Goal: Task Accomplishment & Management: Complete application form

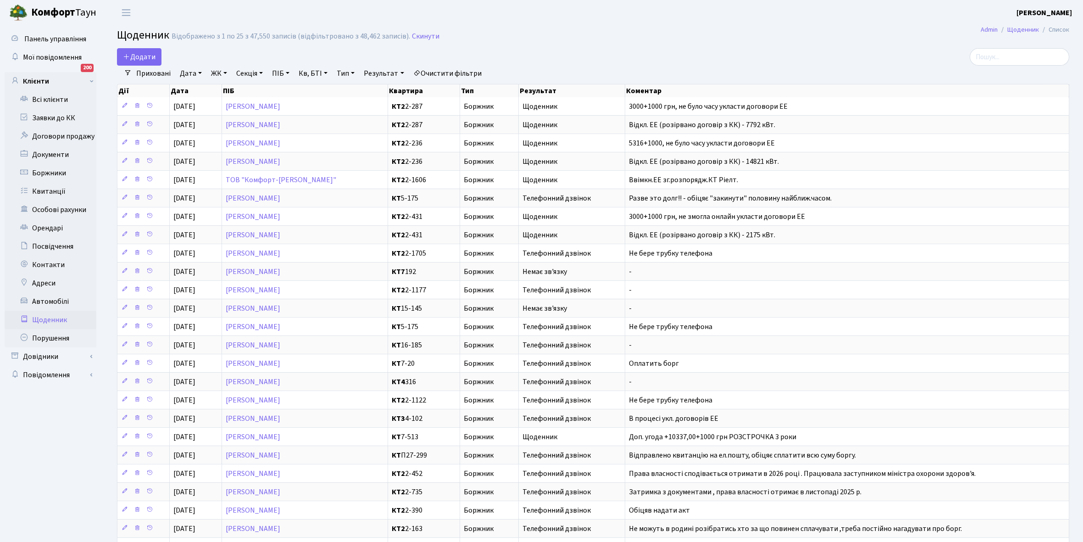
select select "25"
click at [44, 95] on link "Всі клієнти" at bounding box center [51, 99] width 92 height 18
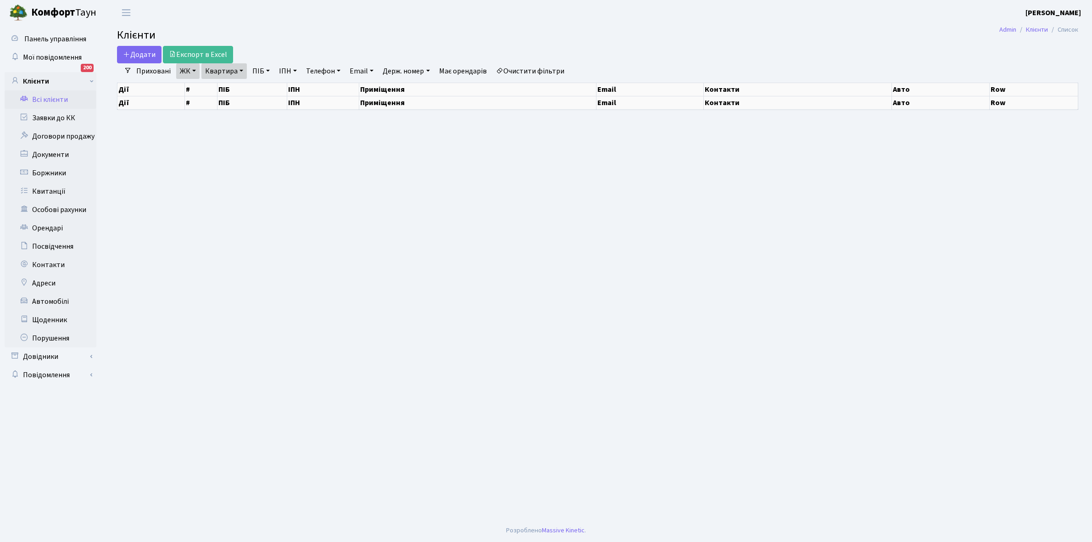
select select "25"
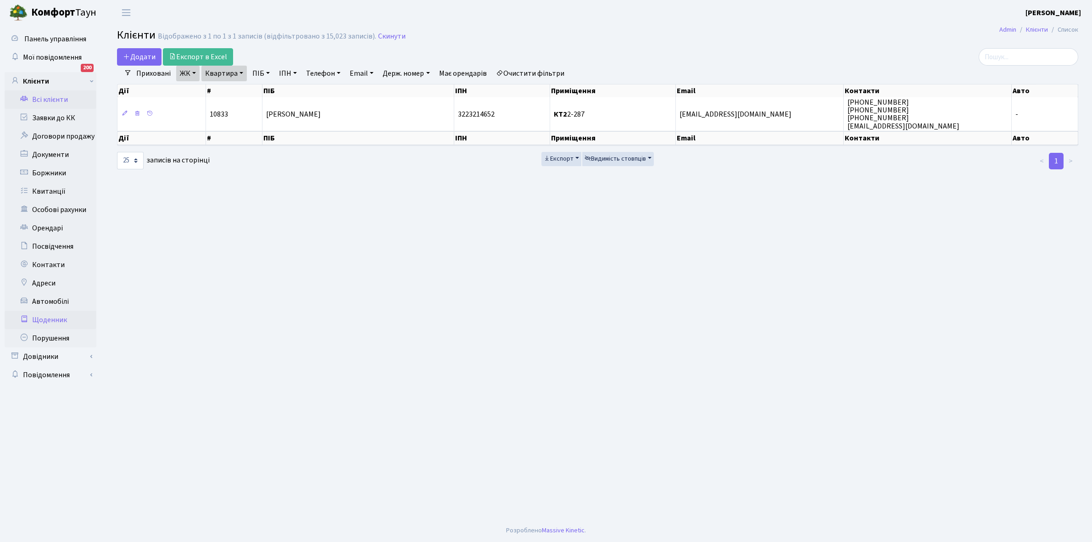
click at [50, 317] on link "Щоденник" at bounding box center [51, 320] width 92 height 18
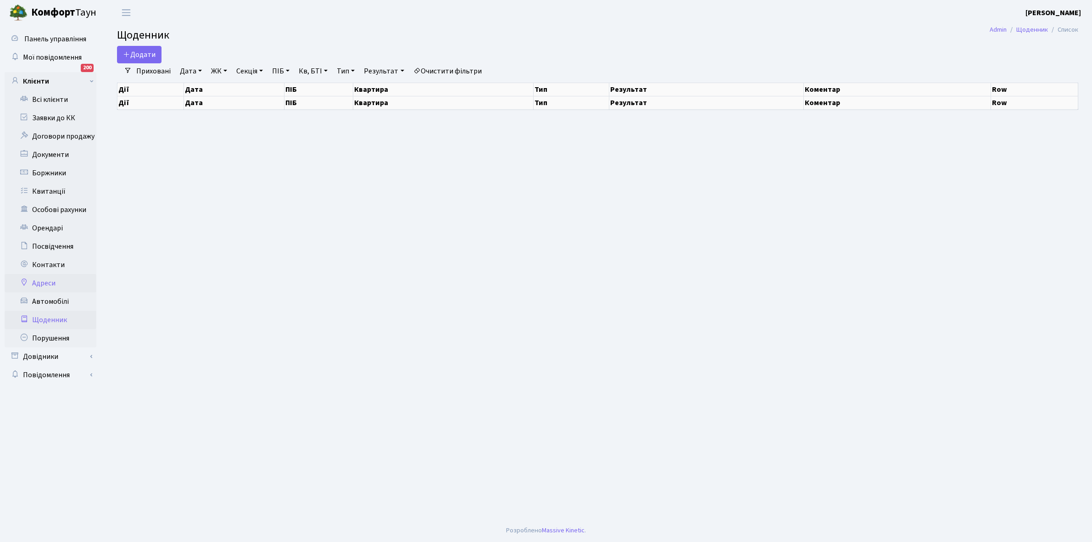
select select "25"
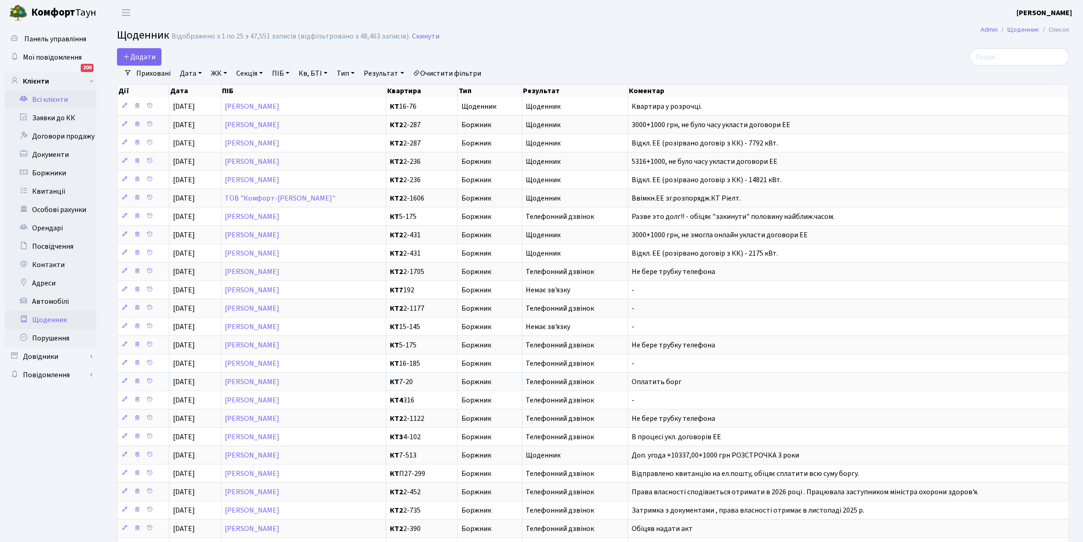
click at [54, 97] on link "Всі клієнти" at bounding box center [51, 99] width 92 height 18
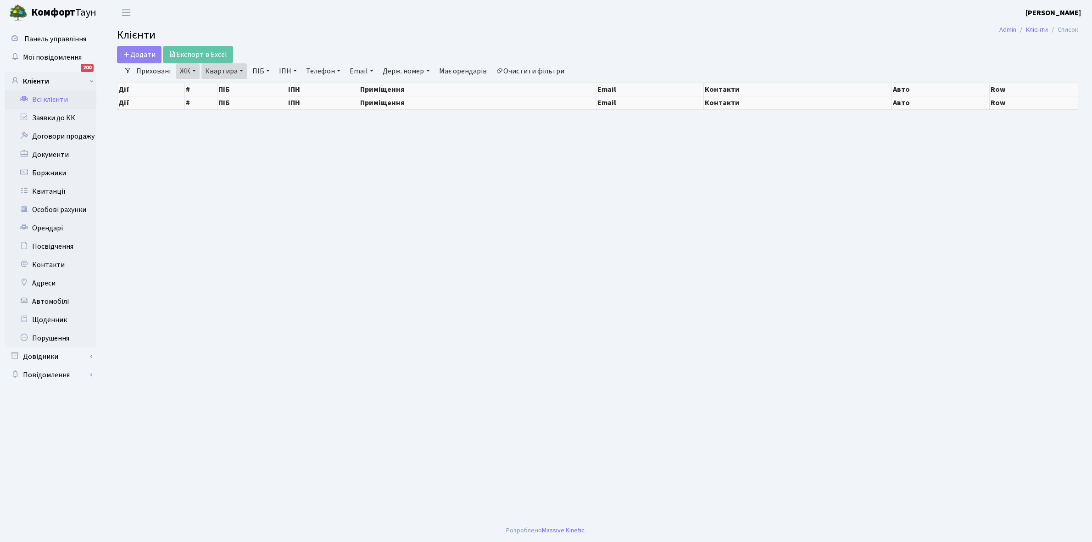
select select "25"
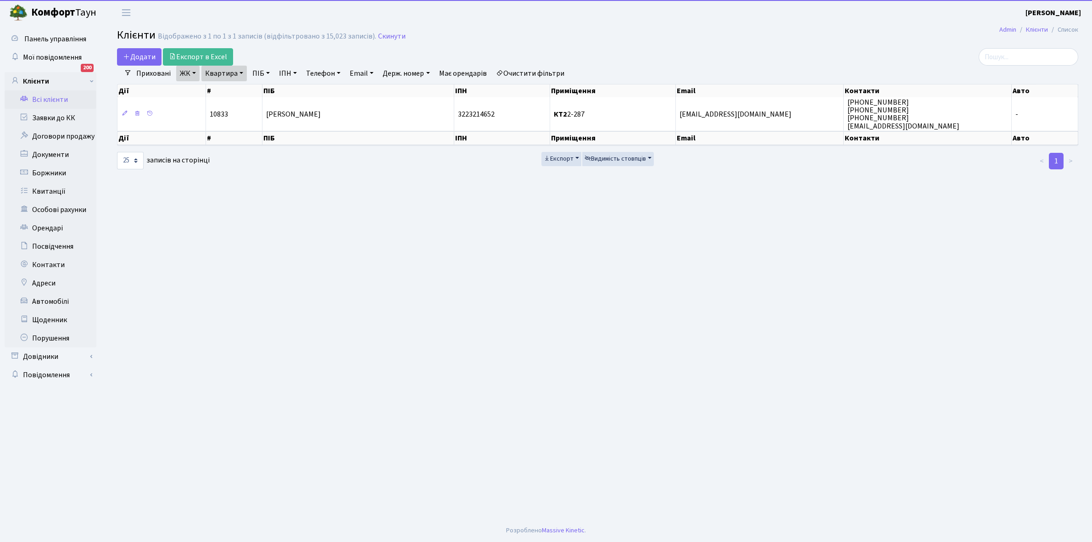
click at [53, 99] on link "Всі клієнти" at bounding box center [51, 99] width 92 height 18
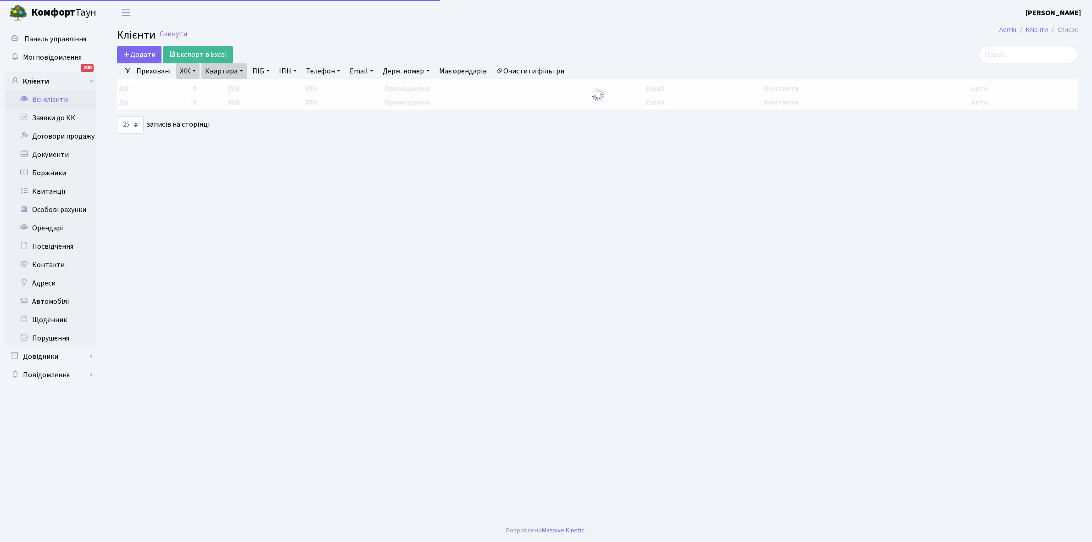
select select "25"
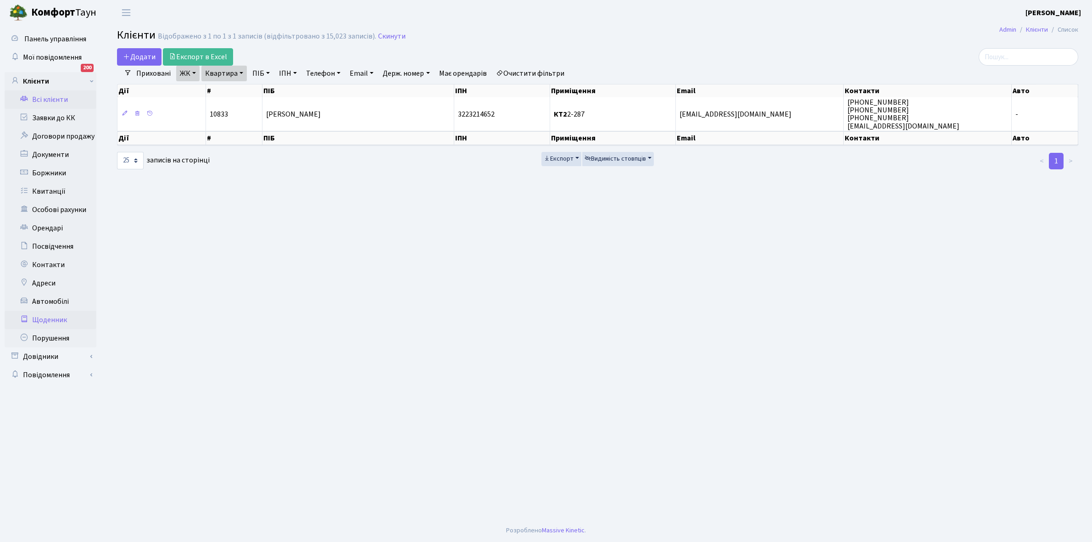
click at [53, 320] on link "Щоденник" at bounding box center [51, 320] width 92 height 18
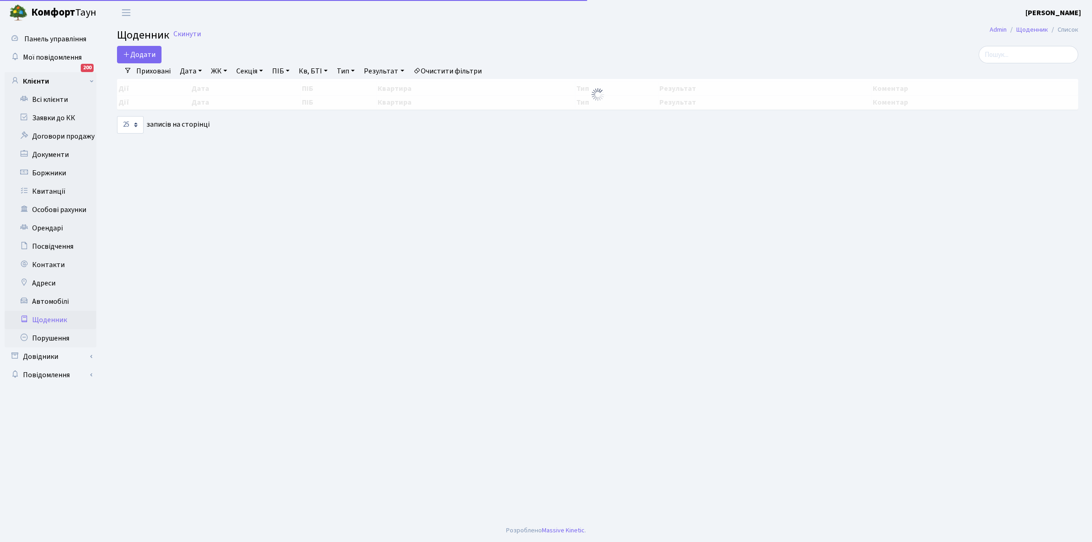
select select "25"
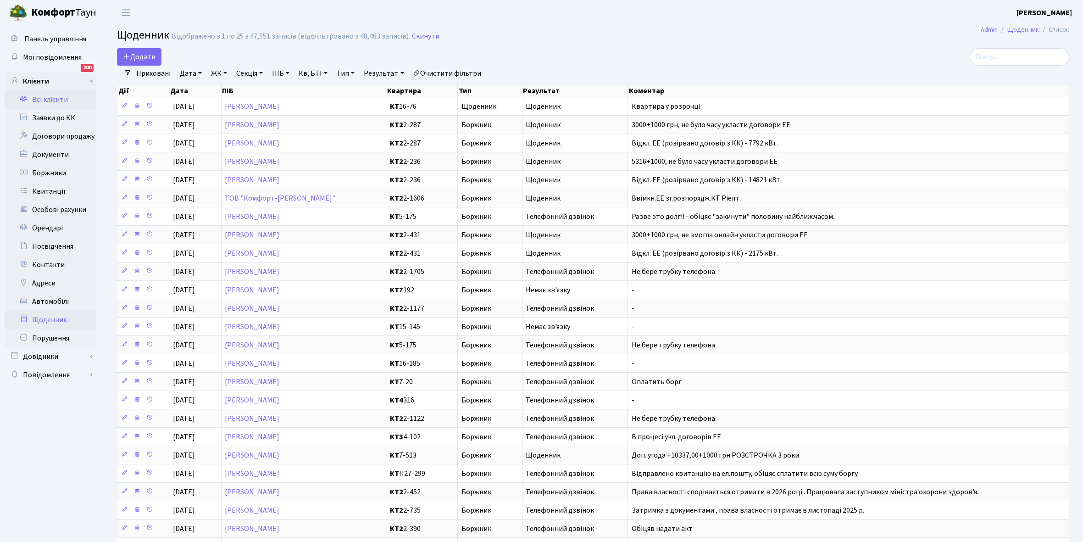
click at [50, 101] on link "Всі клієнти" at bounding box center [51, 99] width 92 height 18
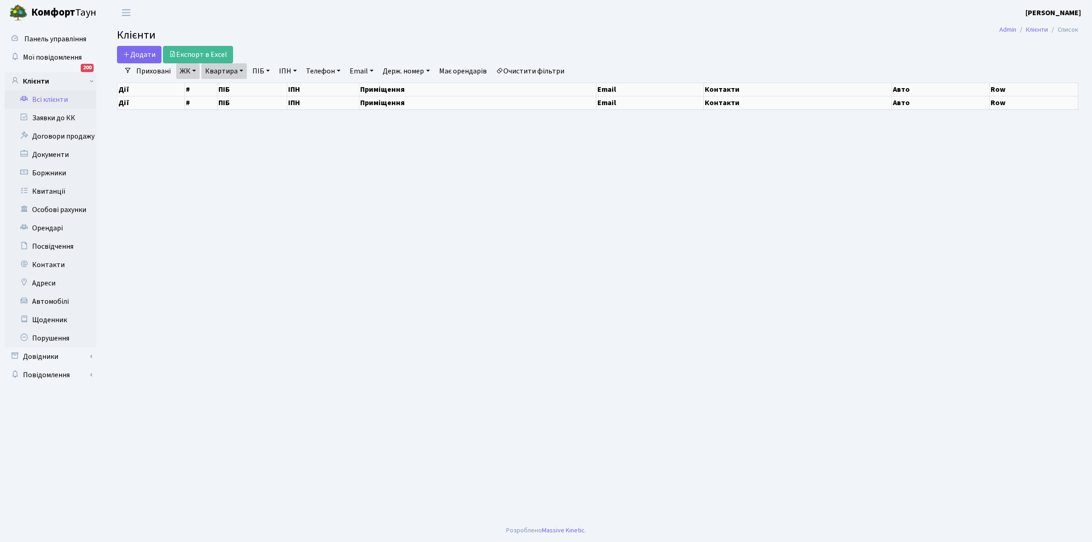
select select "25"
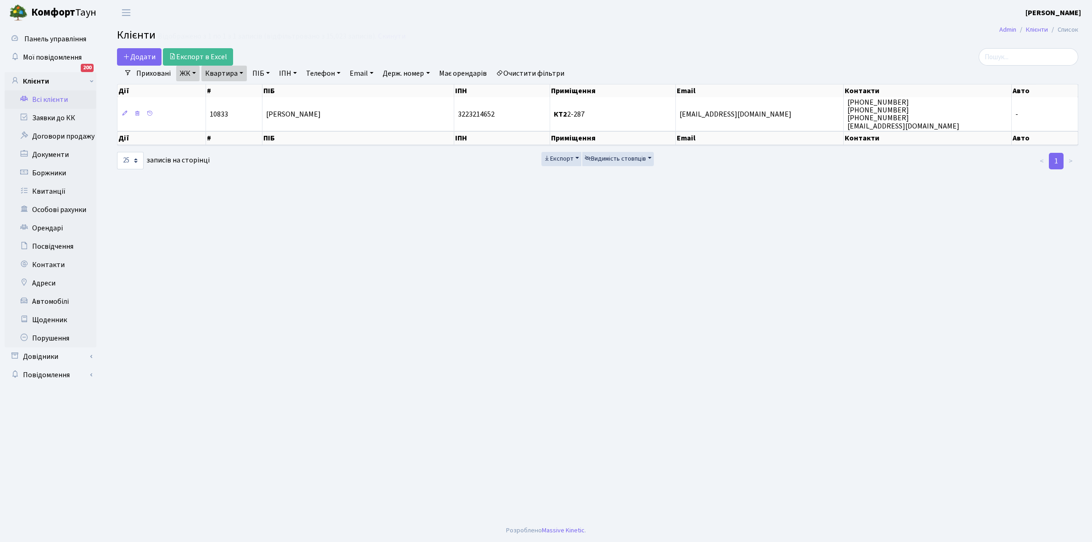
click at [531, 74] on link "Очистити фільтри" at bounding box center [530, 74] width 76 height 16
select select
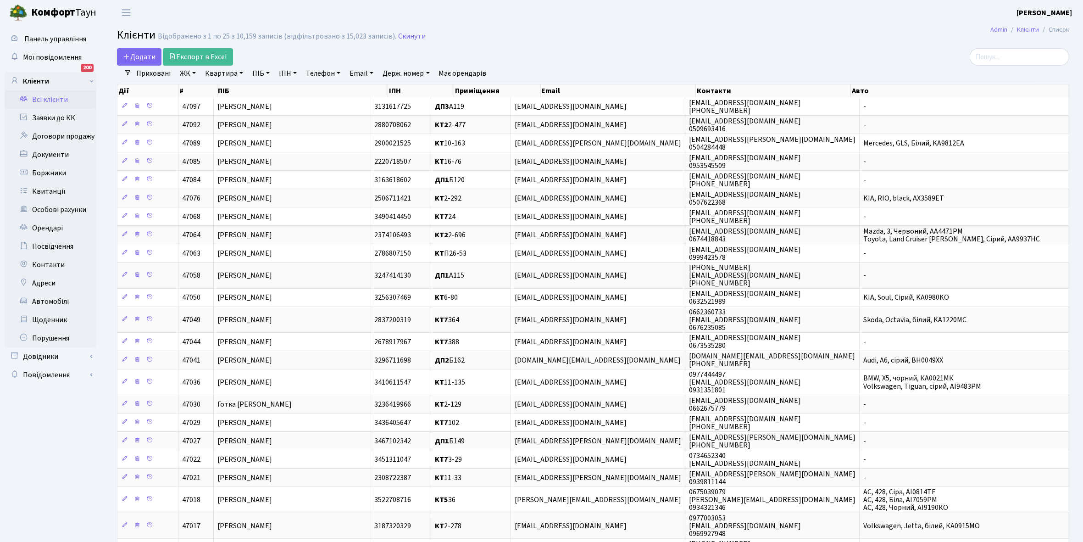
click at [193, 71] on link "ЖК" at bounding box center [187, 74] width 23 height 16
click at [216, 104] on li "КТ, вул. Регенераторна, 4" at bounding box center [233, 105] width 111 height 16
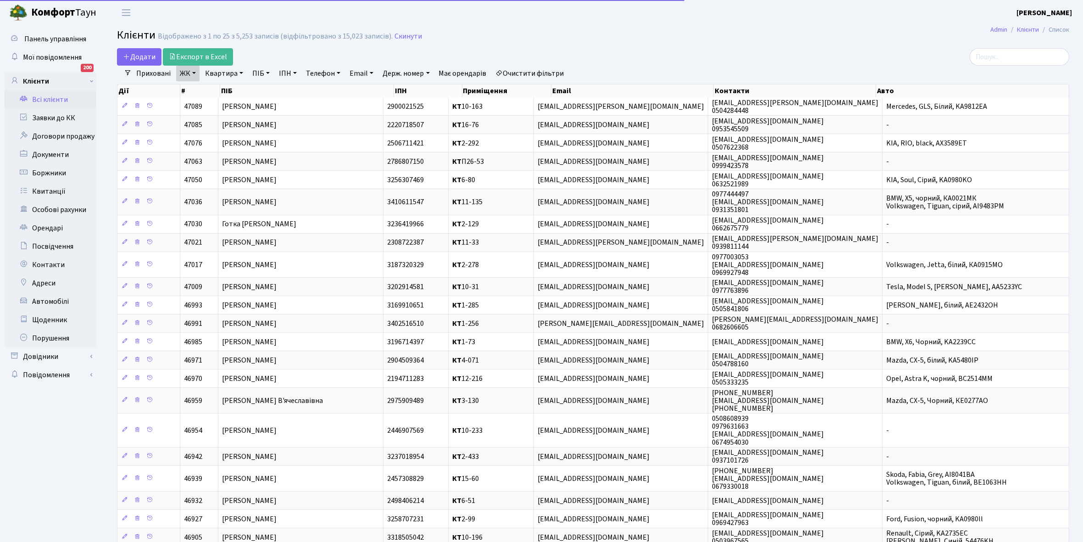
click at [243, 72] on link "Квартира" at bounding box center [223, 74] width 45 height 16
click at [222, 85] on input "text" at bounding box center [229, 91] width 54 height 17
type input "16-76"
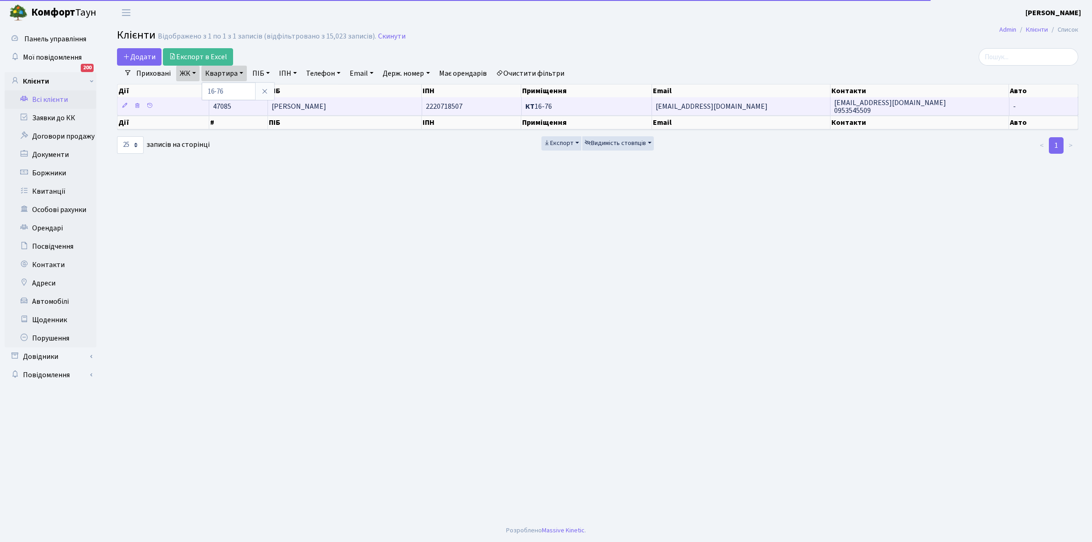
click at [294, 104] on span "[PERSON_NAME]" at bounding box center [299, 106] width 55 height 10
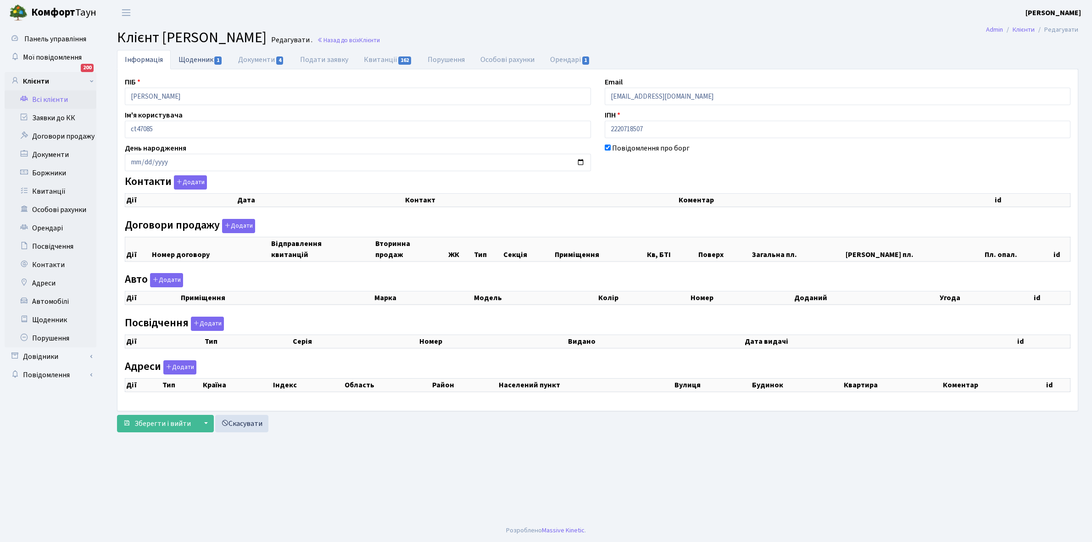
click at [192, 56] on link "Щоденник 1" at bounding box center [201, 59] width 60 height 19
select select "25"
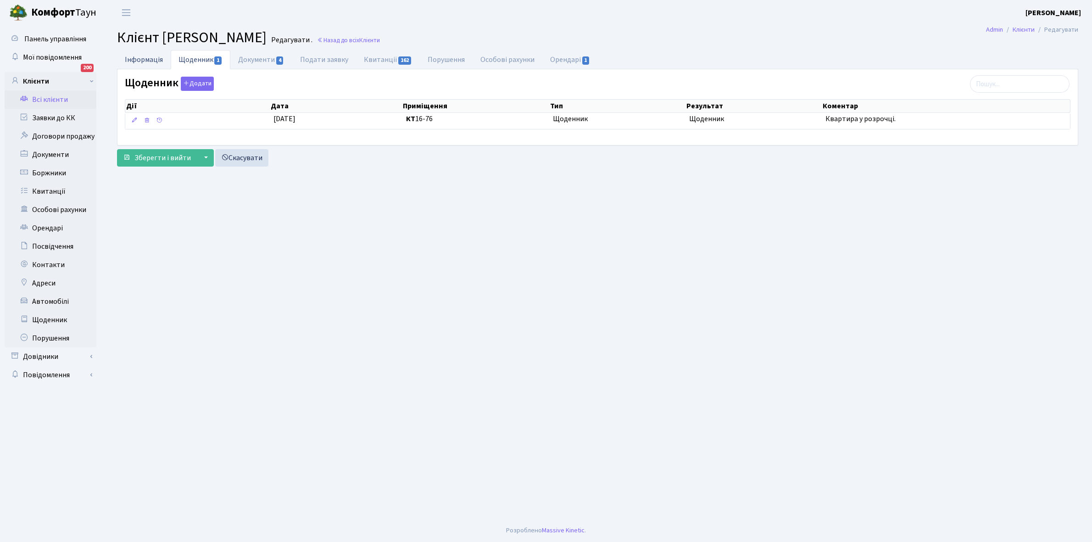
click at [138, 60] on link "Інформація" at bounding box center [144, 59] width 54 height 19
select select "25"
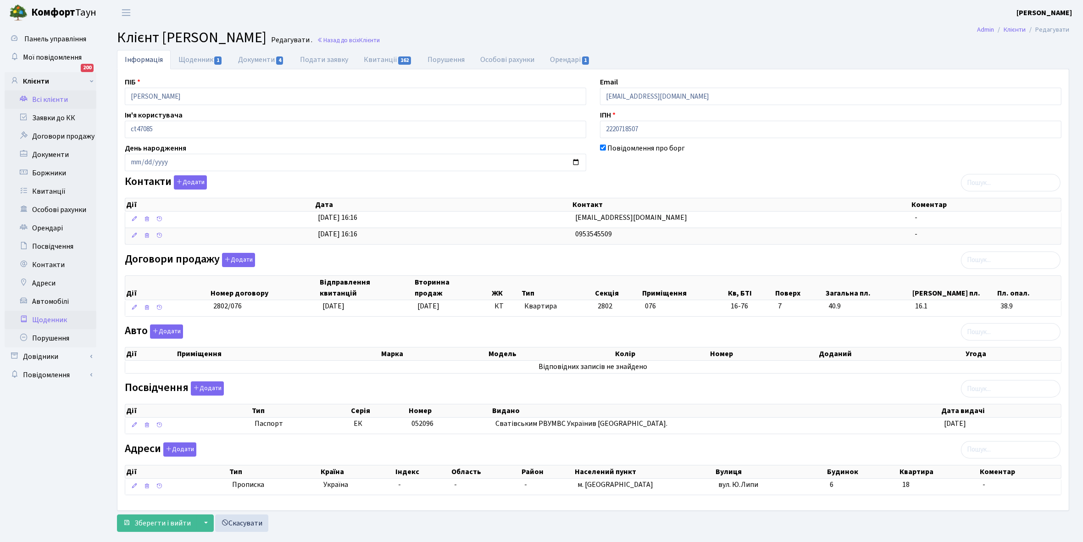
click at [47, 318] on link "Щоденник" at bounding box center [51, 320] width 92 height 18
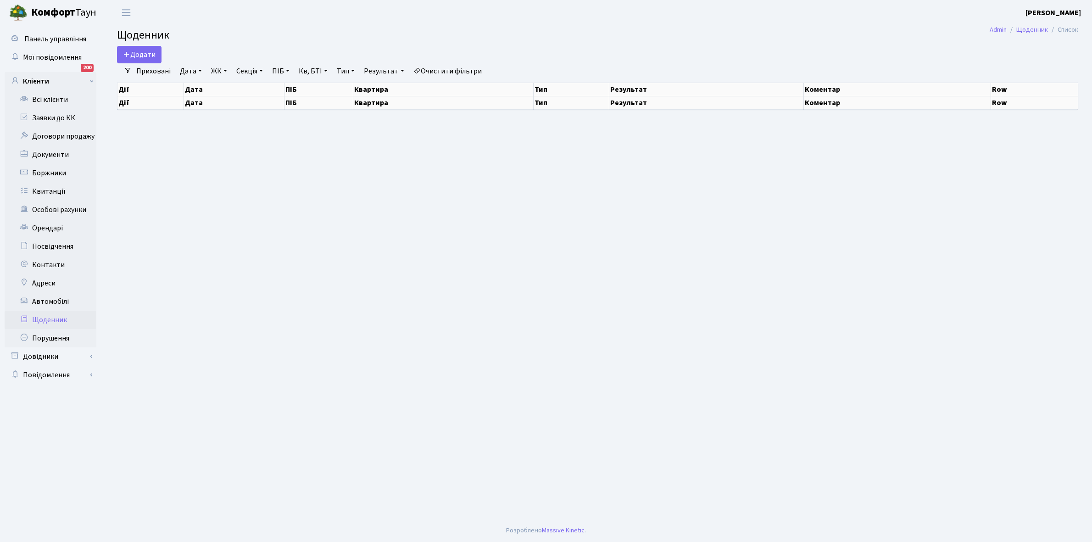
select select "25"
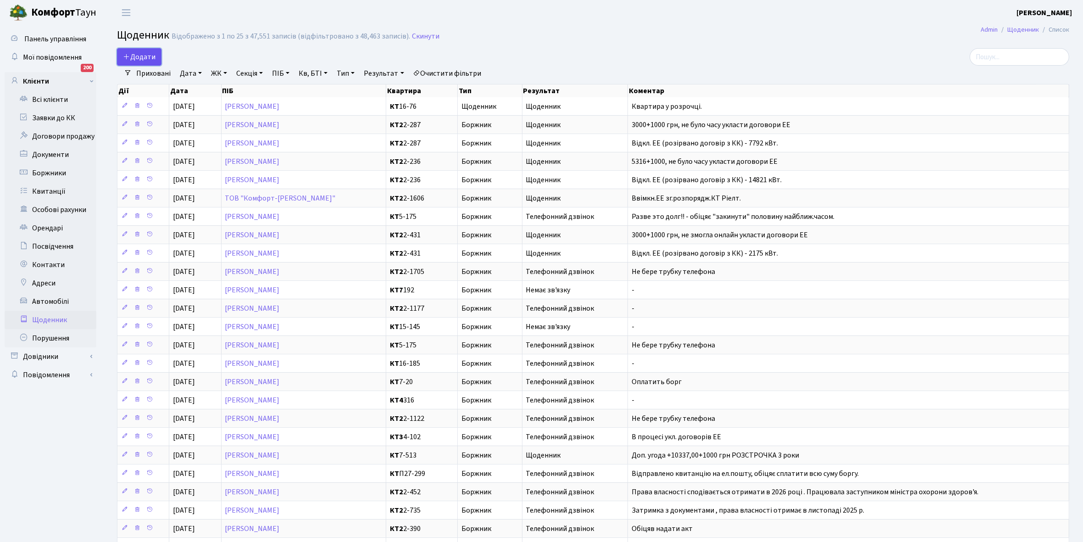
click at [147, 58] on span "Додати" at bounding box center [139, 57] width 33 height 10
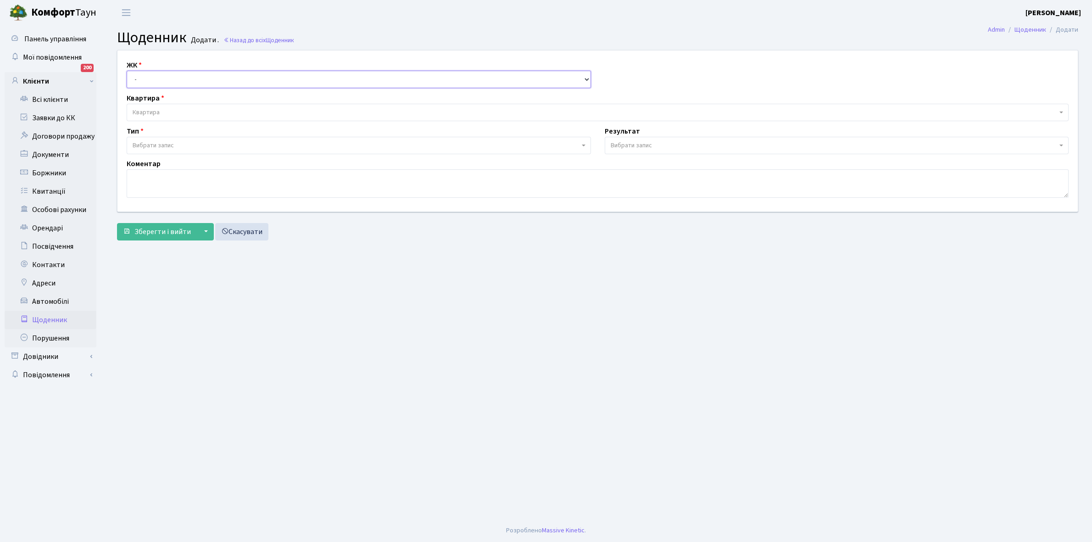
click at [150, 78] on select "- КТ, вул. Регенераторна, 4 КТ2, просп. [STREET_ADDRESS] [STREET_ADDRESS] [PERS…" at bounding box center [359, 79] width 464 height 17
select select "295"
click at [127, 71] on select "- КТ, вул. Регенераторна, 4 КТ2, просп. [STREET_ADDRESS] [STREET_ADDRESS] [PERS…" at bounding box center [359, 79] width 464 height 17
select select
click at [172, 108] on span "Квартира" at bounding box center [595, 112] width 924 height 9
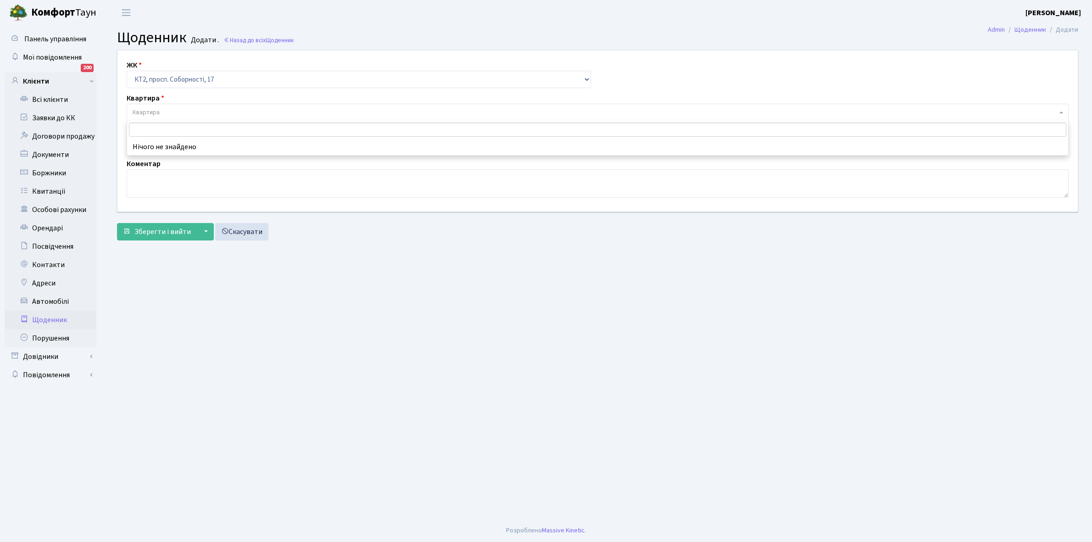
click at [164, 129] on input "search" at bounding box center [597, 129] width 937 height 14
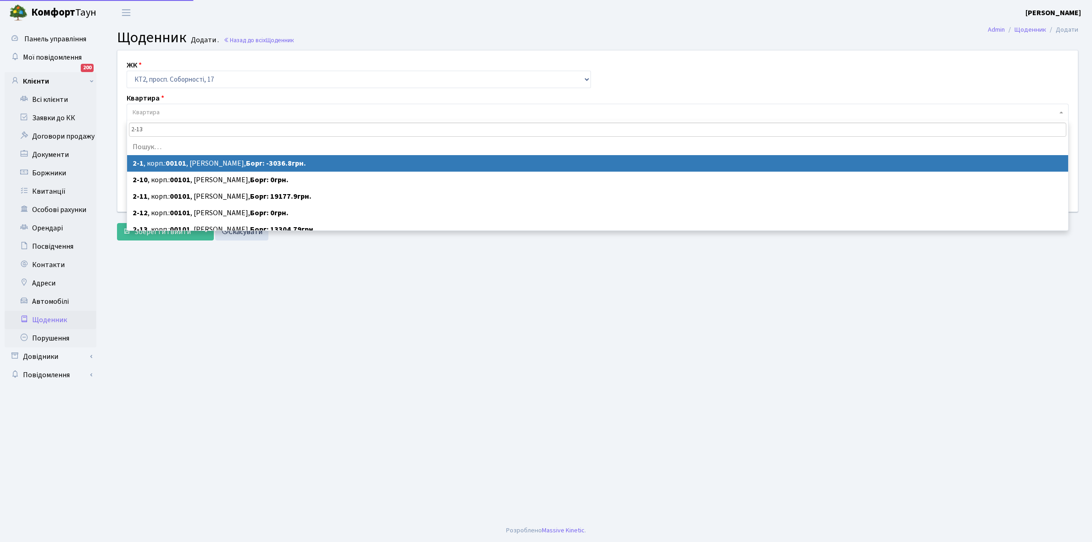
type input "2-13"
select select "15056"
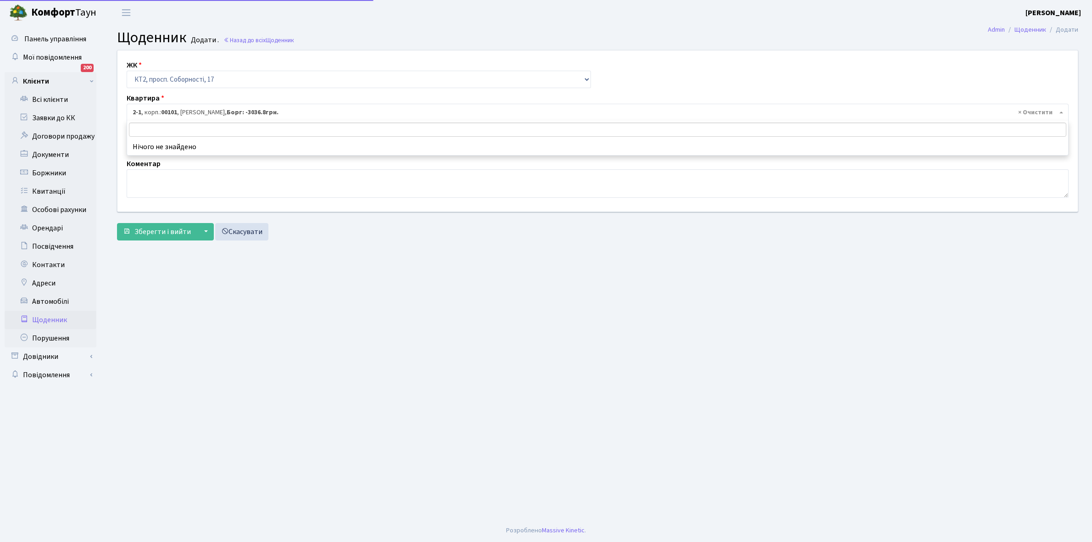
click at [198, 115] on span "× 2-1 , корп.: 00101 , Кононенко Сергій Вікторович, Борг: -3036.8грн." at bounding box center [595, 112] width 924 height 9
click at [185, 130] on input "search" at bounding box center [597, 129] width 937 height 14
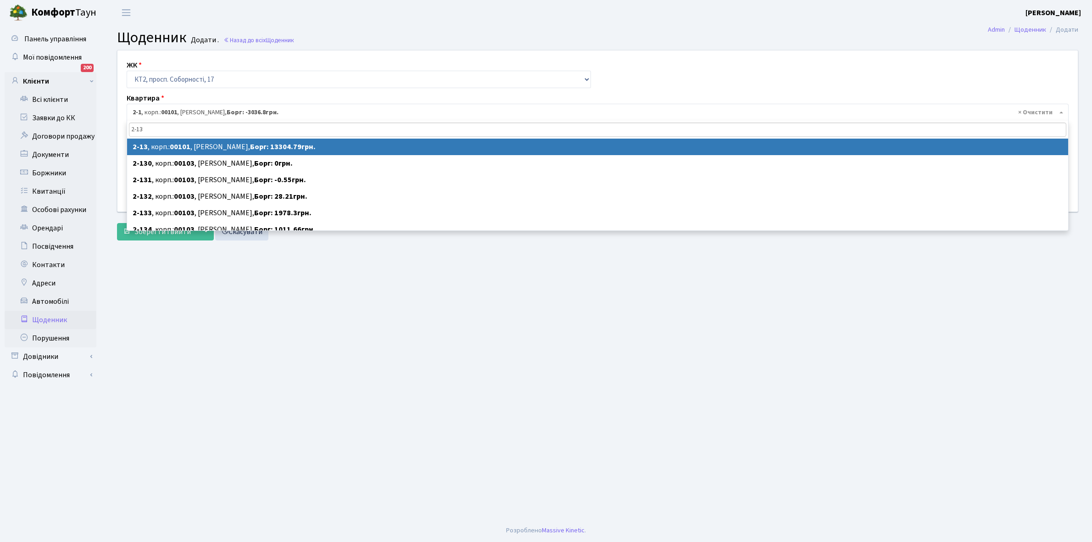
type input "2-13"
select select "15068"
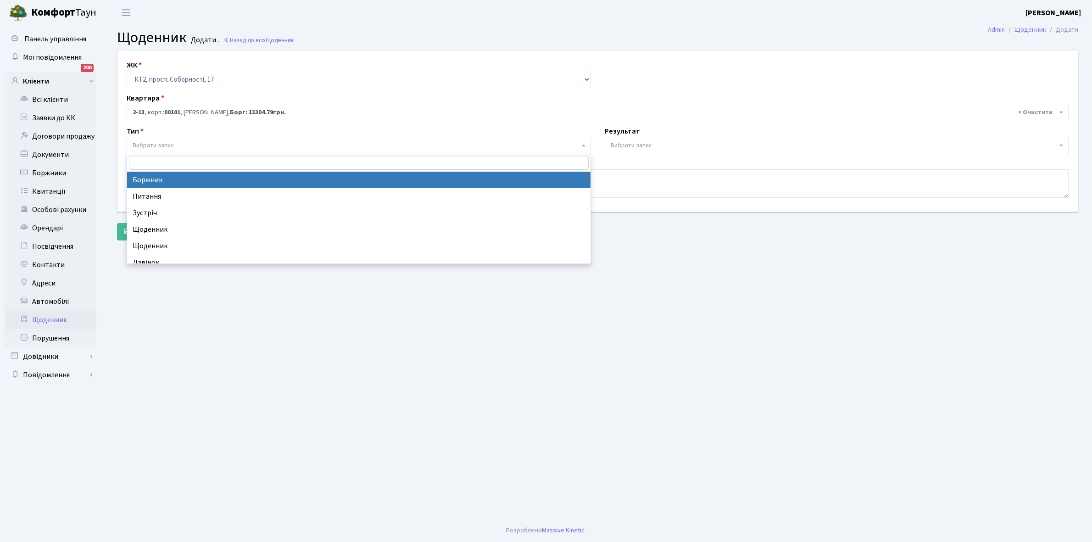
click at [156, 142] on span "Вибрати запис" at bounding box center [153, 145] width 41 height 9
select select "189"
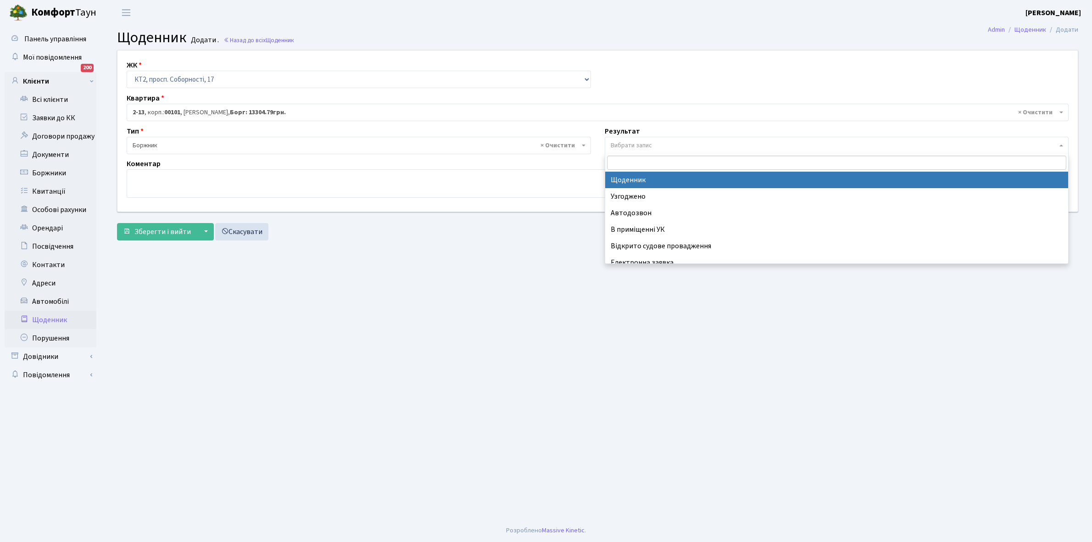
click at [629, 147] on span "Вибрати запис" at bounding box center [631, 145] width 41 height 9
select select "14"
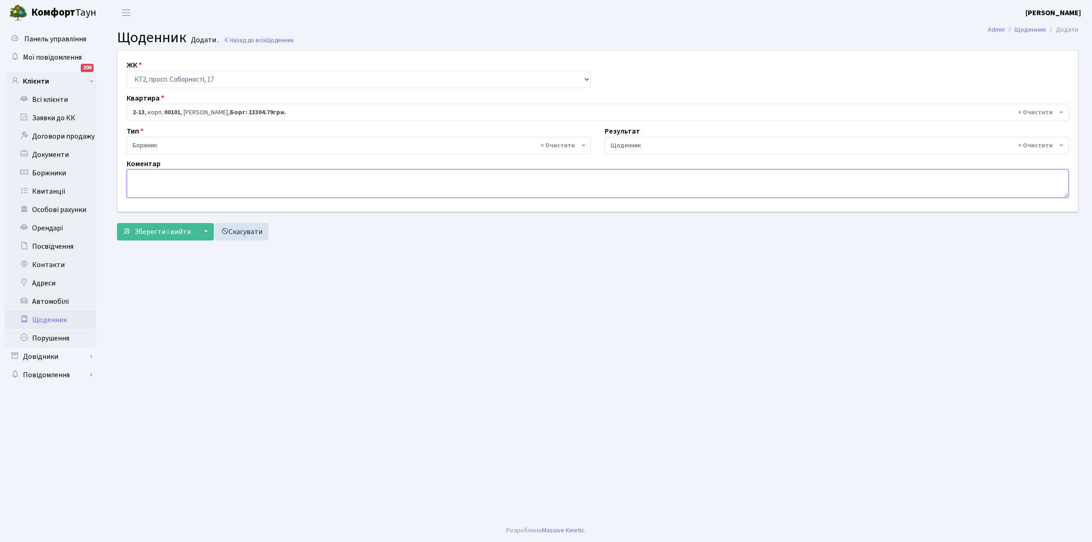
click at [139, 179] on textarea at bounding box center [598, 183] width 942 height 28
type textarea "G"
type textarea "Пломба- 57919 кВт."
click at [164, 229] on span "Зберегти і вийти" at bounding box center [162, 232] width 56 height 10
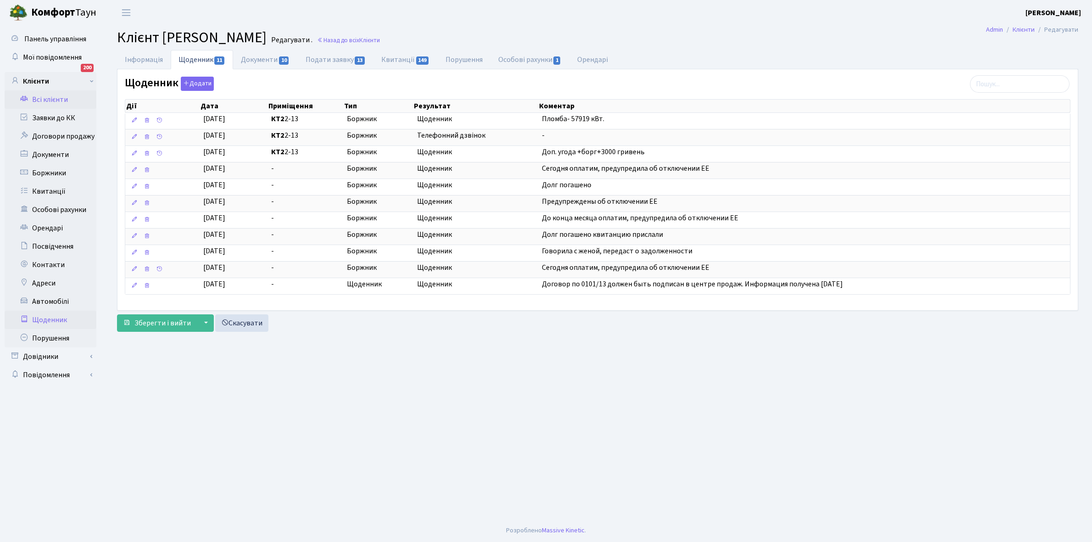
click at [47, 312] on link "Щоденник" at bounding box center [51, 320] width 92 height 18
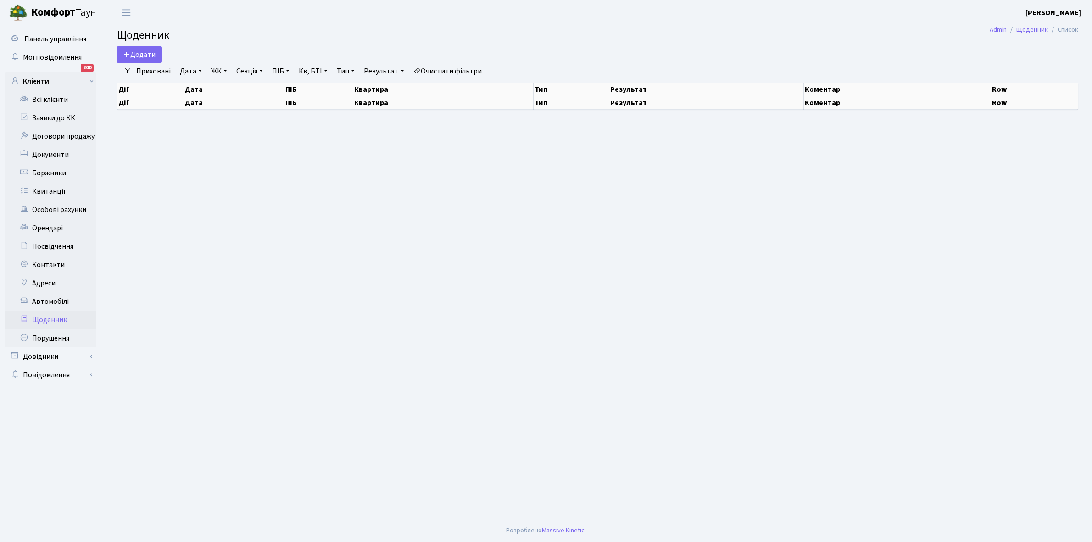
select select "25"
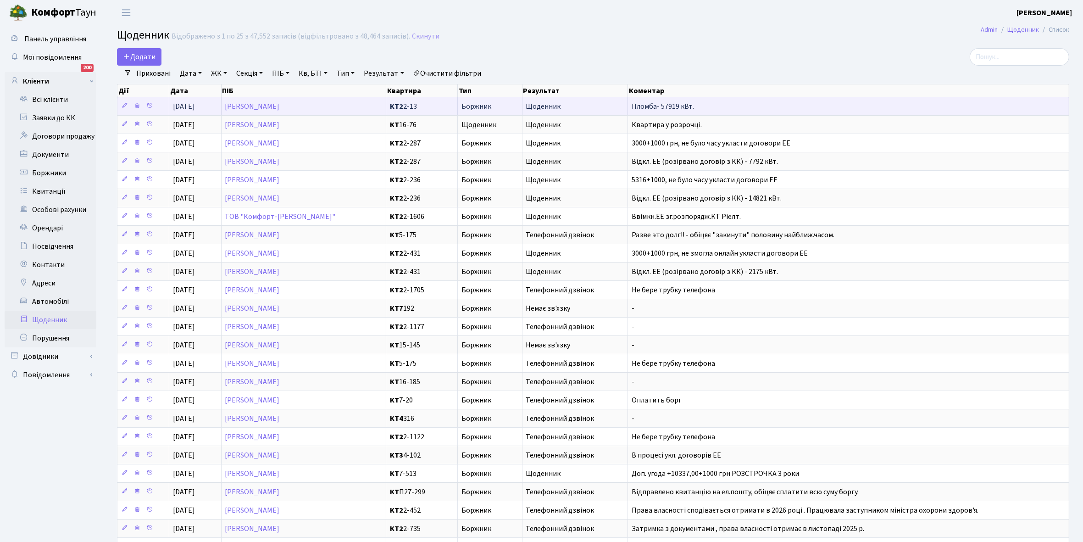
click at [161, 106] on td at bounding box center [143, 106] width 52 height 18
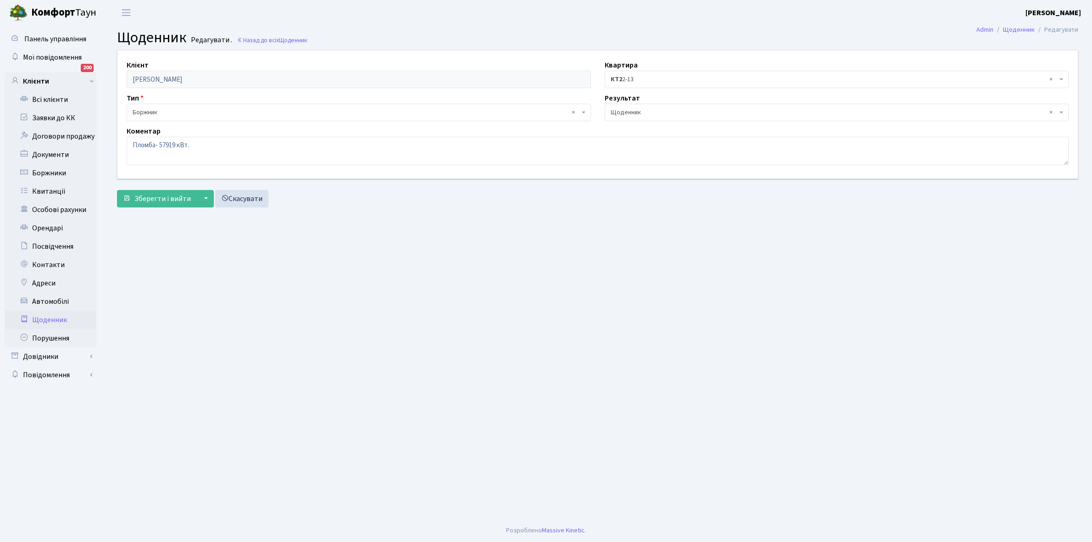
click at [139, 258] on main "Admin Щоденник Редагувати Щоденник Редагувати . Назад до всіх Щоденник Клієнт Ч…" at bounding box center [597, 272] width 988 height 494
click at [157, 247] on main "Admin Щоденник Редагувати Щоденник Редагувати . Назад до всіх Щоденник Клієнт Ч…" at bounding box center [597, 272] width 988 height 494
click at [52, 96] on link "Всі клієнти" at bounding box center [51, 99] width 92 height 18
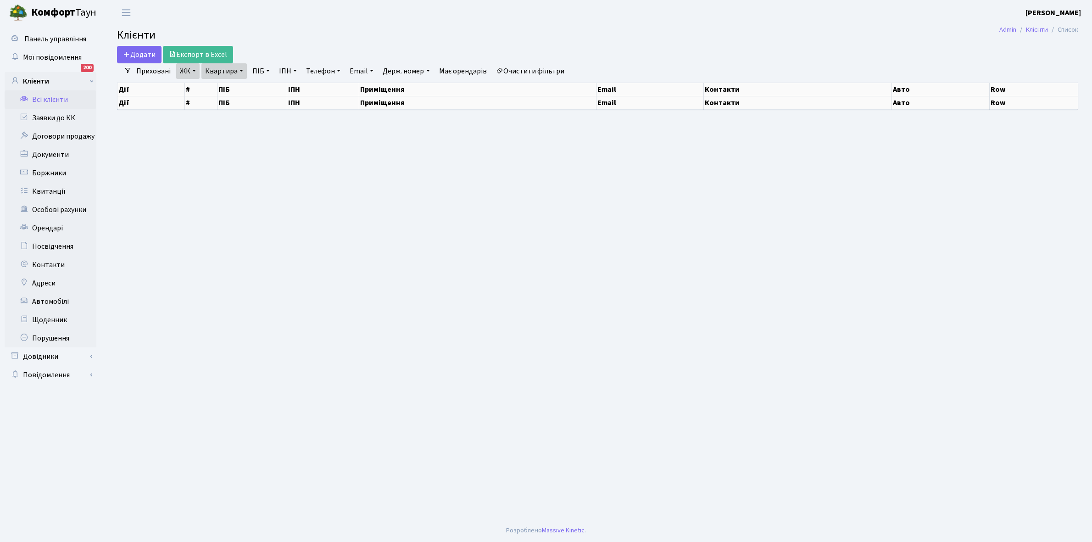
select select "25"
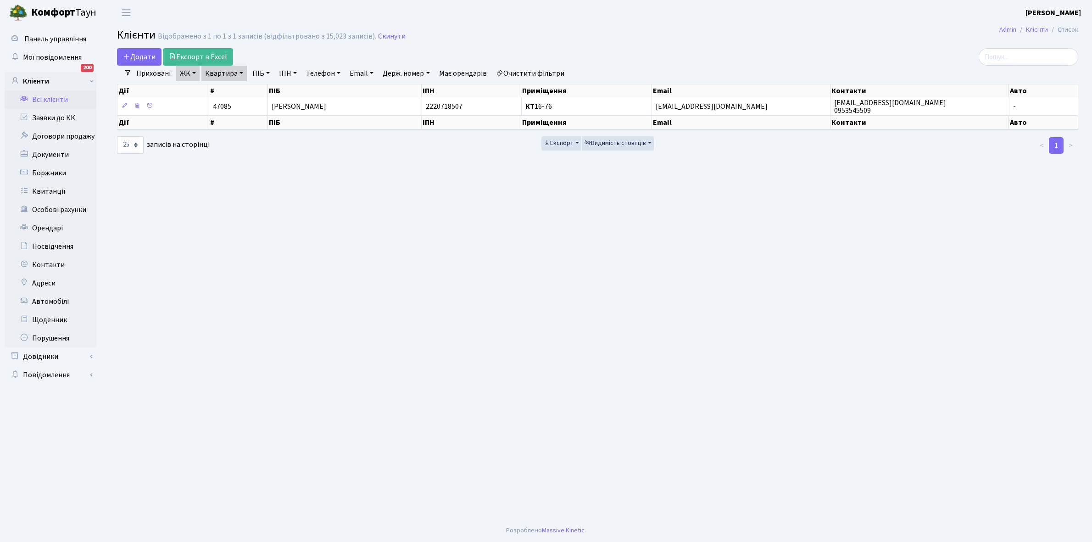
click at [242, 69] on link "Квартира" at bounding box center [223, 74] width 45 height 16
click at [239, 92] on input "16-76" at bounding box center [229, 91] width 54 height 17
click at [553, 76] on link "Очистити фільтри" at bounding box center [530, 74] width 76 height 16
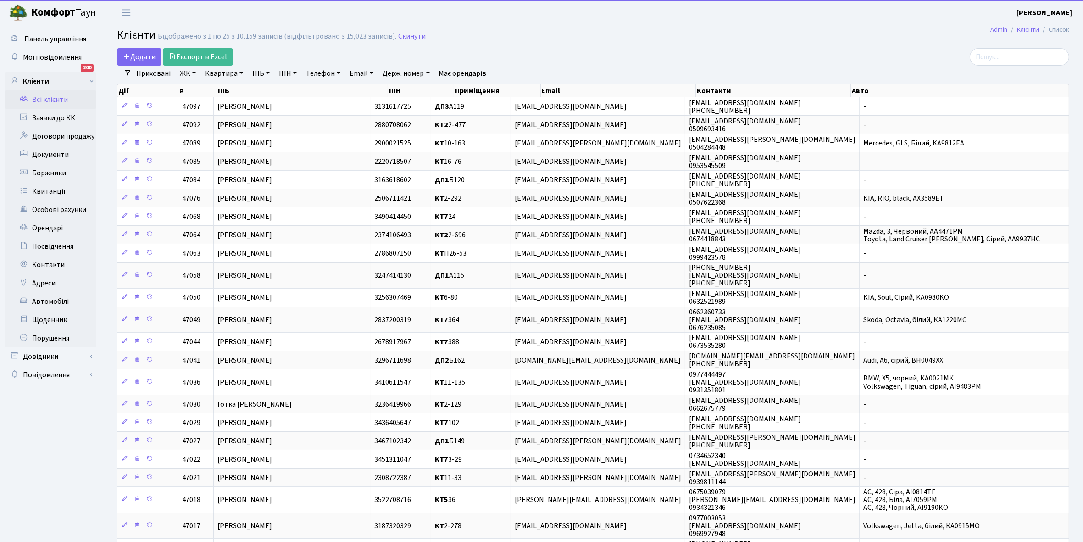
click at [195, 72] on link "ЖК" at bounding box center [187, 74] width 23 height 16
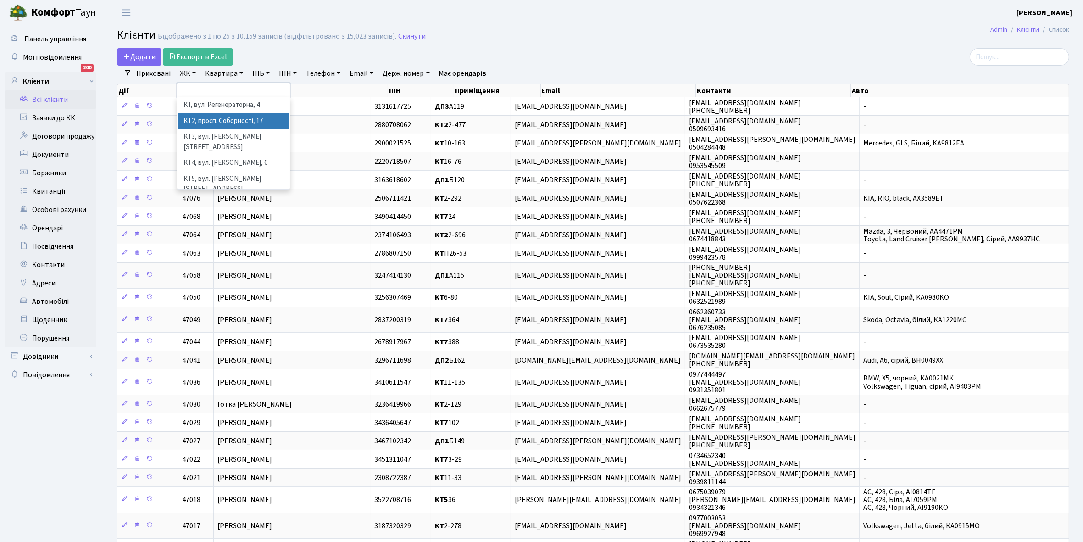
click at [213, 120] on li "КТ2, просп. Соборності, 17" at bounding box center [233, 121] width 111 height 16
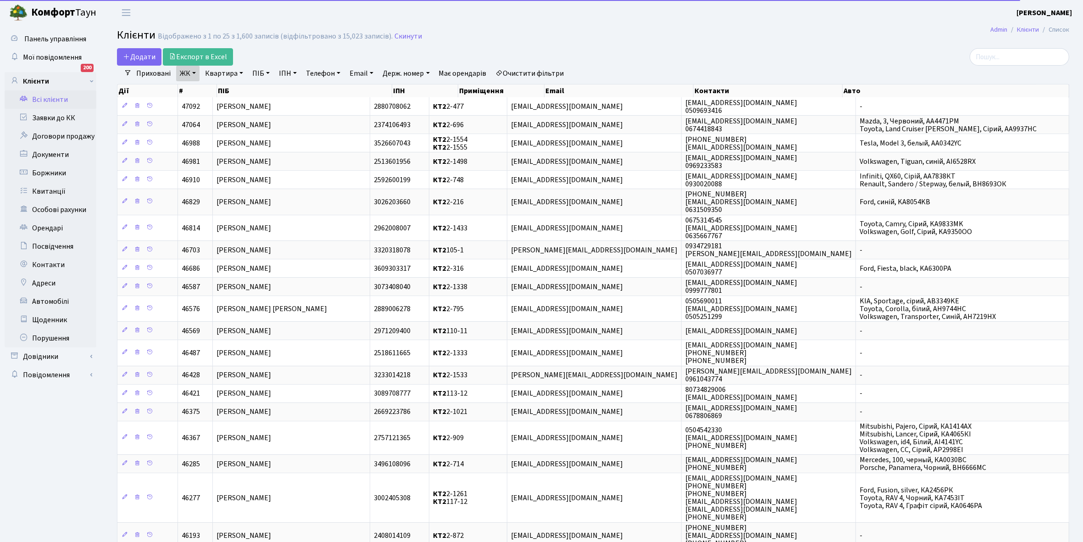
click at [242, 73] on link "Квартира" at bounding box center [223, 74] width 45 height 16
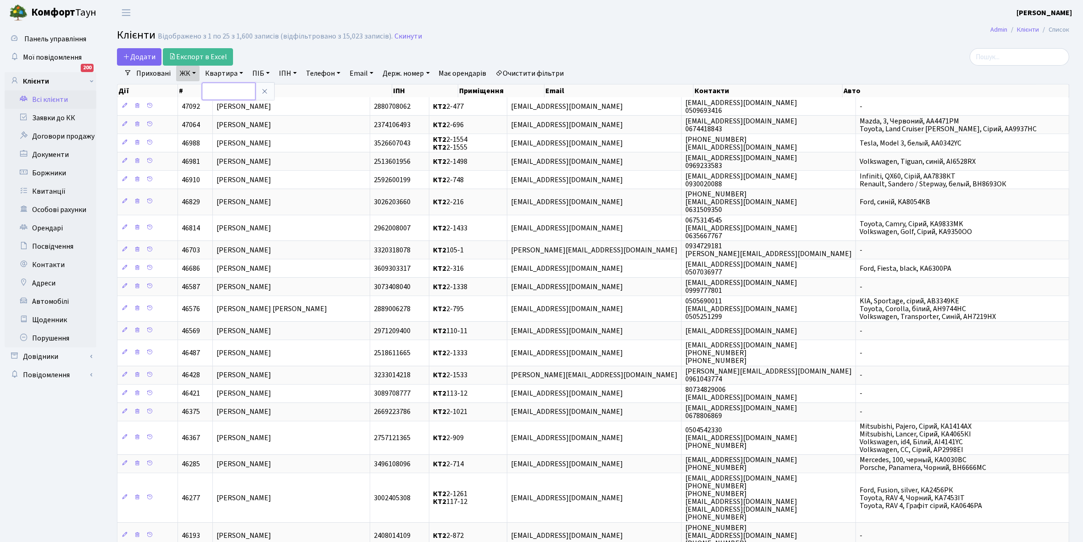
click at [228, 88] on input "text" at bounding box center [229, 91] width 54 height 17
type input "2-13"
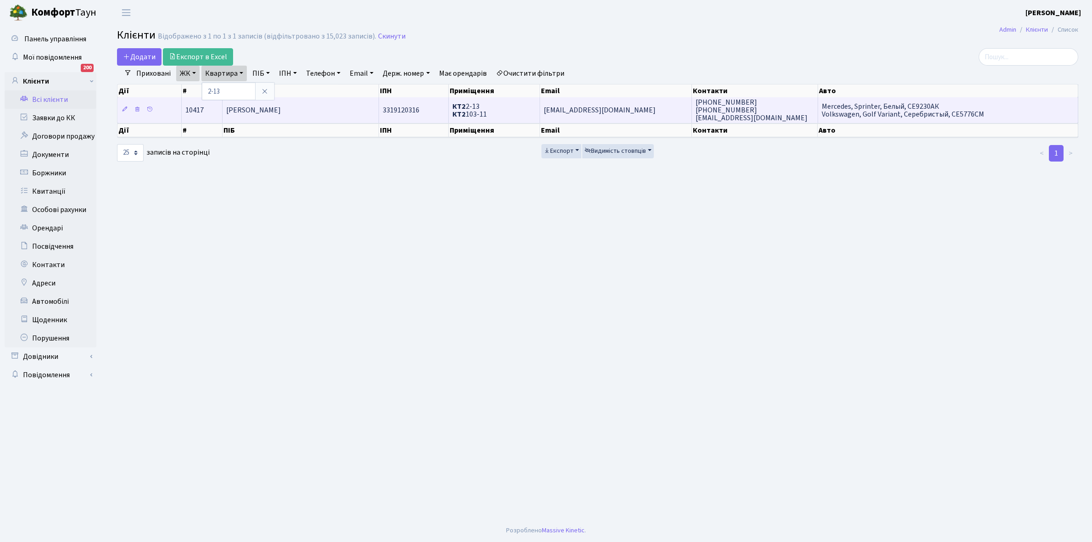
click at [300, 101] on td "[PERSON_NAME]" at bounding box center [300, 109] width 156 height 25
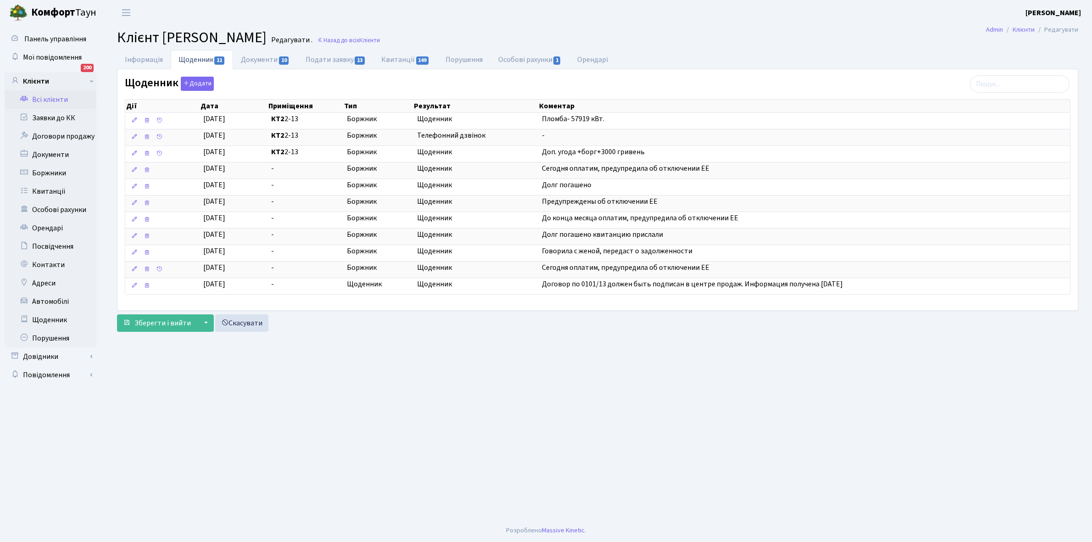
click at [53, 93] on link "Всі клієнти" at bounding box center [51, 99] width 92 height 18
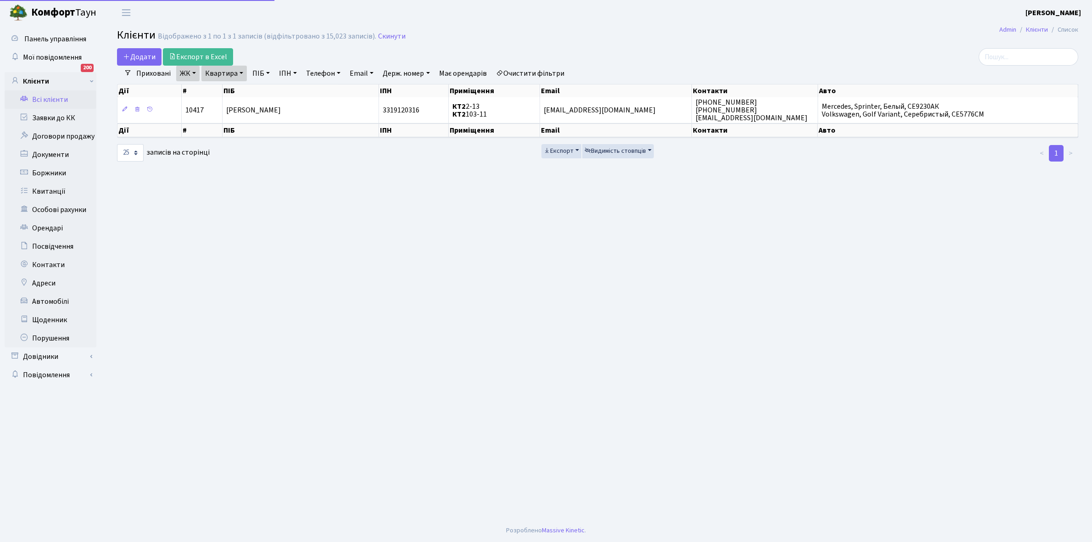
select select "25"
click at [49, 314] on link "Щоденник" at bounding box center [51, 320] width 92 height 18
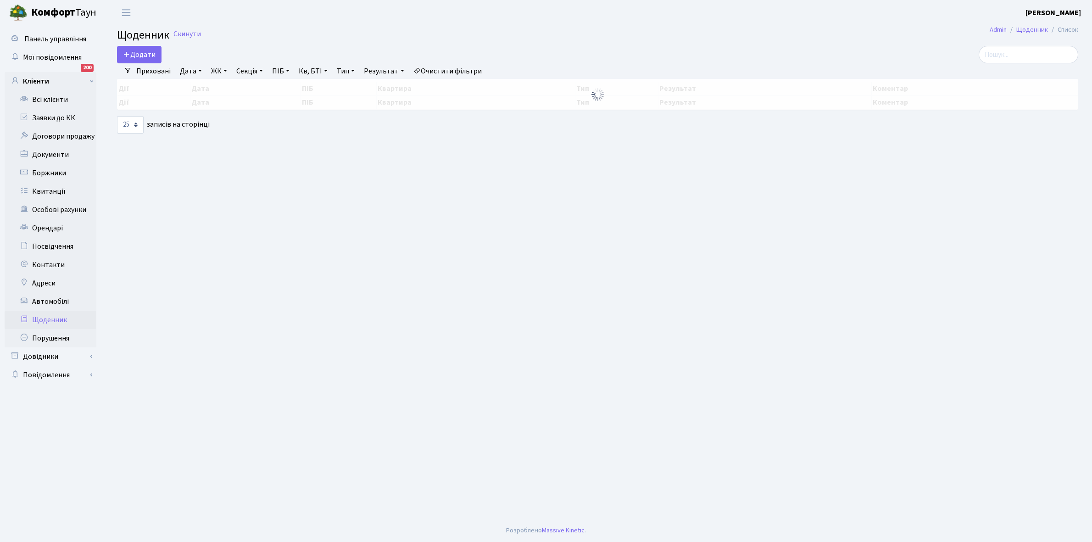
select select "25"
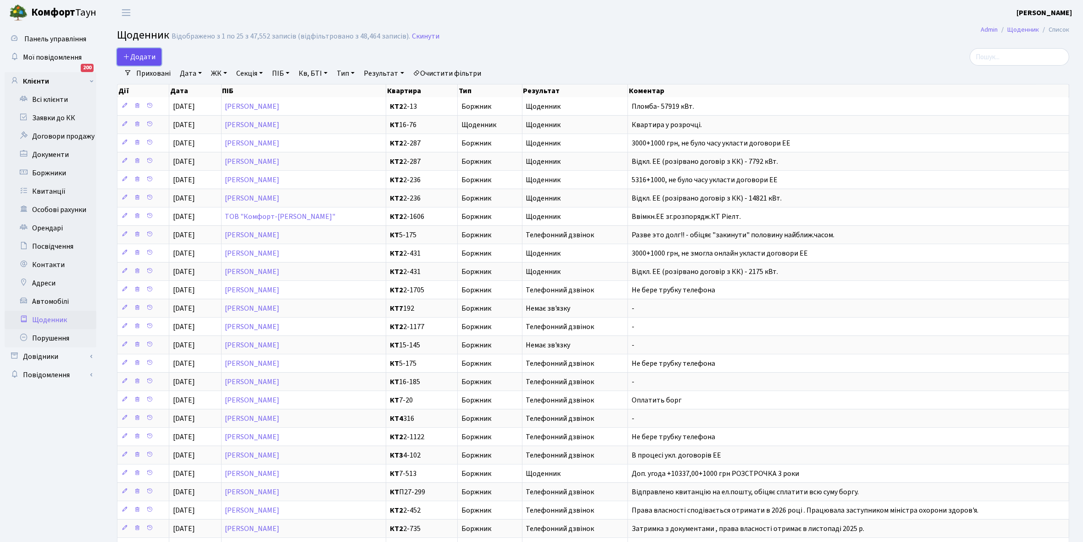
click at [147, 60] on span "Додати" at bounding box center [139, 57] width 33 height 10
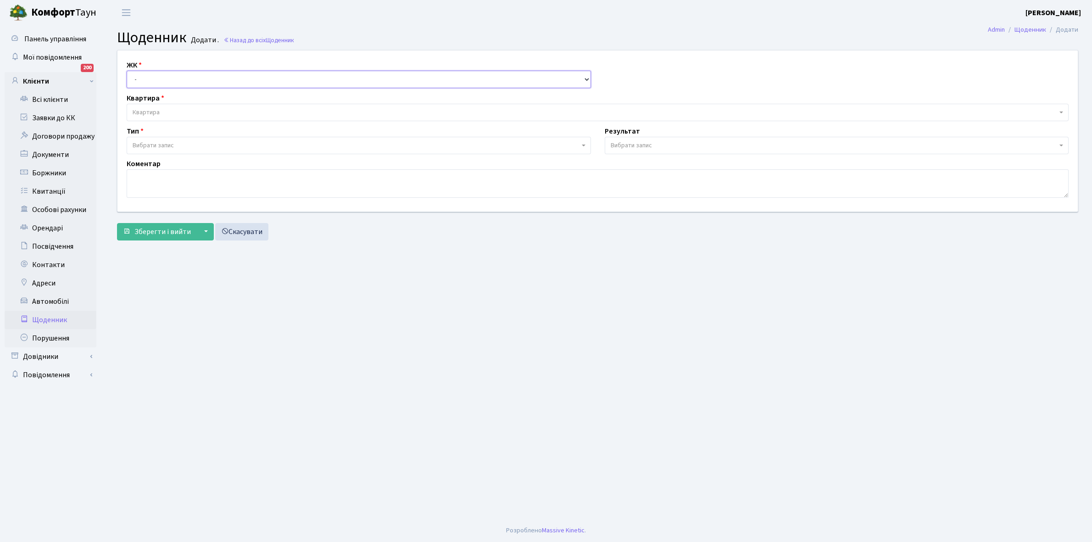
click at [145, 77] on select "- КТ, вул. Регенераторна, 4 КТ2, просп. [STREET_ADDRESS] [STREET_ADDRESS] [PERS…" at bounding box center [359, 79] width 464 height 17
select select "271"
click at [127, 71] on select "- КТ, вул. Регенераторна, 4 КТ2, просп. [STREET_ADDRESS] [STREET_ADDRESS] [PERS…" at bounding box center [359, 79] width 464 height 17
select select
click at [152, 108] on span "Квартира" at bounding box center [146, 112] width 27 height 9
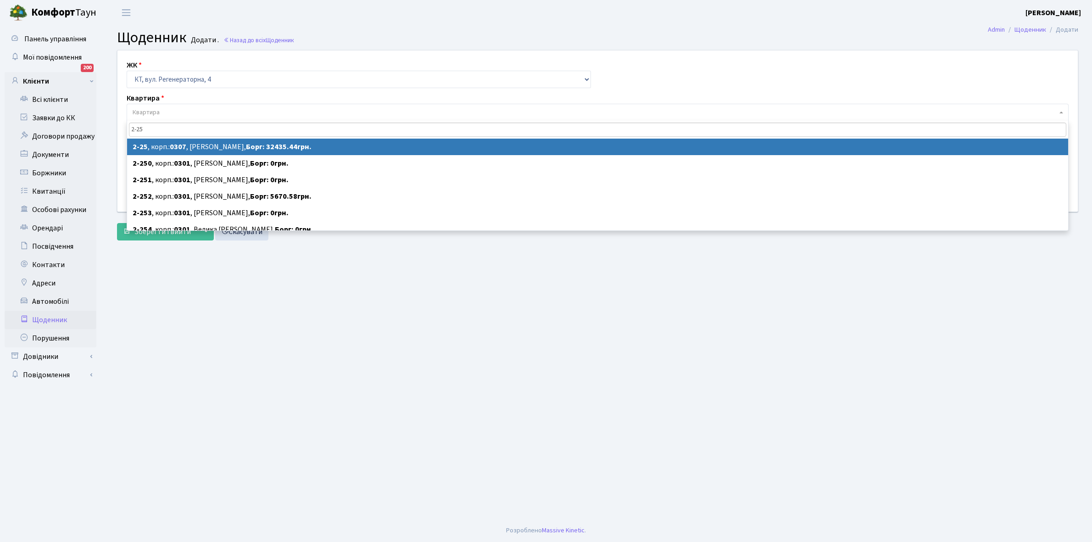
type input "2-25"
select select "720"
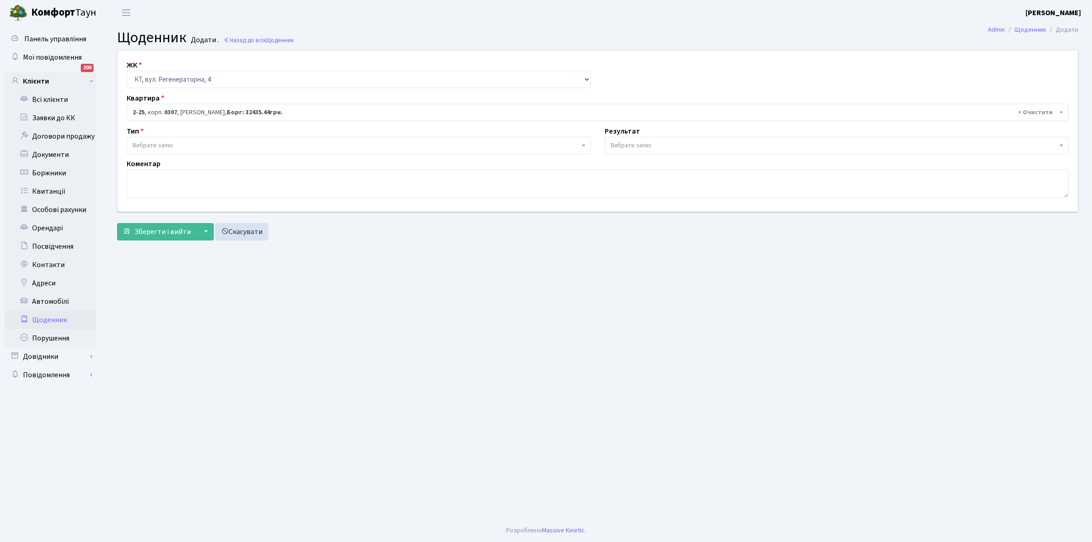
click at [170, 144] on span "Вибрати запис" at bounding box center [153, 145] width 41 height 9
select select "189"
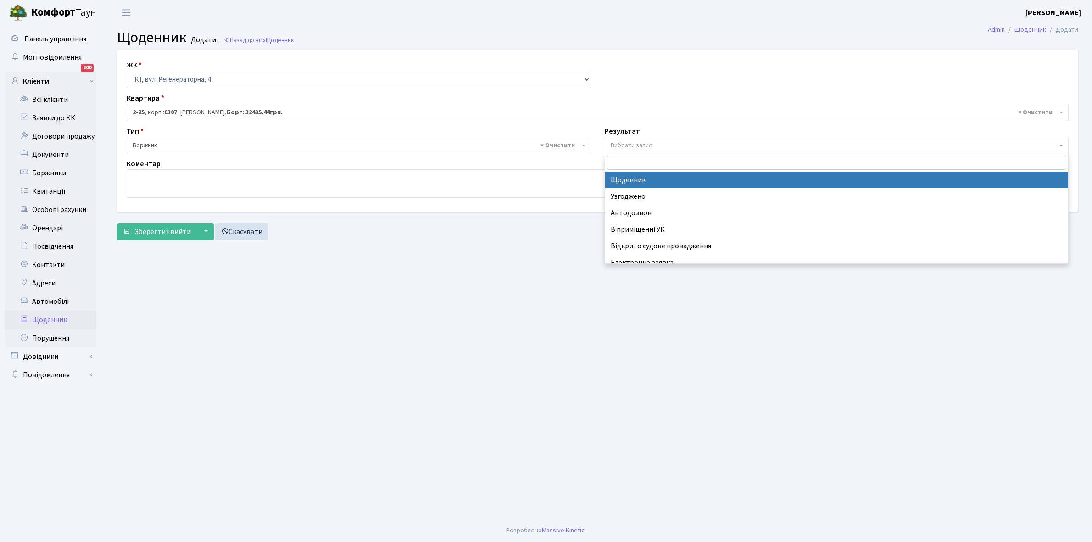
click at [664, 146] on span "Вибрати запис" at bounding box center [834, 145] width 447 height 9
select select "14"
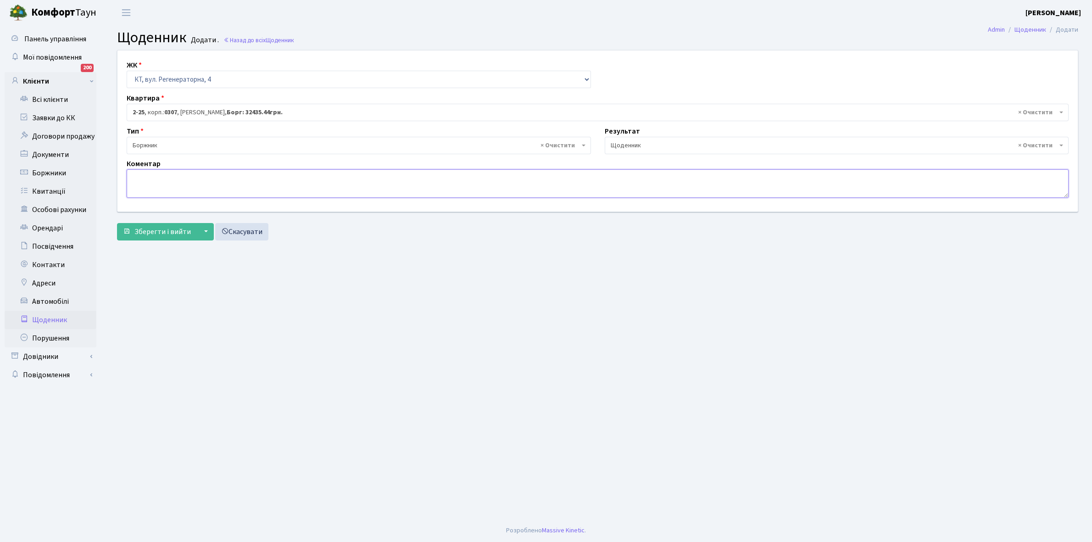
click at [150, 177] on textarea at bounding box center [598, 183] width 942 height 28
type textarea "Пломба - 4406 кВт."
click at [152, 230] on span "Зберегти і вийти" at bounding box center [162, 232] width 56 height 10
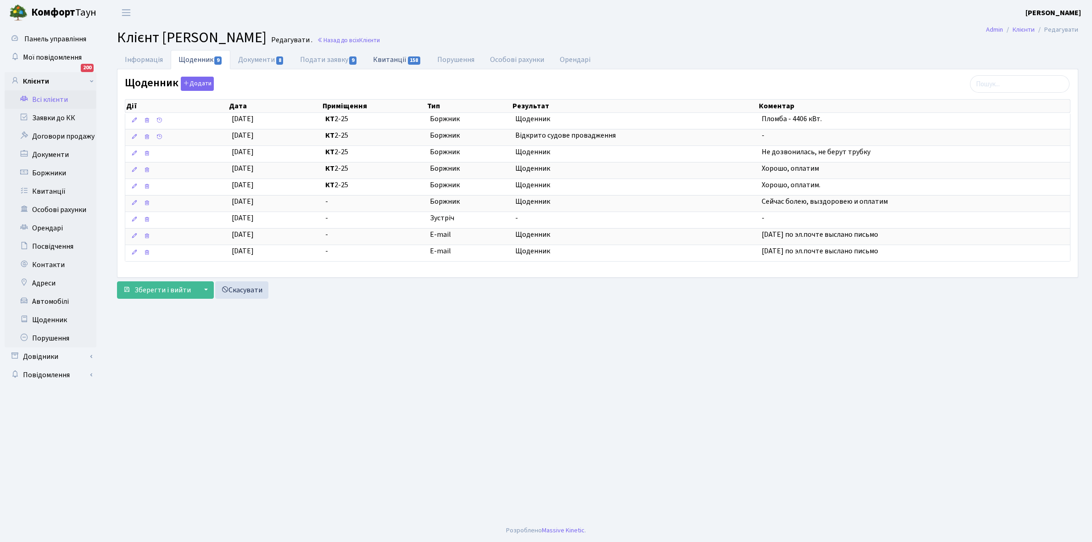
click at [384, 58] on link "Квитанції 158" at bounding box center [397, 59] width 64 height 19
select select "25"
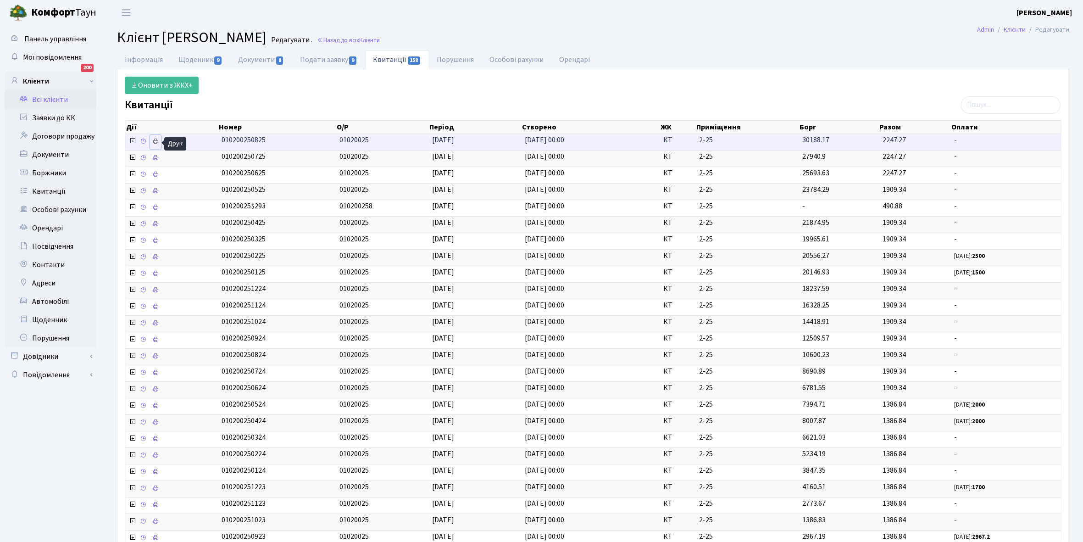
click at [157, 141] on icon at bounding box center [155, 141] width 6 height 6
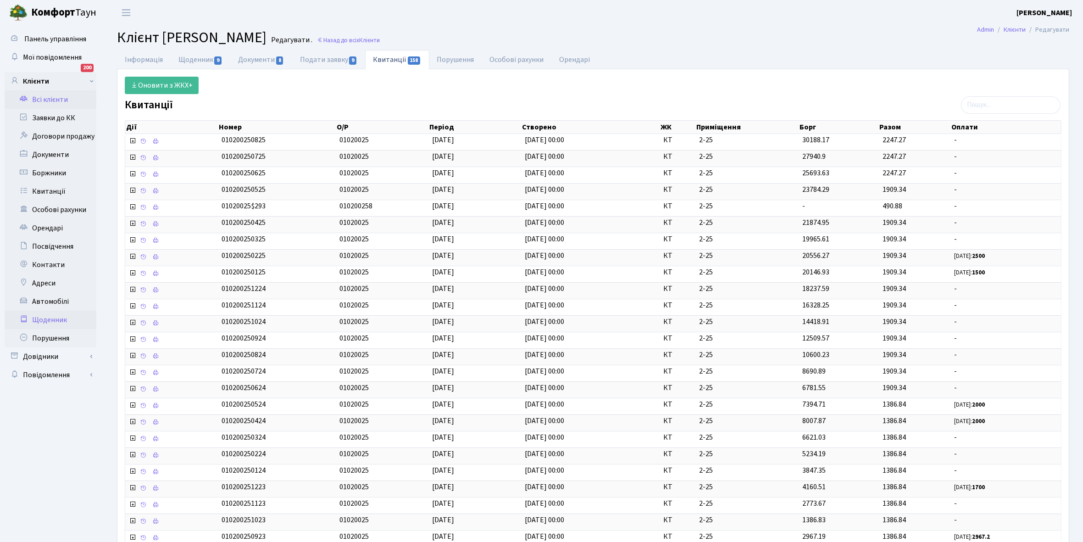
click at [50, 320] on link "Щоденник" at bounding box center [51, 320] width 92 height 18
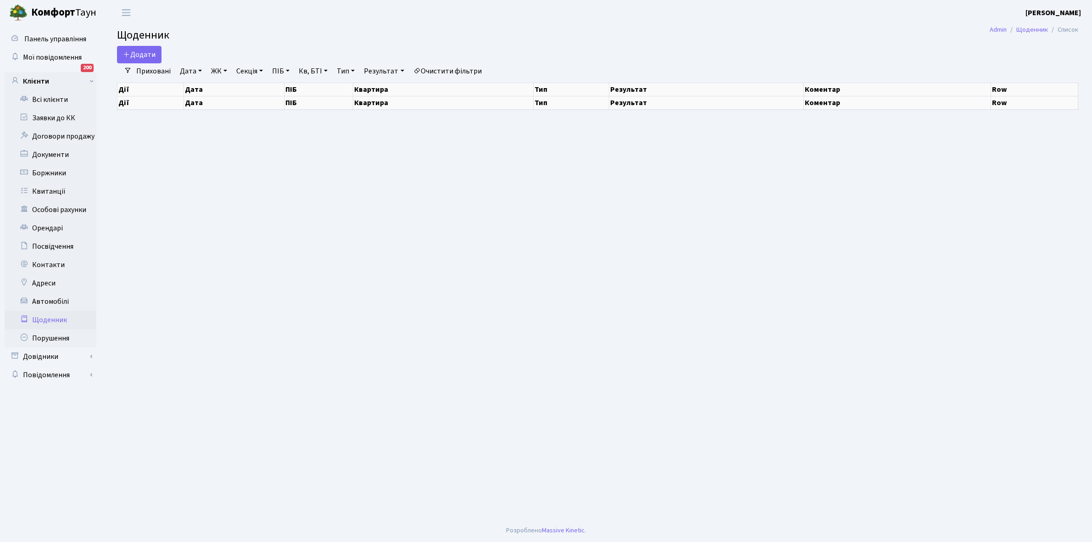
select select "25"
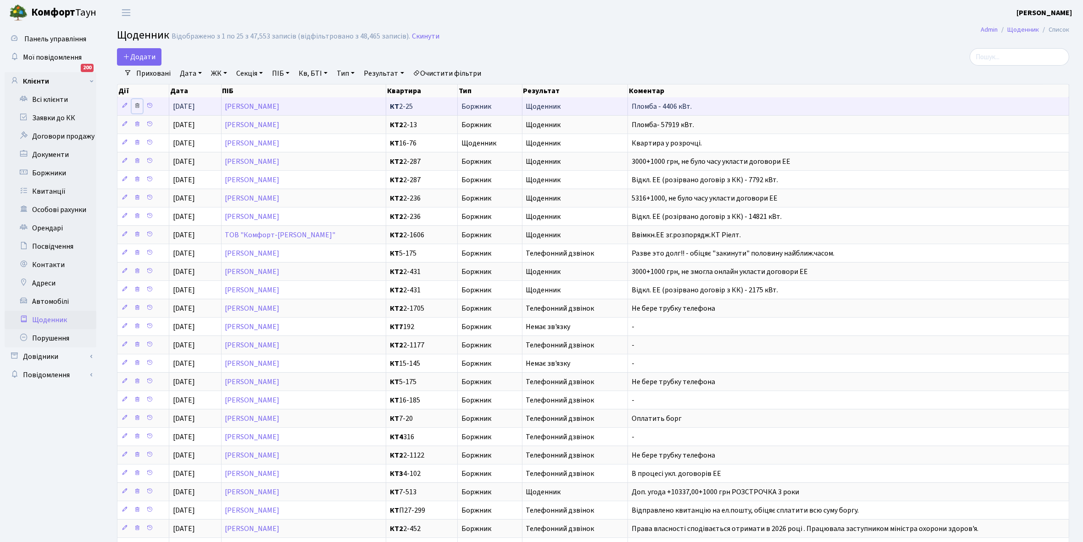
click at [138, 104] on icon at bounding box center [137, 105] width 6 height 6
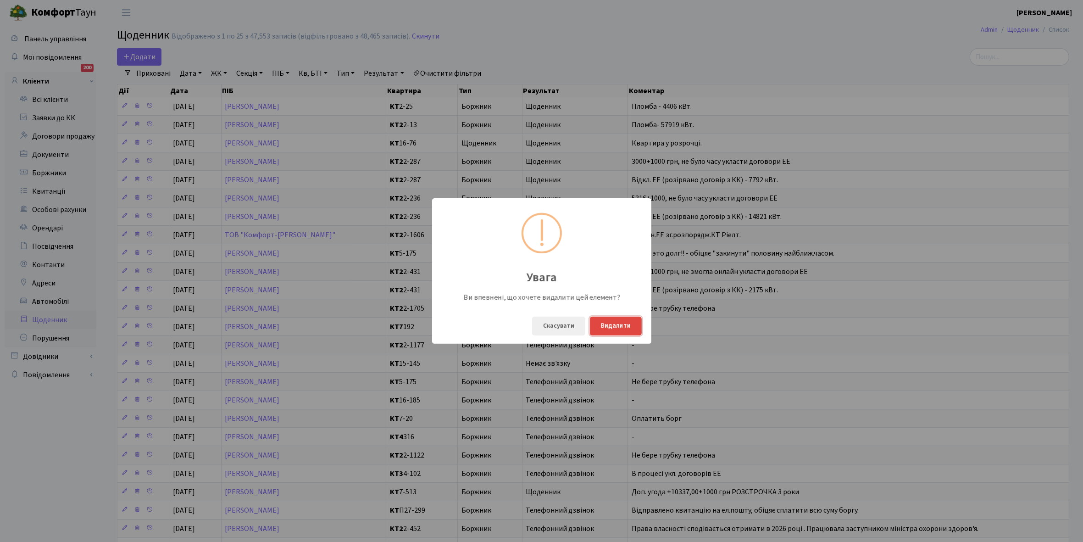
click at [602, 321] on button "Видалити" at bounding box center [616, 325] width 52 height 19
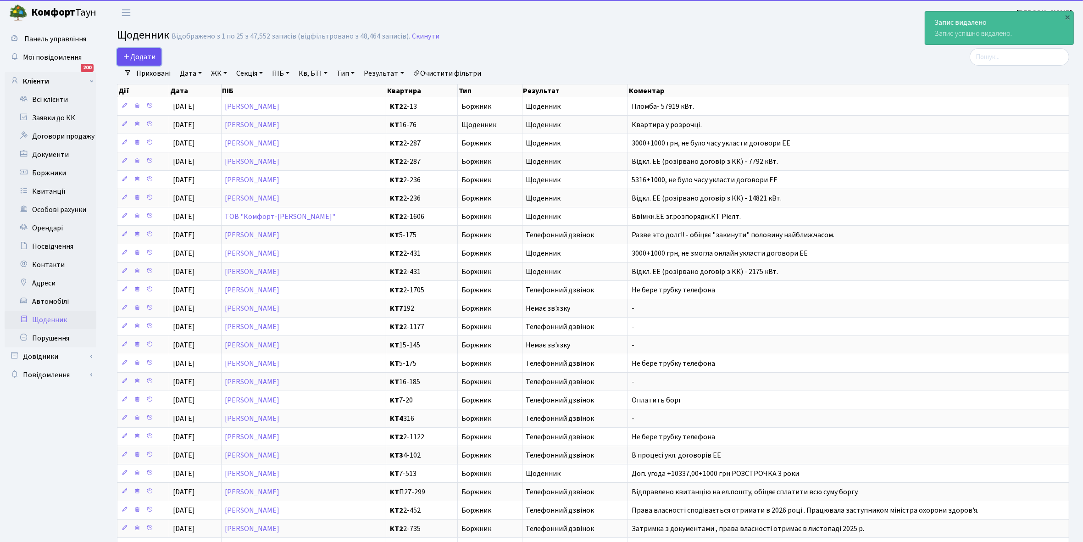
click at [139, 49] on link "Додати" at bounding box center [139, 56] width 44 height 17
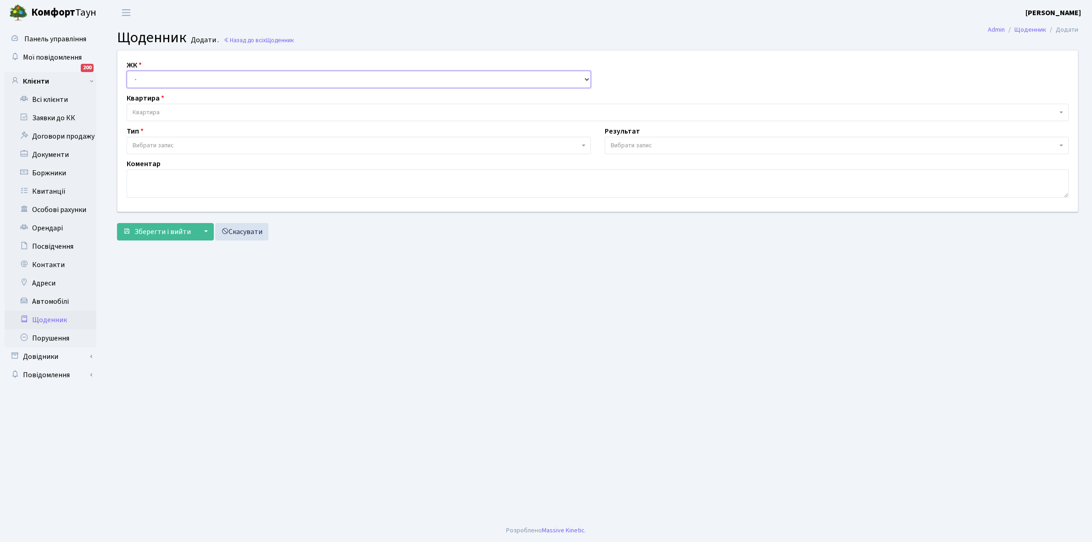
click at [147, 74] on select "- КТ, вул. Регенераторна, 4 КТ2, просп. [STREET_ADDRESS] [STREET_ADDRESS] [PERS…" at bounding box center [359, 79] width 464 height 17
select select "295"
click at [127, 71] on select "- КТ, вул. Регенераторна, 4 КТ2, просп. [STREET_ADDRESS] [STREET_ADDRESS] [PERS…" at bounding box center [359, 79] width 464 height 17
select select
click at [157, 112] on span "Квартира" at bounding box center [146, 112] width 27 height 9
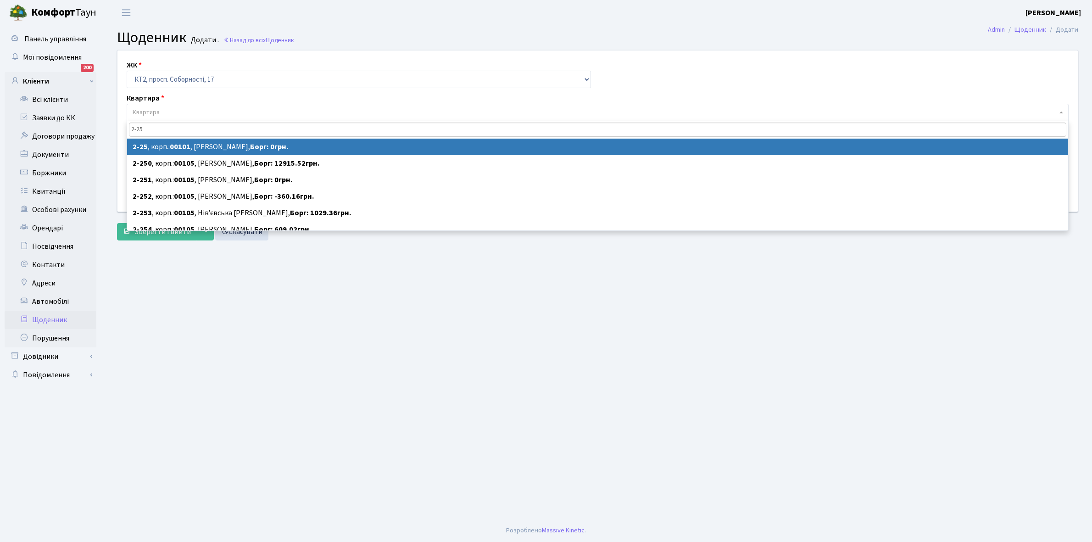
type input "2-25"
select select "15080"
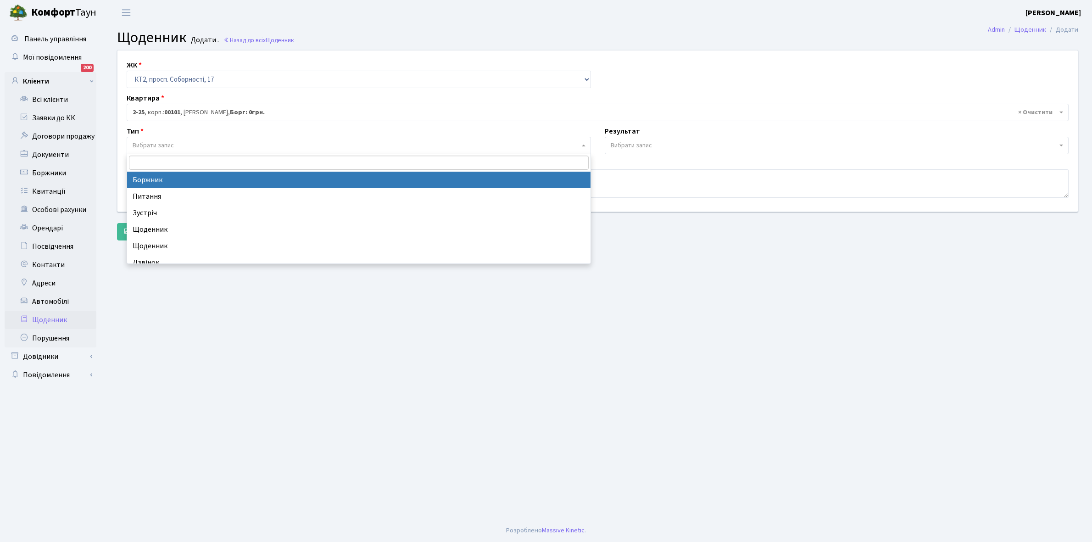
click at [177, 139] on span "Вибрати запис" at bounding box center [359, 145] width 464 height 17
select select "189"
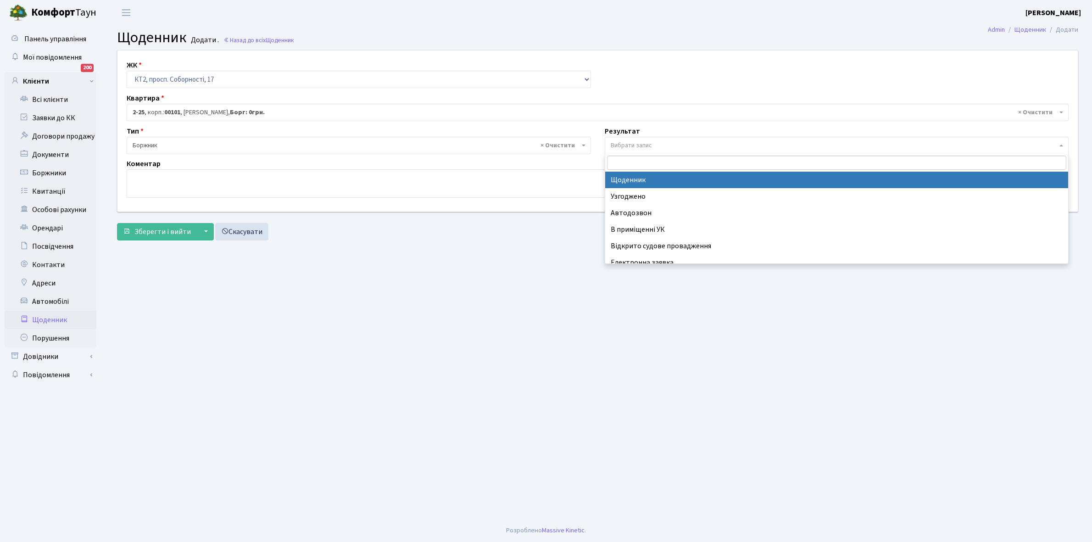
click at [651, 146] on span "Вибрати запис" at bounding box center [631, 145] width 41 height 9
select select "14"
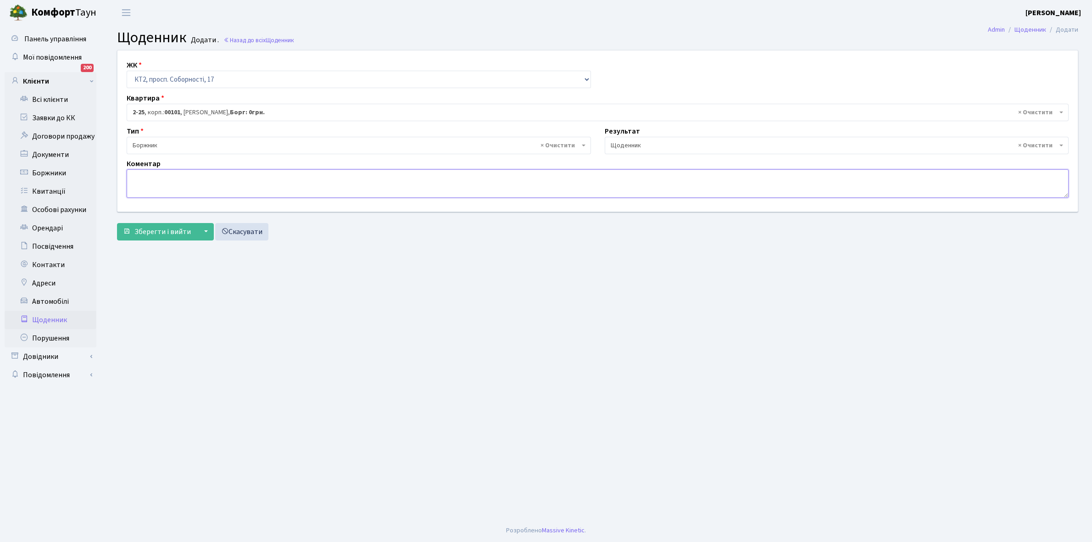
click at [138, 176] on textarea at bounding box center [598, 183] width 942 height 28
type textarea "Пломба -4406 кВт."
click at [165, 233] on span "Зберегти і вийти" at bounding box center [162, 232] width 56 height 10
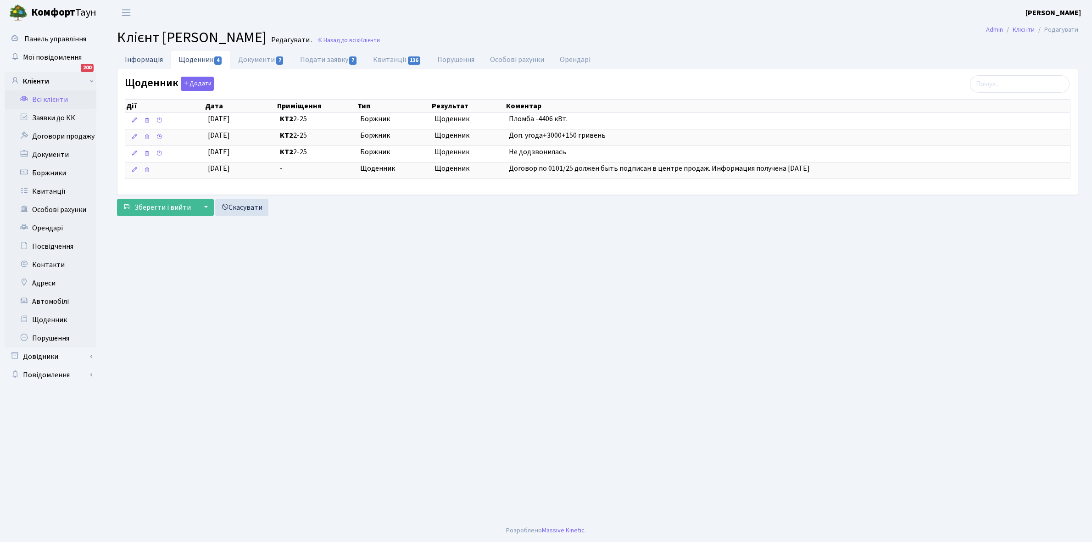
click at [134, 62] on link "Інформація" at bounding box center [144, 59] width 54 height 19
select select "25"
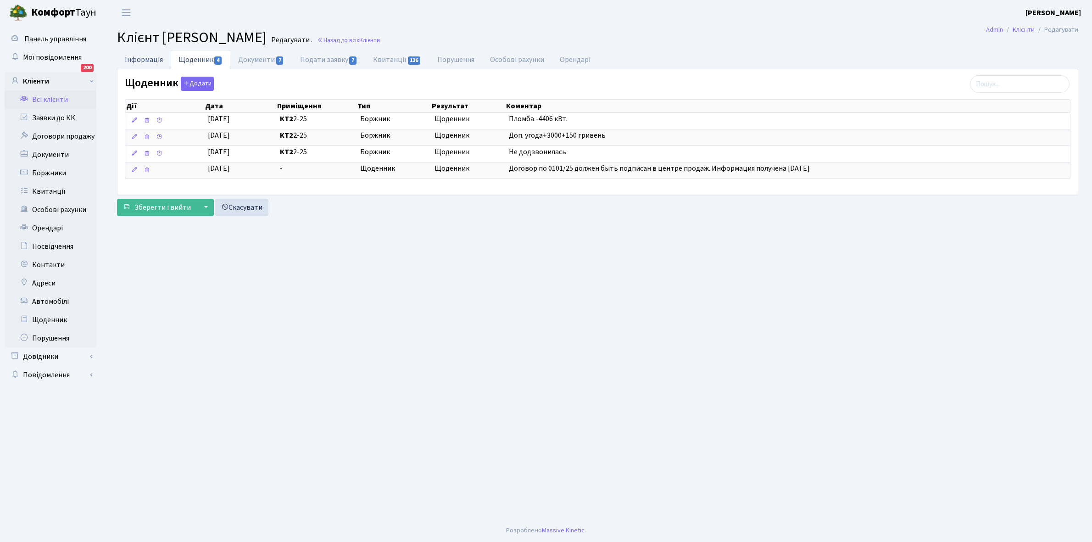
select select "25"
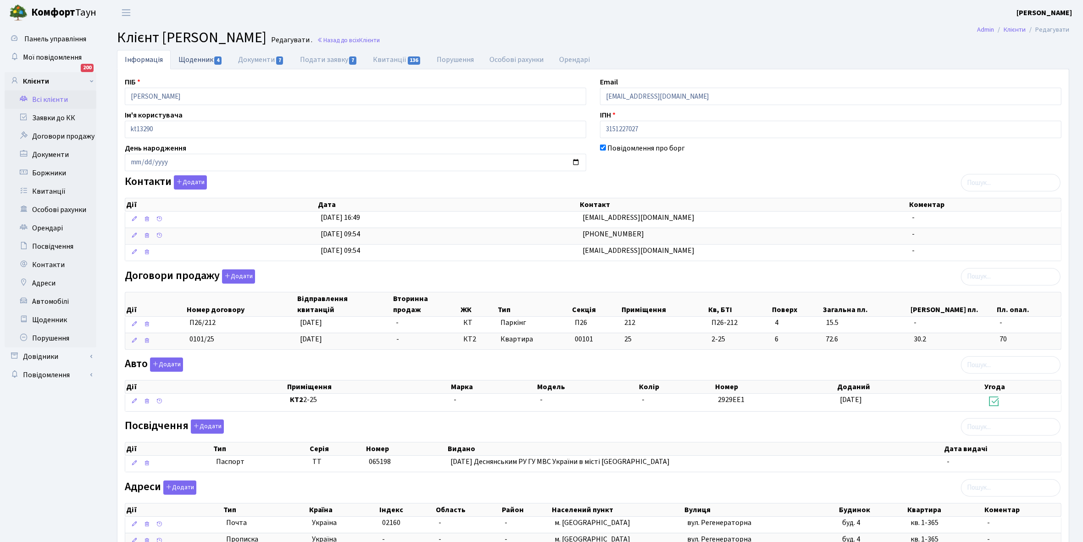
click at [205, 62] on link "Щоденник 4" at bounding box center [201, 59] width 60 height 19
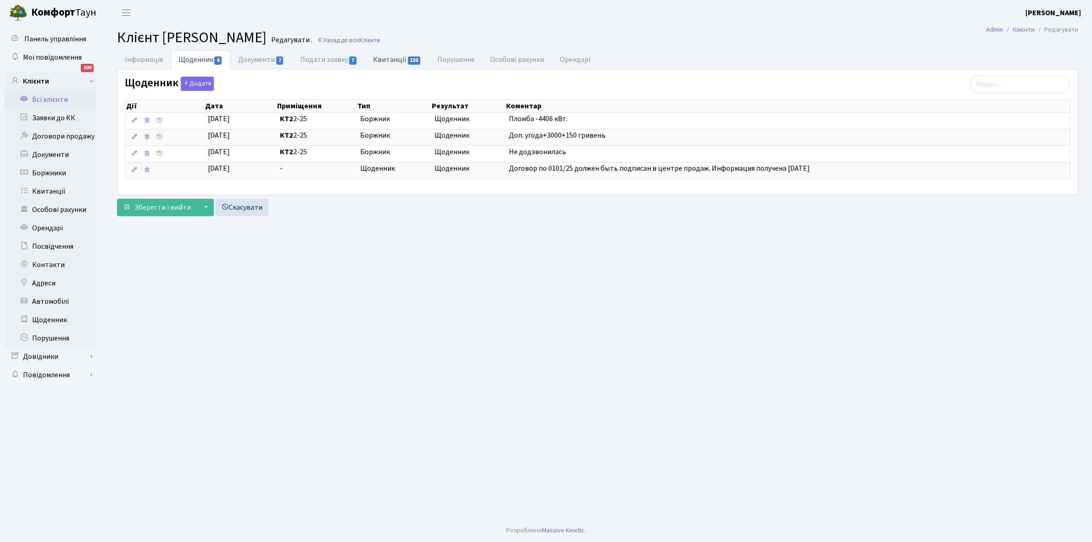
click at [390, 62] on link "Квитанції 136" at bounding box center [397, 59] width 64 height 19
select select "25"
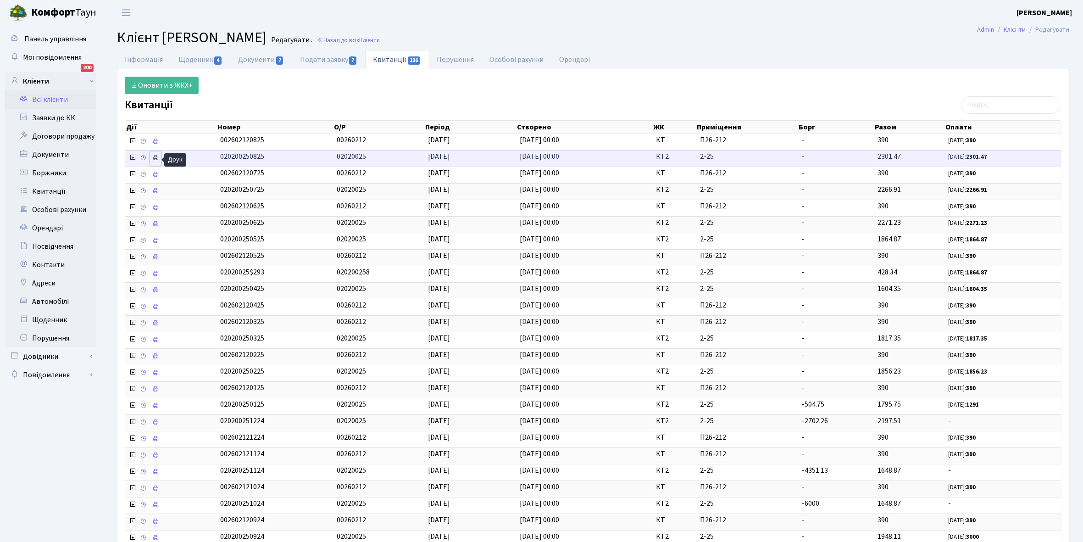
click at [157, 158] on icon at bounding box center [155, 158] width 6 height 6
click at [190, 58] on link "Щоденник 4" at bounding box center [201, 59] width 60 height 19
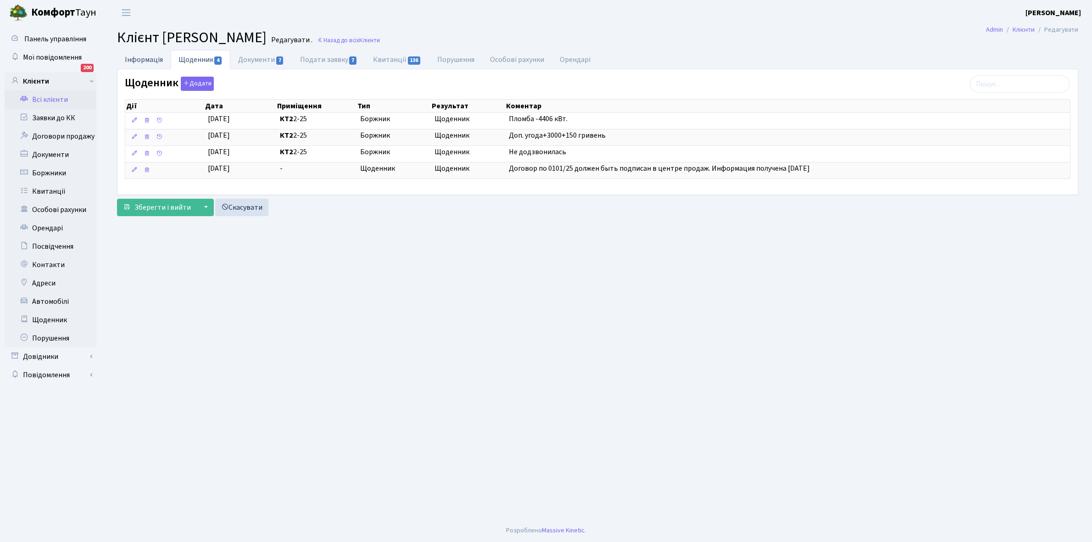
click at [138, 59] on link "Інформація" at bounding box center [144, 59] width 54 height 19
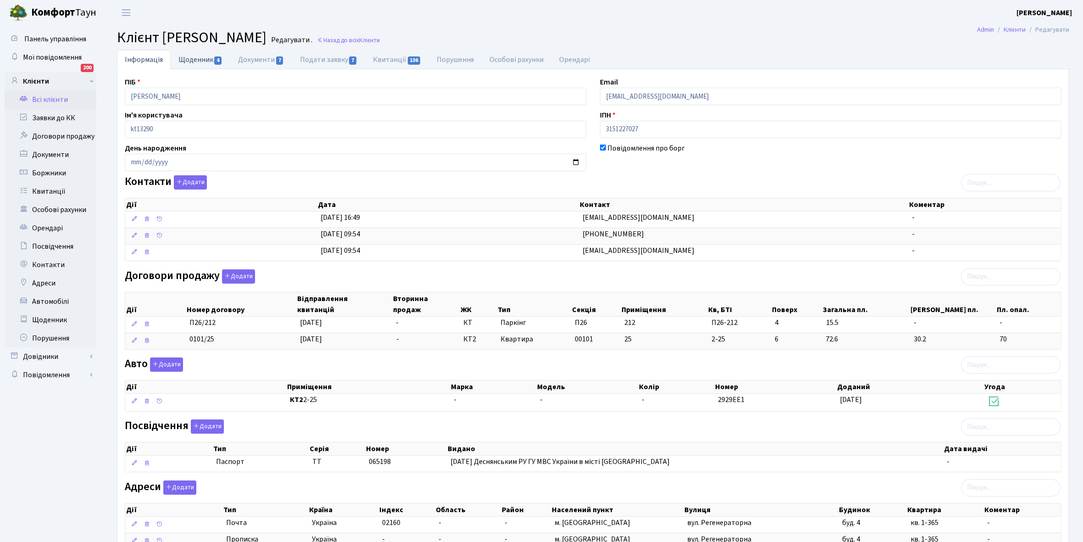
click at [191, 60] on link "Щоденник 4" at bounding box center [201, 59] width 60 height 19
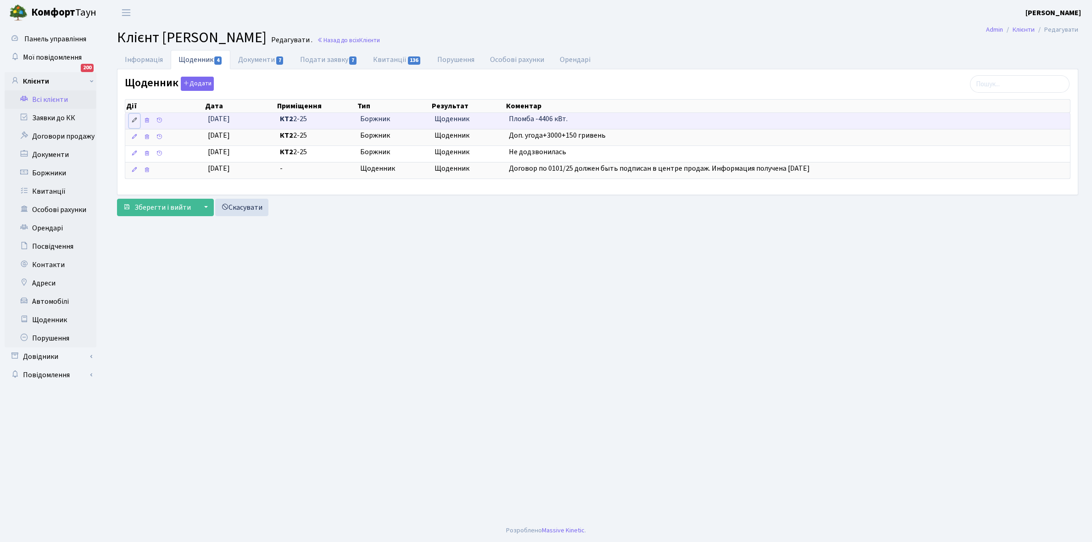
click at [133, 119] on icon at bounding box center [134, 120] width 6 height 6
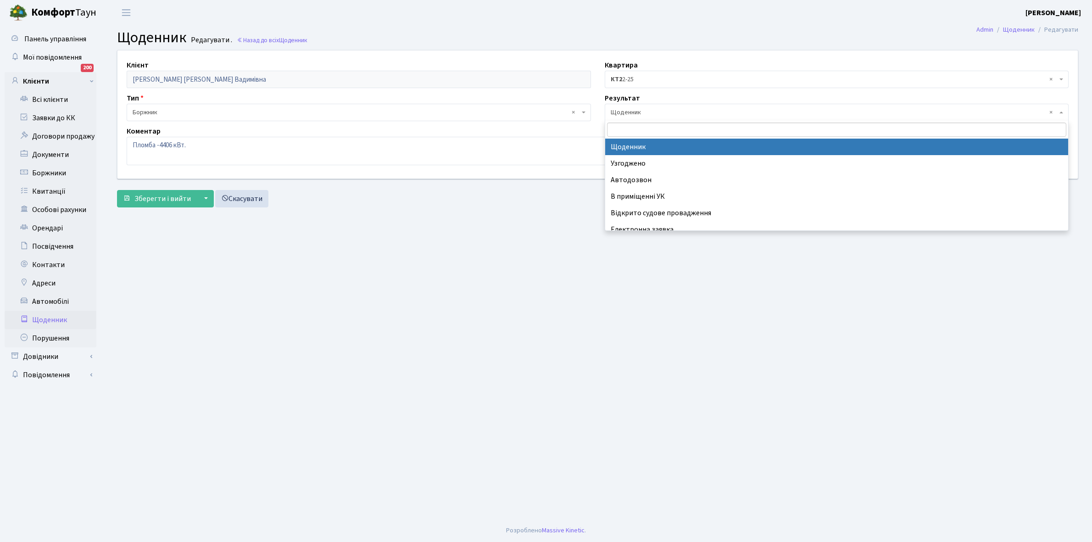
click at [655, 111] on span "× Щоденник" at bounding box center [834, 112] width 447 height 9
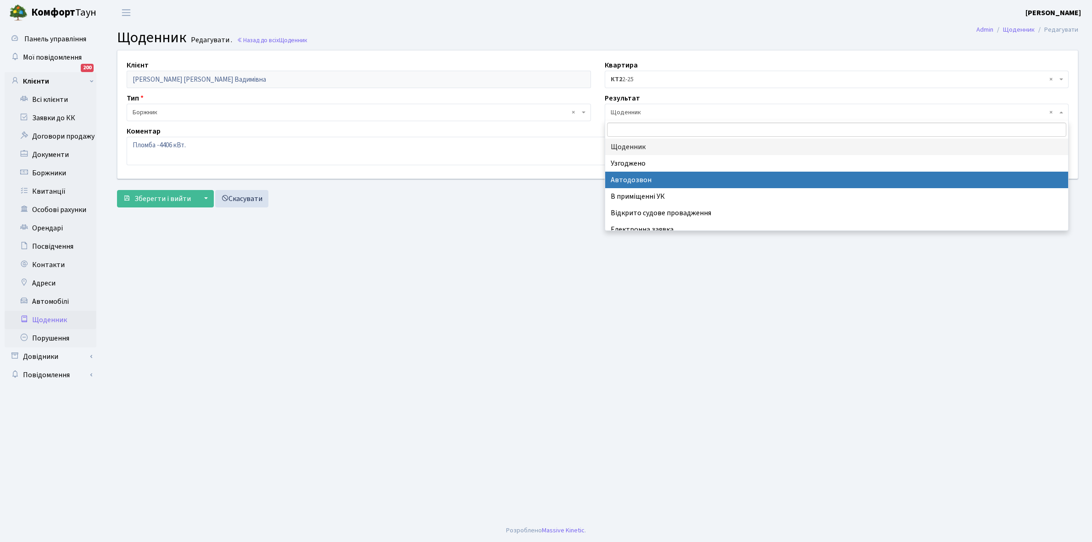
scroll to position [56, 0]
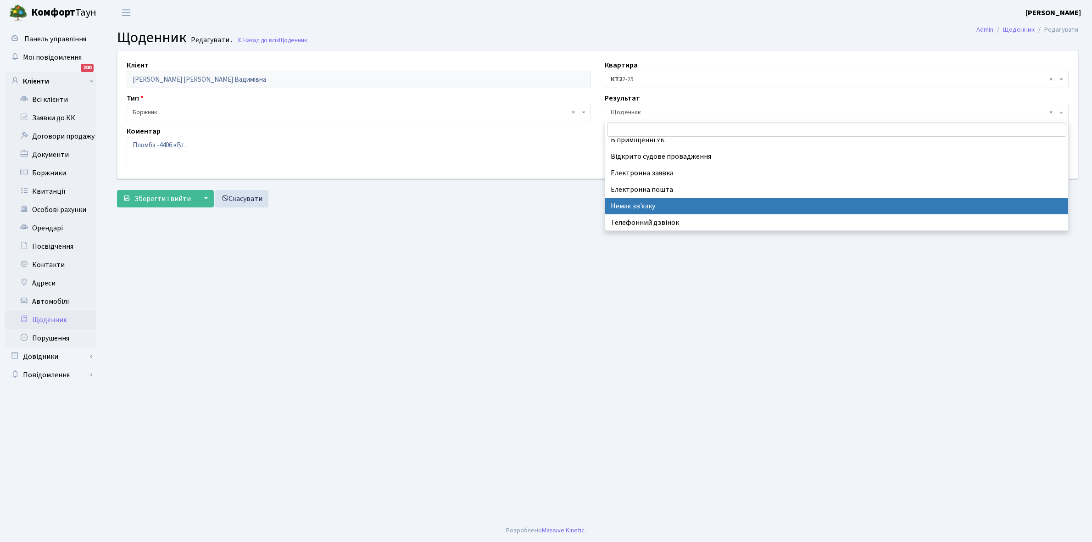
select select "197"
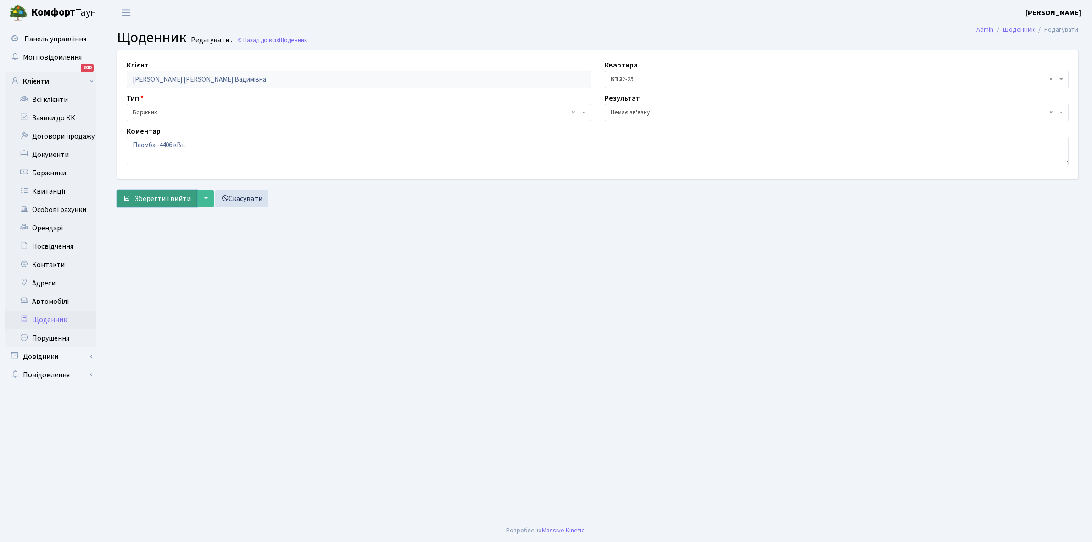
click at [167, 200] on span "Зберегти і вийти" at bounding box center [162, 199] width 56 height 10
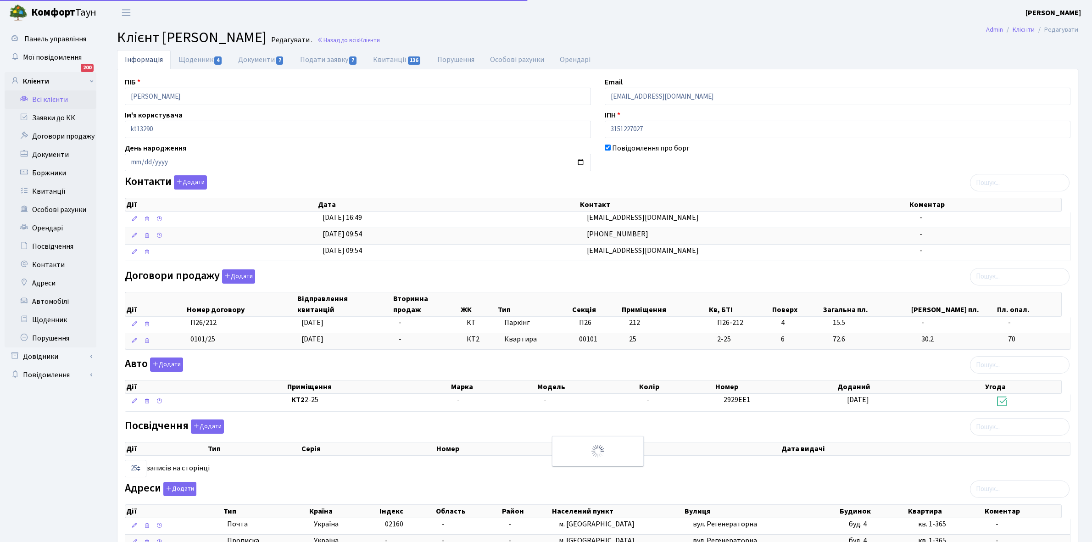
select select "25"
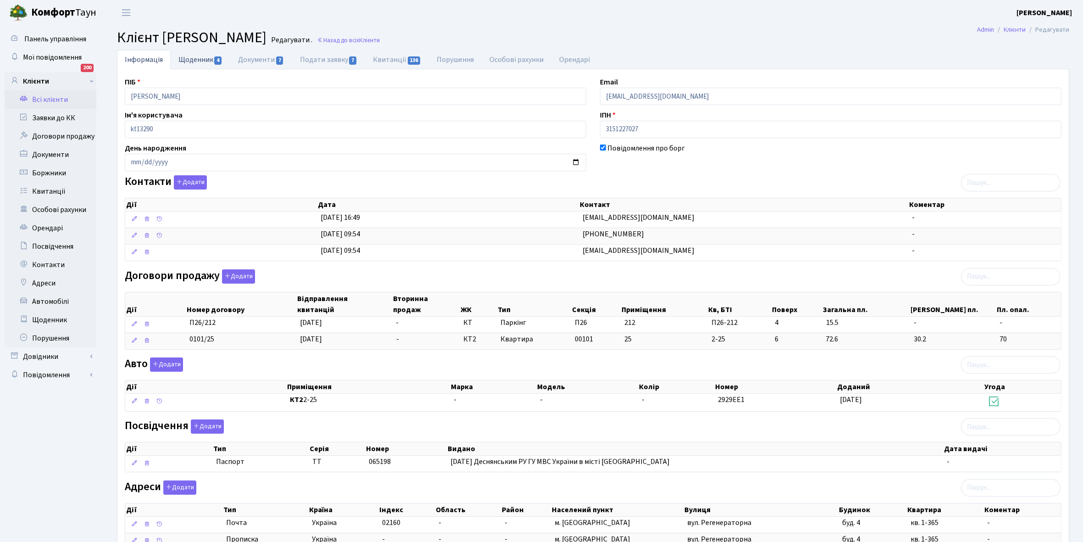
click at [189, 58] on link "Щоденник 4" at bounding box center [201, 59] width 60 height 19
select select "25"
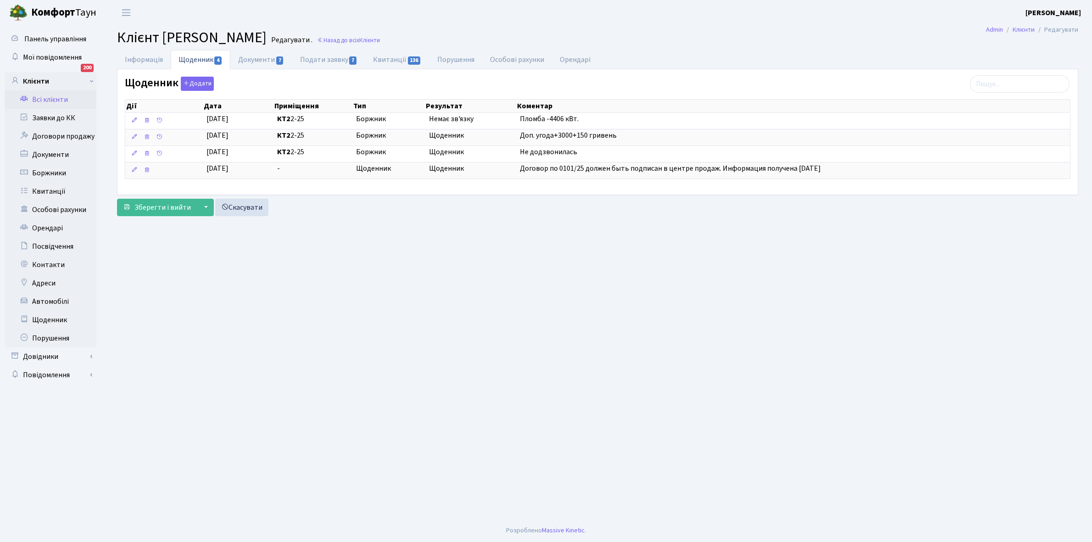
click at [56, 99] on link "Всі клієнти" at bounding box center [51, 99] width 92 height 18
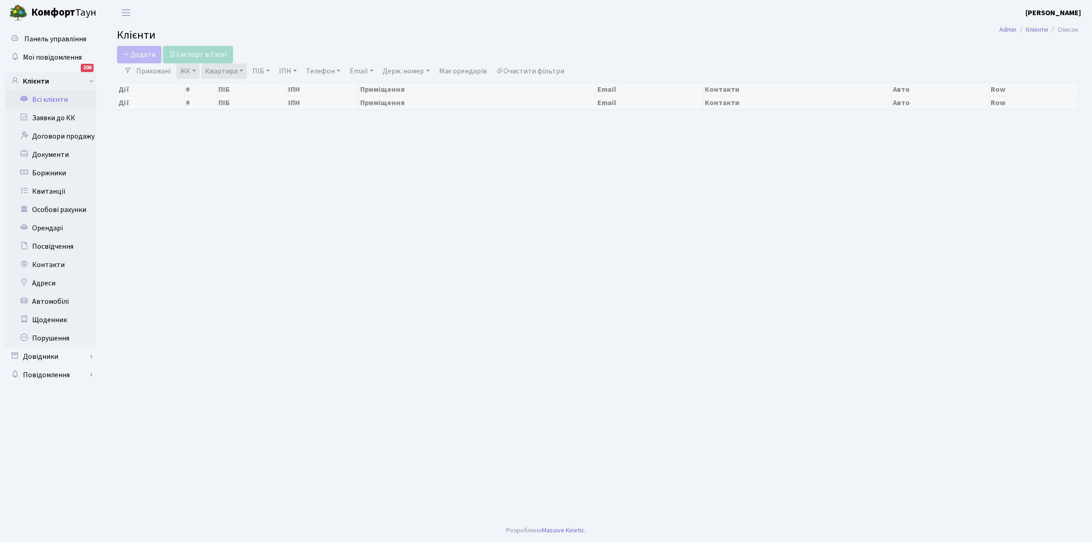
select select "25"
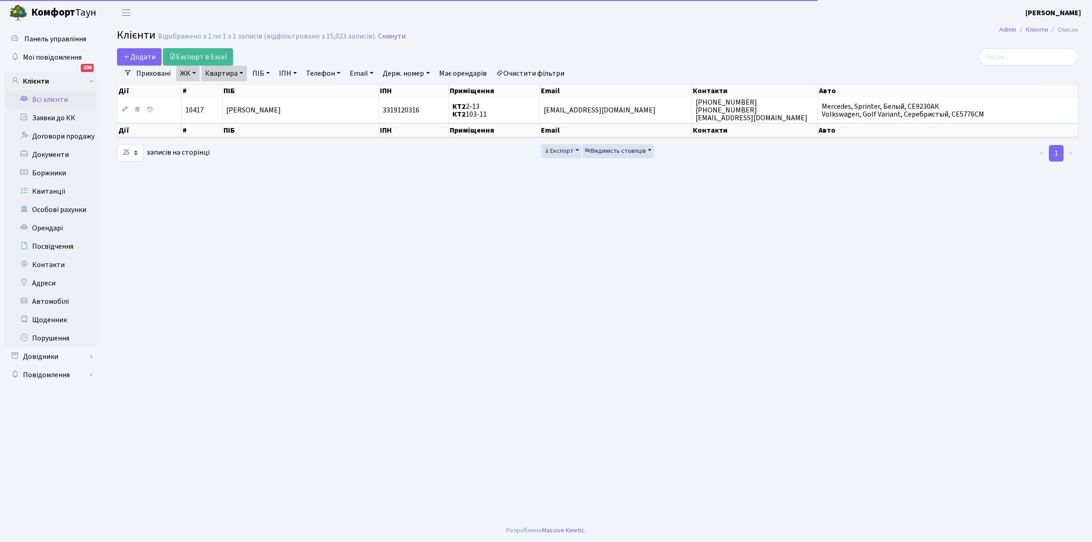
click at [241, 73] on link "Квартира" at bounding box center [223, 74] width 45 height 16
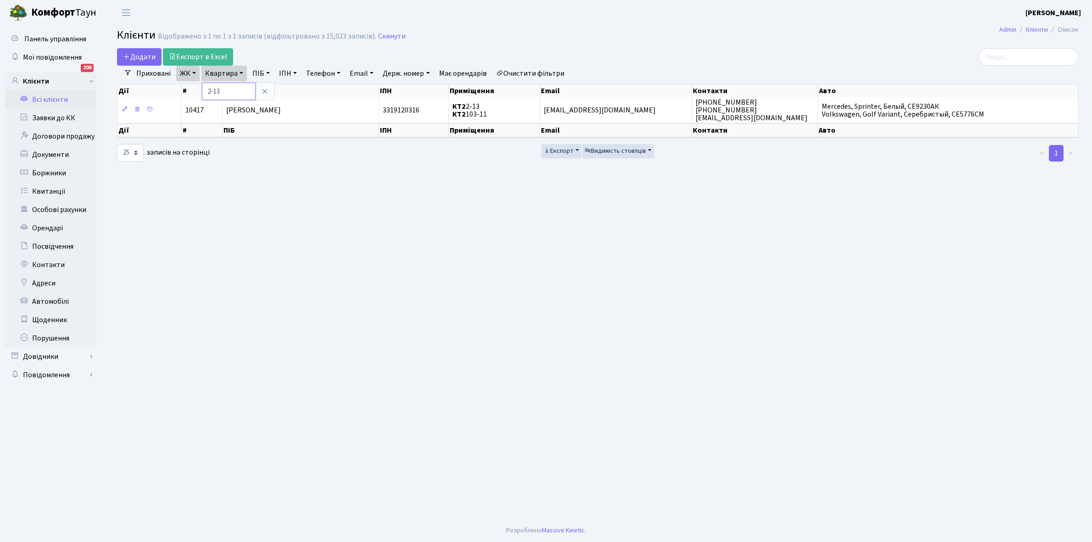
click at [237, 94] on input "2-13" at bounding box center [229, 91] width 54 height 17
type input "2-34"
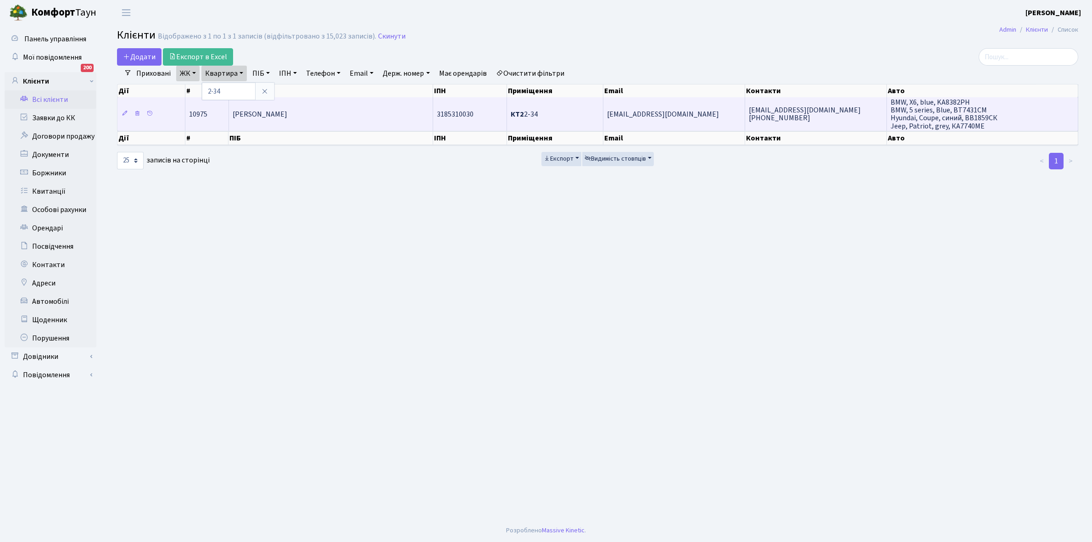
click at [349, 116] on td "[PERSON_NAME]" at bounding box center [331, 113] width 205 height 33
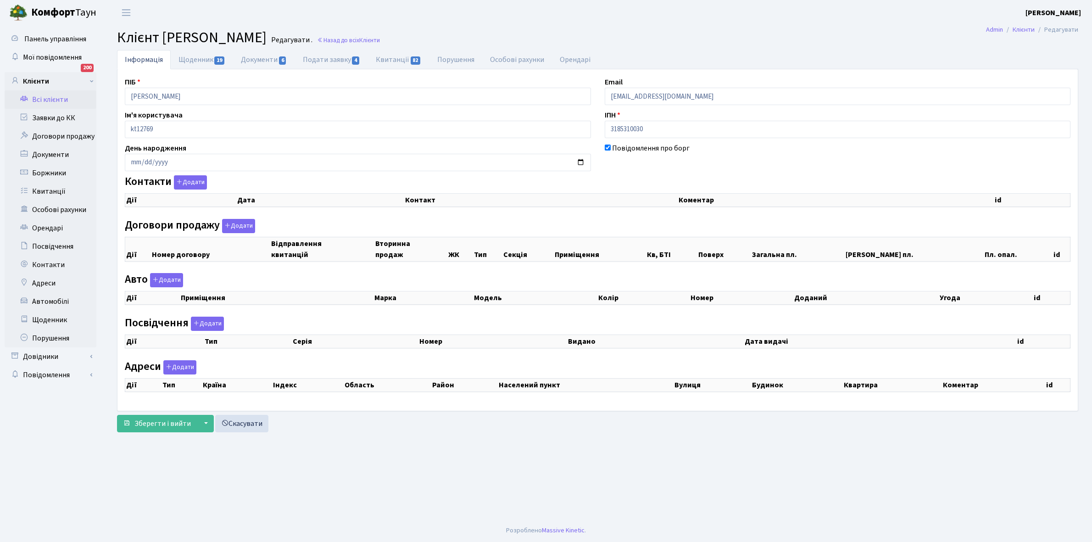
checkbox input "true"
select select "25"
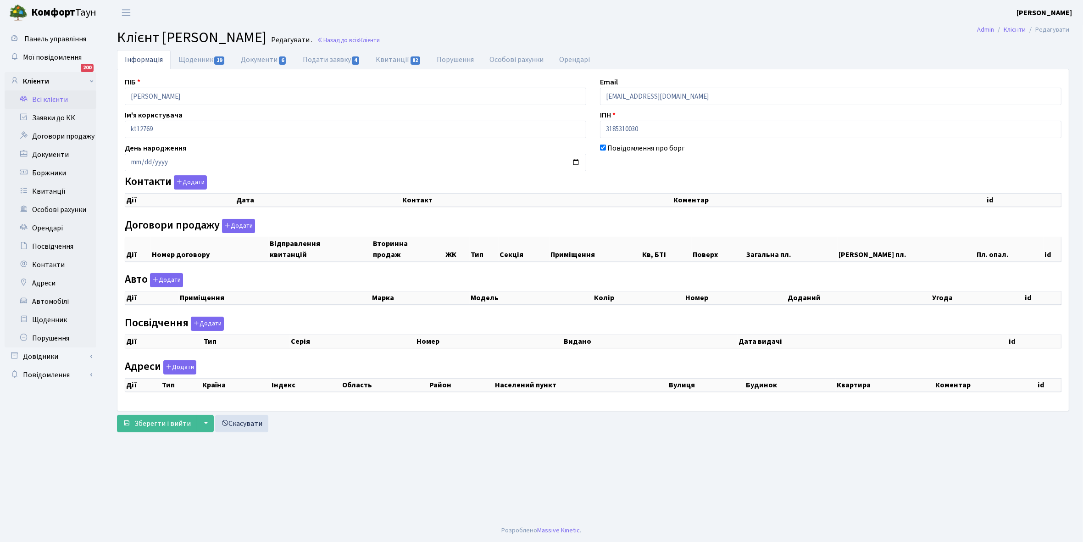
select select "25"
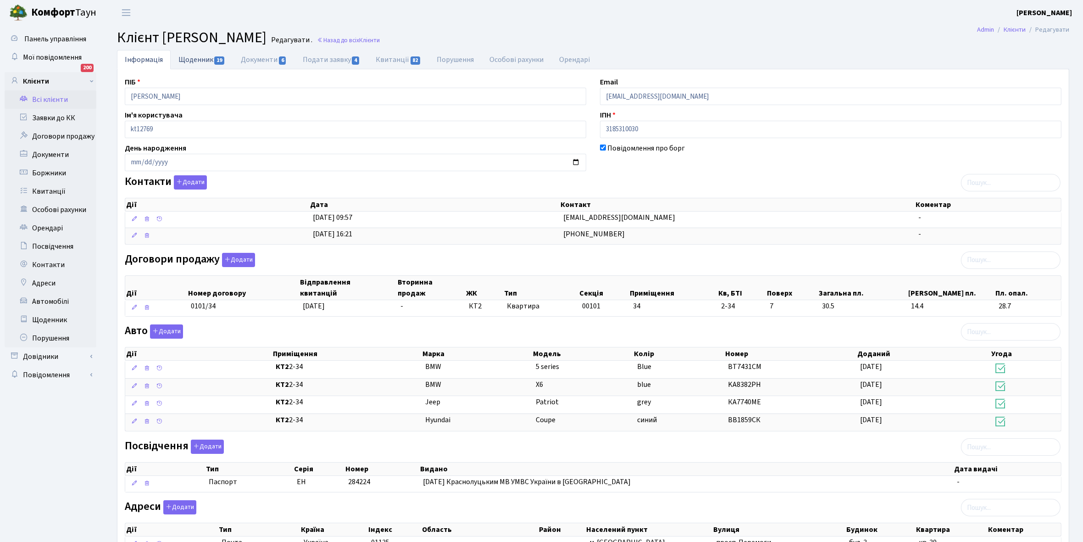
click at [184, 66] on link "Щоденник 19" at bounding box center [202, 59] width 62 height 19
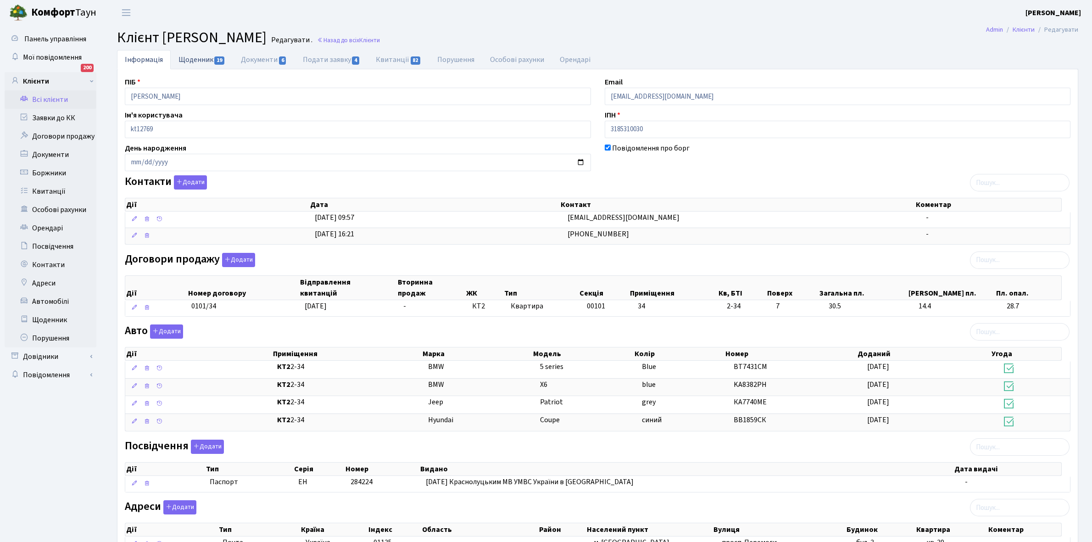
select select "25"
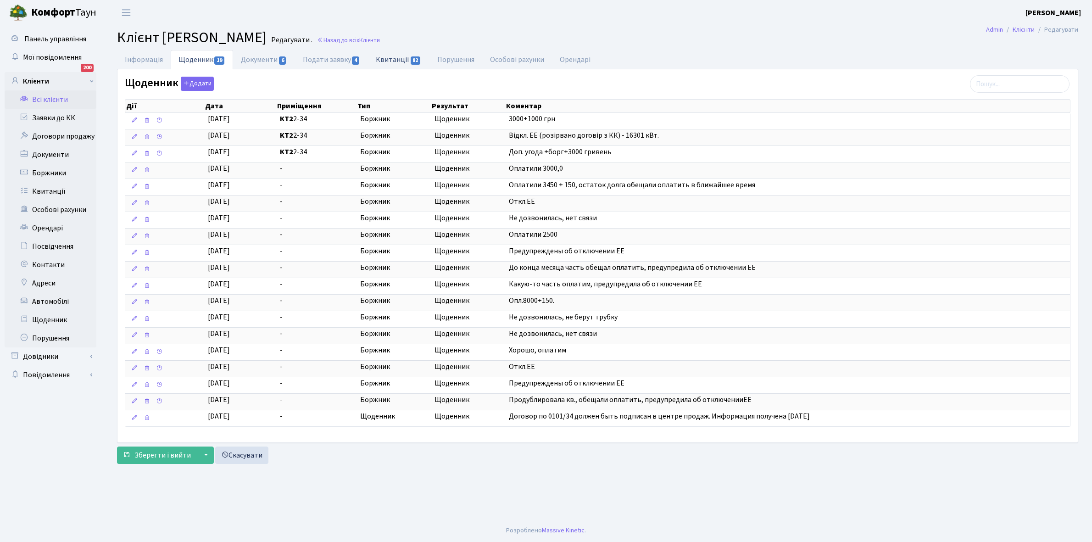
click at [392, 59] on link "Квитанції 82" at bounding box center [398, 59] width 61 height 19
select select "25"
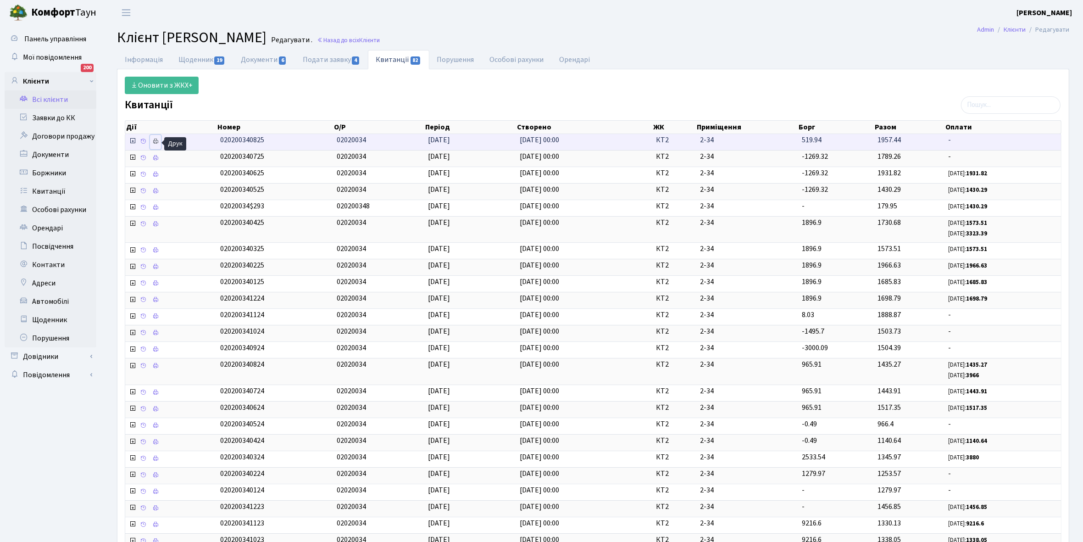
click at [154, 143] on icon at bounding box center [155, 141] width 6 height 6
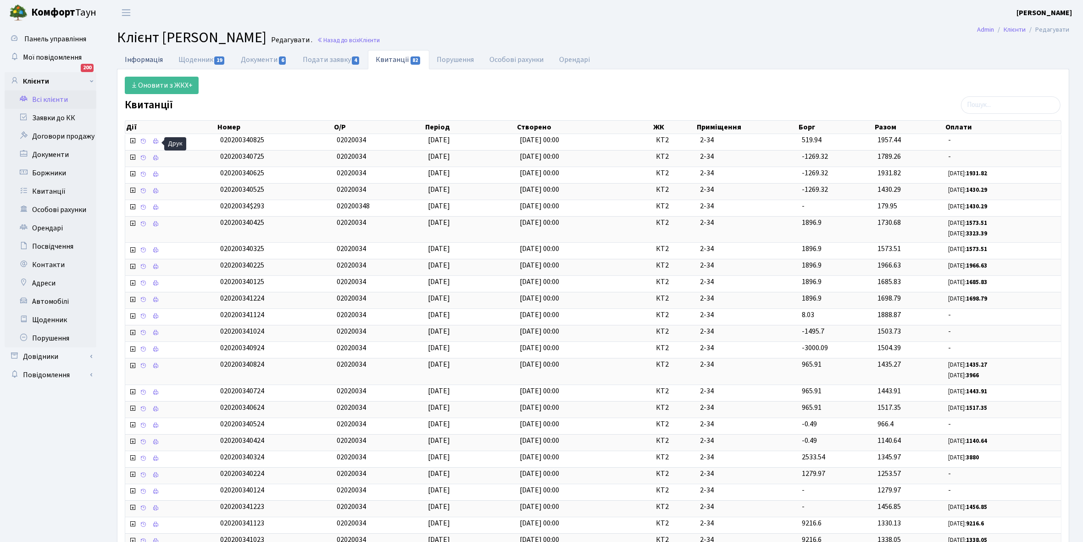
click at [134, 57] on link "Інформація" at bounding box center [144, 59] width 54 height 19
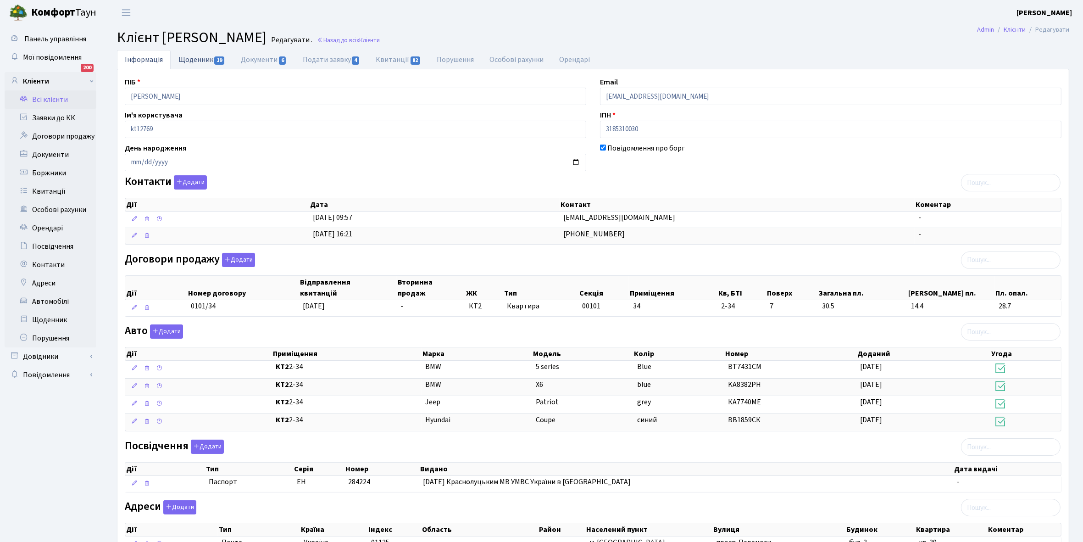
click at [195, 60] on link "Щоденник 19" at bounding box center [202, 59] width 62 height 19
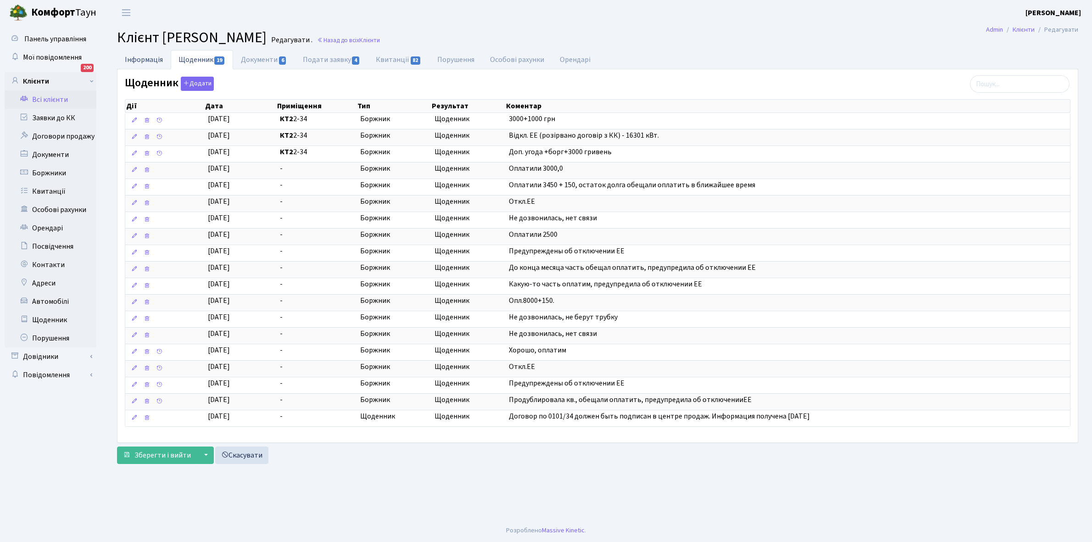
click at [142, 60] on link "Інформація" at bounding box center [144, 59] width 54 height 19
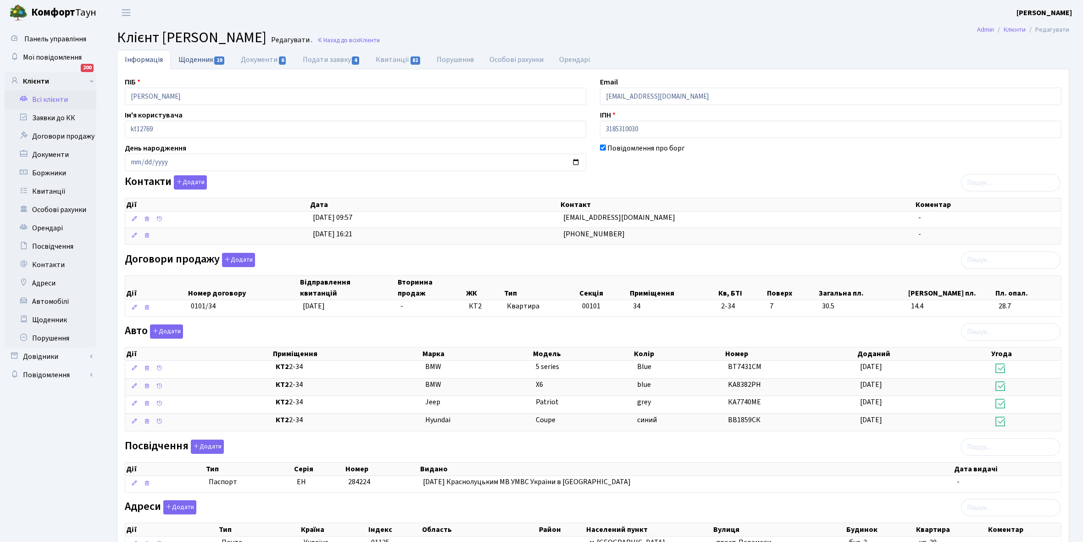
click at [187, 62] on link "Щоденник 19" at bounding box center [202, 59] width 62 height 19
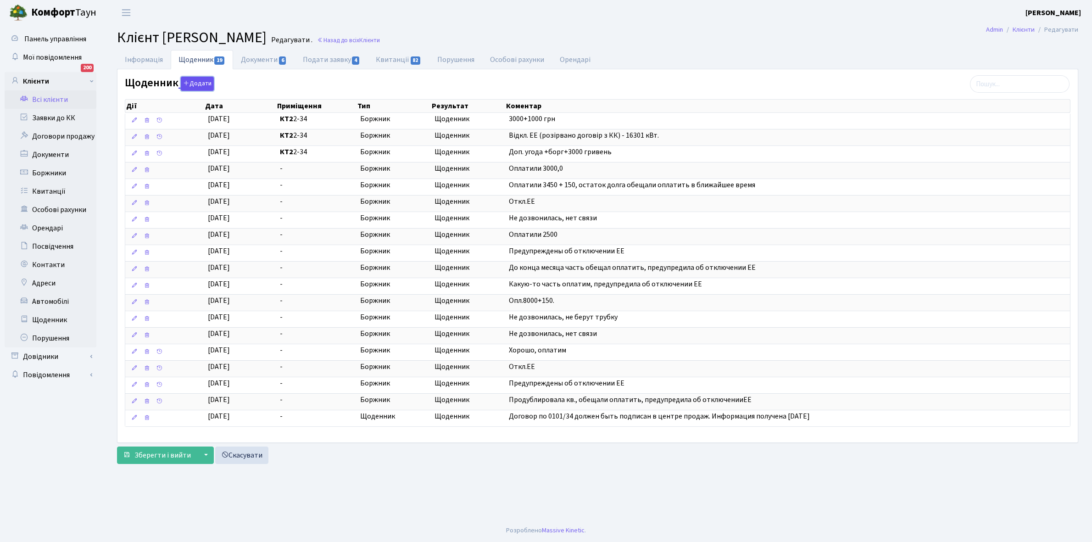
click at [205, 80] on button "Додати" at bounding box center [197, 84] width 33 height 14
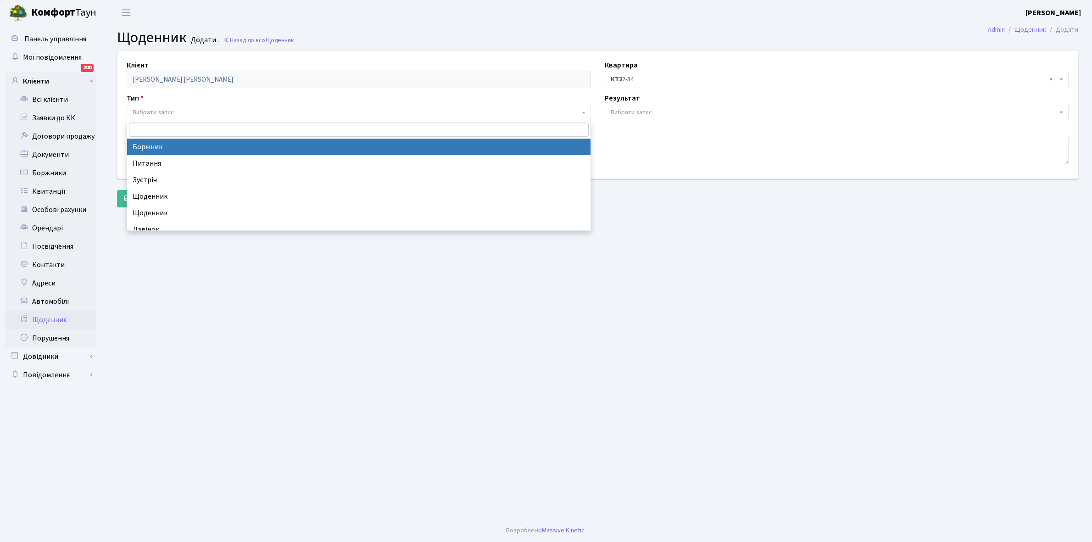
click at [178, 111] on span "Вибрати запис" at bounding box center [356, 112] width 447 height 9
select select "189"
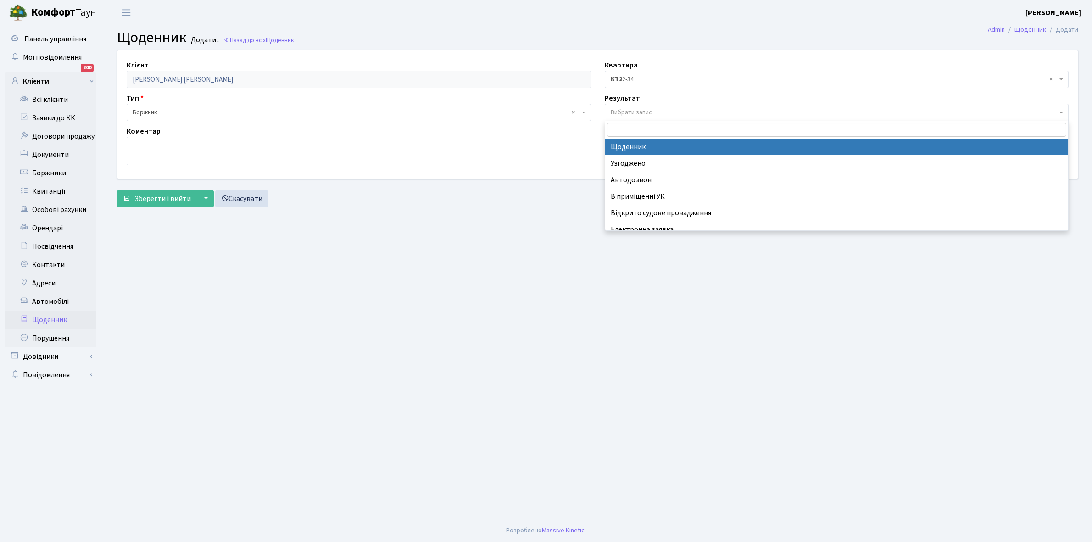
click at [629, 106] on span "Вибрати запис" at bounding box center [837, 112] width 464 height 17
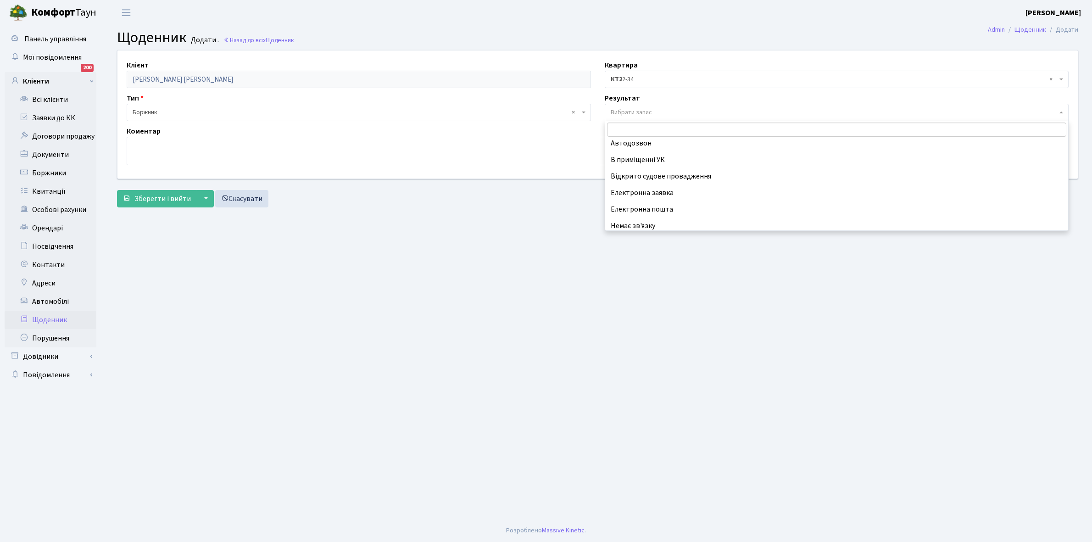
scroll to position [56, 0]
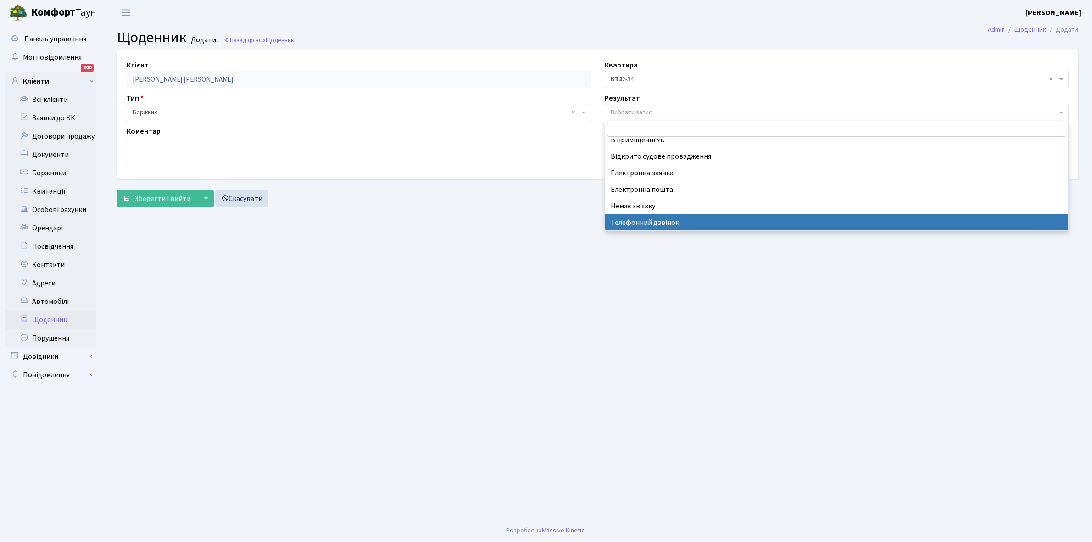
select select "196"
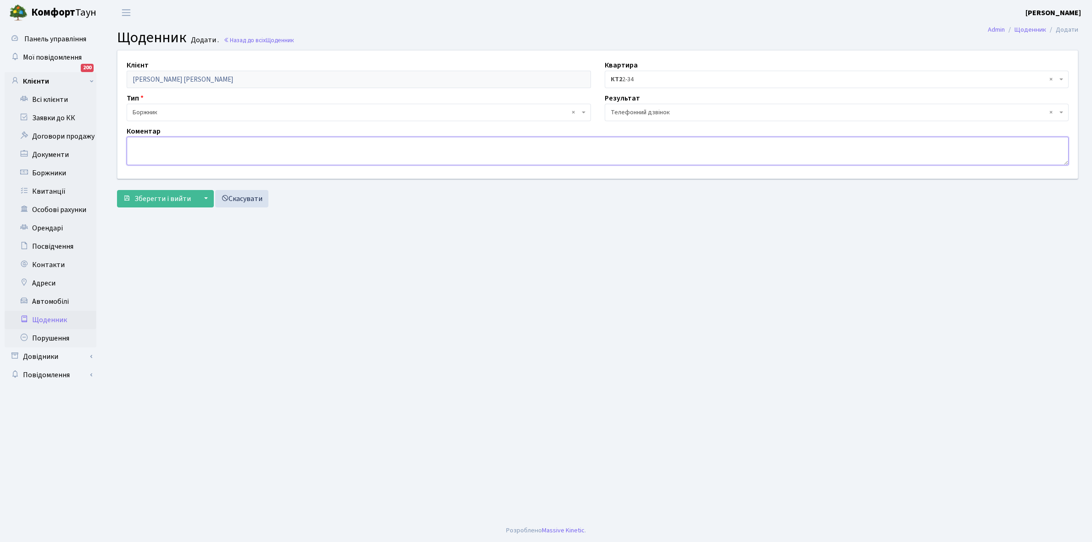
click at [156, 146] on textarea at bounding box center [598, 151] width 942 height 28
type textarea "Пломба -17235 кВт."
click at [149, 194] on span "Зберегти і вийти" at bounding box center [162, 199] width 56 height 10
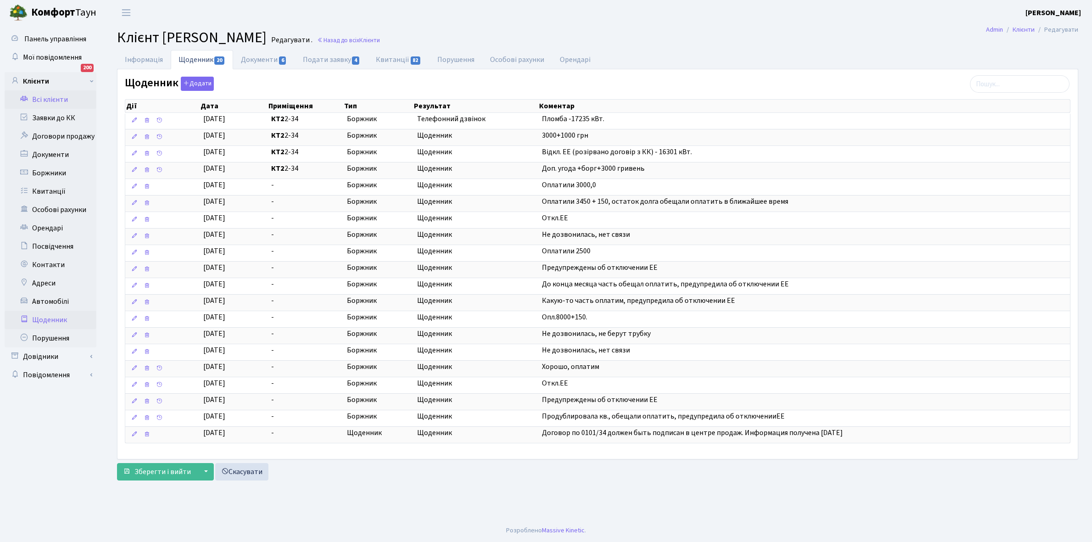
click at [47, 318] on link "Щоденник" at bounding box center [51, 320] width 92 height 18
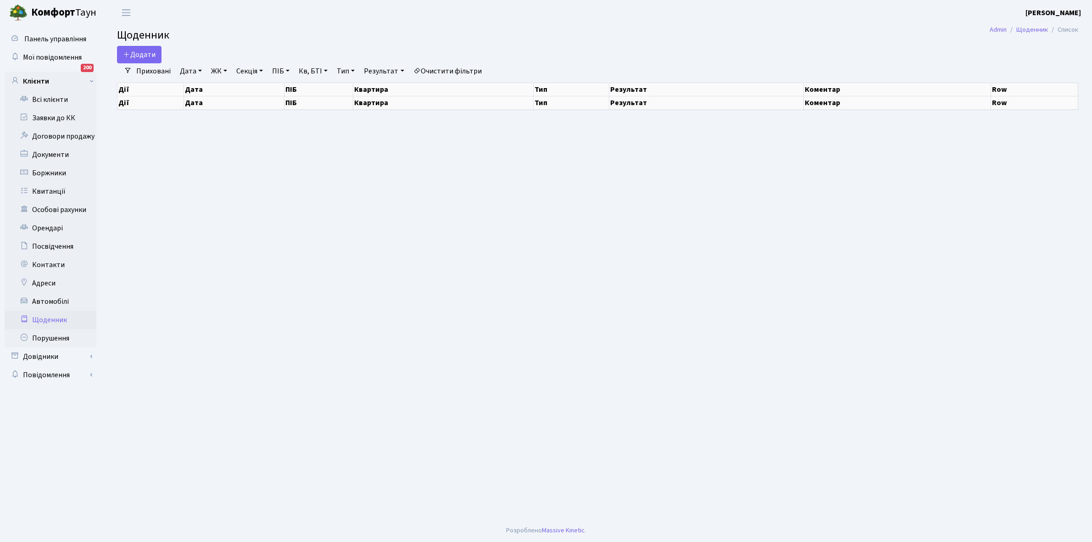
select select "25"
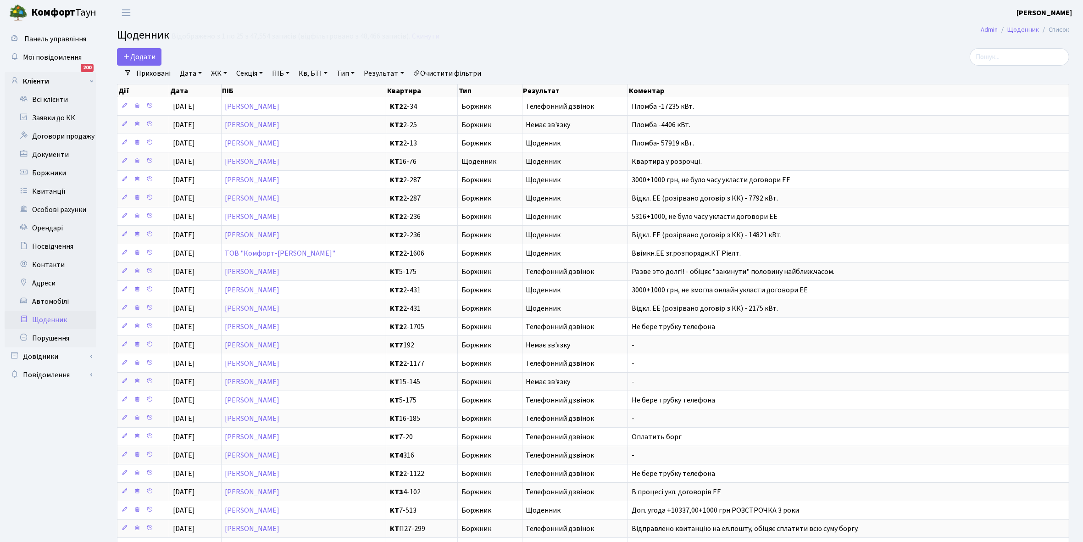
click at [45, 315] on link "Щоденник" at bounding box center [51, 320] width 92 height 18
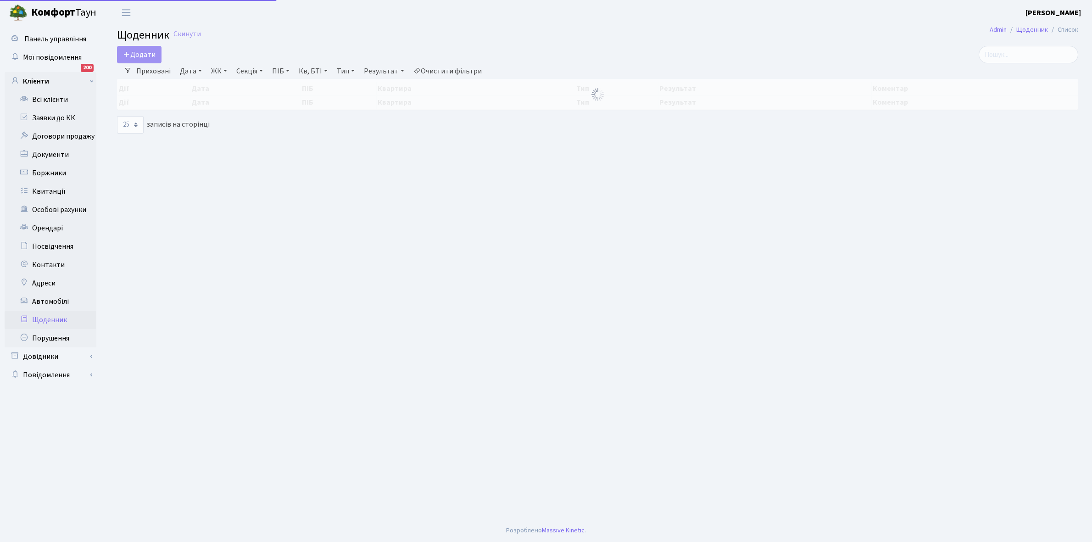
select select "25"
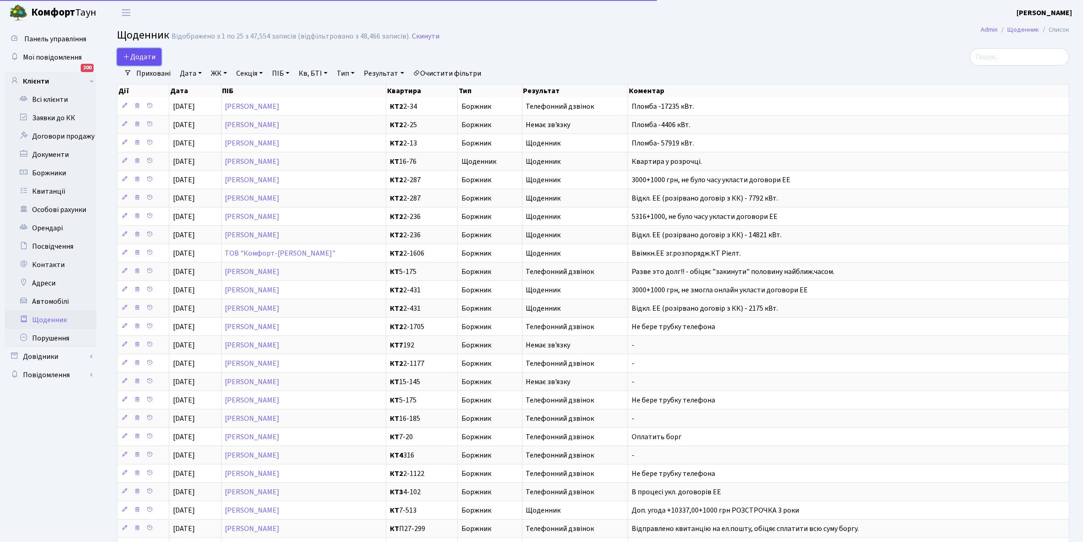
click at [145, 56] on span "Додати" at bounding box center [139, 57] width 33 height 10
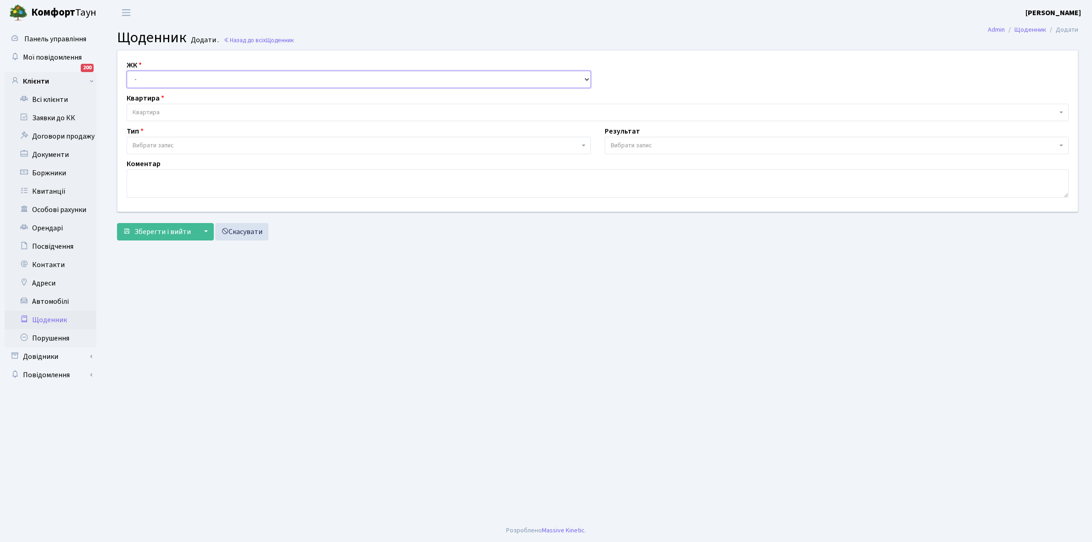
click at [152, 78] on select "- КТ, вул. Регенераторна, 4 КТ2, просп. Соборності, 17 КТ3, вул. Березнева, 16 …" at bounding box center [359, 79] width 464 height 17
select select "295"
click at [127, 71] on select "- КТ, вул. Регенераторна, 4 КТ2, просп. Соборності, 17 КТ3, вул. Березнева, 16 …" at bounding box center [359, 79] width 464 height 17
select select
click at [156, 111] on span "Квартира" at bounding box center [146, 112] width 27 height 9
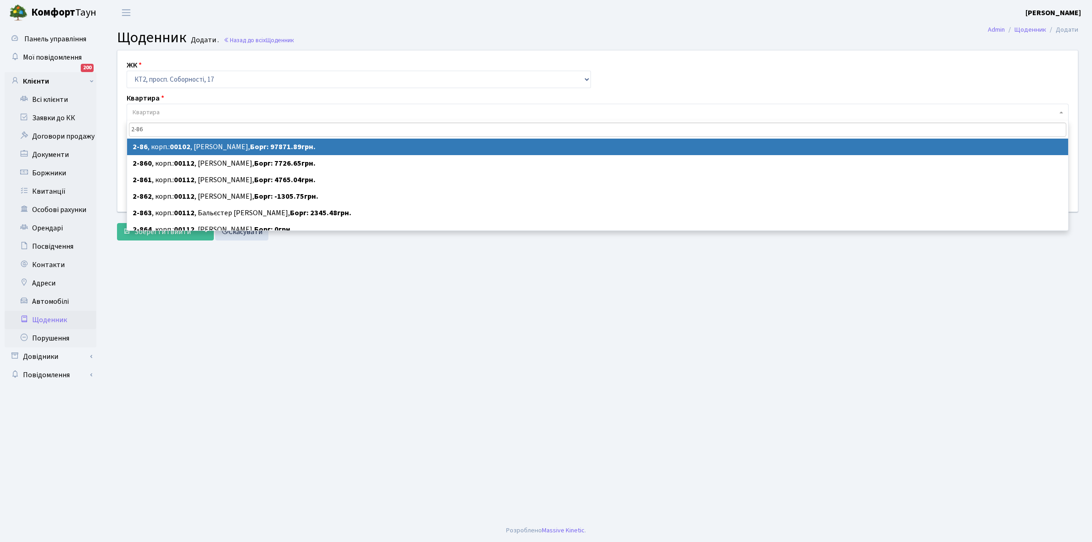
type input "2-86"
select select "15141"
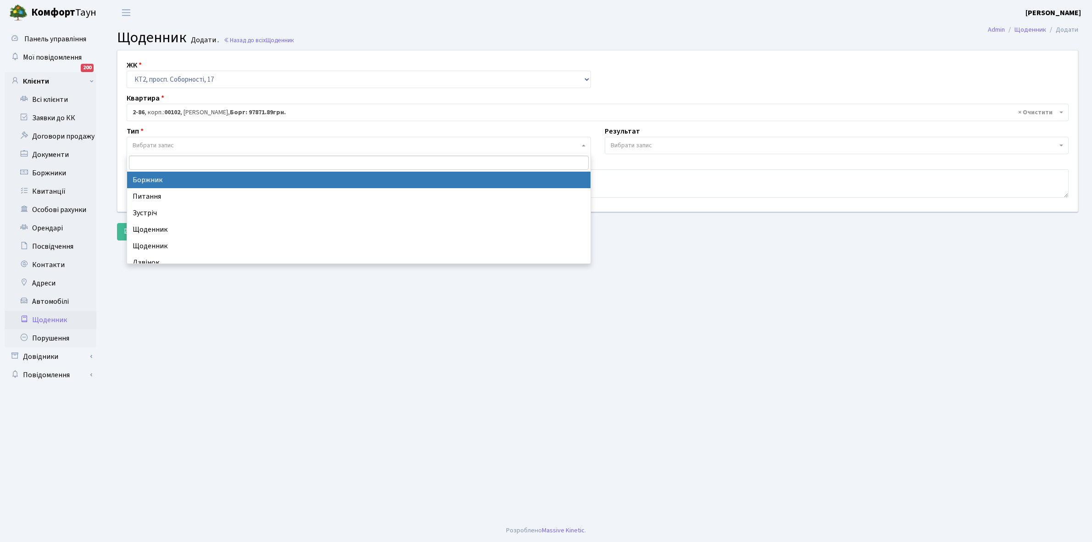
click at [169, 144] on span "Вибрати запис" at bounding box center [153, 145] width 41 height 9
select select "189"
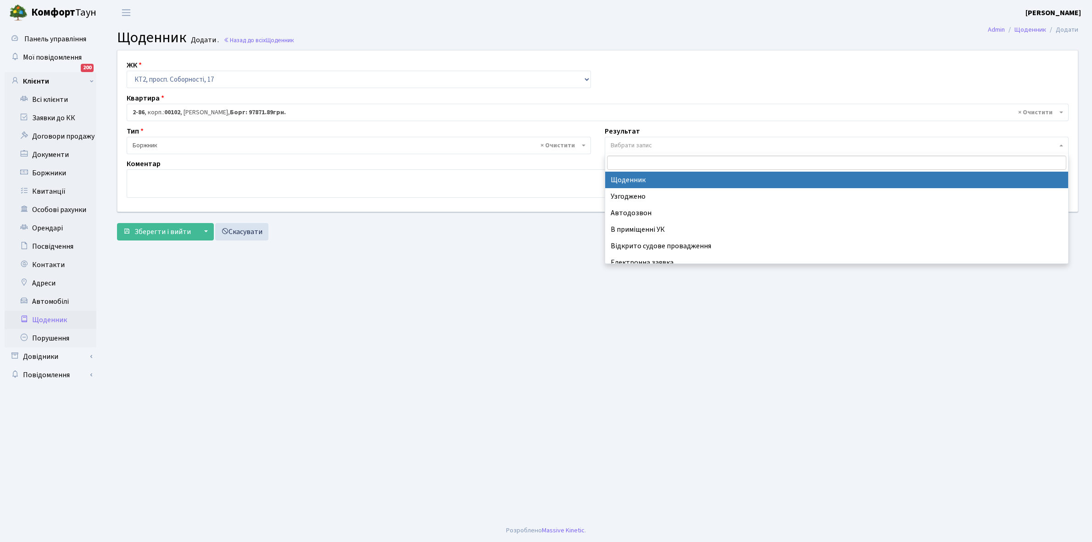
click at [661, 144] on span "Вибрати запис" at bounding box center [834, 145] width 447 height 9
select select "14"
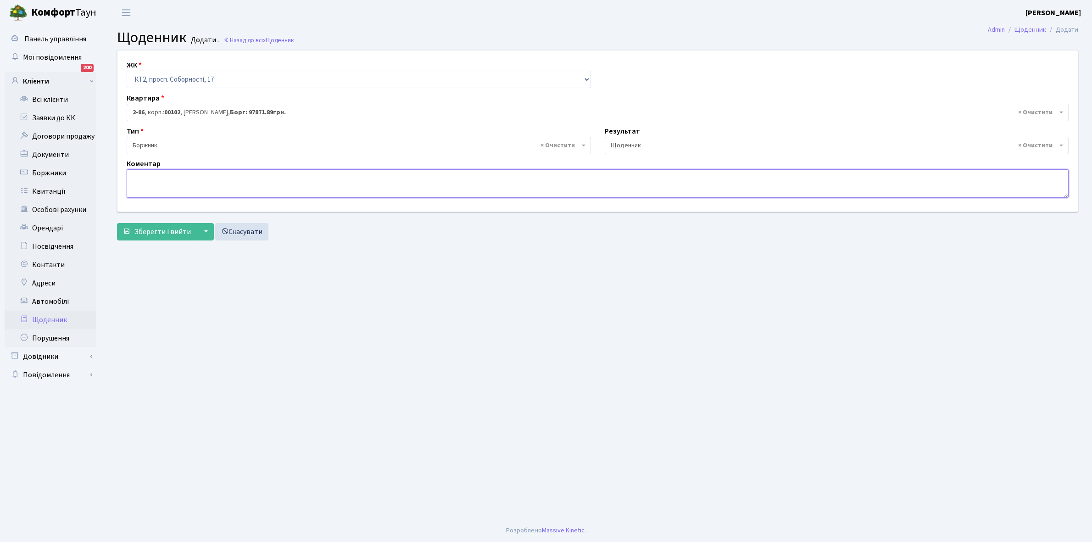
click at [143, 181] on textarea at bounding box center [598, 183] width 942 height 28
click at [168, 175] on textarea "Відключенна ЕЕ" at bounding box center [598, 183] width 942 height 28
type textarea "Відключена ЕЕ"
click at [170, 233] on span "Зберегти і вийти" at bounding box center [162, 232] width 56 height 10
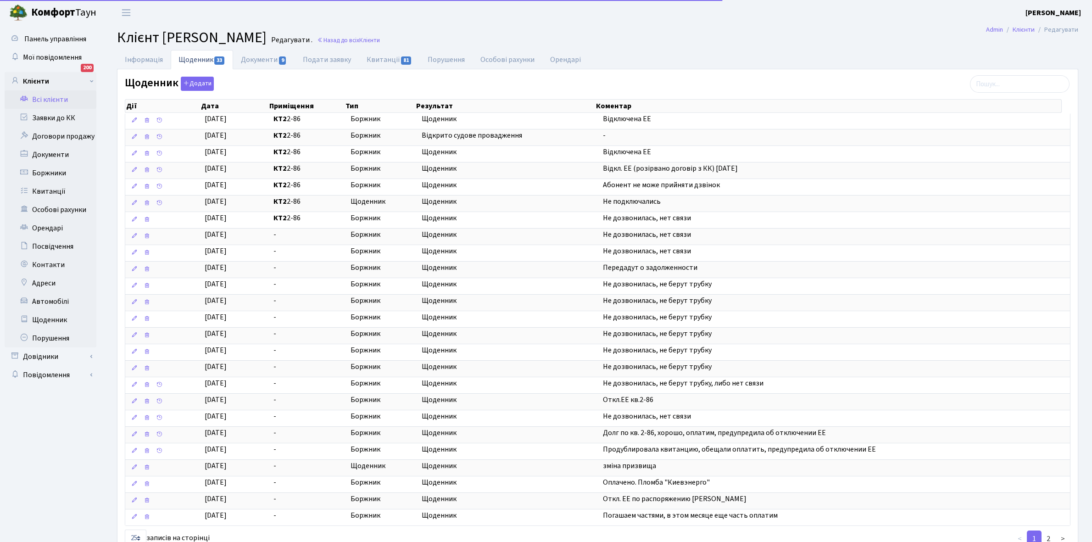
select select "25"
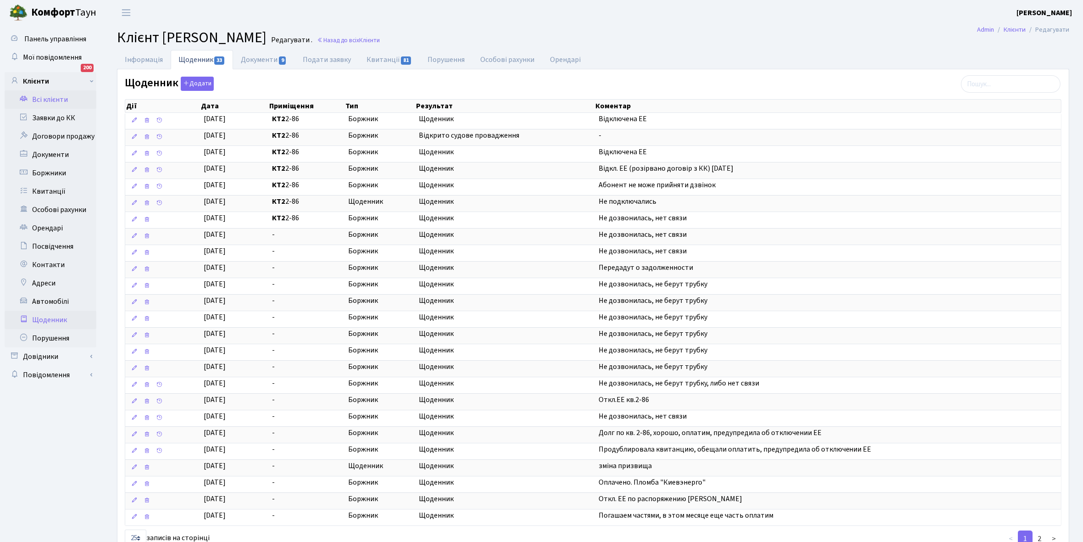
click at [50, 317] on link "Щоденник" at bounding box center [51, 320] width 92 height 18
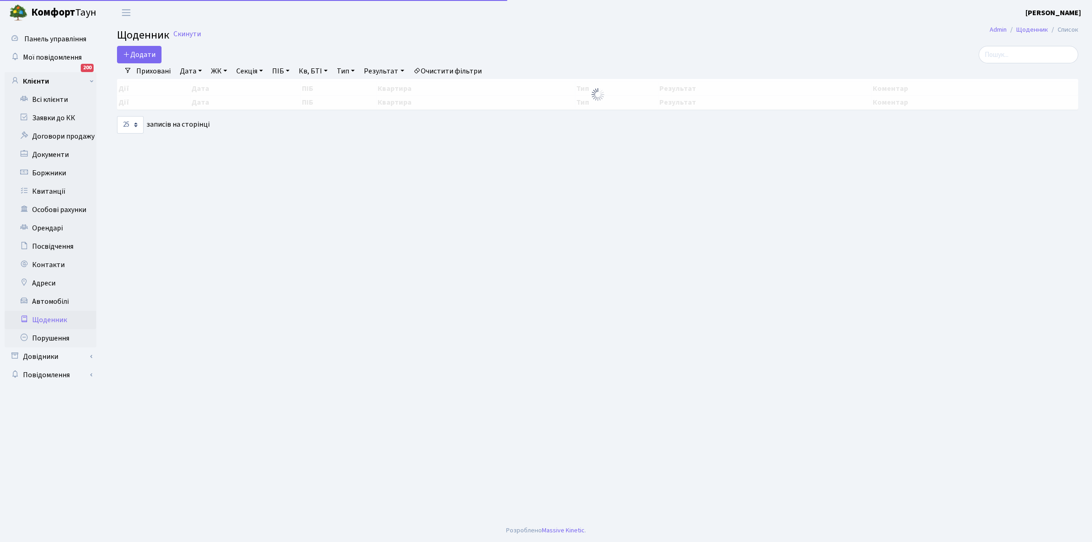
select select "25"
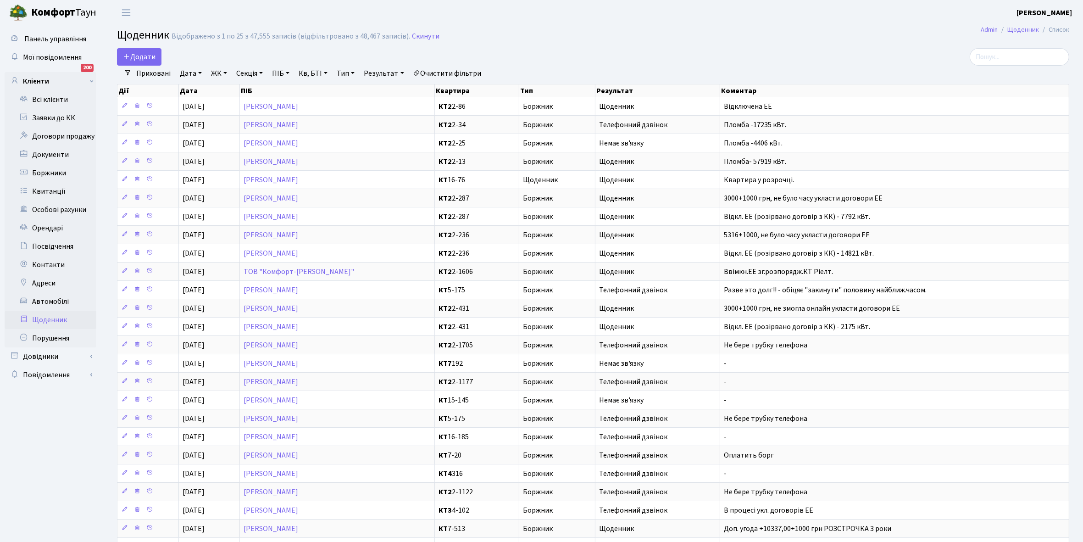
click at [47, 317] on link "Щоденник" at bounding box center [51, 320] width 92 height 18
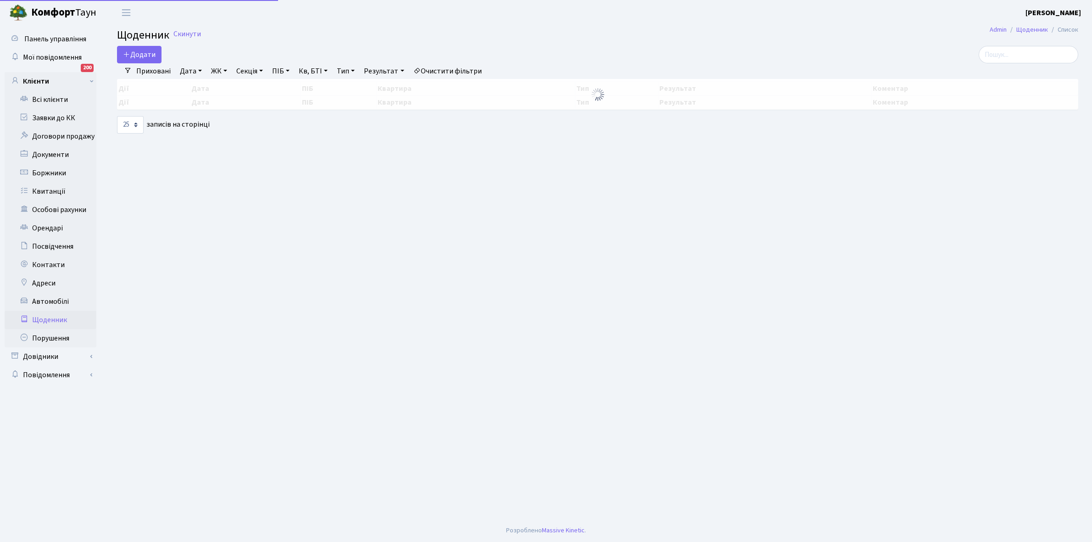
select select "25"
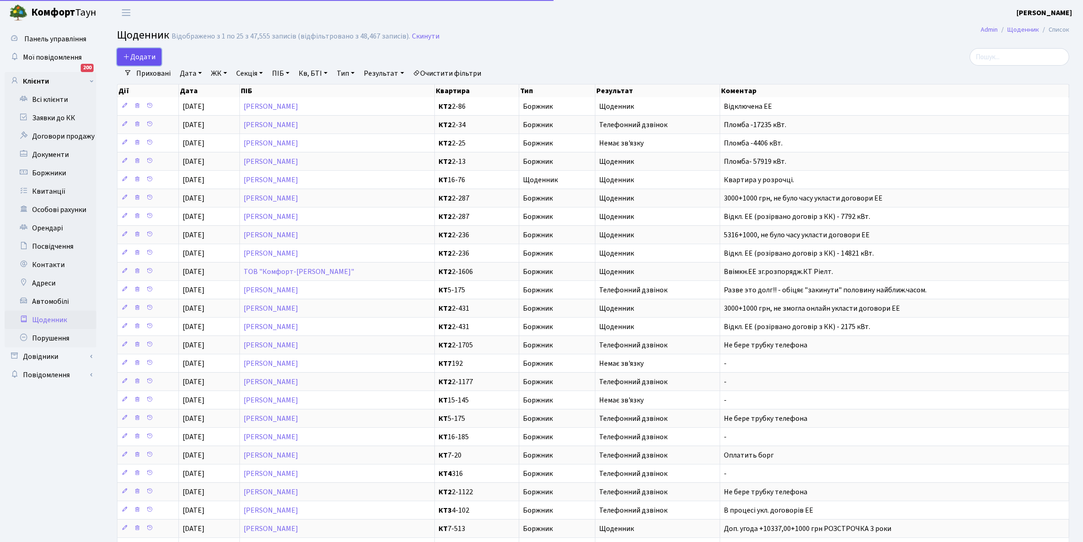
click at [142, 55] on span "Додати" at bounding box center [139, 57] width 33 height 10
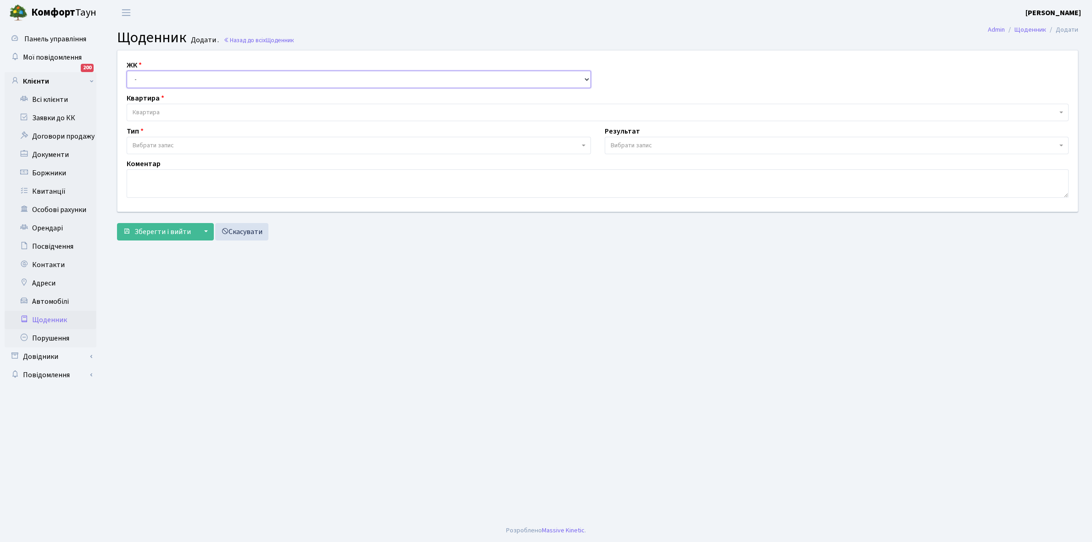
click at [154, 76] on select "- КТ, вул. Регенераторна, 4 КТ2, просп. [STREET_ADDRESS] [STREET_ADDRESS] [PERS…" at bounding box center [359, 79] width 464 height 17
select select "295"
click at [127, 71] on select "- КТ, вул. Регенераторна, 4 КТ2, просп. [STREET_ADDRESS] [STREET_ADDRESS] [PERS…" at bounding box center [359, 79] width 464 height 17
select select
click at [164, 111] on span "Квартира" at bounding box center [595, 112] width 924 height 9
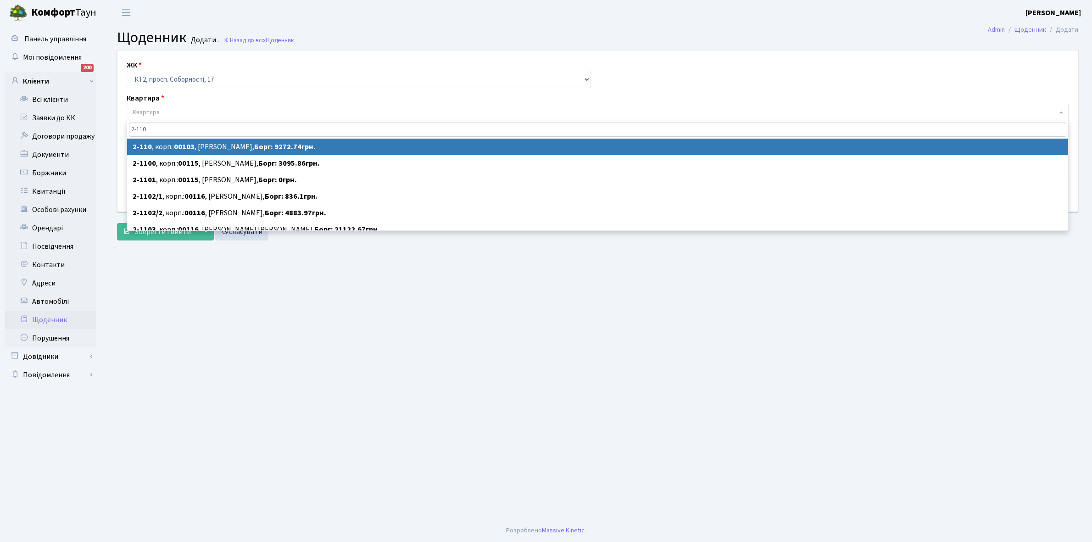
type input "2-110"
select select "15161"
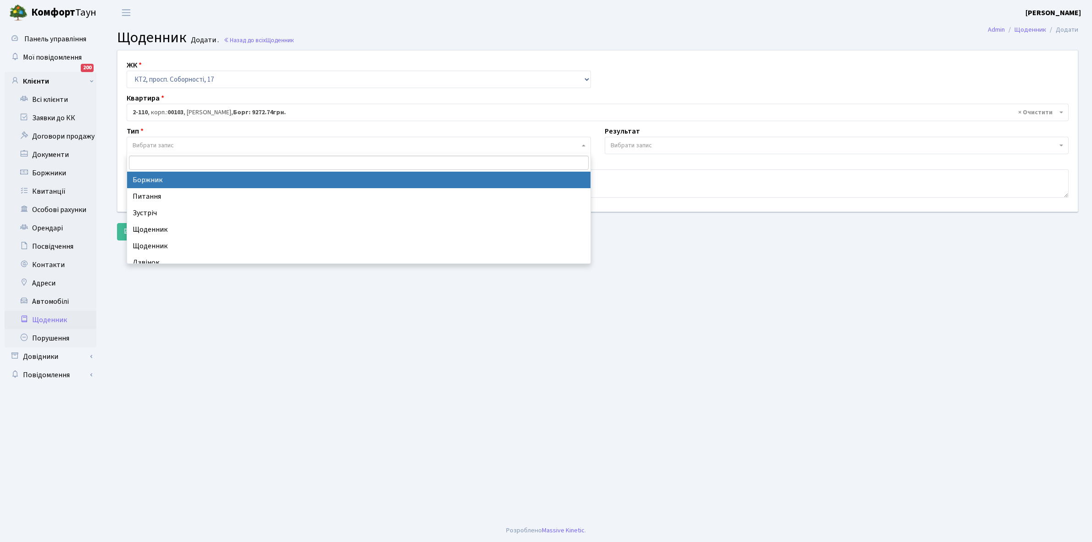
click at [187, 141] on span "Вибрати запис" at bounding box center [356, 145] width 447 height 9
select select "189"
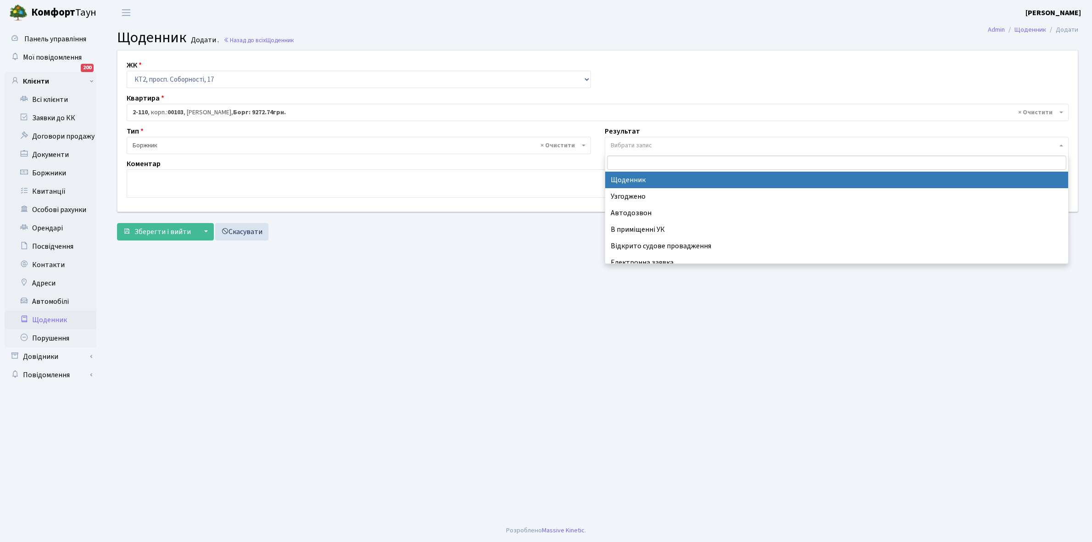
click at [638, 144] on span "Вибрати запис" at bounding box center [631, 145] width 41 height 9
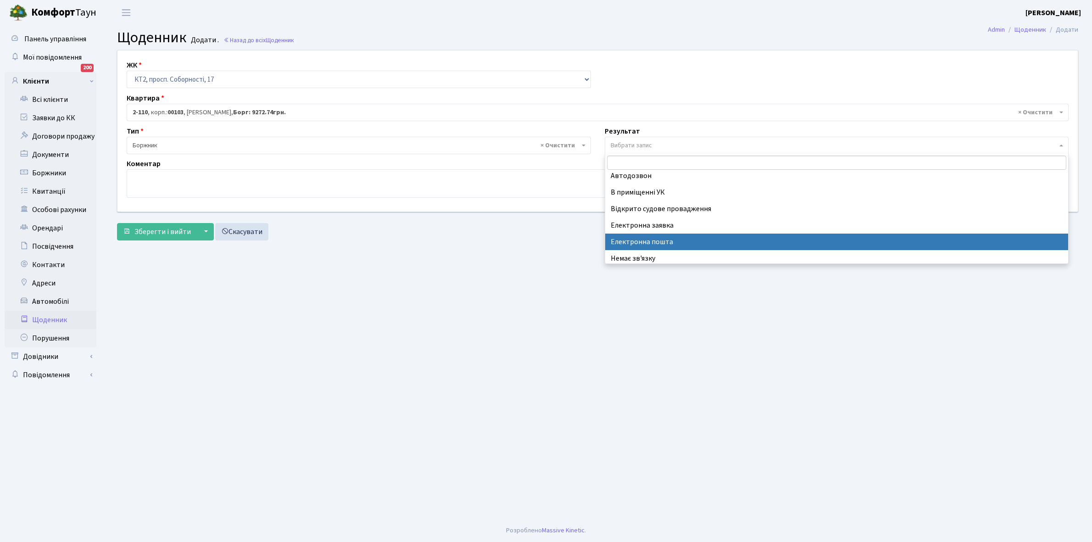
scroll to position [56, 0]
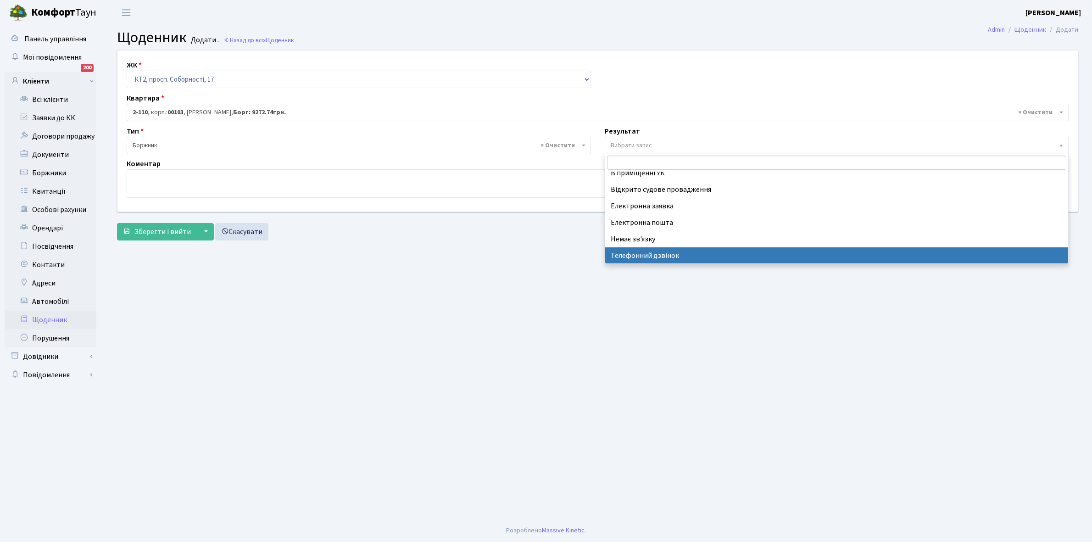
select select "196"
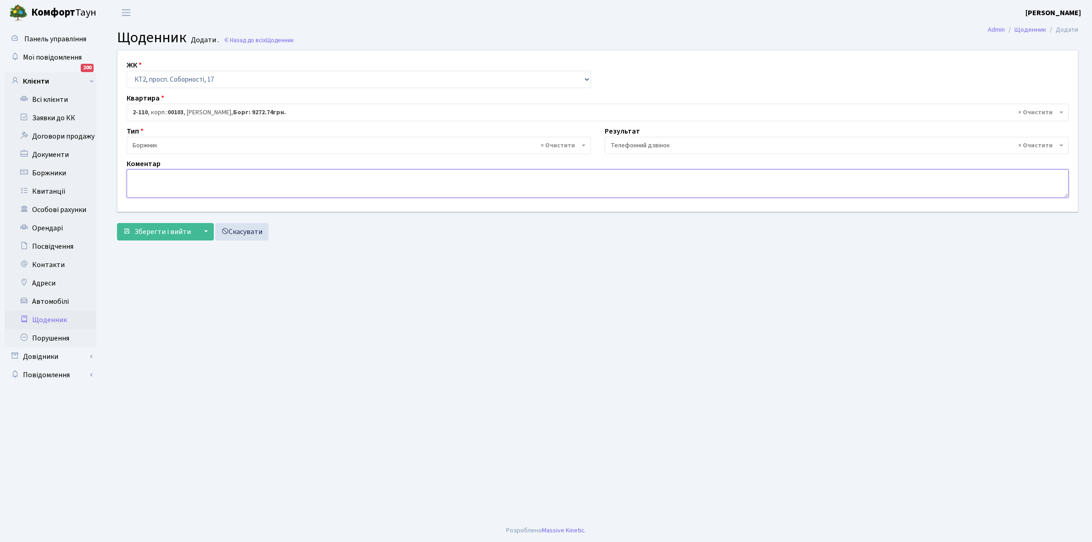
click at [157, 177] on textarea at bounding box center [598, 183] width 942 height 28
type textarea "Пломба -15697 кВт."
click at [168, 233] on span "Зберегти і вийти" at bounding box center [162, 232] width 56 height 10
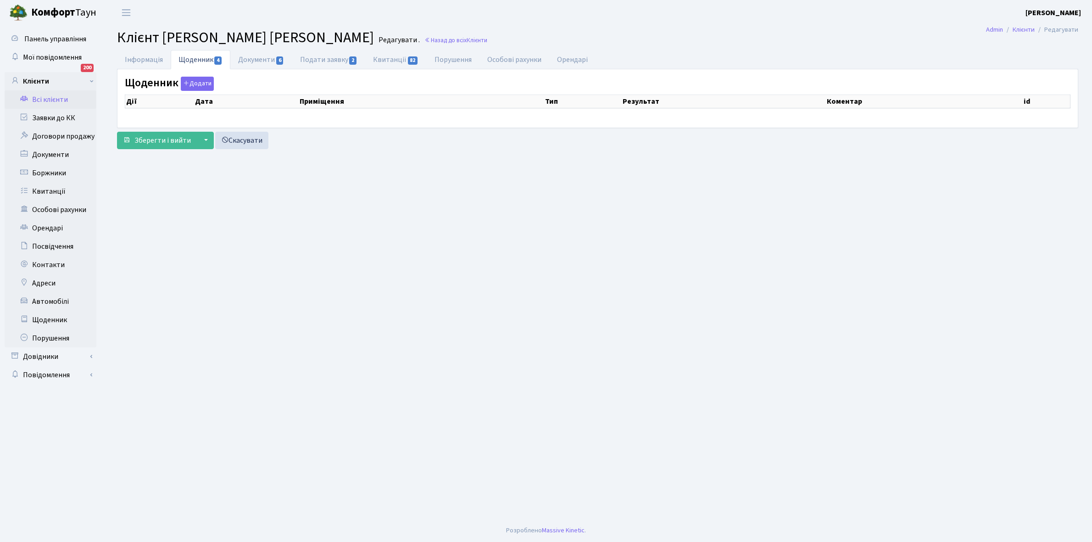
select select "25"
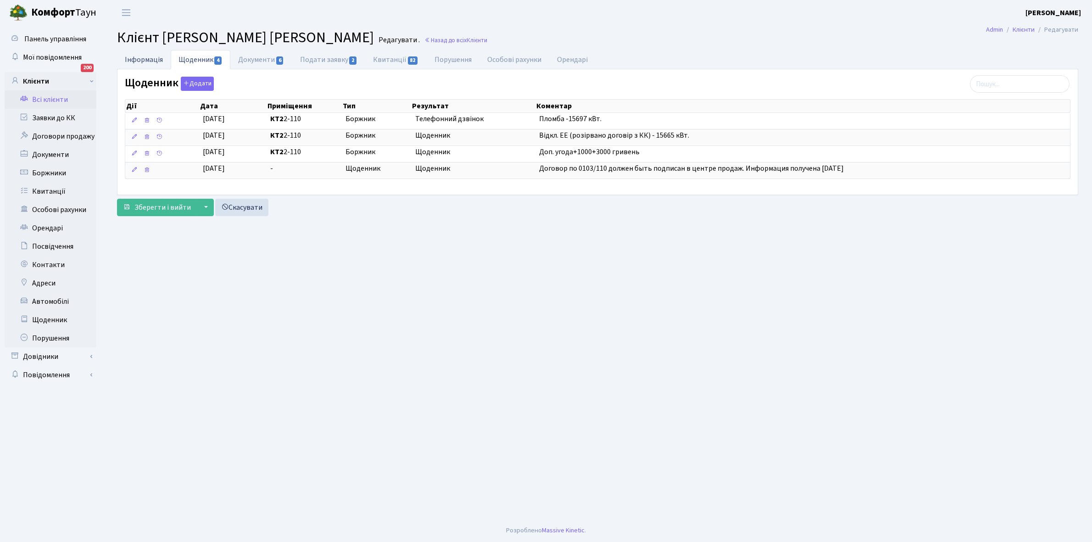
click at [140, 59] on link "Інформація" at bounding box center [144, 59] width 54 height 19
select select "25"
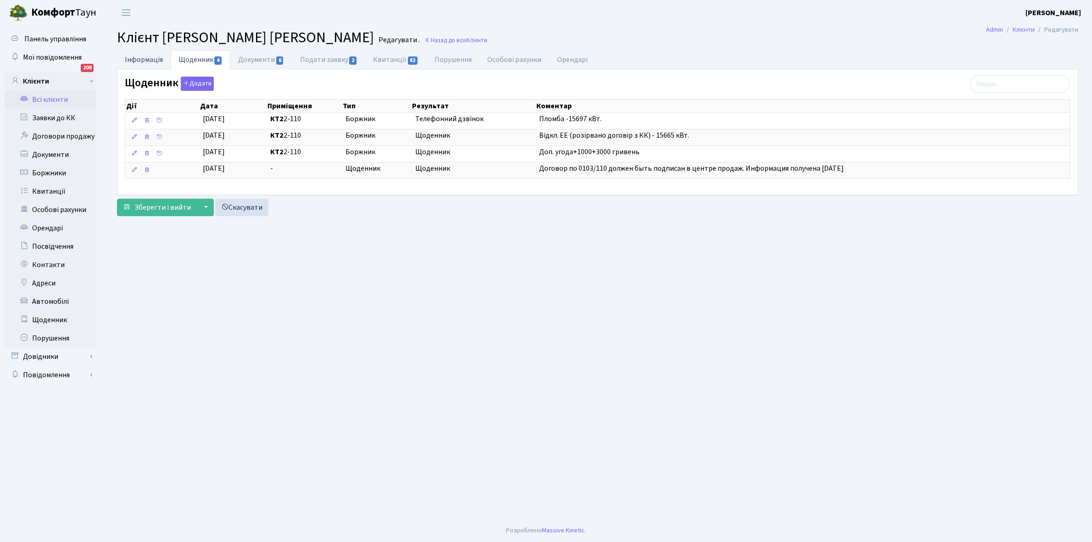
select select "25"
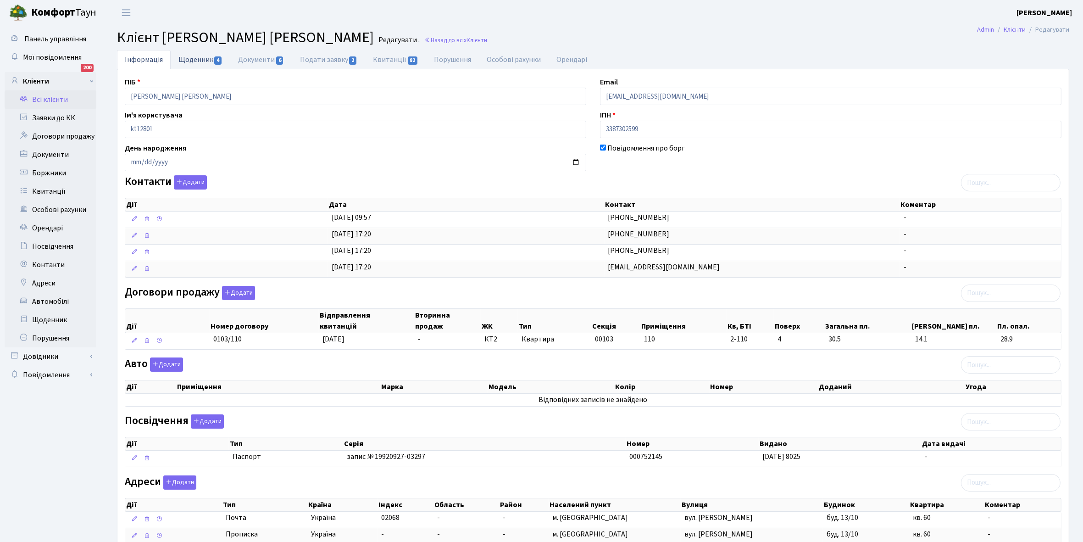
click at [192, 59] on link "Щоденник 4" at bounding box center [201, 59] width 60 height 19
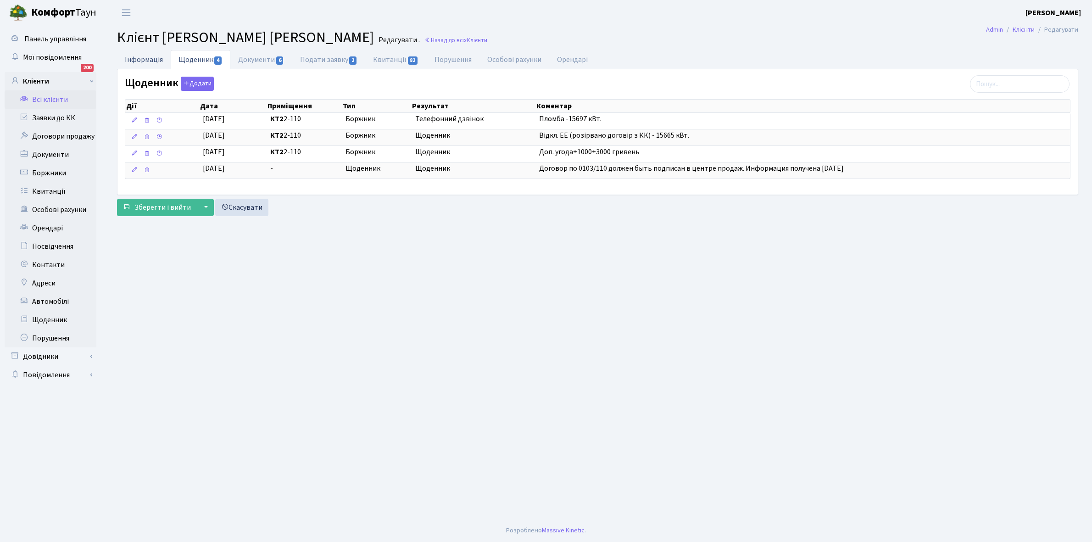
click at [143, 58] on link "Інформація" at bounding box center [144, 59] width 54 height 19
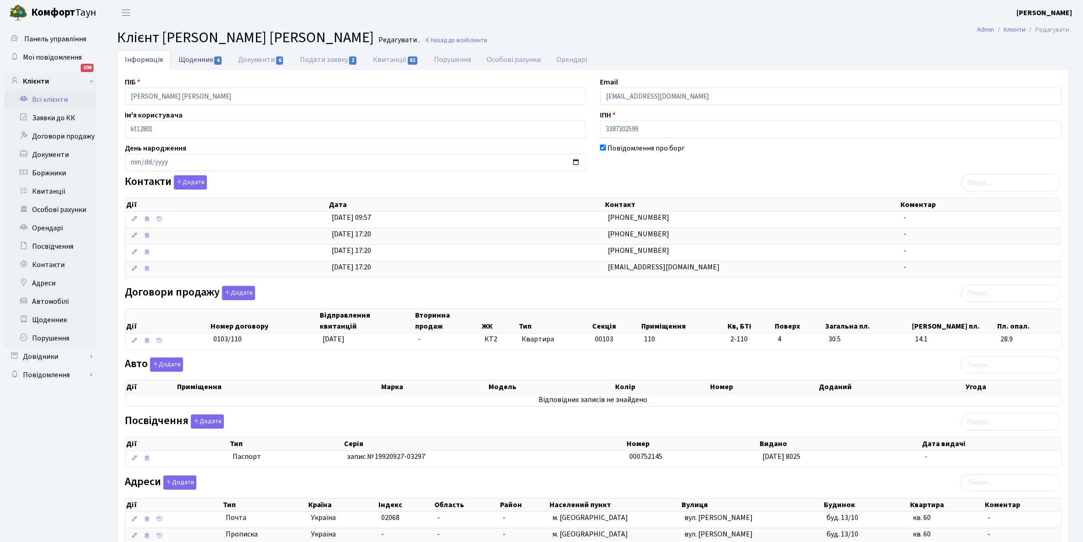
click at [191, 63] on link "Щоденник 4" at bounding box center [201, 59] width 60 height 19
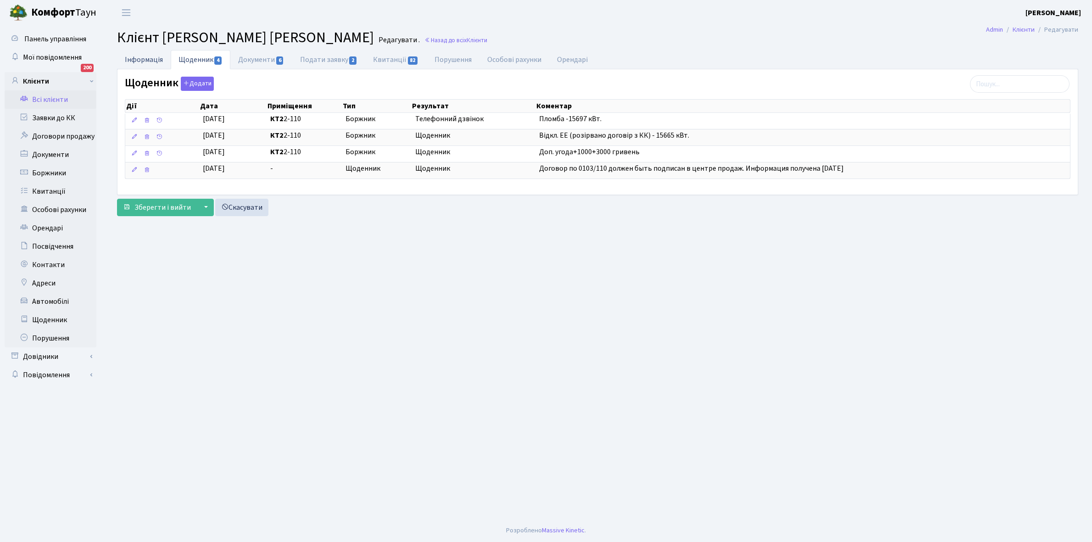
click at [128, 60] on link "Інформація" at bounding box center [144, 59] width 54 height 19
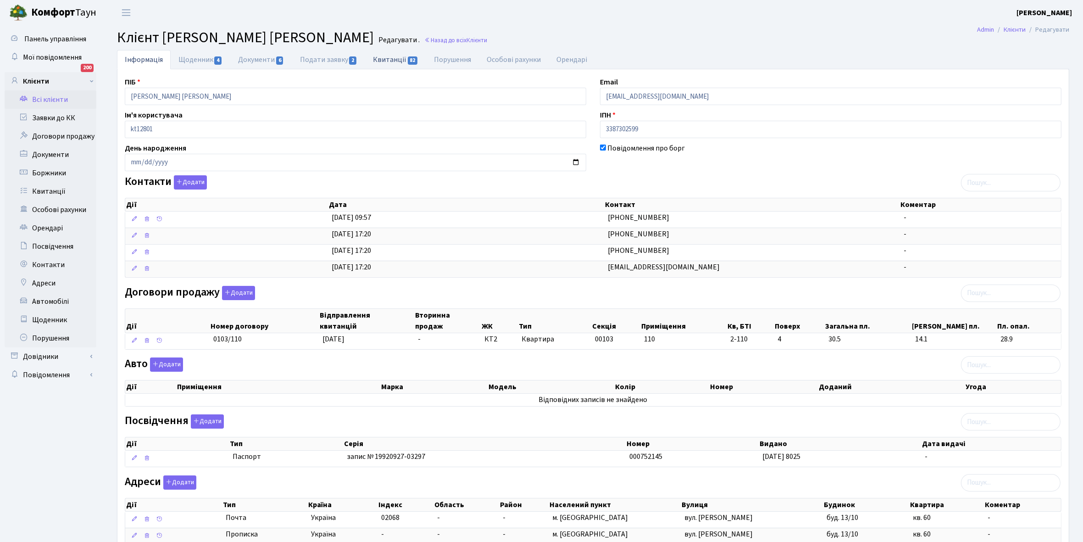
click at [386, 58] on link "Квитанції 82" at bounding box center [395, 59] width 61 height 19
select select "25"
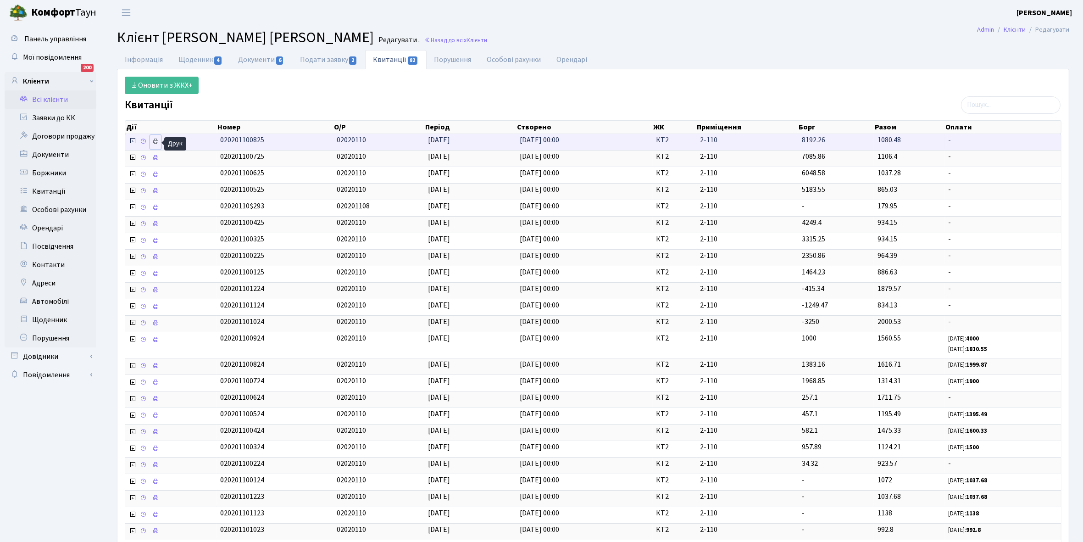
click at [159, 141] on icon at bounding box center [155, 141] width 6 height 6
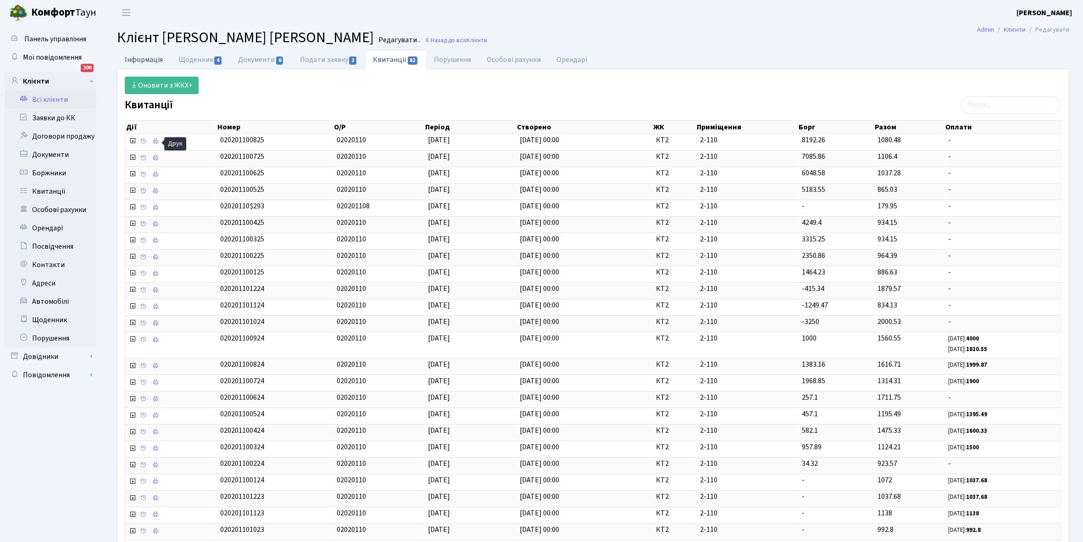
click at [143, 61] on link "Інформація" at bounding box center [144, 59] width 54 height 19
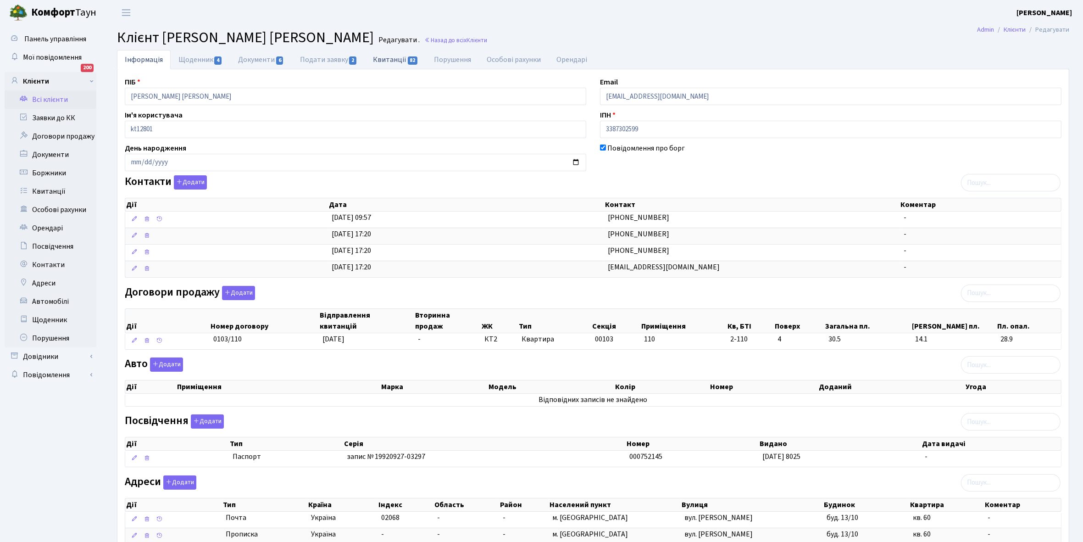
click at [386, 61] on link "Квитанції 82" at bounding box center [395, 59] width 61 height 19
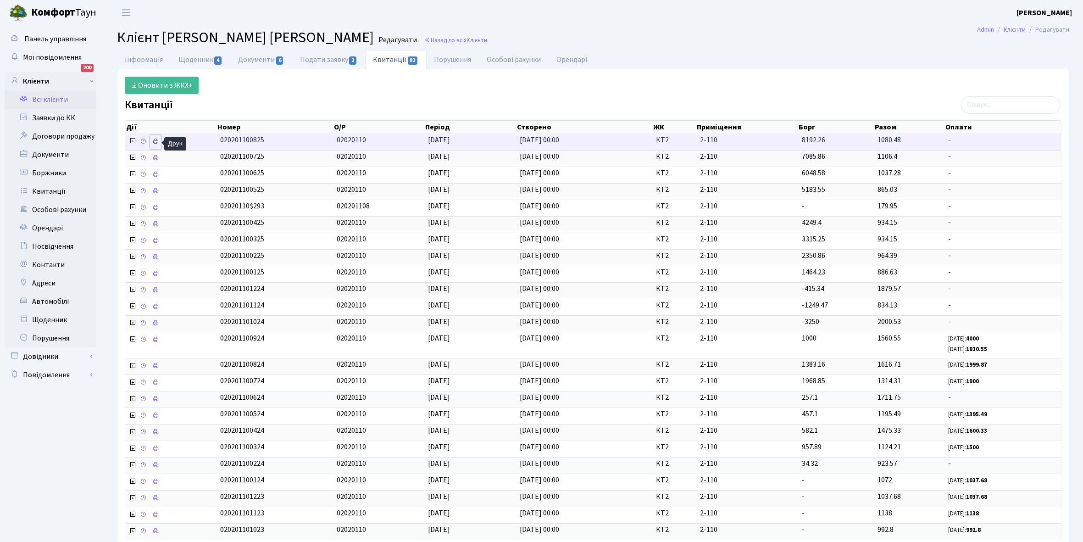
click at [153, 141] on icon at bounding box center [155, 141] width 6 height 6
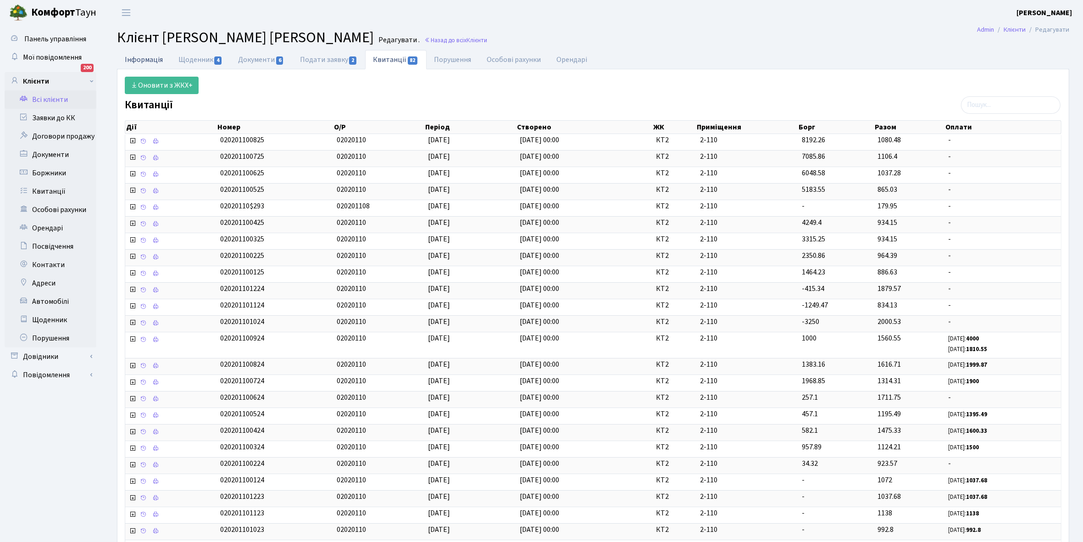
click at [142, 56] on link "Інформація" at bounding box center [144, 59] width 54 height 19
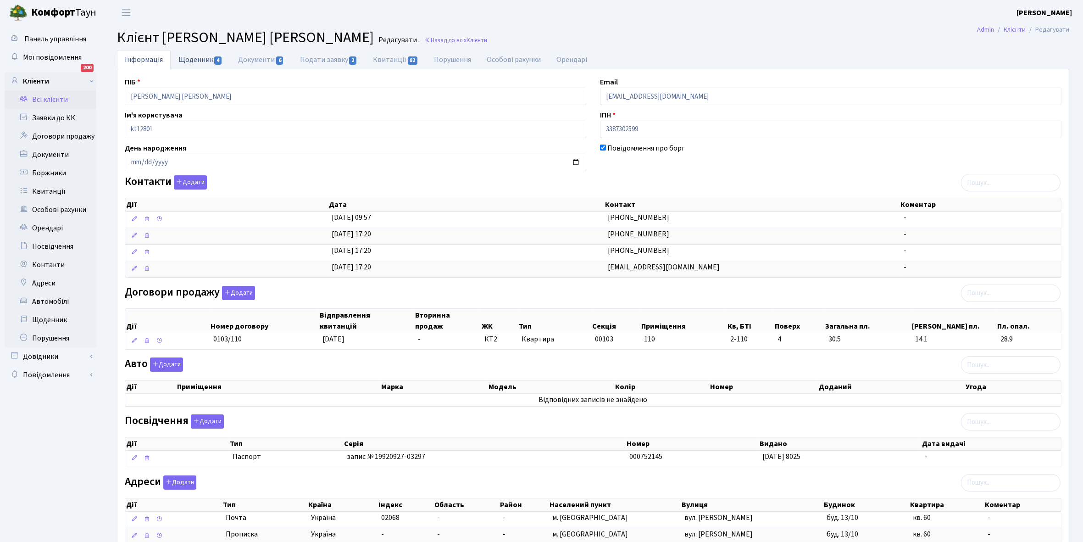
click at [189, 58] on link "Щоденник 4" at bounding box center [201, 59] width 60 height 19
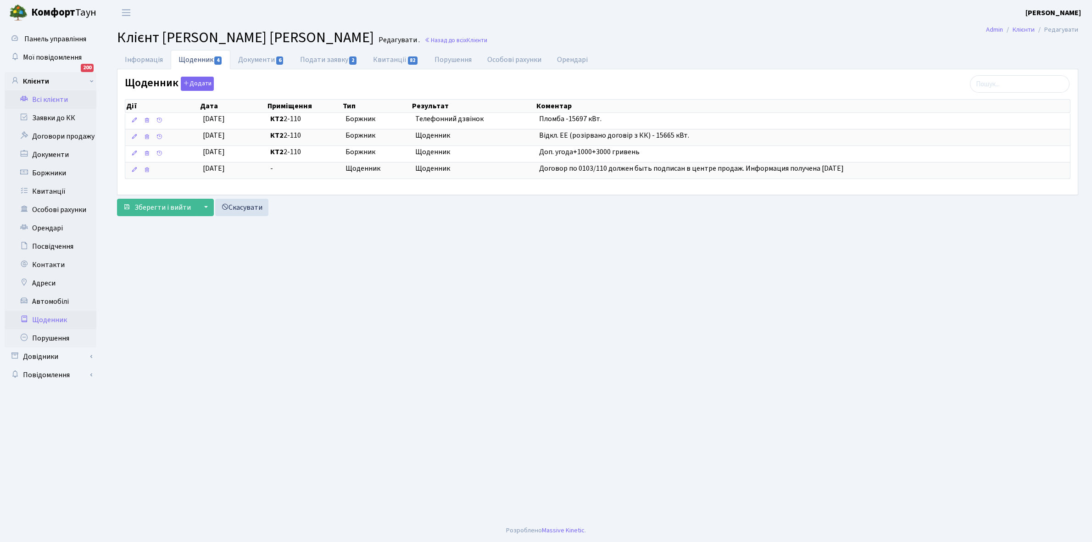
click at [50, 316] on link "Щоденник" at bounding box center [51, 320] width 92 height 18
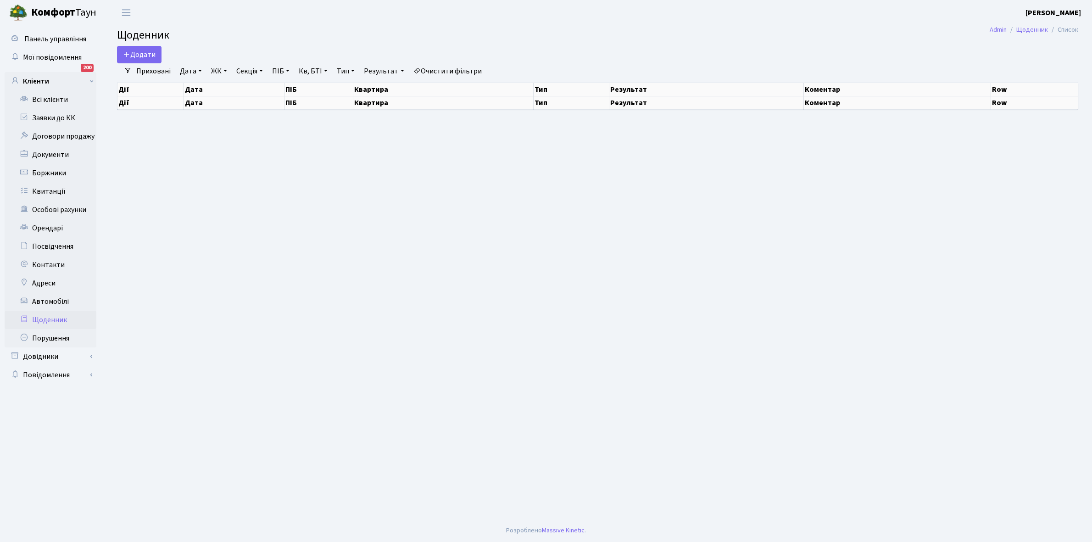
select select "25"
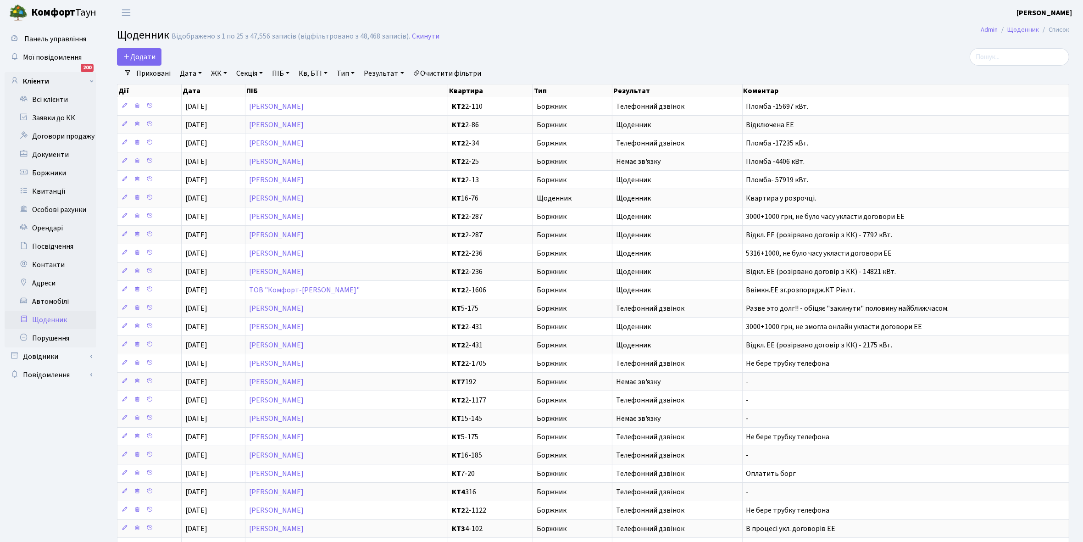
click at [58, 313] on link "Щоденник" at bounding box center [51, 320] width 92 height 18
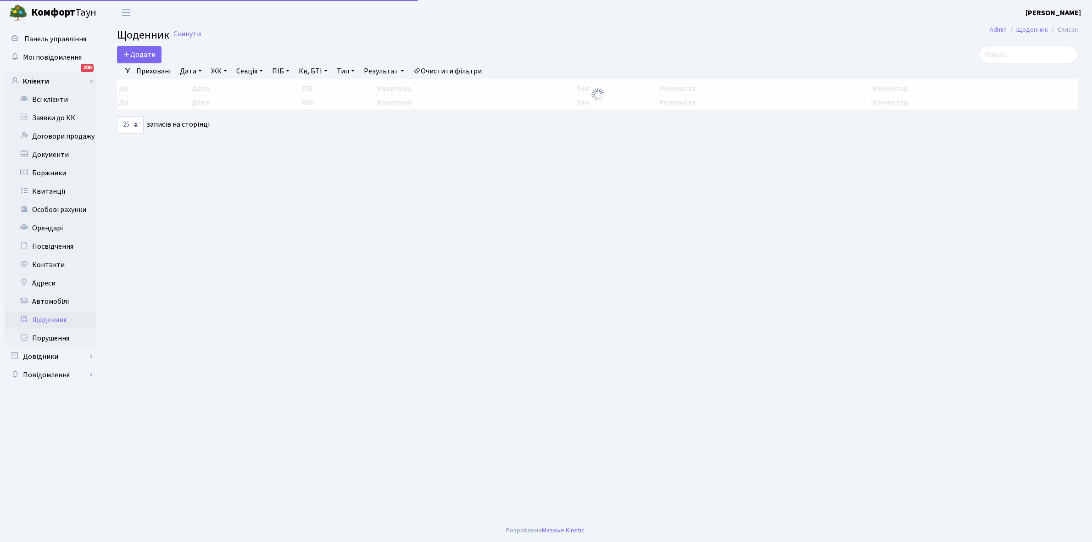
select select "25"
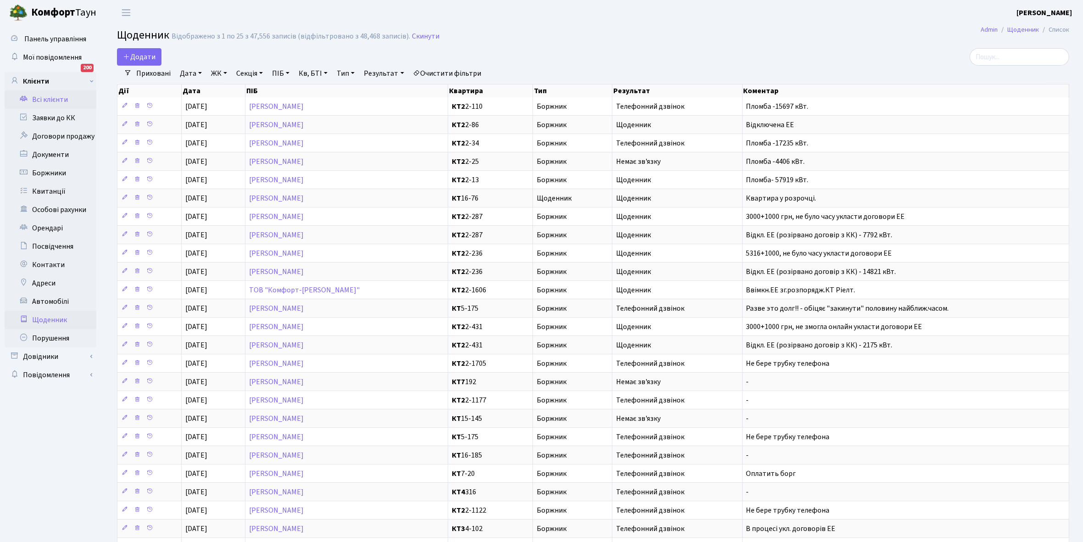
click at [59, 97] on link "Всі клієнти" at bounding box center [51, 99] width 92 height 18
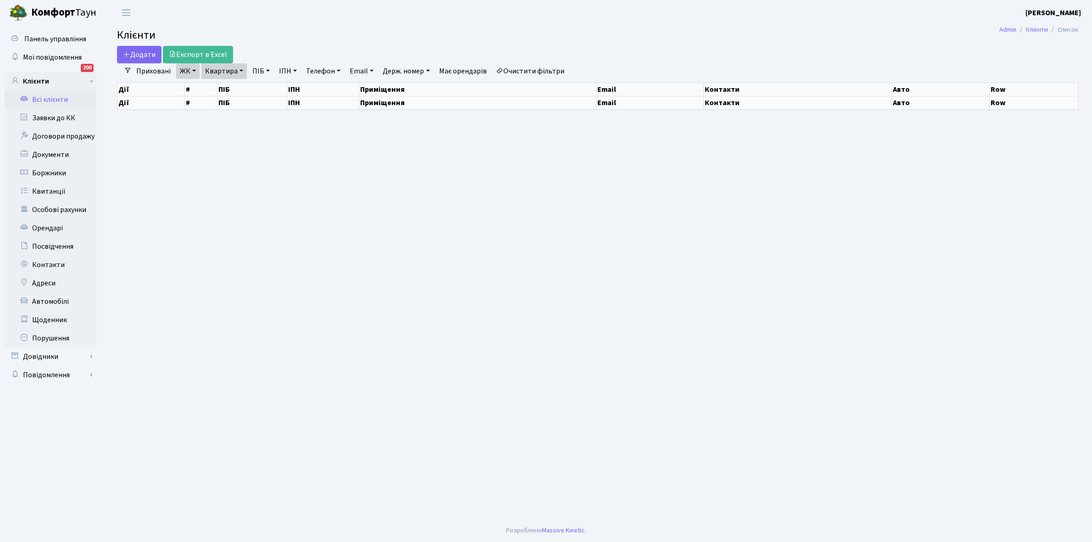
select select "25"
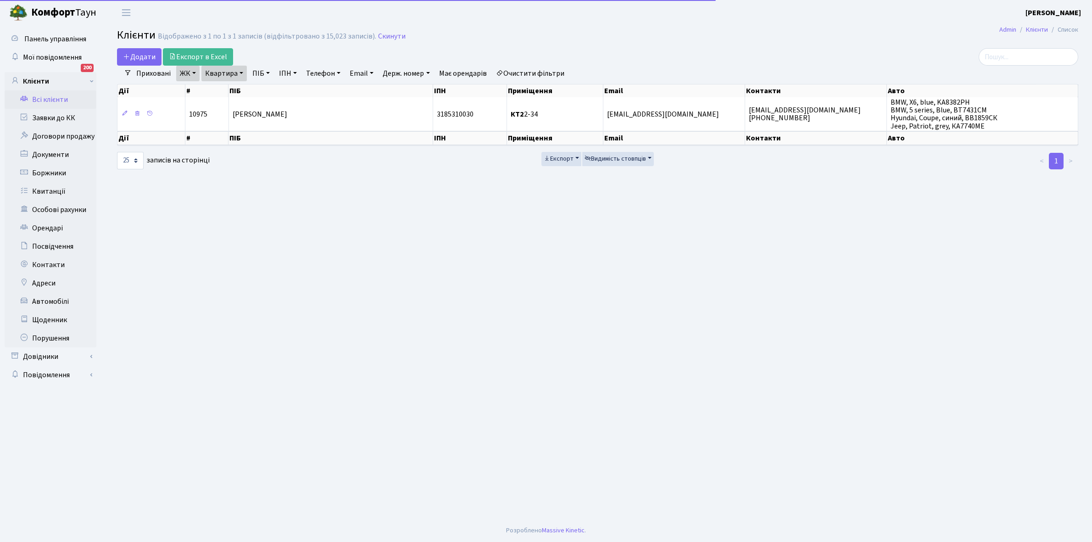
click at [241, 72] on link "Квартира" at bounding box center [223, 74] width 45 height 16
click at [235, 90] on input "2-34" at bounding box center [229, 91] width 54 height 17
type input "2-122"
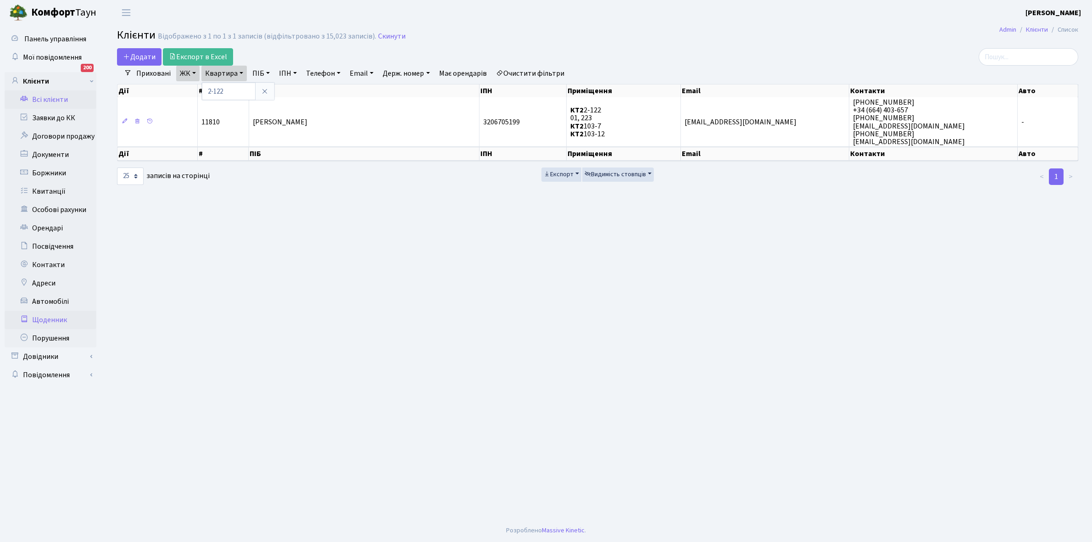
click at [42, 320] on link "Щоденник" at bounding box center [51, 320] width 92 height 18
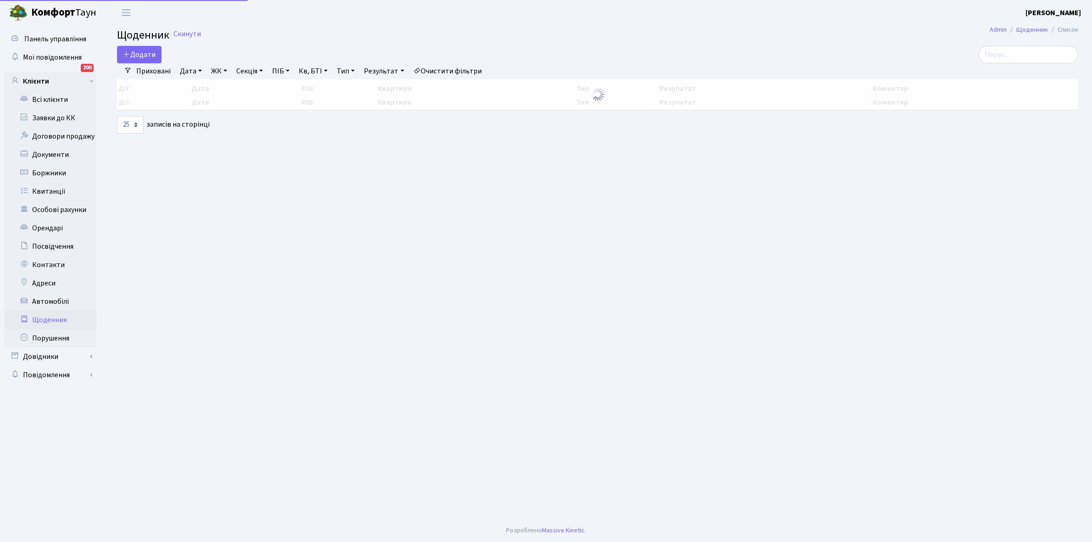
select select "25"
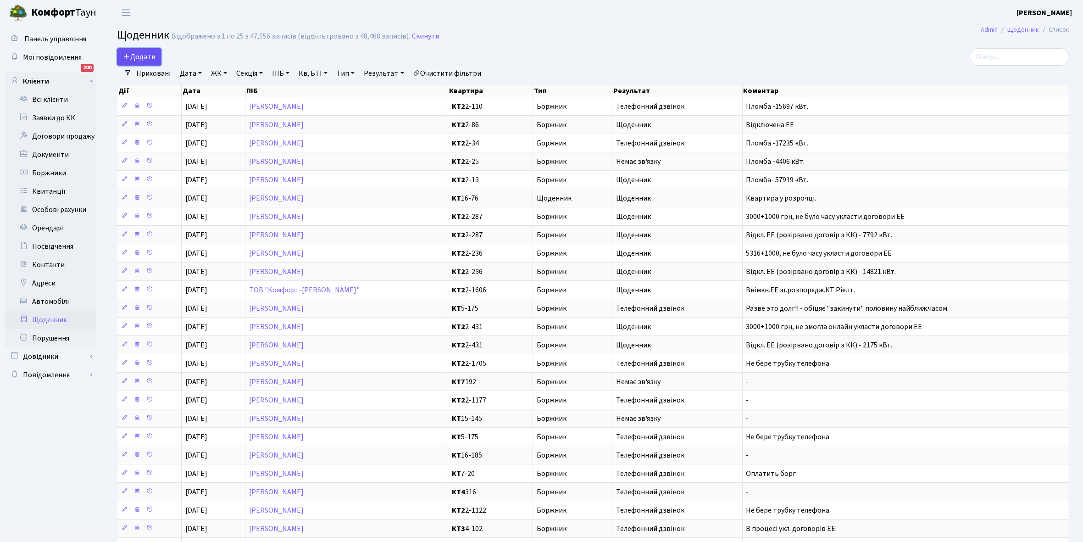
click at [139, 59] on span "Додати" at bounding box center [139, 57] width 33 height 10
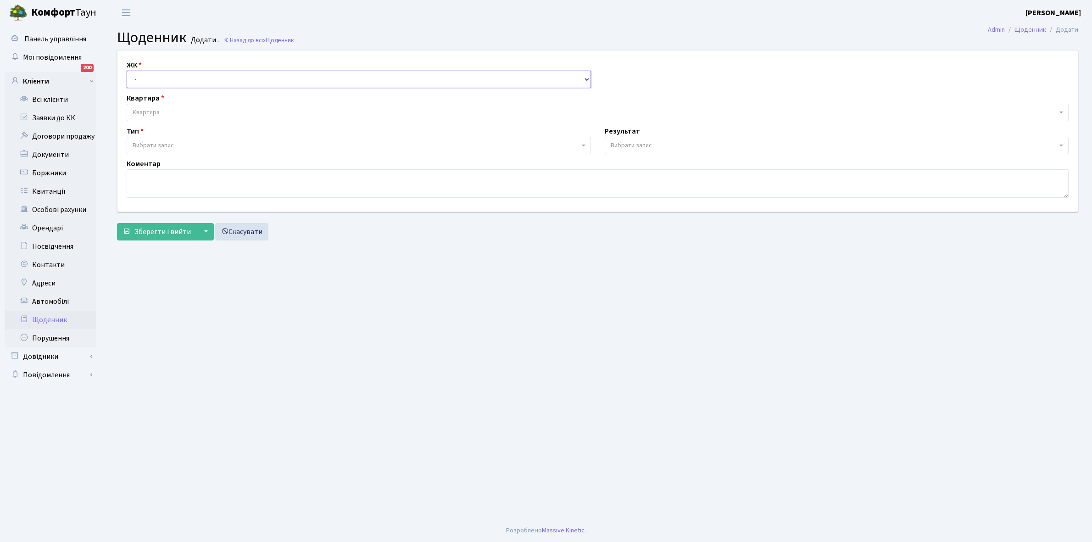
click at [148, 77] on select "- КТ, вул. Регенераторна, 4 КТ2, просп. [STREET_ADDRESS] [STREET_ADDRESS] [PERS…" at bounding box center [359, 79] width 464 height 17
select select "295"
click at [127, 71] on select "- КТ, вул. Регенераторна, 4 КТ2, просп. [STREET_ADDRESS] [STREET_ADDRESS] [PERS…" at bounding box center [359, 79] width 464 height 17
select select
click at [173, 113] on span "Квартира" at bounding box center [595, 112] width 924 height 9
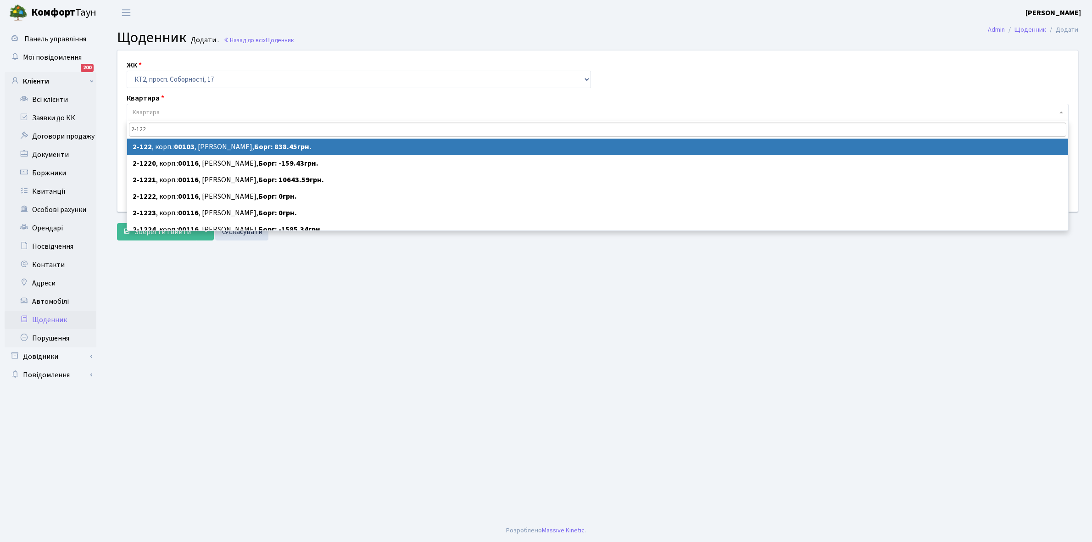
type input "2-122"
select select "15173"
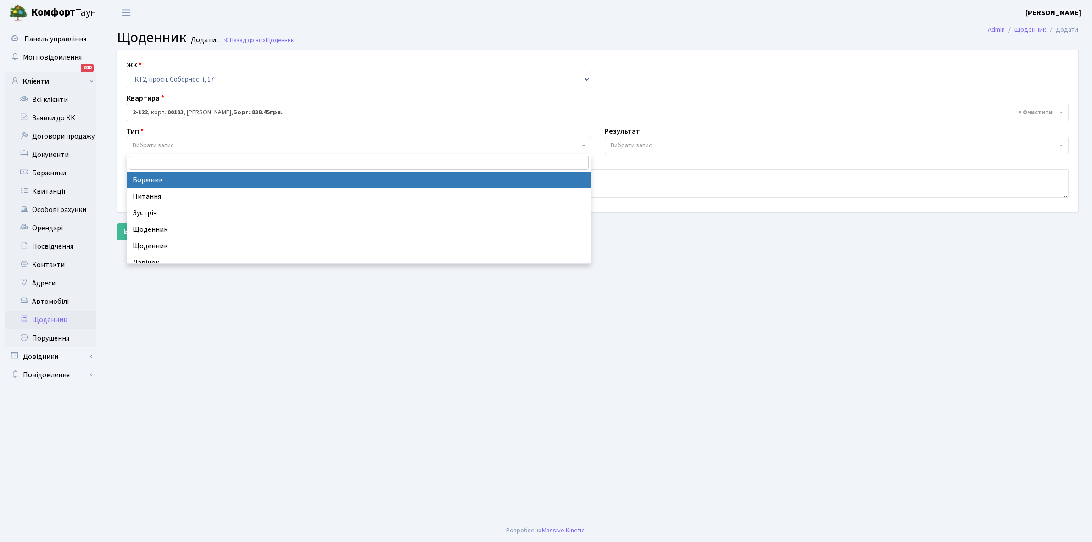
click at [163, 150] on span "Вибрати запис" at bounding box center [359, 145] width 464 height 17
select select "189"
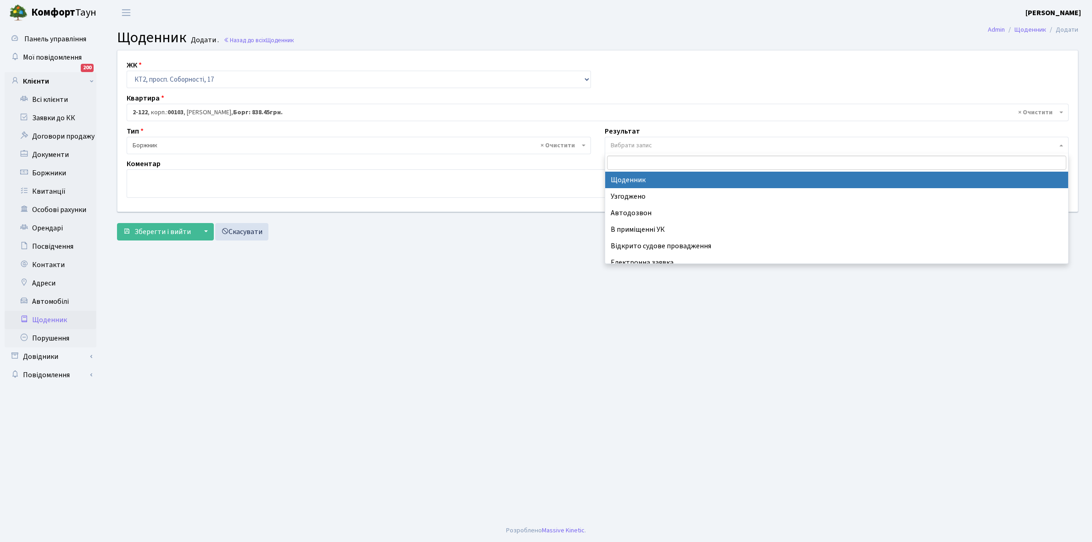
click at [629, 137] on span "Вибрати запис" at bounding box center [837, 145] width 464 height 17
select select "14"
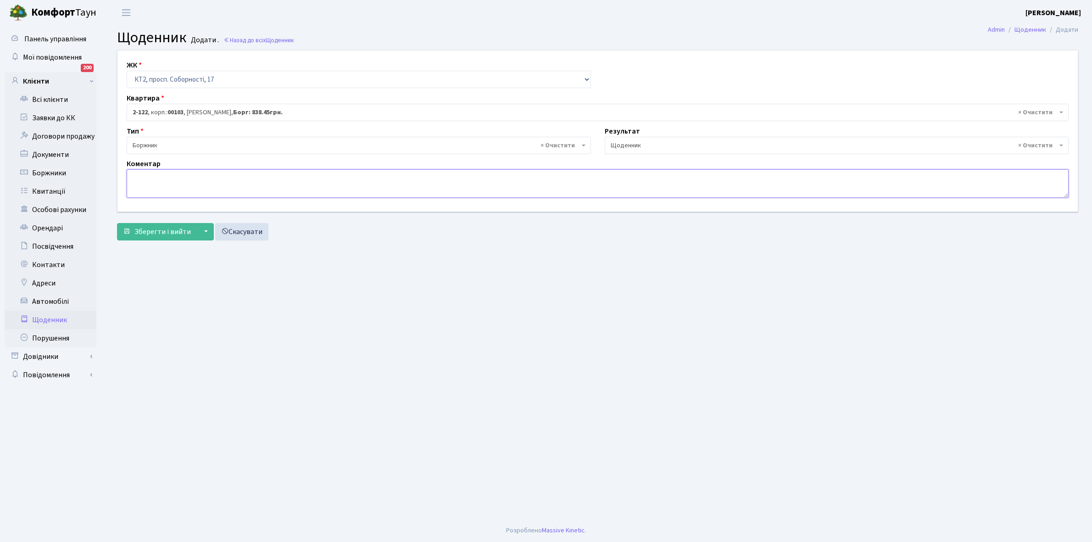
click at [142, 184] on textarea at bounding box center [598, 183] width 942 height 28
paste textarea "Відкл. ЕЕ (розірвано договір з КК) - кВт."
click at [240, 175] on textarea "Відкл. ЕЕ (розірвано договір з КК) - кВт." at bounding box center [598, 183] width 942 height 28
type textarea "Відкл. ЕЕ (розірвано договір з КК) - 6148 кВт."
click at [151, 235] on span "Зберегти і вийти" at bounding box center [162, 232] width 56 height 10
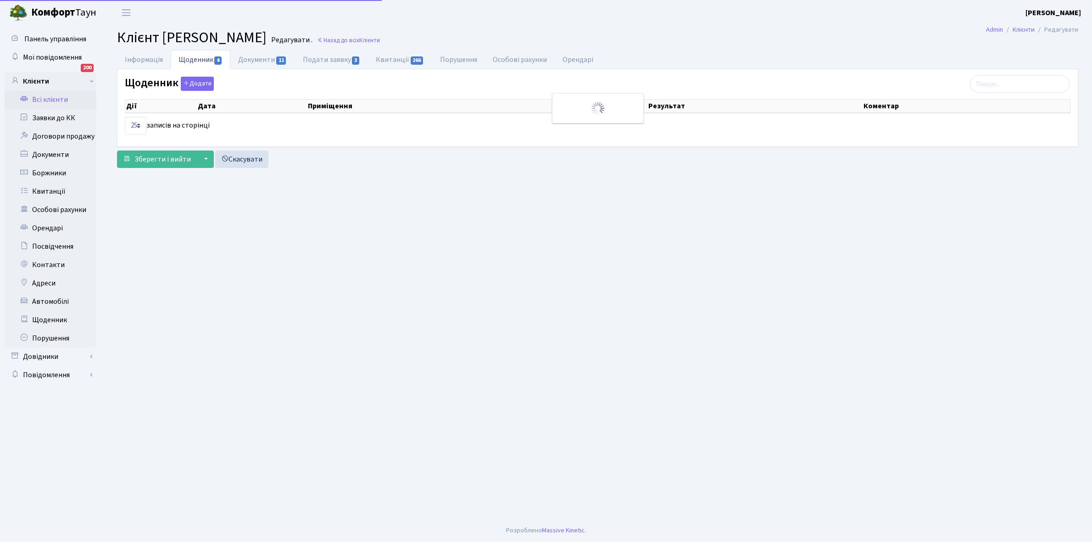
select select "25"
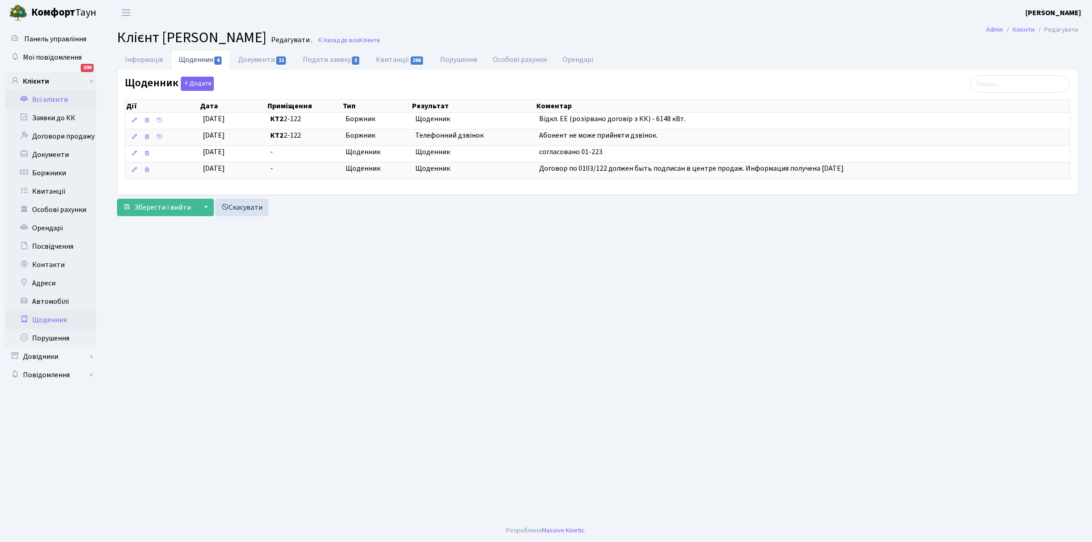
click at [48, 320] on link "Щоденник" at bounding box center [51, 320] width 92 height 18
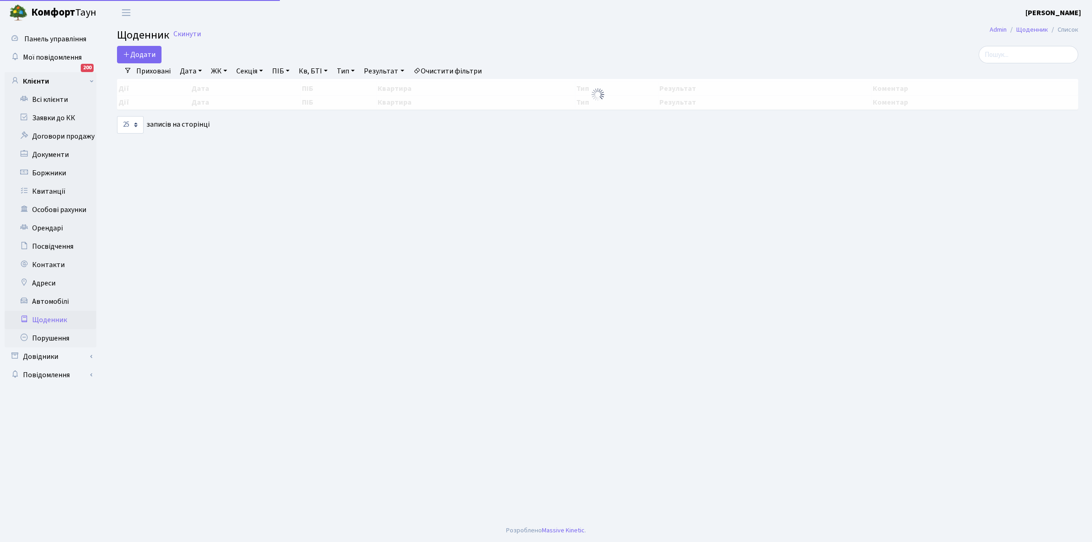
select select "25"
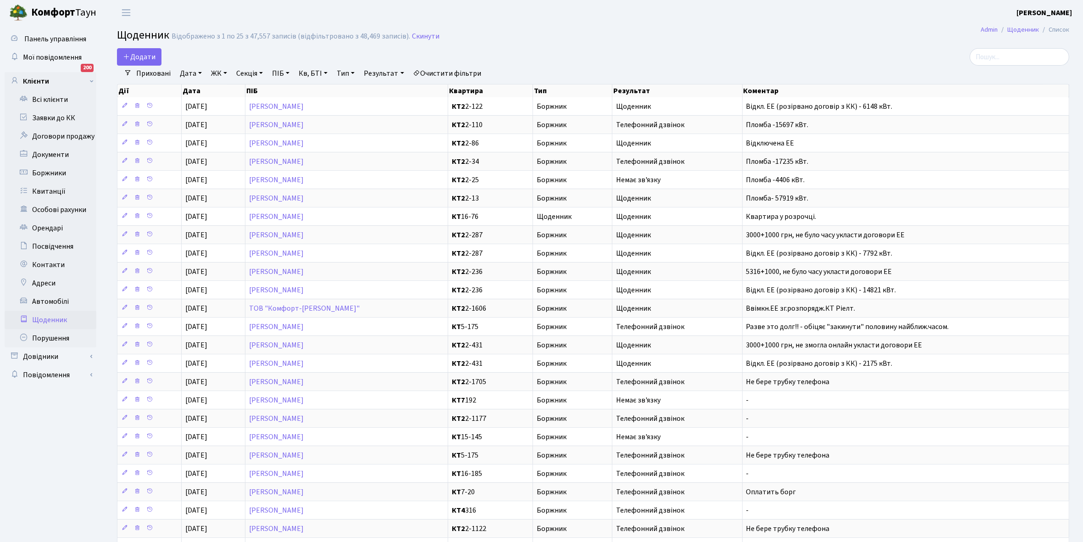
click at [52, 318] on link "Щоденник" at bounding box center [51, 320] width 92 height 18
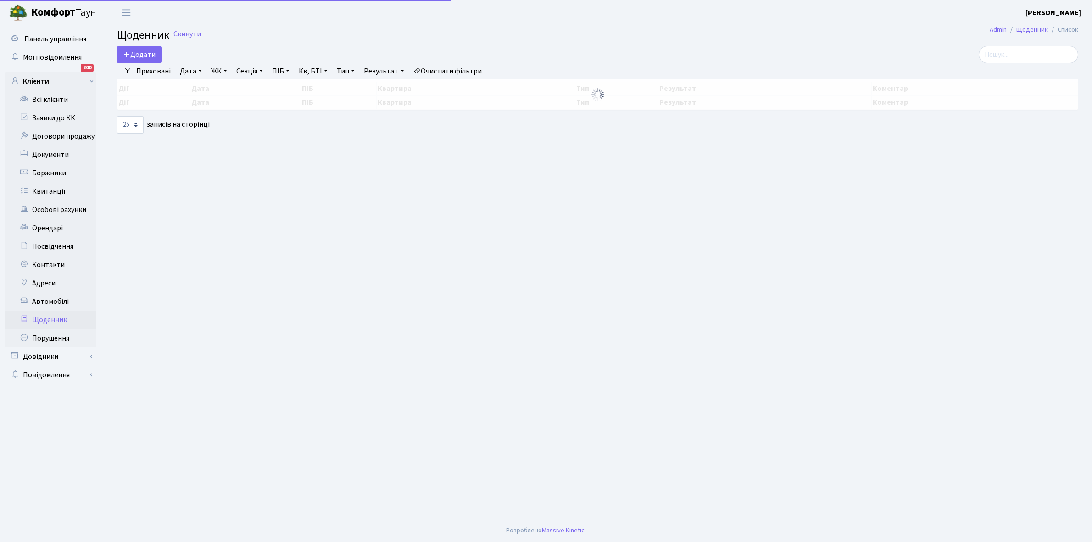
select select "25"
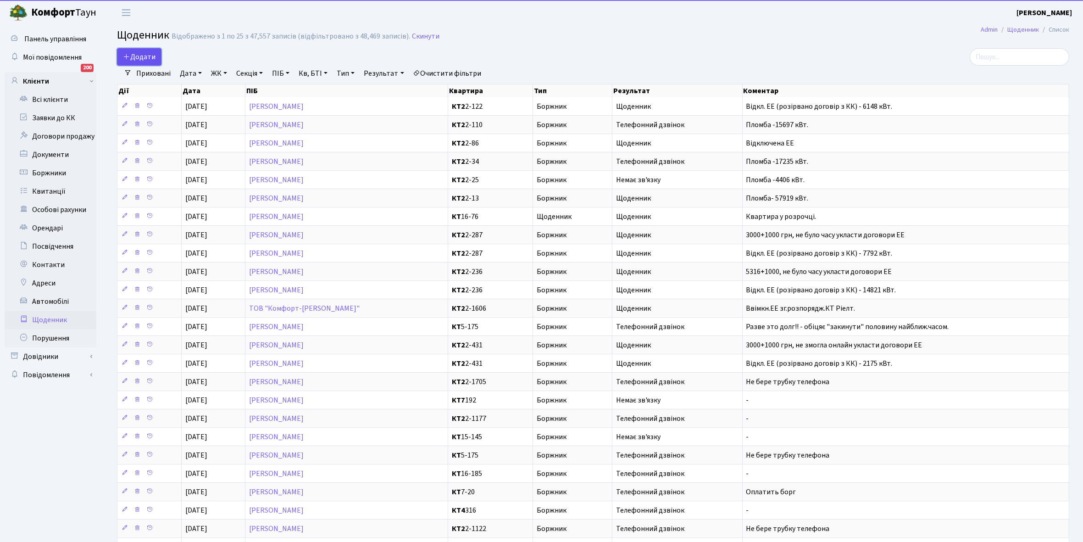
click at [144, 56] on span "Додати" at bounding box center [139, 57] width 33 height 10
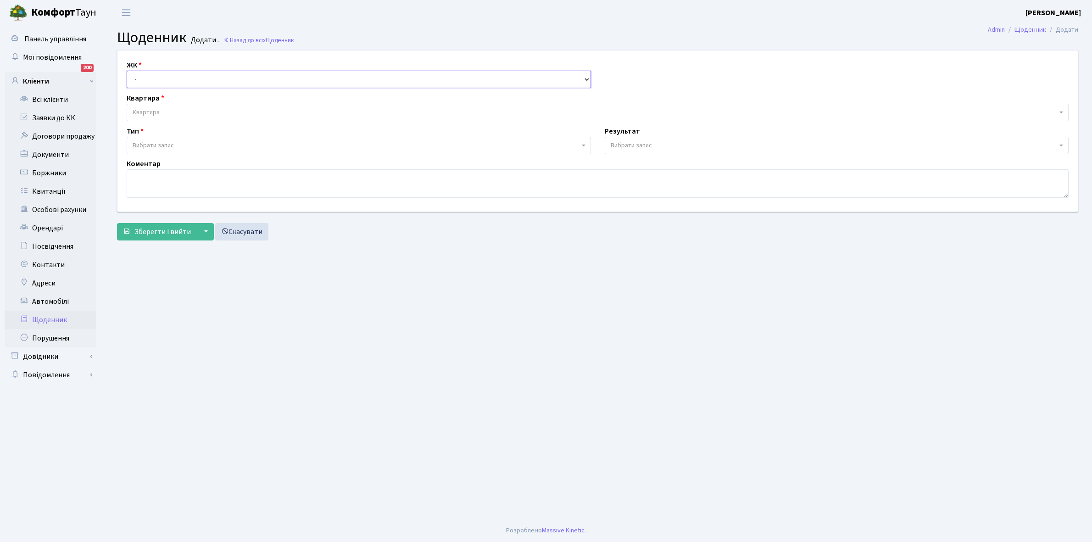
click at [152, 76] on select "- КТ, вул. Регенераторна, 4 КТ2, просп. Соборності, 17 КТ3, вул. Березнева, 16 …" at bounding box center [359, 79] width 464 height 17
select select "295"
click at [127, 71] on select "- КТ, вул. Регенераторна, 4 КТ2, просп. Соборності, 17 КТ3, вул. Березнева, 16 …" at bounding box center [359, 79] width 464 height 17
select select
click at [159, 111] on span "Квартира" at bounding box center [146, 112] width 27 height 9
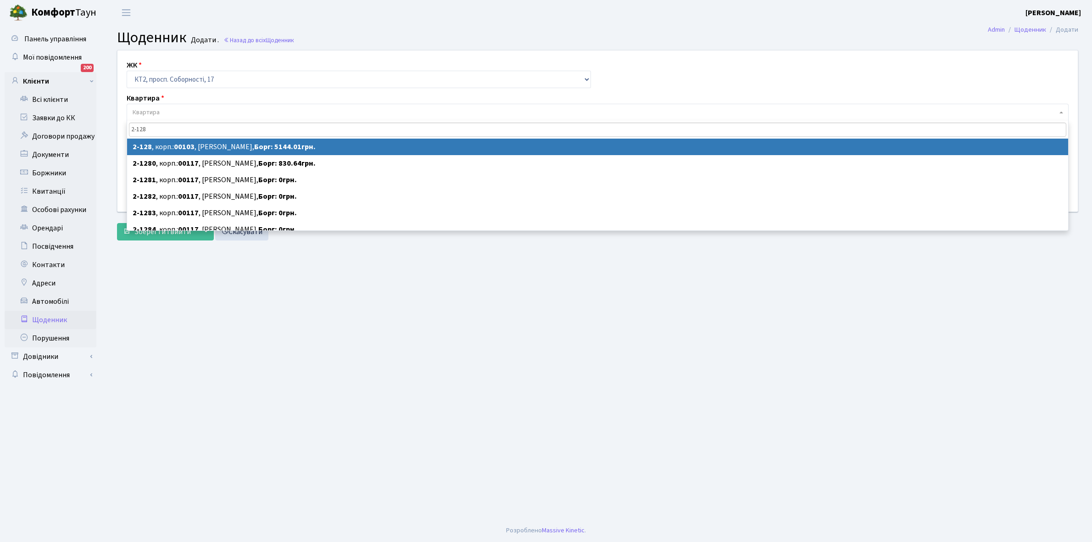
type input "2-128"
select select "15179"
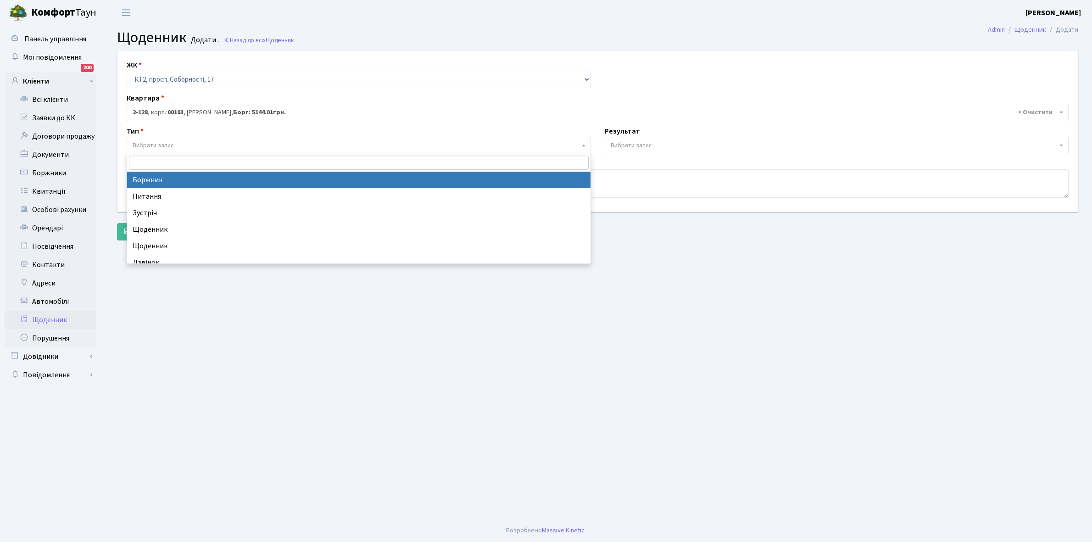
click at [165, 141] on span "Вибрати запис" at bounding box center [153, 145] width 41 height 9
select select "189"
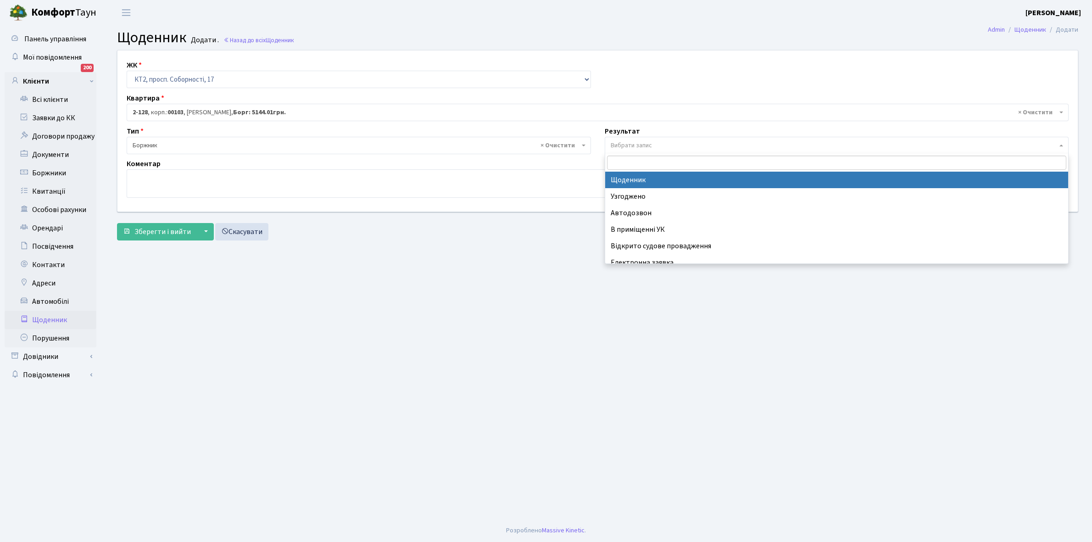
click at [640, 144] on span "Вибрати запис" at bounding box center [631, 145] width 41 height 9
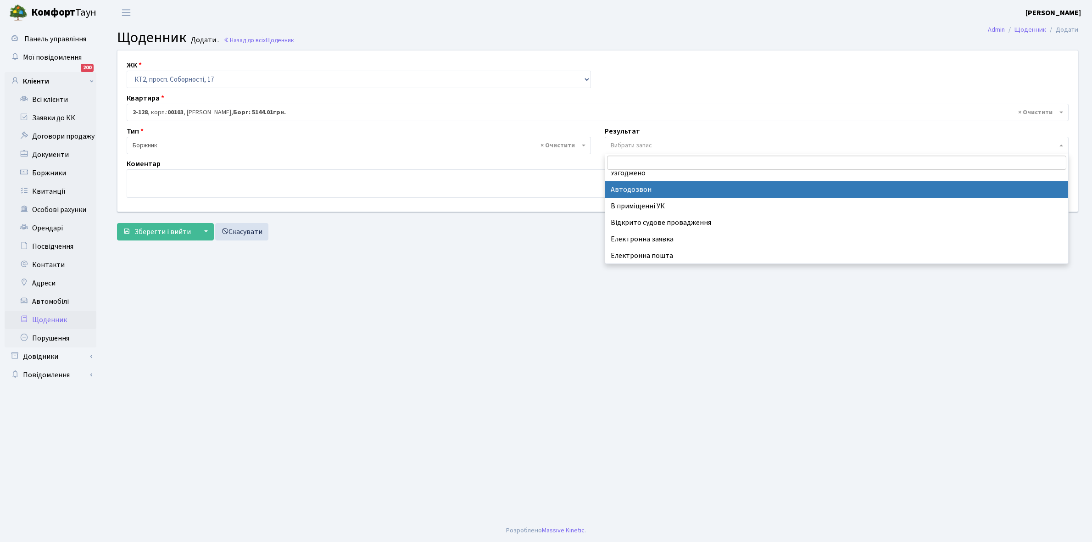
scroll to position [56, 0]
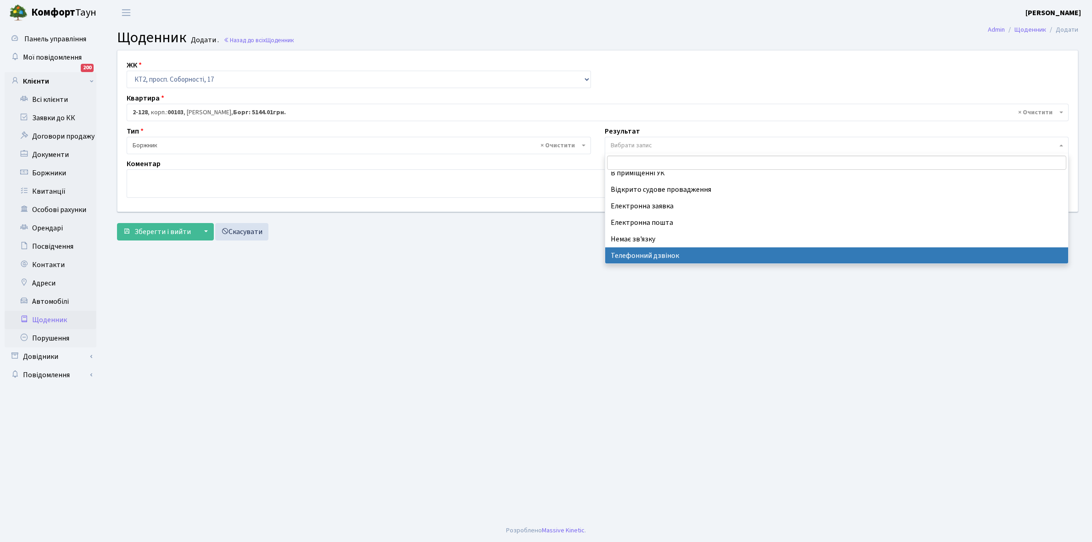
select select "196"
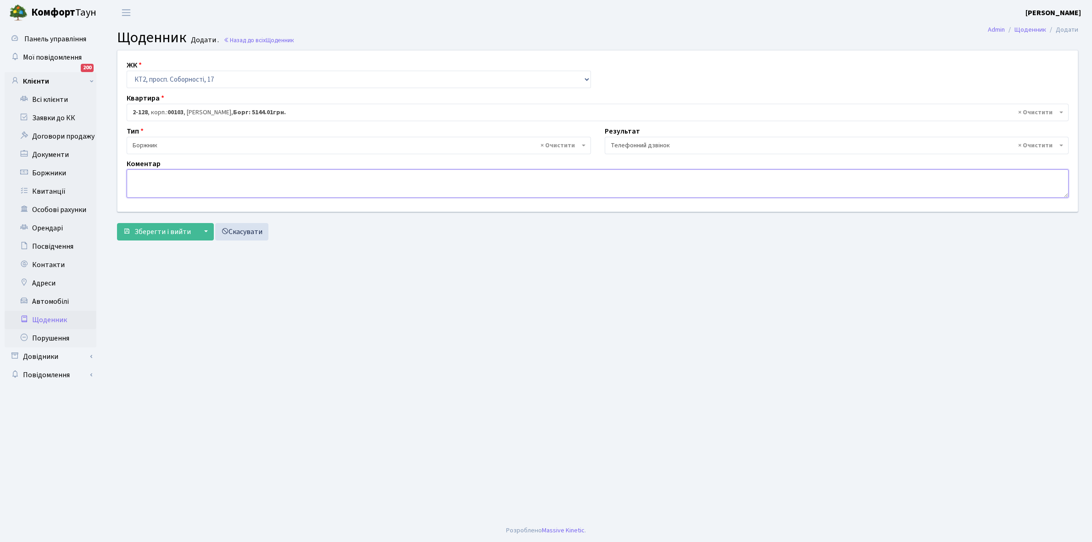
click at [147, 180] on textarea at bounding box center [598, 183] width 942 height 28
type textarea "Пломба -17116 кВт."
click at [157, 230] on span "Зберегти і вийти" at bounding box center [162, 232] width 56 height 10
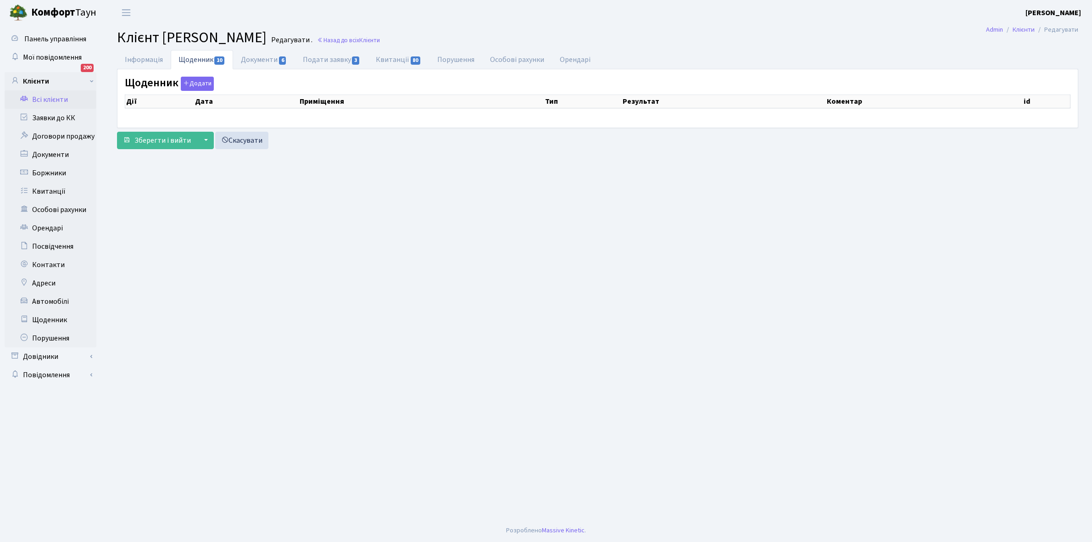
select select "25"
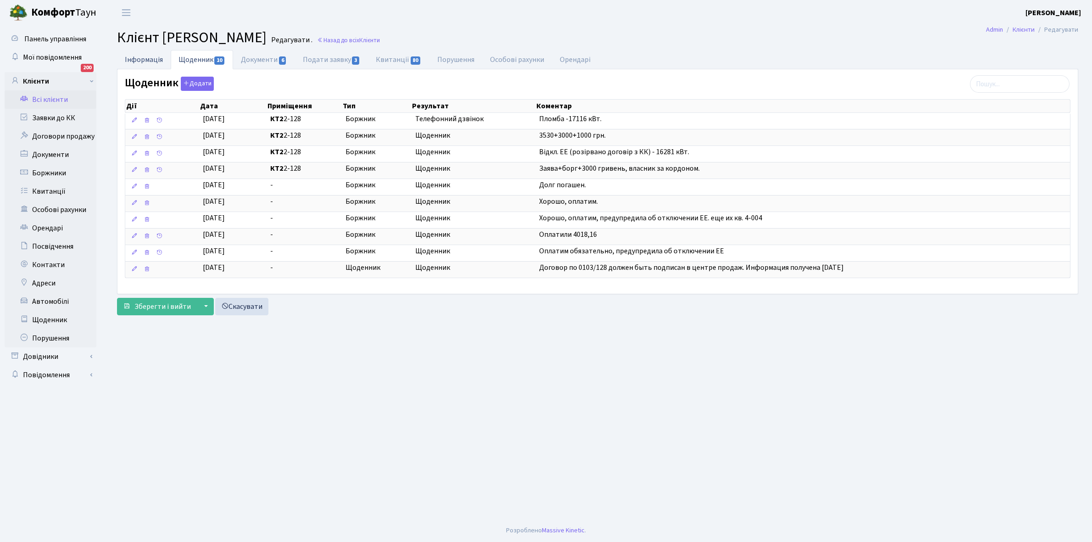
click at [132, 58] on link "Інформація" at bounding box center [144, 59] width 54 height 19
select select "25"
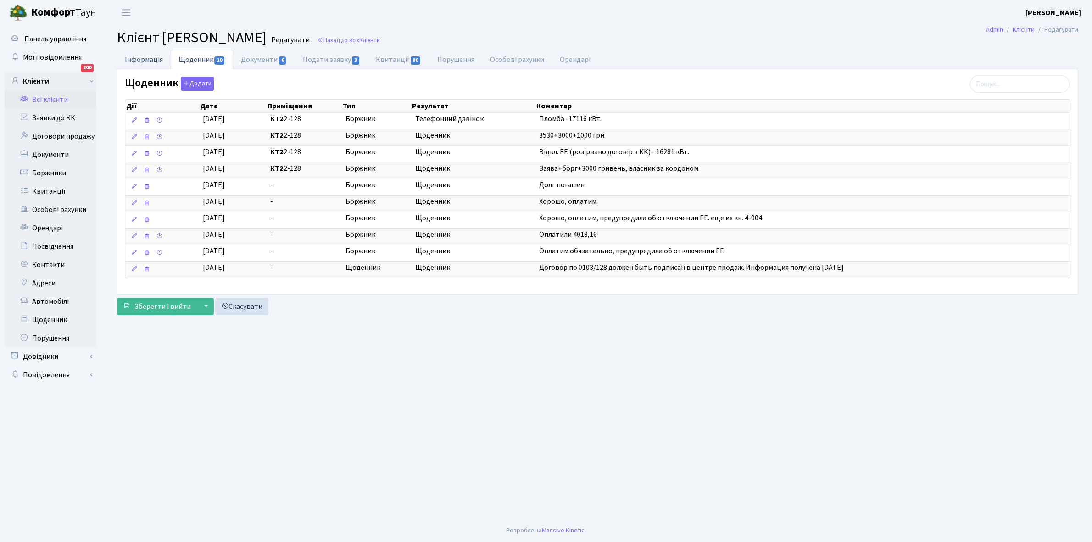
select select "25"
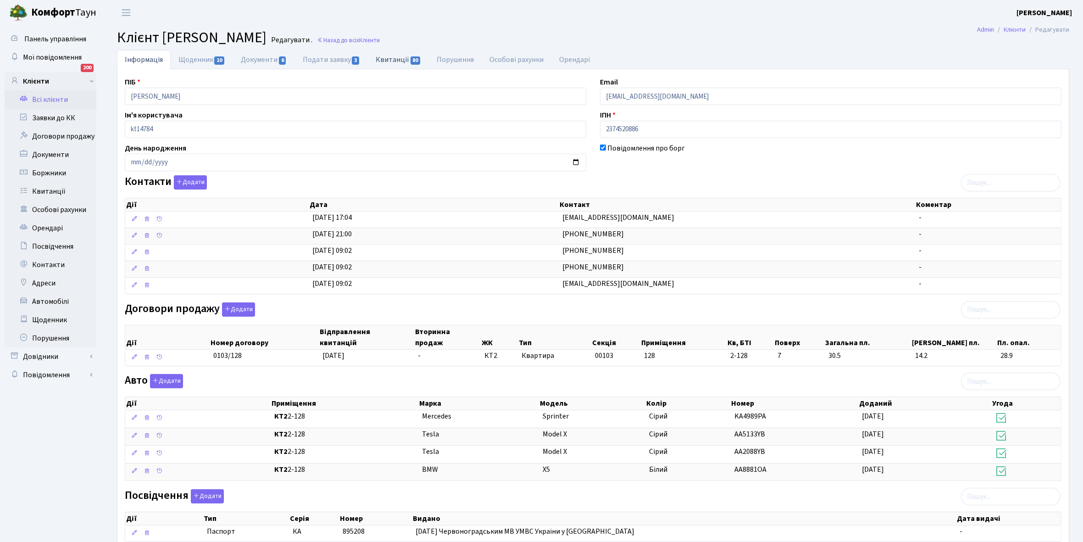
click at [389, 56] on link "Квитанції 80" at bounding box center [398, 59] width 61 height 19
select select "25"
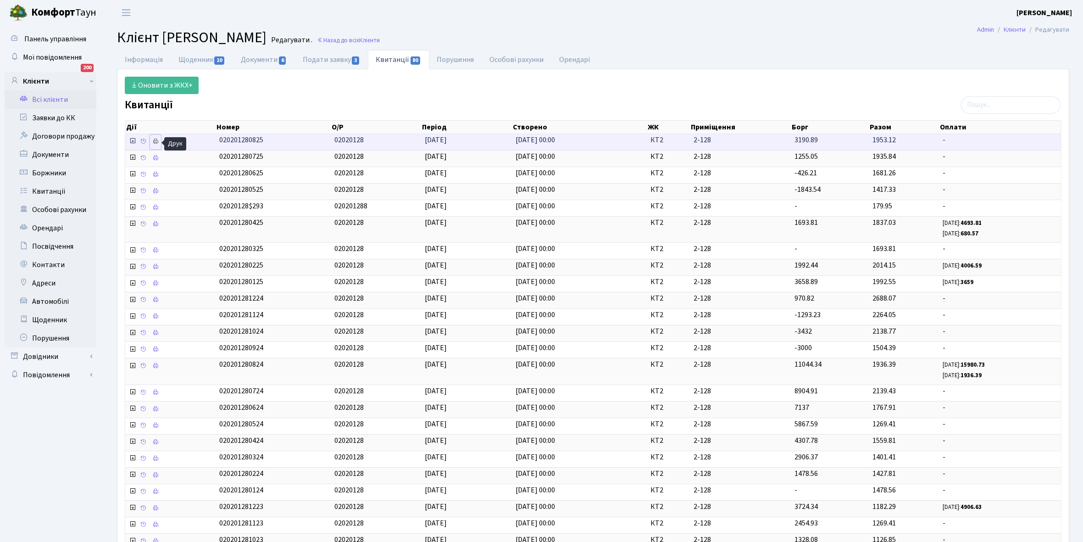
click at [155, 139] on icon at bounding box center [155, 141] width 6 height 6
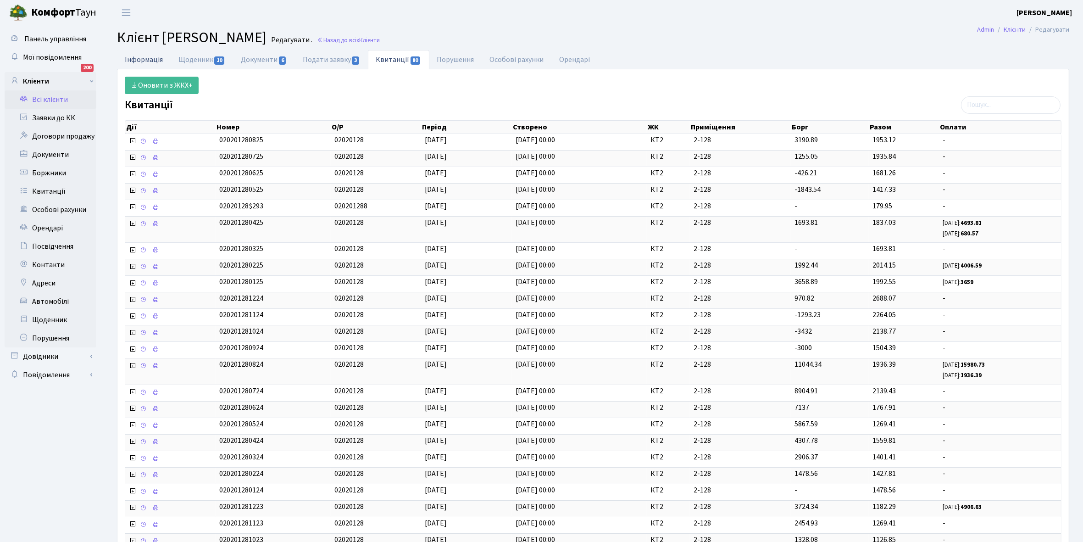
click at [139, 59] on link "Інформація" at bounding box center [144, 59] width 54 height 19
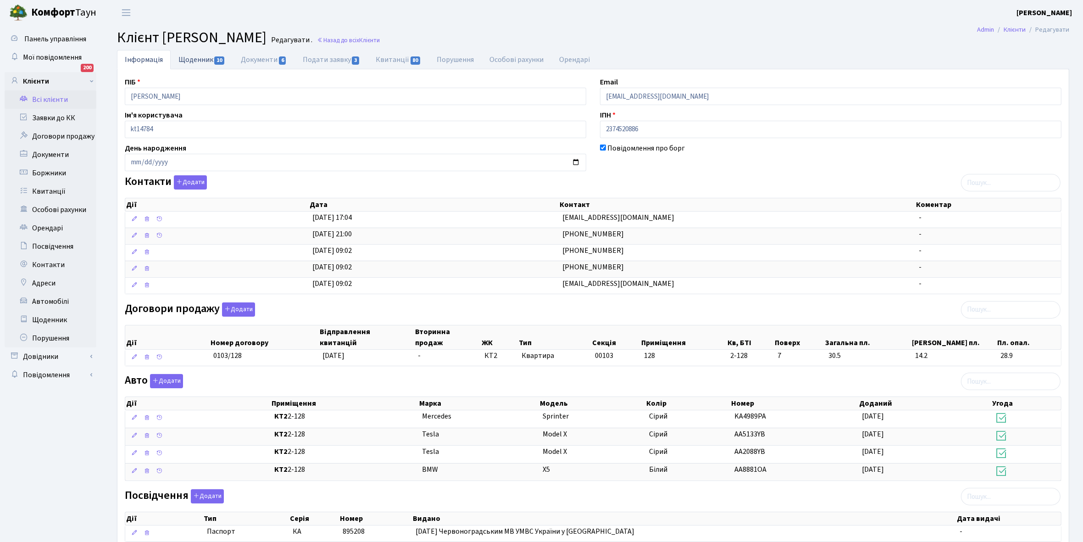
click at [196, 60] on link "Щоденник 10" at bounding box center [202, 59] width 62 height 19
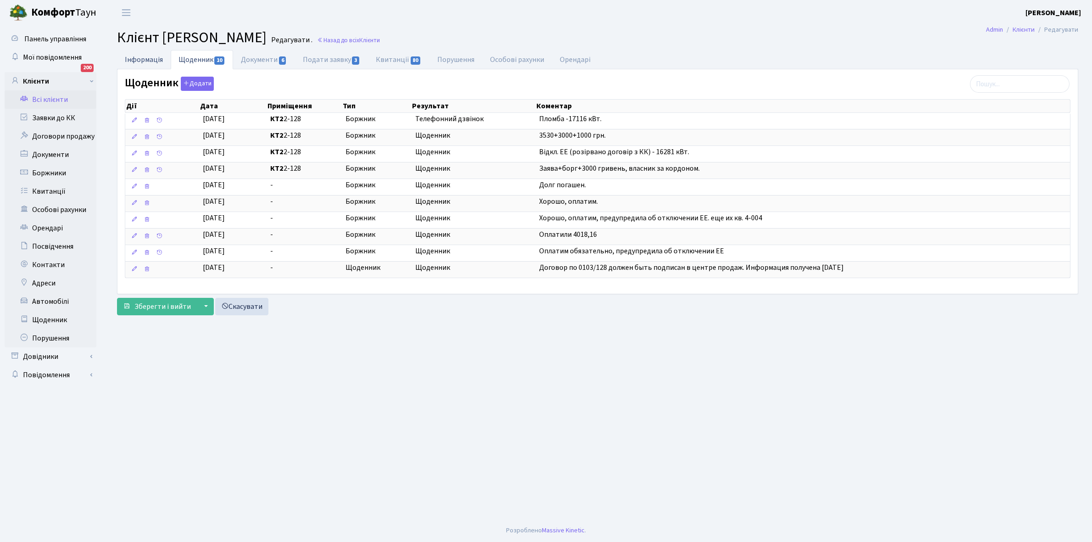
click at [141, 57] on link "Інформація" at bounding box center [144, 59] width 54 height 19
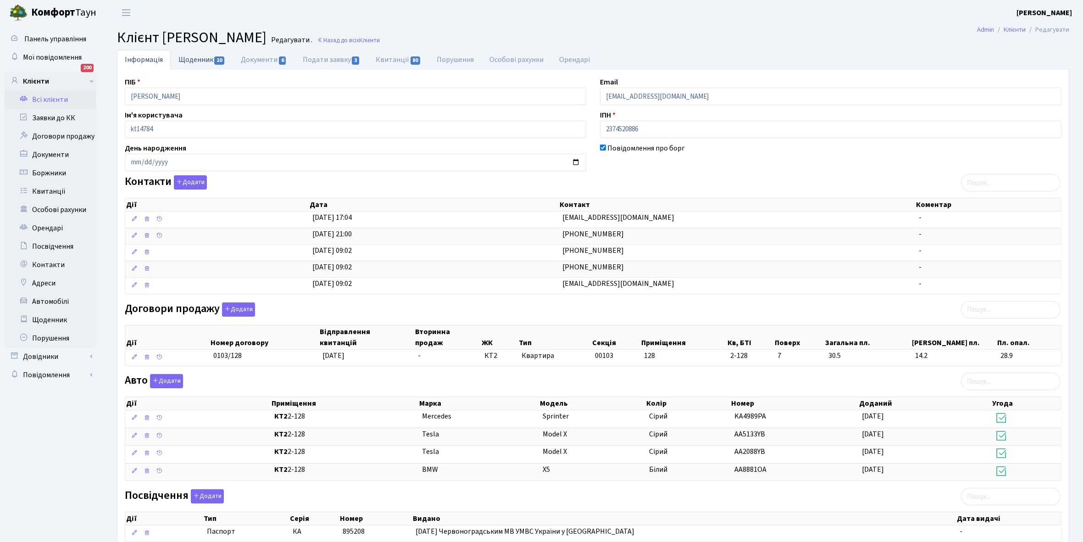
click at [187, 58] on link "Щоденник 10" at bounding box center [202, 59] width 62 height 19
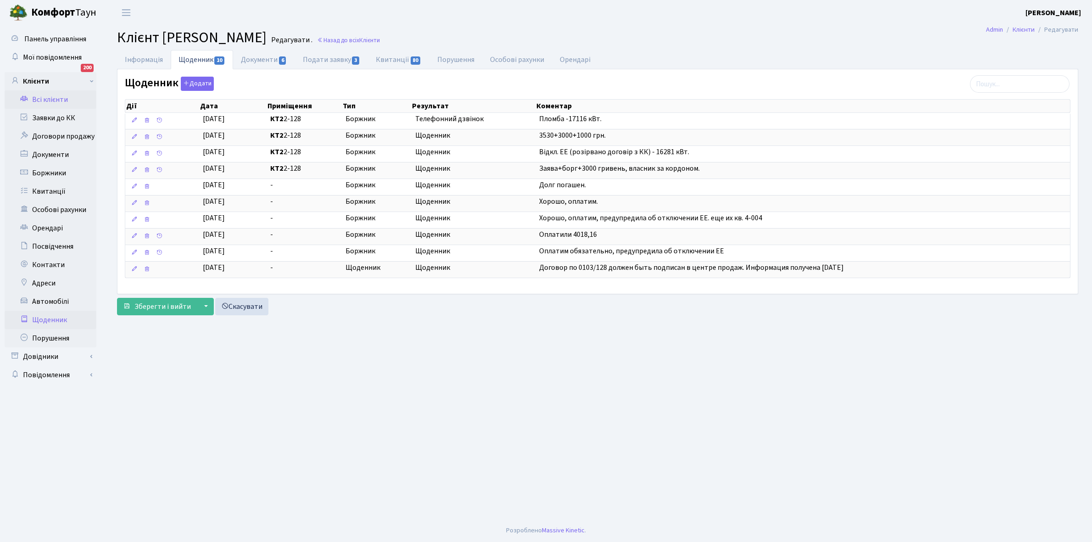
click at [43, 322] on link "Щоденник" at bounding box center [51, 320] width 92 height 18
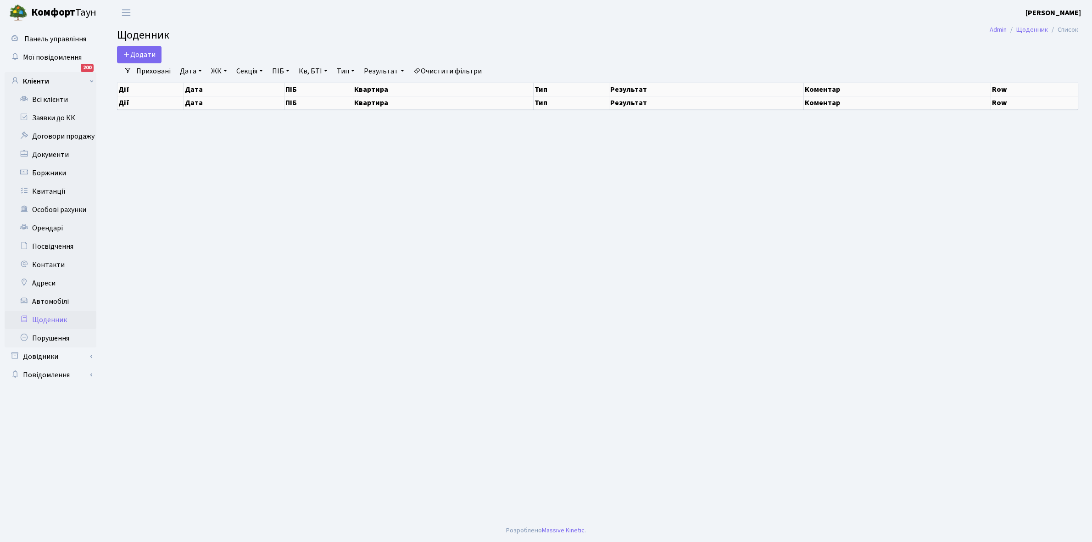
select select "25"
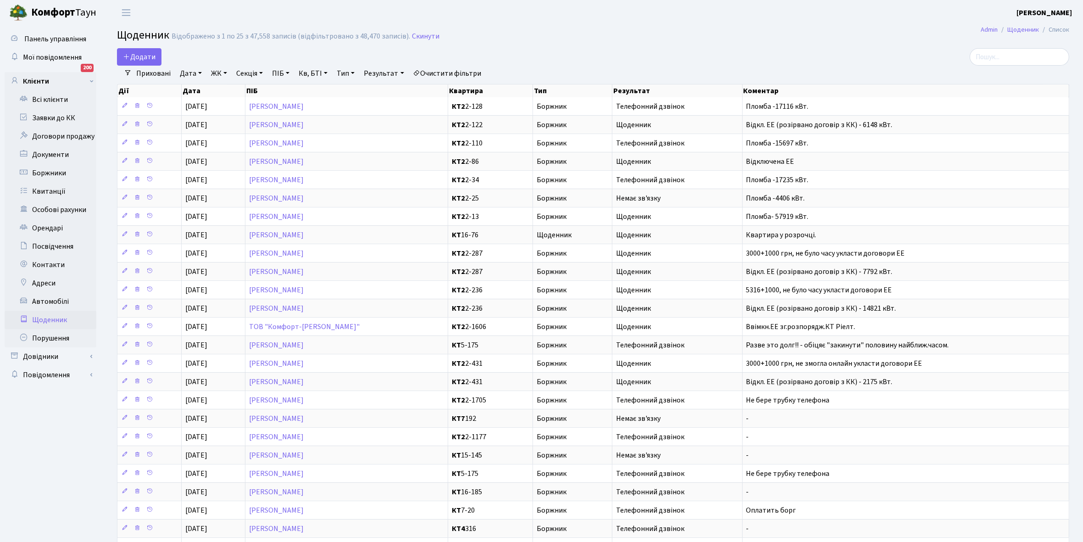
click at [50, 315] on link "Щоденник" at bounding box center [51, 320] width 92 height 18
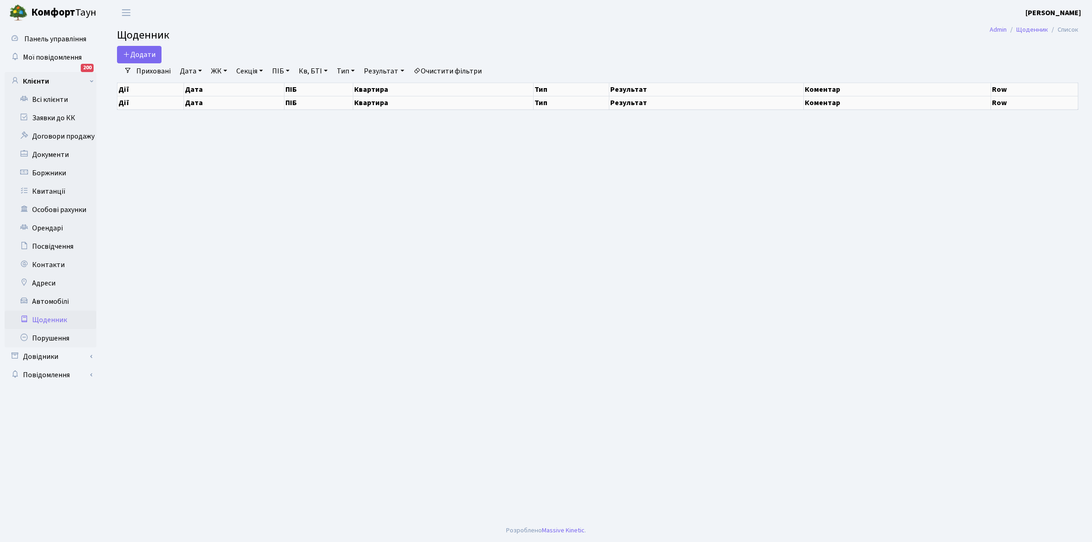
select select "25"
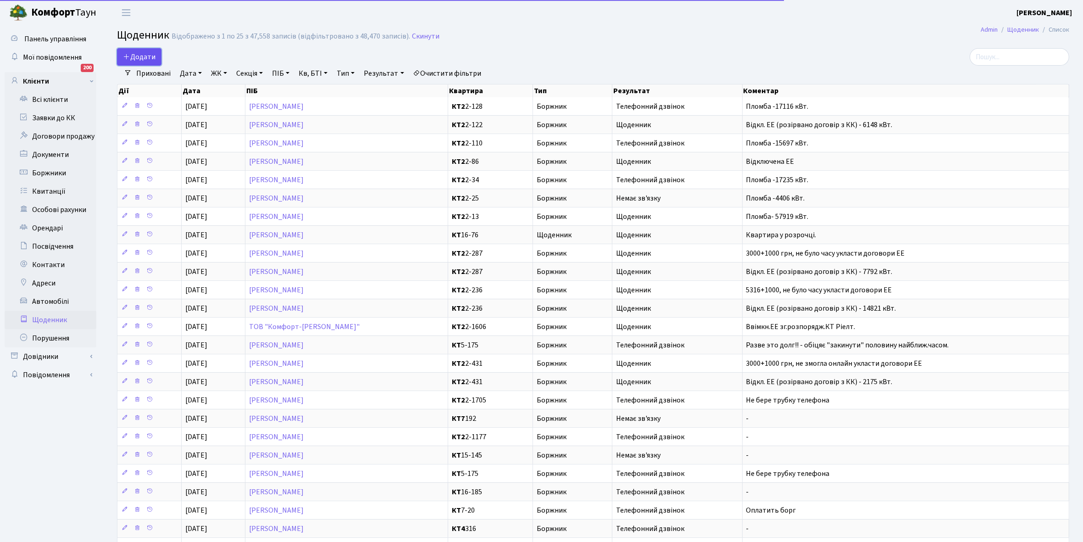
click at [139, 55] on span "Додати" at bounding box center [139, 57] width 33 height 10
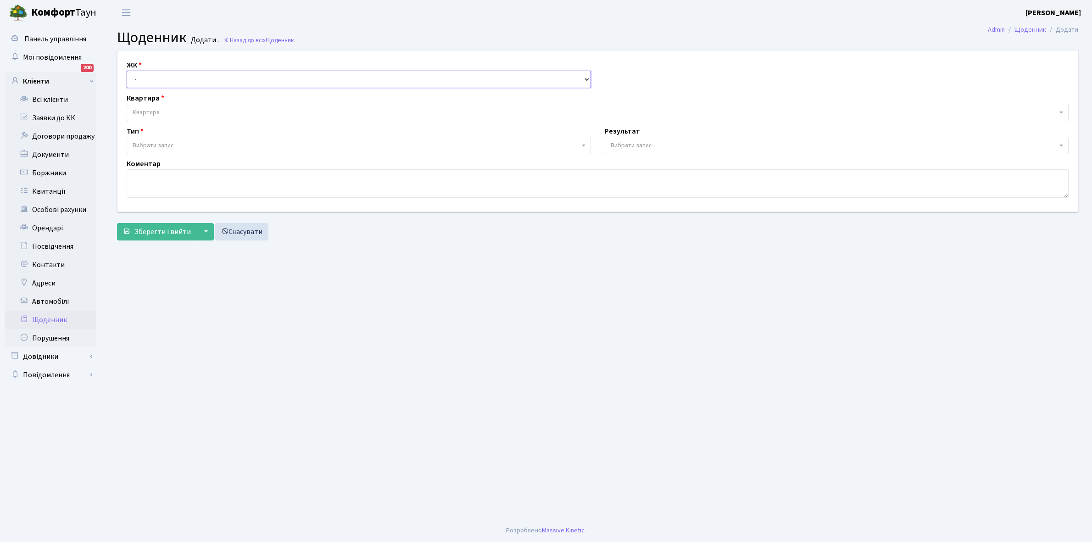
click at [156, 76] on select "- КТ, вул. Регенераторна, 4 КТ2, просп. [STREET_ADDRESS] [STREET_ADDRESS] [PERS…" at bounding box center [359, 79] width 464 height 17
select select "295"
click at [127, 71] on select "- КТ, вул. Регенераторна, 4 КТ2, просп. [STREET_ADDRESS] [STREET_ADDRESS] [PERS…" at bounding box center [359, 79] width 464 height 17
select select
click at [156, 110] on span "Квартира" at bounding box center [146, 112] width 27 height 9
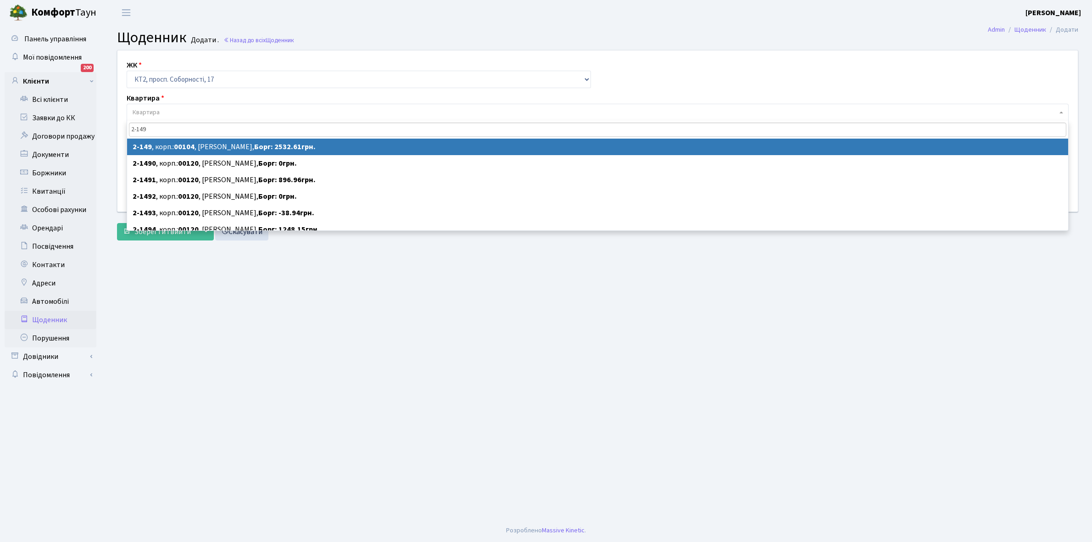
type input "2-149"
select select "15207"
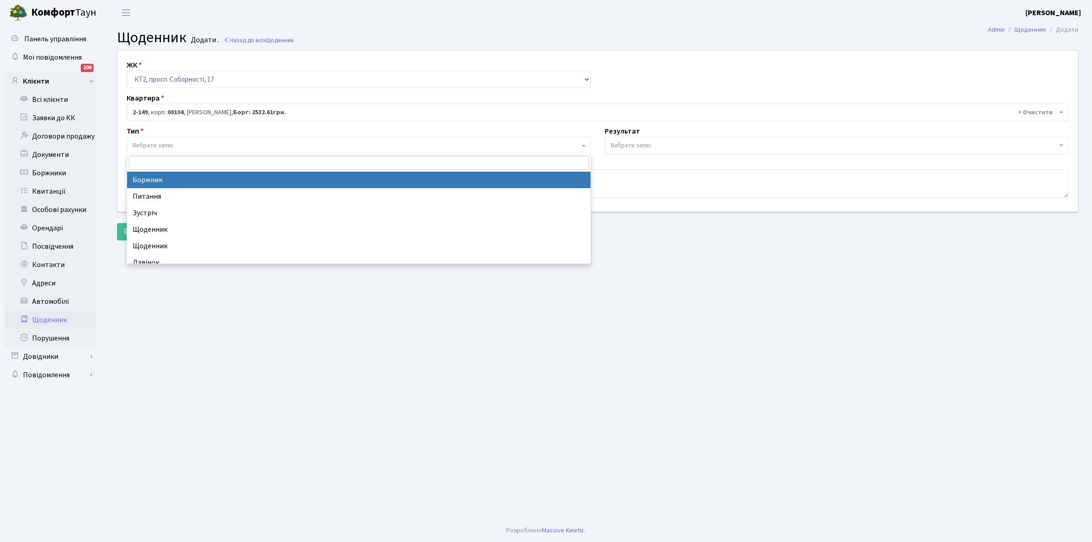
click at [180, 146] on span "Вибрати запис" at bounding box center [356, 145] width 447 height 9
select select "189"
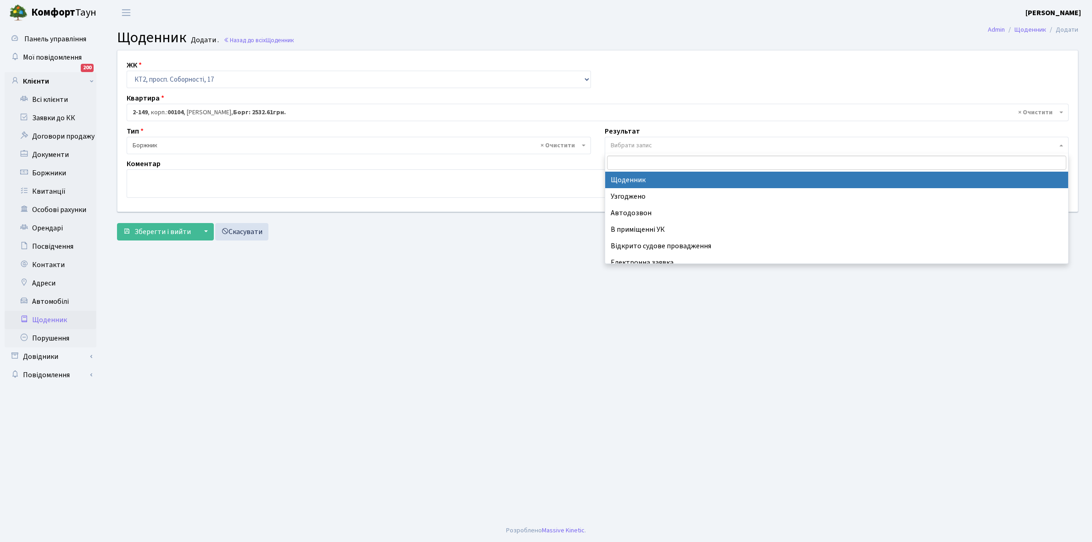
click at [636, 140] on span "Вибрати запис" at bounding box center [837, 145] width 464 height 17
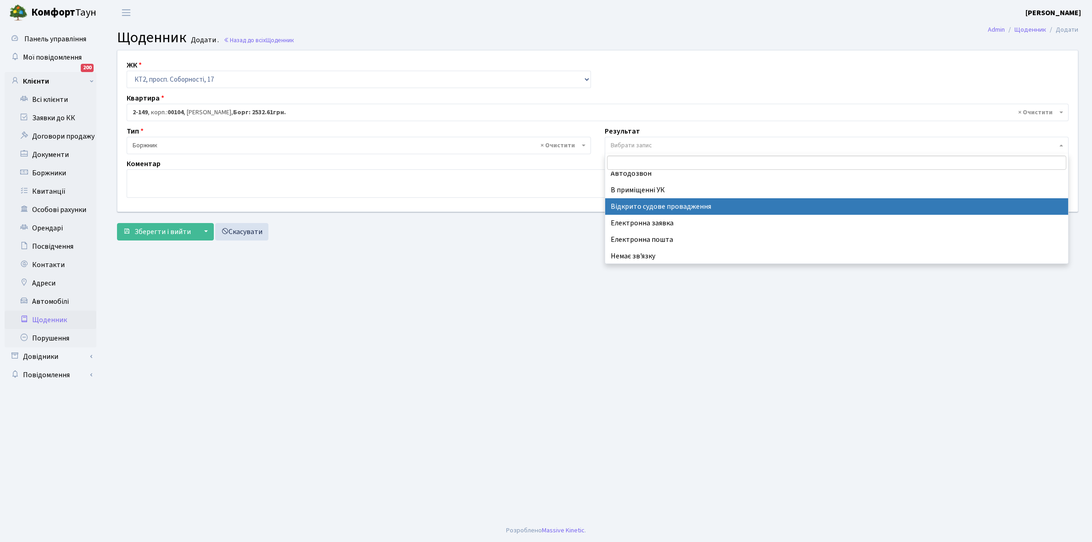
scroll to position [56, 0]
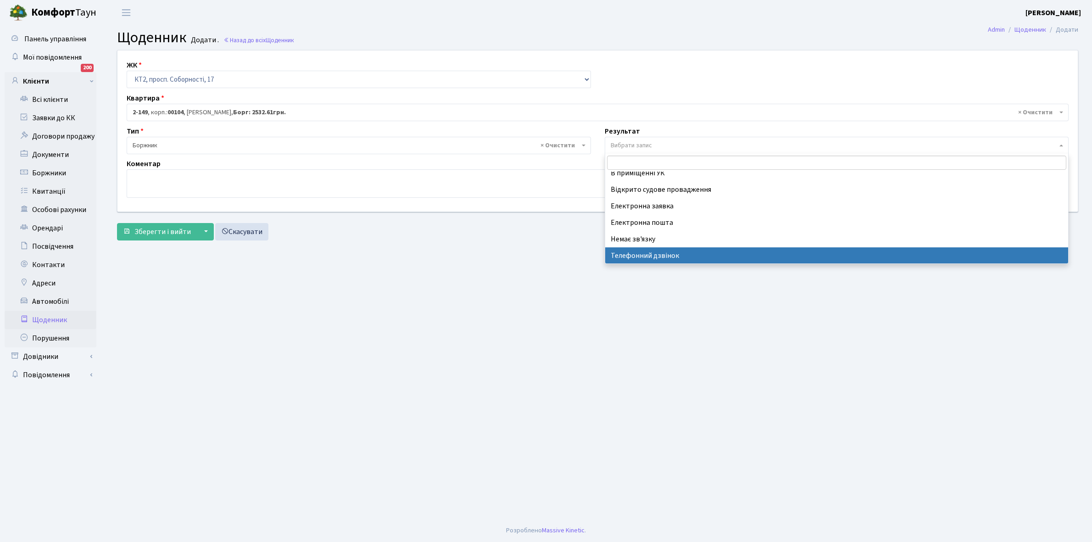
select select "196"
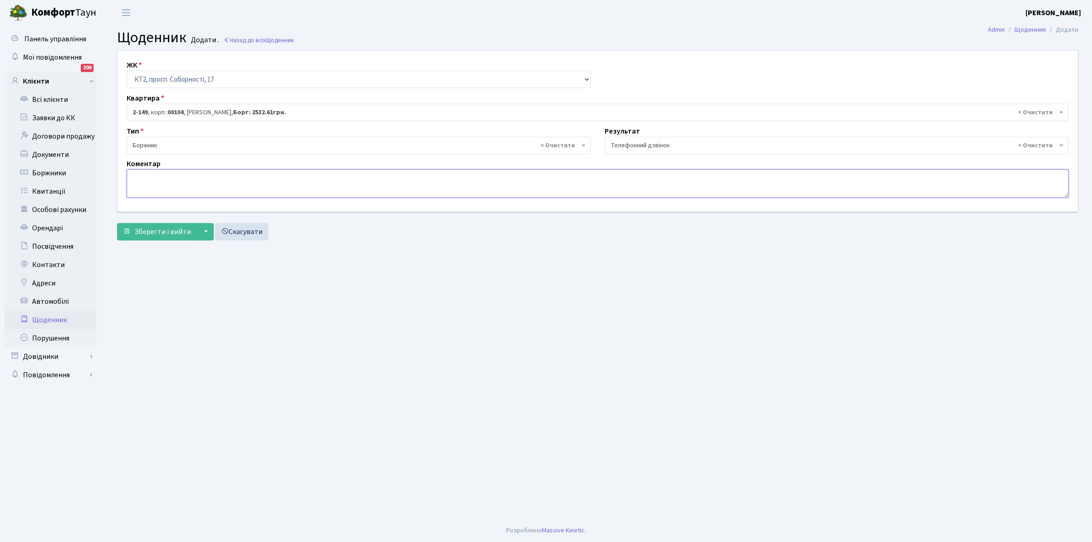
click at [149, 181] on textarea at bounding box center [598, 183] width 942 height 28
type textarea "Пломба -68591 кВт."
click at [162, 228] on span "Зберегти і вийти" at bounding box center [162, 232] width 56 height 10
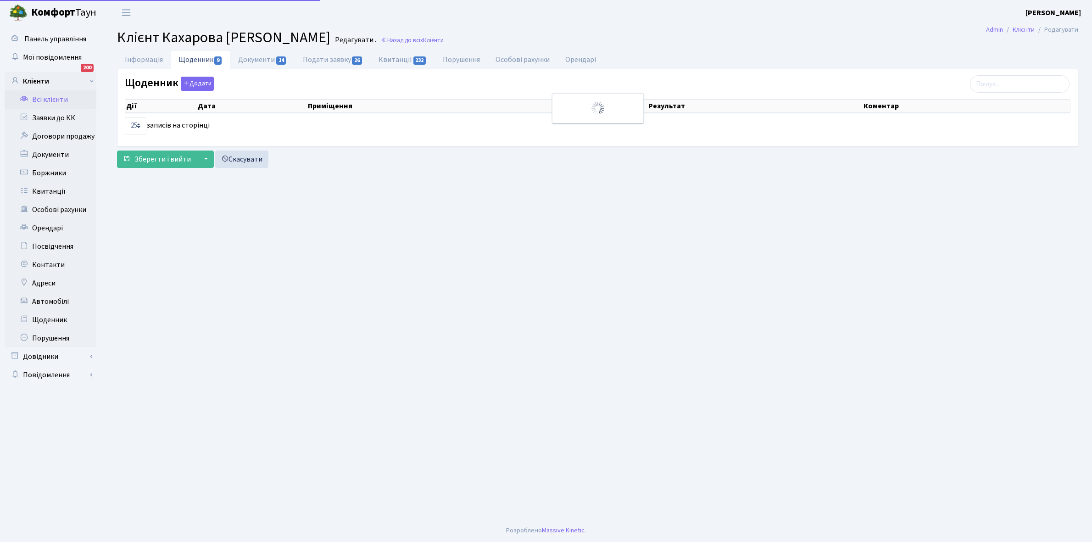
select select "25"
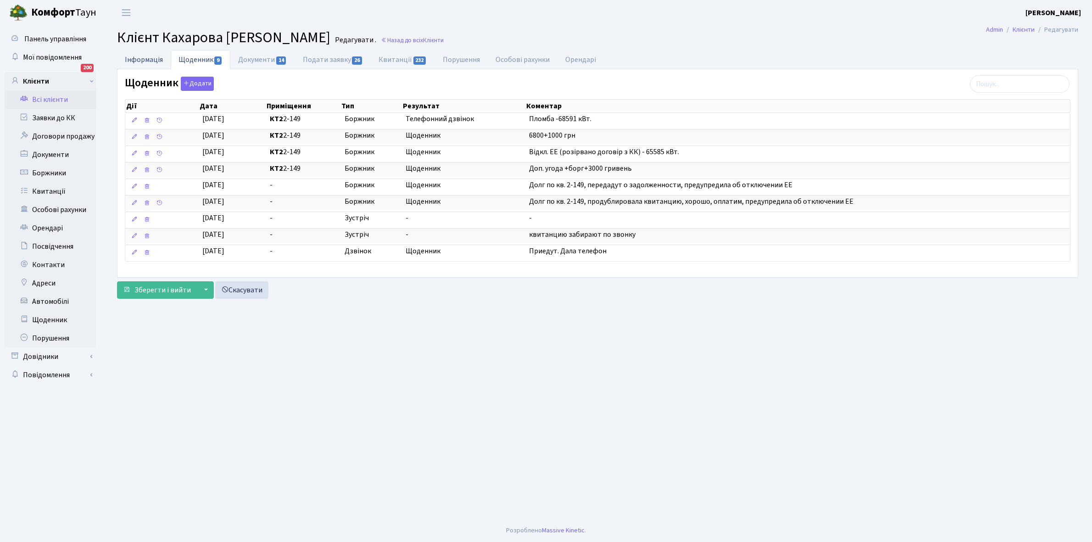
click at [138, 56] on link "Інформація" at bounding box center [144, 59] width 54 height 19
select select "25"
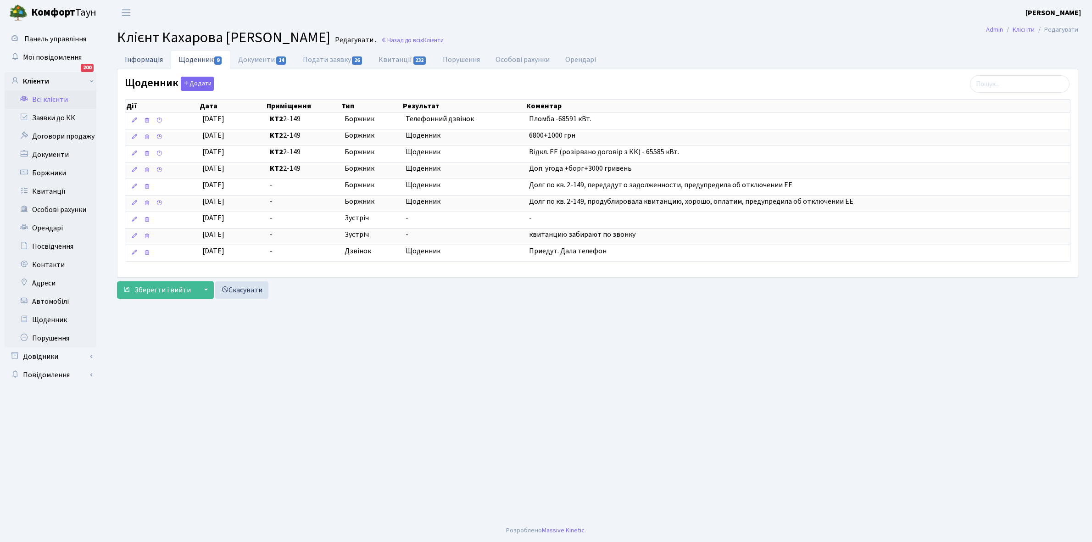
select select "25"
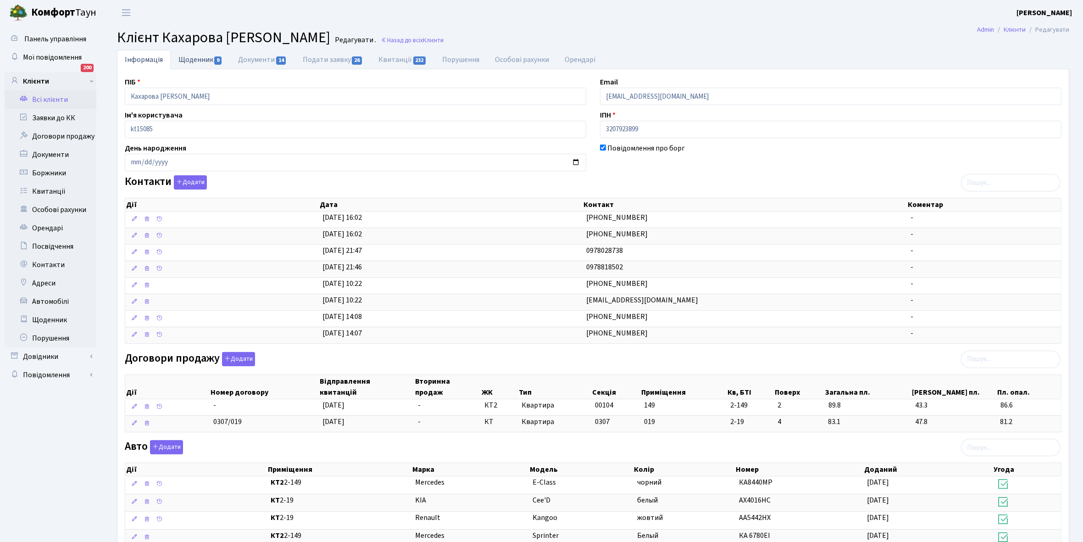
click at [195, 62] on link "Щоденник 9" at bounding box center [201, 59] width 60 height 19
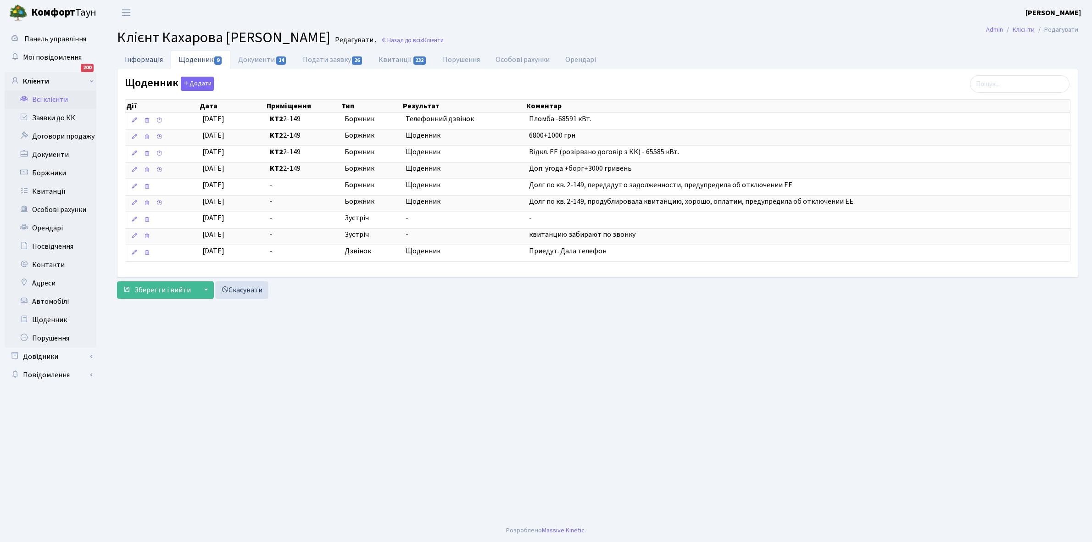
click at [138, 61] on link "Інформація" at bounding box center [144, 59] width 54 height 19
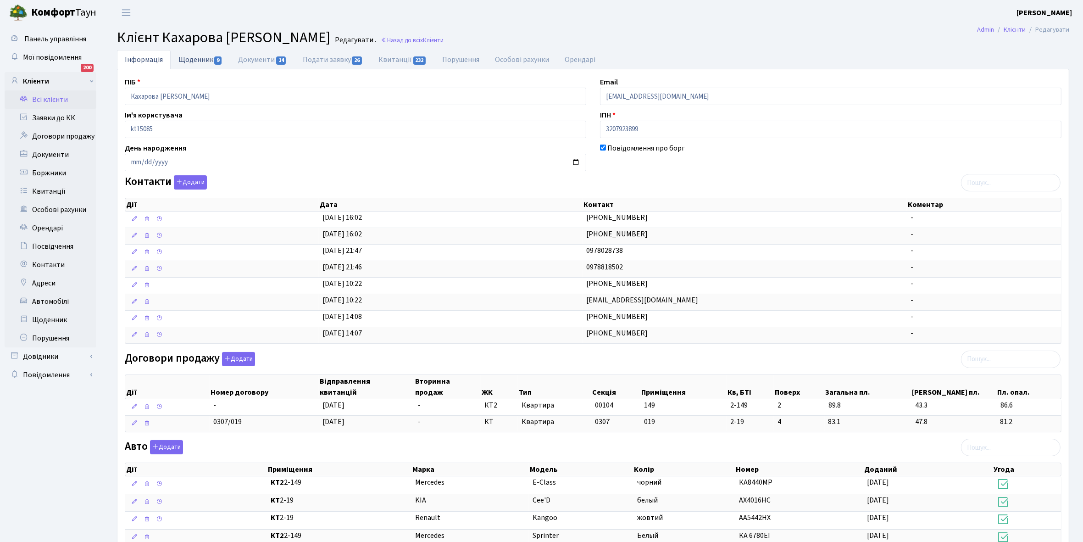
click at [195, 60] on link "Щоденник 9" at bounding box center [201, 59] width 60 height 19
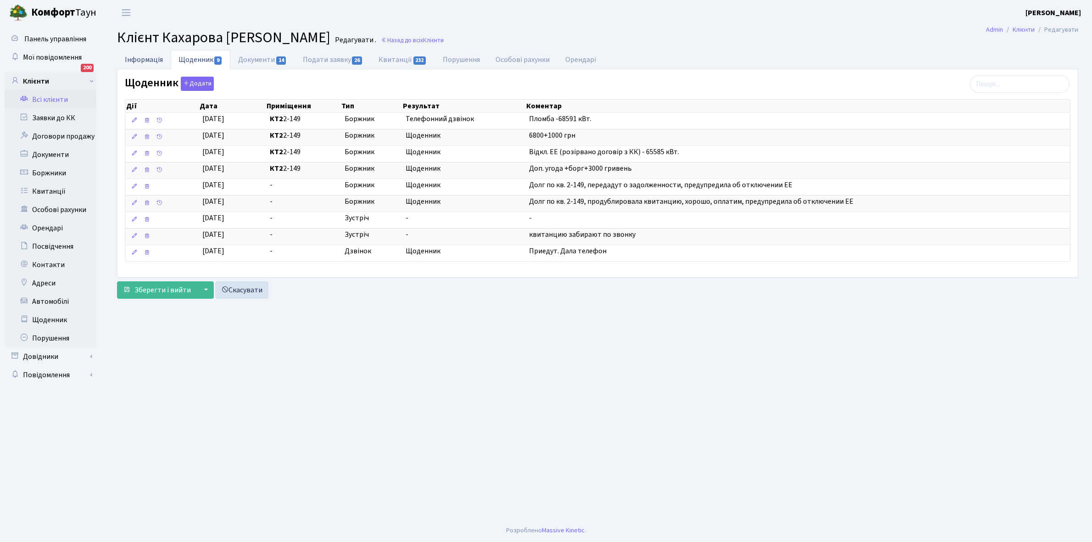
click at [133, 58] on link "Інформація" at bounding box center [144, 59] width 54 height 19
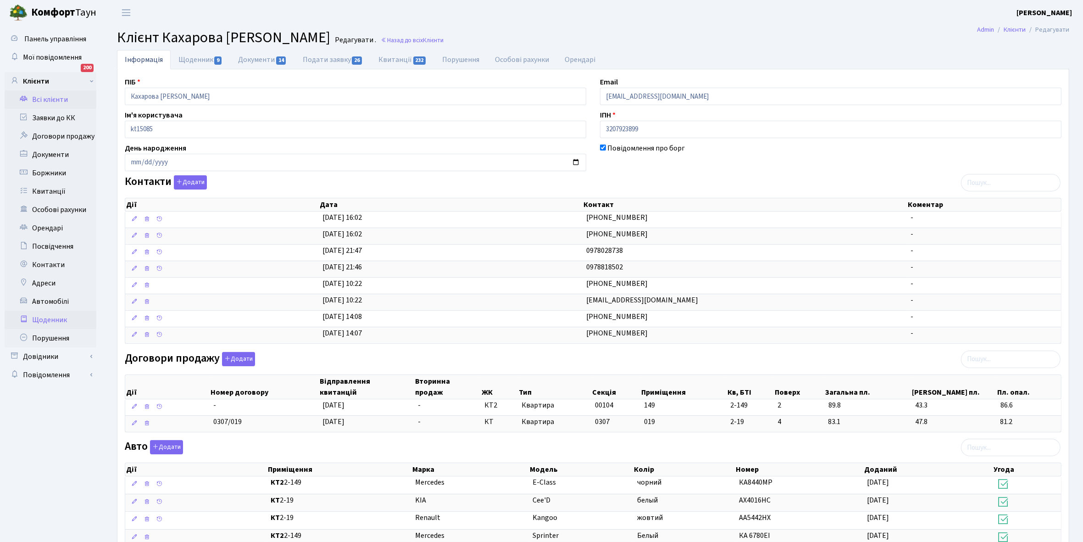
click at [48, 319] on link "Щоденник" at bounding box center [51, 320] width 92 height 18
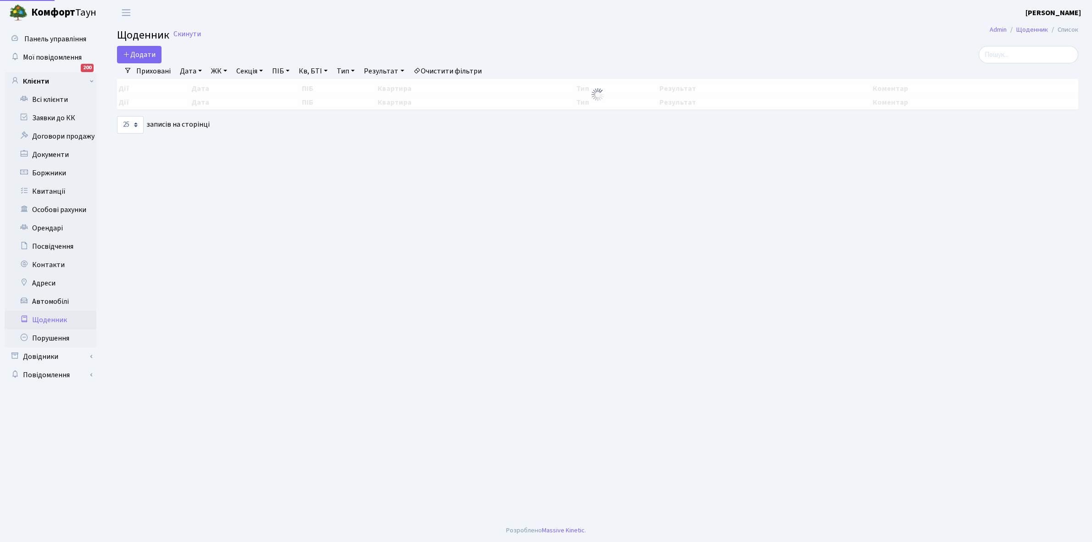
select select "25"
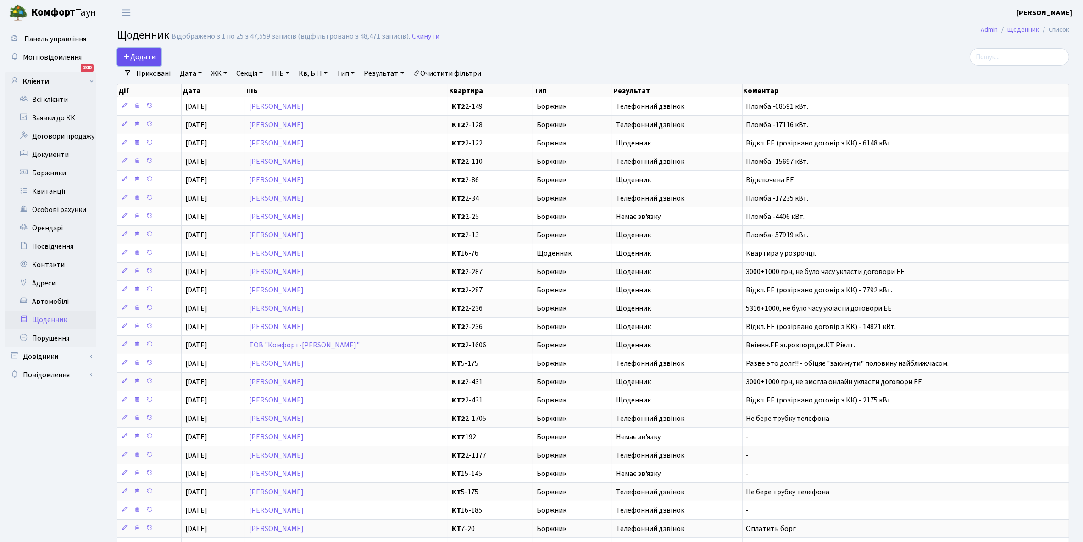
click at [143, 54] on span "Додати" at bounding box center [139, 57] width 33 height 10
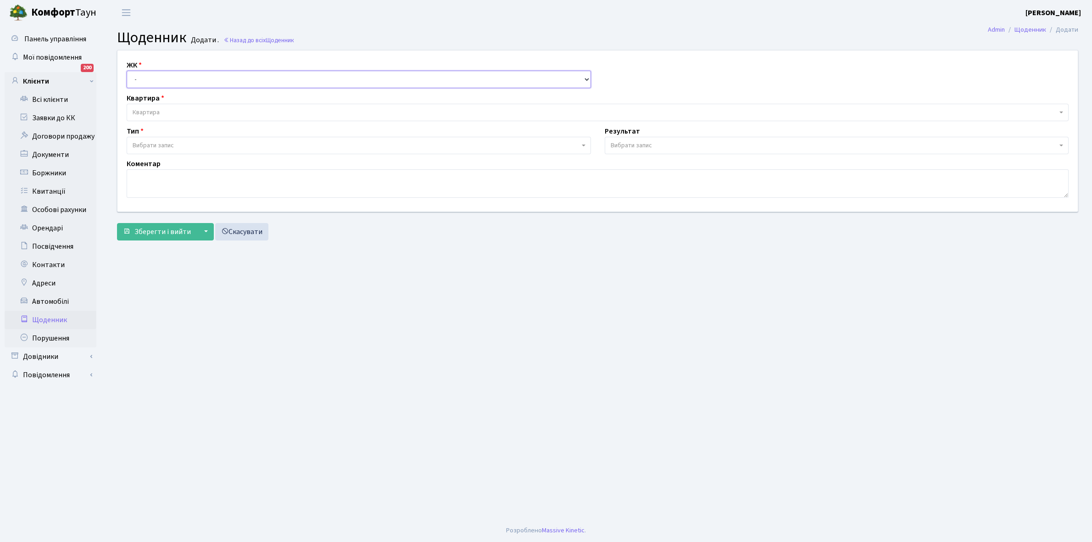
click at [145, 79] on select "- КТ, вул. Регенераторна, 4 КТ2, просп. [STREET_ADDRESS] [STREET_ADDRESS] [PERS…" at bounding box center [359, 79] width 464 height 17
select select "295"
click at [127, 71] on select "- КТ, вул. Регенераторна, 4 КТ2, просп. [STREET_ADDRESS] [STREET_ADDRESS] [PERS…" at bounding box center [359, 79] width 464 height 17
select select
click at [158, 112] on span "Квартира" at bounding box center [146, 112] width 27 height 9
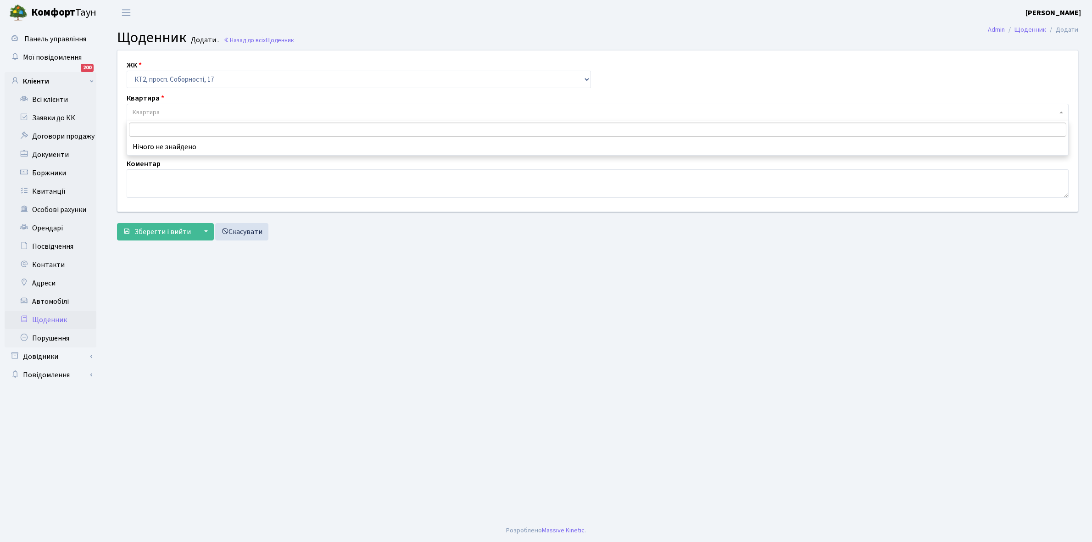
click at [158, 125] on input "search" at bounding box center [597, 129] width 937 height 14
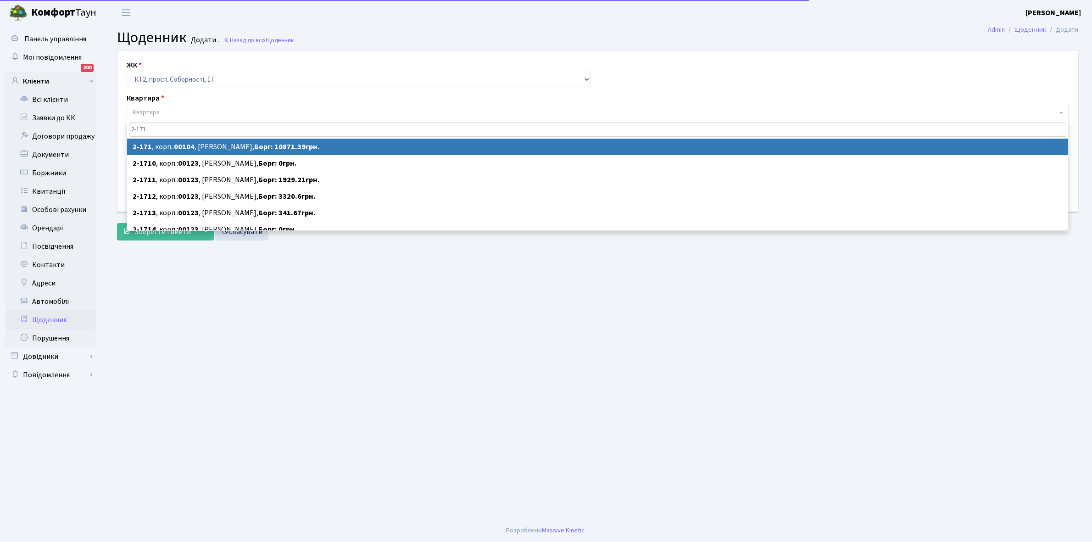
type input "2-171"
select select "15222"
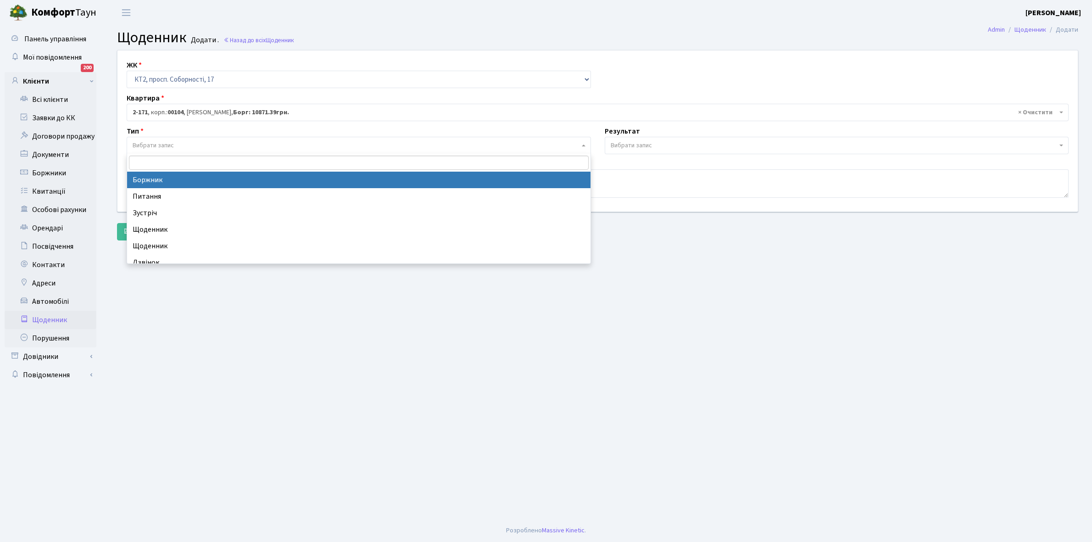
click at [165, 146] on span "Вибрати запис" at bounding box center [153, 145] width 41 height 9
select select "189"
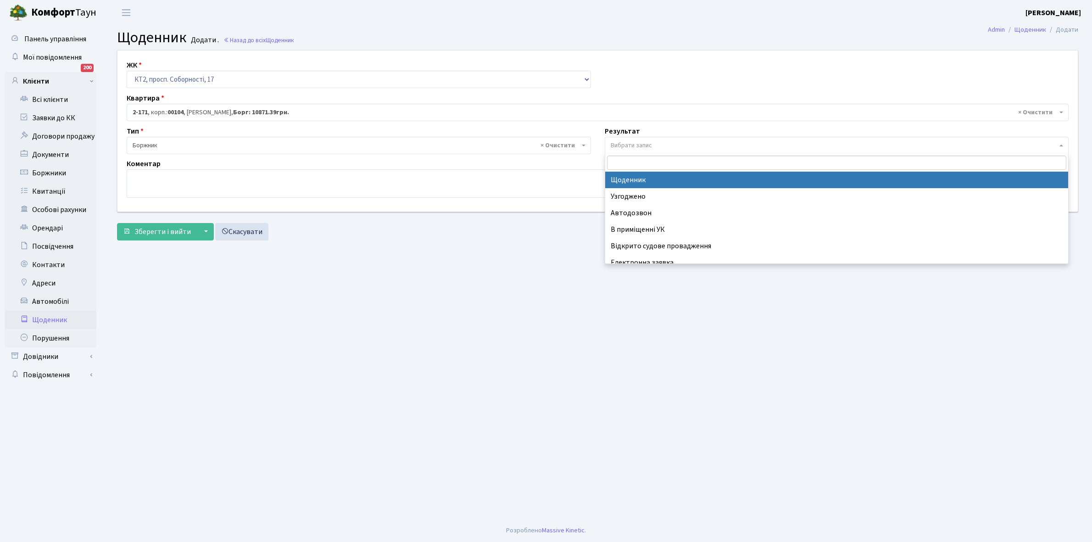
click at [637, 143] on span "Вибрати запис" at bounding box center [631, 145] width 41 height 9
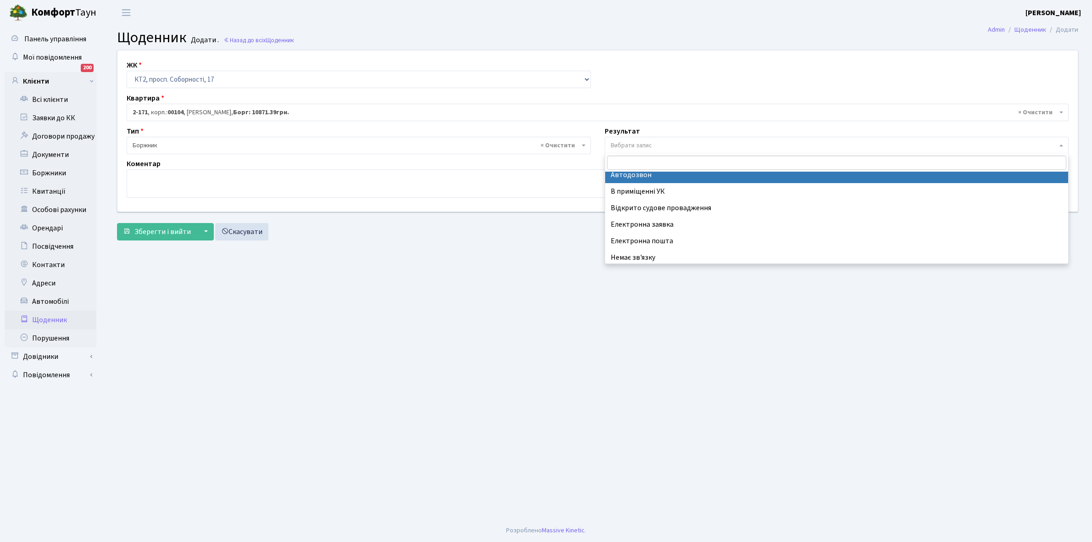
scroll to position [56, 0]
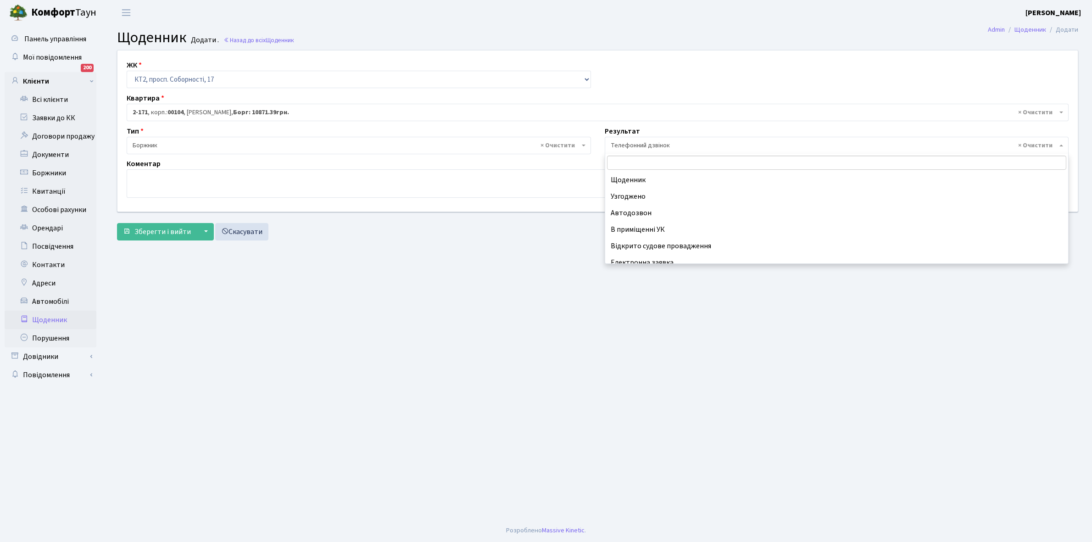
click at [623, 143] on span "× Телефонний дзвінок" at bounding box center [834, 145] width 447 height 9
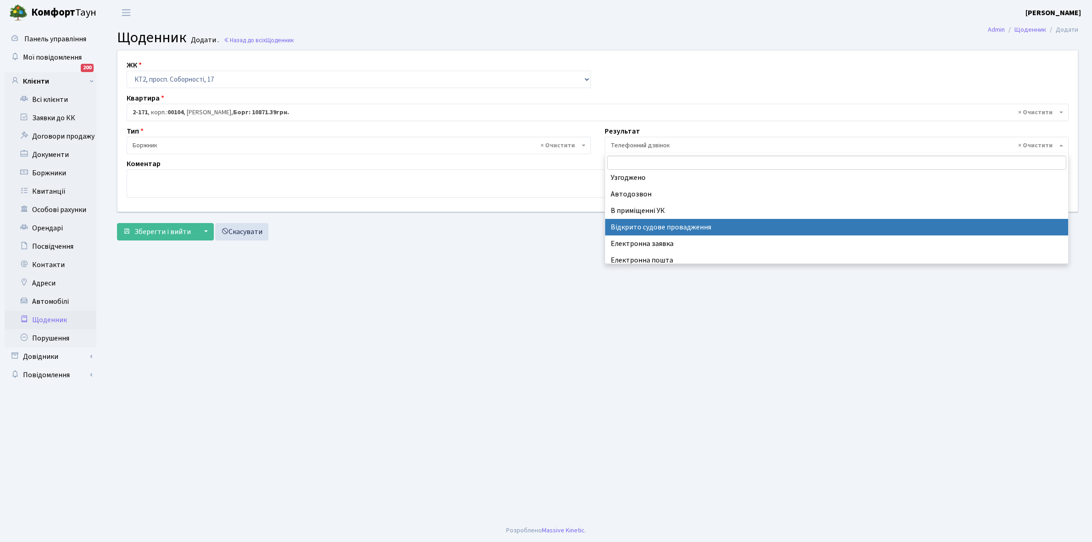
scroll to position [0, 0]
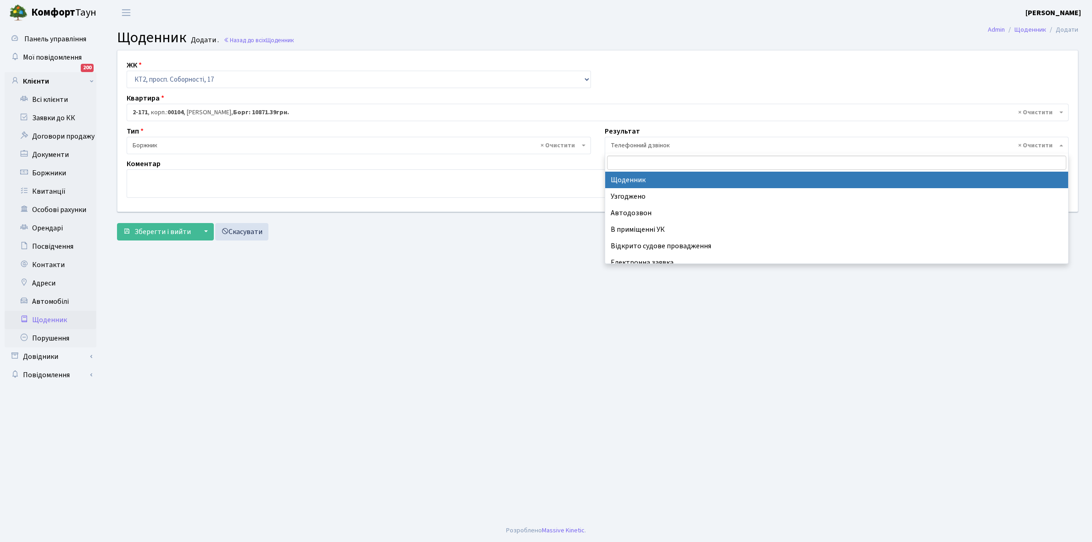
select select "14"
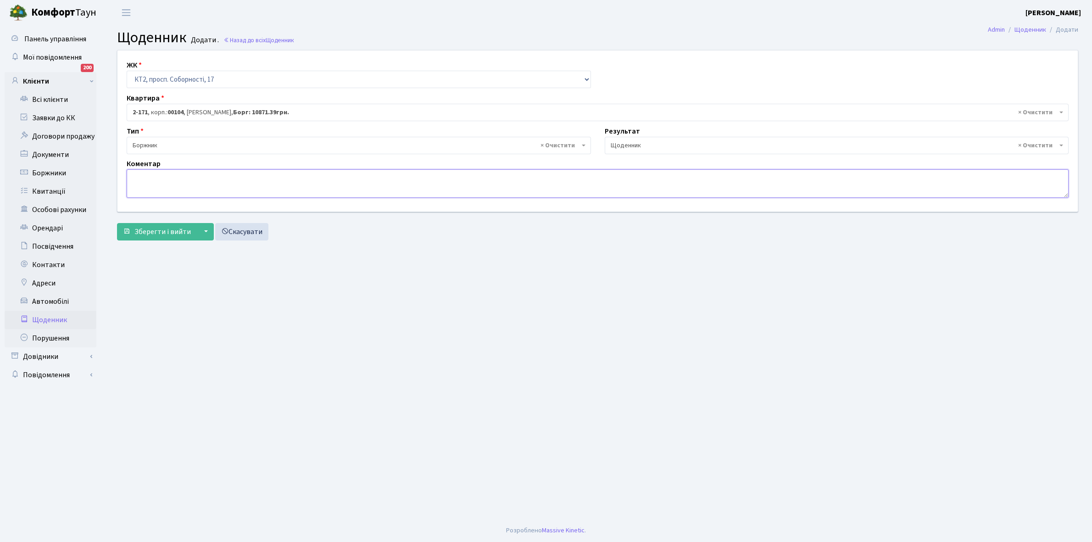
paste textarea "Відкл. ЕЕ (розірвано договір з КК) - кВт."
click at [241, 177] on textarea "Відкл. ЕЕ (розірвано договір з КК) - кВт." at bounding box center [598, 183] width 942 height 28
type textarea "Відкл. ЕЕ (розірвано договір з КК) - 29319 кВт."
click at [159, 228] on span "Зберегти і вийти" at bounding box center [162, 232] width 56 height 10
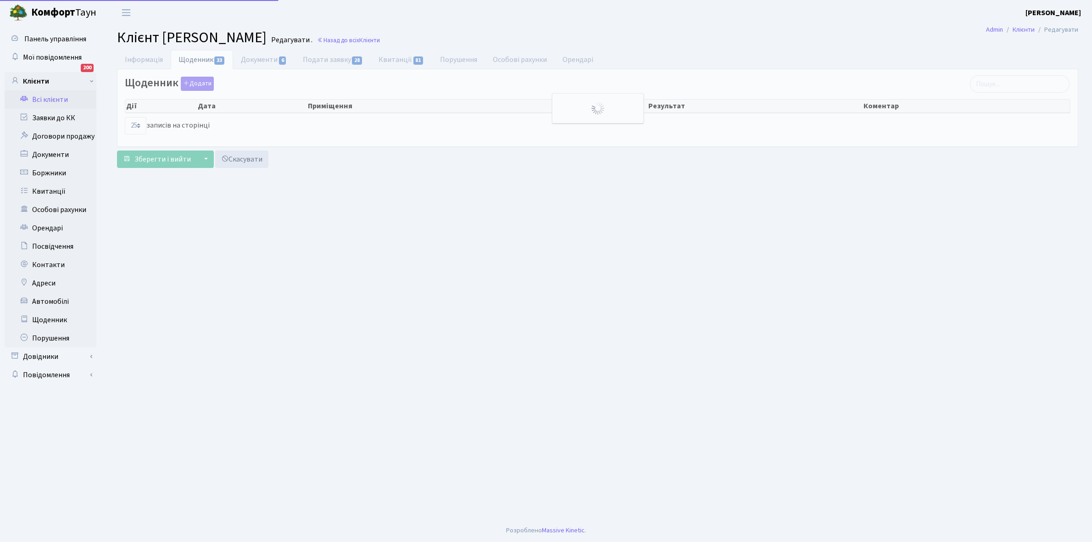
select select "25"
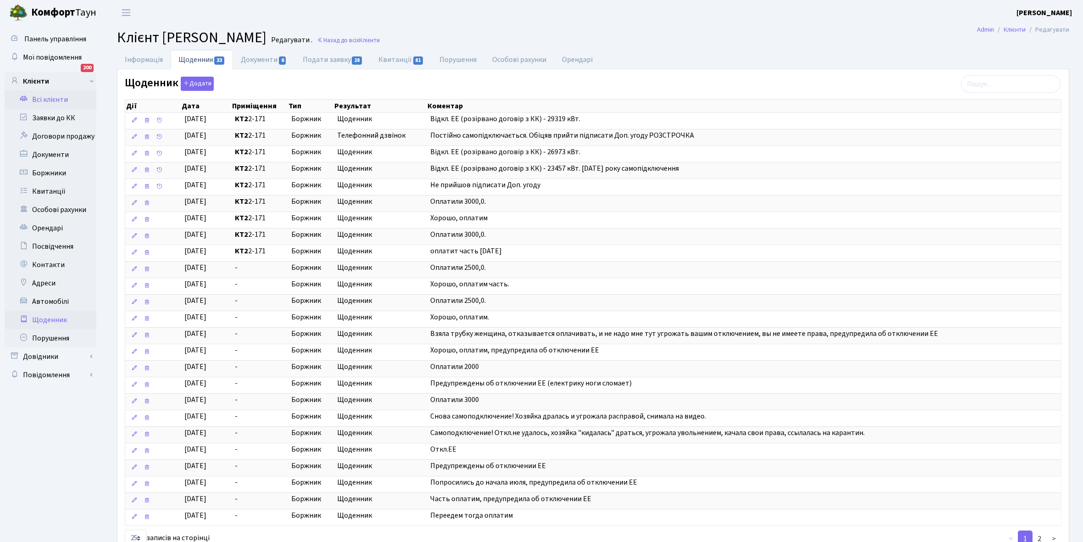
click at [49, 319] on link "Щоденник" at bounding box center [51, 320] width 92 height 18
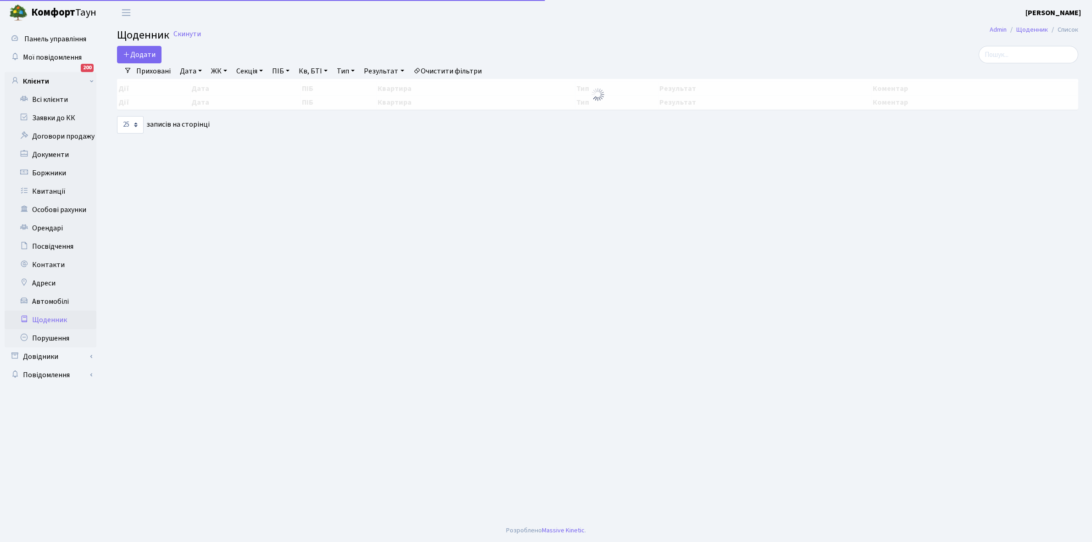
select select "25"
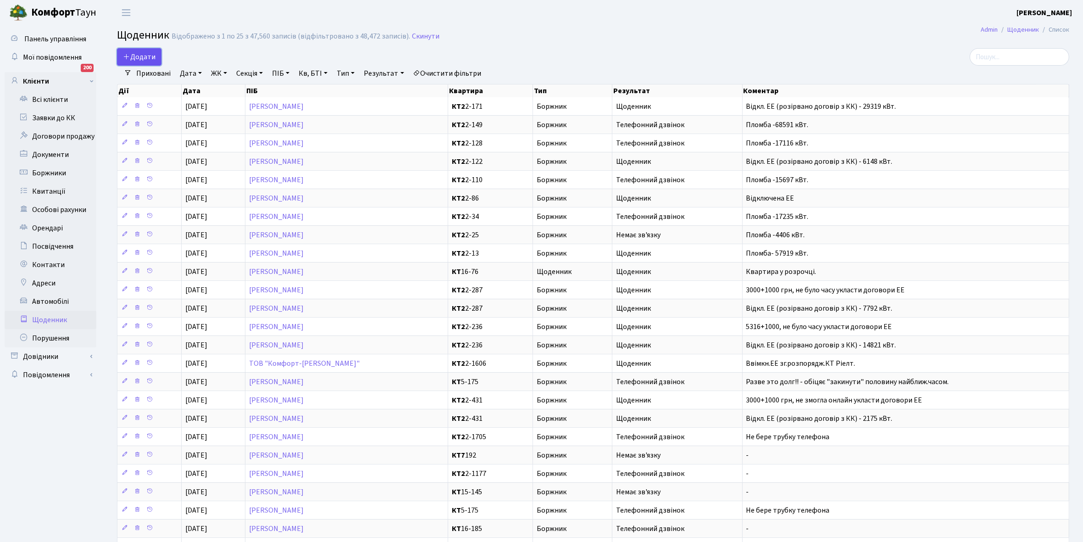
click at [139, 53] on span "Додати" at bounding box center [139, 57] width 33 height 10
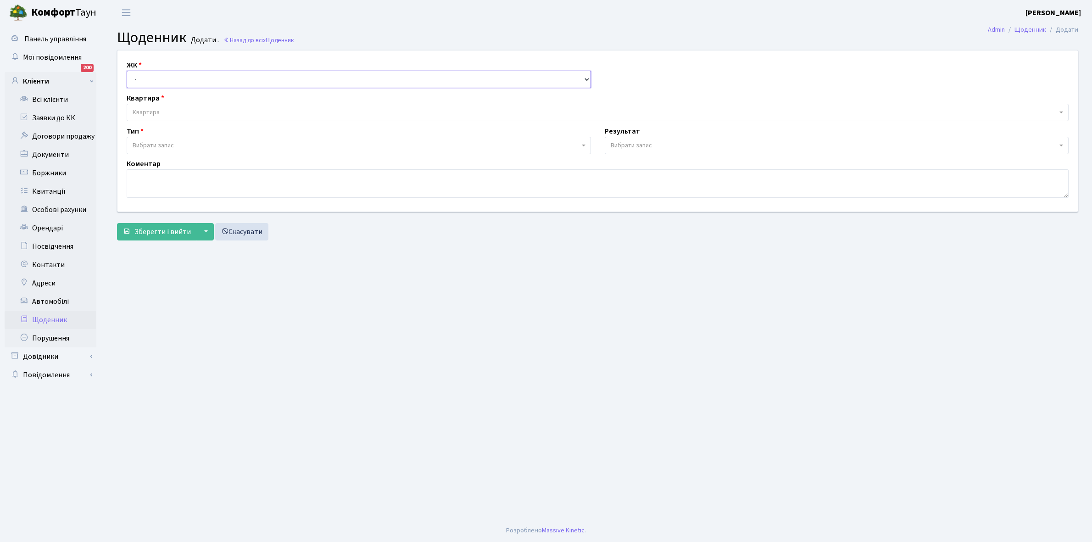
click at [166, 75] on select "- КТ, вул. Регенераторна, 4 КТ2, просп. Соборності, 17 КТ3, вул. Березнева, 16 …" at bounding box center [359, 79] width 464 height 17
select select "295"
click at [127, 71] on select "- КТ, вул. Регенераторна, 4 КТ2, просп. Соборності, 17 КТ3, вул. Березнева, 16 …" at bounding box center [359, 79] width 464 height 17
select select
click at [161, 111] on span "Квартира" at bounding box center [595, 112] width 924 height 9
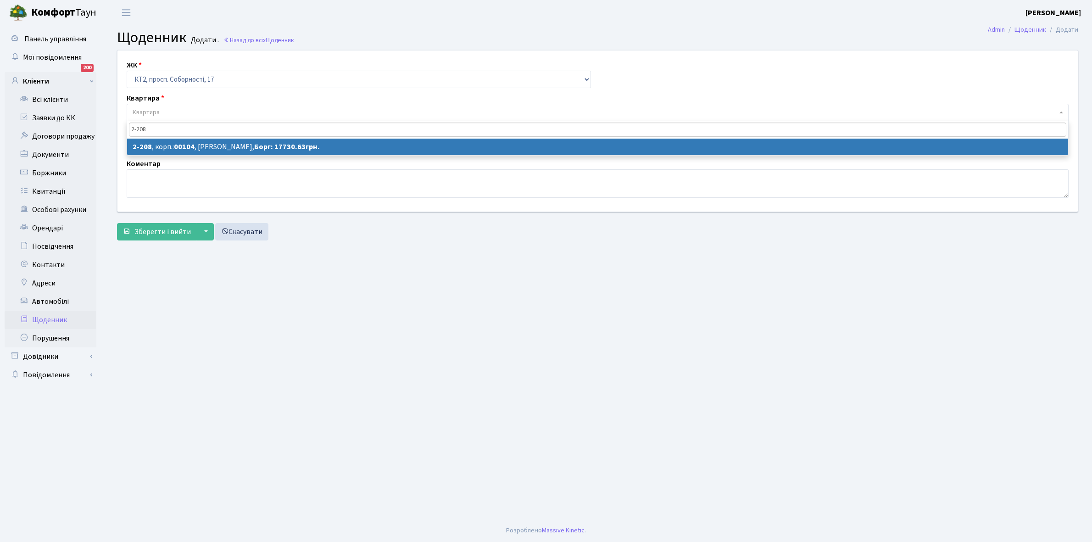
type input "2-208"
select select "15260"
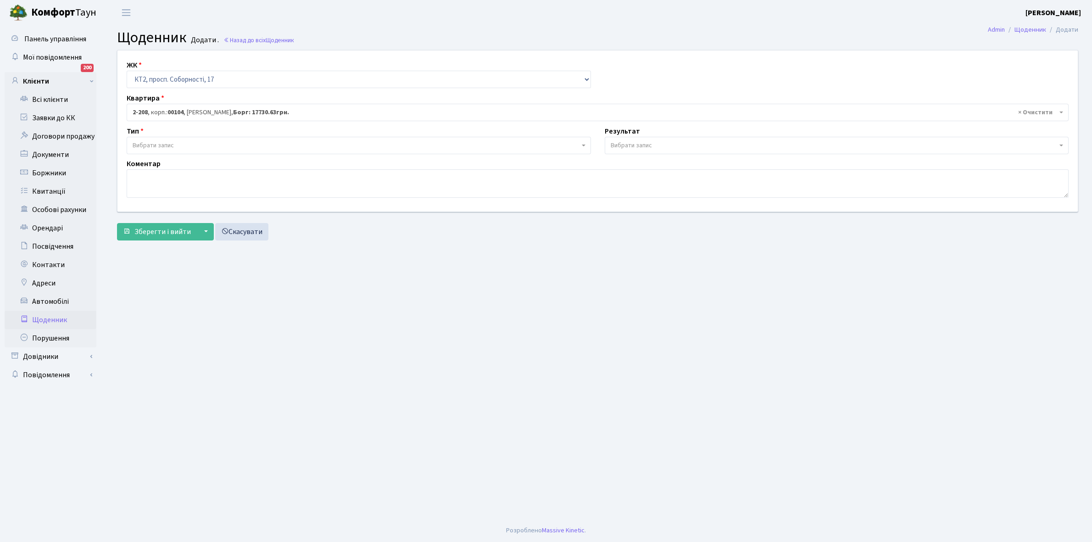
click at [207, 143] on span "Вибрати запис" at bounding box center [356, 145] width 447 height 9
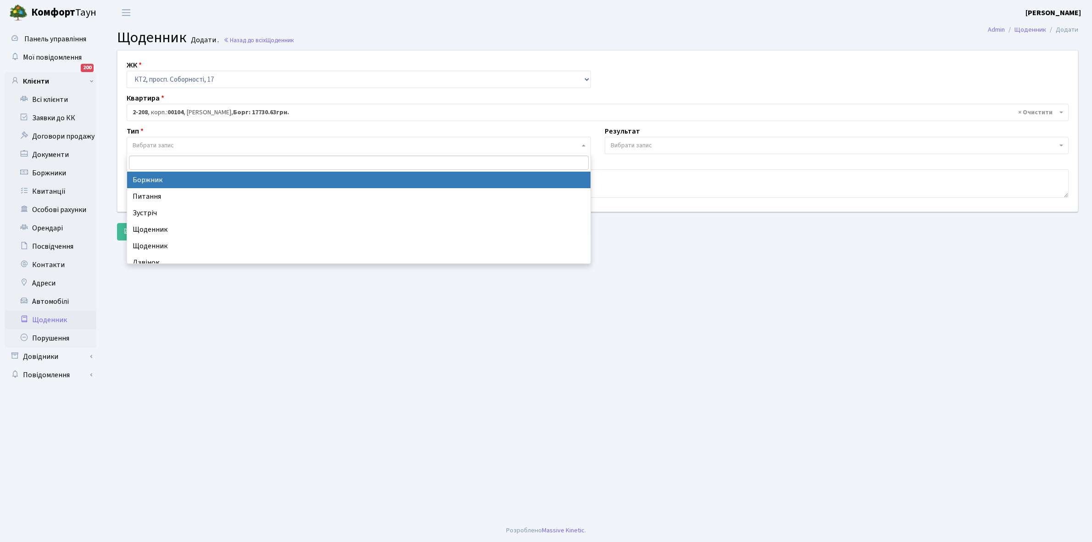
select select "189"
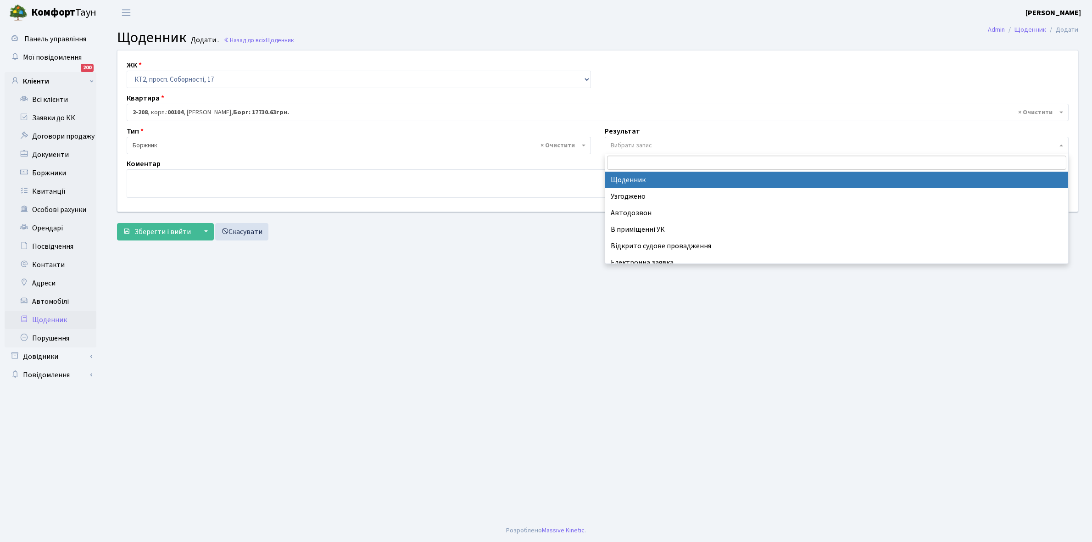
click at [658, 142] on span "Вибрати запис" at bounding box center [834, 145] width 447 height 9
select select "14"
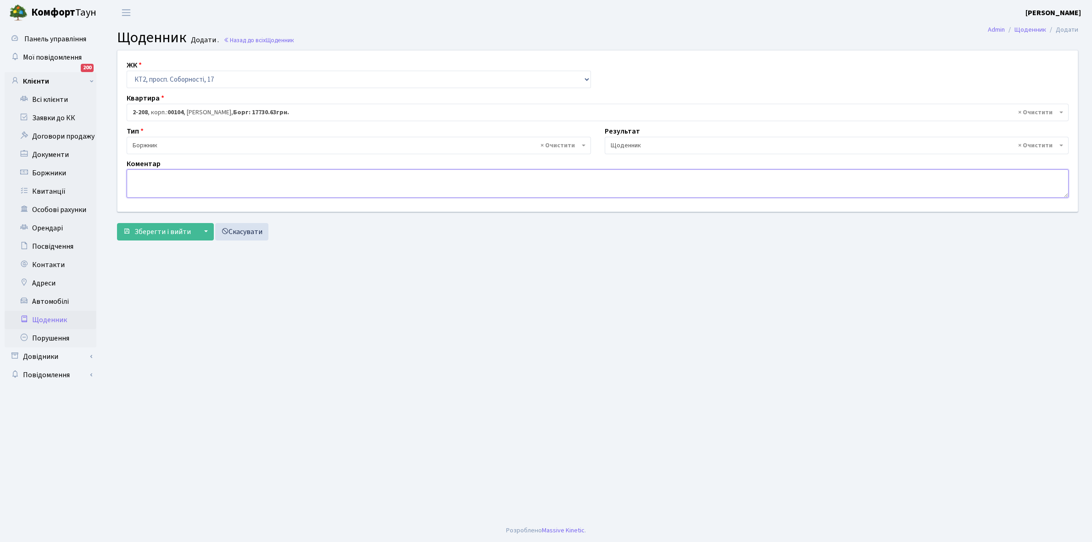
click at [154, 182] on textarea at bounding box center [598, 183] width 942 height 28
paste textarea "Відкл. ЕЕ (розірвано договір з КК) - кВт."
click at [239, 174] on textarea "Відкл. ЕЕ (розірвано договір з КК) - кВт." at bounding box center [598, 183] width 942 height 28
type textarea "Відкл. ЕЕ (розірвано договір з КК) - 21526 кВт."
click at [171, 231] on span "Зберегти і вийти" at bounding box center [162, 232] width 56 height 10
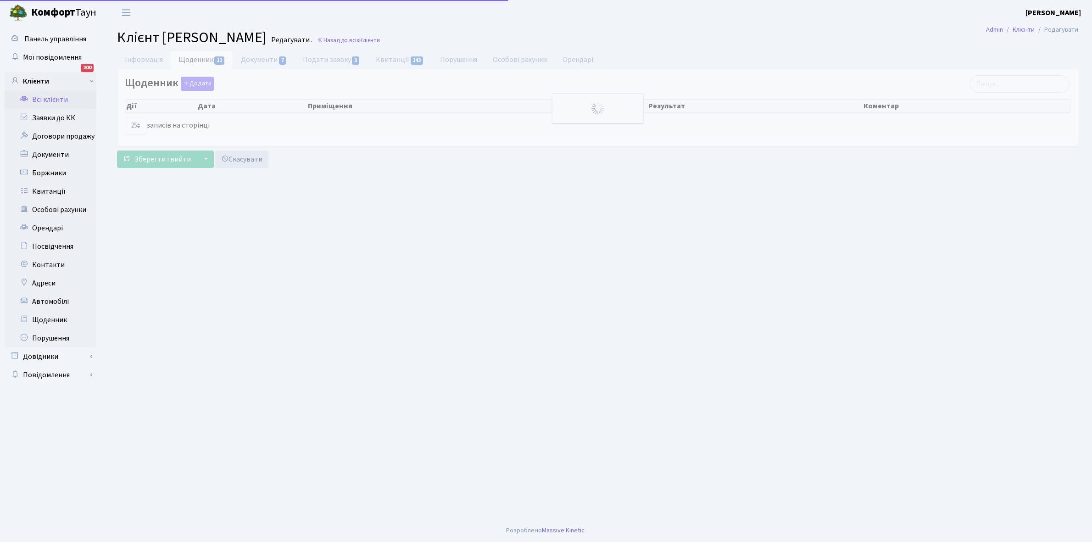
select select "25"
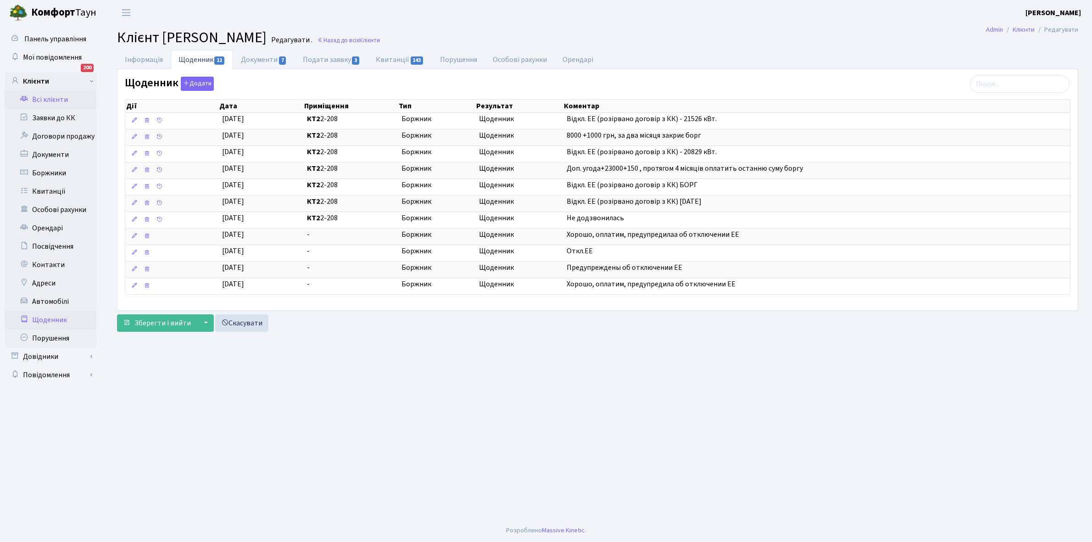
click at [47, 318] on link "Щоденник" at bounding box center [51, 320] width 92 height 18
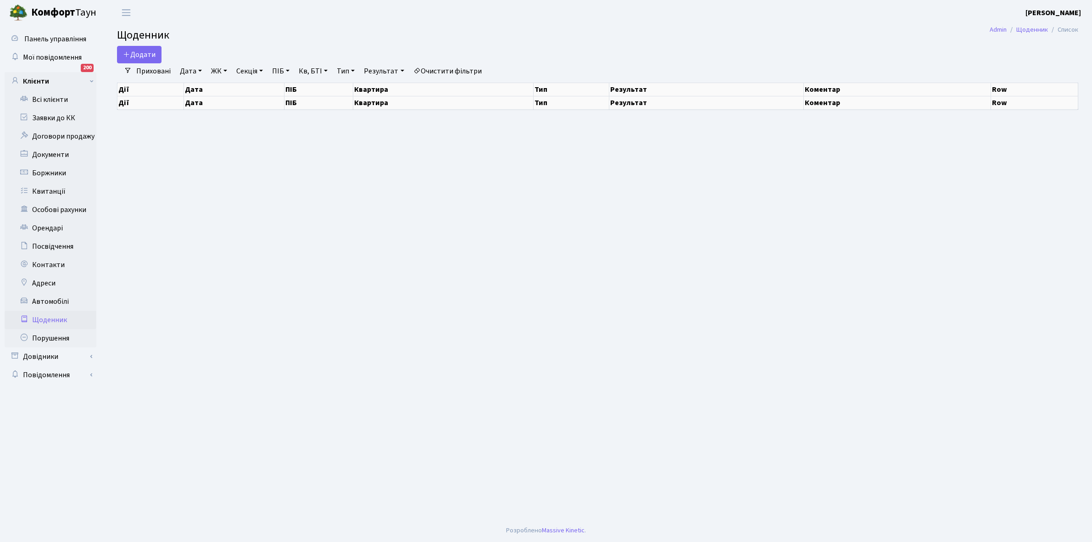
select select "25"
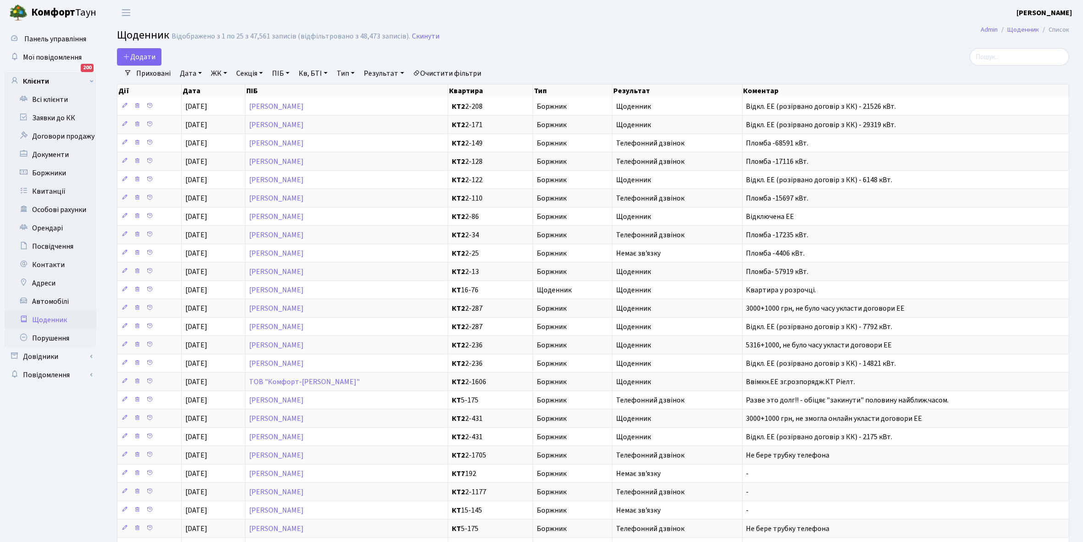
click at [40, 321] on link "Щоденник" at bounding box center [51, 320] width 92 height 18
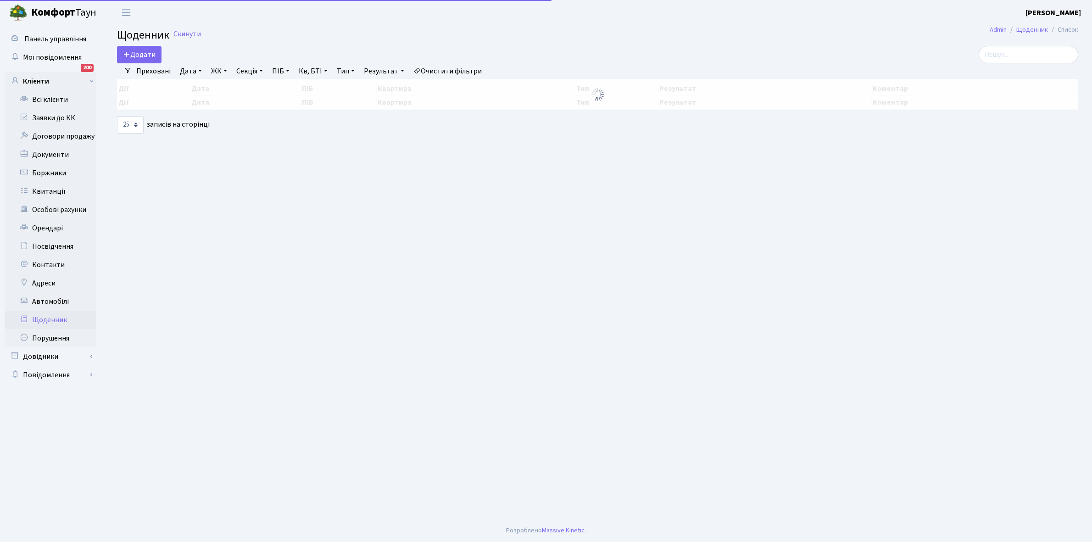
select select "25"
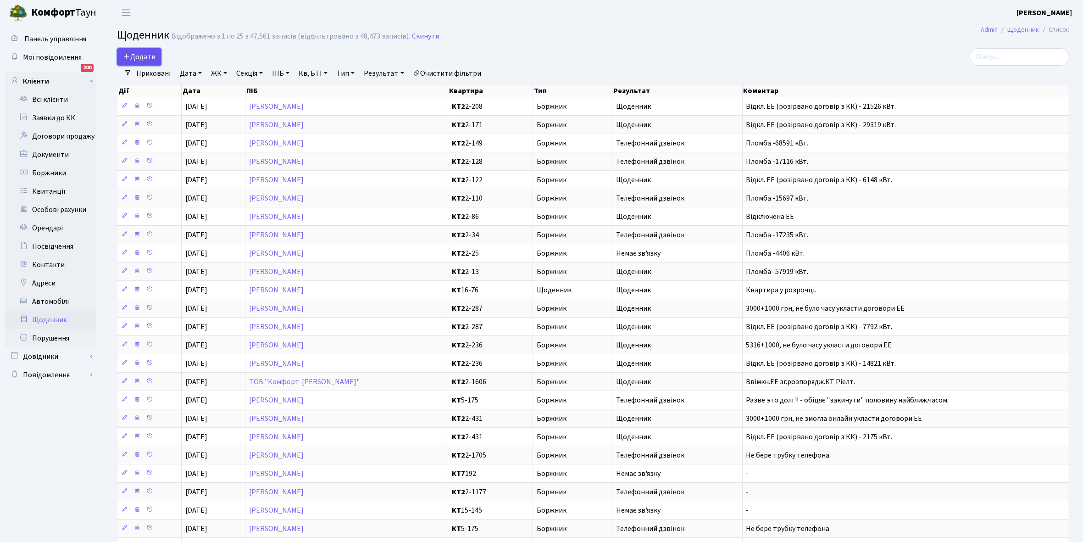
click at [144, 55] on span "Додати" at bounding box center [139, 57] width 33 height 10
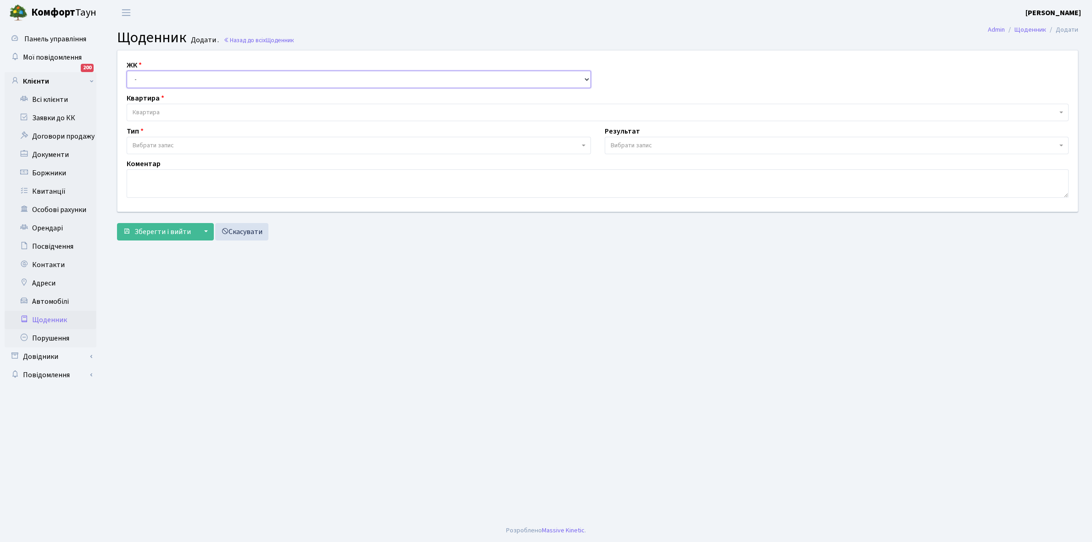
drag, startPoint x: 0, startPoint y: 0, endPoint x: 145, endPoint y: 70, distance: 161.5
click at [145, 71] on select "- КТ, вул. Регенераторна, 4 КТ2, просп. Соборності, 17 КТ3, вул. Березнева, 16 …" at bounding box center [359, 79] width 464 height 17
select select "295"
click at [127, 71] on select "- КТ, вул. Регенераторна, 4 КТ2, просп. Соборності, 17 КТ3, вул. Березнева, 16 …" at bounding box center [359, 79] width 464 height 17
select select
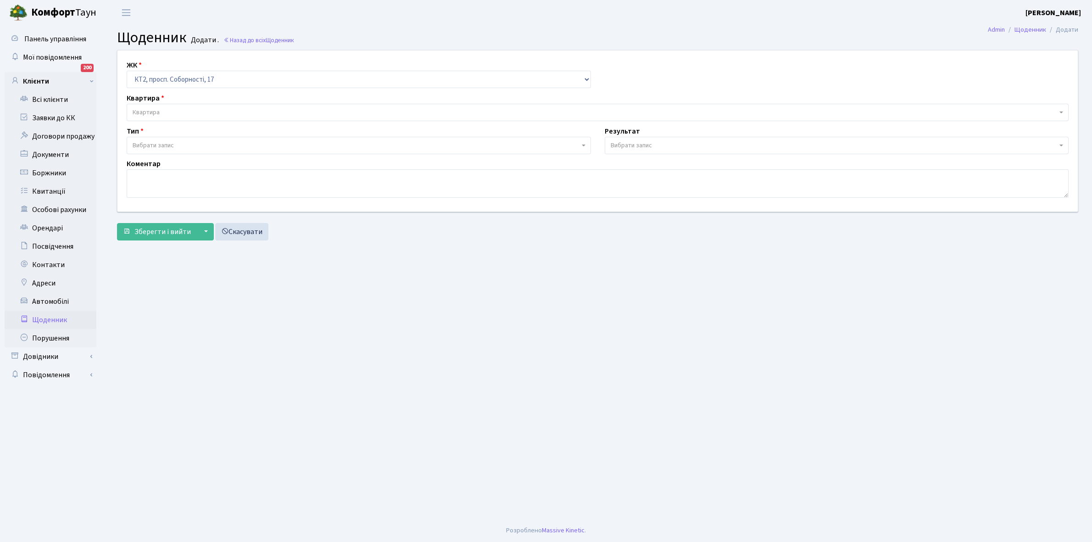
click at [163, 110] on span "Квартира" at bounding box center [595, 112] width 924 height 9
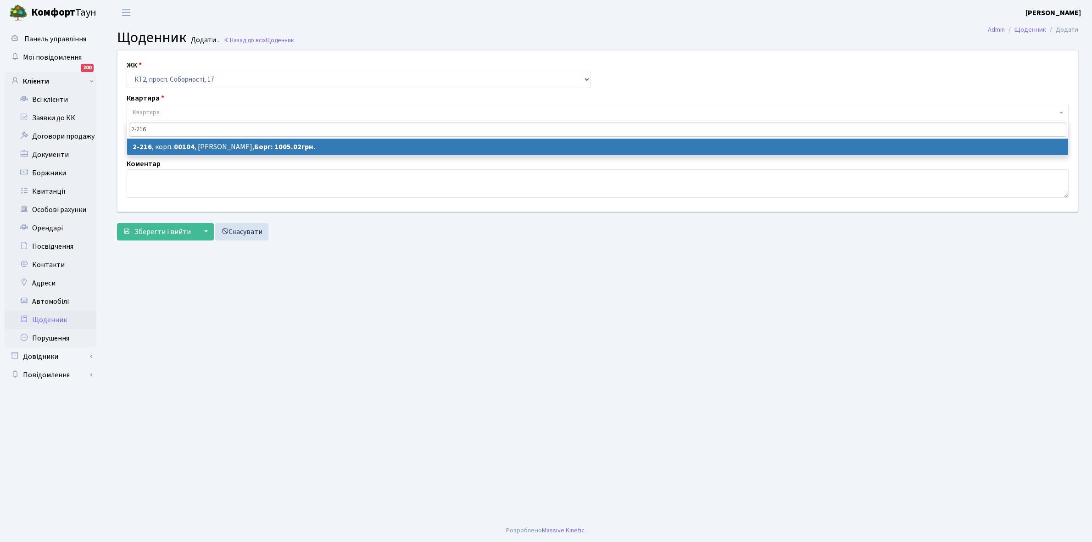
type input "2-216"
select select "15258"
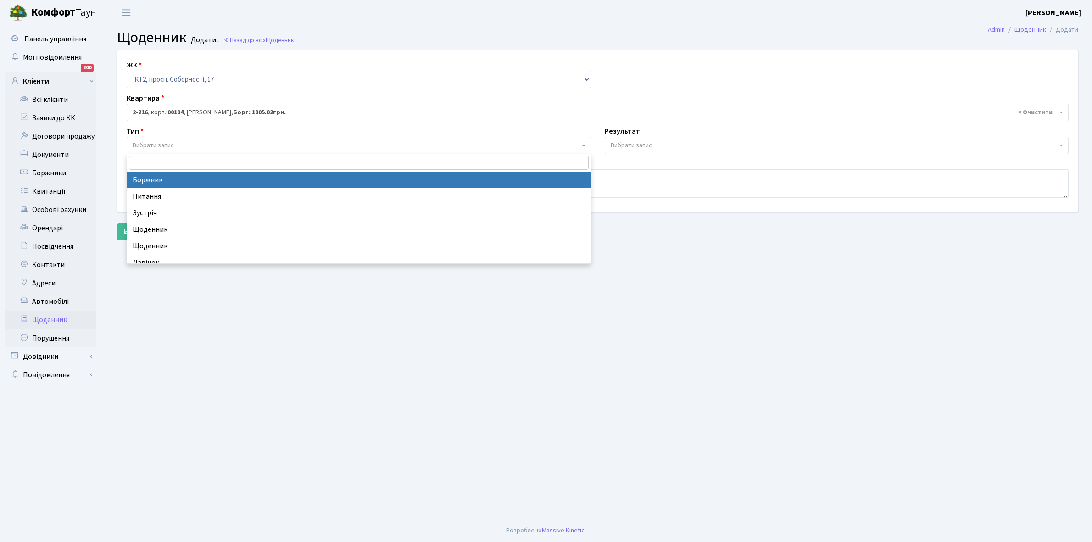
click at [183, 144] on span "Вибрати запис" at bounding box center [356, 145] width 447 height 9
select select "189"
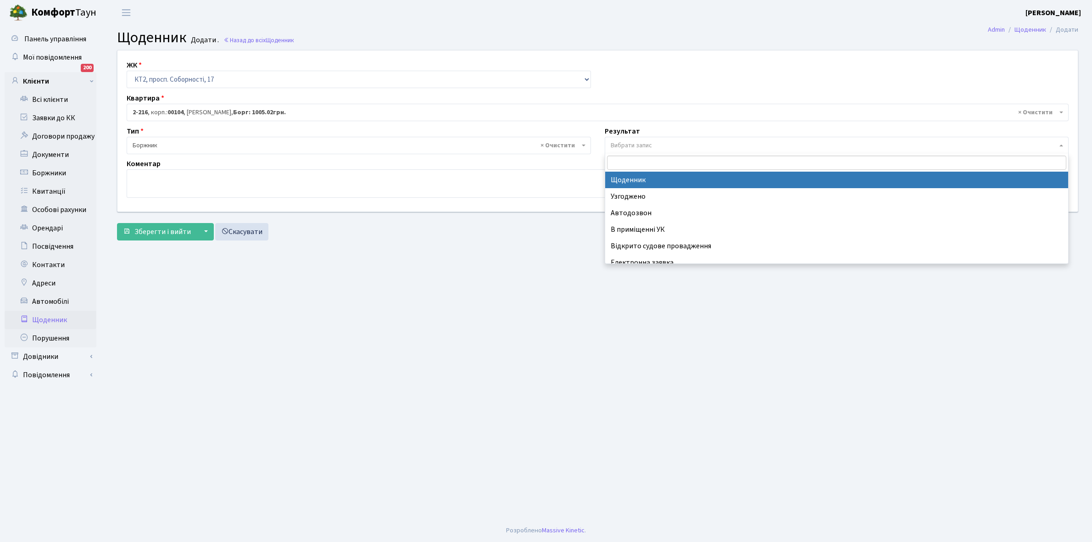
click at [640, 143] on span "Вибрати запис" at bounding box center [631, 145] width 41 height 9
select select "14"
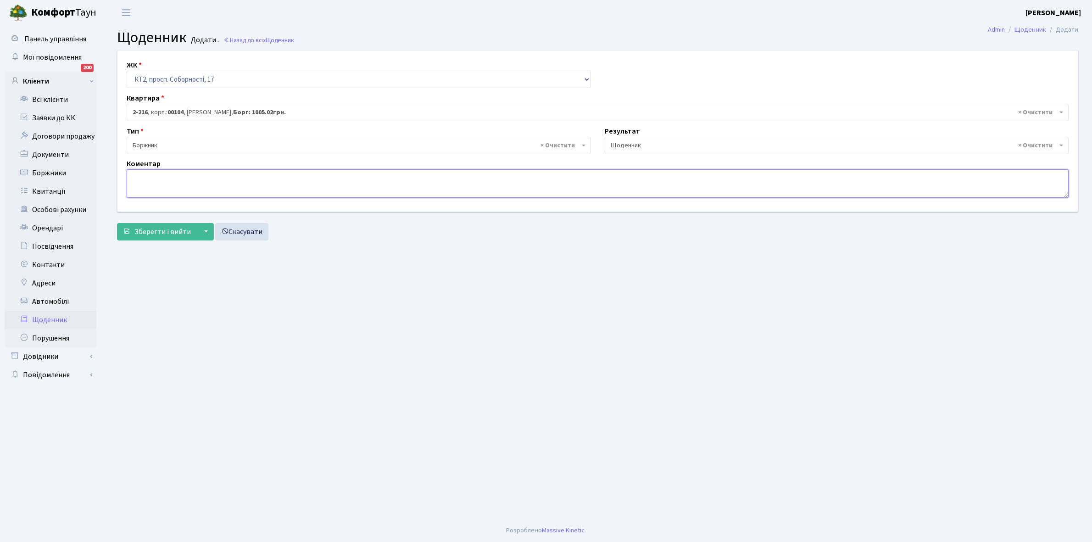
click at [161, 179] on textarea at bounding box center [598, 183] width 942 height 28
type textarea "Пломба -12395 кВт"
click at [168, 228] on span "Зберегти і вийти" at bounding box center [162, 232] width 56 height 10
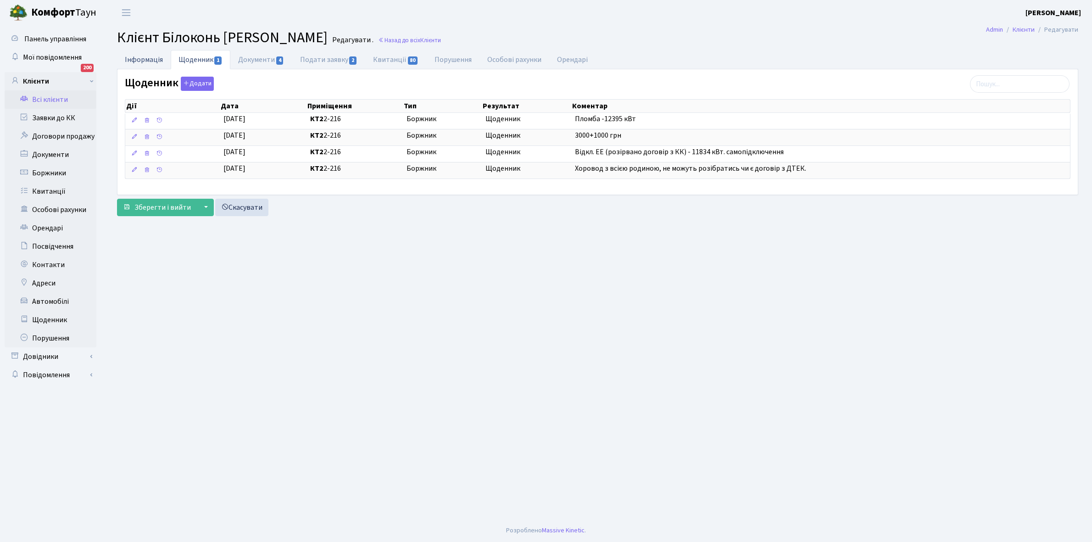
click at [136, 57] on link "Інформація" at bounding box center [144, 59] width 54 height 19
select select "25"
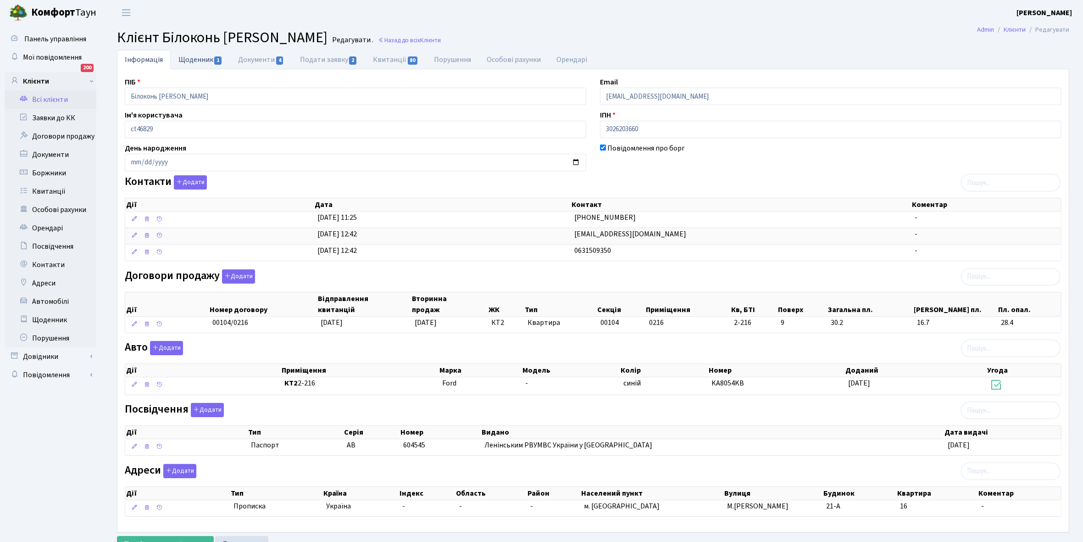
click at [200, 55] on link "Щоденник 1" at bounding box center [201, 59] width 60 height 19
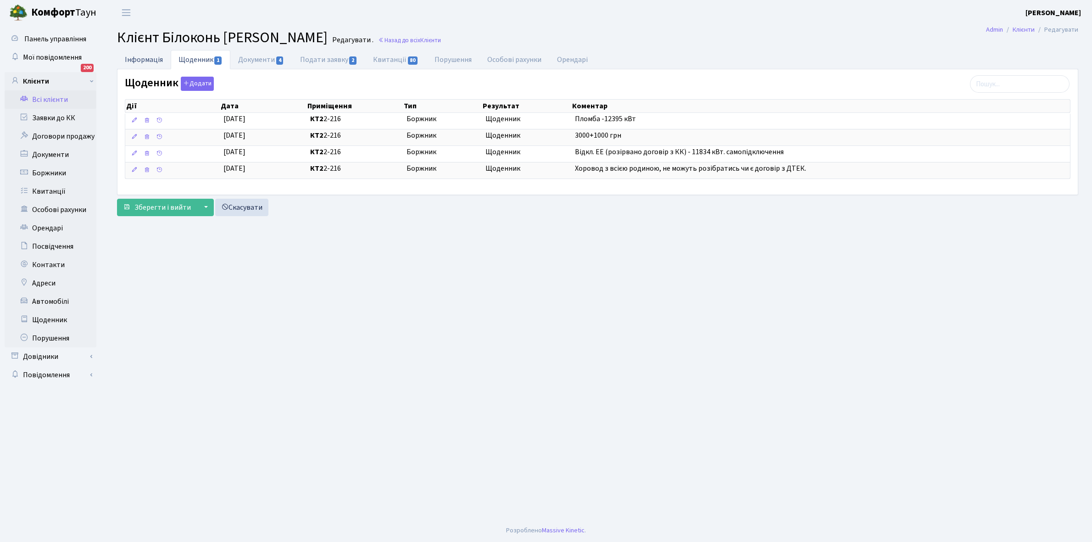
click at [141, 60] on link "Інформація" at bounding box center [144, 59] width 54 height 19
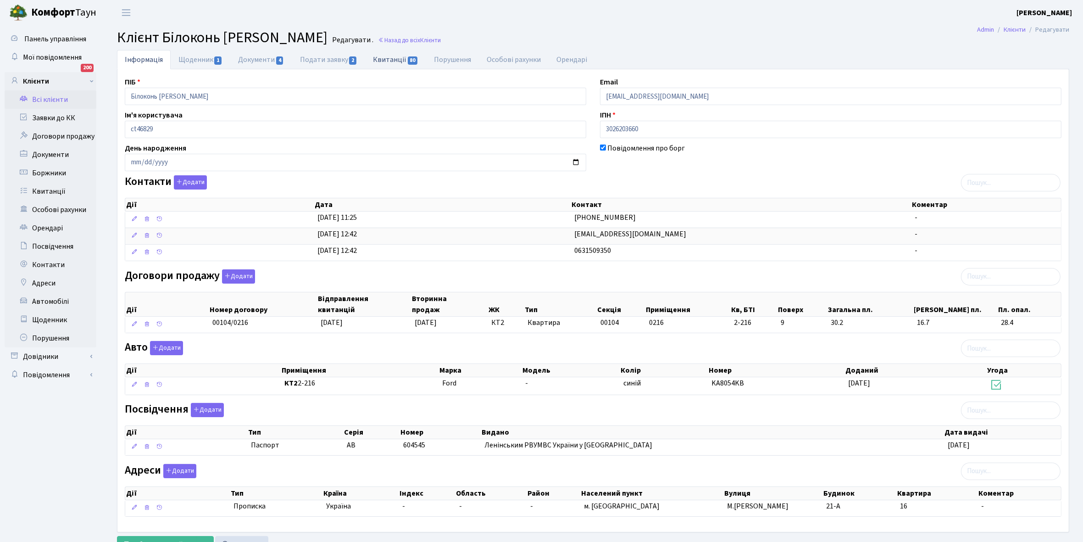
click at [398, 59] on link "Квитанції 80" at bounding box center [395, 59] width 61 height 19
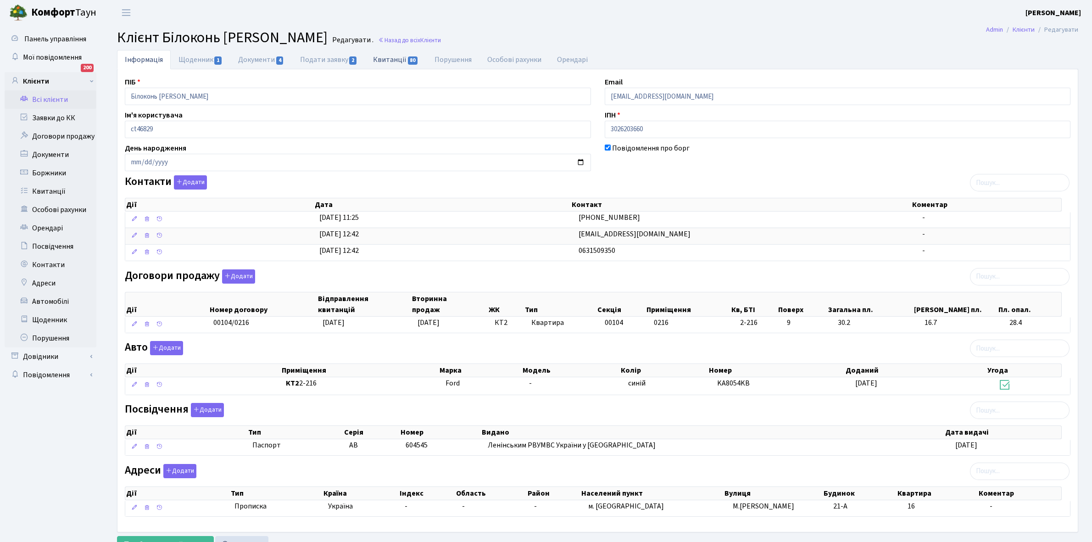
select select "25"
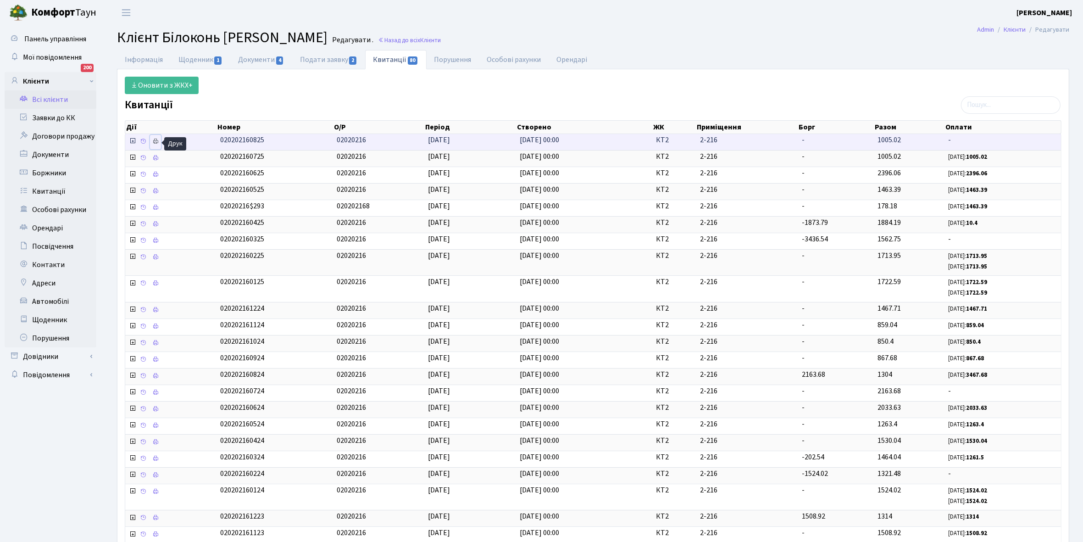
click at [159, 143] on icon at bounding box center [155, 141] width 6 height 6
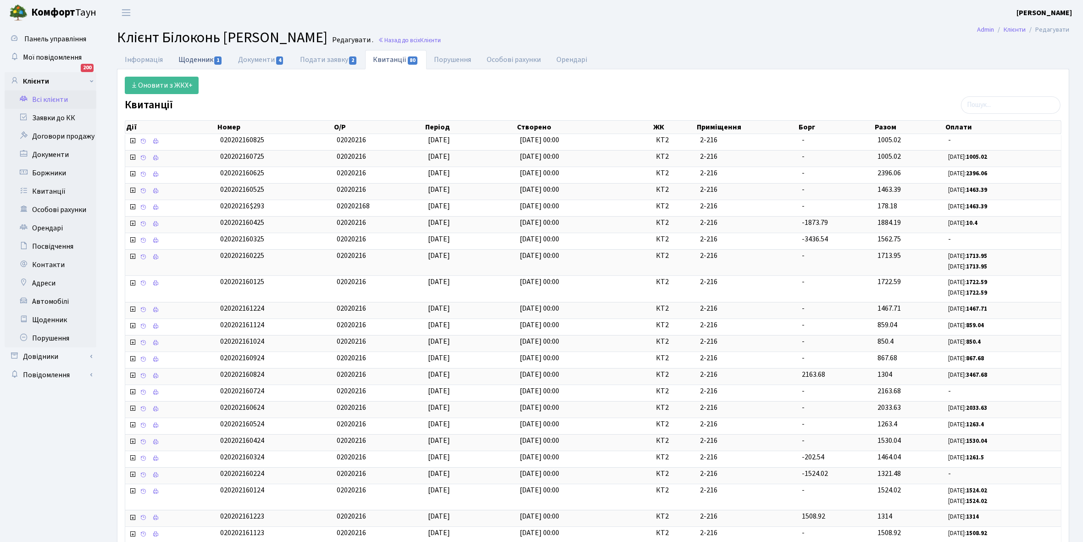
click at [188, 62] on link "Щоденник 1" at bounding box center [201, 59] width 60 height 19
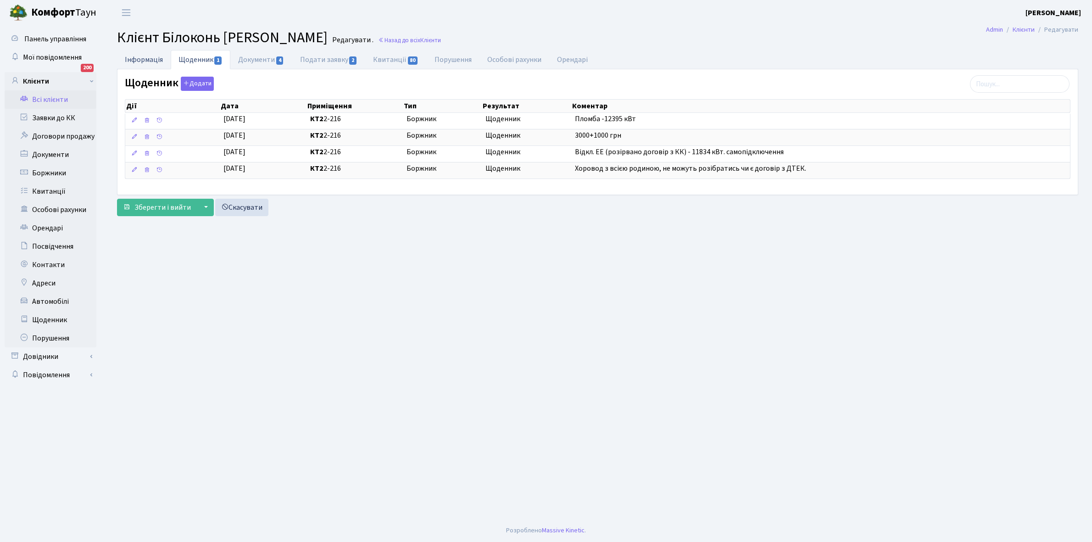
click at [134, 58] on link "Інформація" at bounding box center [144, 59] width 54 height 19
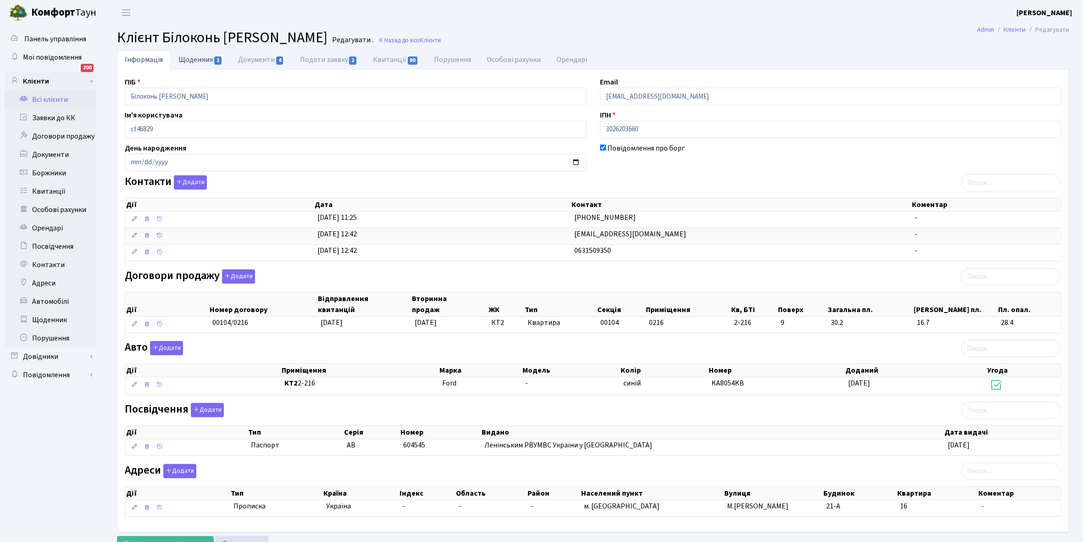
click at [201, 60] on link "Щоденник 1" at bounding box center [201, 59] width 60 height 19
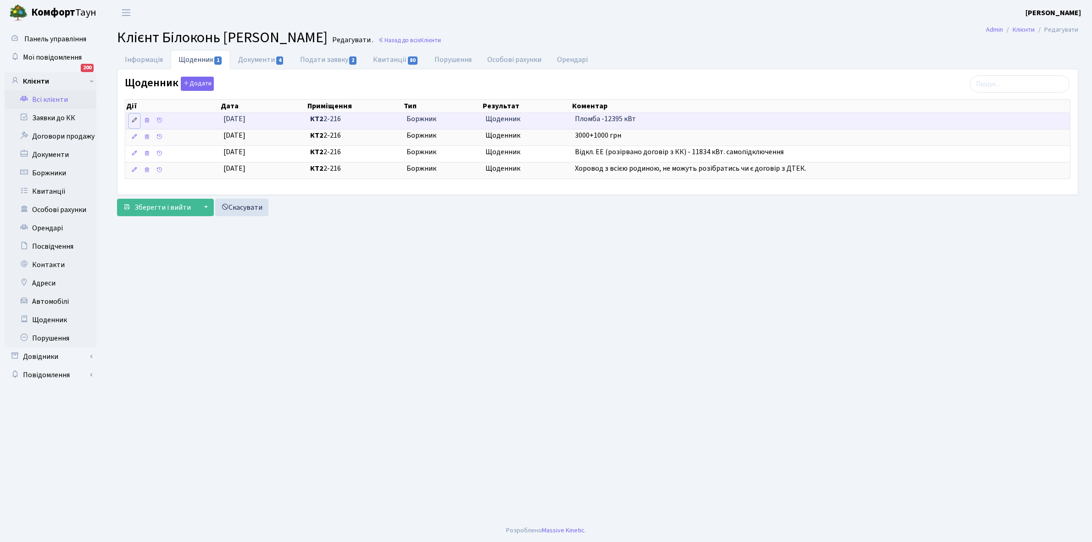
click at [132, 122] on icon at bounding box center [134, 120] width 6 height 6
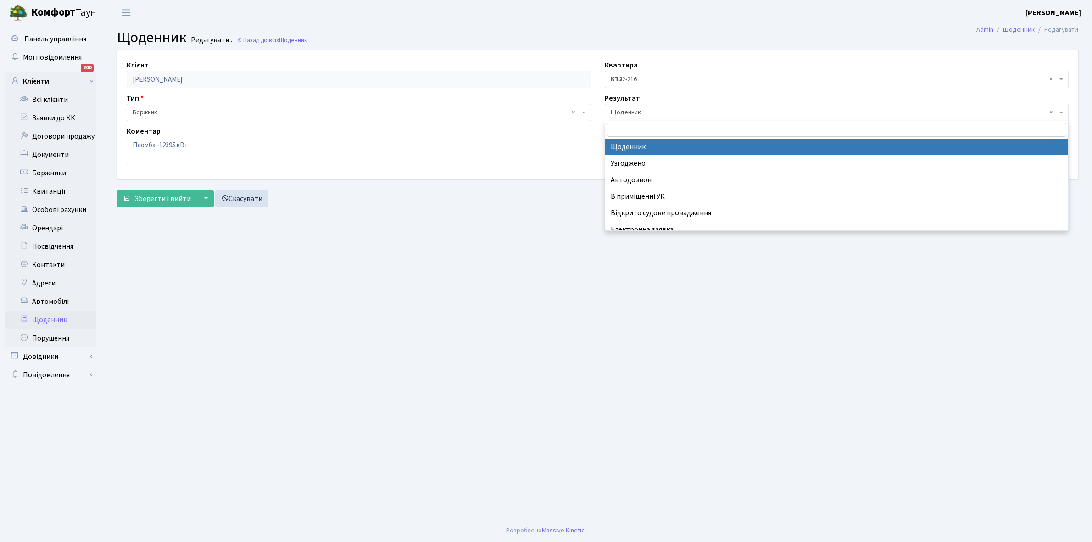
click at [640, 110] on span "× Щоденник" at bounding box center [834, 112] width 447 height 9
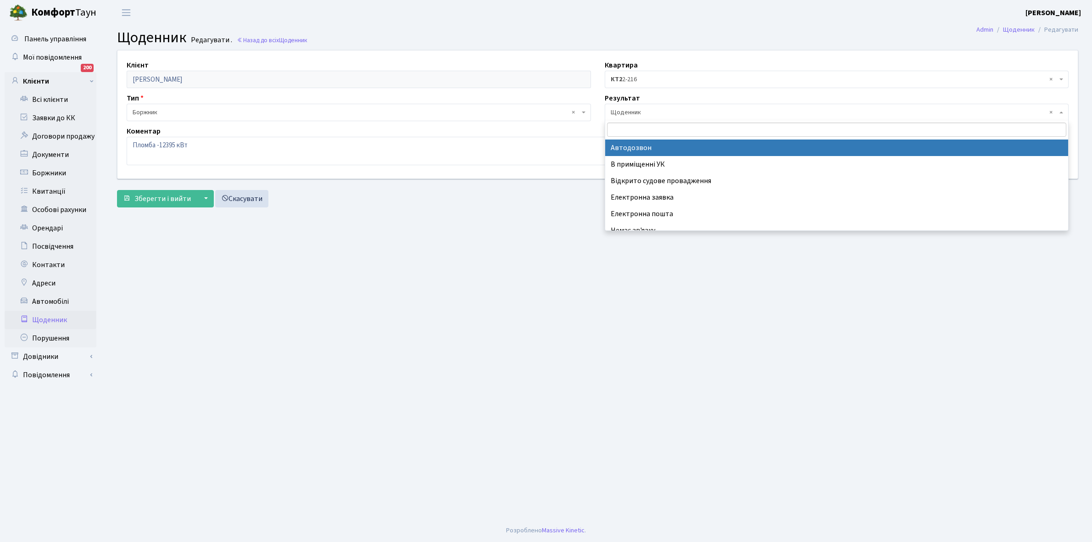
scroll to position [56, 0]
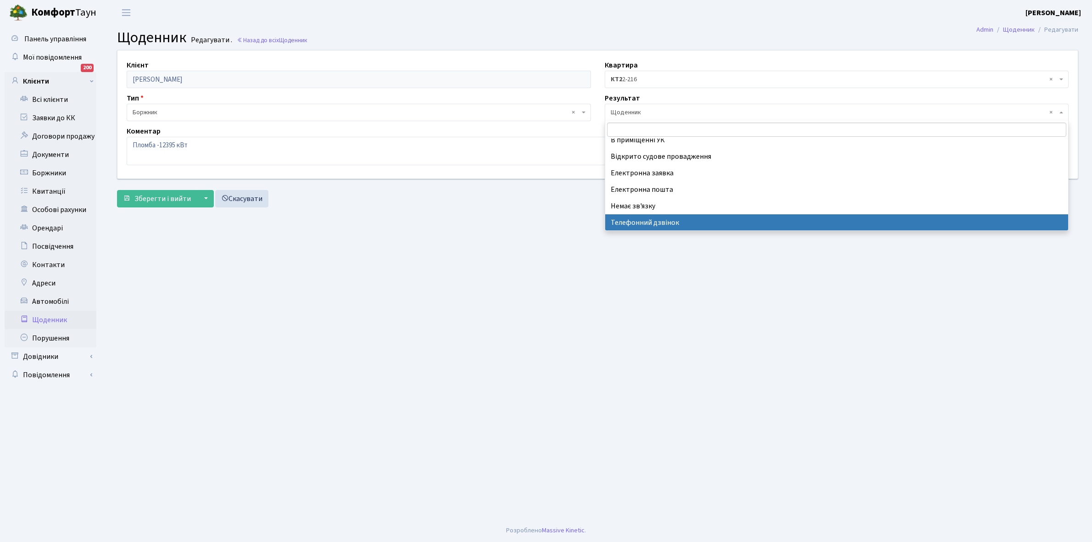
select select "196"
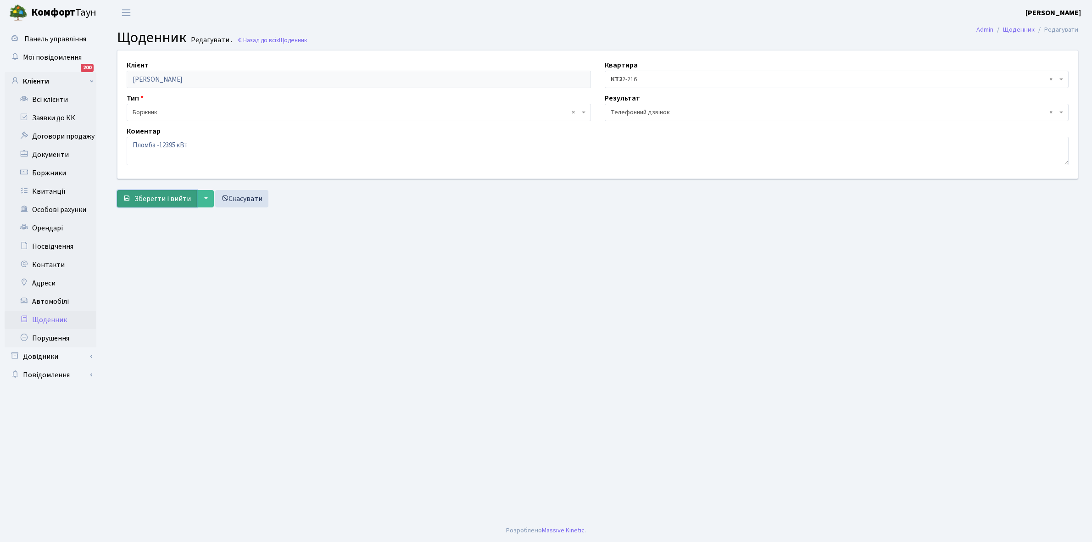
click at [154, 200] on span "Зберегти і вийти" at bounding box center [162, 199] width 56 height 10
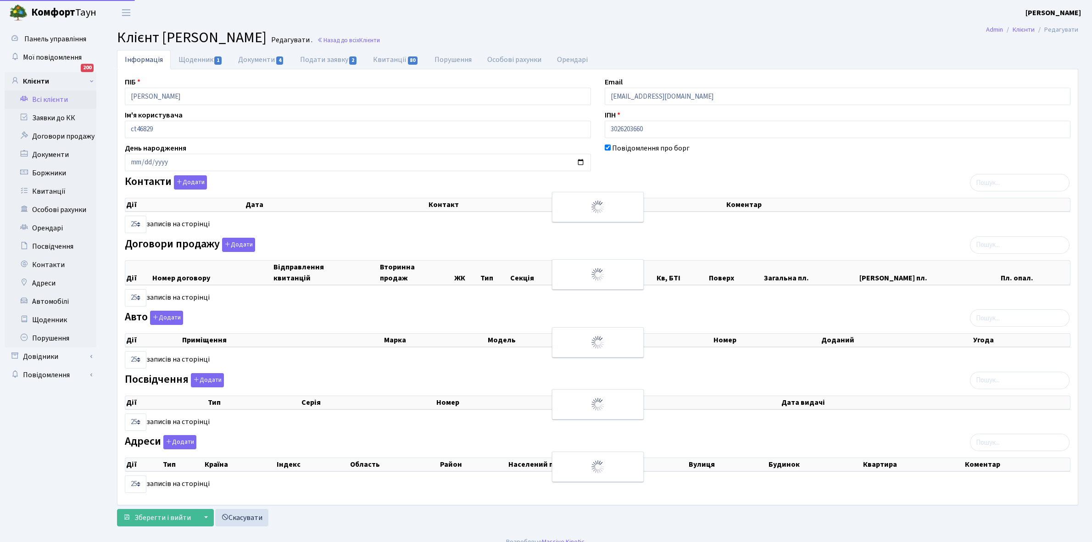
select select "25"
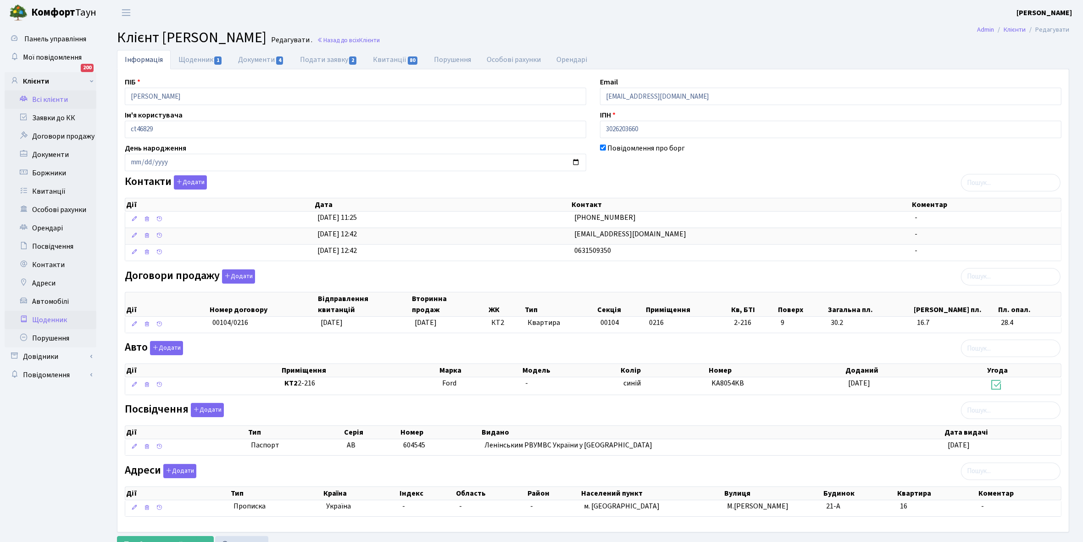
click at [40, 321] on link "Щоденник" at bounding box center [51, 320] width 92 height 18
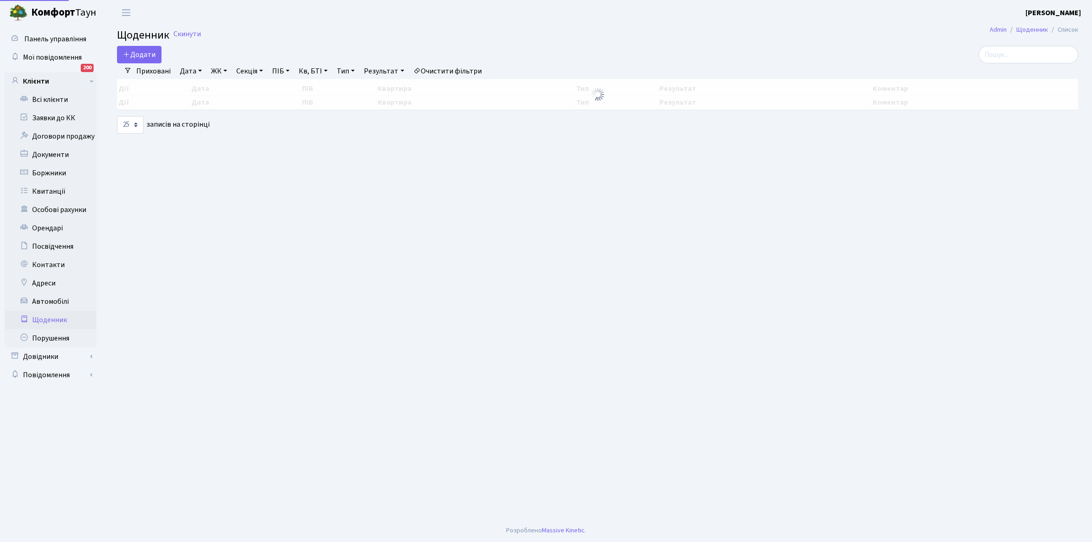
select select "25"
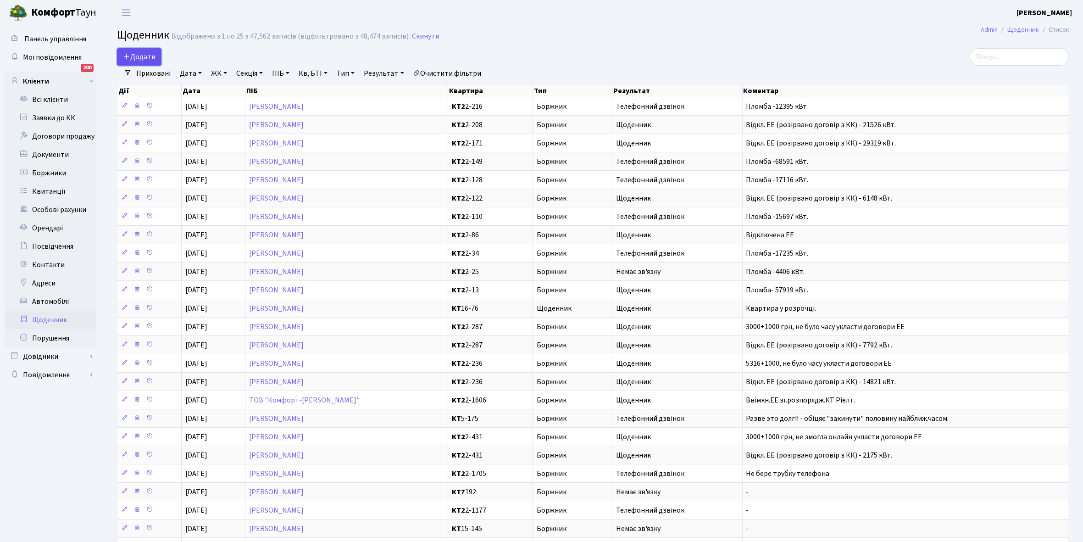
click at [139, 56] on span "Додати" at bounding box center [139, 57] width 33 height 10
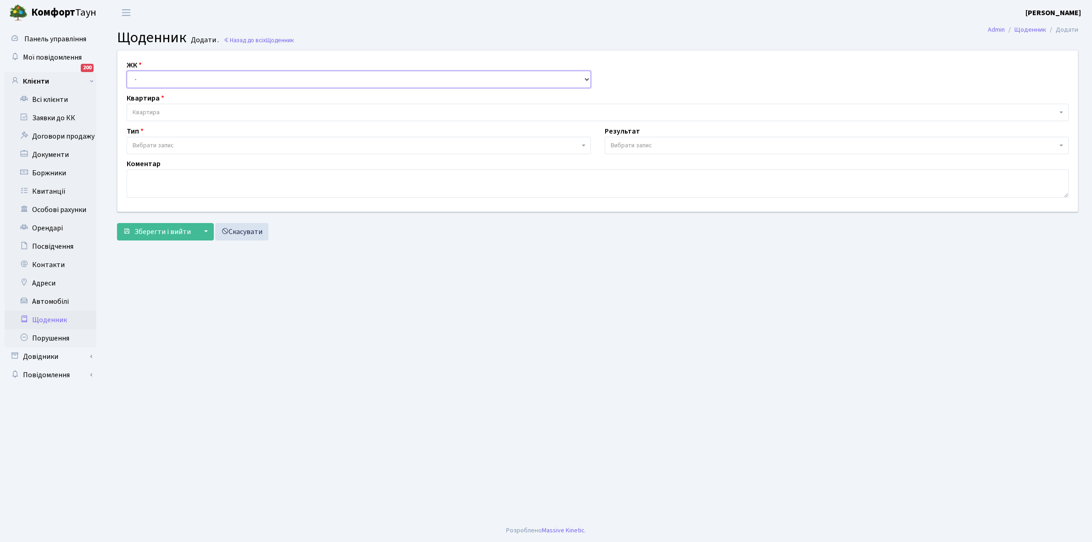
click at [146, 78] on select "- КТ, вул. Регенераторна, 4 КТ2, просп. Соборності, 17 КТ3, вул. Березнева, 16 …" at bounding box center [359, 79] width 464 height 17
select select "295"
click at [127, 71] on select "- КТ, вул. Регенераторна, 4 КТ2, просп. Соборності, 17 КТ3, вул. Березнева, 16 …" at bounding box center [359, 79] width 464 height 17
select select
click at [154, 111] on span "Квартира" at bounding box center [146, 112] width 27 height 9
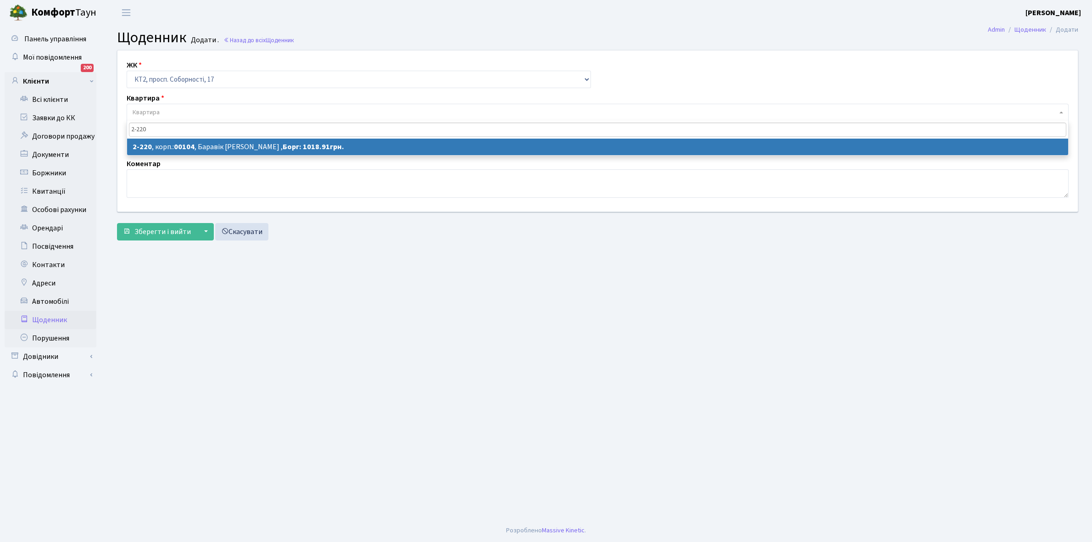
type input "2-220"
select select "15271"
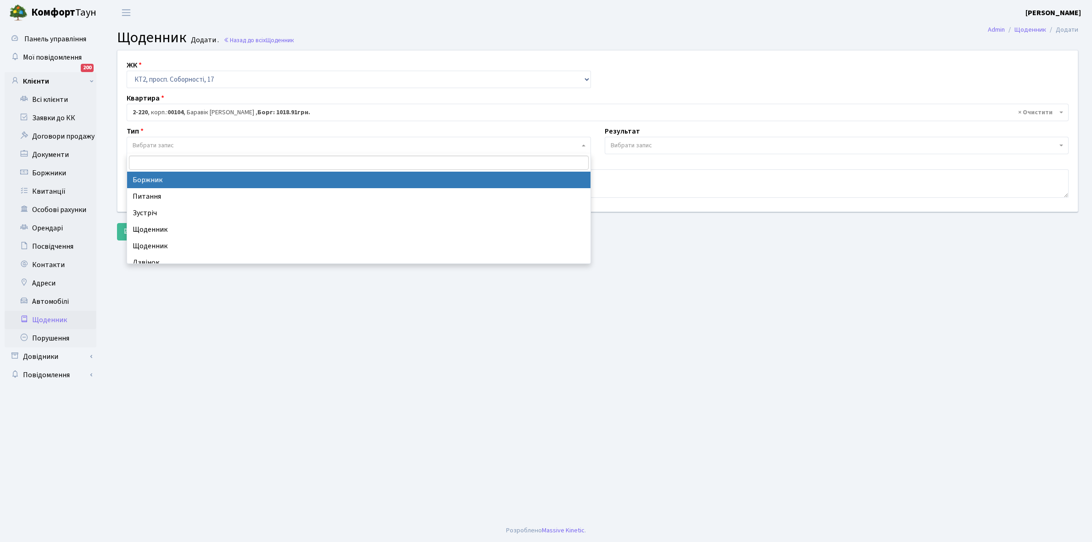
click at [165, 146] on span "Вибрати запис" at bounding box center [153, 145] width 41 height 9
select select "189"
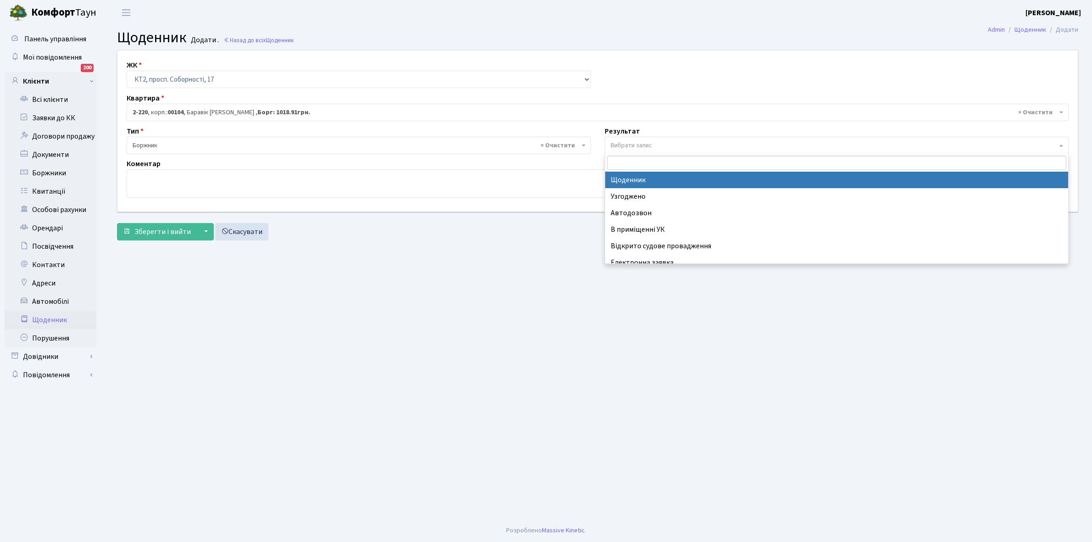
click at [623, 144] on span "Вибрати запис" at bounding box center [631, 145] width 41 height 9
select select "14"
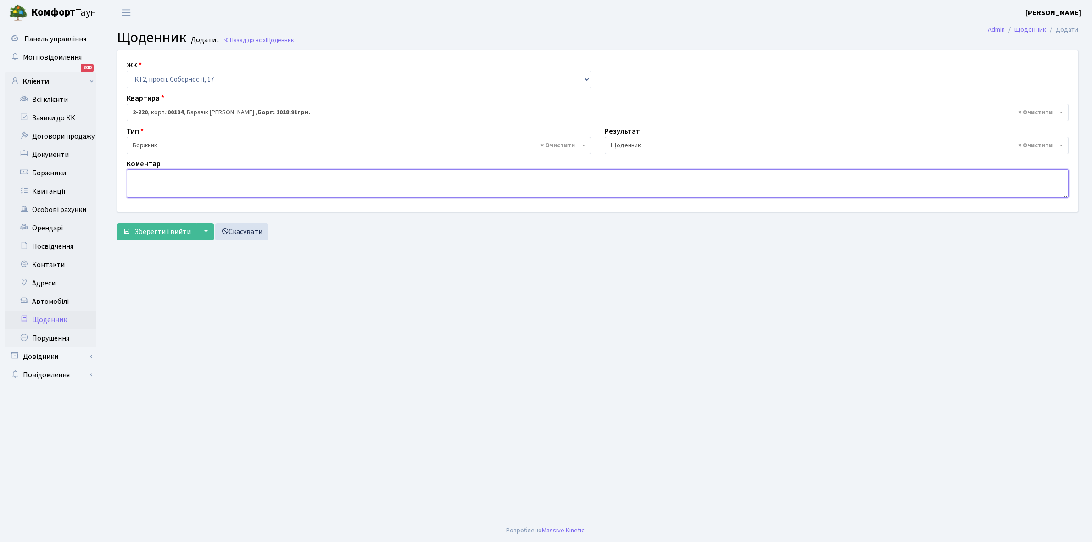
click at [132, 178] on textarea at bounding box center [598, 183] width 942 height 28
type textarea "Відключена ЕЕ"
click at [156, 223] on button "Зберегти і вийти" at bounding box center [157, 231] width 80 height 17
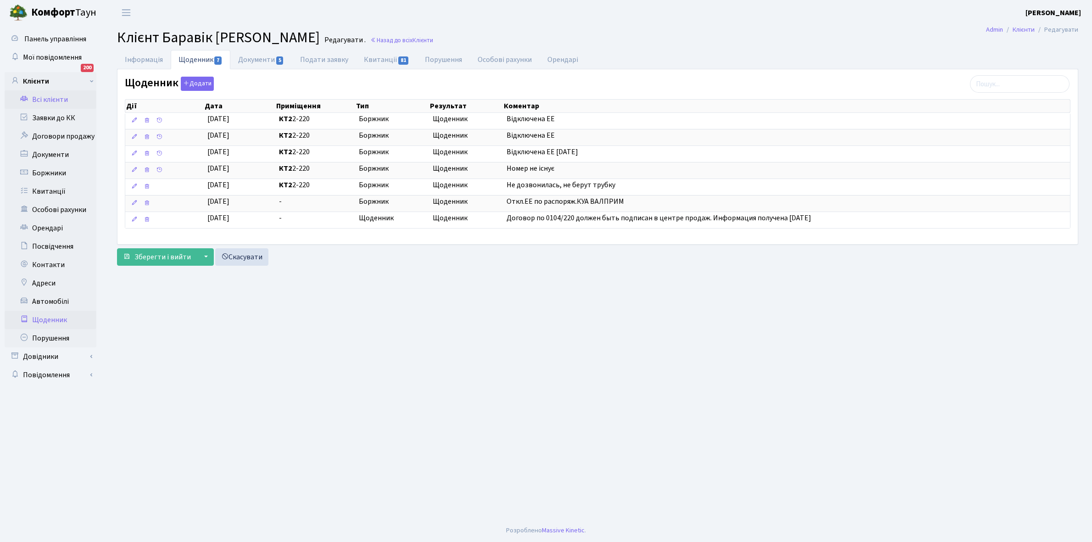
click at [56, 319] on link "Щоденник" at bounding box center [51, 320] width 92 height 18
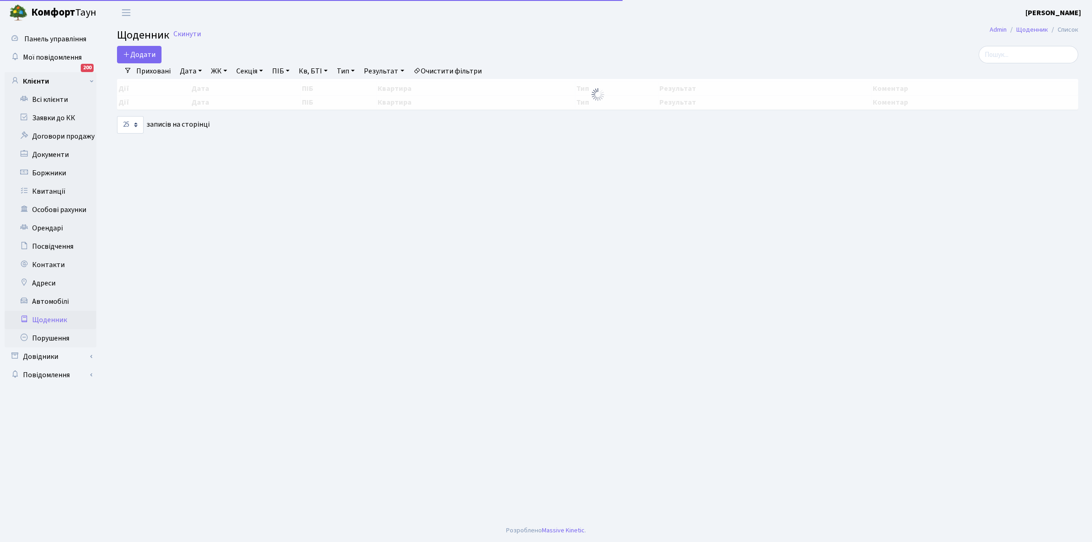
select select "25"
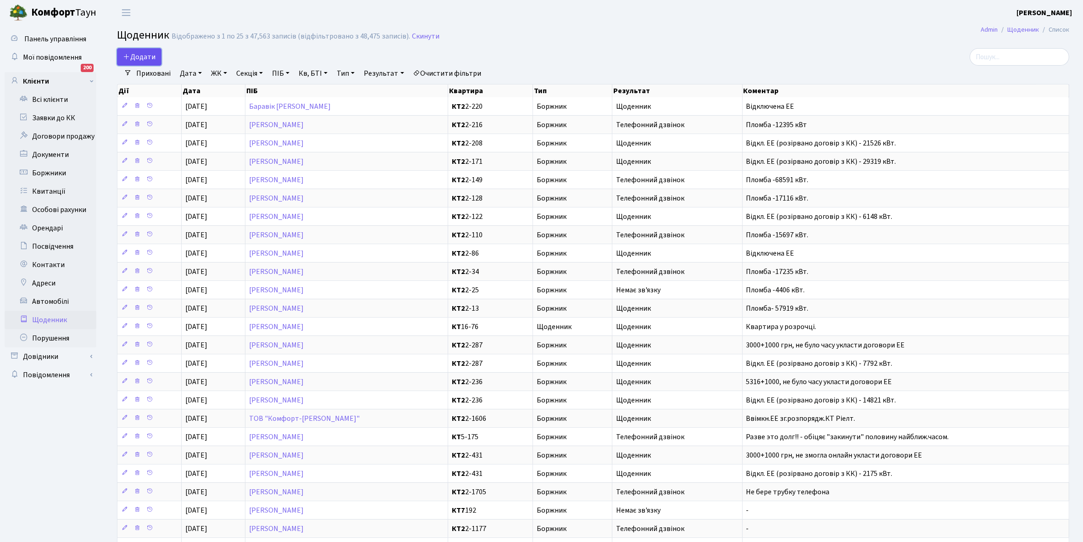
click at [144, 54] on span "Додати" at bounding box center [139, 57] width 33 height 10
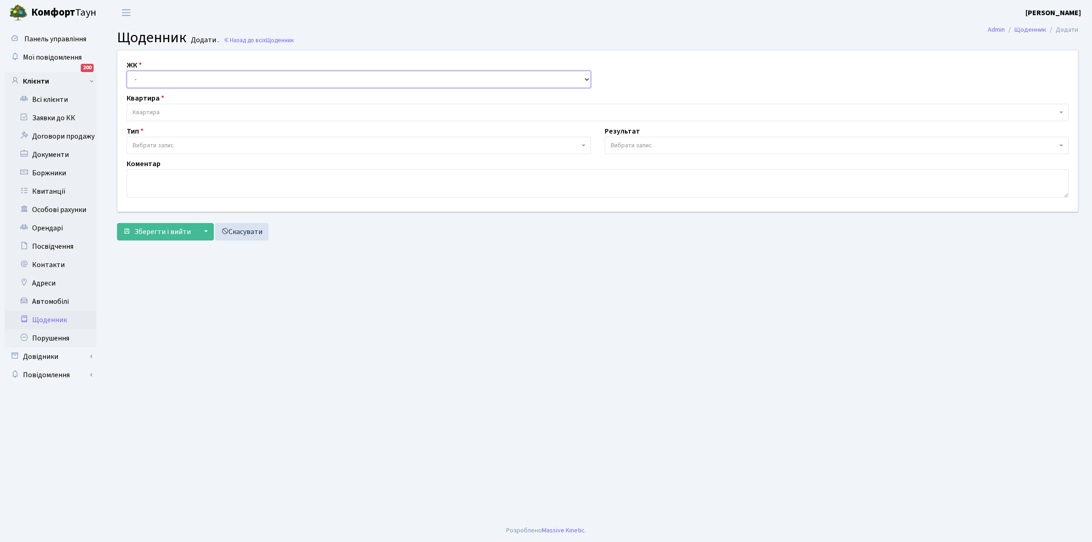
click at [155, 77] on select "- КТ, вул. Регенераторна, 4 КТ2, просп. Соборності, 17 КТ3, вул. Березнева, 16 …" at bounding box center [359, 79] width 464 height 17
select select "295"
click at [127, 71] on select "- КТ, вул. Регенераторна, 4 КТ2, просп. Соборності, 17 КТ3, вул. Березнева, 16 …" at bounding box center [359, 79] width 464 height 17
select select
click at [164, 111] on span "Квартира" at bounding box center [595, 112] width 924 height 9
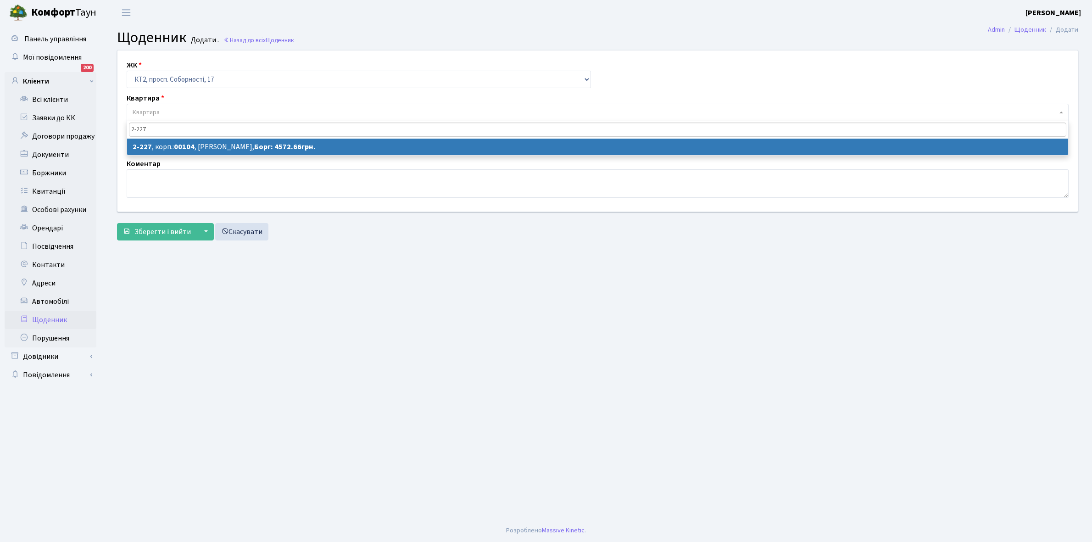
type input "2-227"
select select "15279"
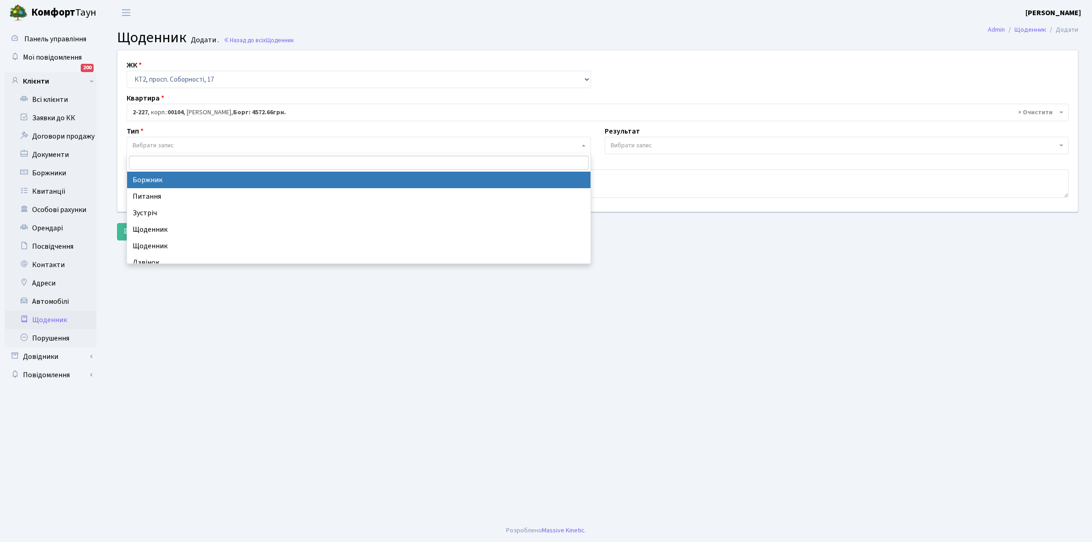
click at [172, 144] on span "Вибрати запис" at bounding box center [153, 145] width 41 height 9
select select "189"
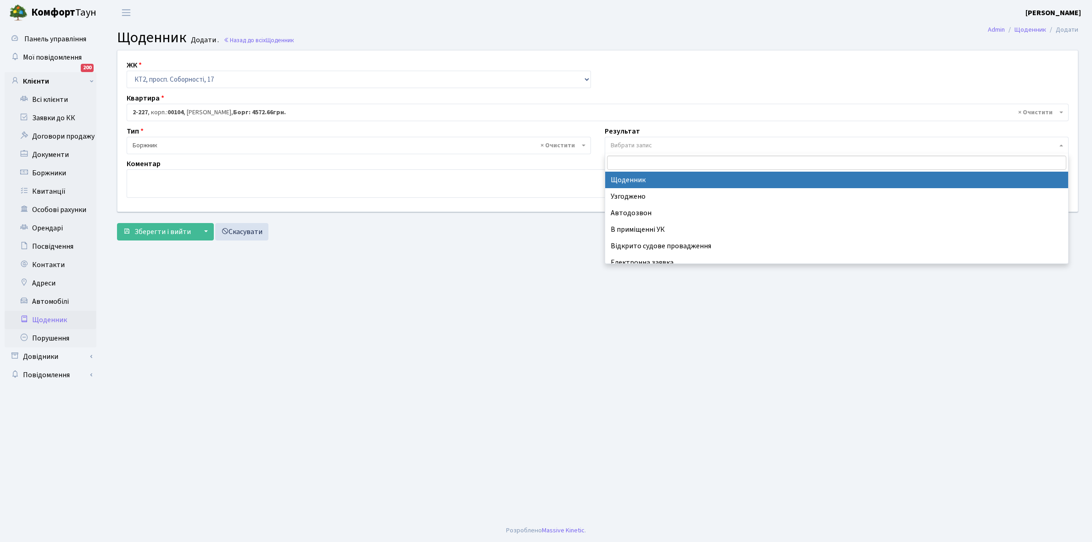
click at [632, 144] on span "Вибрати запис" at bounding box center [631, 145] width 41 height 9
select select "14"
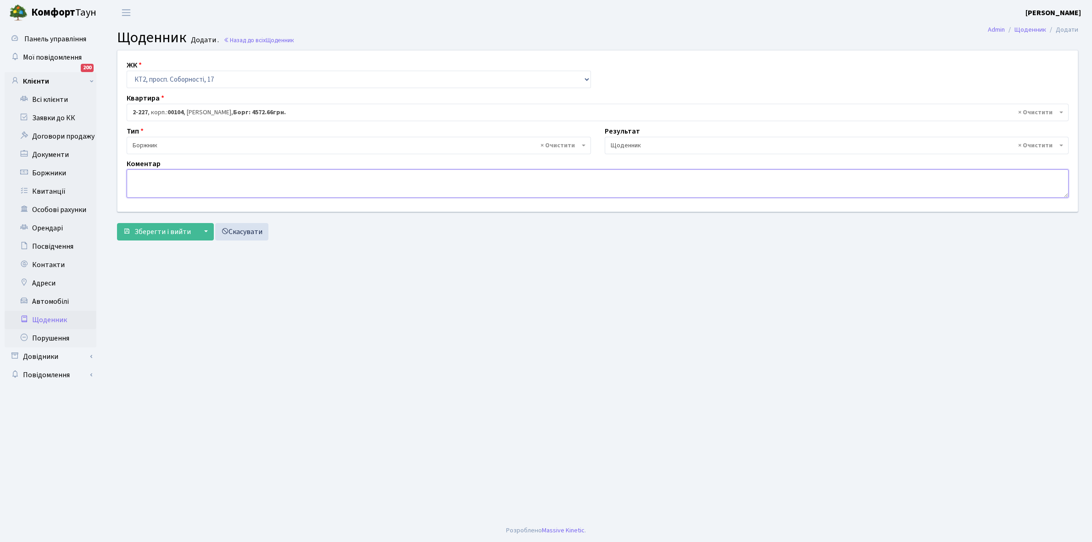
click at [134, 179] on textarea at bounding box center [598, 183] width 942 height 28
paste textarea "Відкл. ЕЕ (розірвано договір з КК) - кВт."
click at [240, 173] on textarea "Відкл. ЕЕ (розірвано договір з КК) - кВт." at bounding box center [598, 183] width 942 height 28
type textarea "Відкл. ЕЕ (розірвано договір з КК) - 16973 кВт."
click at [171, 228] on span "Зберегти і вийти" at bounding box center [162, 232] width 56 height 10
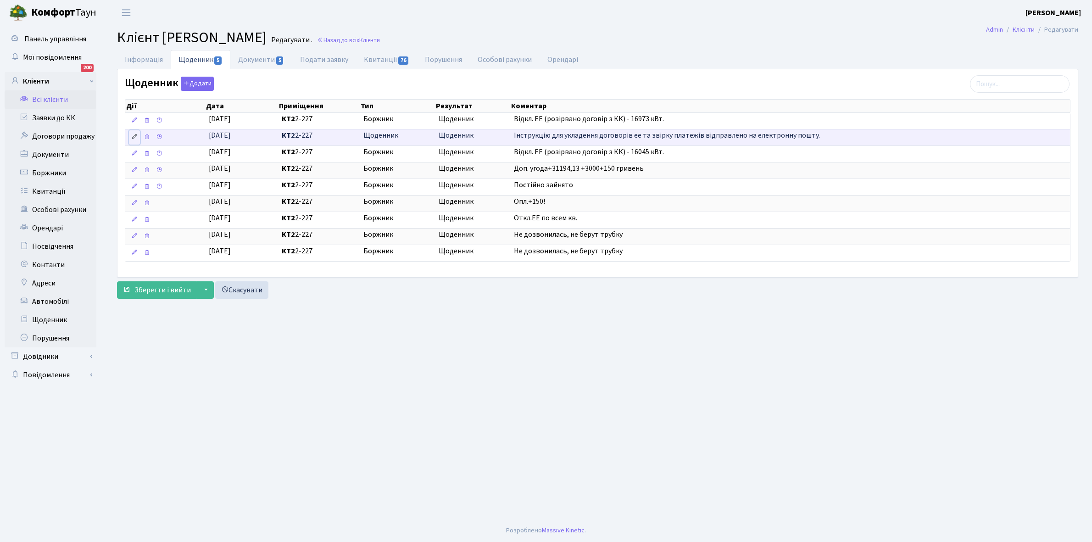
click at [133, 137] on icon at bounding box center [134, 136] width 6 height 6
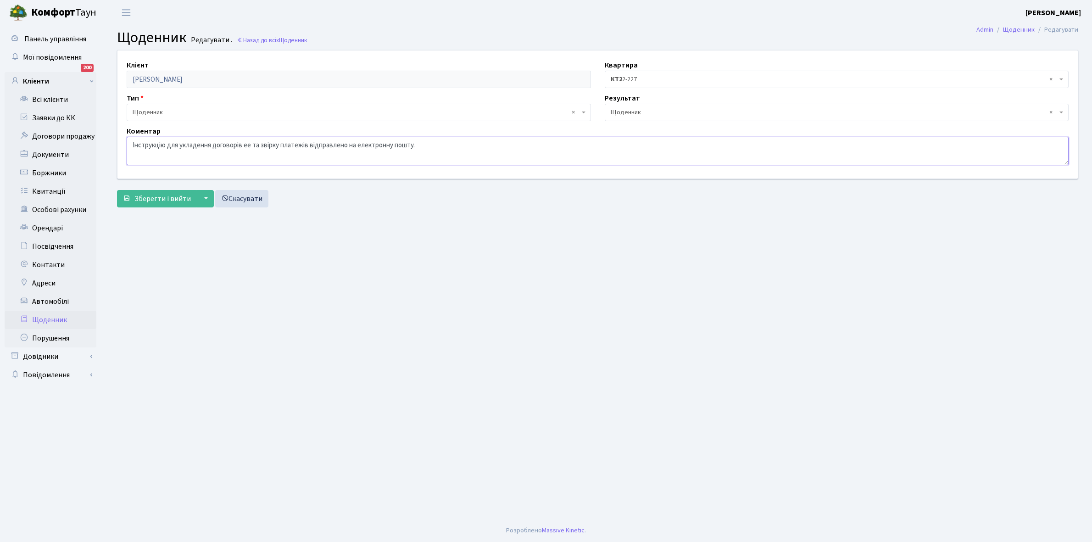
click at [251, 143] on textarea "Інструкцію для укладення договорів ее та звірку платежів відправлено на електро…" at bounding box center [598, 151] width 942 height 28
type textarea "Інструкцію для укладення договорів ЕЕ та звірку платежів відправлено на електро…"
click at [145, 201] on span "Зберегти і вийти" at bounding box center [162, 199] width 56 height 10
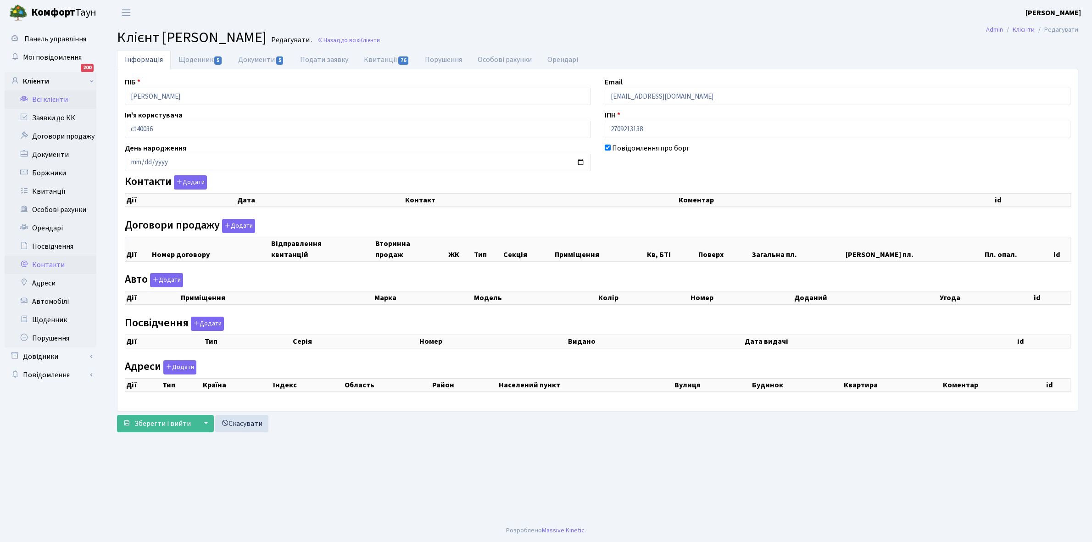
checkbox input "true"
select select "25"
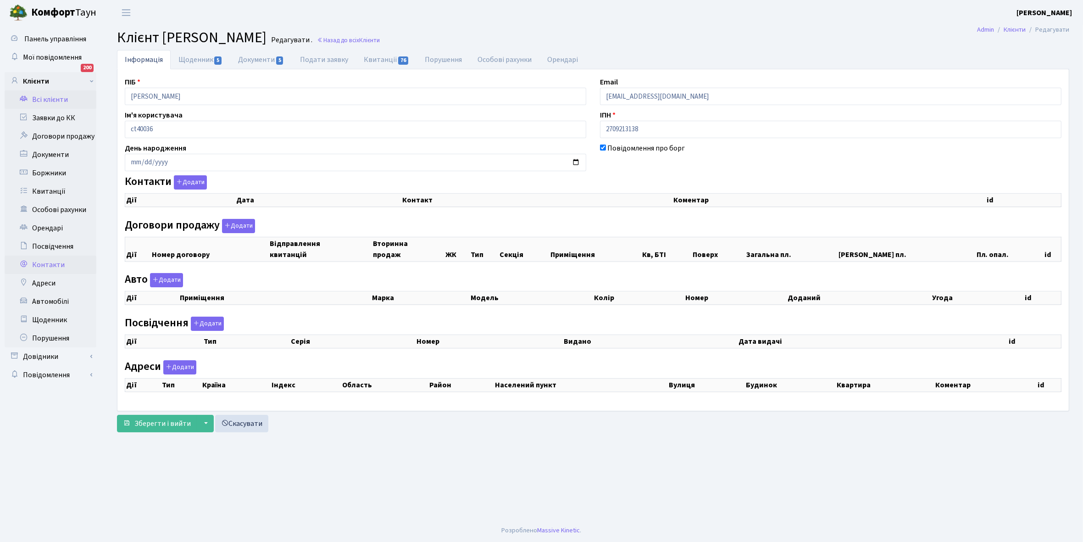
select select "25"
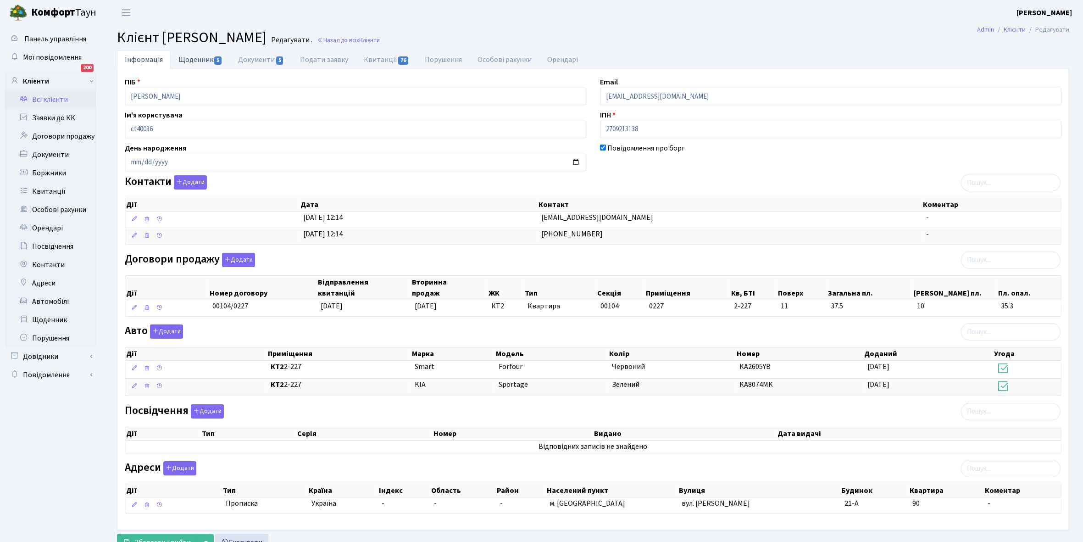
click at [200, 62] on link "Щоденник 5" at bounding box center [201, 59] width 60 height 19
select select "25"
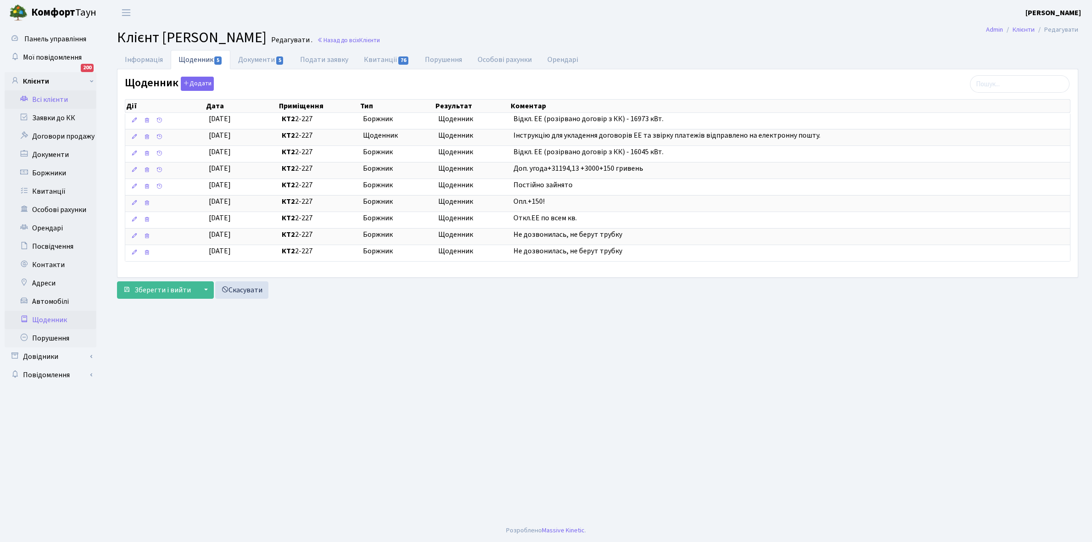
click at [54, 321] on link "Щоденник" at bounding box center [51, 320] width 92 height 18
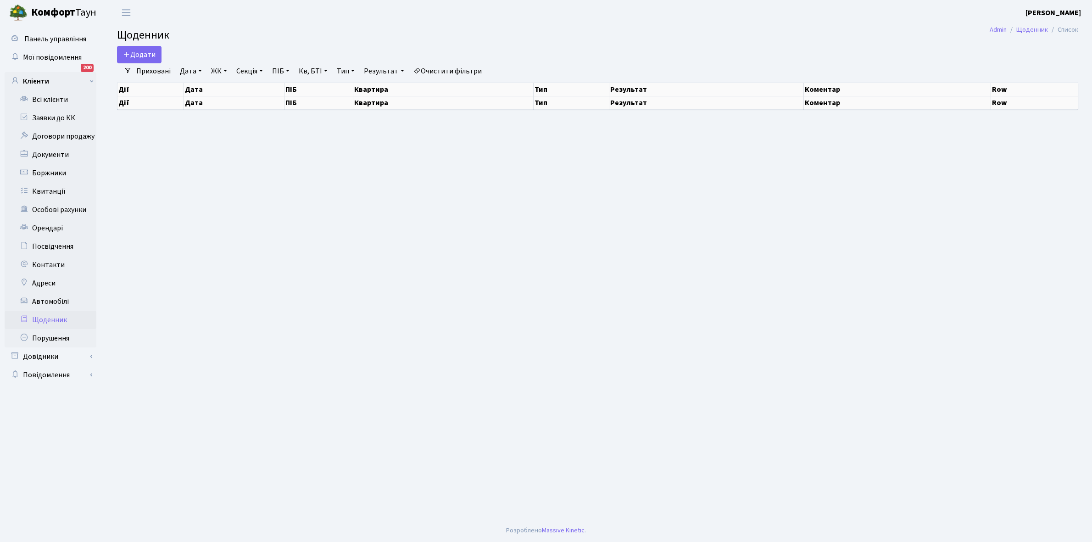
select select "25"
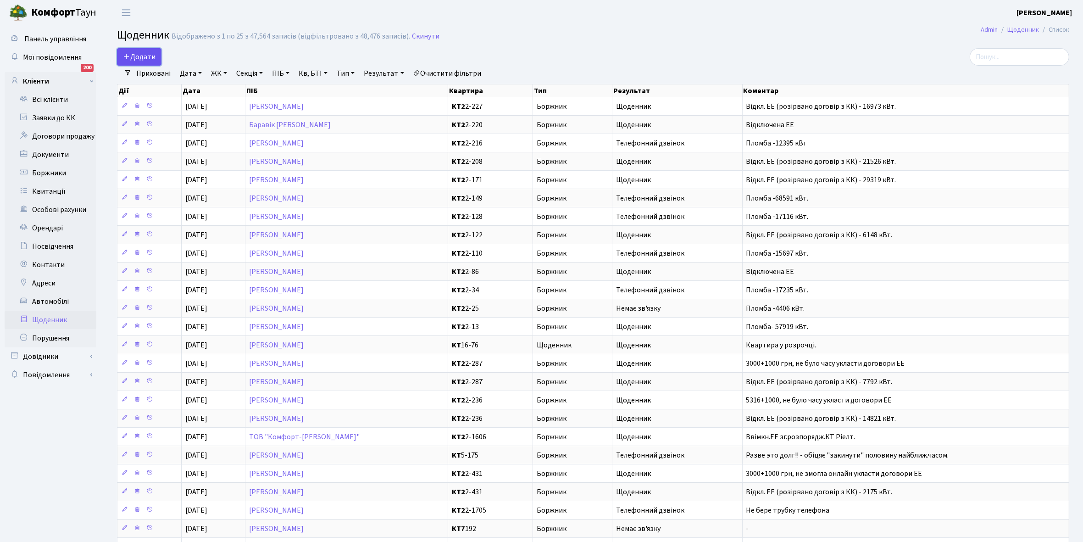
click at [148, 54] on span "Додати" at bounding box center [139, 57] width 33 height 10
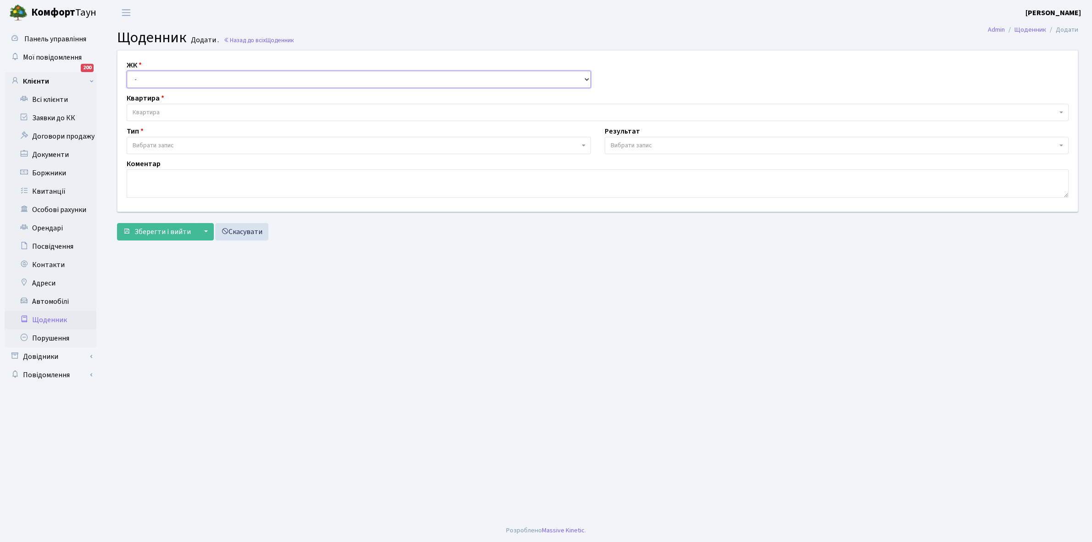
click at [153, 72] on select "- КТ, вул. Регенераторна, 4 КТ2, просп. Соборності, 17 КТ3, вул. Березнева, 16 …" at bounding box center [359, 79] width 464 height 17
select select "295"
click at [127, 71] on select "- КТ, вул. Регенераторна, 4 КТ2, просп. Соборності, 17 КТ3, вул. Березнева, 16 …" at bounding box center [359, 79] width 464 height 17
select select
click at [170, 111] on span "Квартира" at bounding box center [595, 112] width 924 height 9
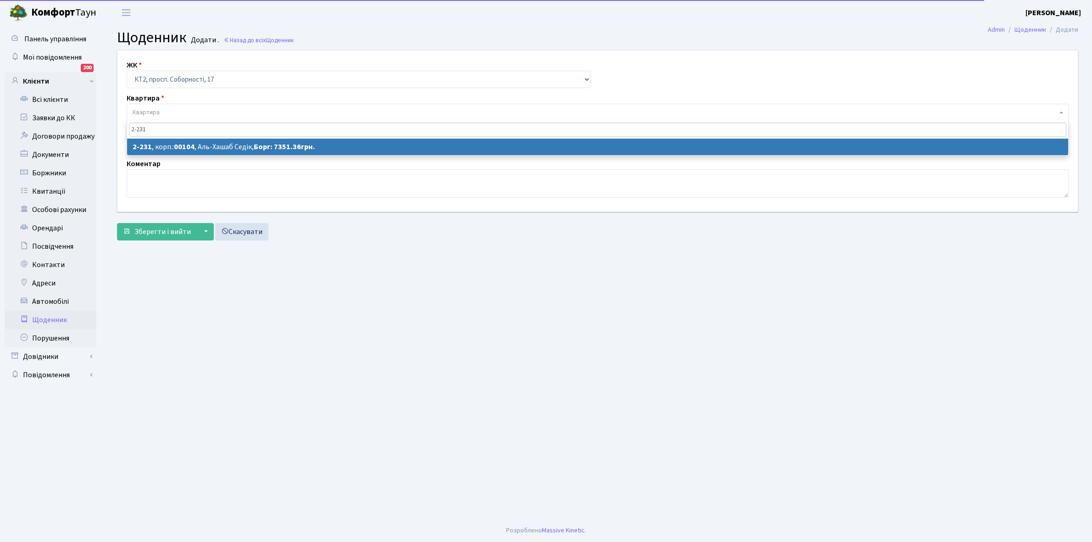
type input "2-231"
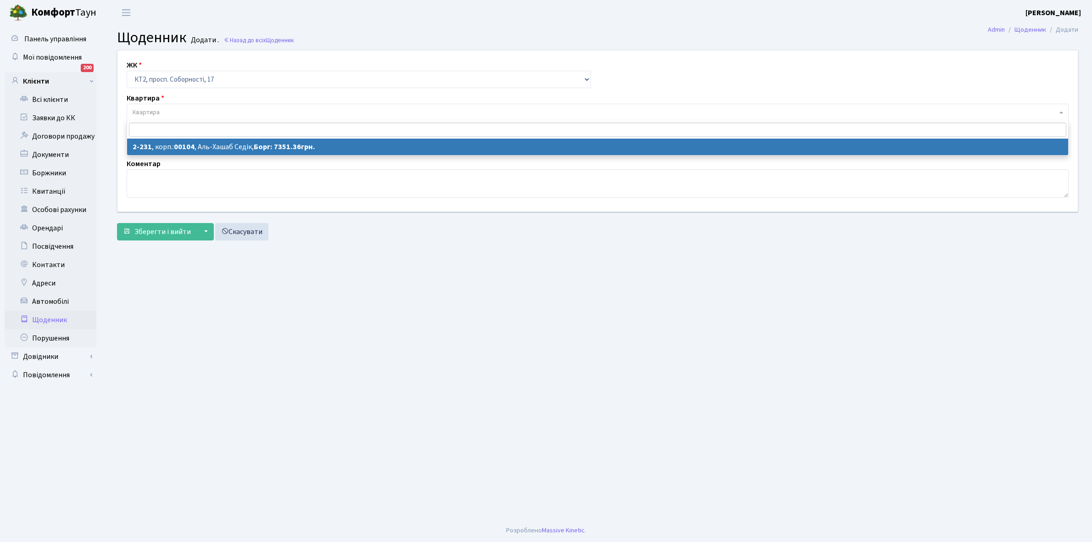
select select "15284"
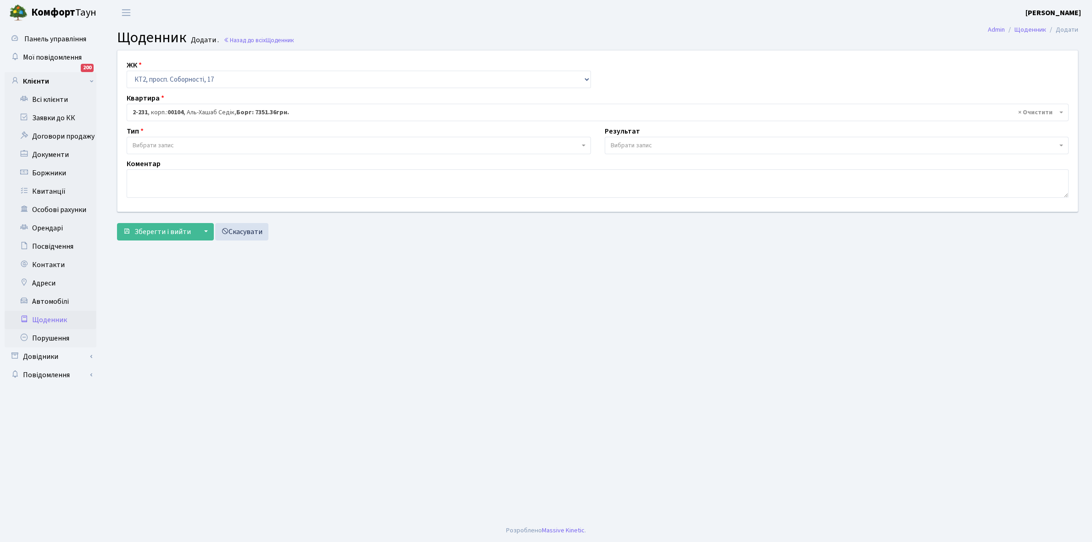
click at [189, 145] on span "Вибрати запис" at bounding box center [356, 145] width 447 height 9
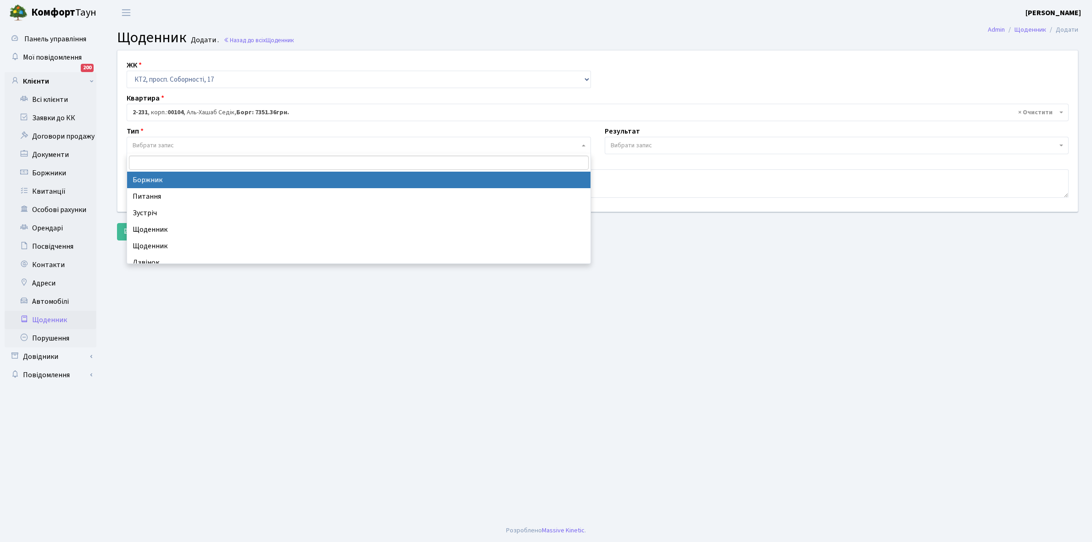
select select "189"
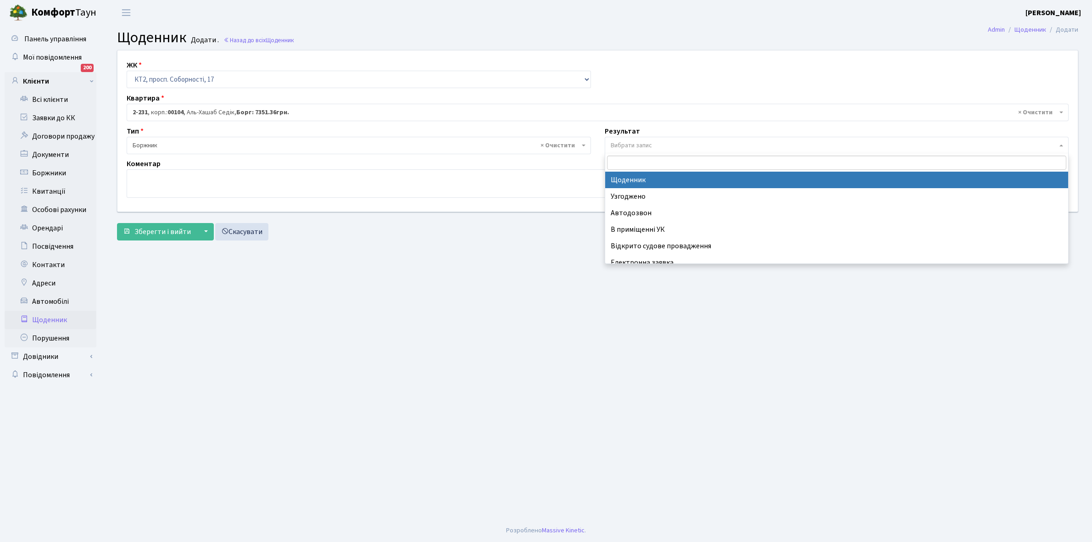
click at [645, 144] on span "Вибрати запис" at bounding box center [631, 145] width 41 height 9
select select "14"
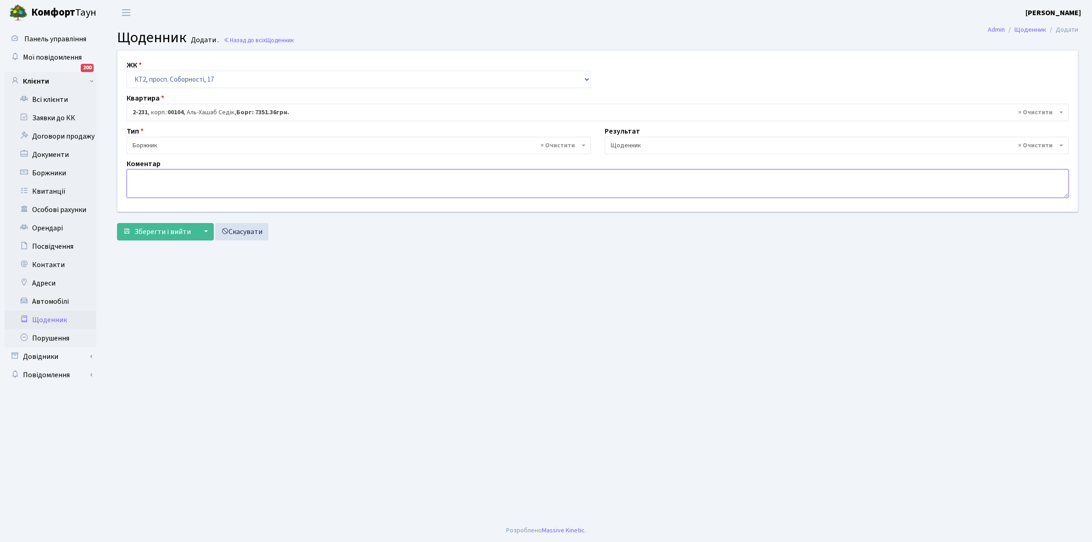
click at [147, 182] on textarea at bounding box center [598, 183] width 942 height 28
type textarea "Відключена ЕЕ"
click at [170, 228] on span "Зберегти і вийти" at bounding box center [162, 232] width 56 height 10
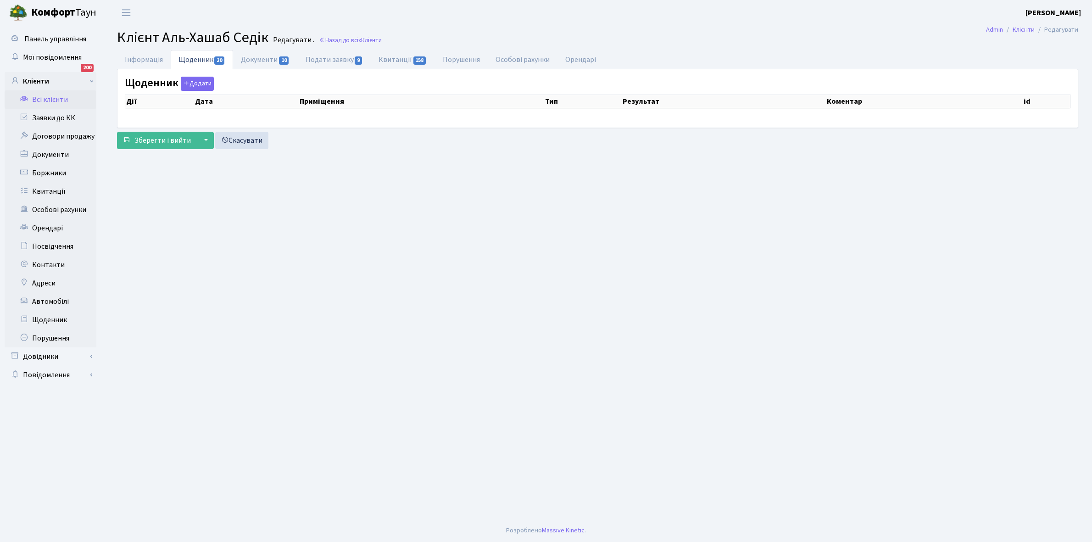
select select "25"
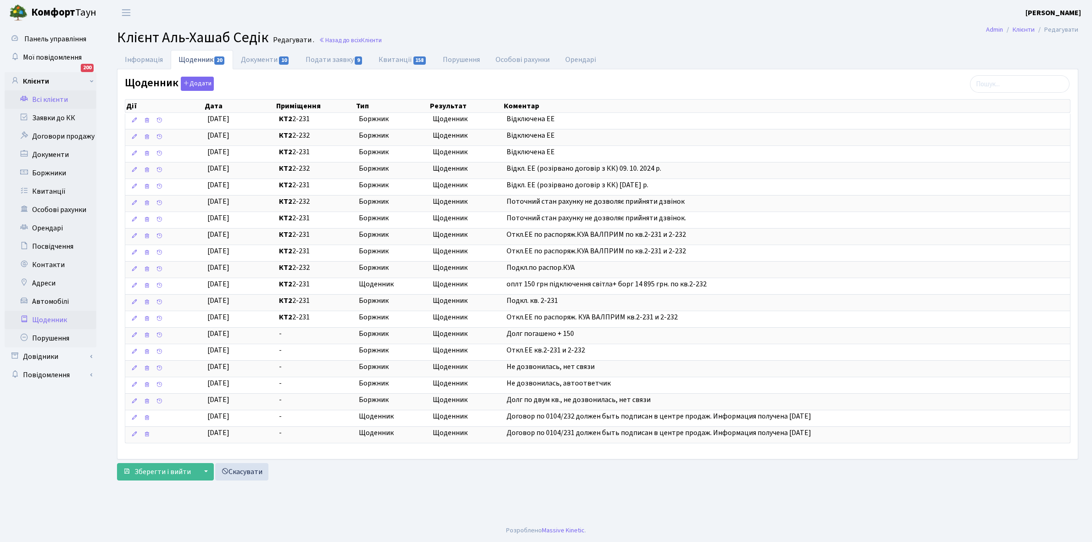
click at [51, 319] on link "Щоденник" at bounding box center [51, 320] width 92 height 18
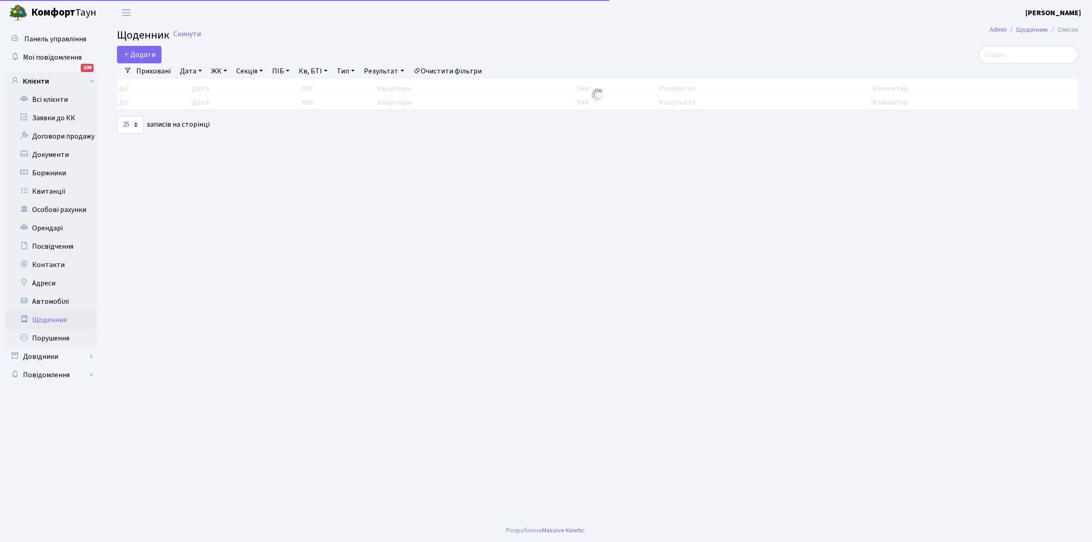
select select "25"
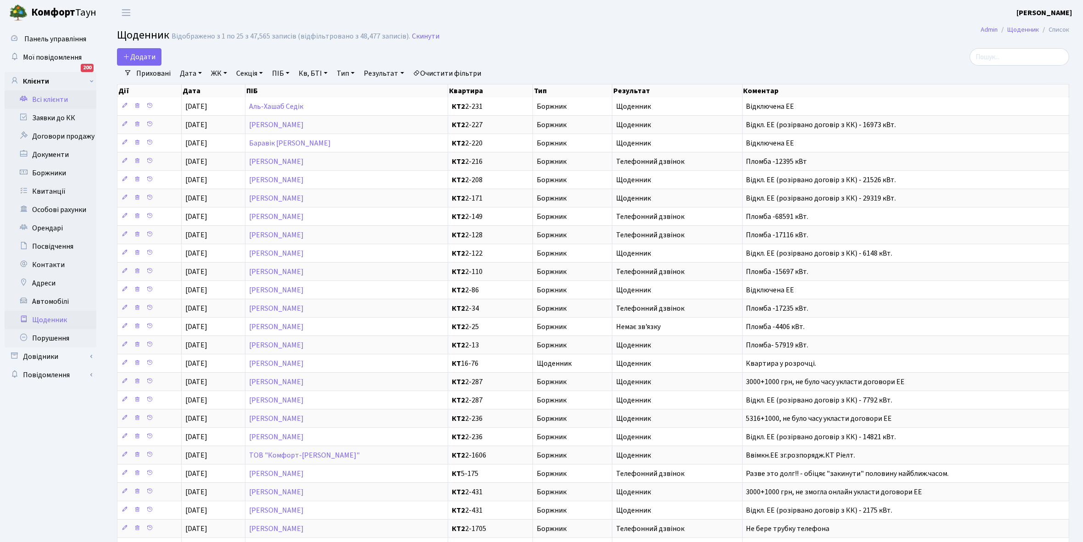
click at [48, 93] on link "Всі клієнти" at bounding box center [51, 99] width 92 height 18
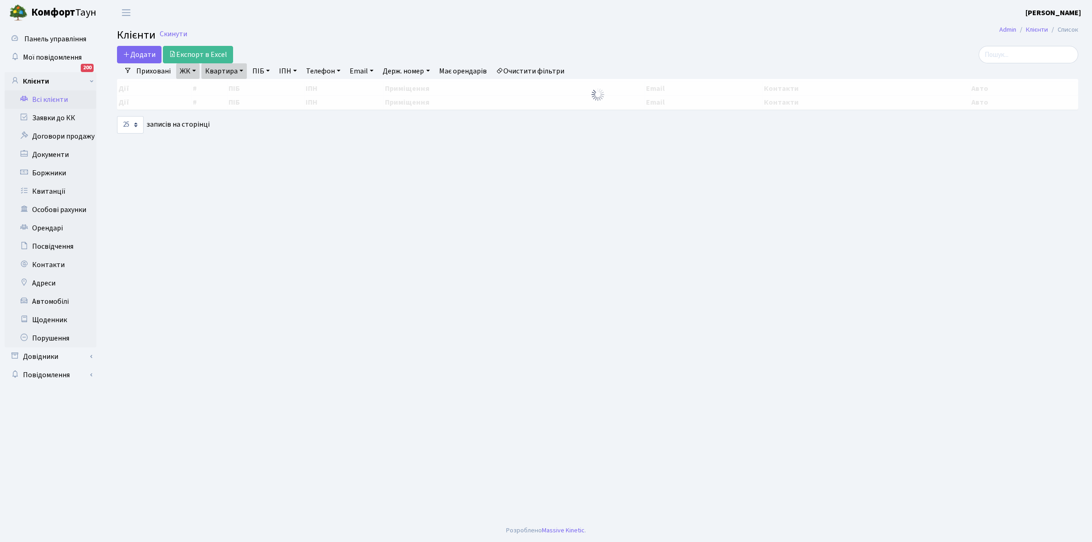
select select "25"
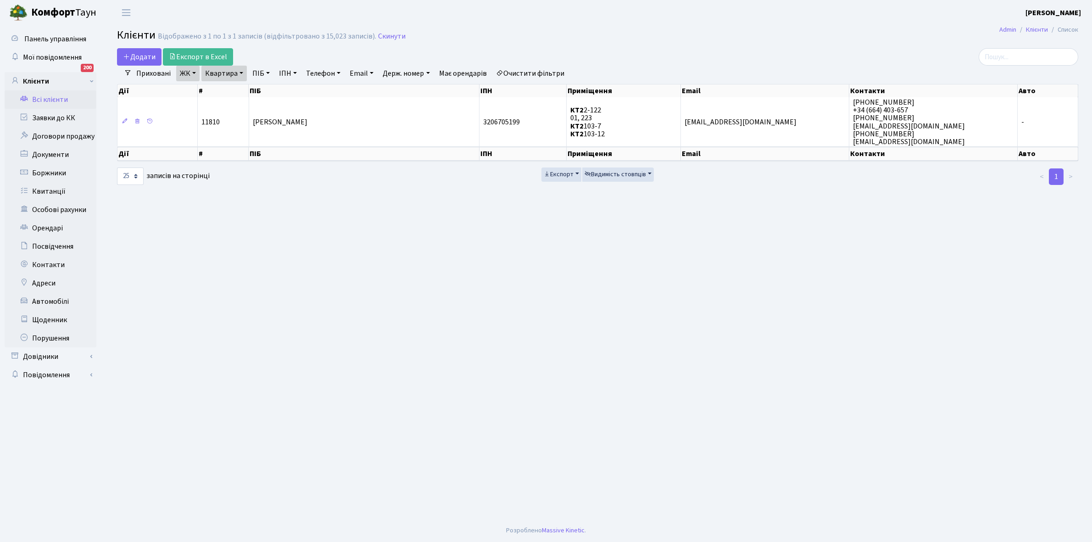
click at [241, 73] on link "Квартира" at bounding box center [223, 74] width 45 height 16
click at [240, 92] on input "2-122" at bounding box center [229, 91] width 54 height 17
type input "2-236"
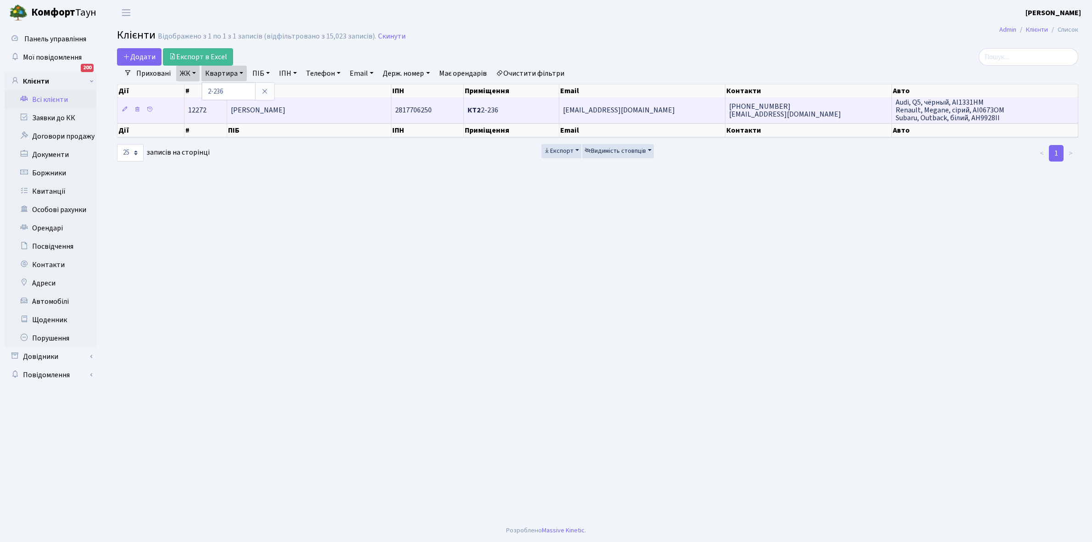
click at [345, 105] on td "[PERSON_NAME]" at bounding box center [309, 109] width 164 height 25
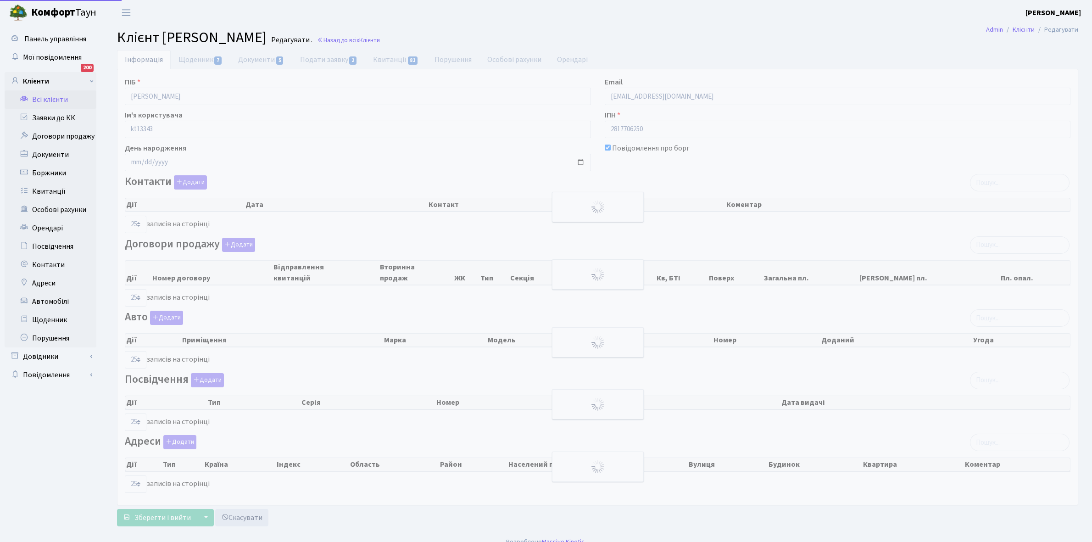
select select "25"
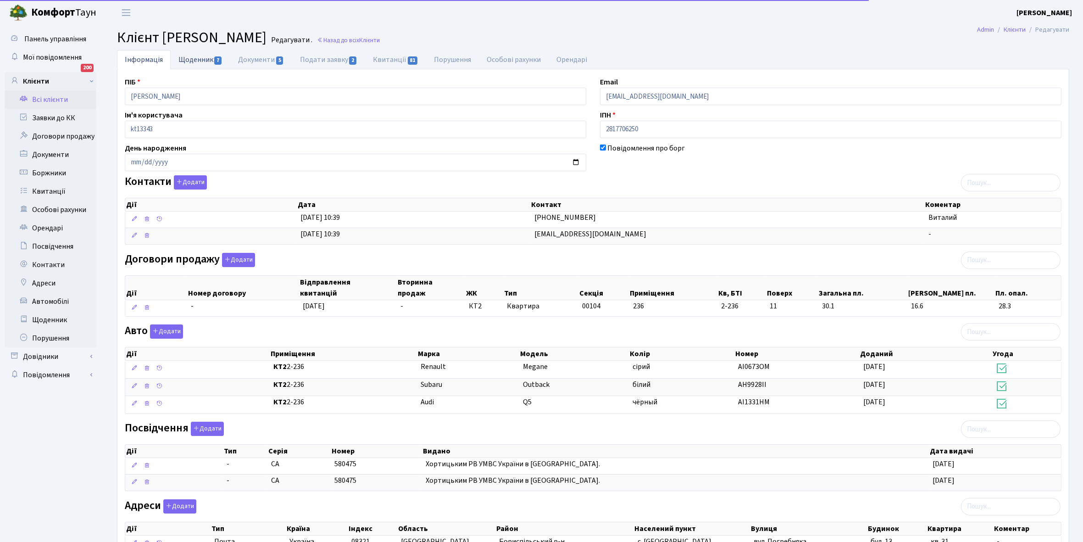
click at [187, 54] on link "Щоденник 7" at bounding box center [201, 59] width 60 height 19
select select "25"
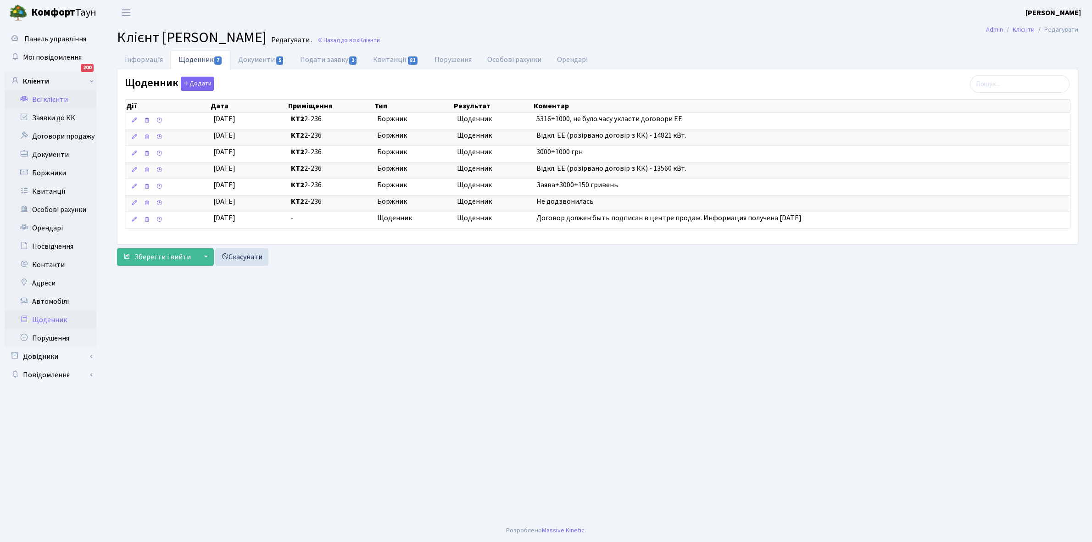
click at [51, 319] on link "Щоденник" at bounding box center [51, 320] width 92 height 18
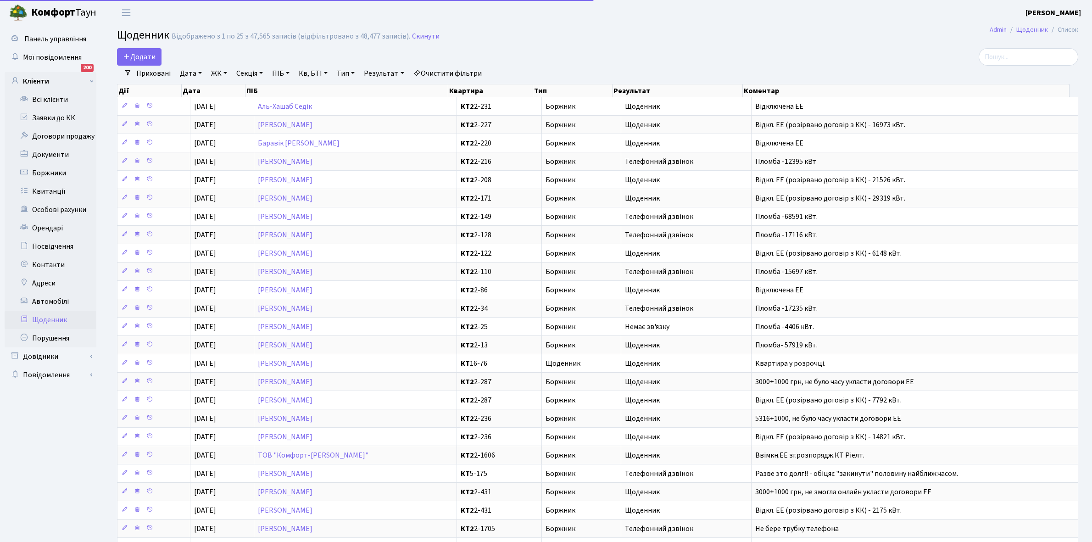
select select "25"
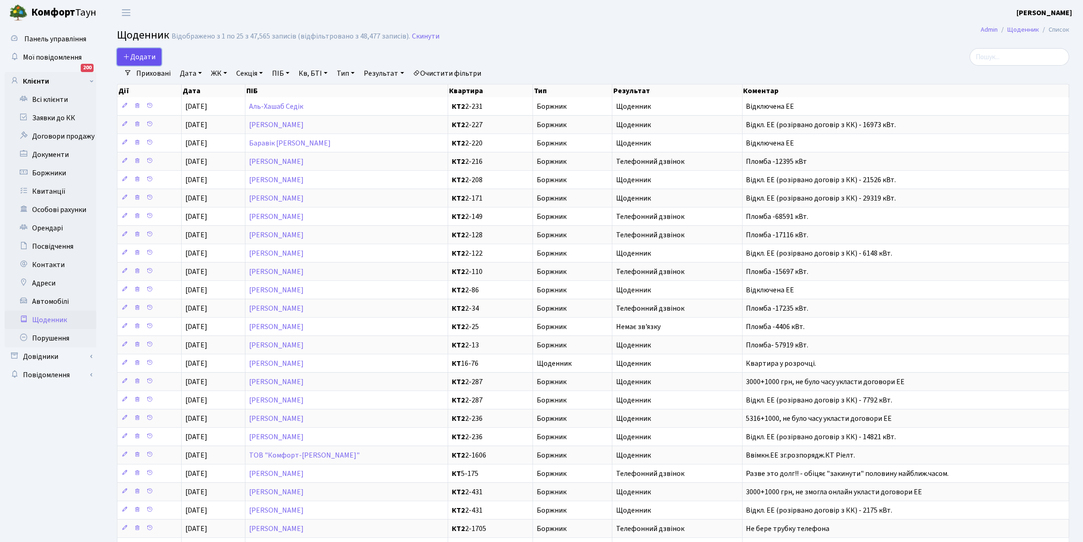
click at [141, 58] on span "Додати" at bounding box center [139, 57] width 33 height 10
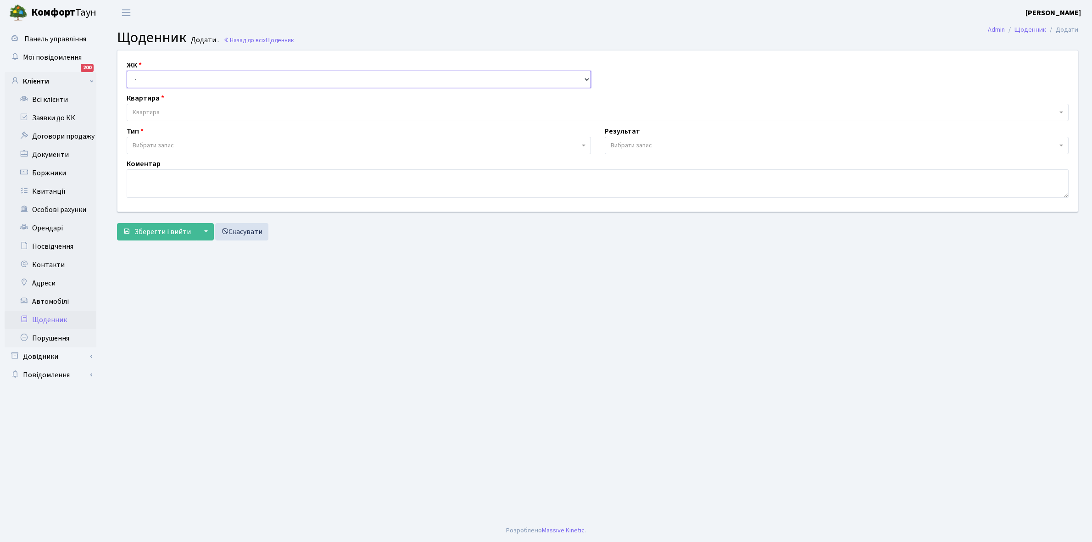
click at [155, 75] on select "- КТ, вул. Регенераторна, 4 КТ2, просп. [STREET_ADDRESS] [STREET_ADDRESS] [PERS…" at bounding box center [359, 79] width 464 height 17
select select "295"
click at [127, 71] on select "- КТ, вул. Регенераторна, 4 КТ2, просп. [STREET_ADDRESS] [STREET_ADDRESS] [PERS…" at bounding box center [359, 79] width 464 height 17
select select
click at [163, 108] on span "Квартира" at bounding box center [595, 112] width 924 height 9
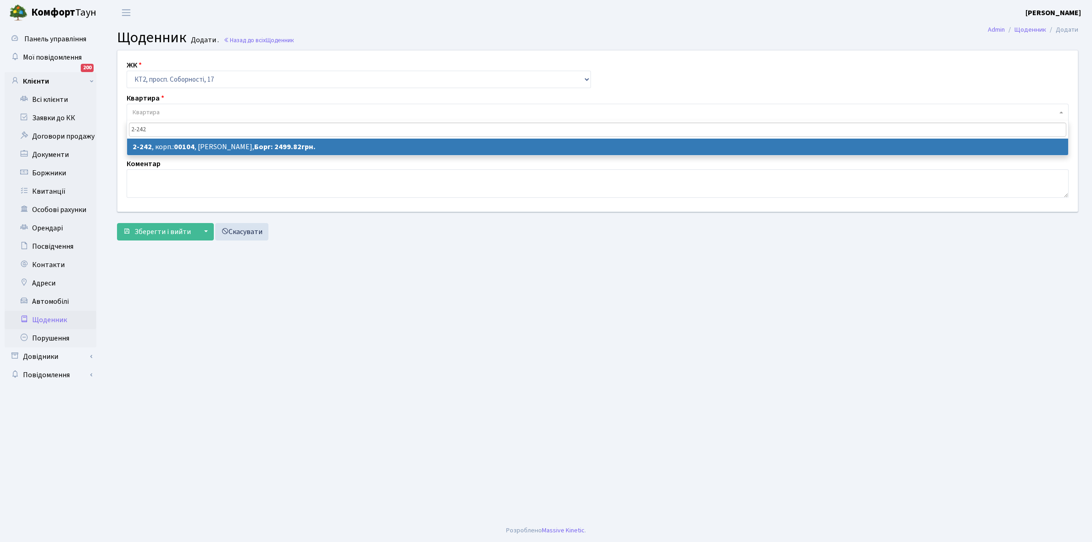
type input "2-242"
select select "15292"
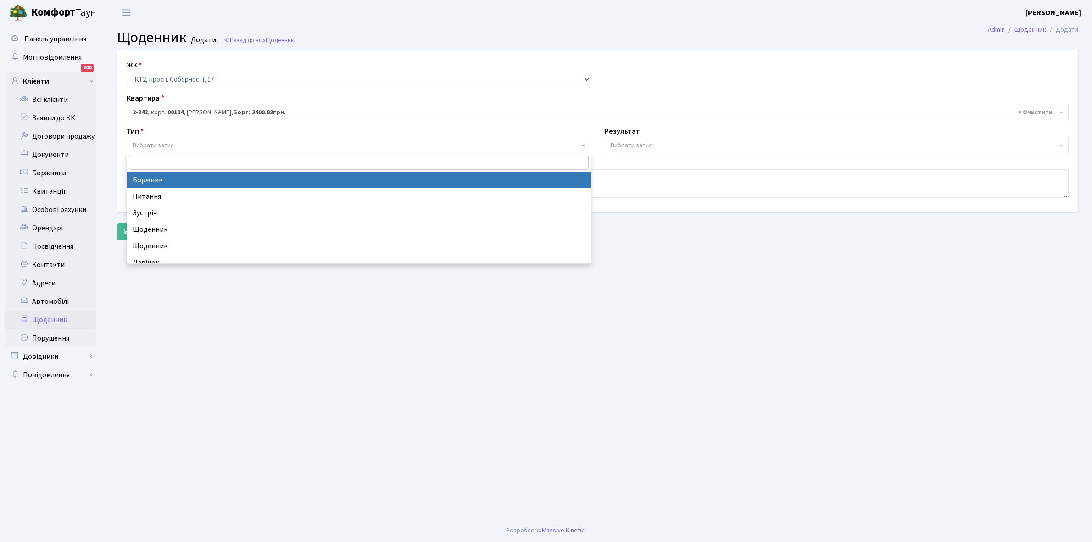
click at [166, 142] on span "Вибрати запис" at bounding box center [153, 145] width 41 height 9
select select "189"
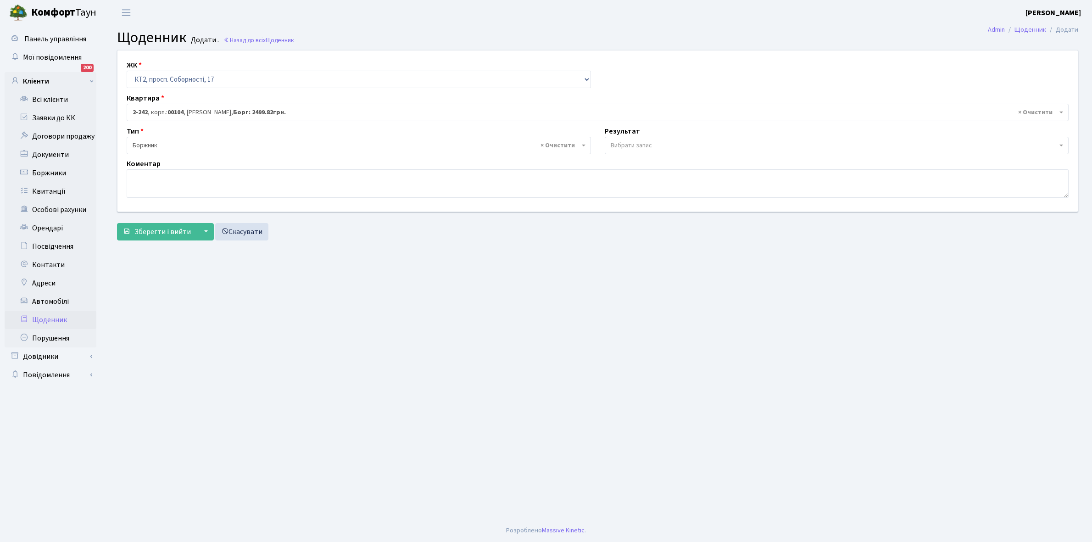
click at [625, 145] on span "Вибрати запис" at bounding box center [631, 145] width 41 height 9
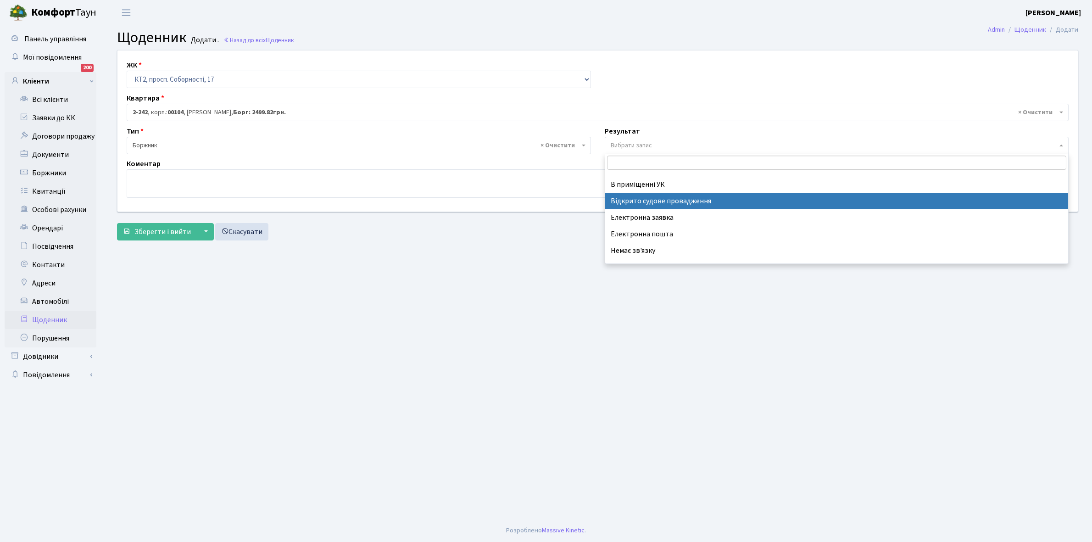
scroll to position [56, 0]
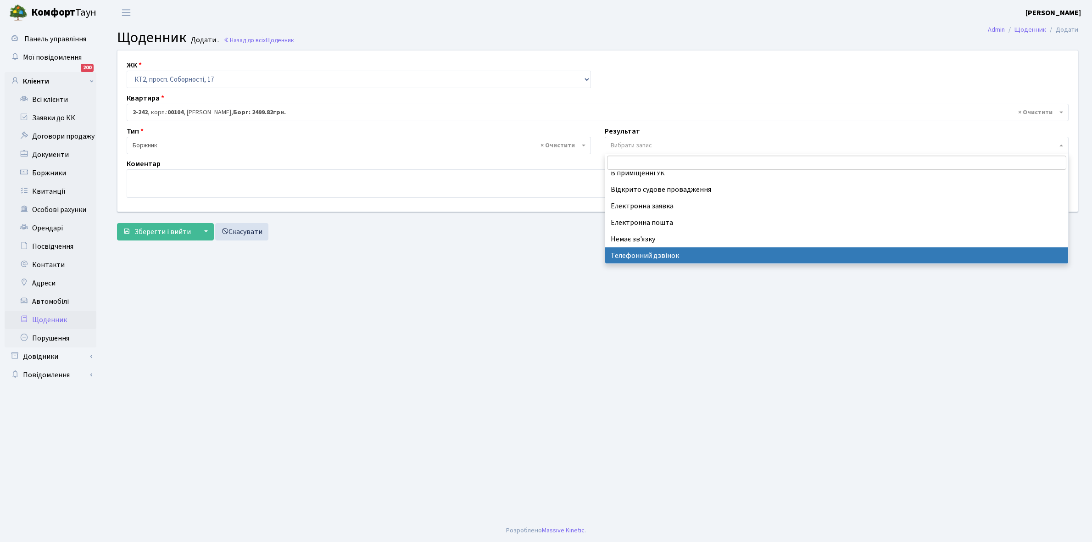
select select "196"
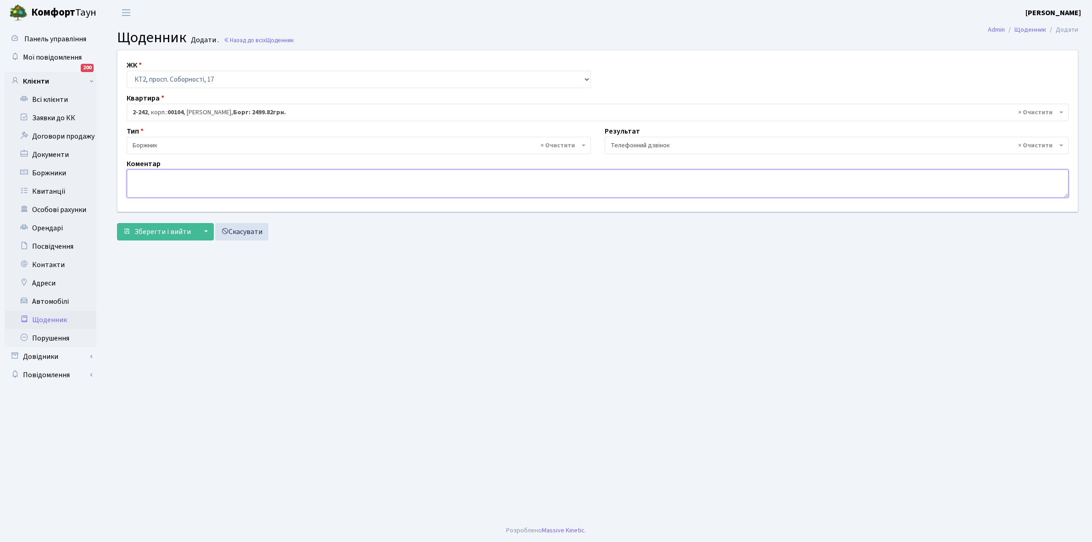
click at [156, 179] on textarea at bounding box center [598, 183] width 942 height 28
type textarea "Пломба -30871 кВт."
click at [175, 235] on span "Зберегти і вийти" at bounding box center [162, 232] width 56 height 10
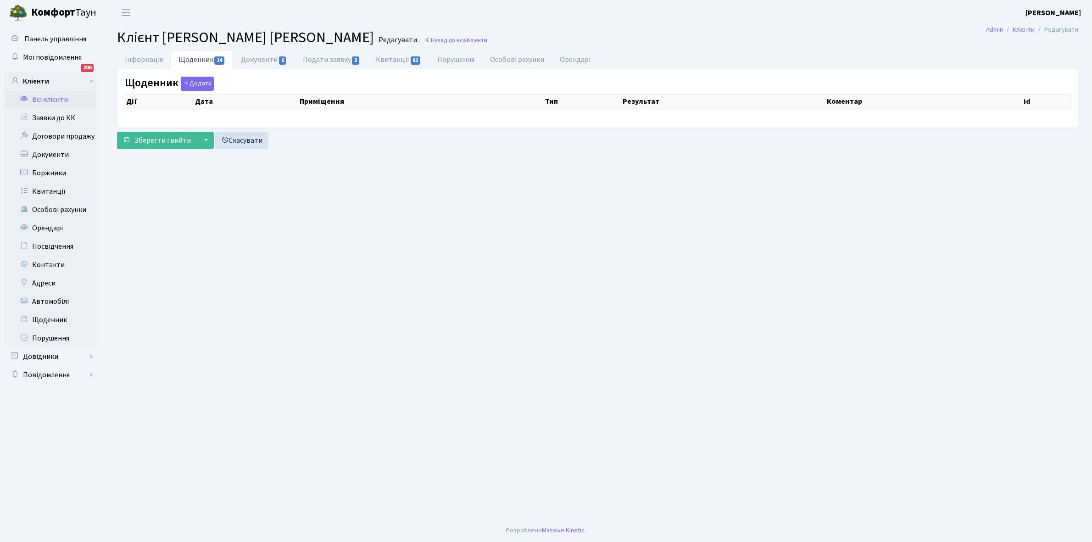
select select "25"
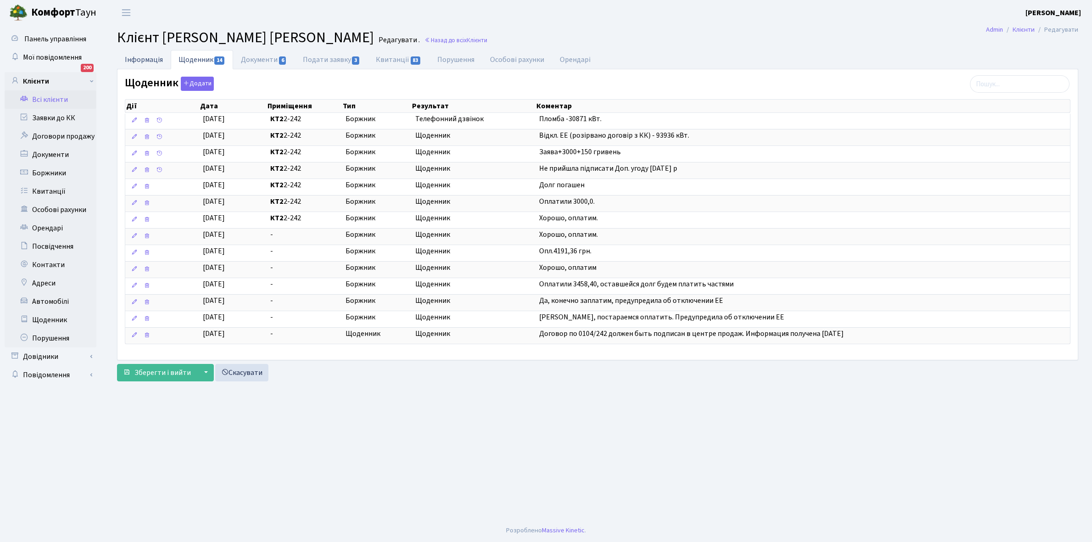
click at [138, 57] on link "Інформація" at bounding box center [144, 59] width 54 height 19
select select "25"
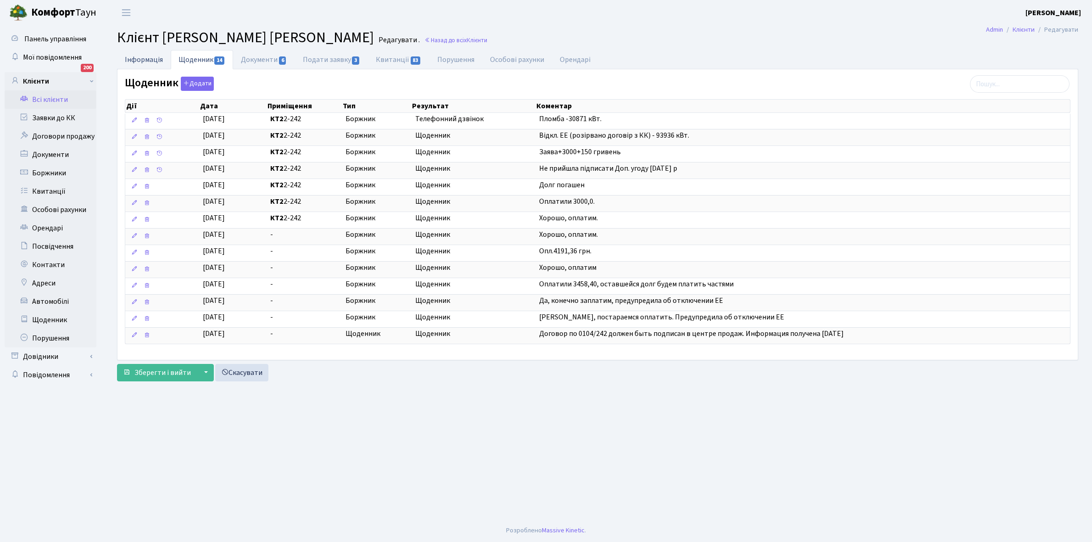
select select "25"
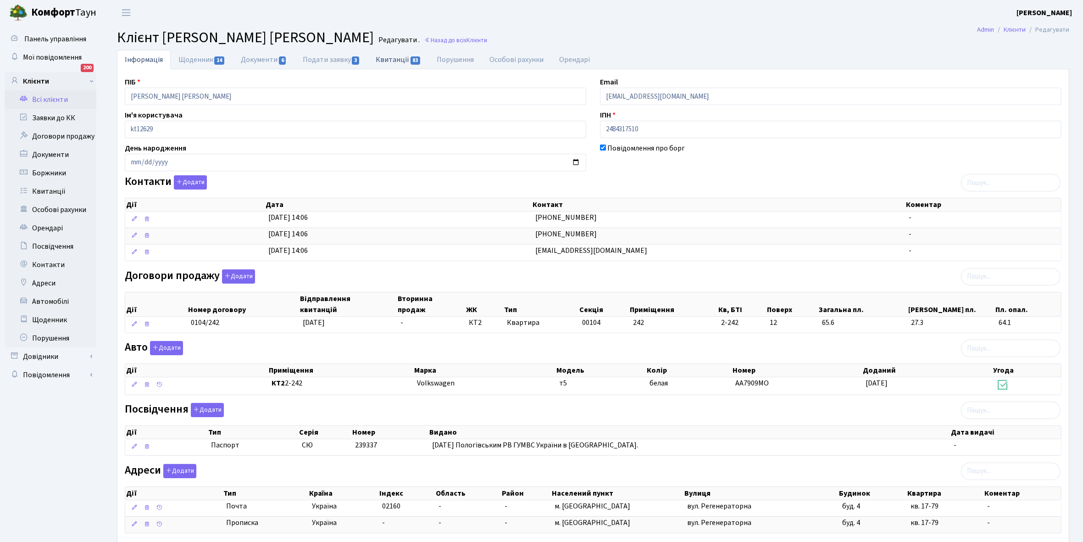
click at [395, 58] on link "Квитанції 83" at bounding box center [398, 59] width 61 height 19
select select "25"
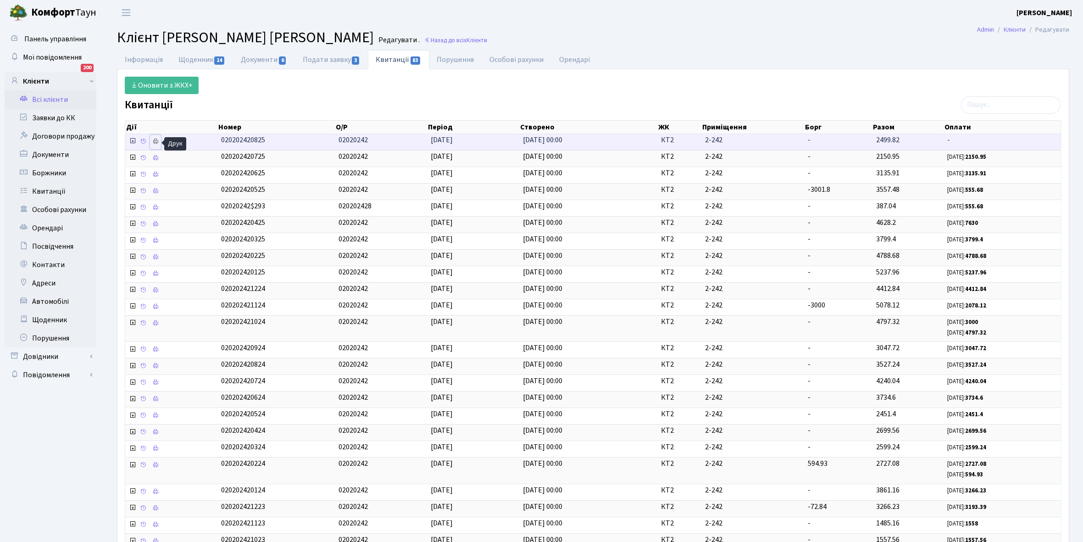
click at [155, 141] on icon at bounding box center [155, 141] width 6 height 6
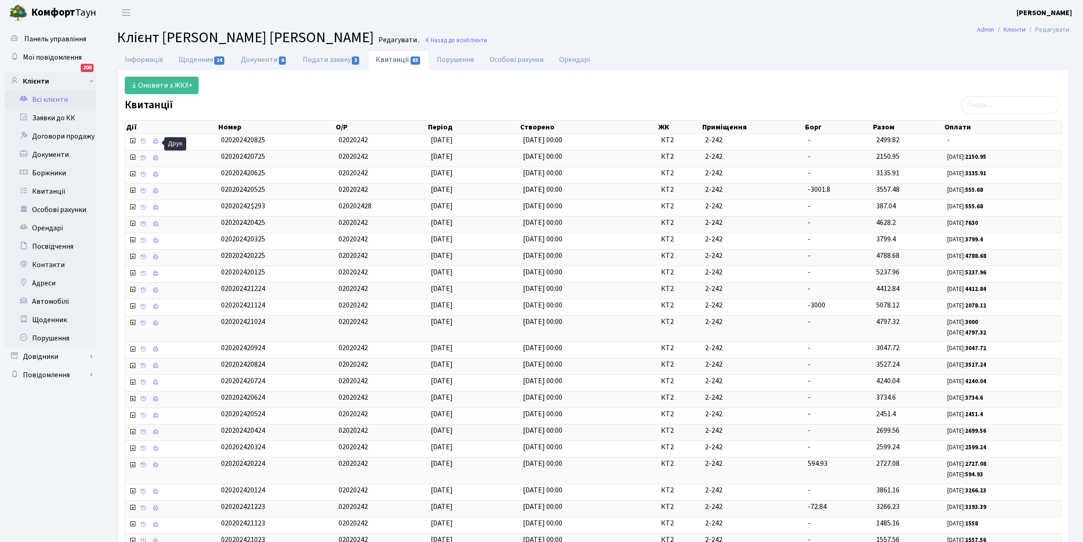
click at [50, 97] on link "Всі клієнти" at bounding box center [51, 99] width 92 height 18
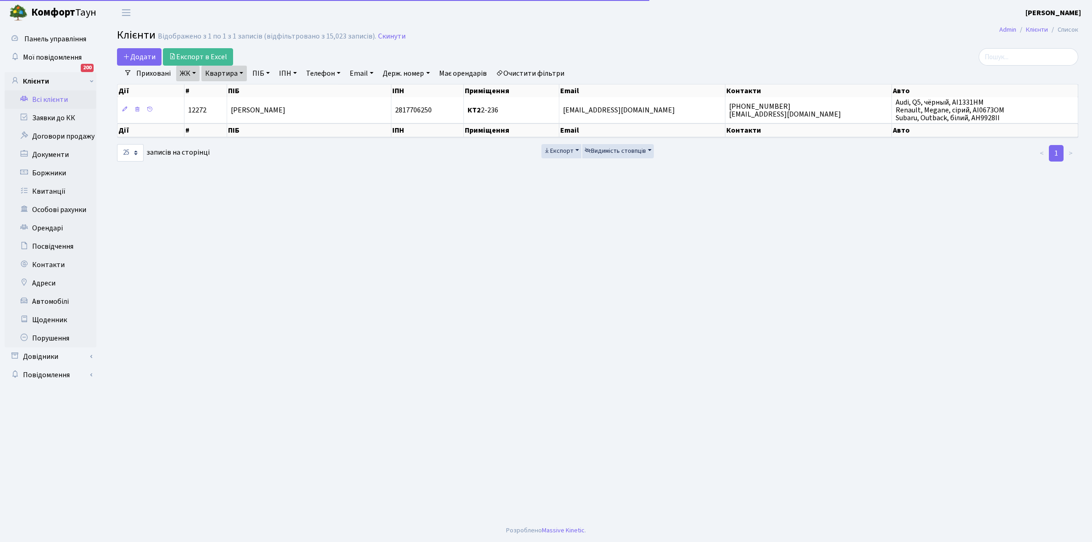
select select "25"
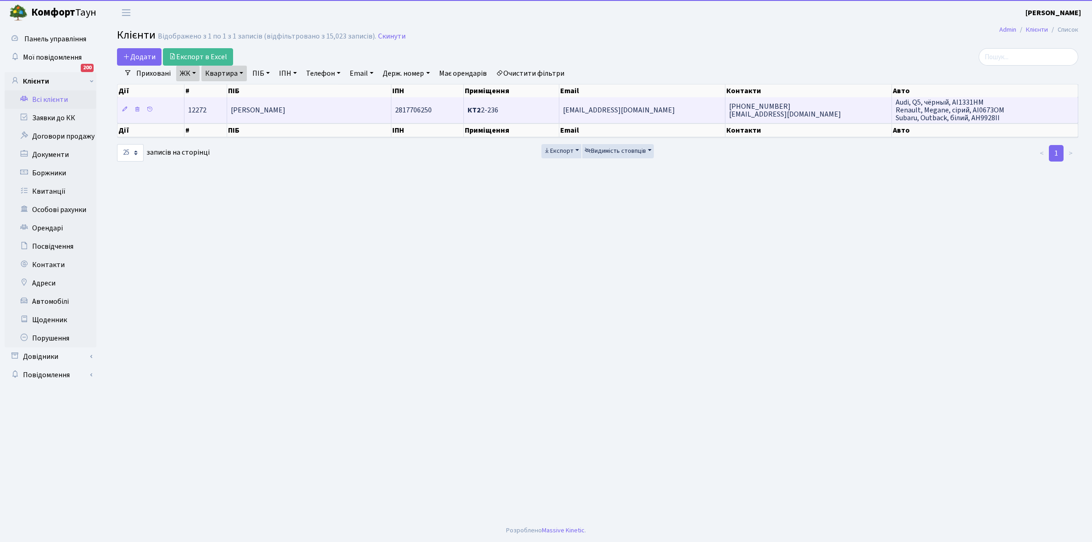
click at [351, 100] on td "[PERSON_NAME]" at bounding box center [309, 109] width 164 height 25
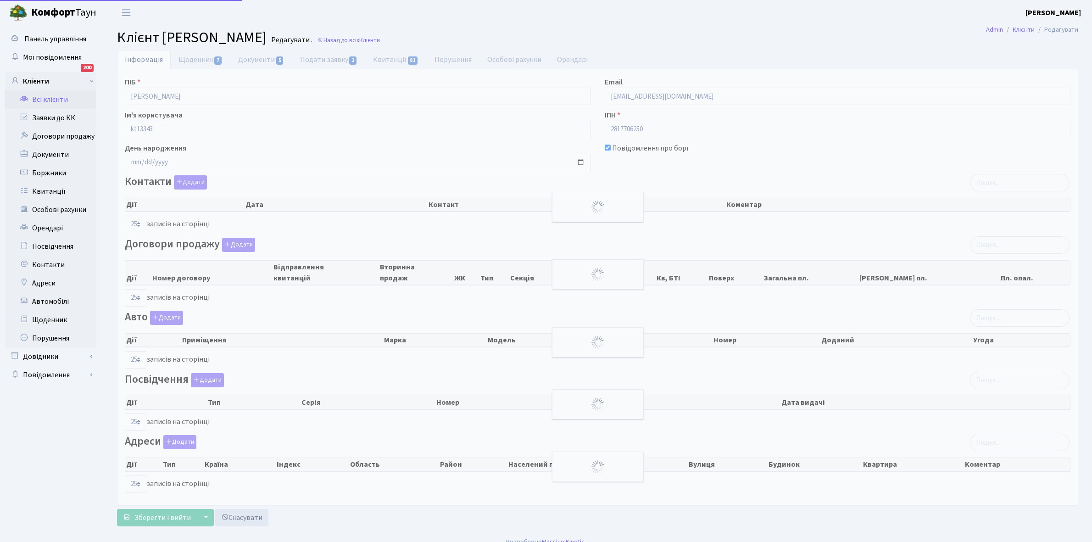
select select "25"
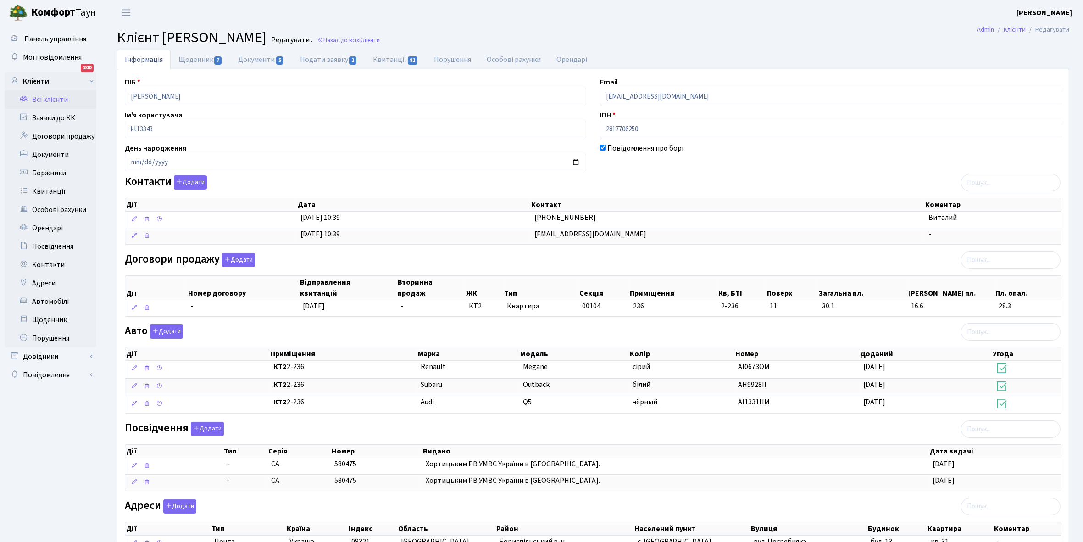
click at [56, 98] on link "Всі клієнти" at bounding box center [51, 99] width 92 height 18
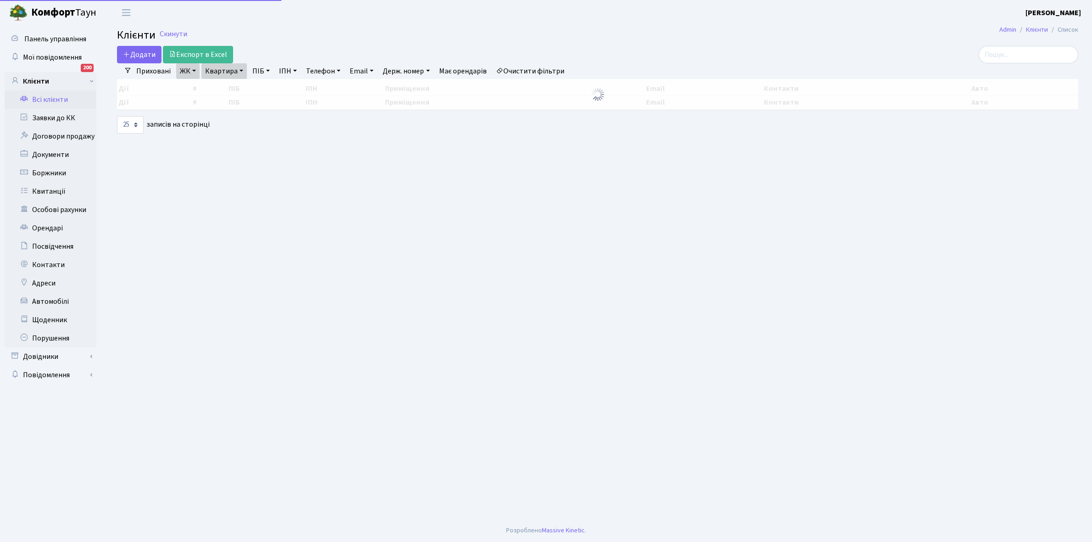
select select "25"
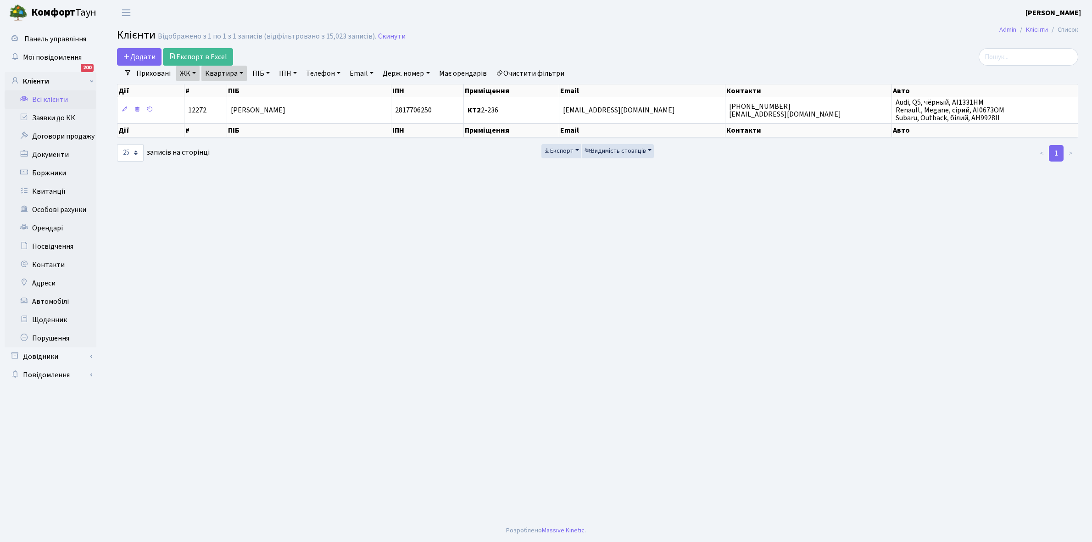
click at [241, 69] on link "Квартира" at bounding box center [223, 74] width 45 height 16
click at [240, 94] on input "2-236" at bounding box center [229, 91] width 54 height 17
type input "2-242"
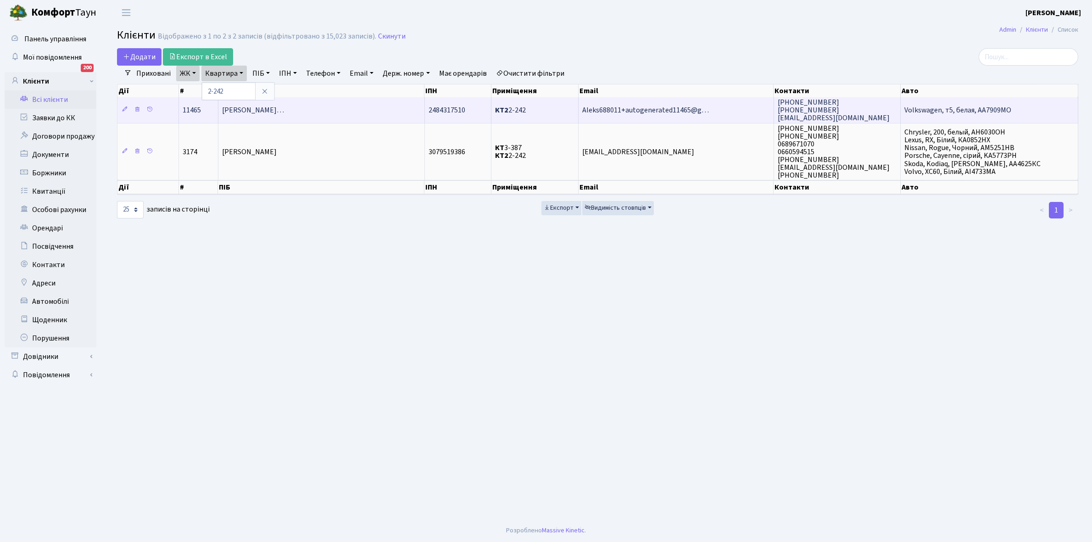
click at [284, 105] on span "[PERSON_NAME]…" at bounding box center [253, 110] width 62 height 10
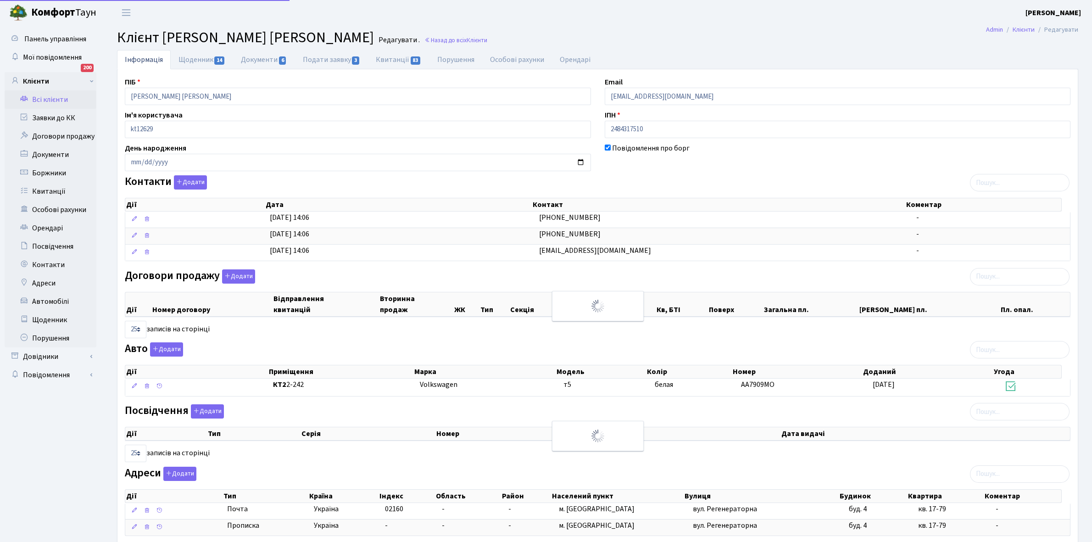
select select "25"
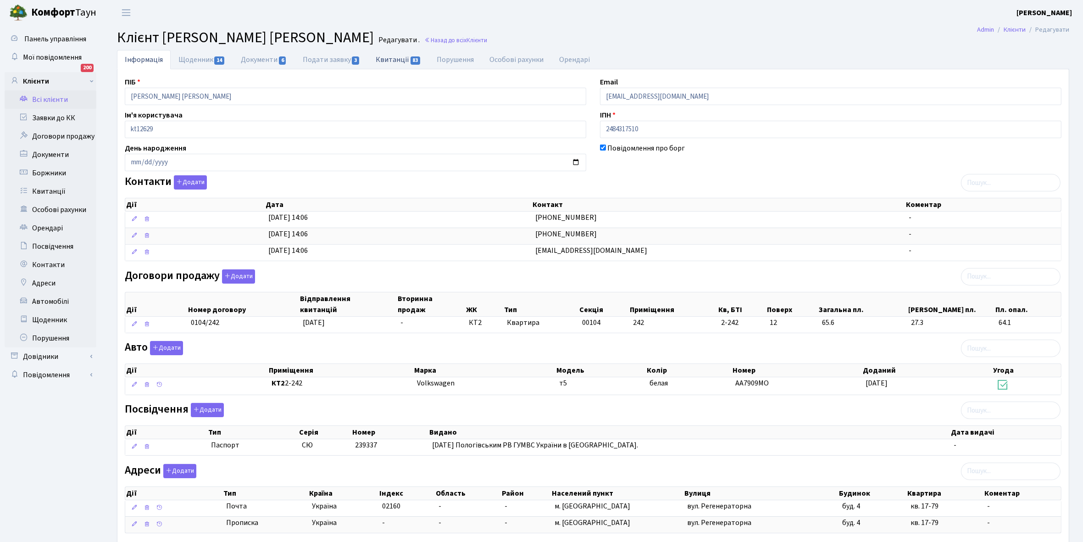
click at [398, 58] on link "Квитанції 83" at bounding box center [398, 59] width 61 height 19
select select "25"
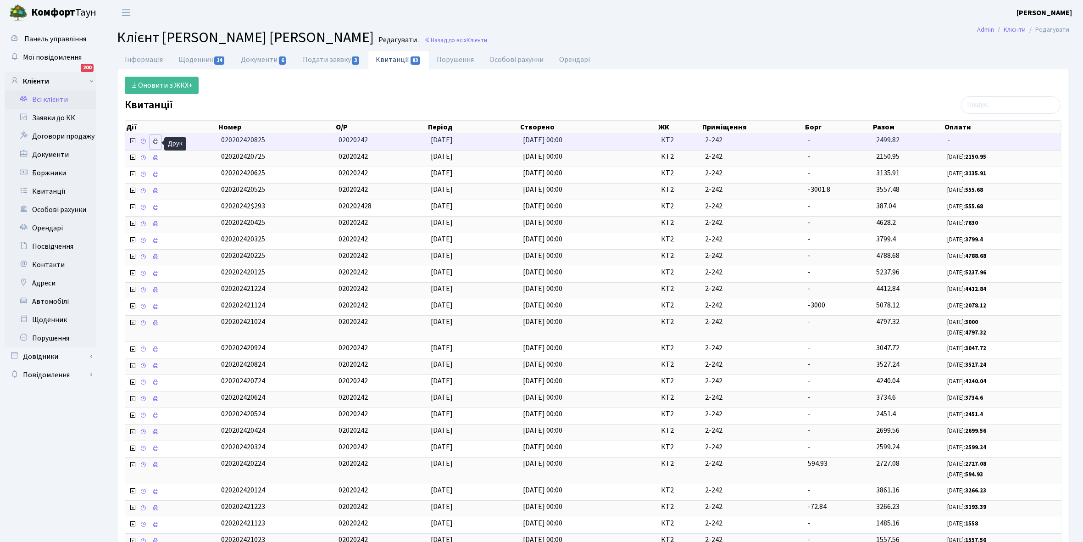
click at [154, 144] on icon at bounding box center [155, 141] width 6 height 6
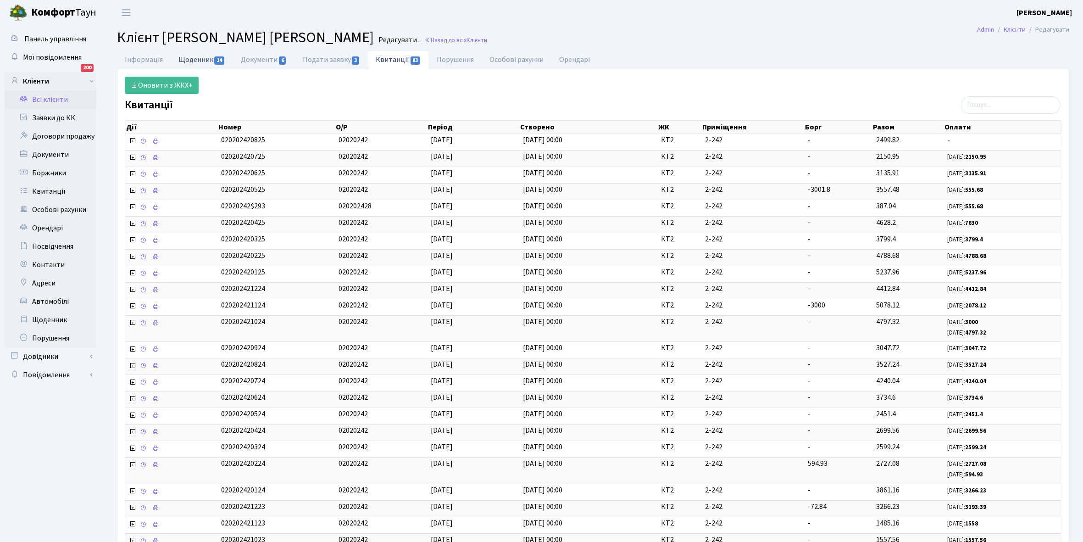
click at [186, 56] on link "Щоденник 14" at bounding box center [202, 59] width 62 height 19
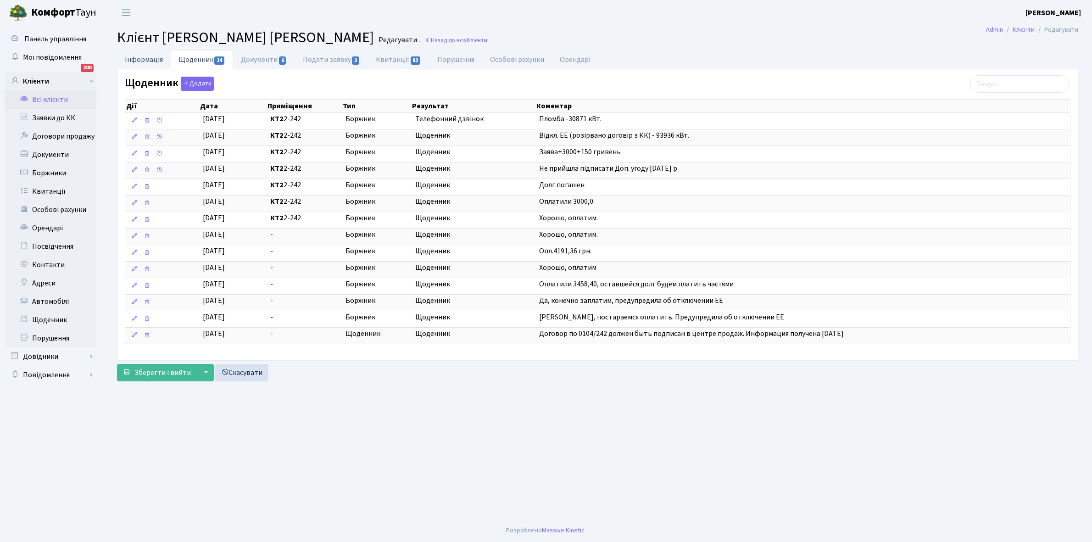
click at [131, 60] on link "Інформація" at bounding box center [144, 59] width 54 height 19
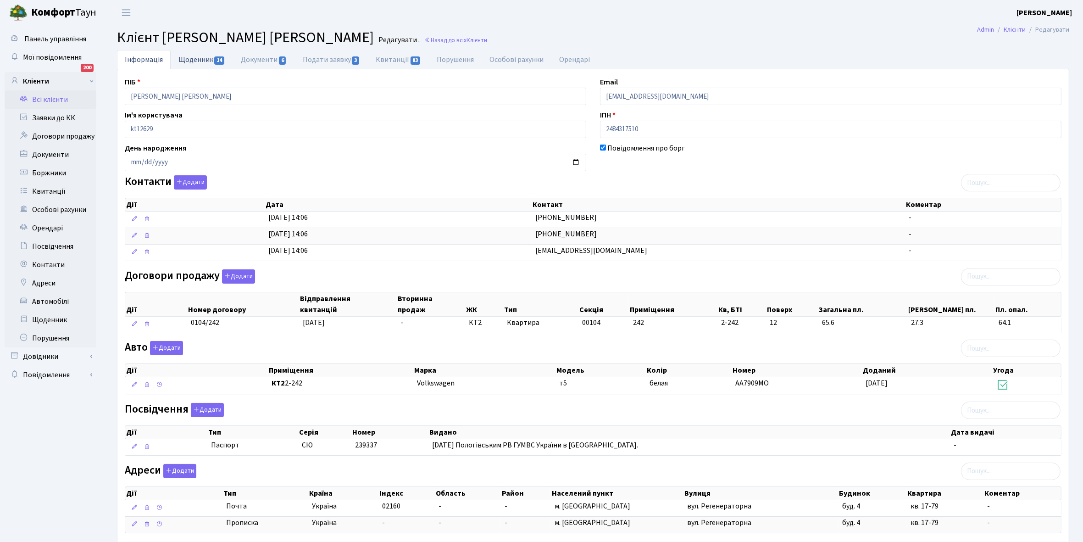
click at [195, 62] on link "Щоденник 14" at bounding box center [202, 59] width 62 height 19
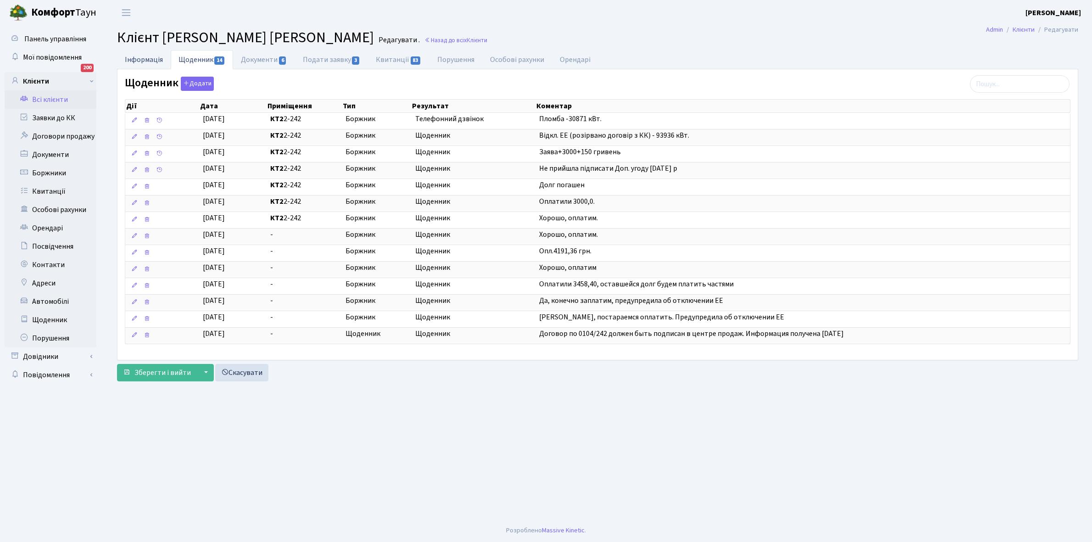
click at [140, 60] on link "Інформація" at bounding box center [144, 59] width 54 height 19
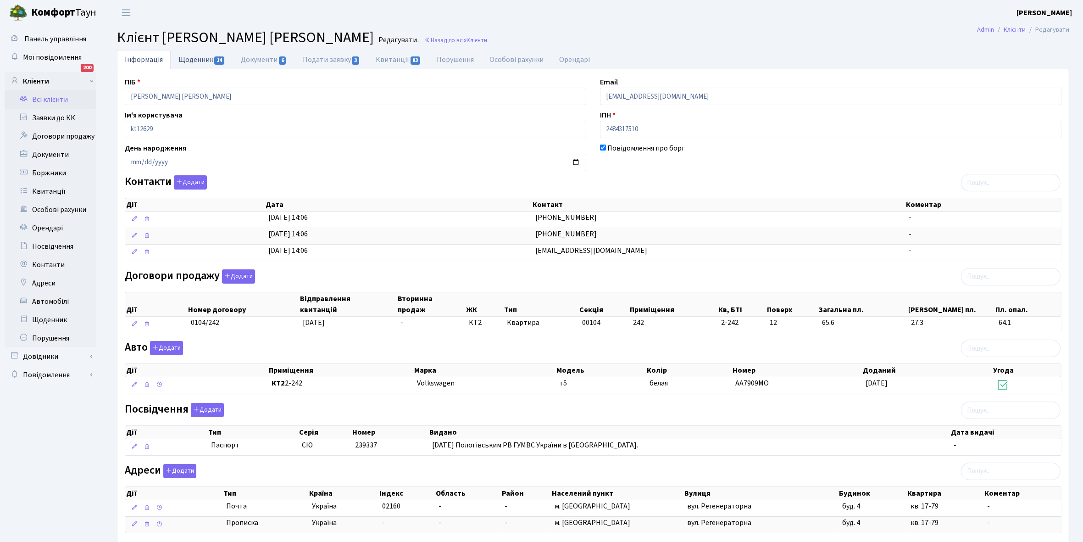
click at [196, 60] on link "Щоденник 14" at bounding box center [202, 59] width 62 height 19
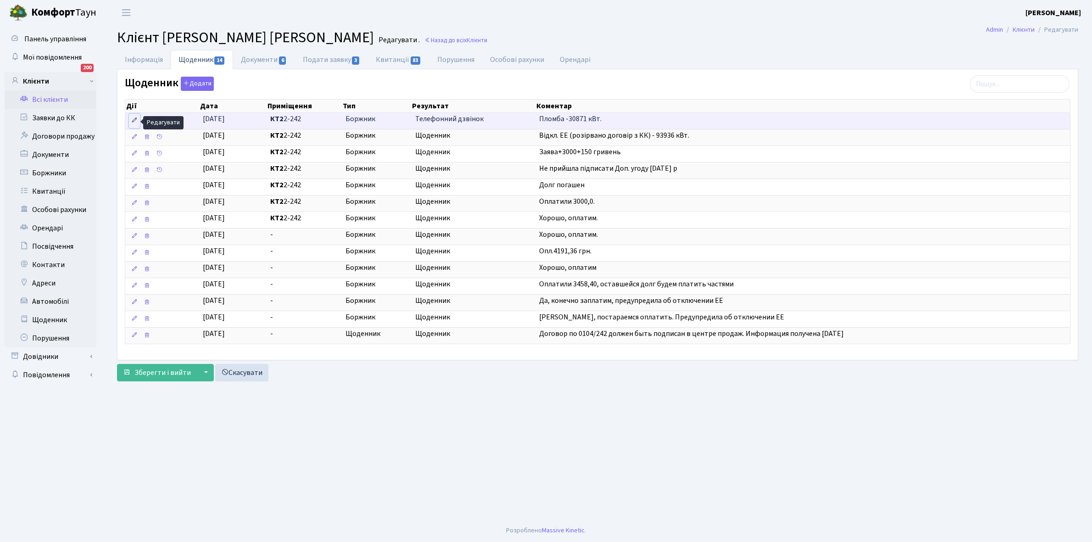
click at [135, 120] on icon at bounding box center [134, 120] width 6 height 6
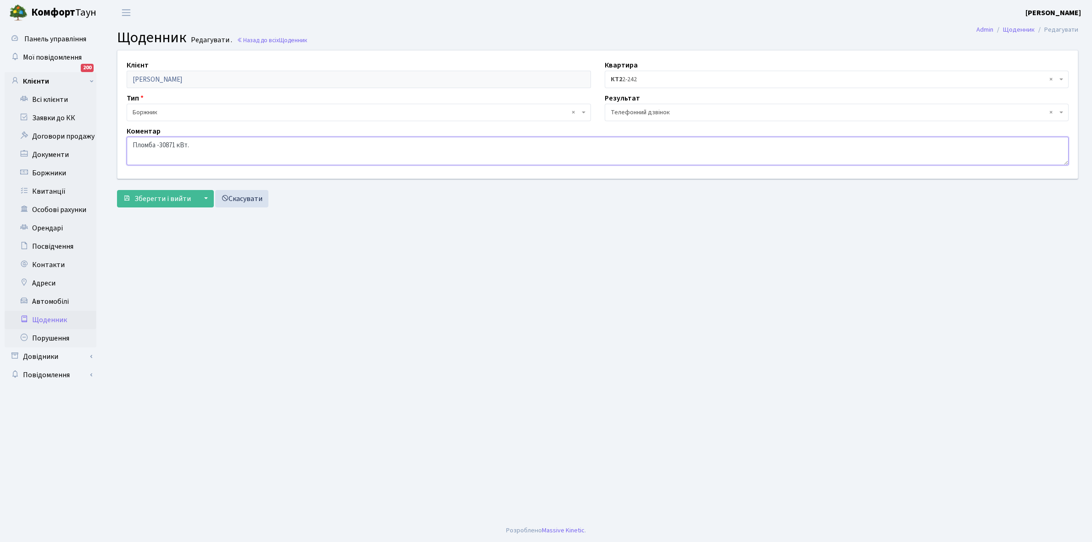
click at [241, 146] on textarea "Пломба -30871 кВт." at bounding box center [598, 151] width 942 height 28
click at [249, 143] on textarea "Пломба -30871 кВт." at bounding box center [598, 151] width 942 height 28
click at [301, 145] on textarea "Пломба -30871 кВт." at bounding box center [598, 151] width 942 height 28
type textarea "Пломба -30871 кВт. Змінився власник ."
click at [161, 195] on span "Зберегти і вийти" at bounding box center [162, 199] width 56 height 10
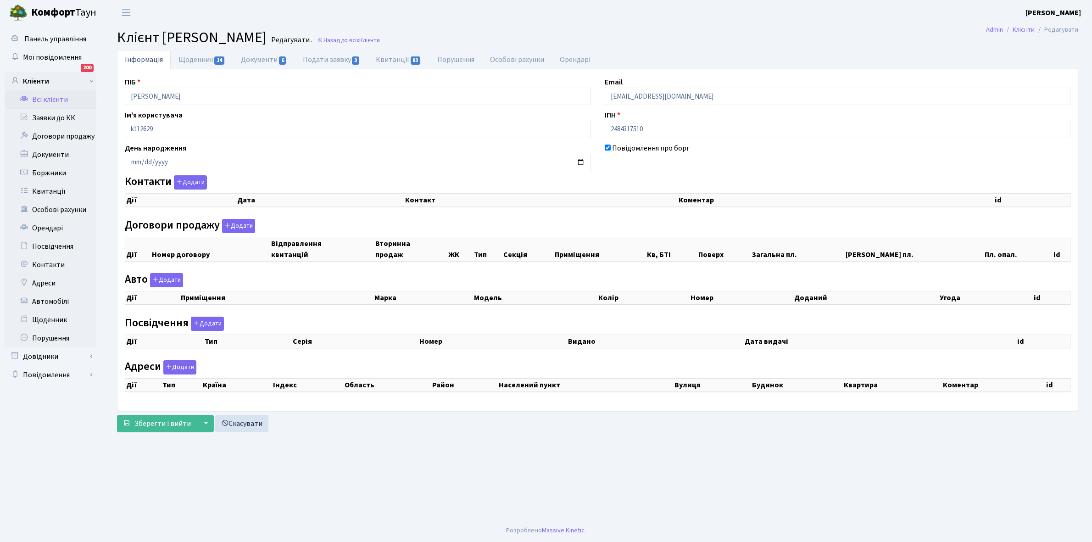
checkbox input "true"
select select "25"
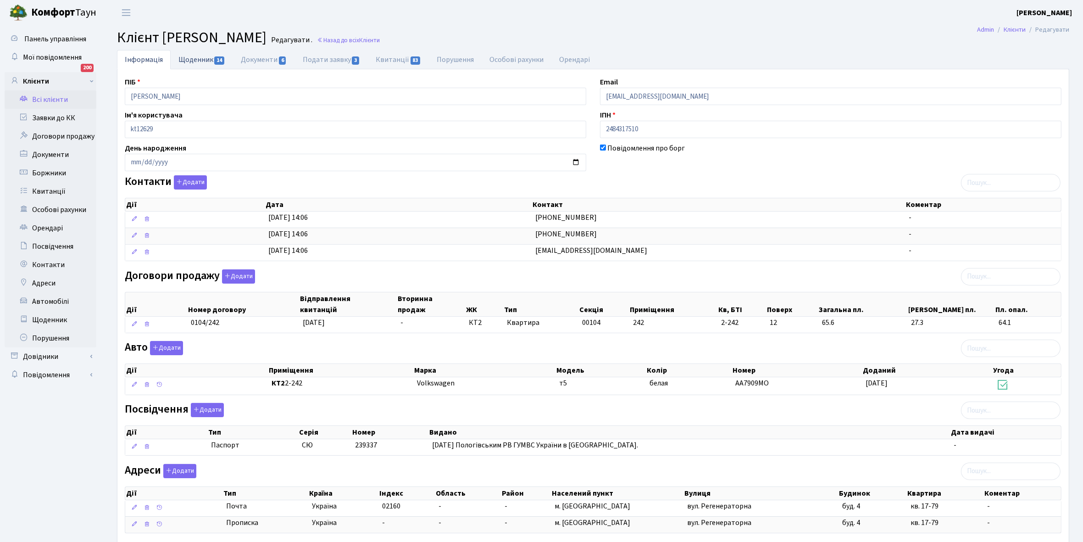
click at [200, 63] on link "Щоденник 14" at bounding box center [202, 59] width 62 height 19
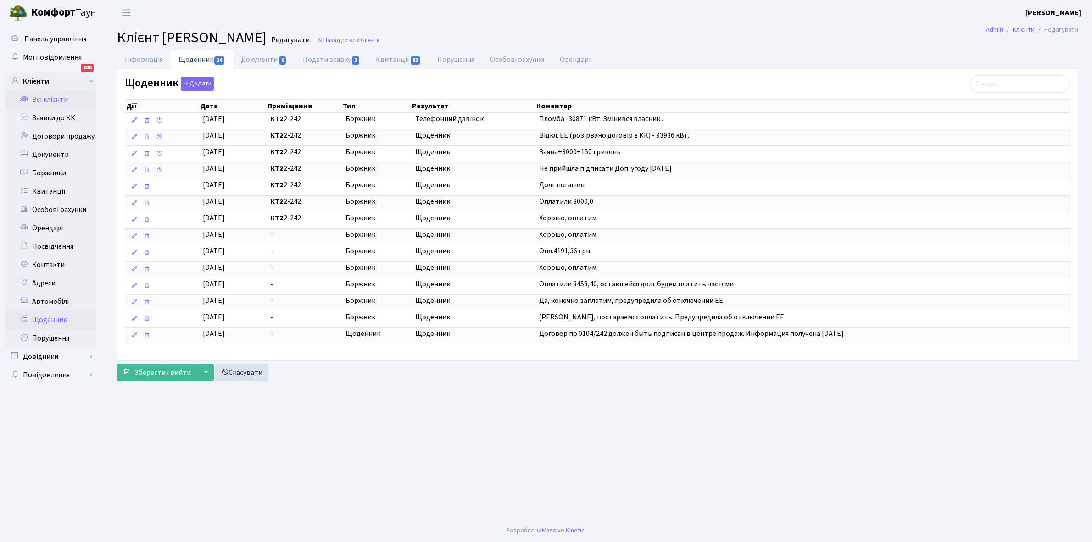
click at [49, 318] on link "Щоденник" at bounding box center [51, 320] width 92 height 18
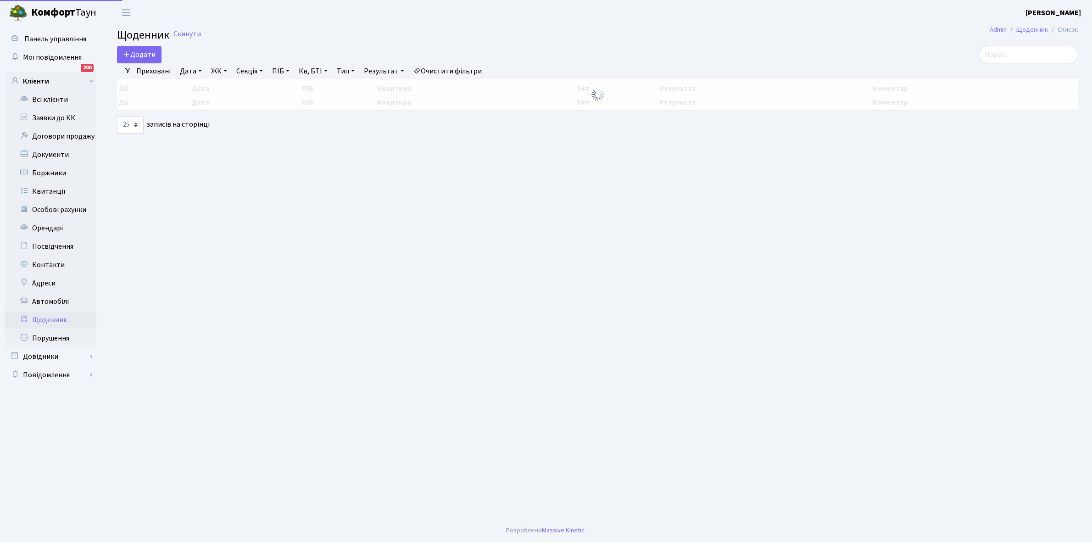
select select "25"
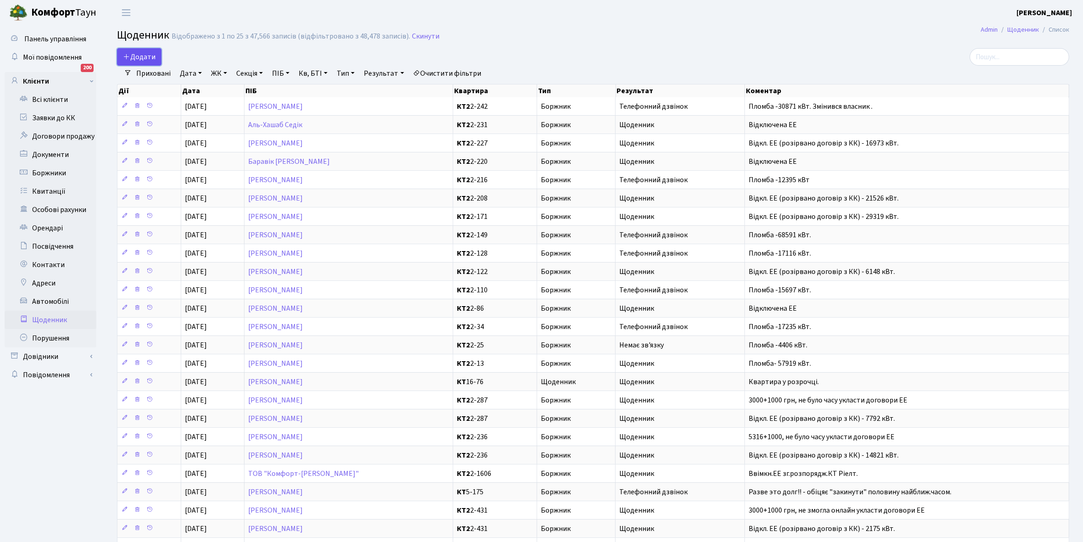
click at [145, 56] on span "Додати" at bounding box center [139, 57] width 33 height 10
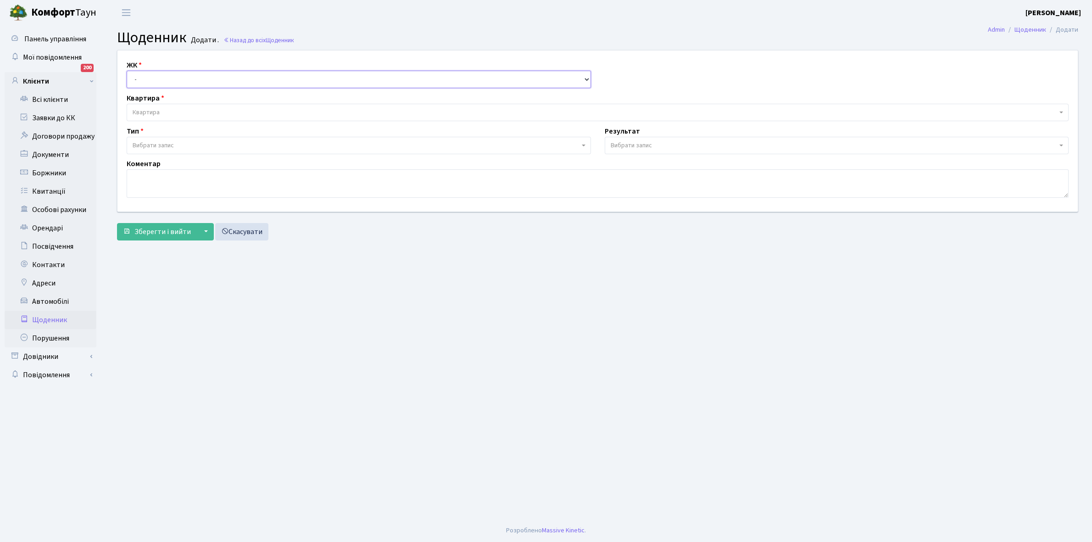
click at [142, 72] on select "- КТ, вул. Регенераторна, 4 КТ2, просп. [STREET_ADDRESS] [STREET_ADDRESS] [PERS…" at bounding box center [359, 79] width 464 height 17
select select "295"
click at [127, 71] on select "- КТ, вул. Регенераторна, 4 КТ2, просп. [STREET_ADDRESS] [STREET_ADDRESS] [PERS…" at bounding box center [359, 79] width 464 height 17
select select
click at [154, 112] on span "Квартира" at bounding box center [146, 112] width 27 height 9
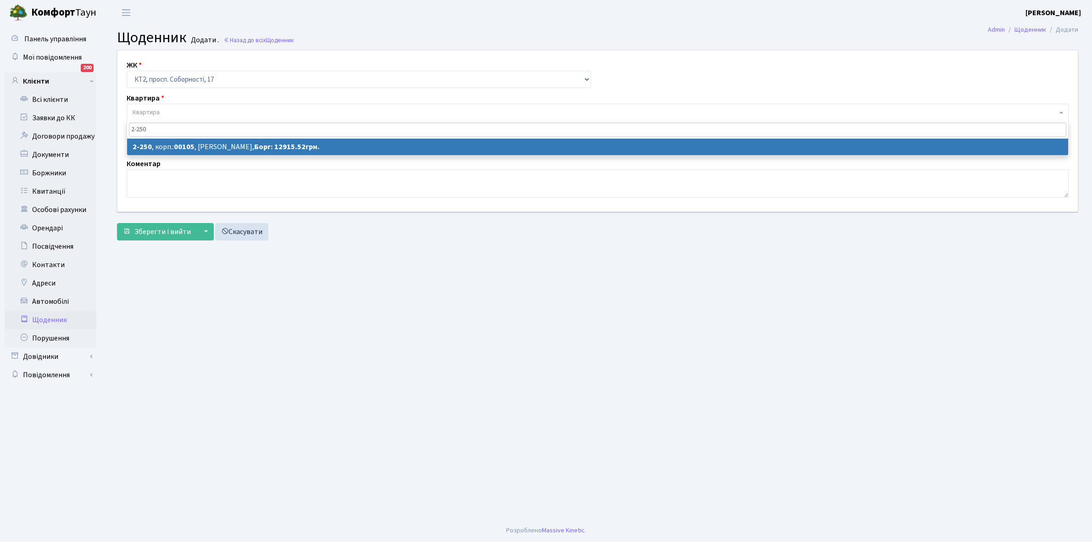
type input "2-250"
select select "15307"
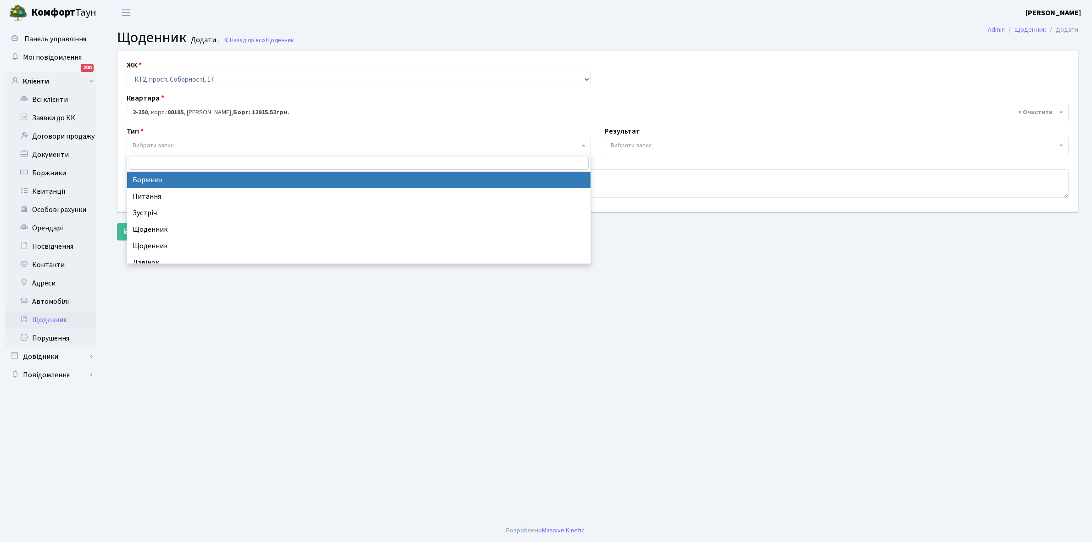
drag, startPoint x: 171, startPoint y: 143, endPoint x: 177, endPoint y: 162, distance: 19.6
click at [175, 154] on body "Комфорт Таун Кладко Т. Мій обліковий запис Вийти Панель управління Мої повідомл…" at bounding box center [546, 271] width 1092 height 542
select select "189"
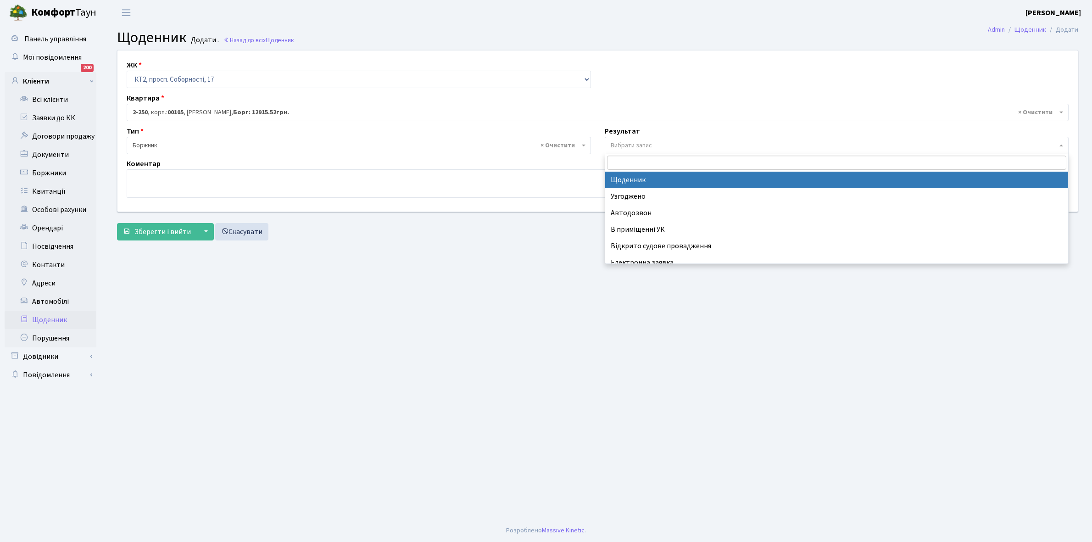
click at [626, 143] on span "Вибрати запис" at bounding box center [631, 145] width 41 height 9
select select "14"
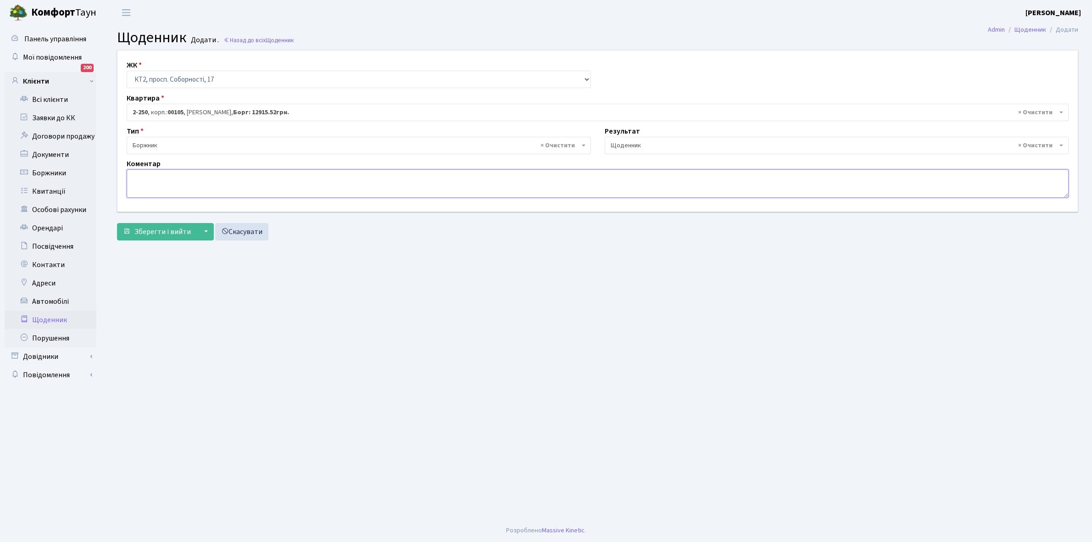
click at [138, 179] on textarea at bounding box center [598, 183] width 942 height 28
type textarea "Відключена ЕЕ."
click at [161, 229] on span "Зберегти і вийти" at bounding box center [162, 232] width 56 height 10
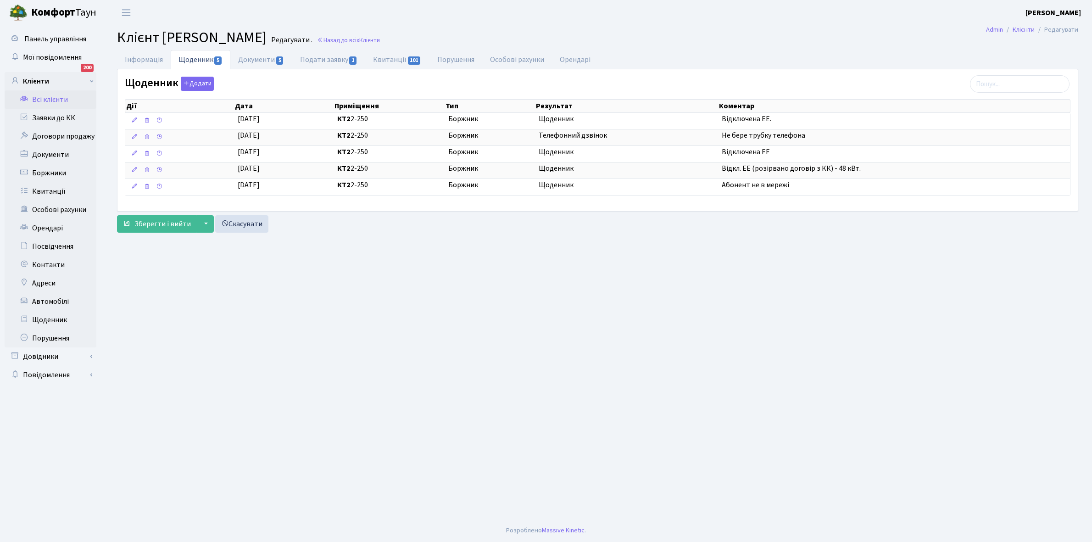
click at [47, 98] on link "Всі клієнти" at bounding box center [51, 99] width 92 height 18
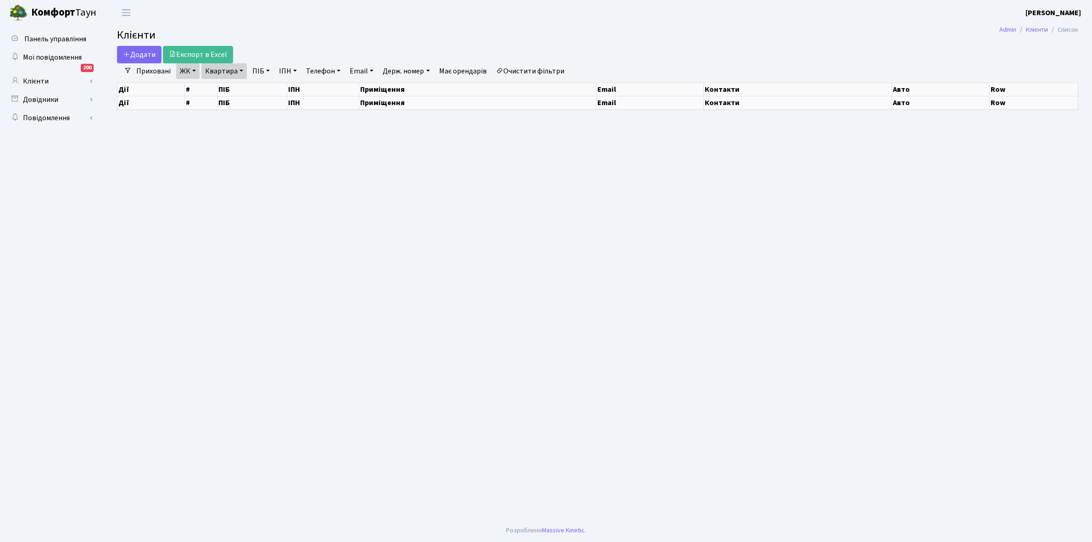
select select "25"
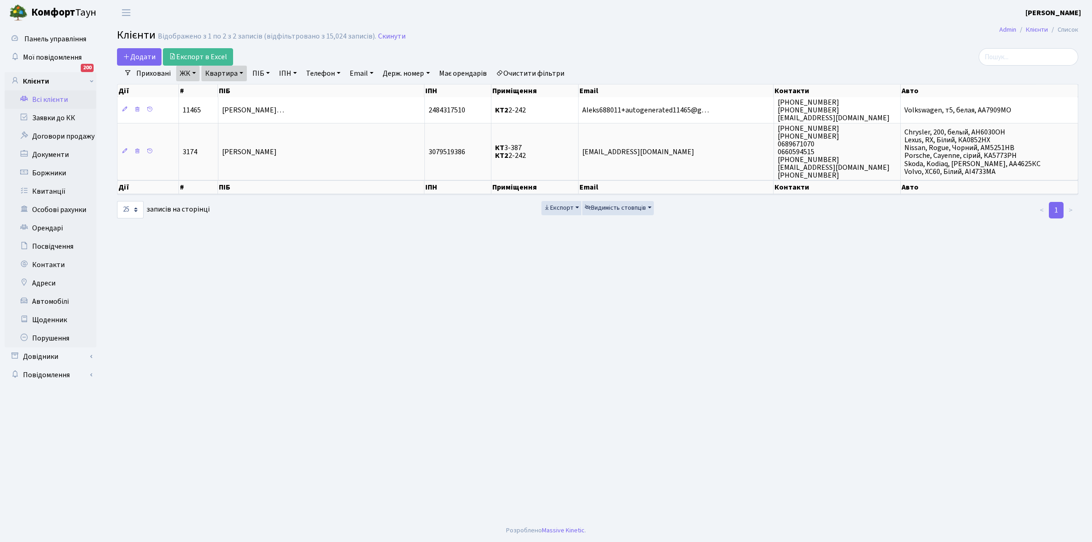
click at [242, 72] on link "Квартира" at bounding box center [223, 74] width 45 height 16
click at [235, 92] on input "2-242" at bounding box center [229, 91] width 54 height 17
type input "2-287"
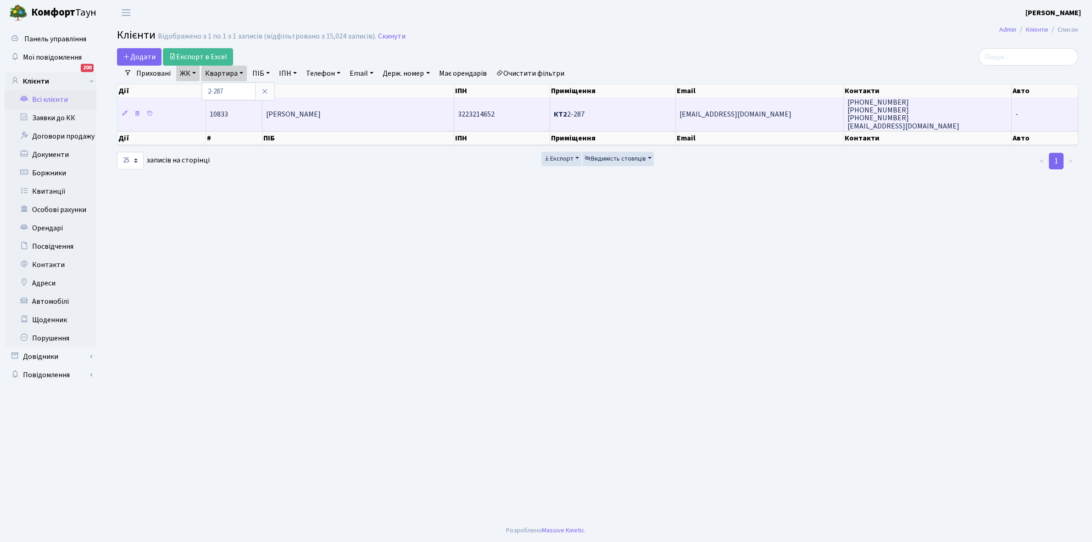
click at [340, 119] on td "[PERSON_NAME]" at bounding box center [358, 113] width 192 height 33
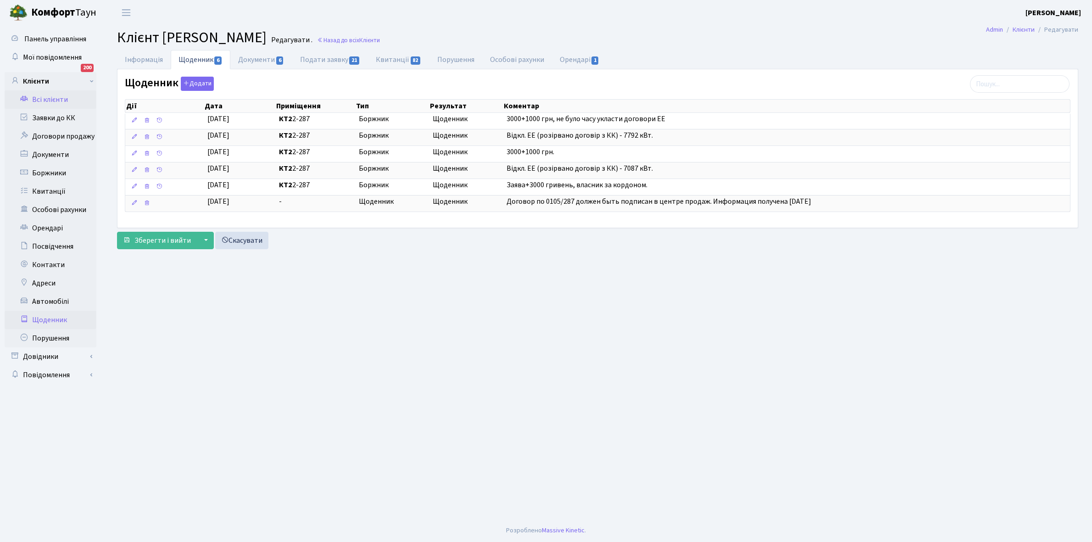
click at [44, 318] on link "Щоденник" at bounding box center [51, 320] width 92 height 18
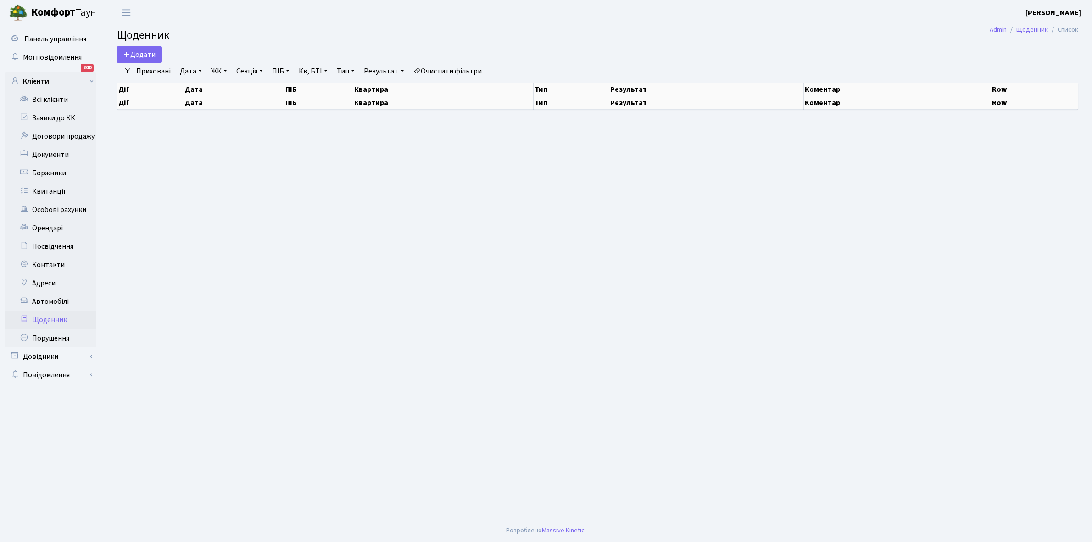
select select "25"
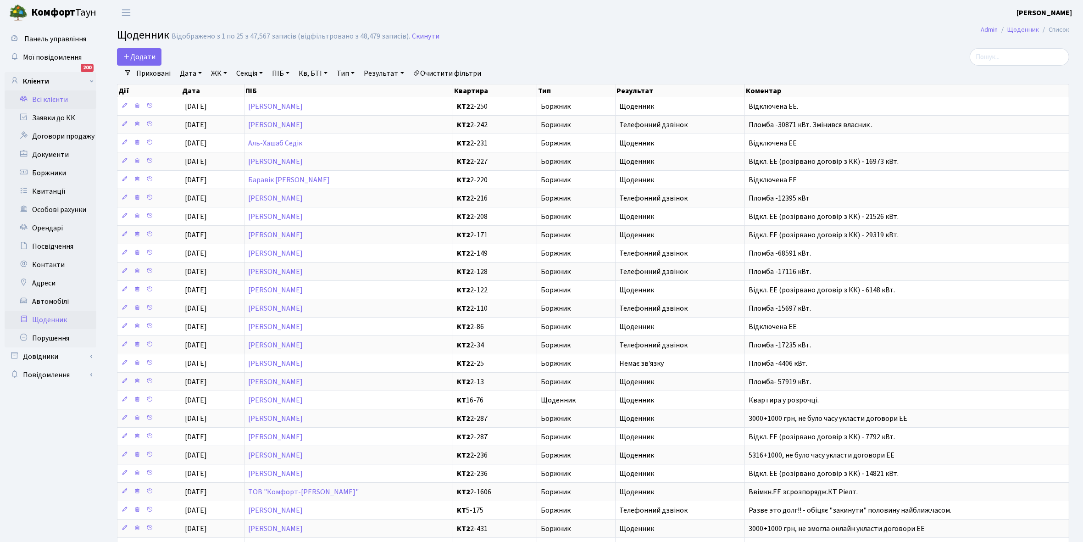
click at [58, 94] on link "Всі клієнти" at bounding box center [51, 99] width 92 height 18
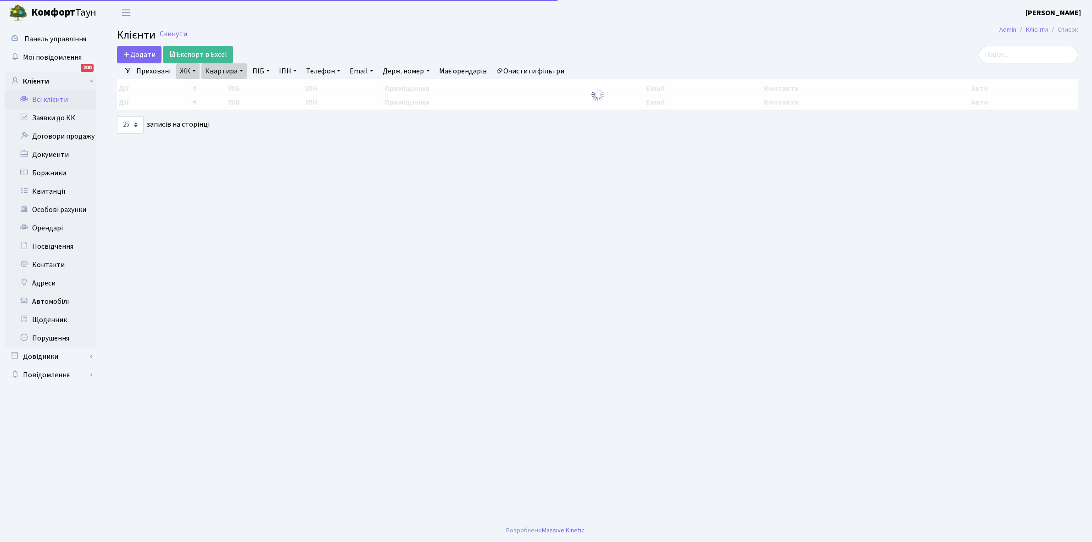
select select "25"
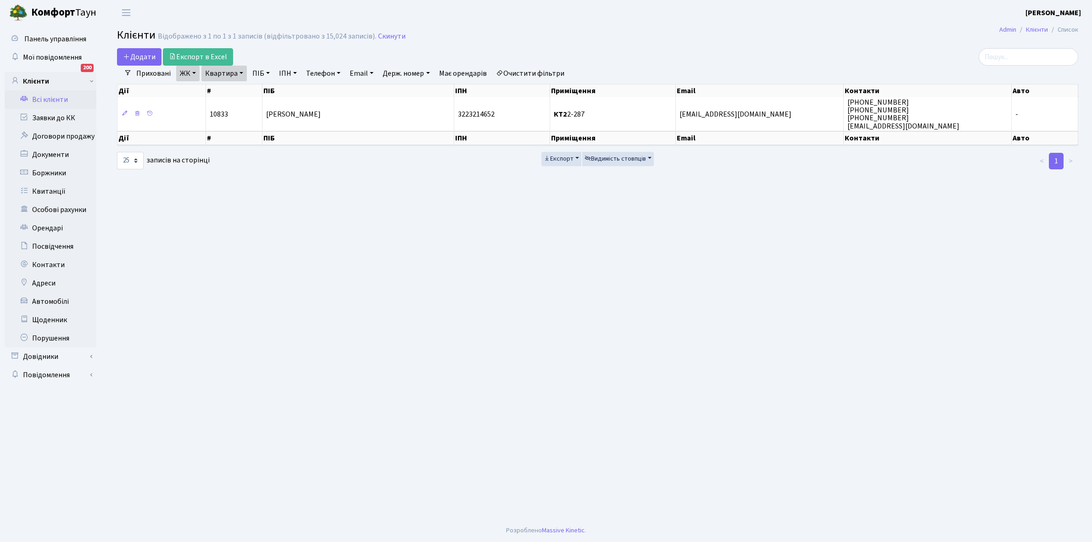
click at [239, 71] on link "Квартира" at bounding box center [223, 74] width 45 height 16
click at [242, 89] on input "2-287" at bounding box center [229, 91] width 54 height 17
type input "2-288"
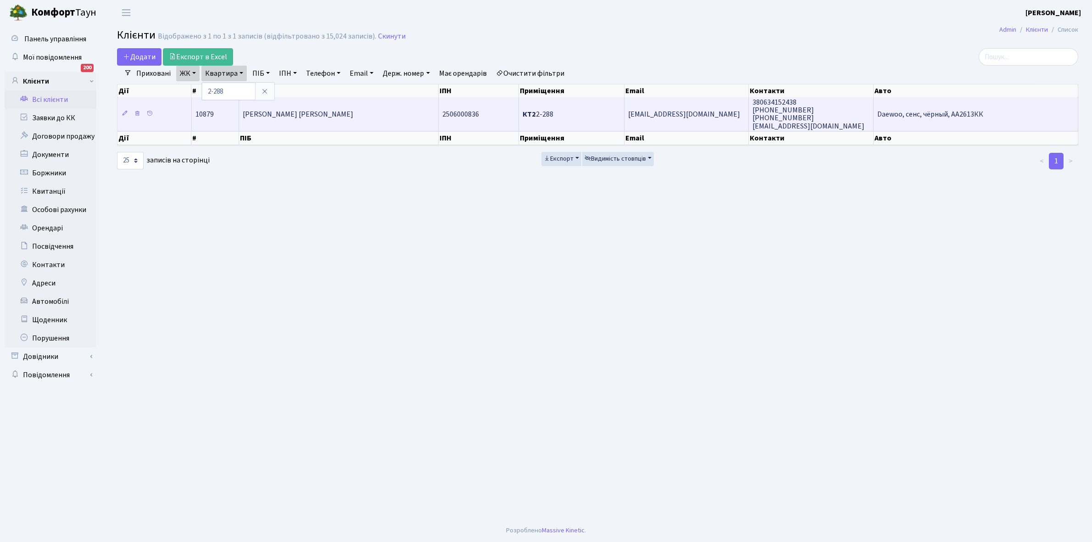
click at [355, 115] on td "Кукульчук Олександр Павлович" at bounding box center [339, 113] width 200 height 33
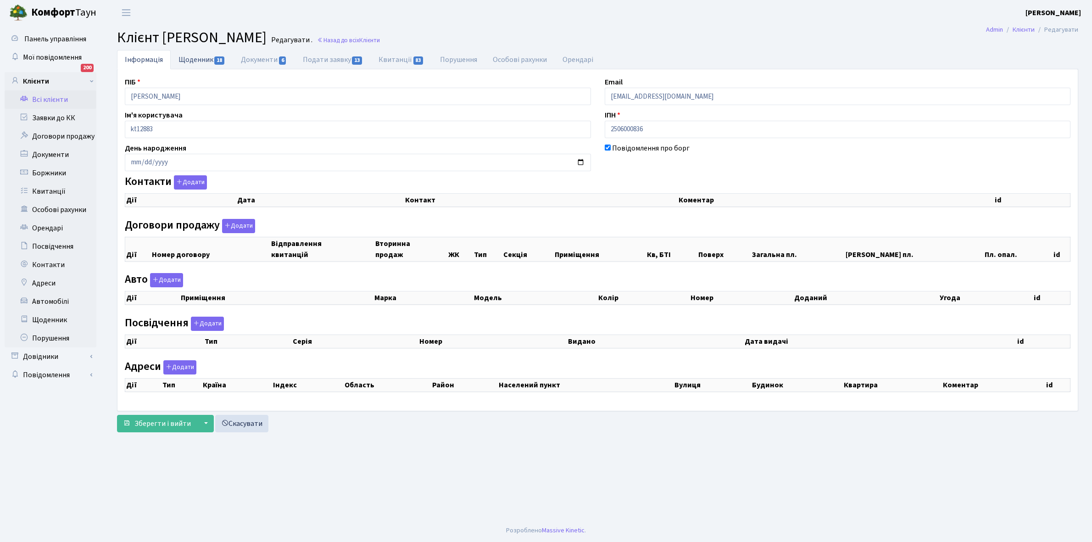
click at [186, 58] on link "Щоденник 18" at bounding box center [202, 59] width 62 height 19
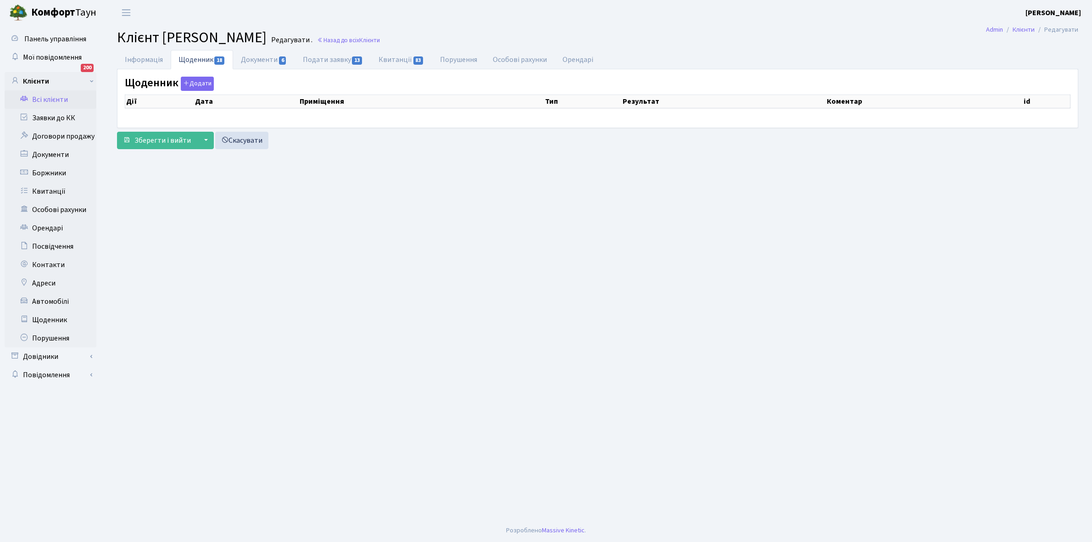
select select "25"
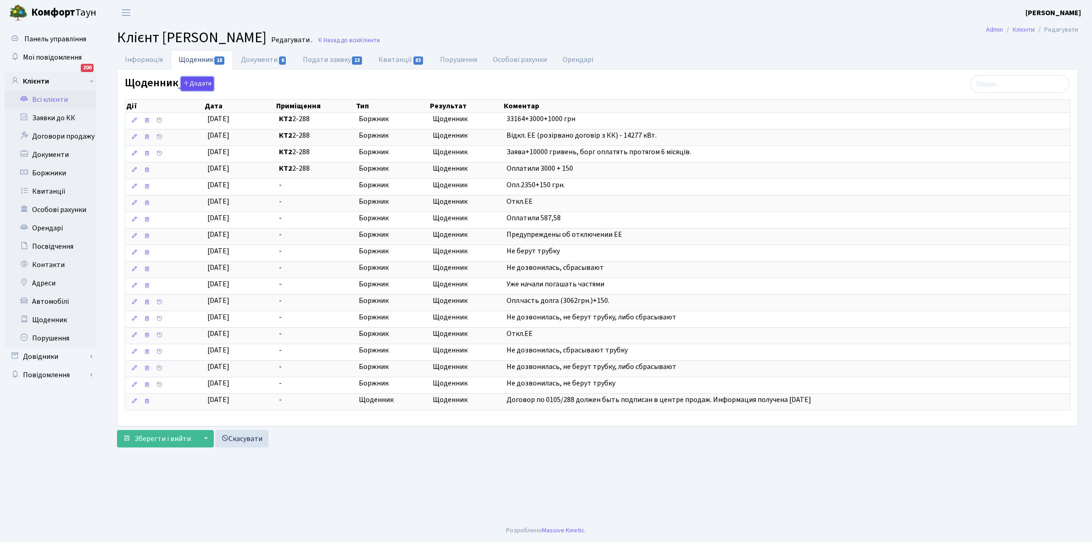
click at [196, 84] on button "Додати" at bounding box center [197, 84] width 33 height 14
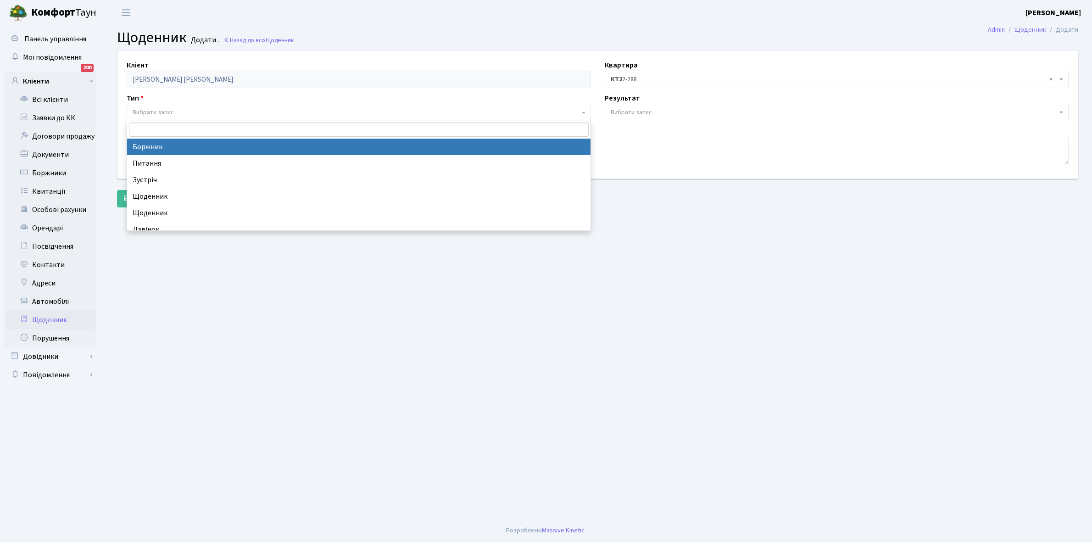
click at [173, 110] on span "Вибрати запис" at bounding box center [153, 112] width 41 height 9
select select "189"
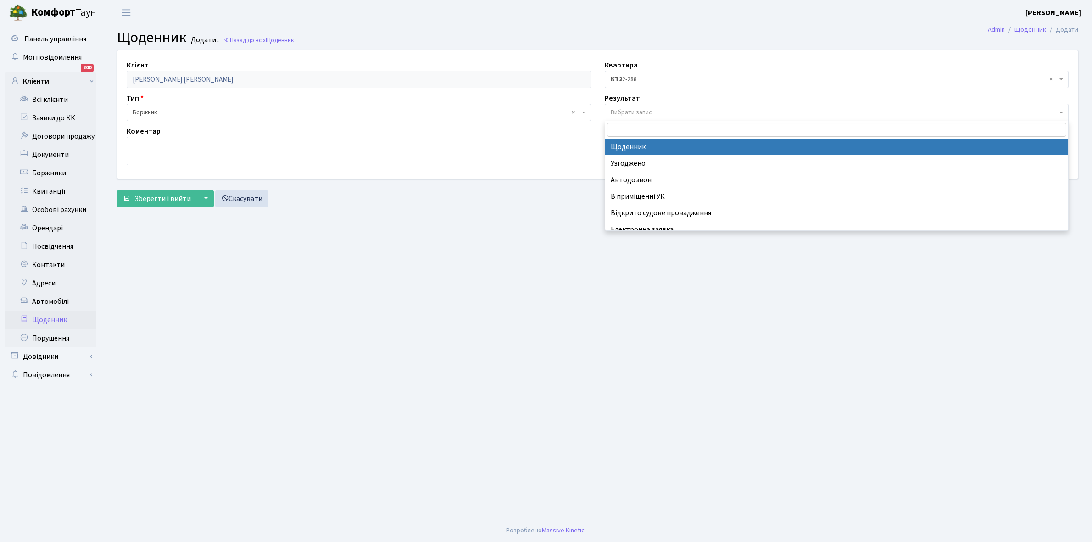
click at [655, 109] on span "Вибрати запис" at bounding box center [834, 112] width 447 height 9
select select "14"
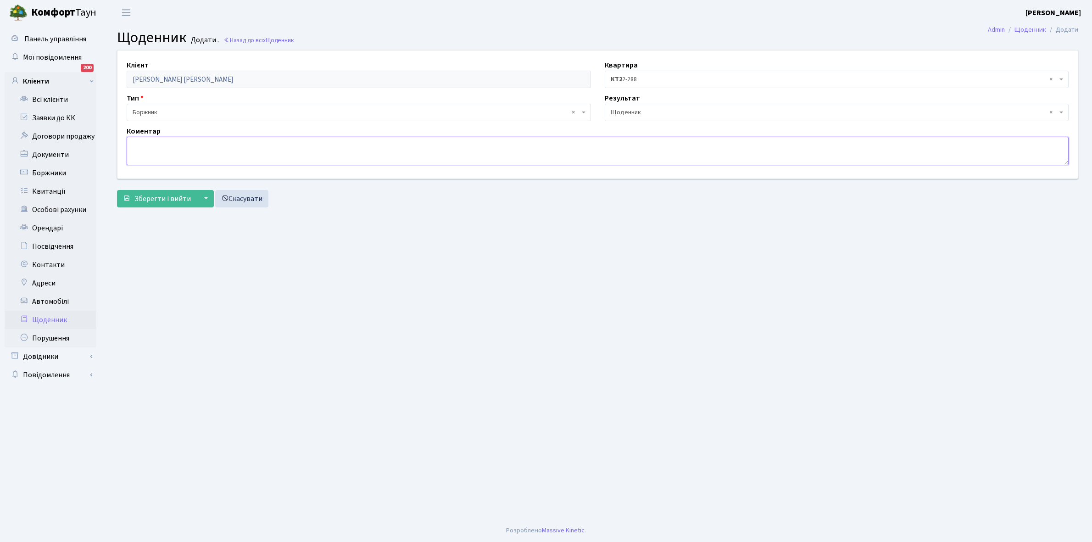
click at [143, 143] on textarea at bounding box center [598, 151] width 942 height 28
paste textarea "Відкл. ЕЕ (розірвано договір з КК) - кВт."
click at [241, 140] on textarea "Відкл. ЕЕ (розірвано договір з КК) - кВт." at bounding box center [598, 151] width 942 height 28
type textarea "Відкл. ЕЕ (розірвано договір з КК) - 16025 кВт."
click at [168, 201] on span "Зберегти і вийти" at bounding box center [162, 199] width 56 height 10
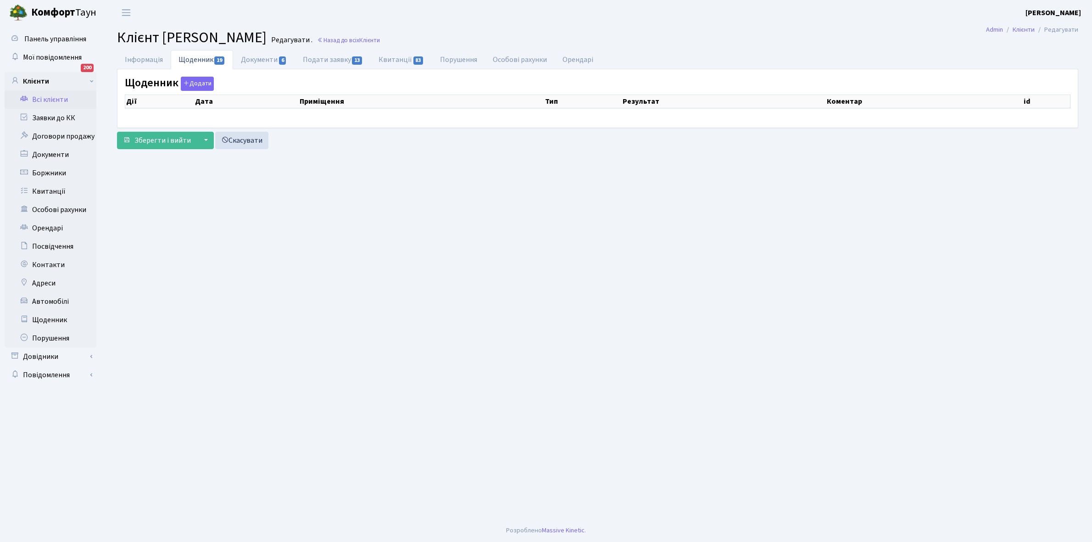
select select "25"
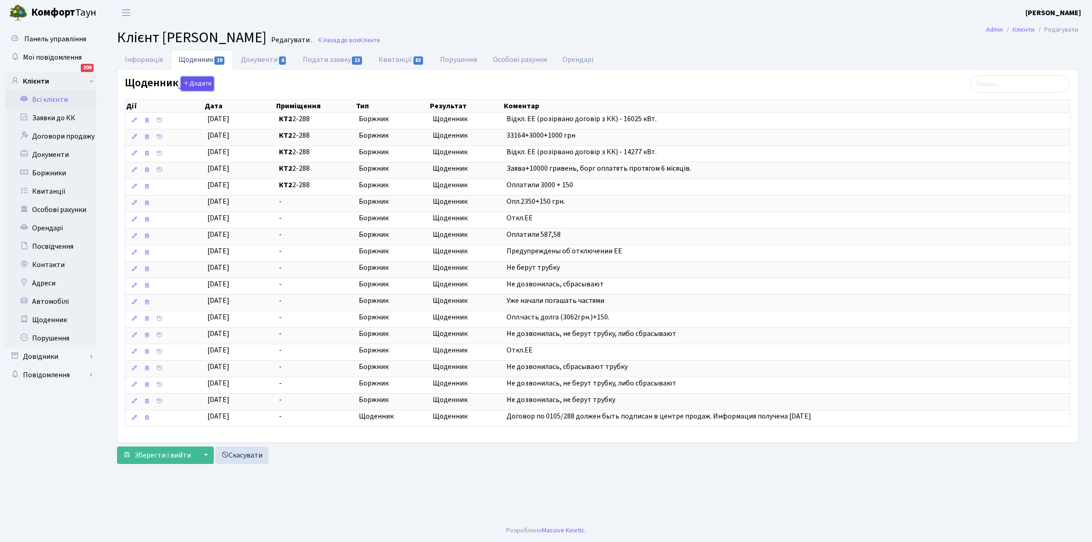
click at [196, 81] on button "Додати" at bounding box center [197, 84] width 33 height 14
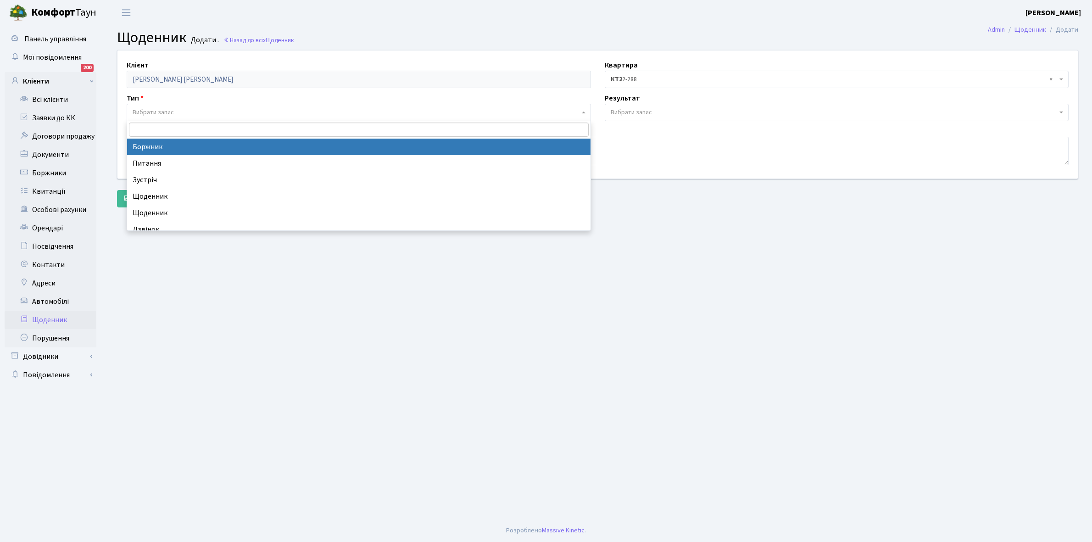
click at [157, 111] on span "Вибрати запис" at bounding box center [153, 112] width 41 height 9
select select "189"
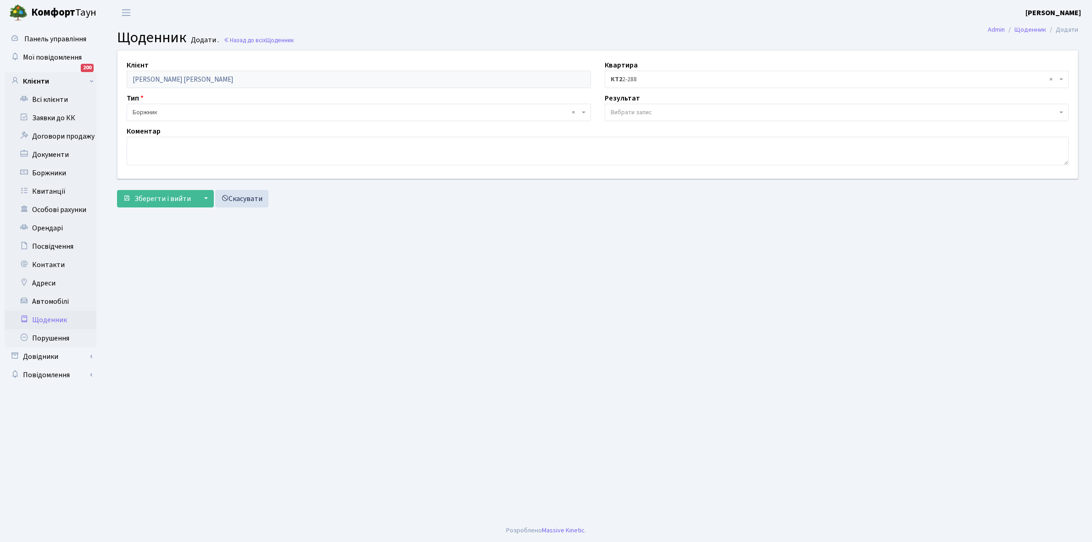
click at [641, 105] on span "Вибрати запис" at bounding box center [837, 112] width 464 height 17
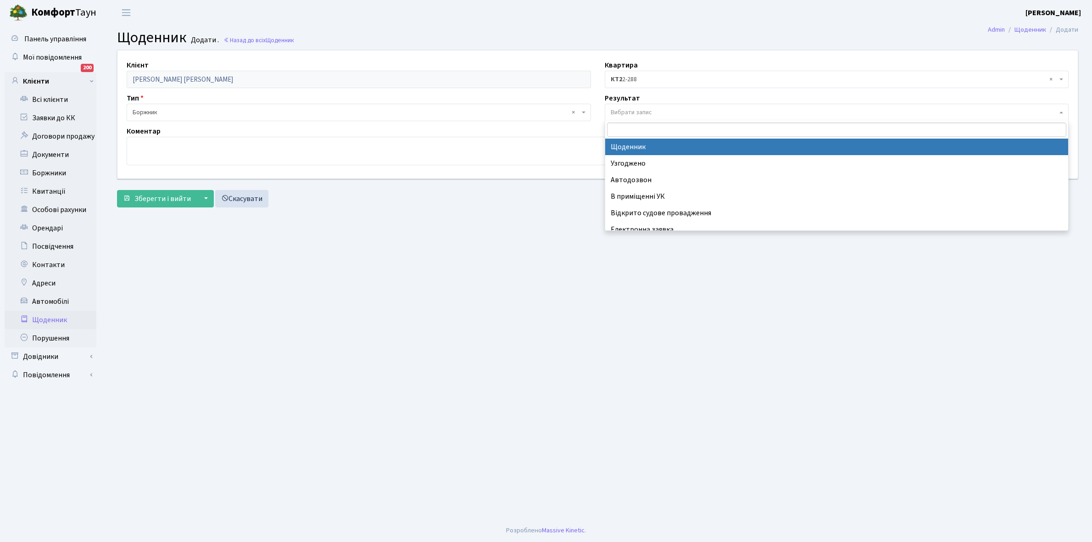
select select "14"
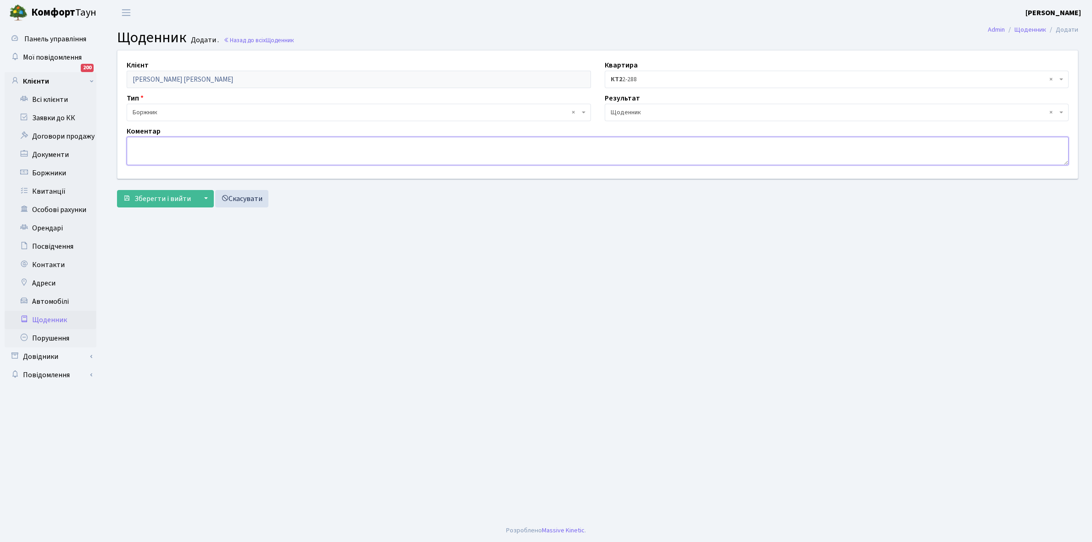
click at [134, 145] on textarea at bounding box center [598, 151] width 942 height 28
click at [51, 314] on link "Щоденник" at bounding box center [51, 320] width 92 height 18
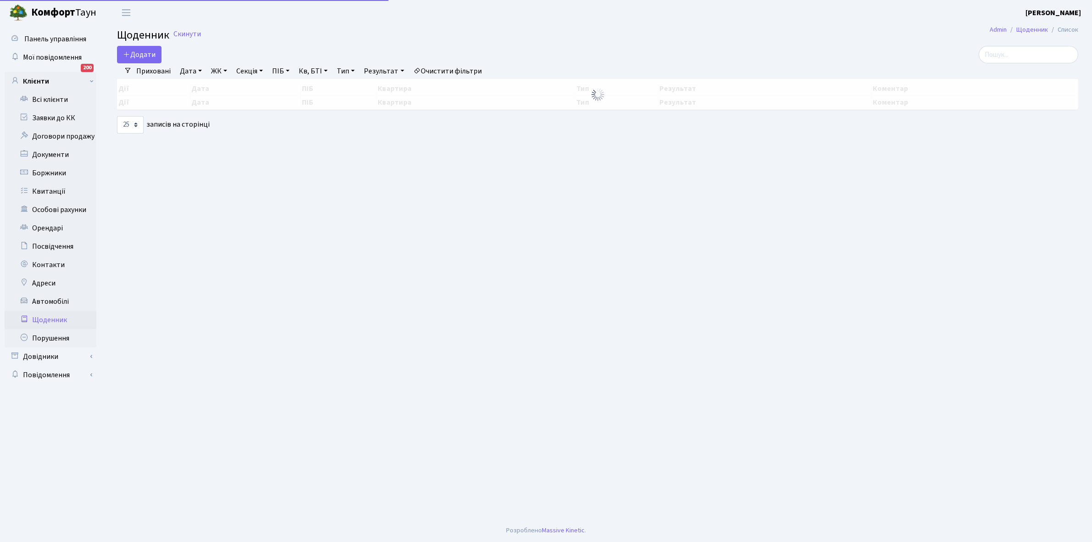
select select "25"
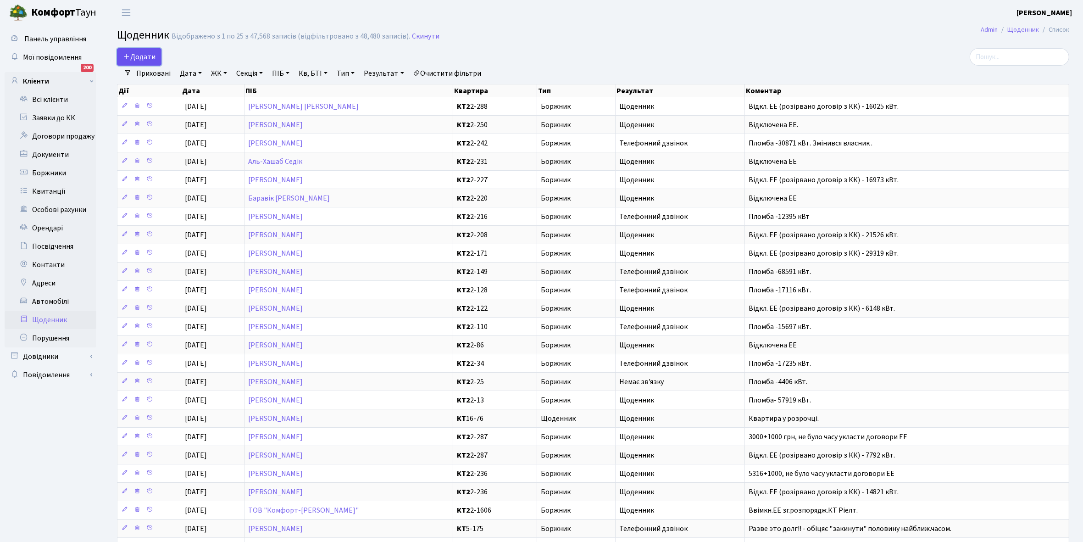
click at [144, 57] on span "Додати" at bounding box center [139, 57] width 33 height 10
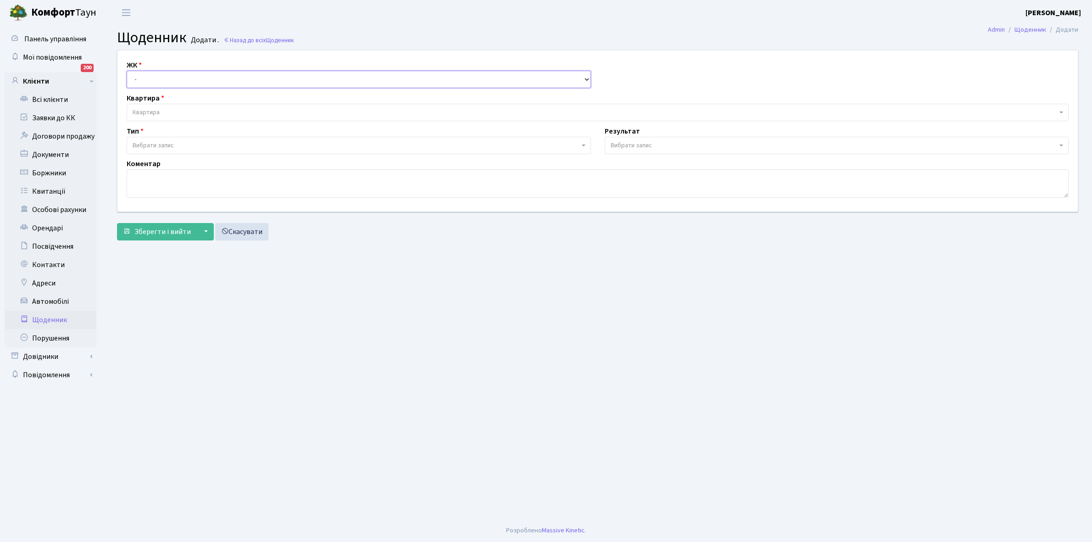
click at [158, 75] on select "- КТ, вул. Регенераторна, 4 КТ2, просп. Соборності, 17 КТ3, вул. Березнева, 16 …" at bounding box center [359, 79] width 464 height 17
select select "295"
click at [127, 71] on select "- КТ, вул. Регенераторна, 4 КТ2, просп. Соборності, 17 КТ3, вул. Березнева, 16 …" at bounding box center [359, 79] width 464 height 17
select select
click at [164, 110] on span "Квартира" at bounding box center [595, 112] width 924 height 9
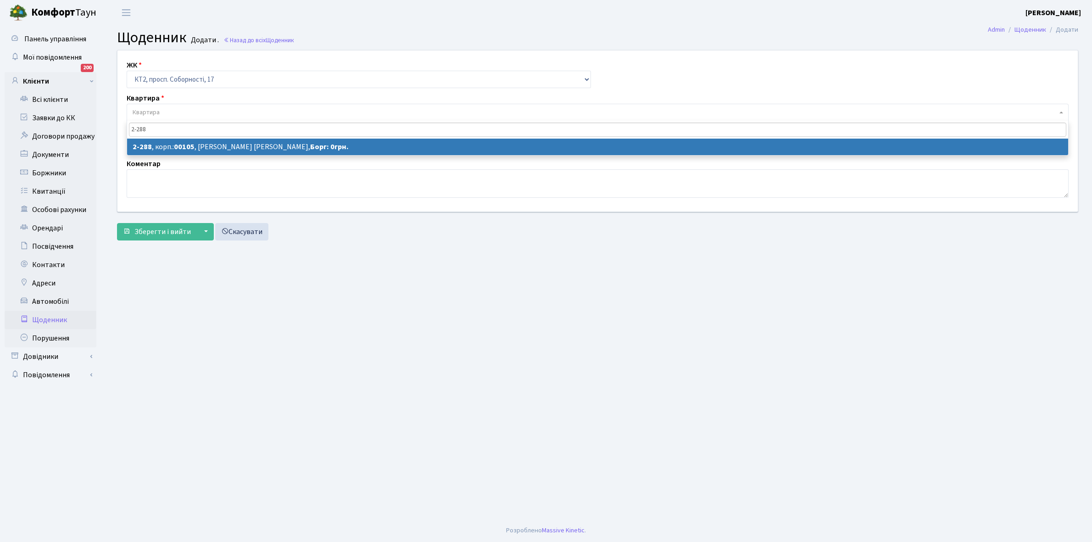
type input "2-288"
select select "15337"
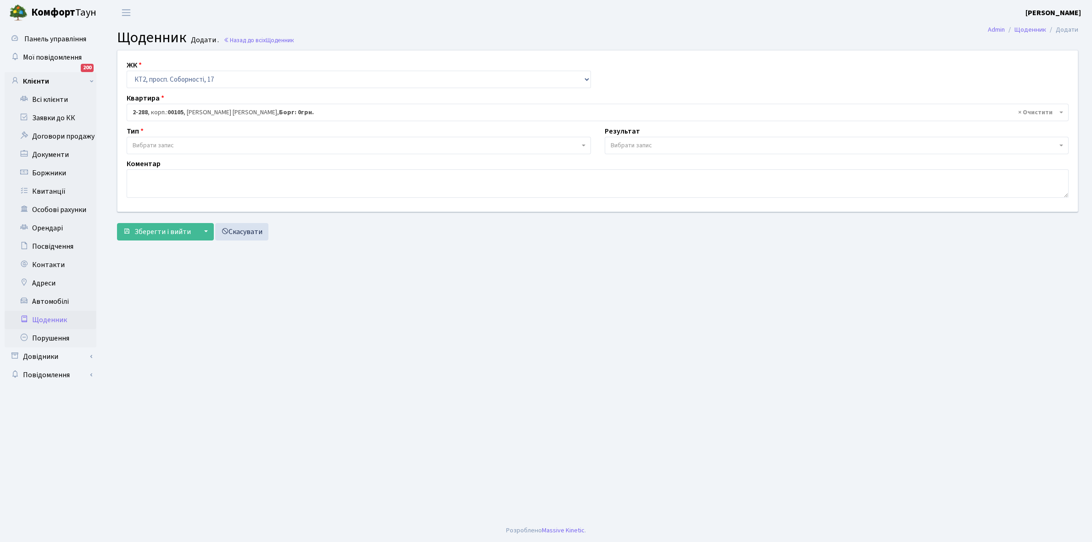
click at [175, 143] on span "Вибрати запис" at bounding box center [356, 145] width 447 height 9
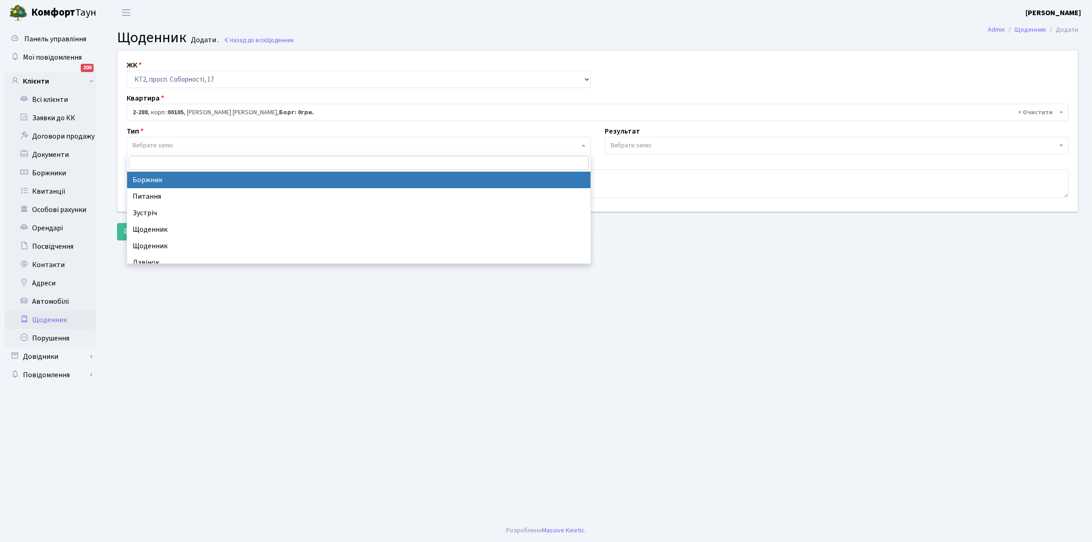
select select "189"
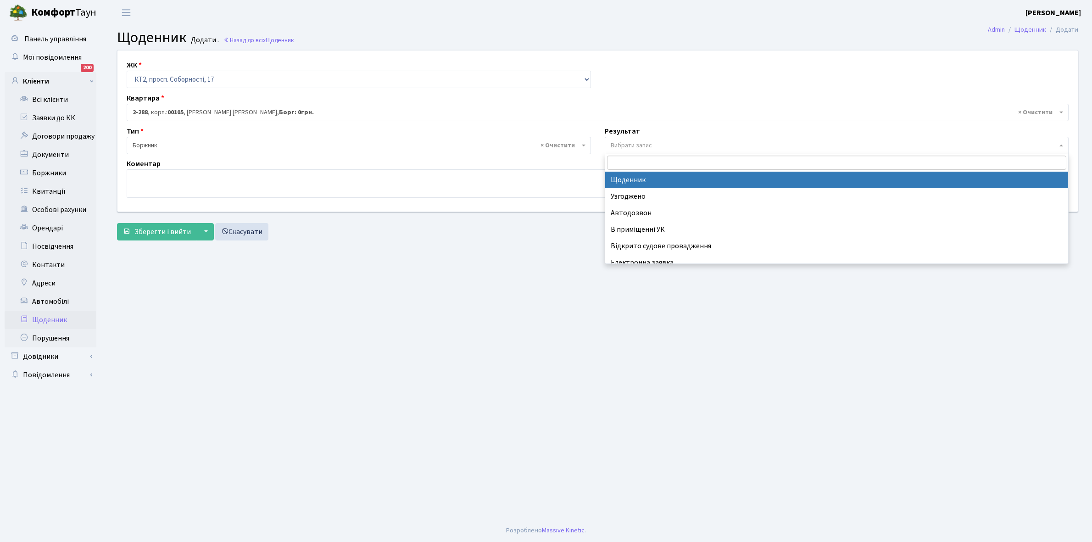
click at [632, 144] on span "Вибрати запис" at bounding box center [631, 145] width 41 height 9
select select "14"
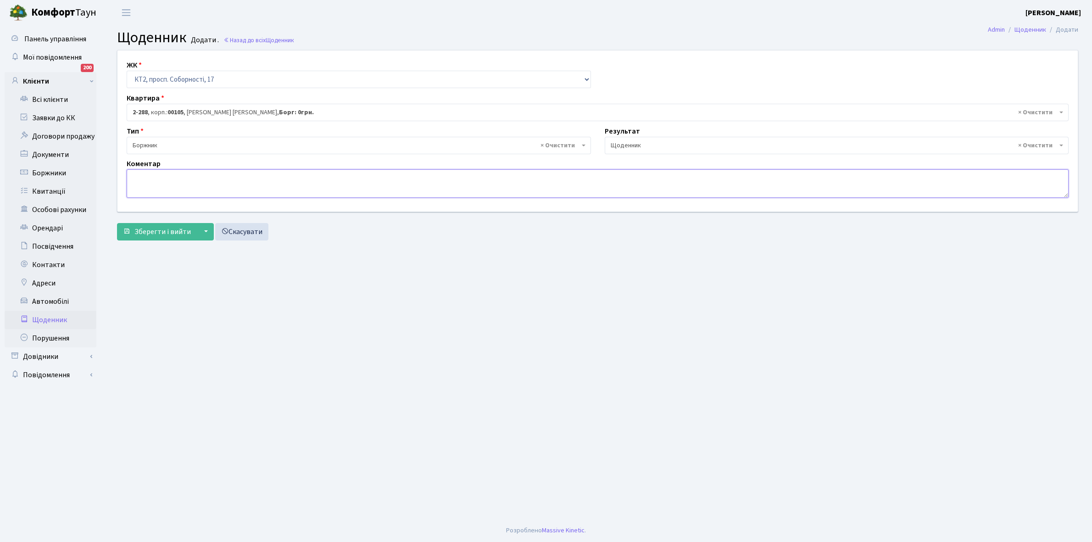
click at [147, 180] on textarea at bounding box center [598, 183] width 942 height 28
type textarea "3000+1000 грн, забув укласти договори ЕЕ"
click at [150, 233] on span "Зберегти і вийти" at bounding box center [162, 232] width 56 height 10
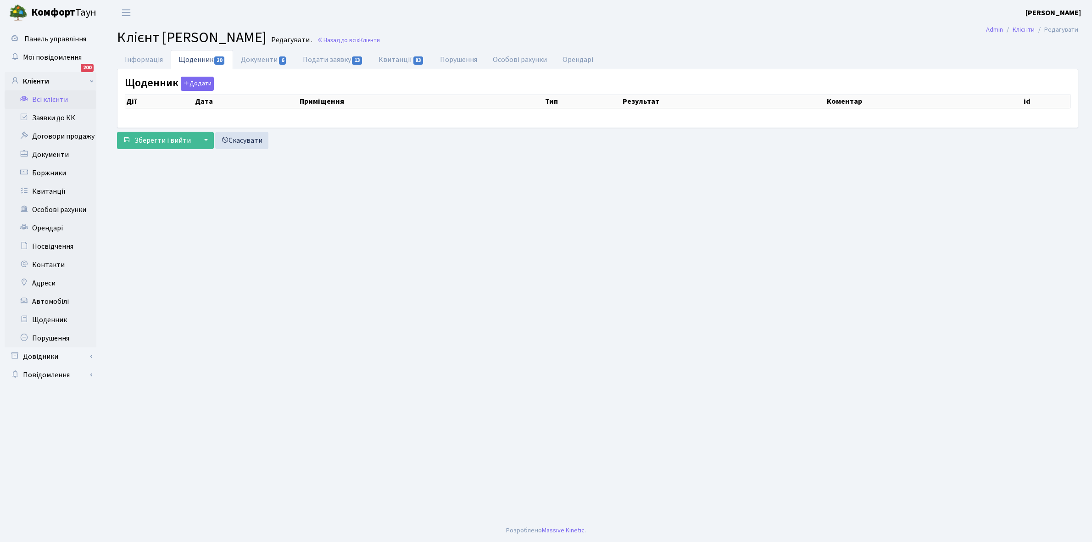
select select "25"
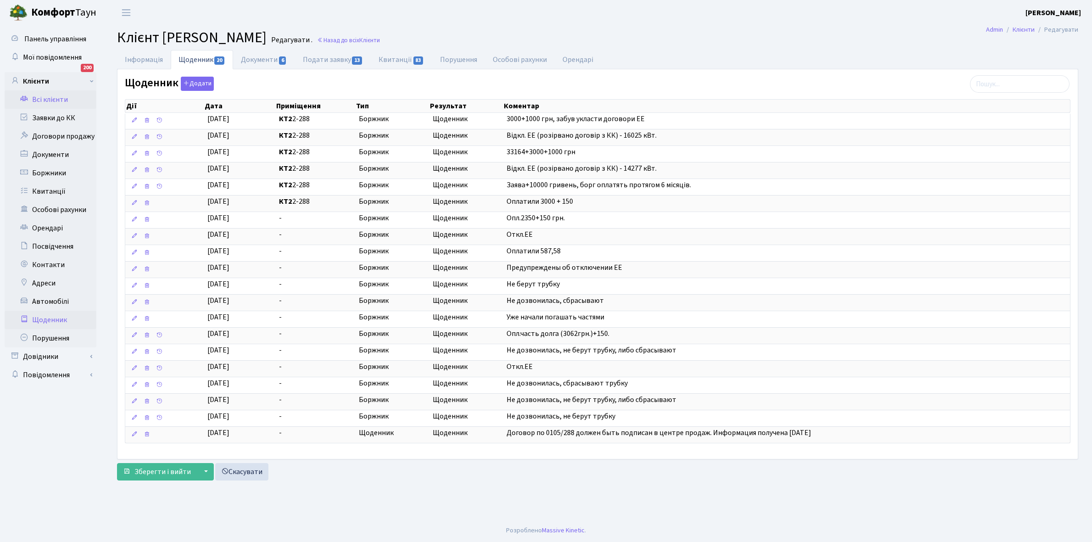
click at [51, 319] on link "Щоденник" at bounding box center [51, 320] width 92 height 18
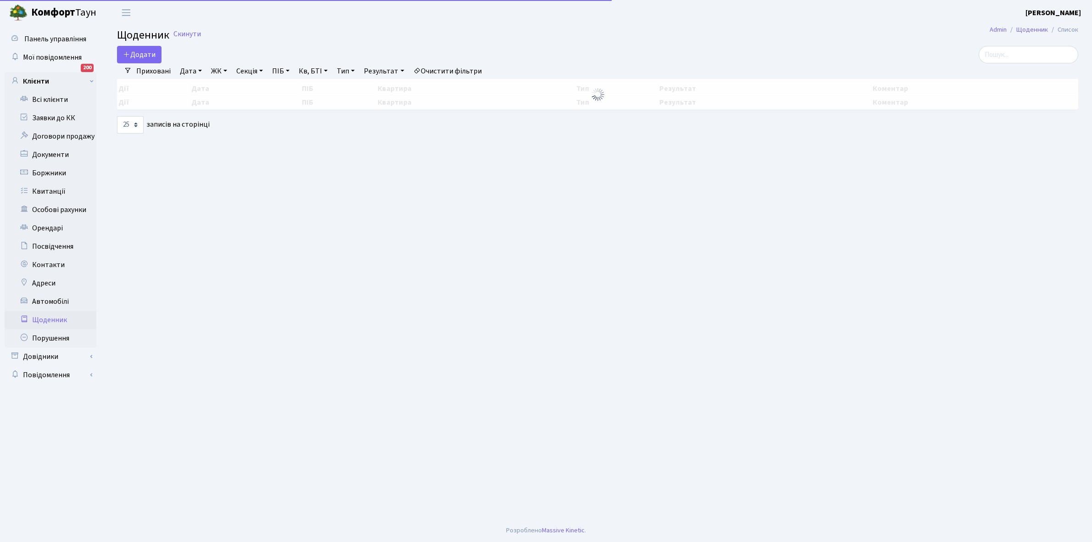
select select "25"
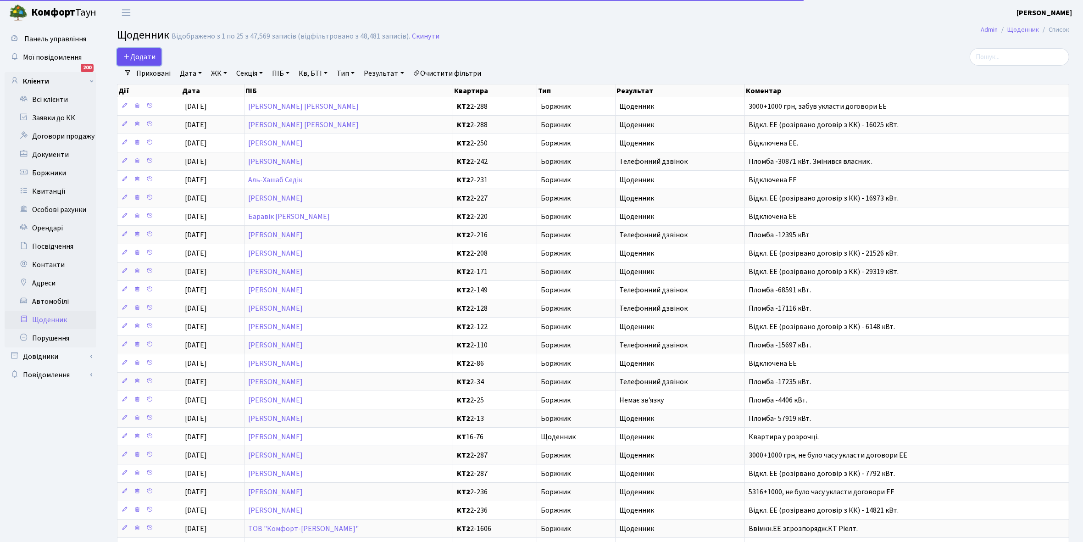
click at [141, 52] on span "Додати" at bounding box center [139, 57] width 33 height 10
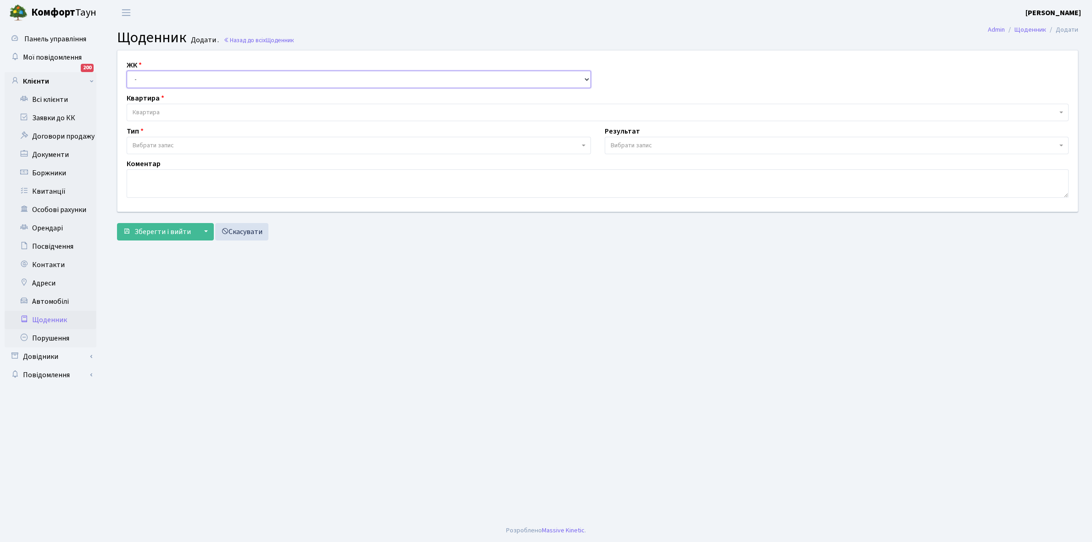
click at [157, 77] on select "- КТ, вул. Регенераторна, 4 КТ2, просп. [STREET_ADDRESS] [STREET_ADDRESS] [PERS…" at bounding box center [359, 79] width 464 height 17
select select "271"
click at [127, 71] on select "- КТ, вул. Регенераторна, 4 КТ2, просп. [STREET_ADDRESS] [STREET_ADDRESS] [PERS…" at bounding box center [359, 79] width 464 height 17
select select
click at [179, 107] on span "Квартира" at bounding box center [598, 112] width 942 height 17
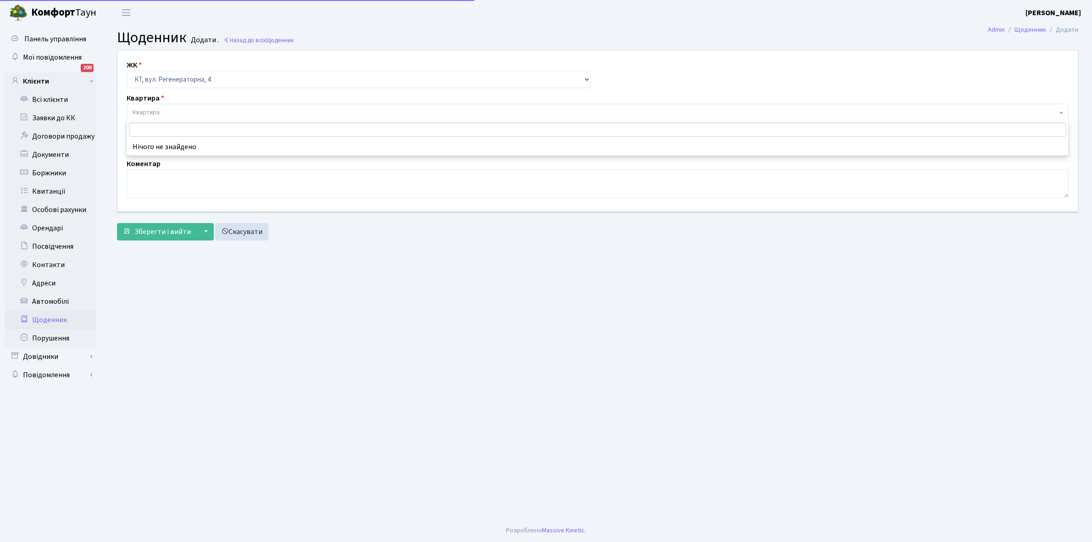
click at [167, 127] on input "search" at bounding box center [597, 129] width 937 height 14
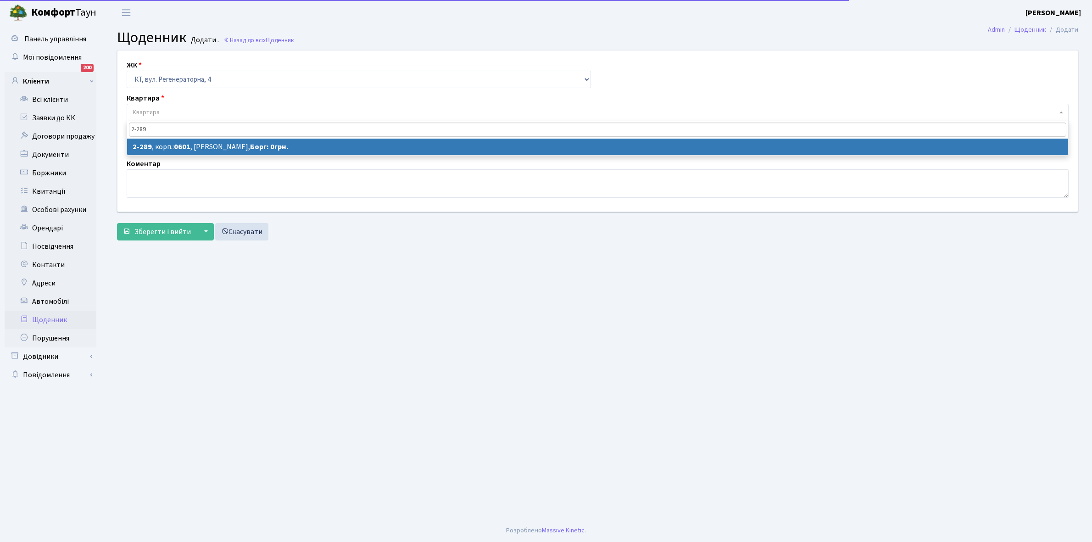
type input "2-289"
select select "1303"
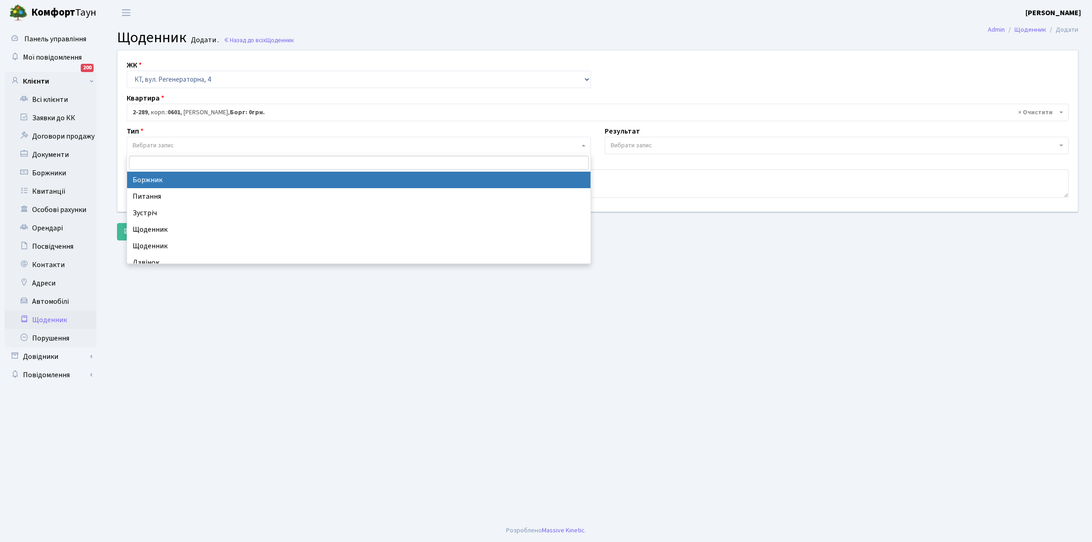
click at [177, 144] on span "Вибрати запис" at bounding box center [356, 145] width 447 height 9
select select "189"
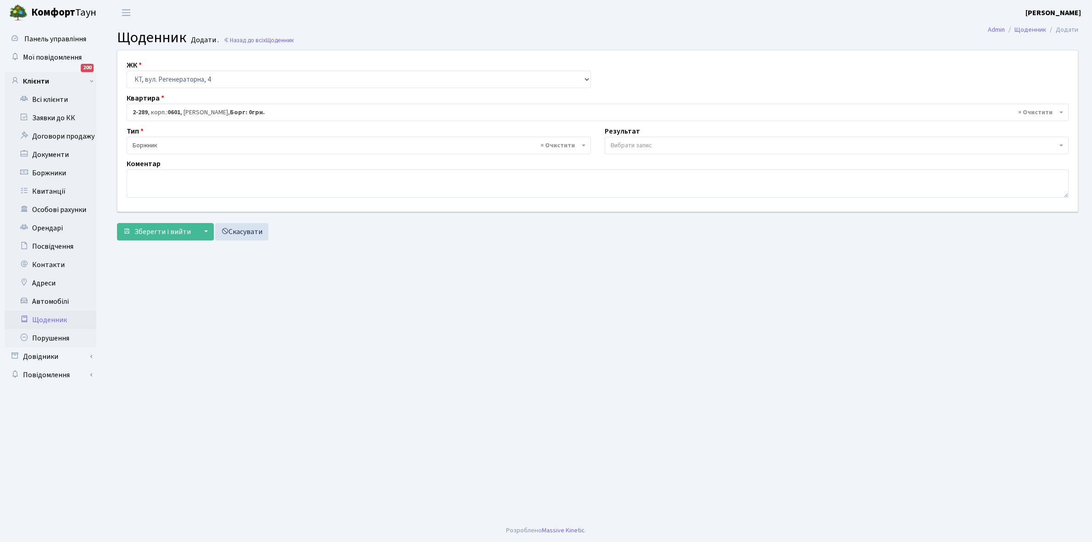
click at [637, 146] on span "Вибрати запис" at bounding box center [631, 145] width 41 height 9
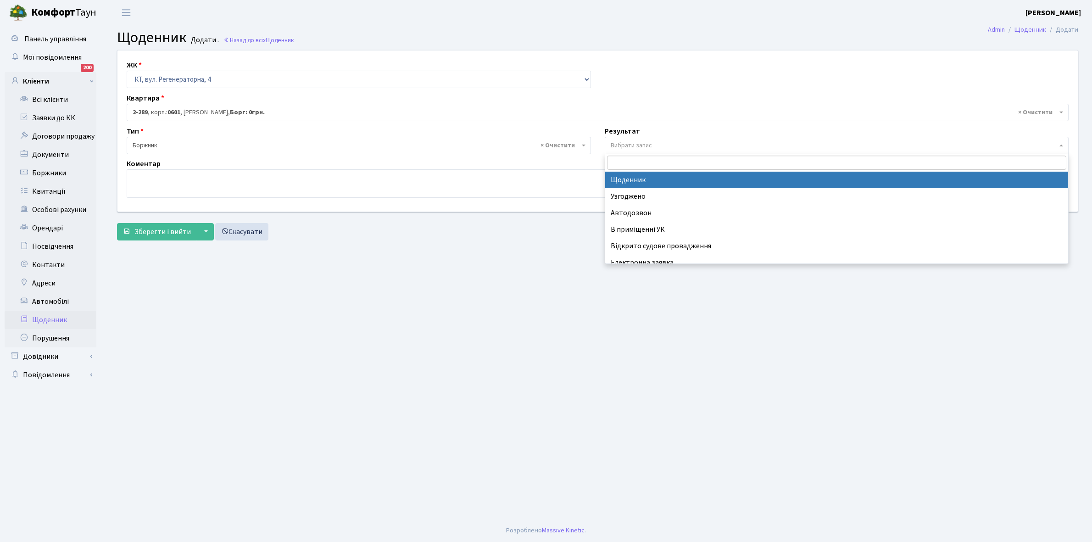
select select "14"
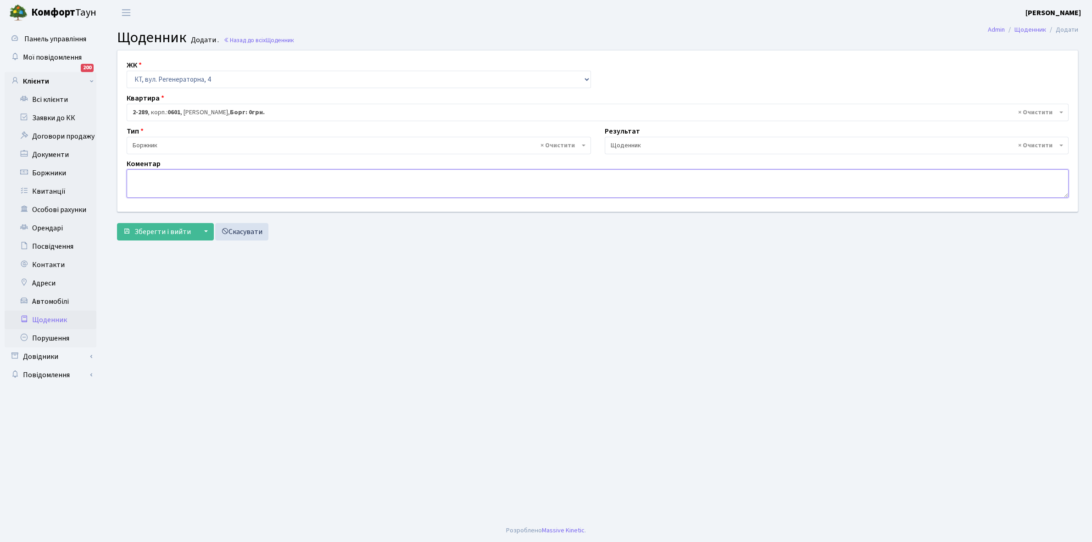
click at [132, 186] on textarea at bounding box center [598, 183] width 942 height 28
type textarea "Відключена ЕЕ"
click at [168, 229] on span "Зберегти і вийти" at bounding box center [162, 232] width 56 height 10
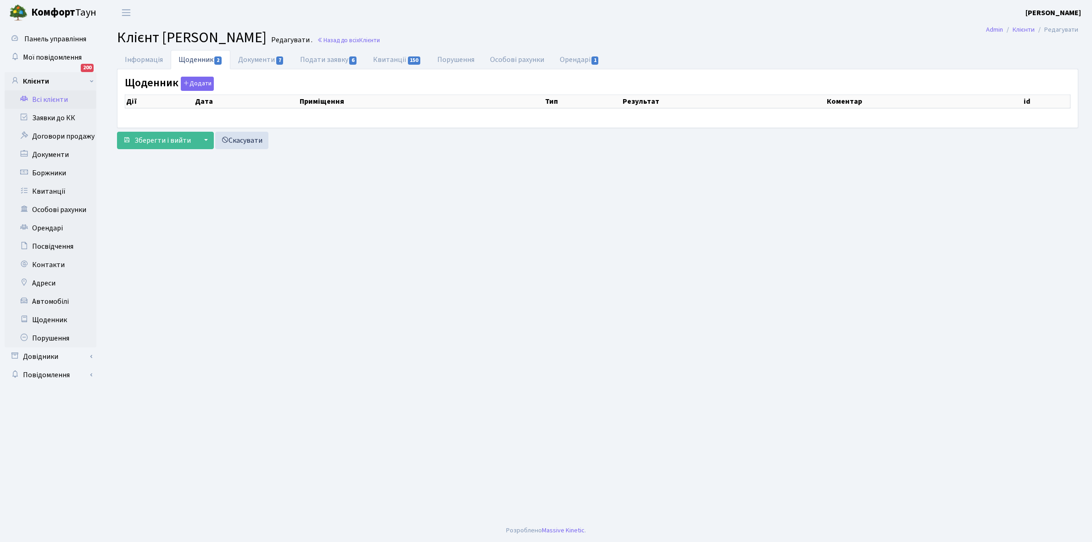
select select "25"
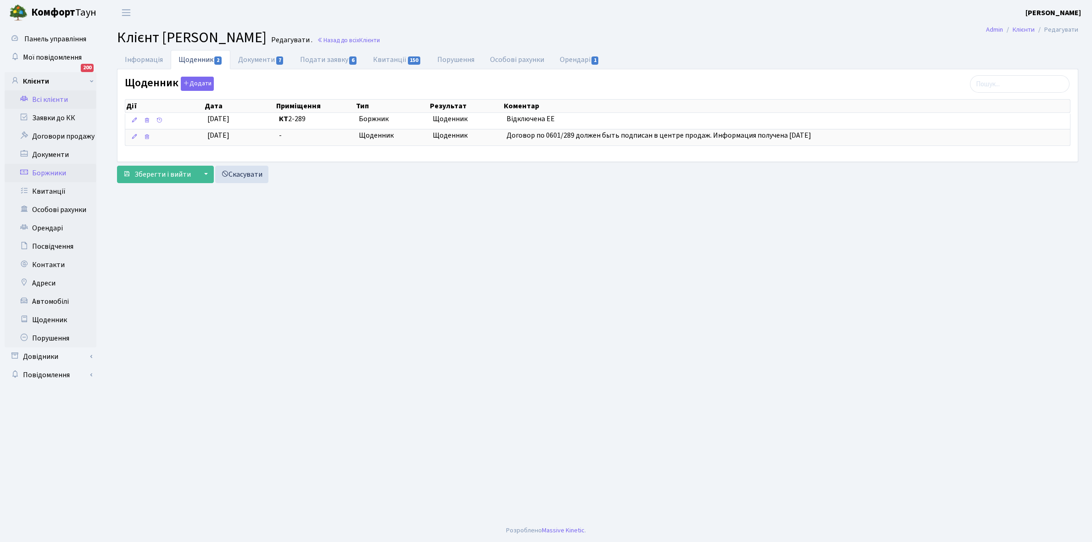
click at [50, 171] on link "Боржники" at bounding box center [51, 173] width 92 height 18
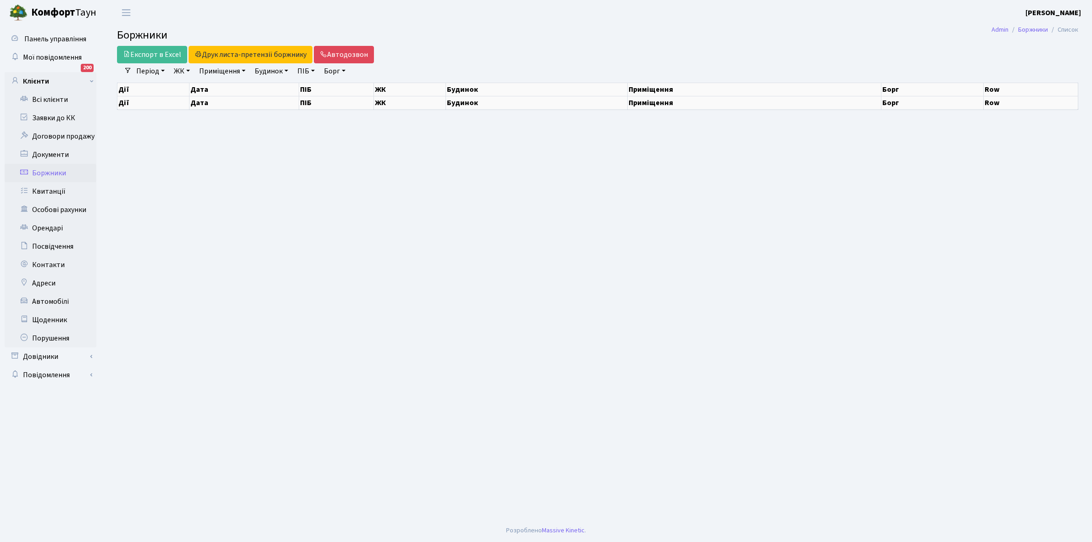
select select "25"
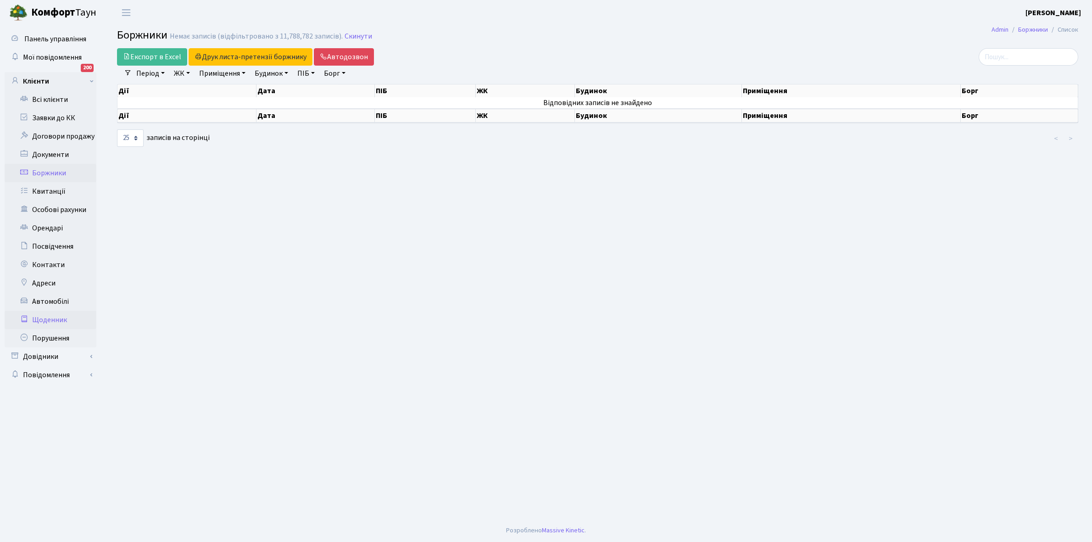
click at [46, 319] on link "Щоденник" at bounding box center [51, 320] width 92 height 18
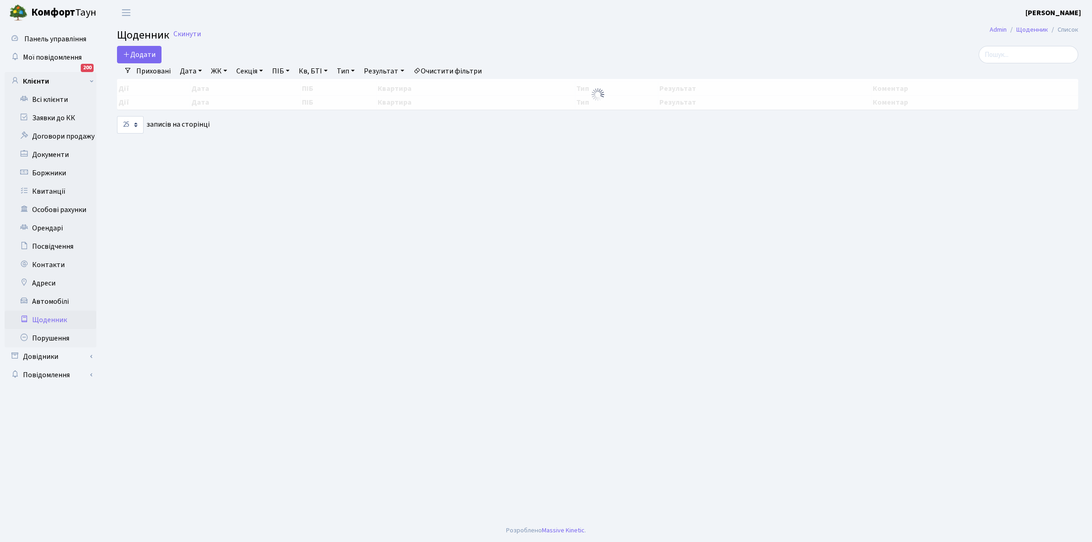
select select "25"
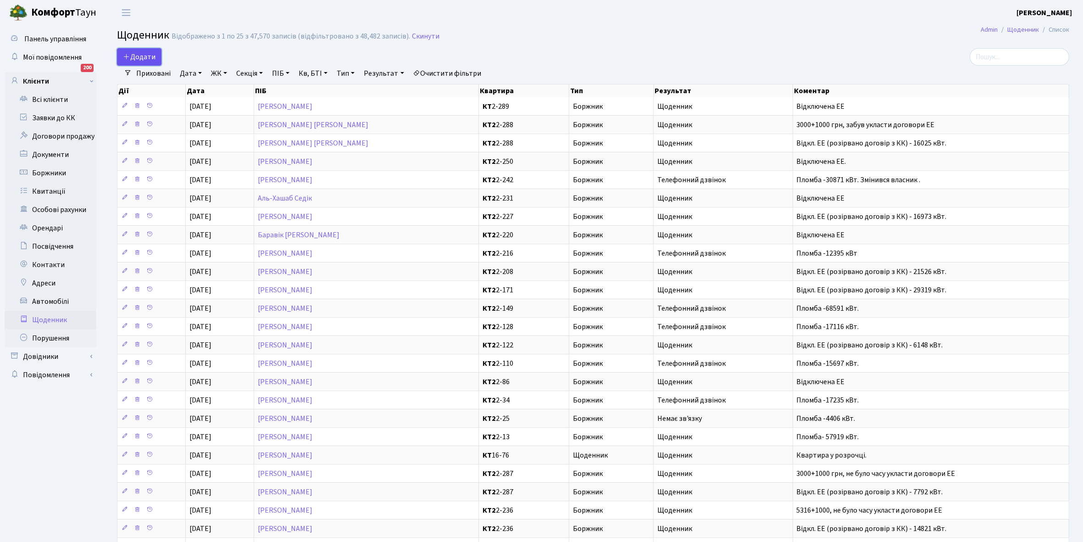
click at [145, 56] on span "Додати" at bounding box center [139, 57] width 33 height 10
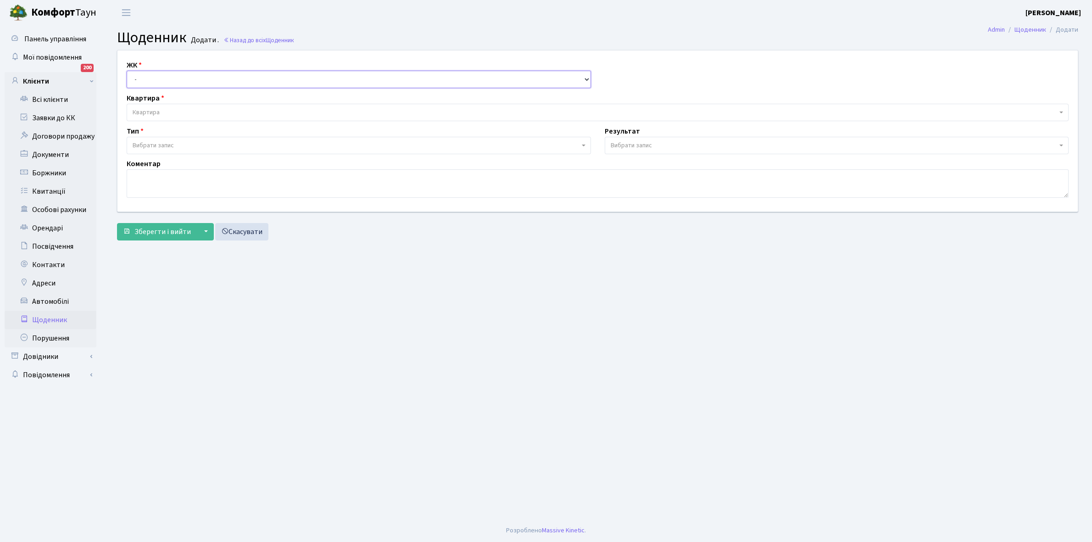
click at [155, 75] on select "- КТ, вул. Регенераторна, 4 КТ2, просп. [STREET_ADDRESS] [STREET_ADDRESS] [PERS…" at bounding box center [359, 79] width 464 height 17
select select "295"
click at [127, 71] on select "- КТ, вул. Регенераторна, 4 КТ2, просп. [STREET_ADDRESS] [STREET_ADDRESS] [PERS…" at bounding box center [359, 79] width 464 height 17
select select
click at [163, 110] on span "Квартира" at bounding box center [595, 112] width 924 height 9
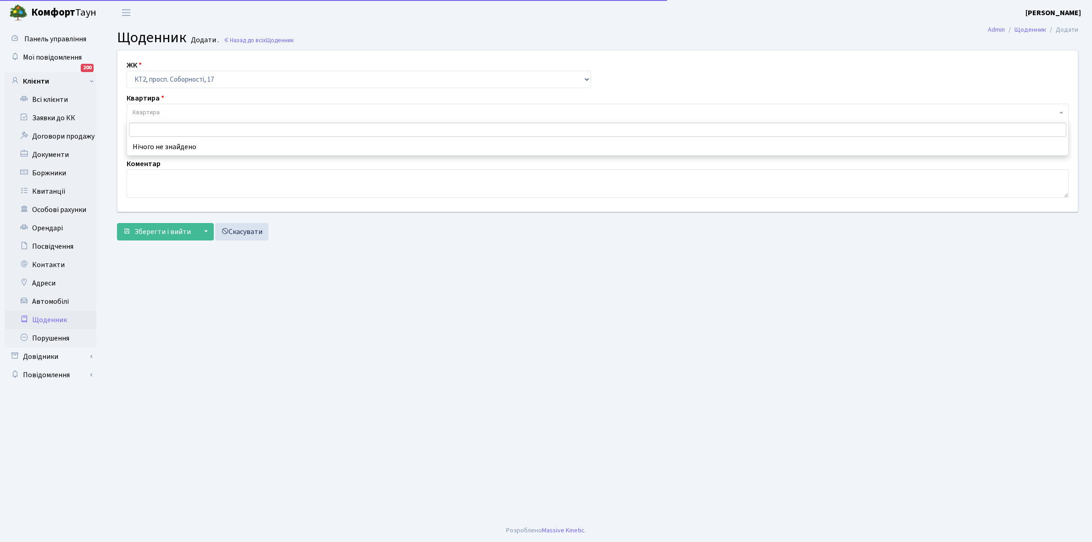
click at [158, 129] on input "search" at bounding box center [597, 129] width 937 height 14
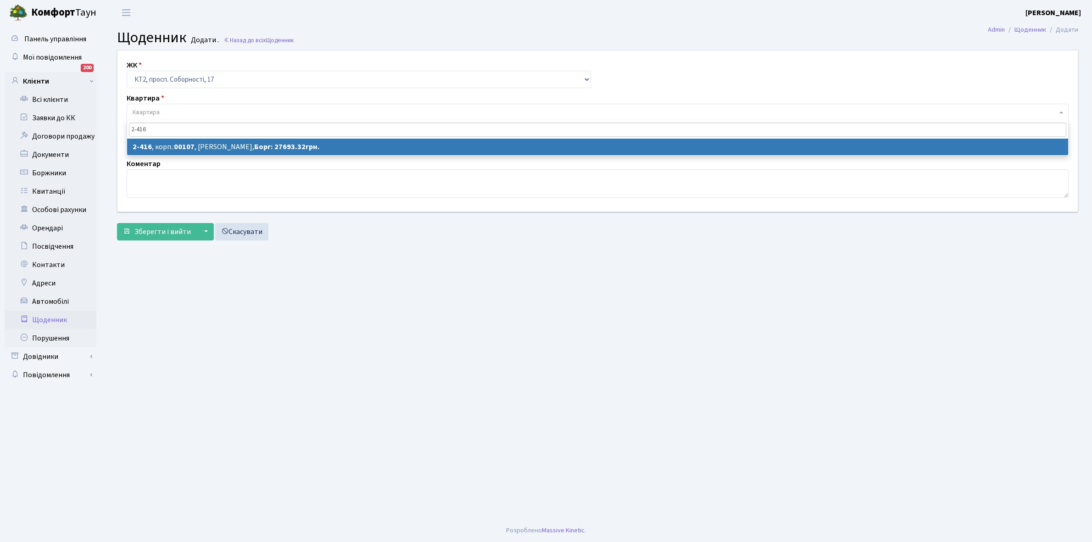
type input "2-416"
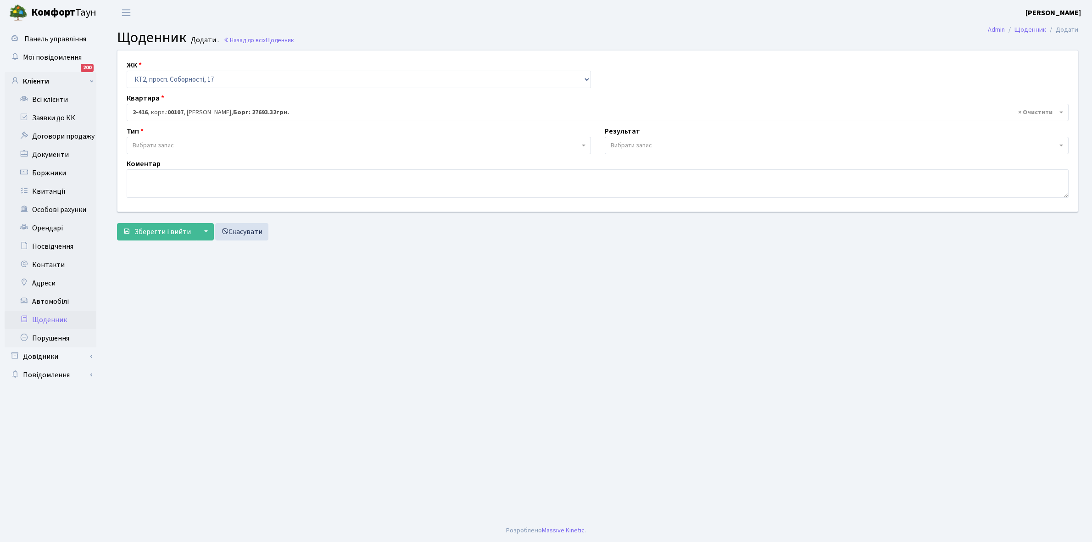
select select "15468"
click at [172, 139] on span "Вибрати запис" at bounding box center [359, 145] width 464 height 17
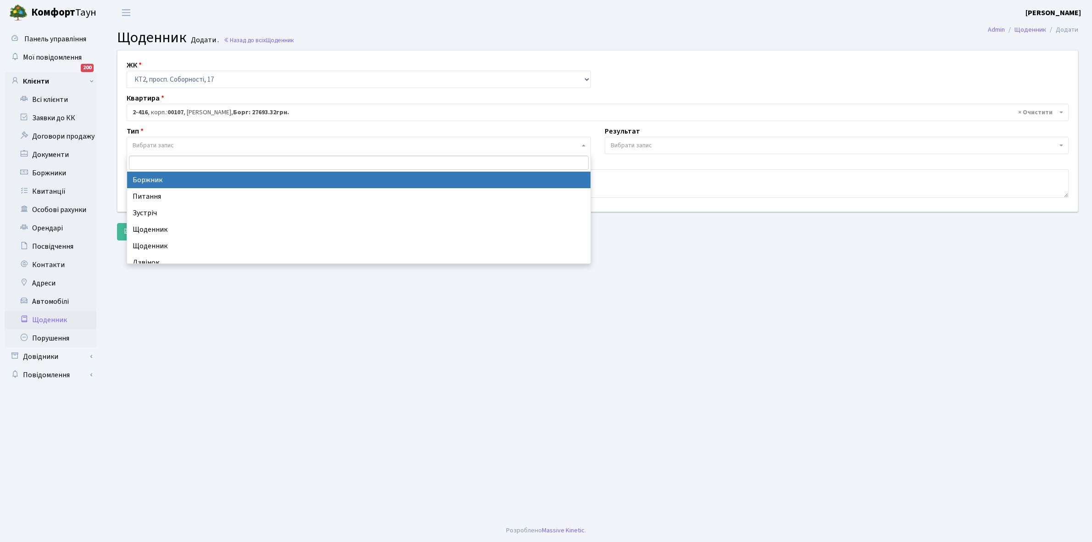
select select "189"
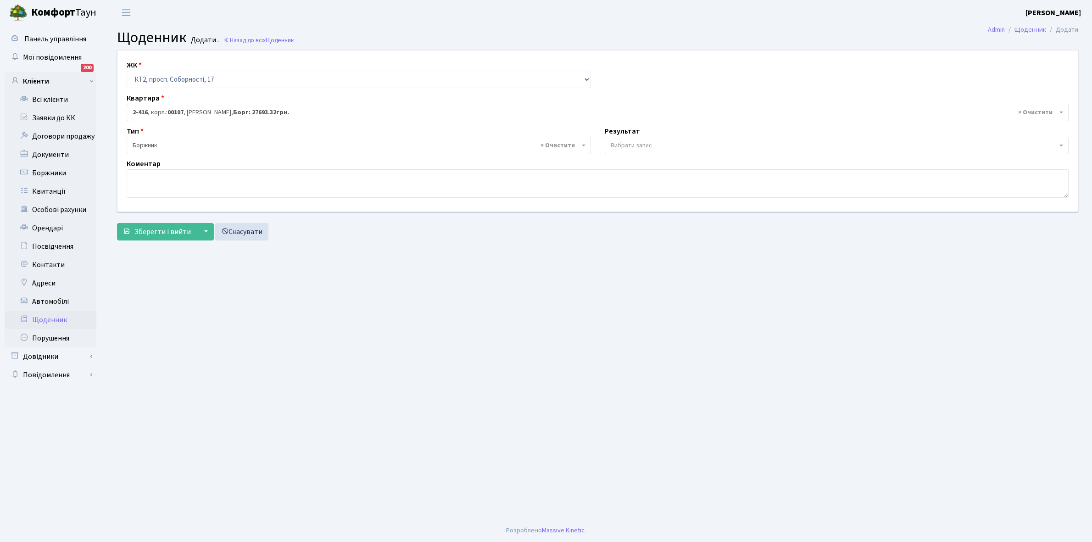
click at [628, 143] on span "Вибрати запис" at bounding box center [631, 145] width 41 height 9
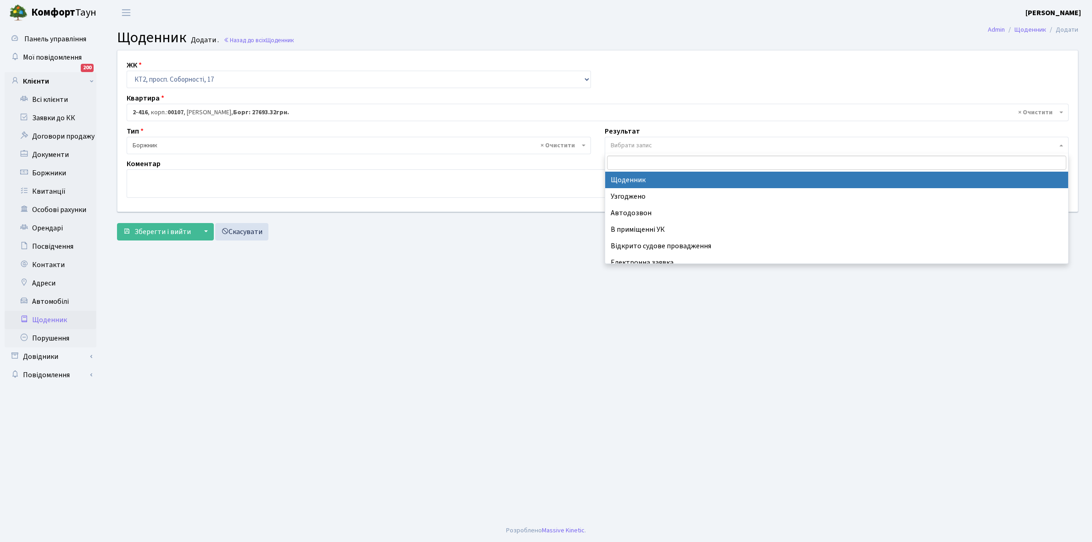
select select "14"
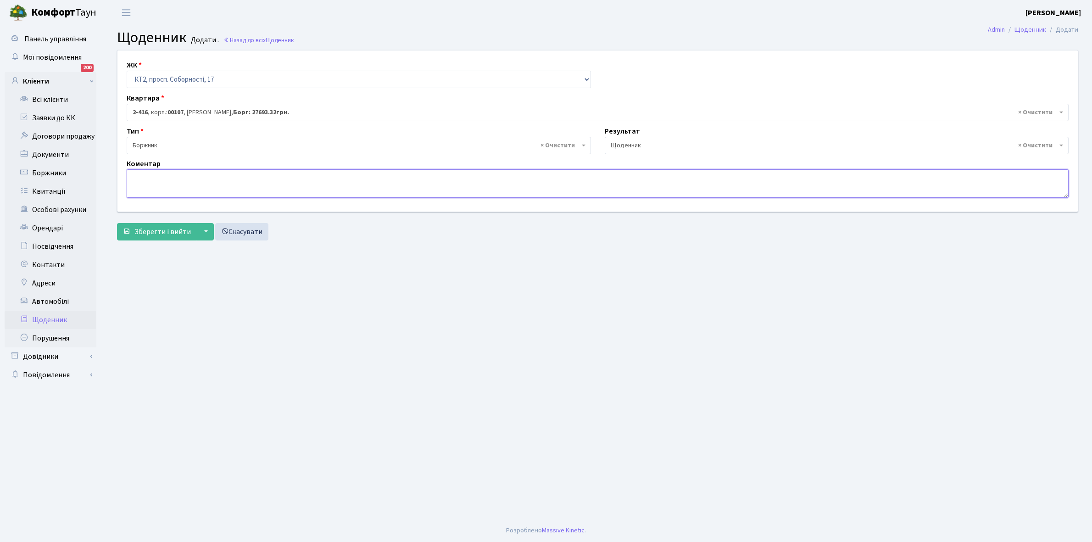
click at [152, 188] on textarea at bounding box center [598, 183] width 942 height 28
paste textarea "Відкл. ЕЕ (розірвано договір з КК) - кВт."
type textarea "В"
type textarea "Відключена ЕЕ"
click at [155, 229] on span "Зберегти і вийти" at bounding box center [162, 232] width 56 height 10
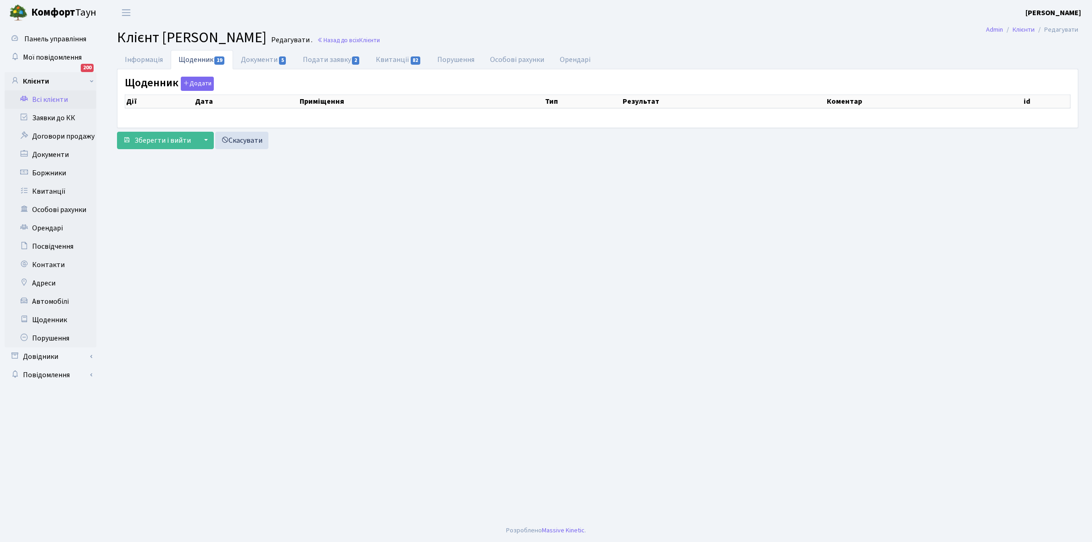
select select "25"
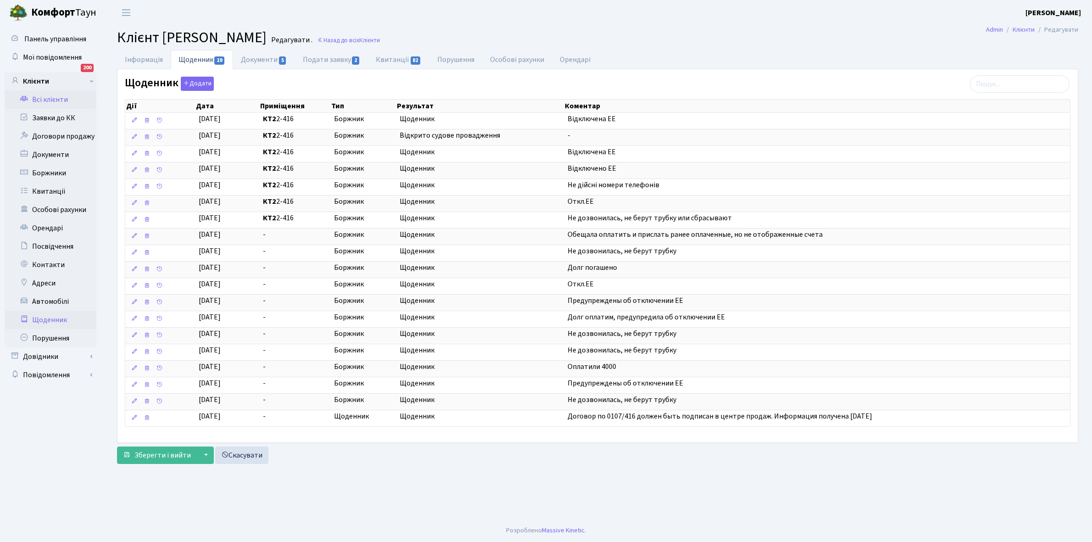
click at [51, 316] on link "Щоденник" at bounding box center [51, 320] width 92 height 18
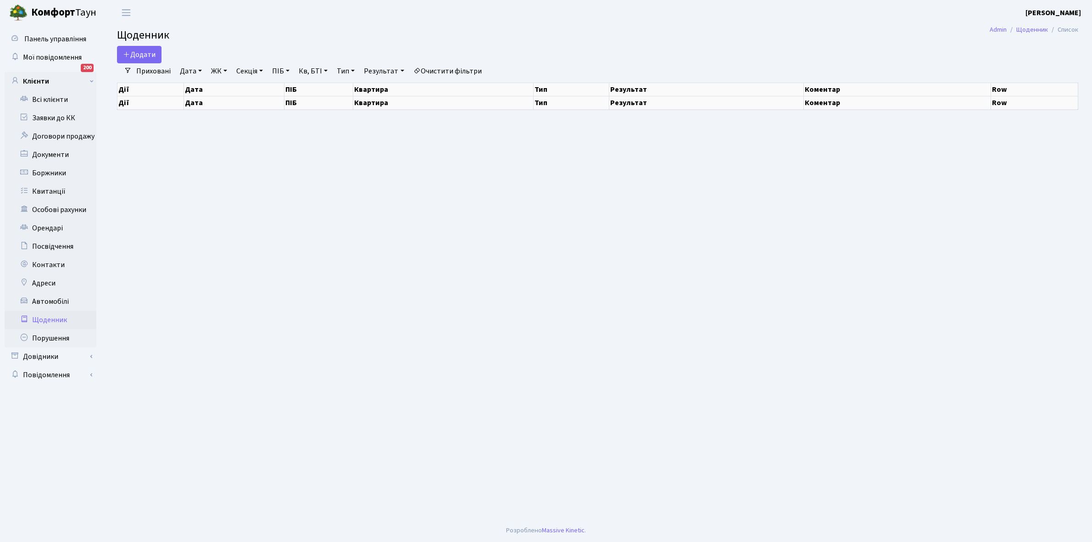
select select "25"
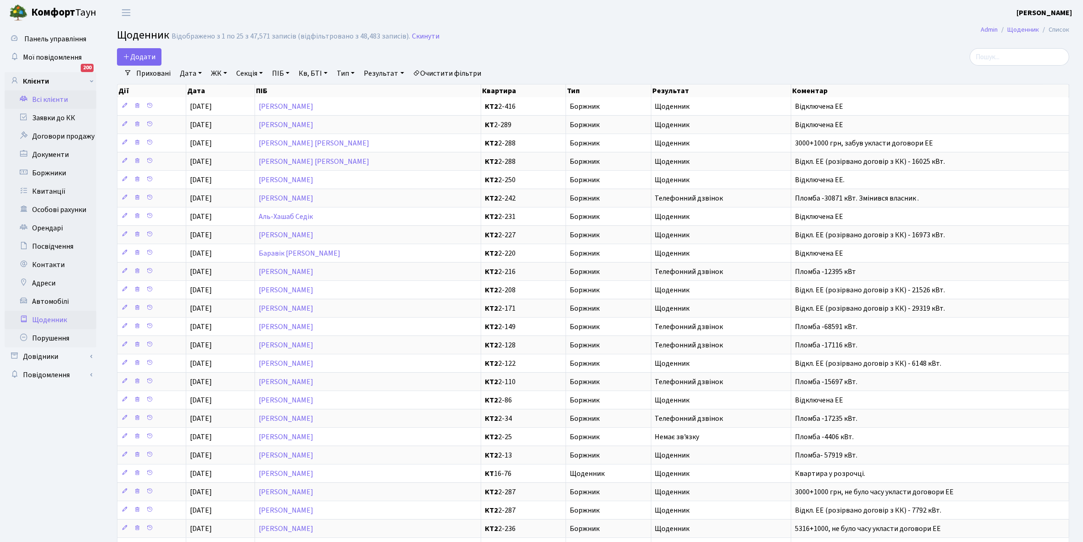
click at [42, 99] on link "Всі клієнти" at bounding box center [51, 99] width 92 height 18
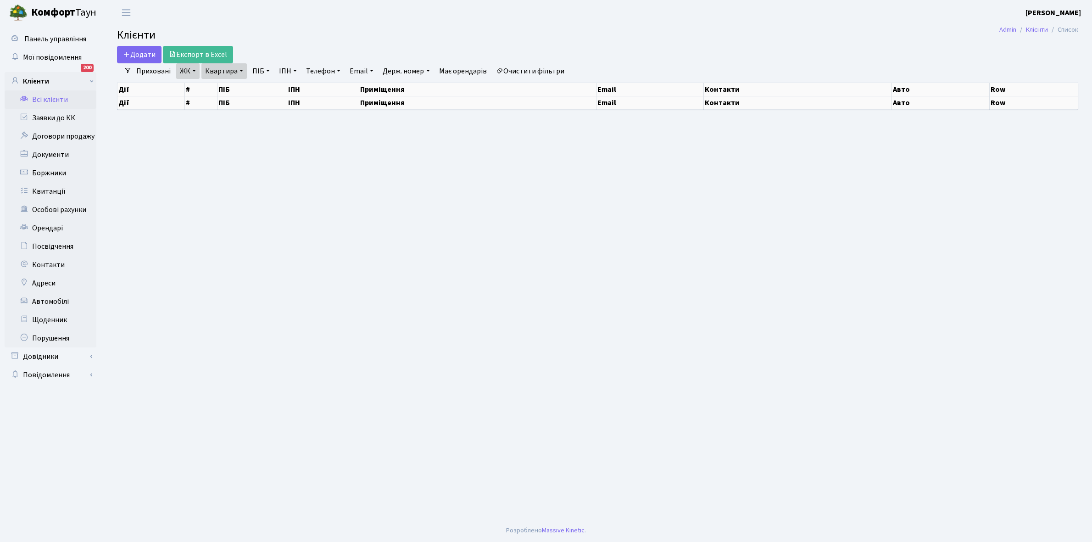
select select "25"
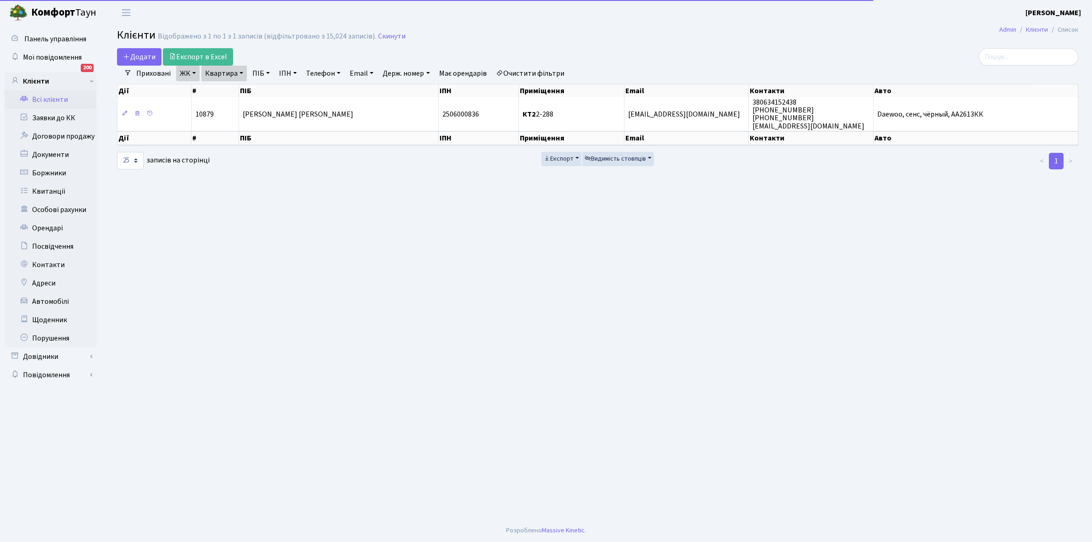
click at [239, 74] on link "Квартира" at bounding box center [223, 74] width 45 height 16
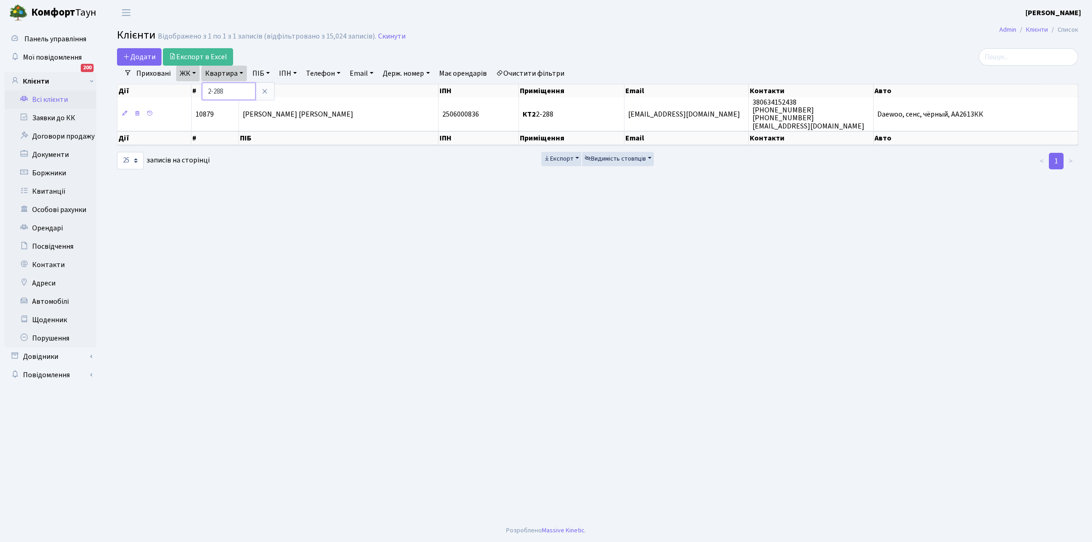
click at [239, 89] on input "2-288" at bounding box center [229, 91] width 54 height 17
type input "2-320"
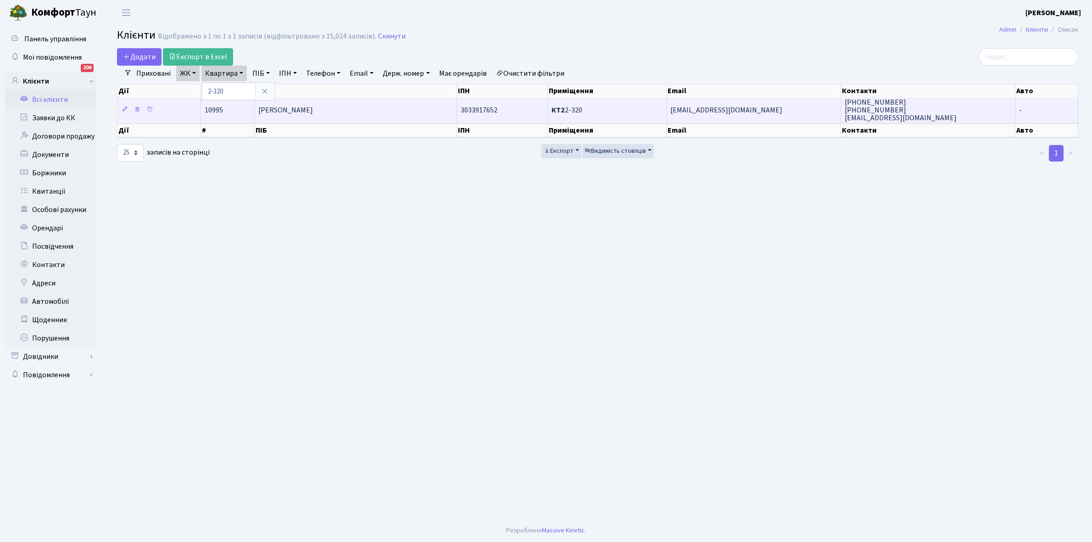
click at [366, 106] on td "[PERSON_NAME]" at bounding box center [356, 109] width 202 height 25
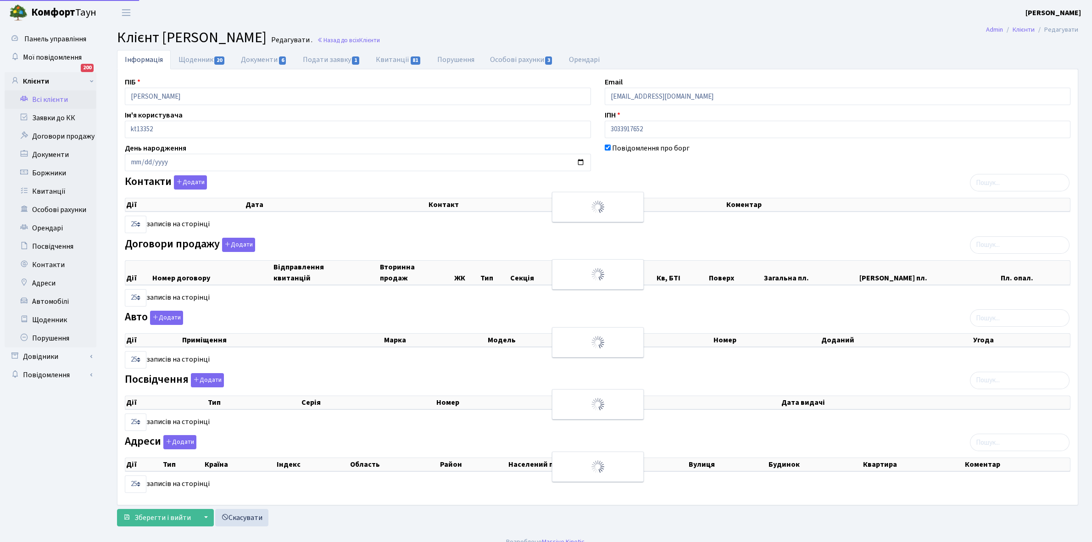
select select "25"
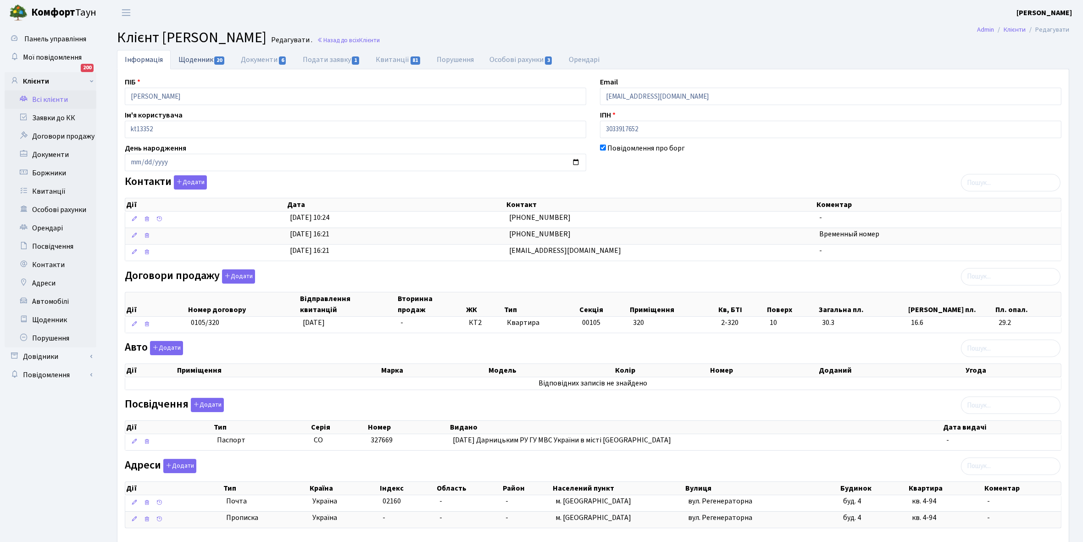
click at [194, 62] on link "Щоденник 20" at bounding box center [202, 59] width 62 height 19
select select "25"
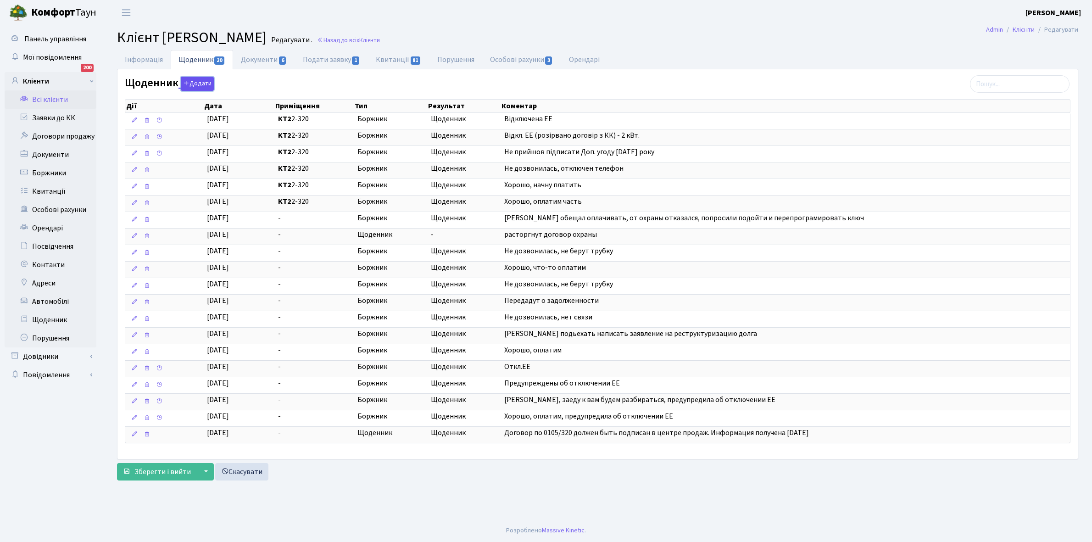
click at [193, 80] on button "Додати" at bounding box center [197, 84] width 33 height 14
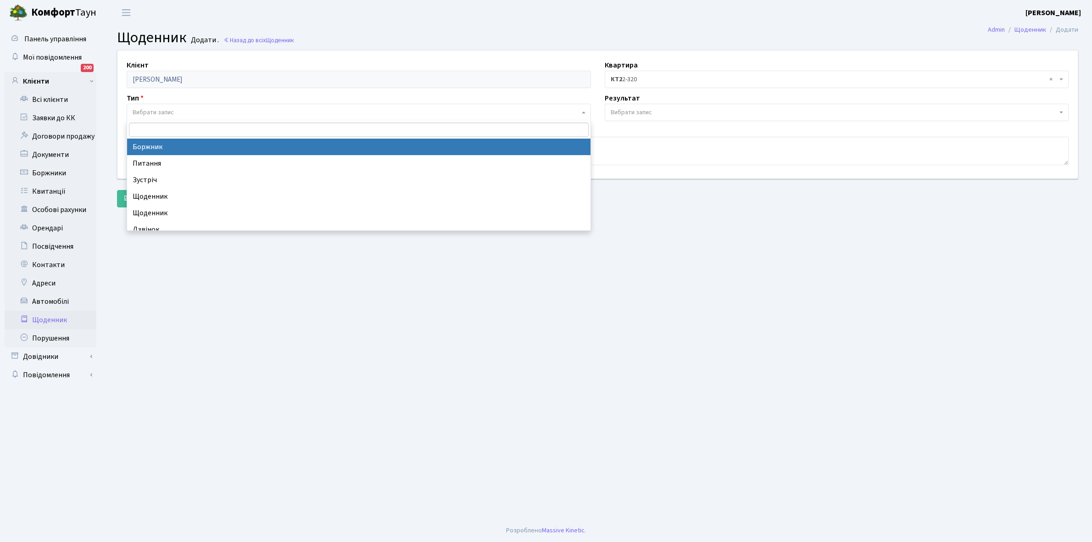
click at [165, 108] on span "Вибрати запис" at bounding box center [153, 112] width 41 height 9
select select "189"
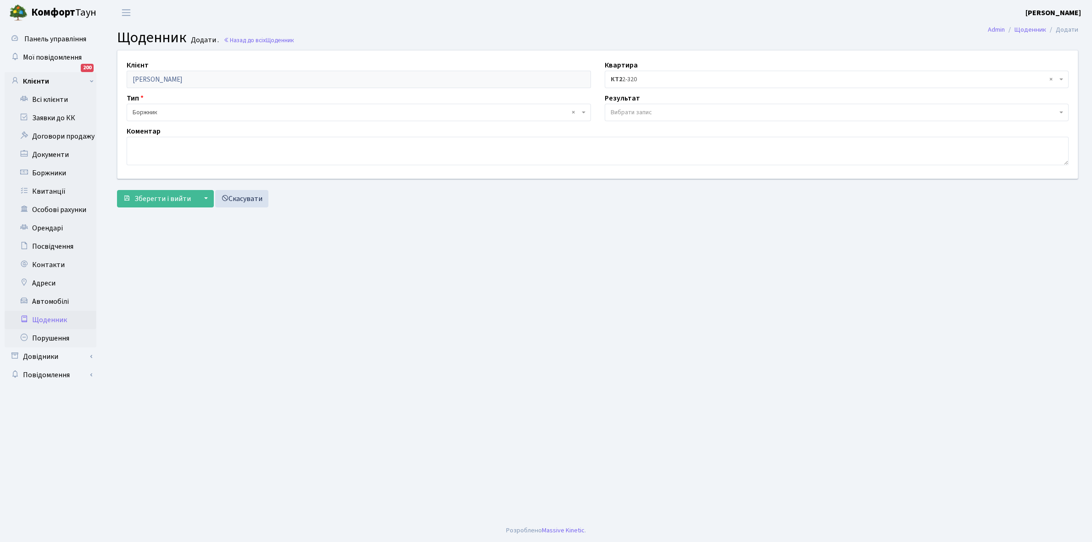
click at [638, 106] on span "Вибрати запис" at bounding box center [837, 112] width 464 height 17
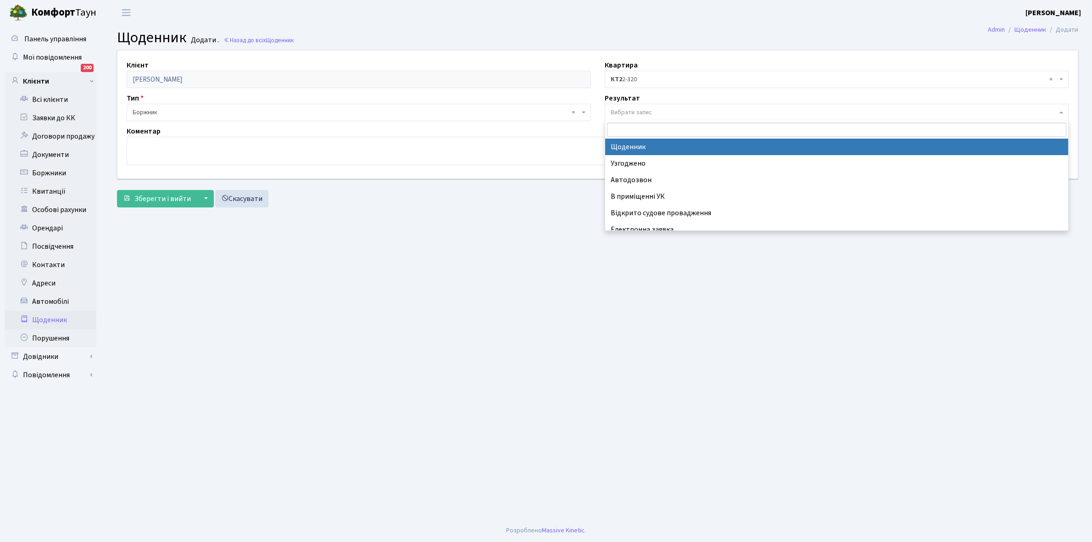
select select "14"
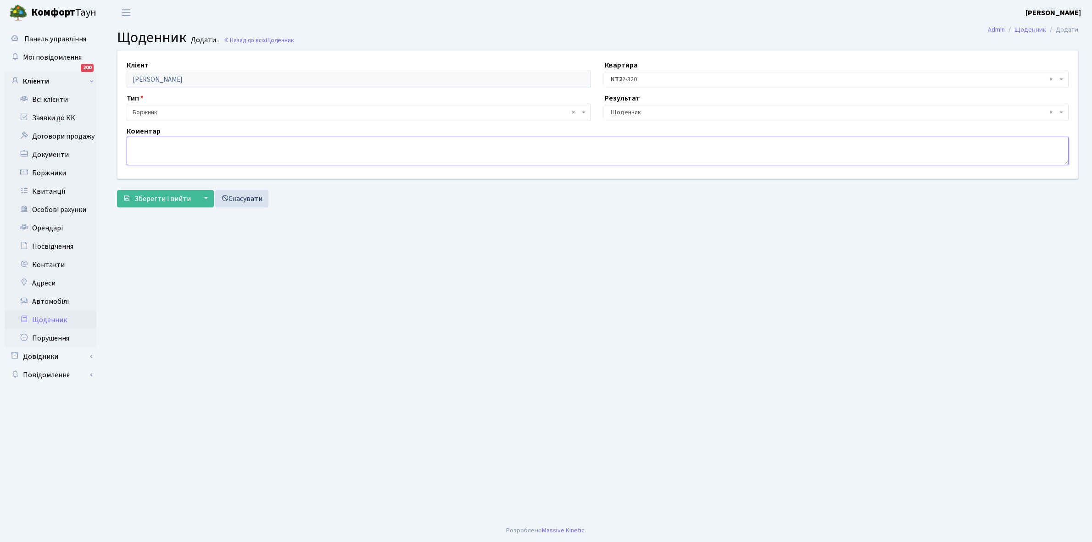
click at [167, 152] on textarea at bounding box center [598, 151] width 942 height 28
type textarea "Відключена ЕЕ"
click at [150, 200] on span "Зберегти і вийти" at bounding box center [162, 199] width 56 height 10
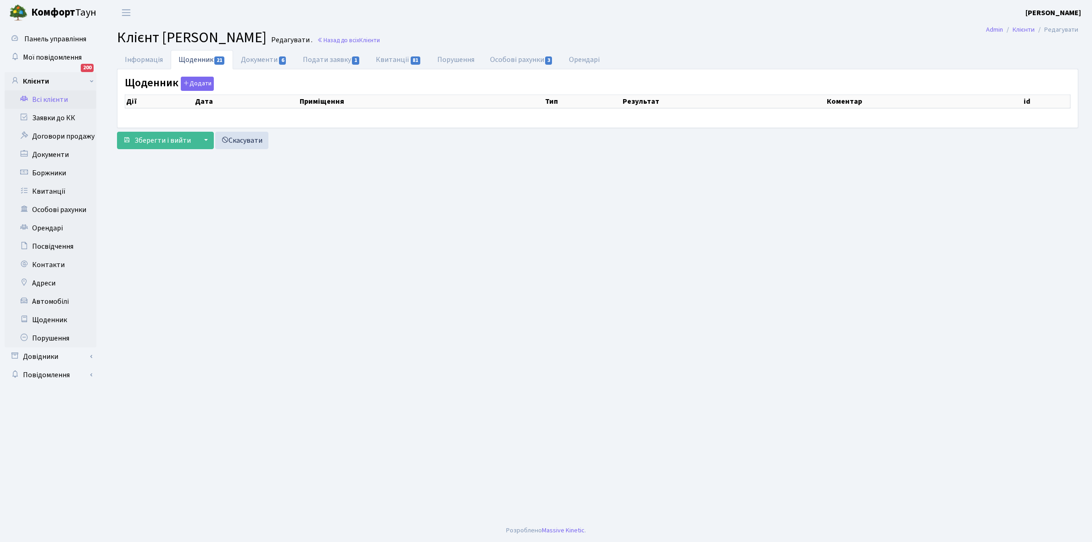
select select "25"
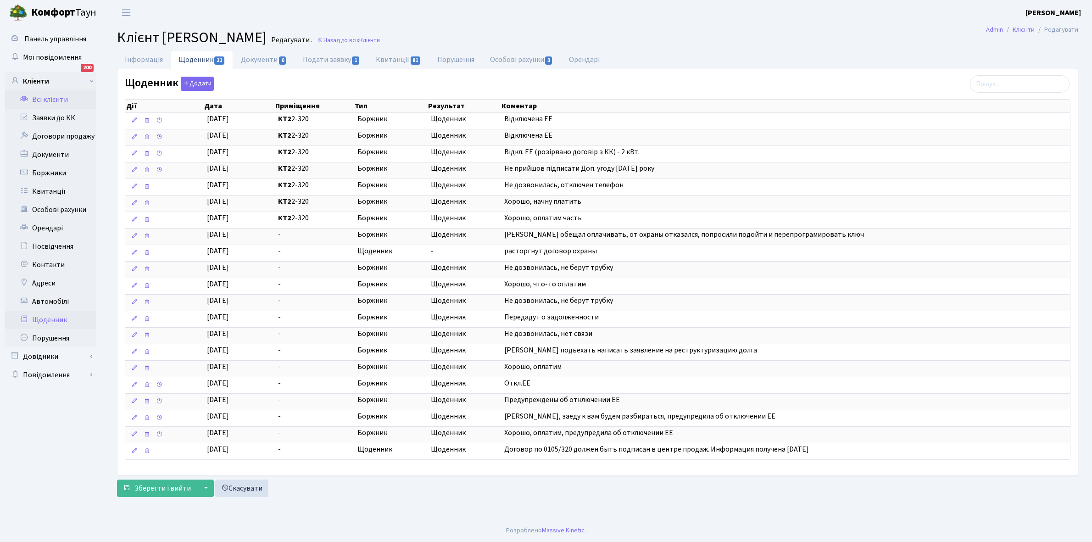
click at [45, 316] on link "Щоденник" at bounding box center [51, 320] width 92 height 18
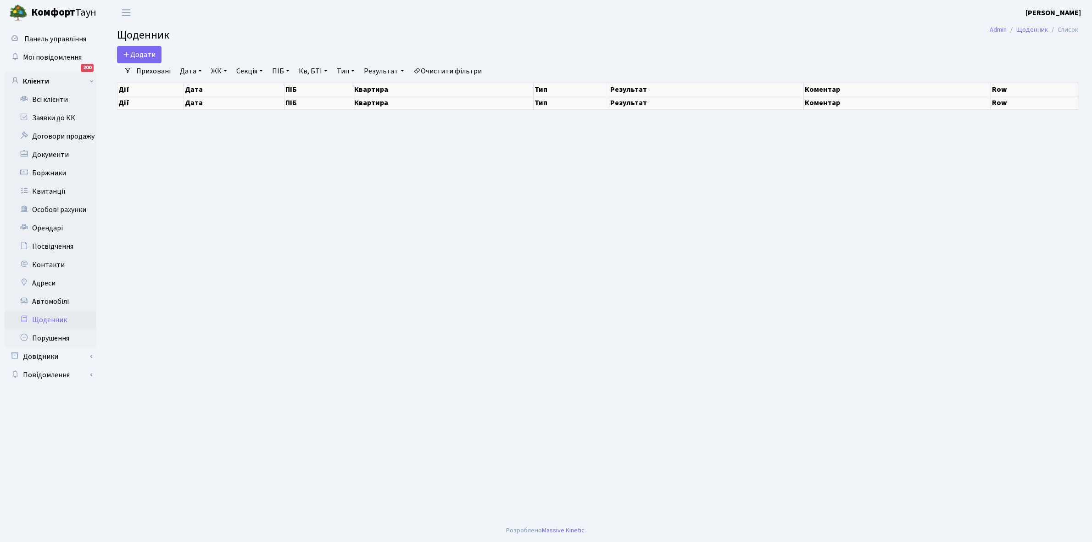
select select "25"
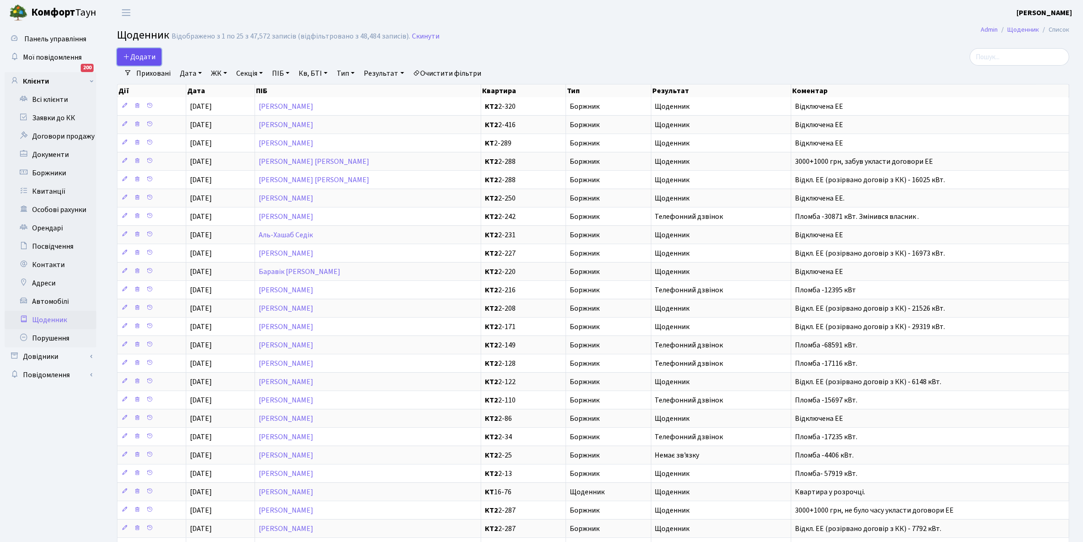
click at [139, 58] on span "Додати" at bounding box center [139, 57] width 33 height 10
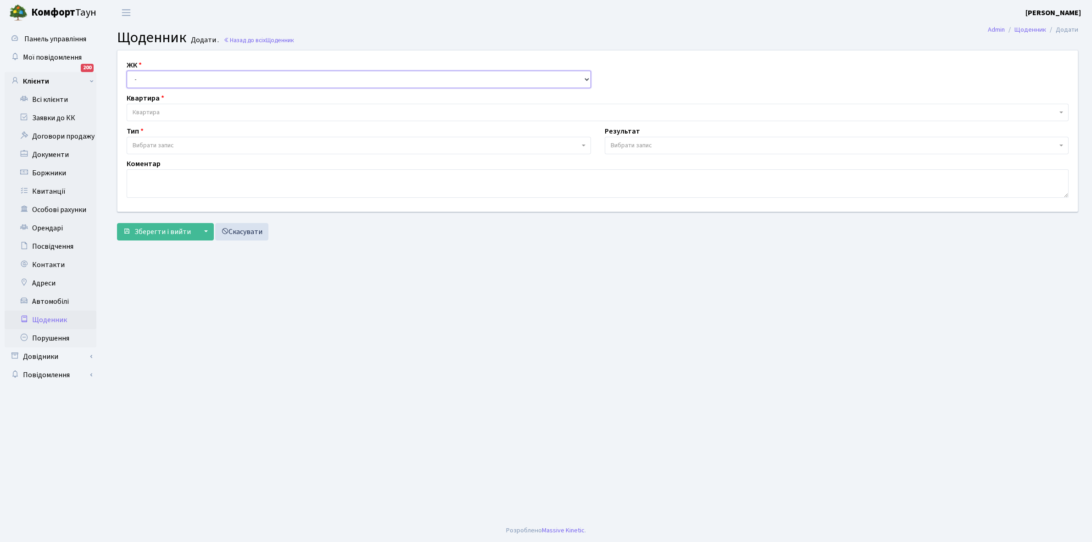
click at [144, 76] on select "- КТ, вул. Регенераторна, 4 КТ2, просп. [STREET_ADDRESS] [STREET_ADDRESS] [PERS…" at bounding box center [359, 79] width 464 height 17
select select "295"
click at [127, 71] on select "- КТ, вул. Регенераторна, 4 КТ2, просп. [STREET_ADDRESS] [STREET_ADDRESS] [PERS…" at bounding box center [359, 79] width 464 height 17
select select
click at [164, 108] on span "Квартира" at bounding box center [595, 112] width 924 height 9
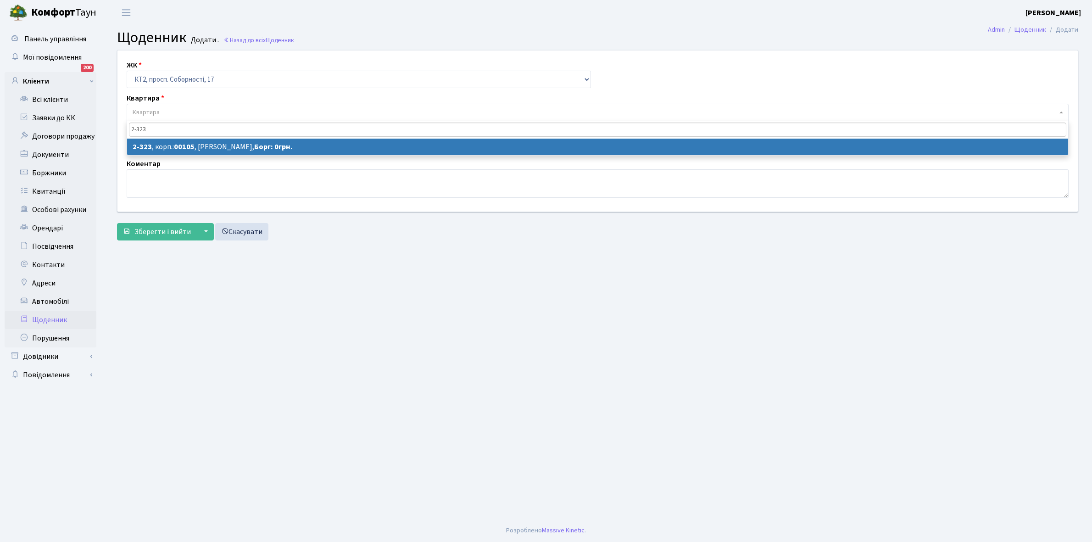
type input "2-323"
select select "15372"
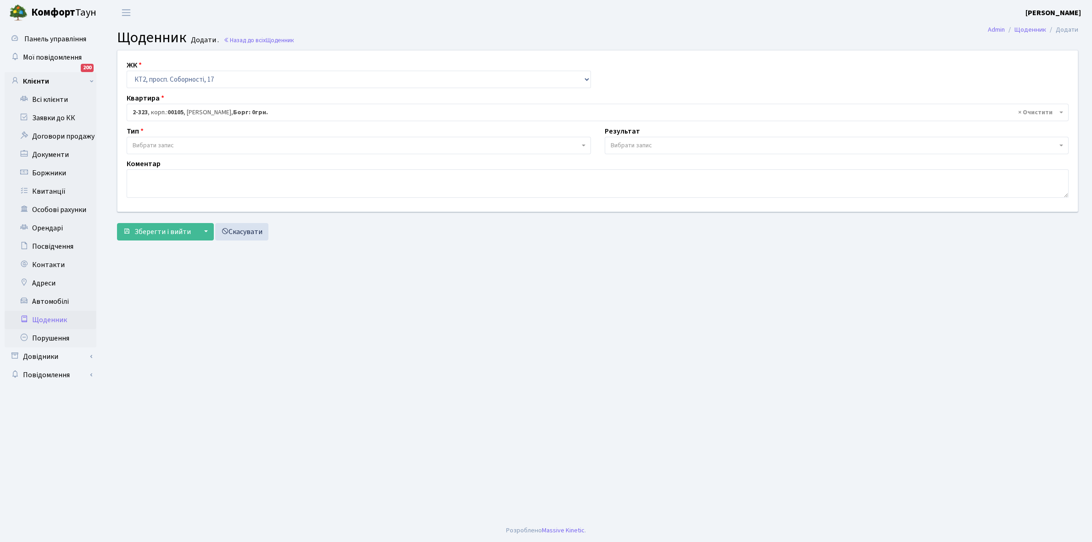
click at [180, 145] on span "Вибрати запис" at bounding box center [356, 145] width 447 height 9
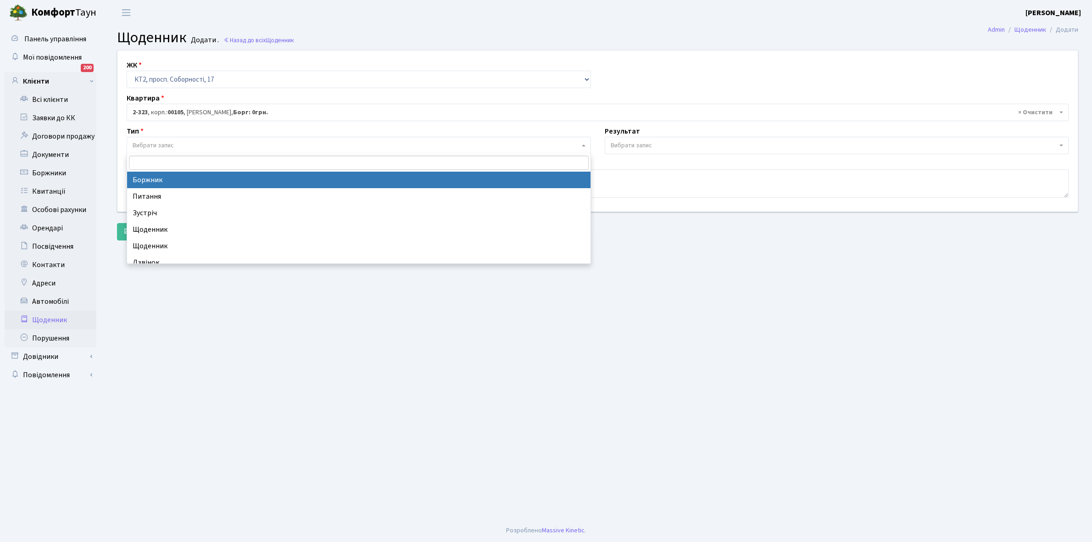
select select "189"
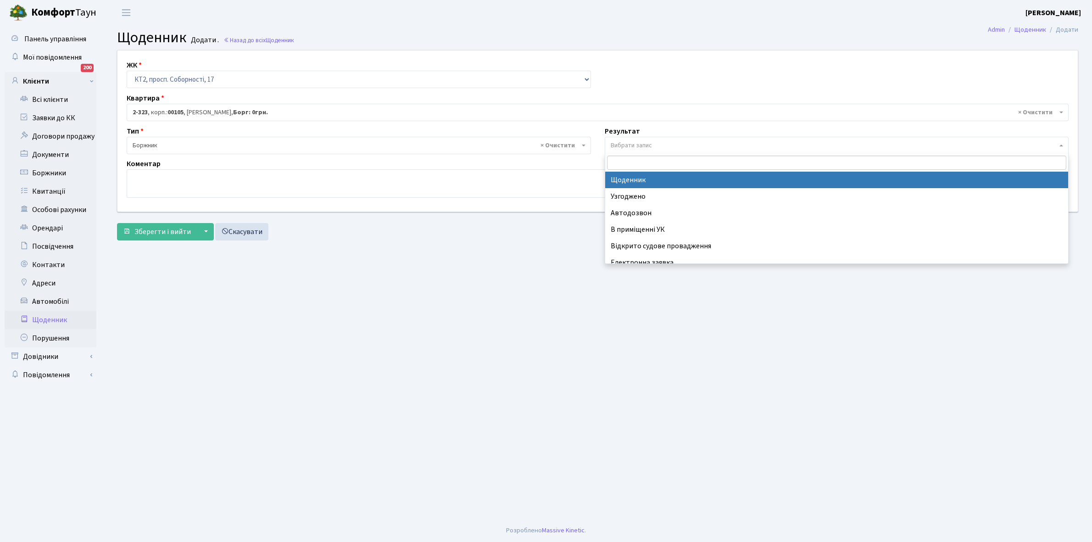
click at [636, 147] on span "Вибрати запис" at bounding box center [631, 145] width 41 height 9
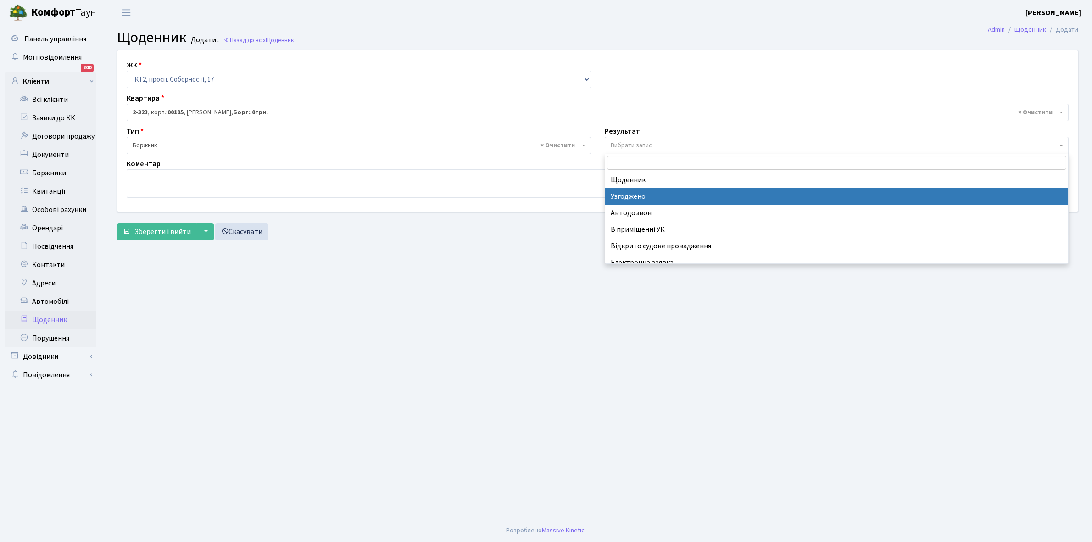
scroll to position [56, 0]
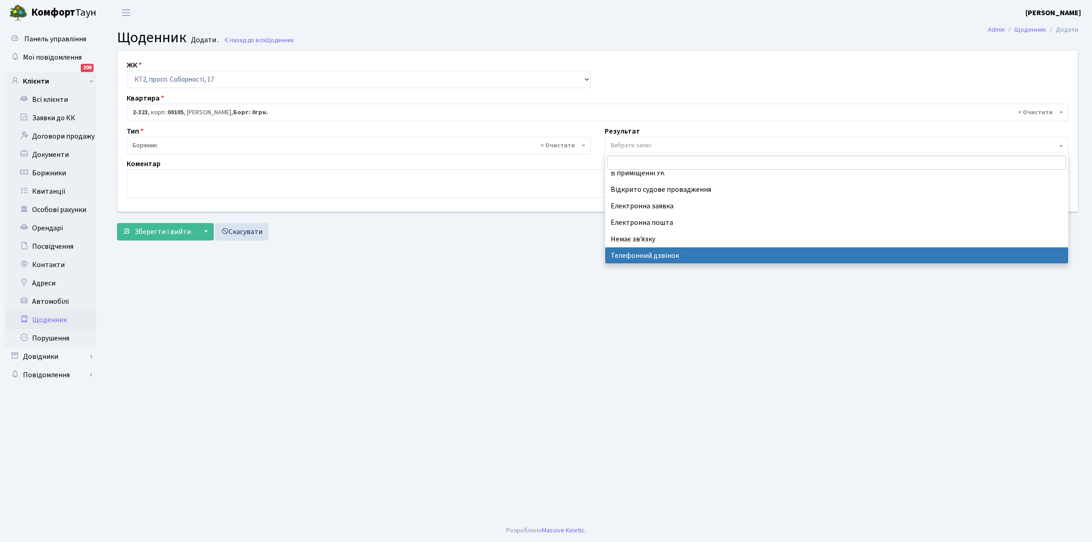
select select "196"
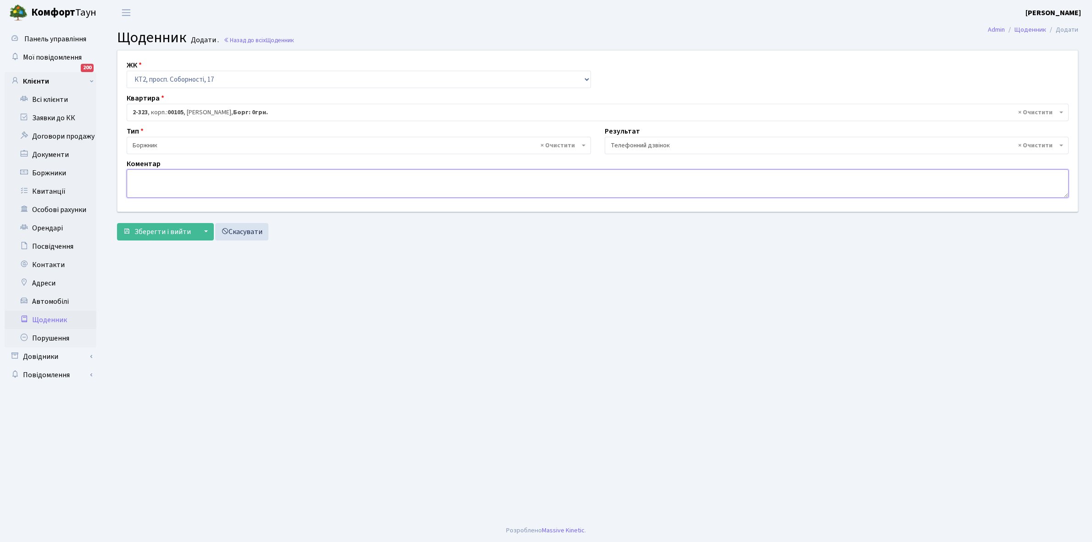
click at [141, 185] on textarea at bounding box center [598, 183] width 942 height 28
type textarea "Відключена ЕЕ"
click at [162, 236] on span "Зберегти і вийти" at bounding box center [162, 232] width 56 height 10
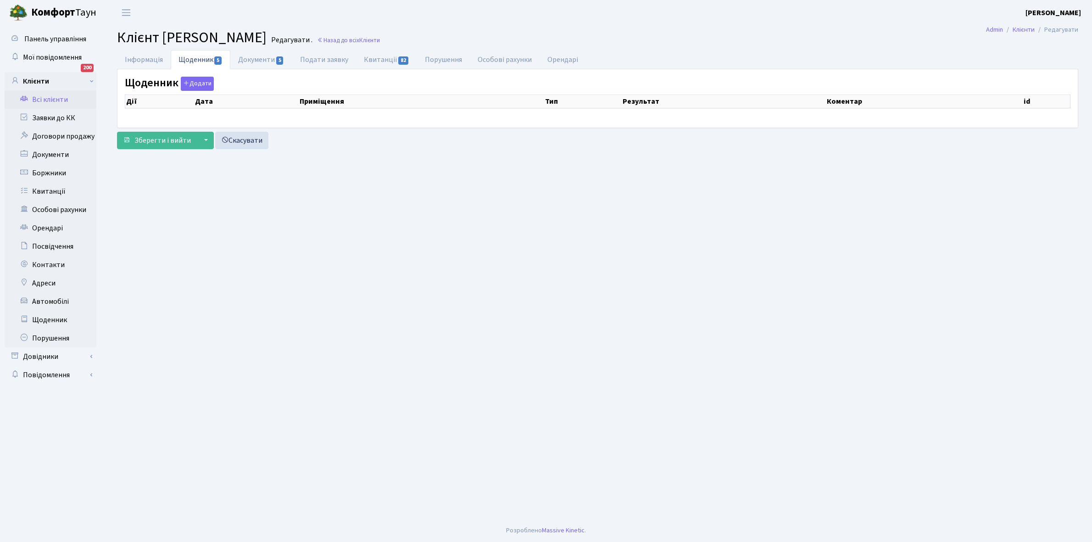
select select "25"
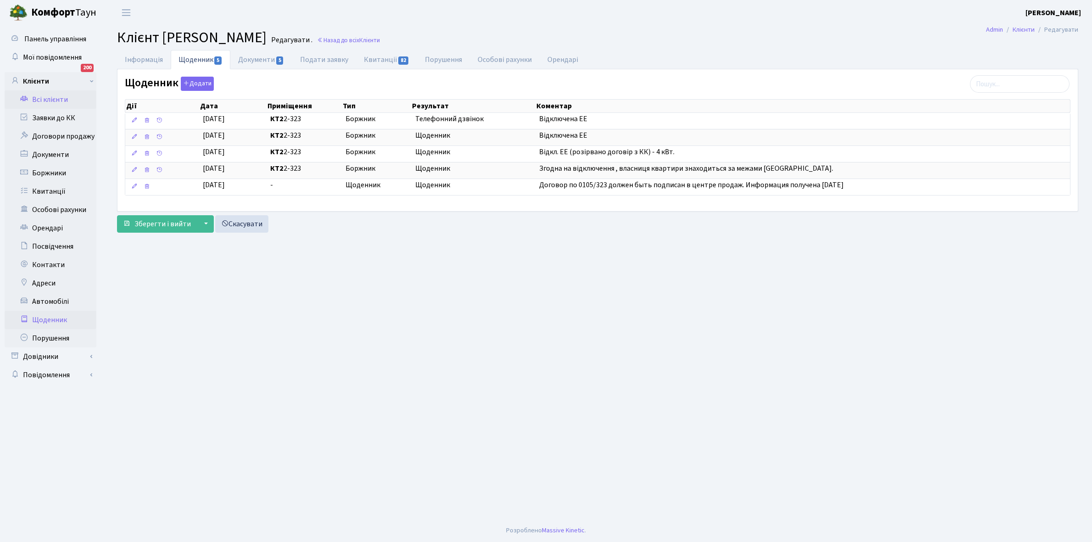
click at [45, 319] on link "Щоденник" at bounding box center [51, 320] width 92 height 18
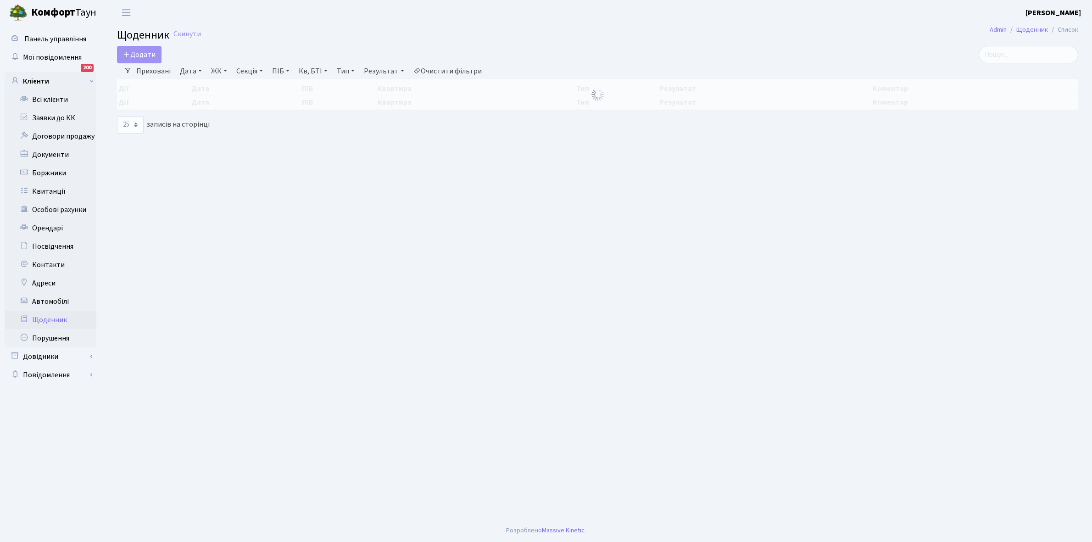
select select "25"
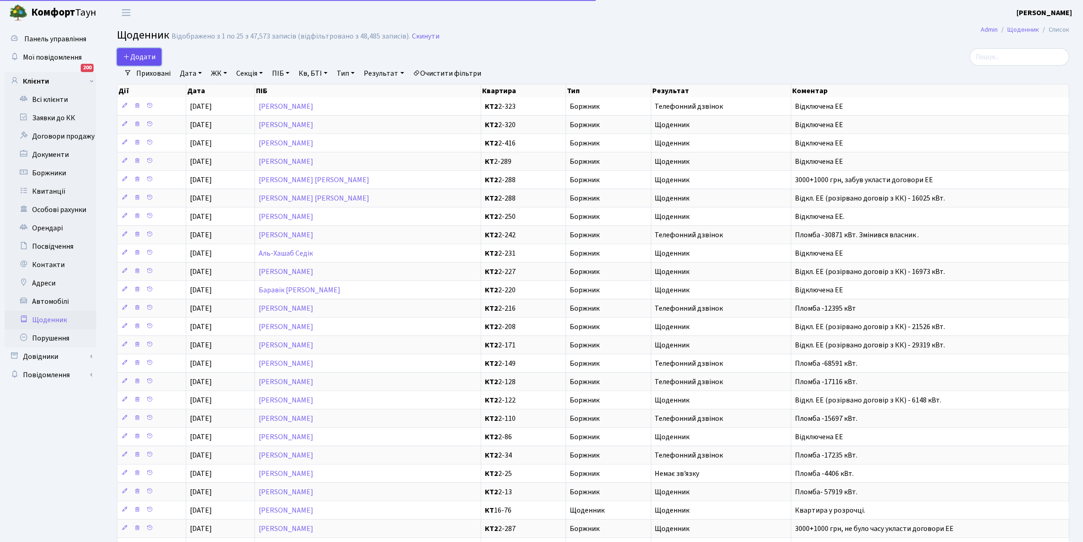
click at [147, 58] on span "Додати" at bounding box center [139, 57] width 33 height 10
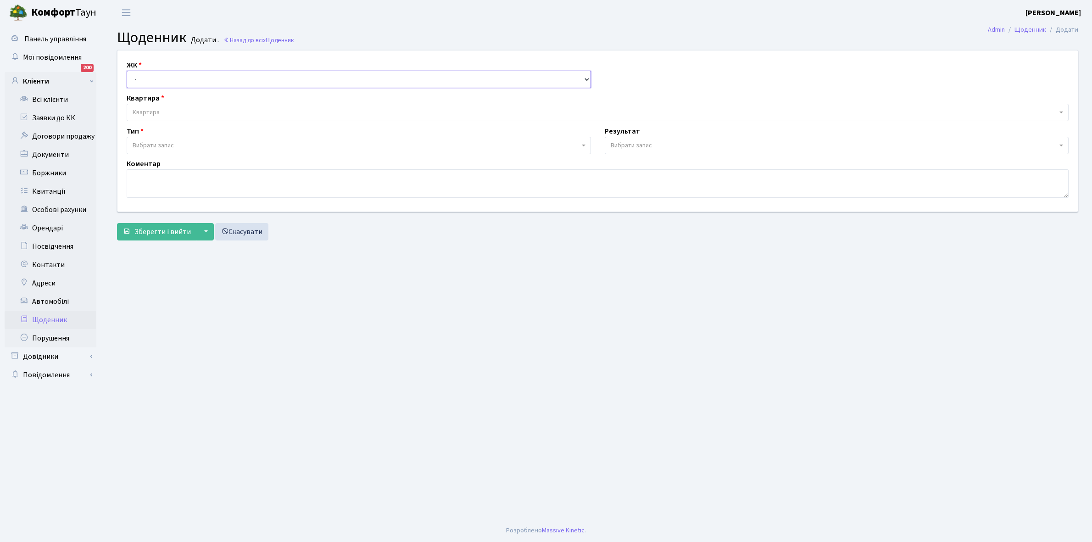
click at [151, 77] on select "- КТ, вул. Регенераторна, 4 КТ2, просп. [STREET_ADDRESS] [STREET_ADDRESS] [PERS…" at bounding box center [359, 79] width 464 height 17
select select "295"
click at [127, 71] on select "- КТ, вул. Регенераторна, 4 КТ2, просп. [STREET_ADDRESS] [STREET_ADDRESS] [PERS…" at bounding box center [359, 79] width 464 height 17
select select
click at [168, 108] on span "Квартира" at bounding box center [595, 112] width 924 height 9
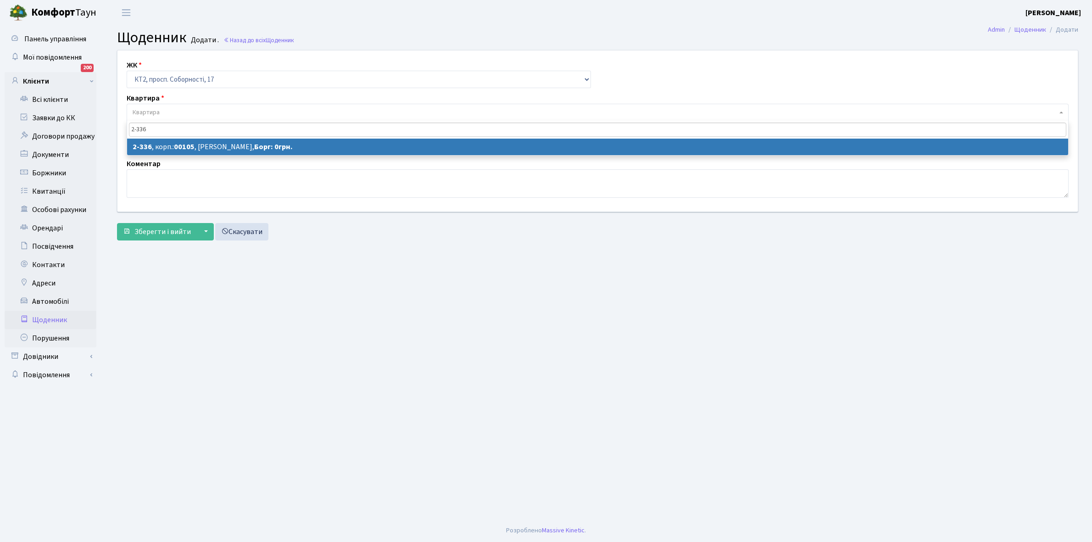
type input "2-336"
select select "15388"
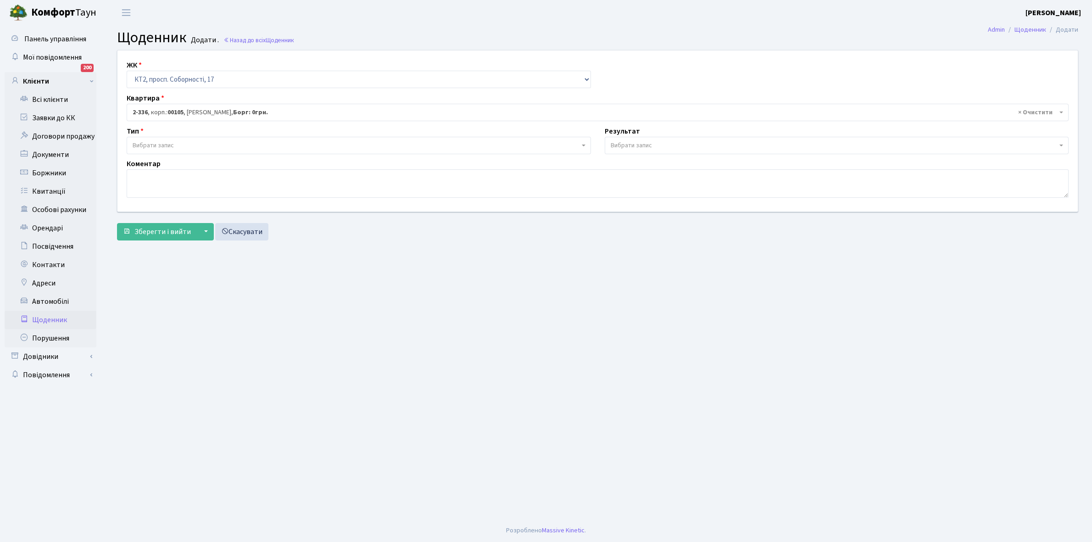
click at [173, 143] on span "Вибрати запис" at bounding box center [153, 145] width 41 height 9
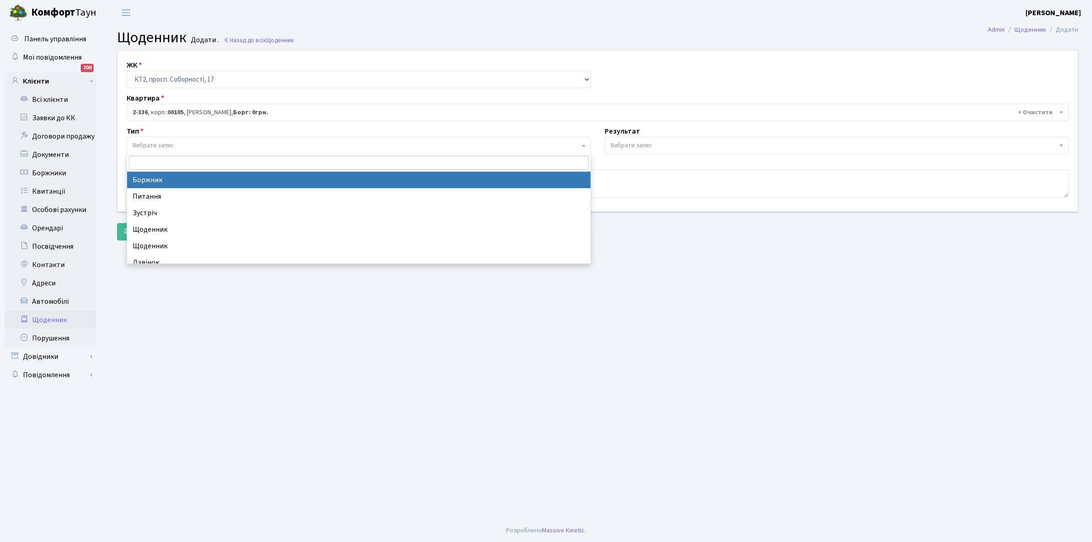
select select "189"
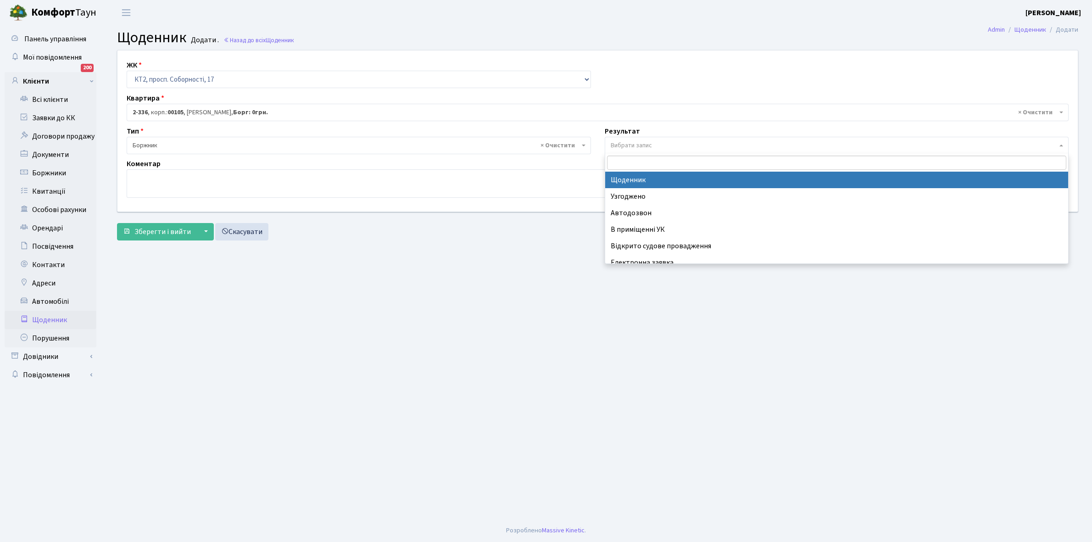
click at [656, 145] on span "Вибрати запис" at bounding box center [834, 145] width 447 height 9
select select "14"
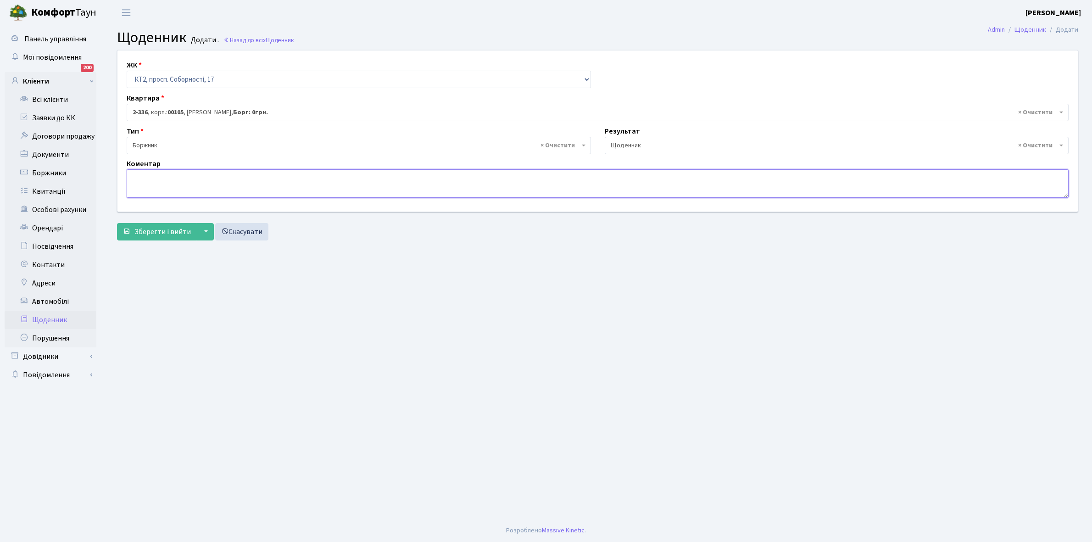
click at [137, 175] on textarea at bounding box center [598, 183] width 942 height 28
type textarea "Відключена ЕЕ"
click at [161, 228] on span "Зберегти і вийти" at bounding box center [162, 232] width 56 height 10
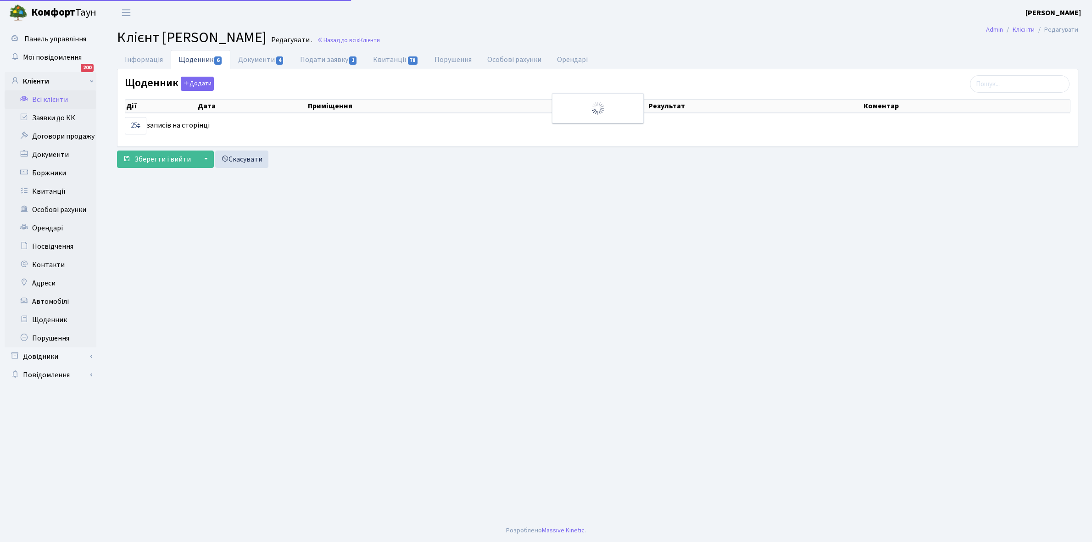
select select "25"
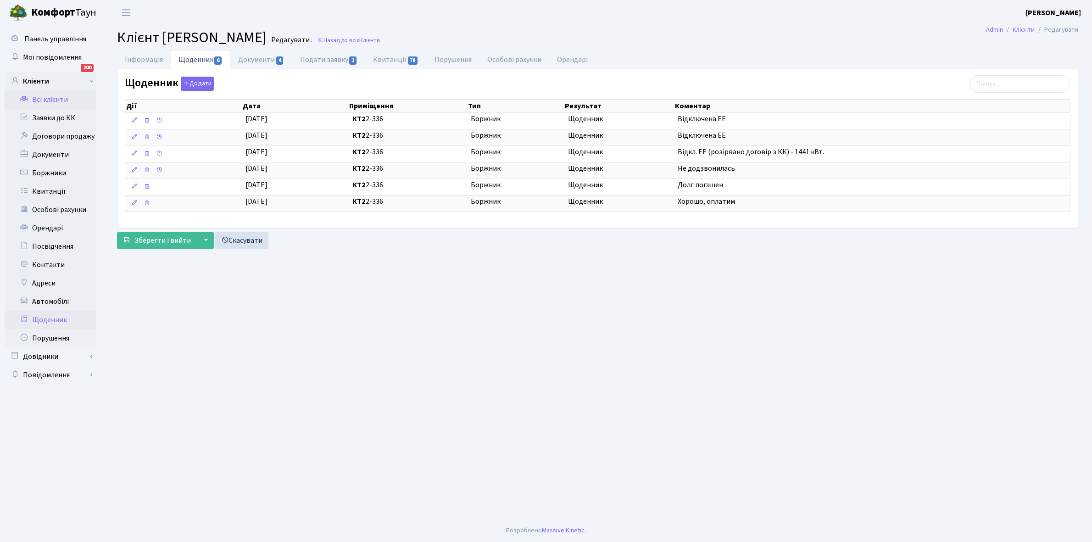
click at [51, 320] on link "Щоденник" at bounding box center [51, 320] width 92 height 18
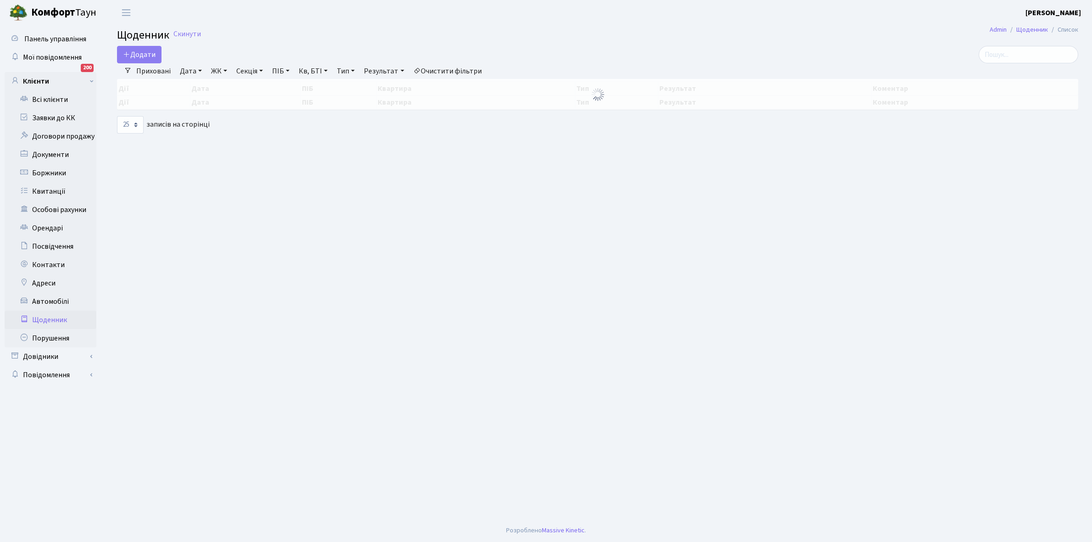
select select "25"
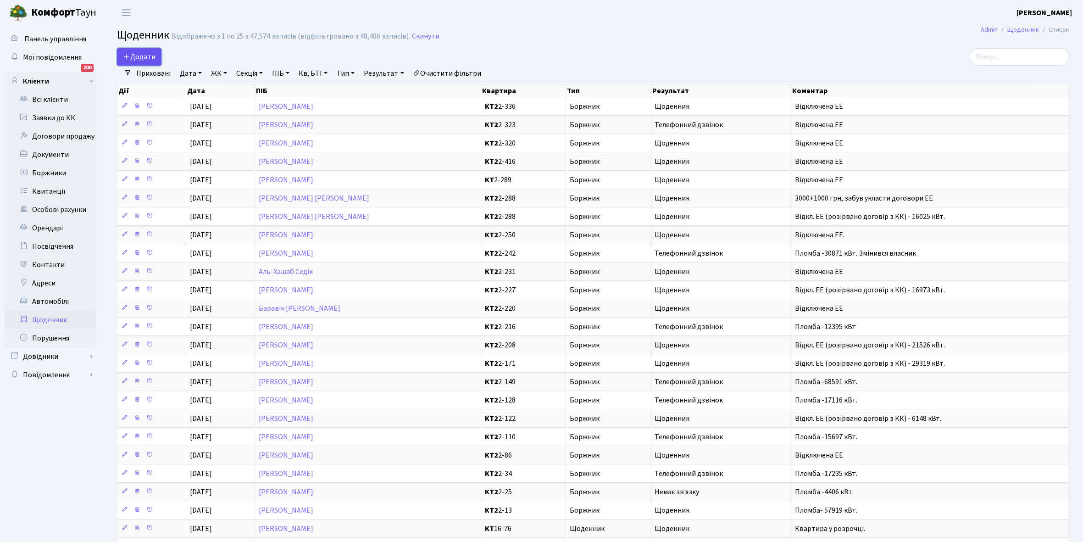
click at [145, 57] on span "Додати" at bounding box center [139, 57] width 33 height 10
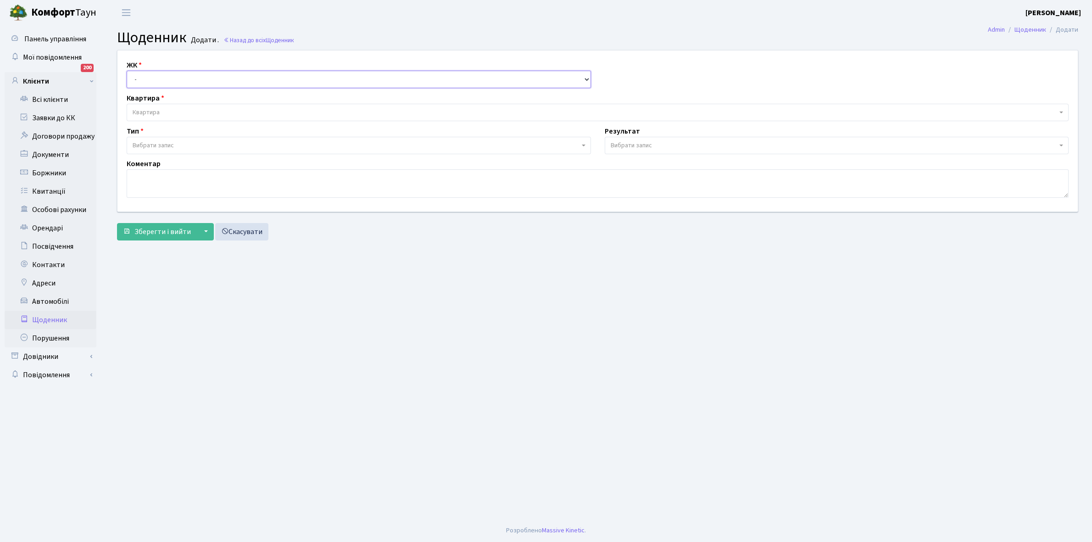
click at [150, 78] on select "- КТ, вул. Регенераторна, 4 КТ2, просп. [STREET_ADDRESS] [STREET_ADDRESS] [PERS…" at bounding box center [359, 79] width 464 height 17
select select "295"
click at [127, 71] on select "- КТ, вул. Регенераторна, 4 КТ2, просп. Соборності, 17 КТ3, вул. Березнева, 16 …" at bounding box center [359, 79] width 464 height 17
select select
click at [165, 109] on span "Квартира" at bounding box center [595, 112] width 924 height 9
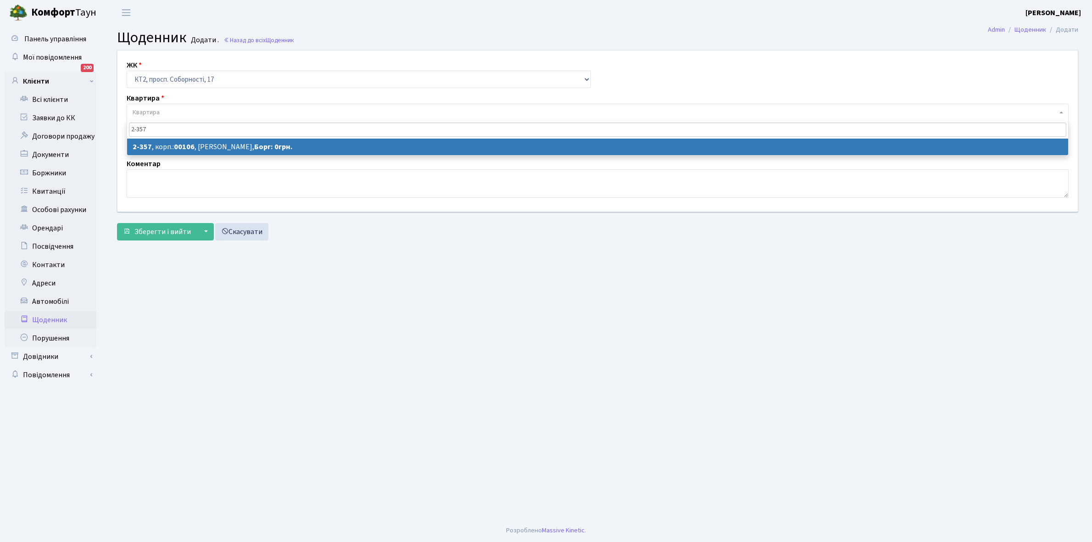
type input "2-357"
select select "15407"
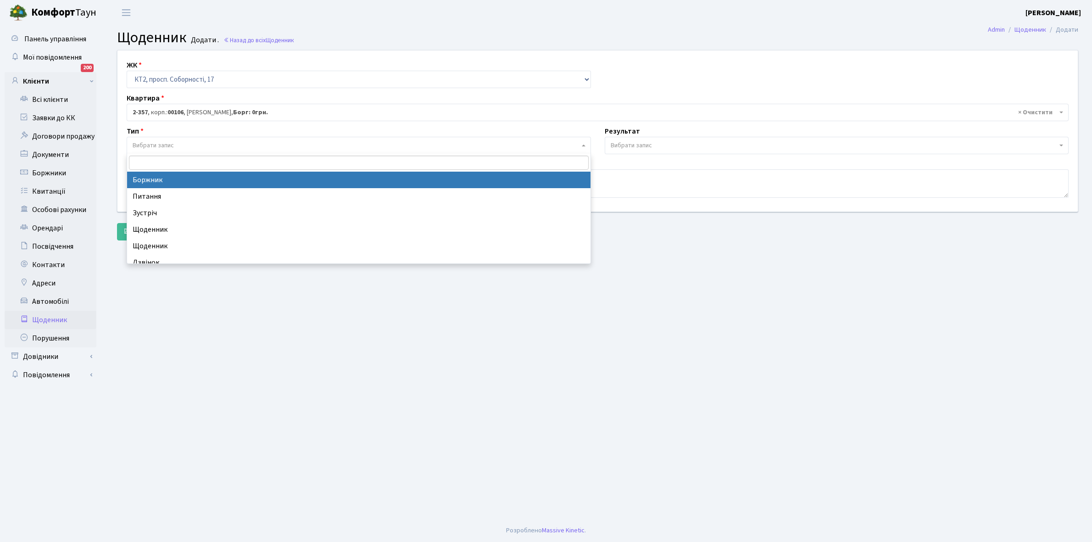
click at [171, 142] on span "Вибрати запис" at bounding box center [153, 145] width 41 height 9
select select "189"
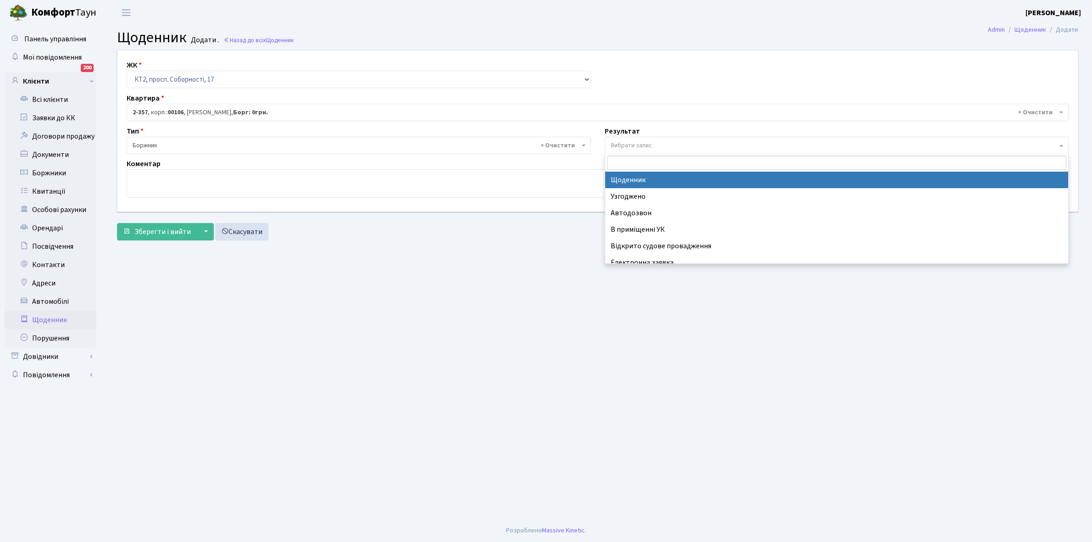
click at [638, 144] on span "Вибрати запис" at bounding box center [631, 145] width 41 height 9
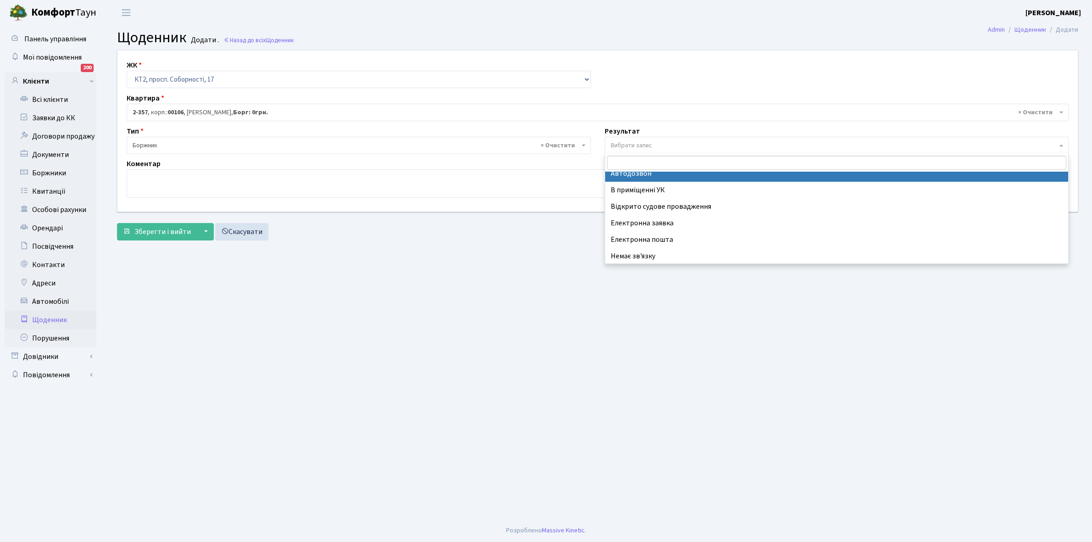
scroll to position [56, 0]
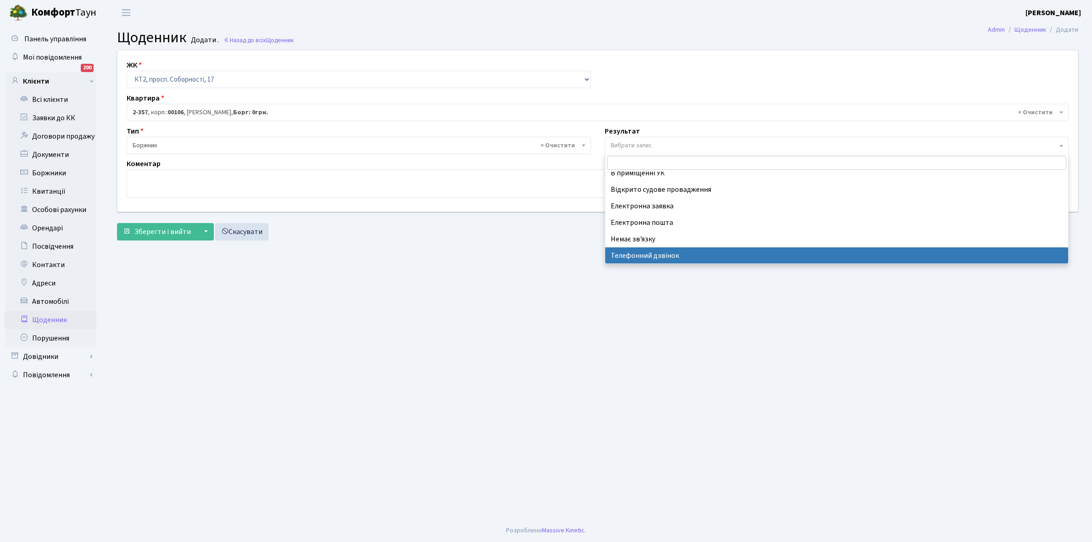
select select "196"
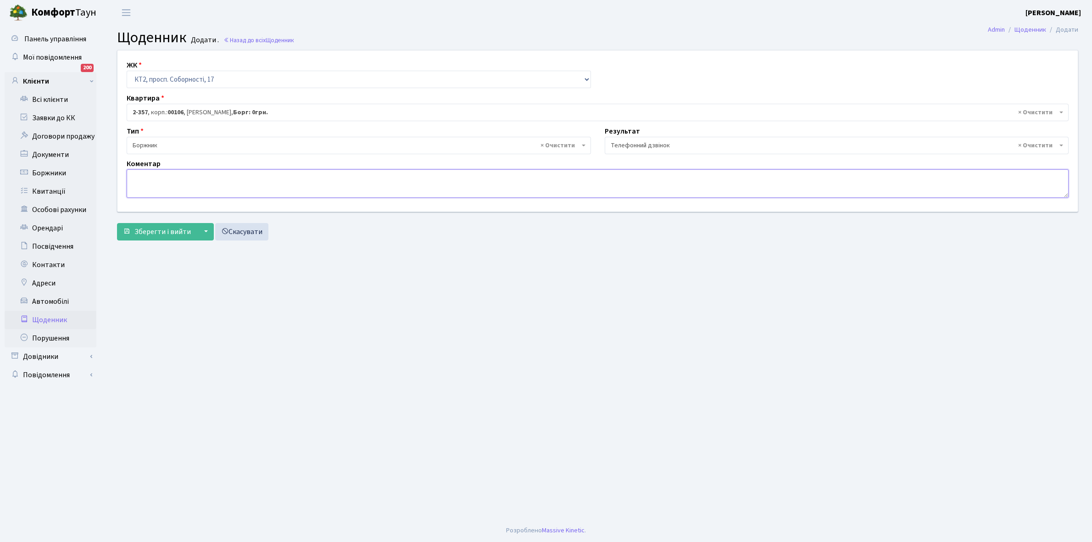
click at [159, 186] on textarea at bounding box center [598, 183] width 942 height 28
type textarea "Пломба -18925 кВт"
click at [161, 224] on button "Зберегти і вийти" at bounding box center [157, 231] width 80 height 17
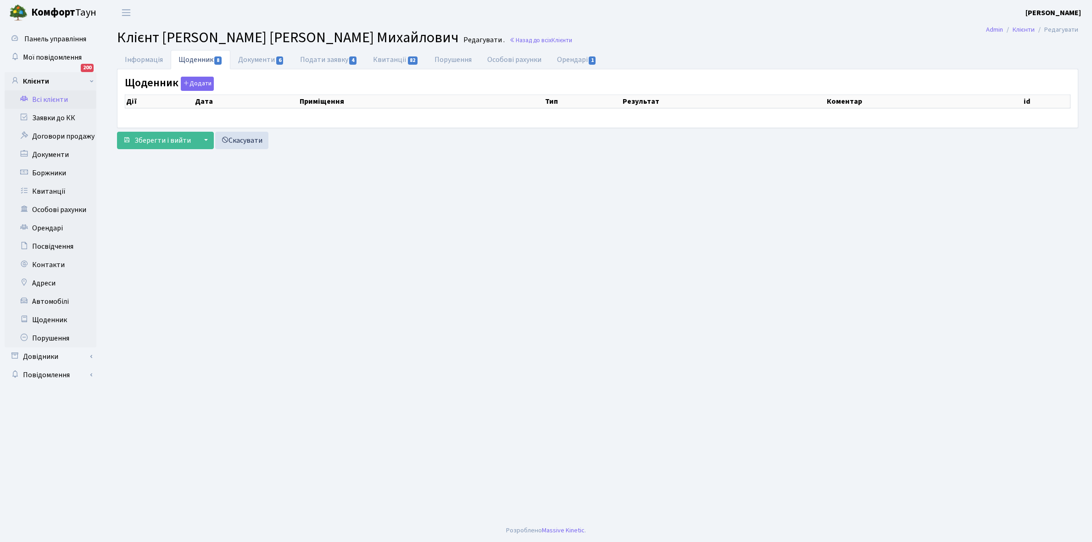
select select "25"
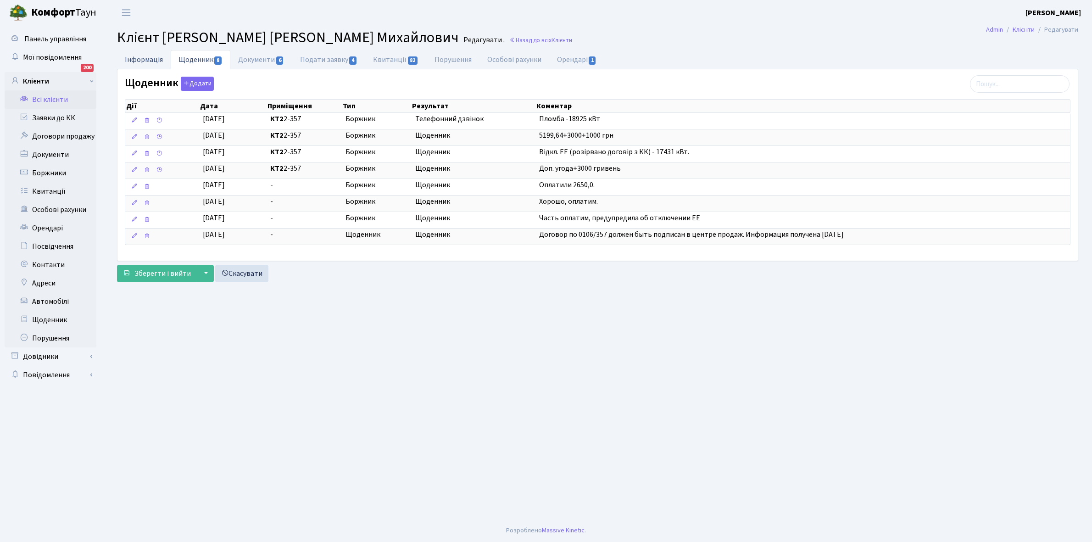
click at [144, 56] on link "Інформація" at bounding box center [144, 59] width 54 height 19
select select "25"
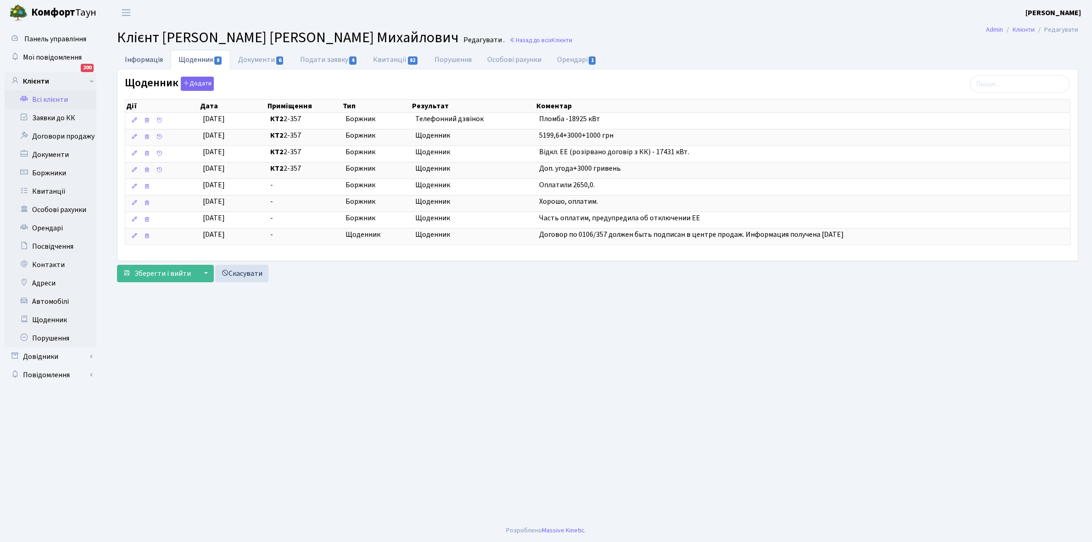
select select "25"
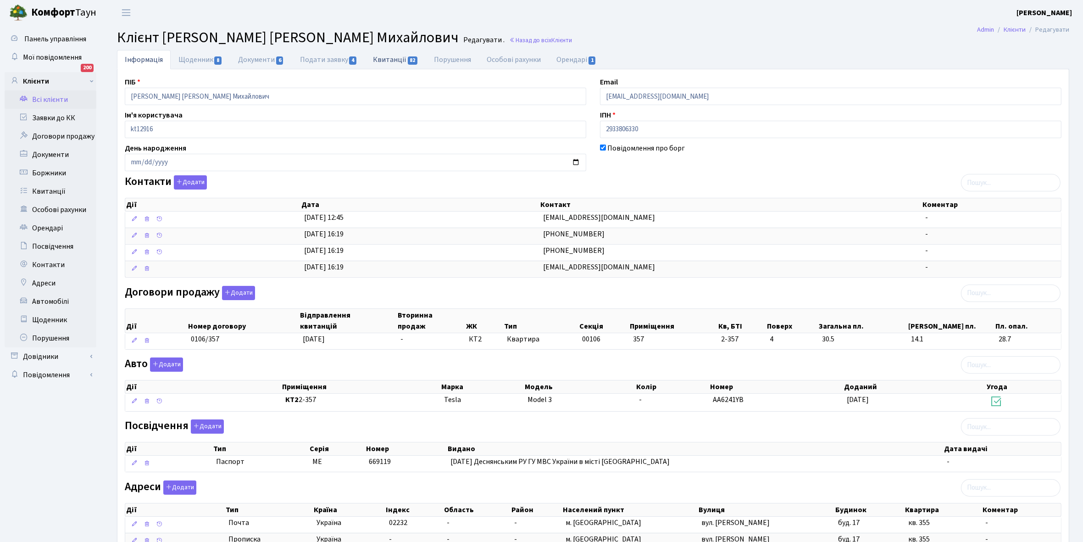
click at [390, 56] on link "Квитанції 82" at bounding box center [395, 59] width 61 height 19
select select "25"
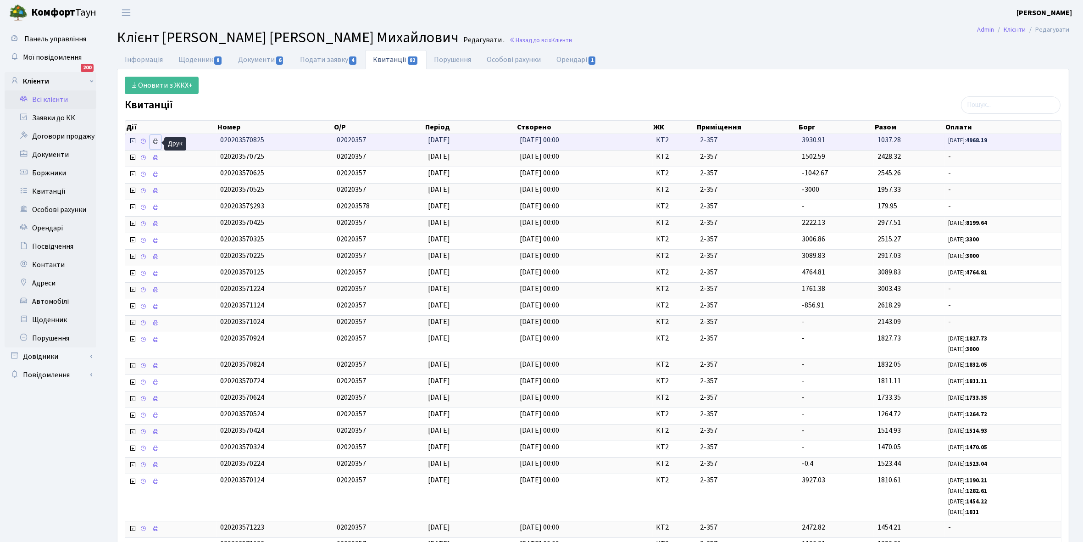
click at [154, 141] on icon at bounding box center [155, 141] width 6 height 6
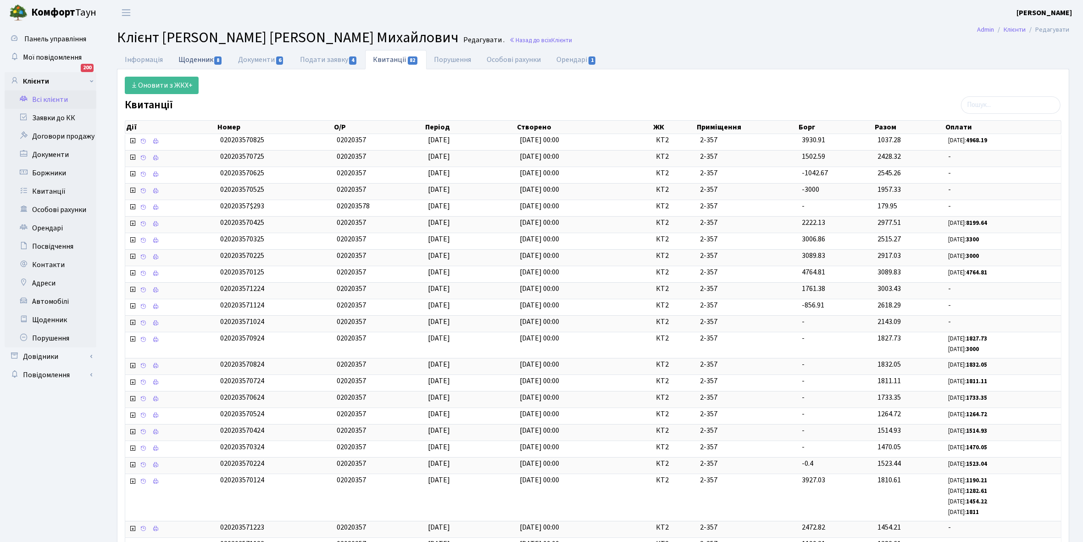
click at [183, 59] on link "Щоденник 8" at bounding box center [201, 59] width 60 height 19
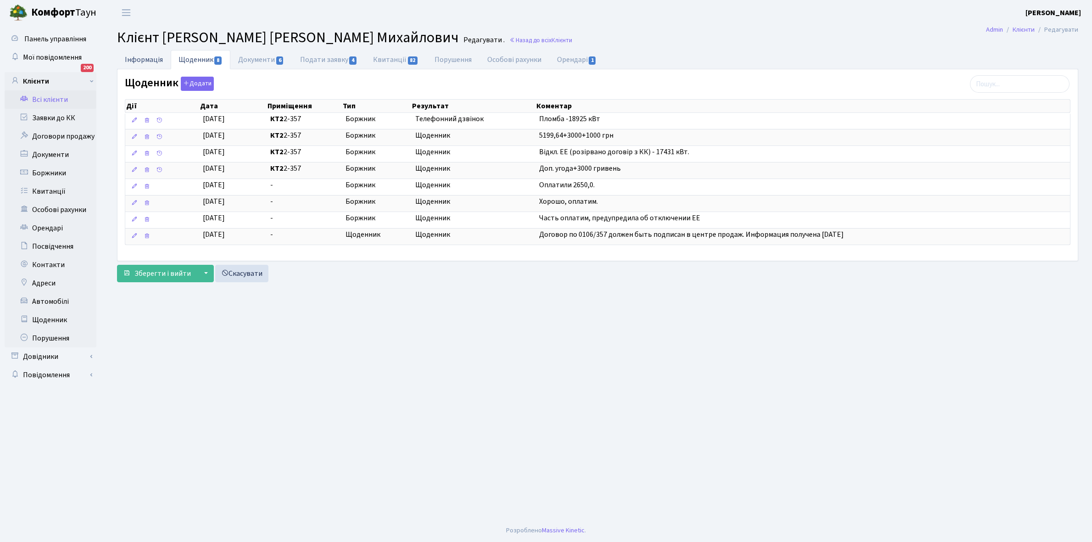
click at [139, 58] on link "Інформація" at bounding box center [144, 59] width 54 height 19
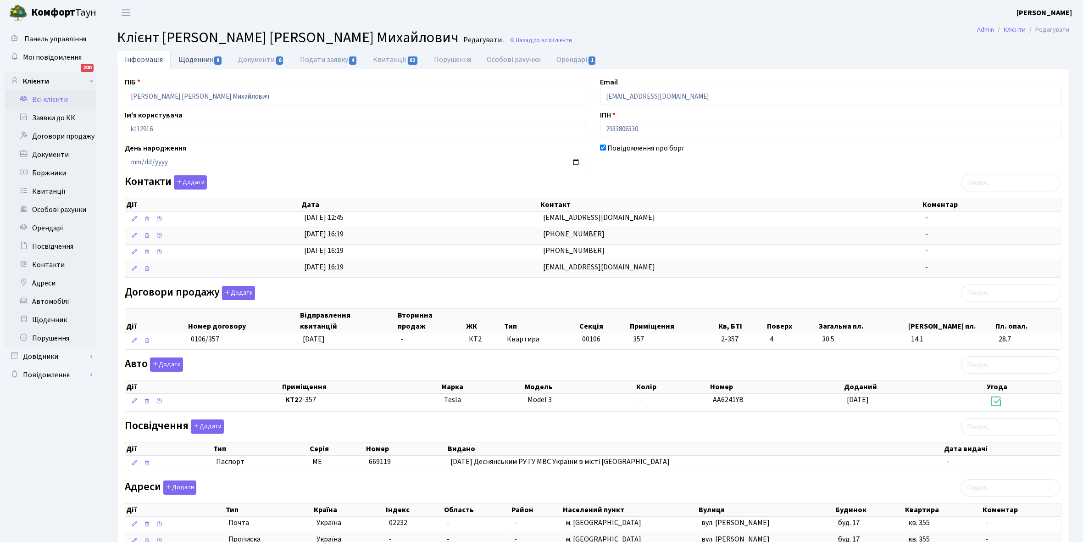
click at [185, 59] on link "Щоденник 8" at bounding box center [201, 59] width 60 height 19
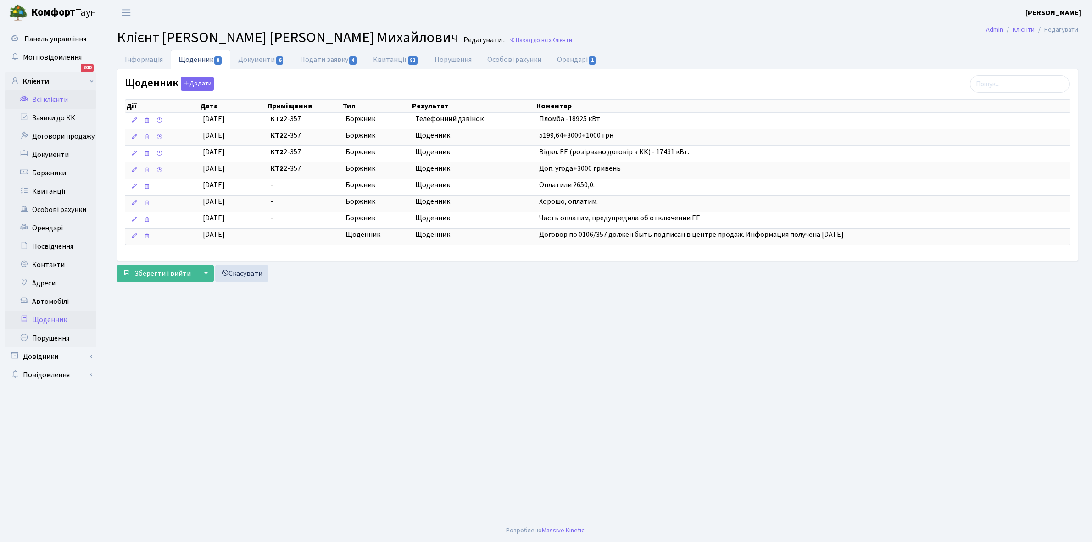
click at [49, 318] on link "Щоденник" at bounding box center [51, 320] width 92 height 18
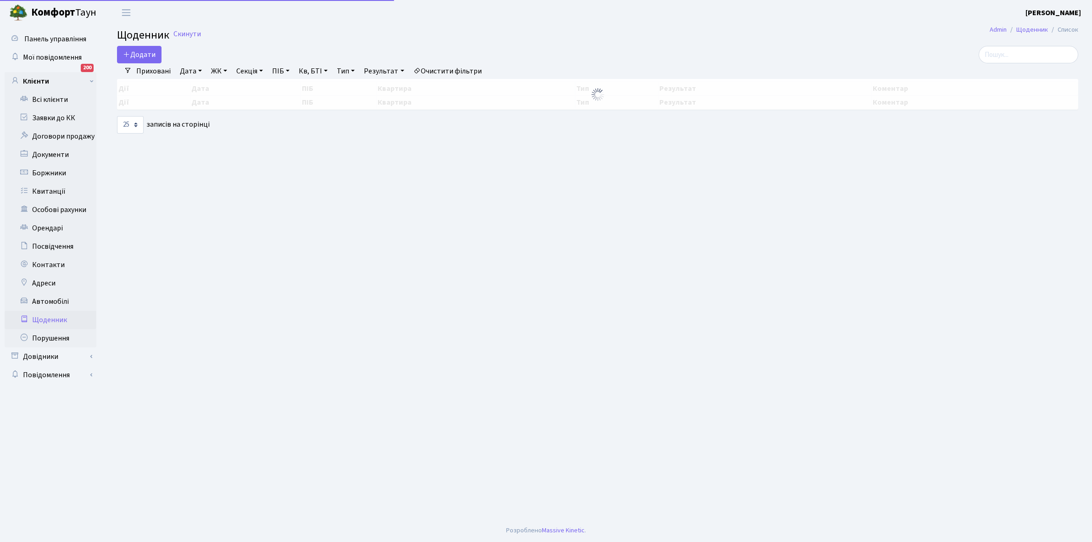
select select "25"
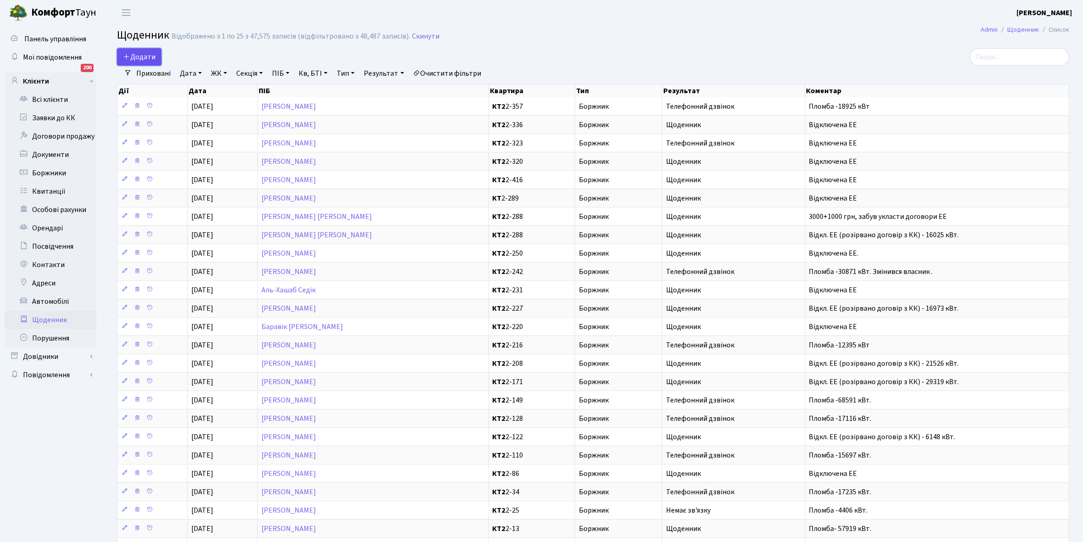
click at [135, 56] on span "Додати" at bounding box center [139, 57] width 33 height 10
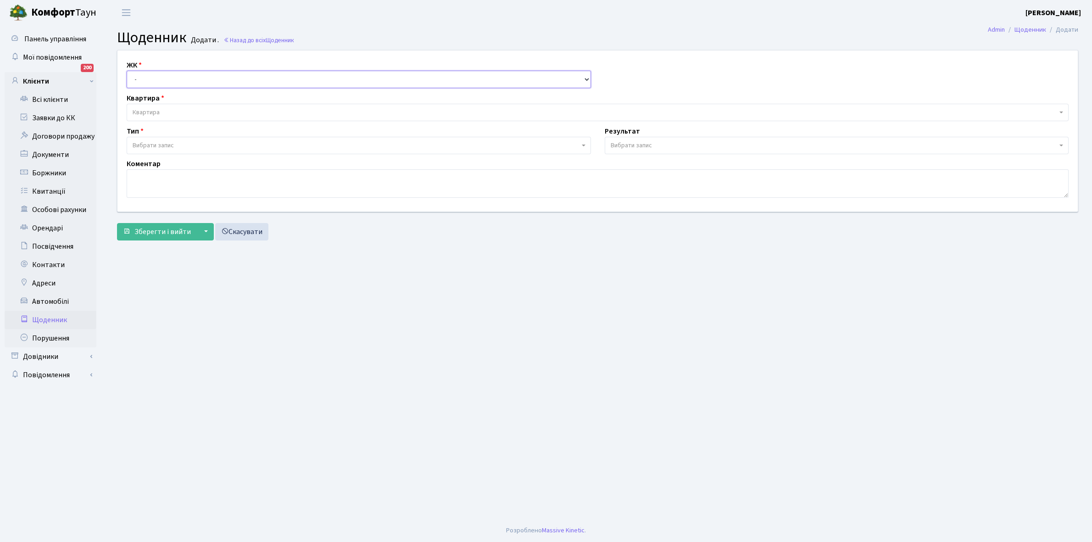
click at [168, 79] on select "- КТ, вул. Регенераторна, 4 КТ2, просп. [STREET_ADDRESS] [STREET_ADDRESS] [PERS…" at bounding box center [359, 79] width 464 height 17
select select "295"
click at [127, 71] on select "- КТ, вул. Регенераторна, 4 КТ2, просп. [STREET_ADDRESS] [STREET_ADDRESS] [PERS…" at bounding box center [359, 79] width 464 height 17
select select
click at [172, 109] on span "Квартира" at bounding box center [595, 112] width 924 height 9
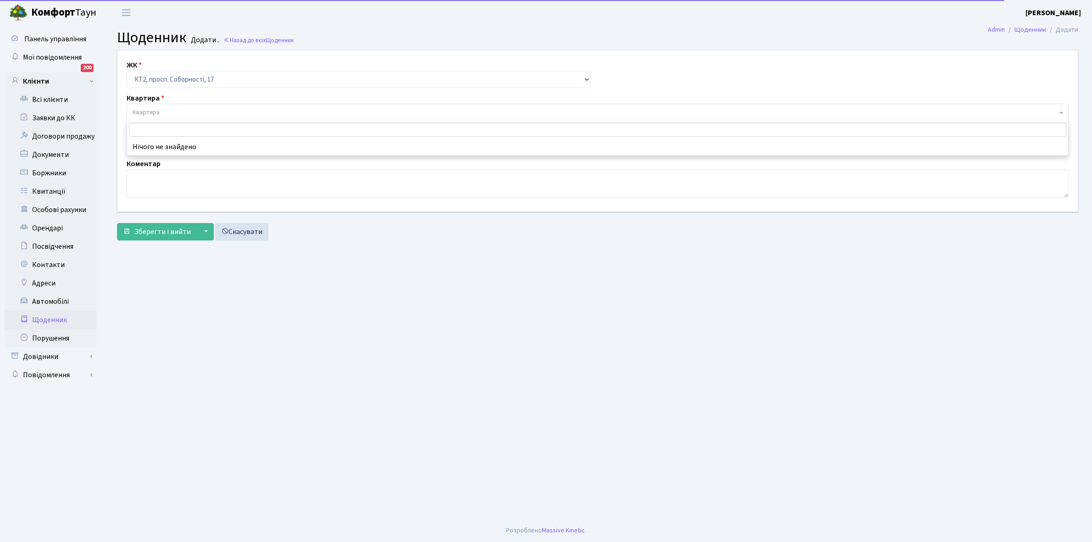
click at [159, 126] on input "search" at bounding box center [597, 129] width 937 height 14
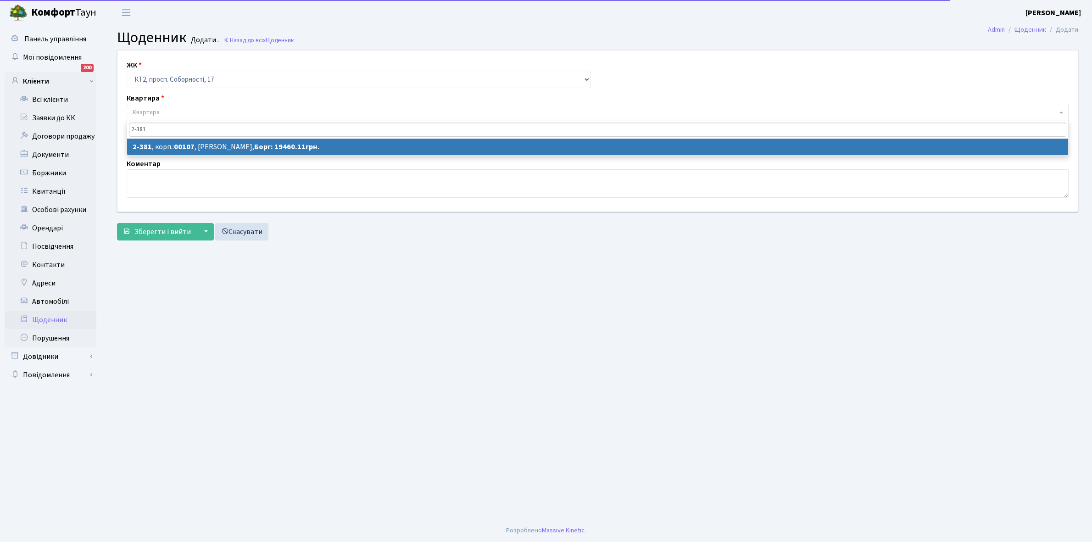
type input "2-381"
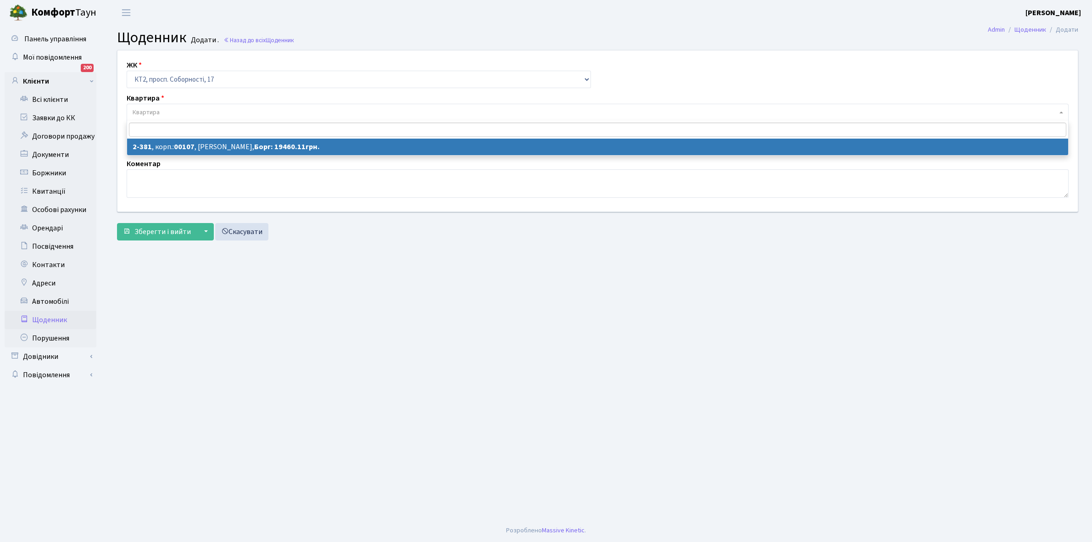
select select "15434"
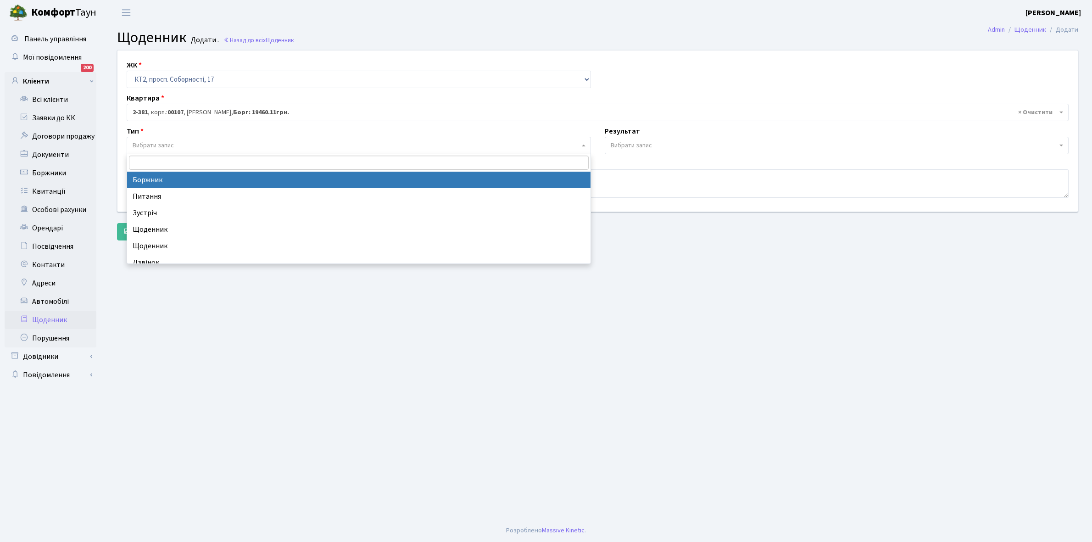
click at [177, 141] on span "Вибрати запис" at bounding box center [356, 145] width 447 height 9
select select "189"
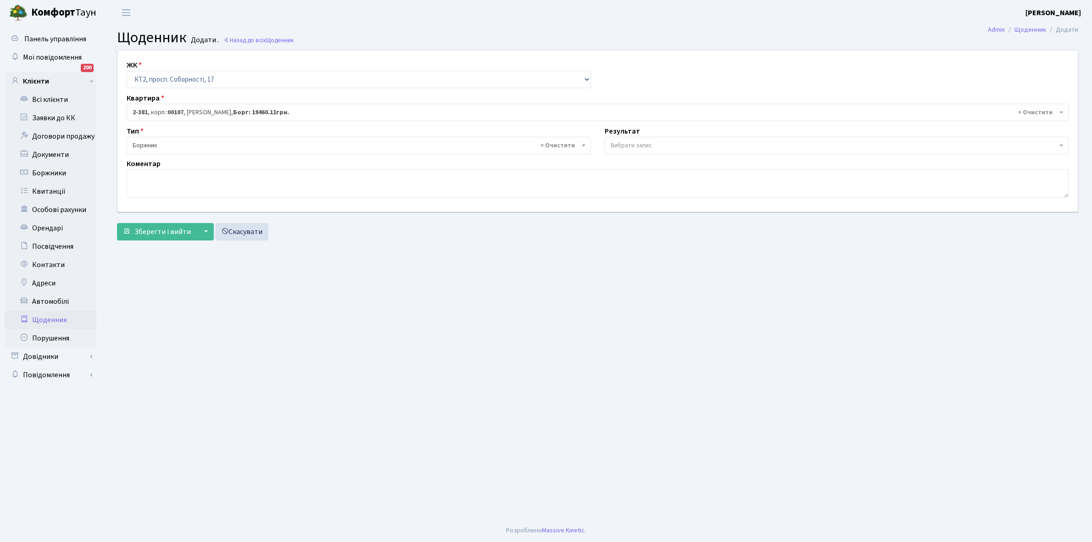
click at [632, 139] on span "Вибрати запис" at bounding box center [837, 145] width 464 height 17
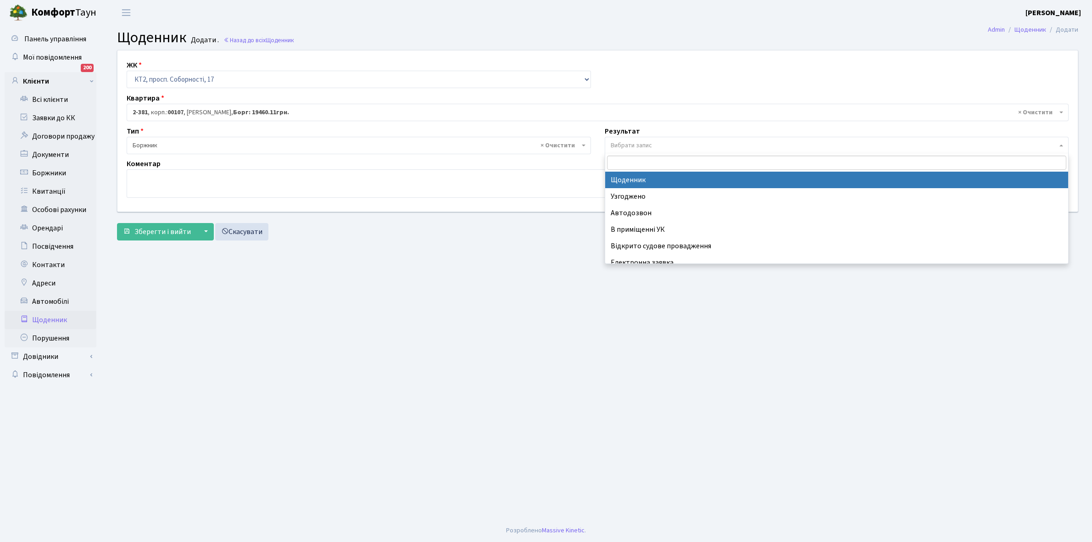
select select "14"
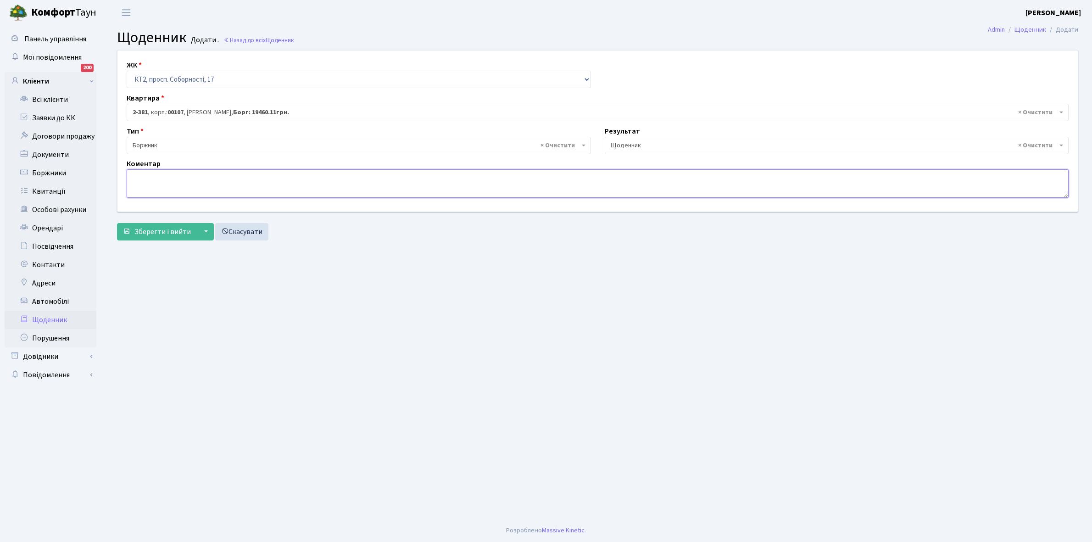
click at [145, 182] on textarea at bounding box center [598, 183] width 942 height 28
type textarea "Відключена ЕЕ"
click at [150, 230] on span "Зберегти і вийти" at bounding box center [162, 232] width 56 height 10
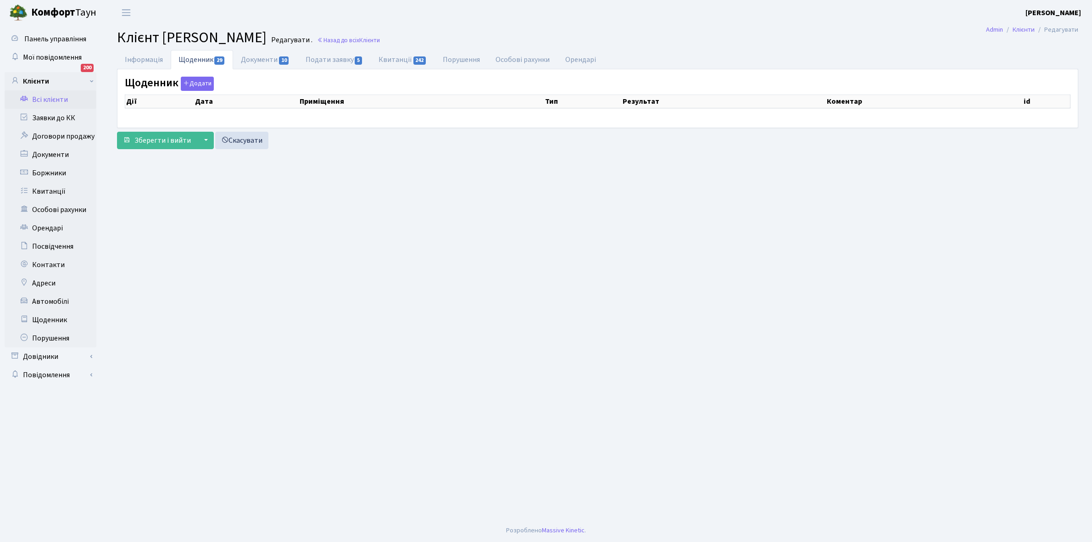
select select "25"
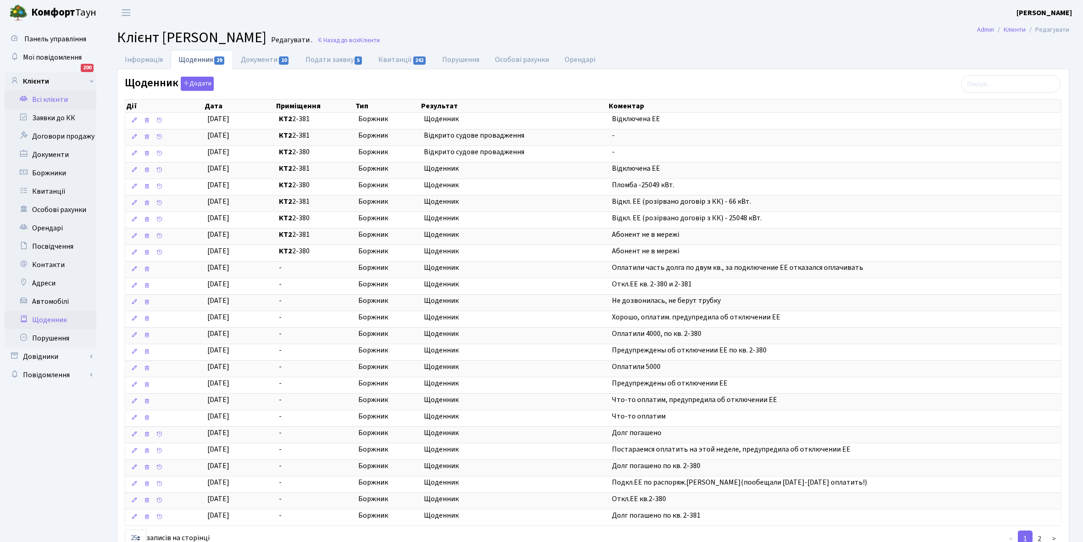
click at [45, 316] on link "Щоденник" at bounding box center [51, 320] width 92 height 18
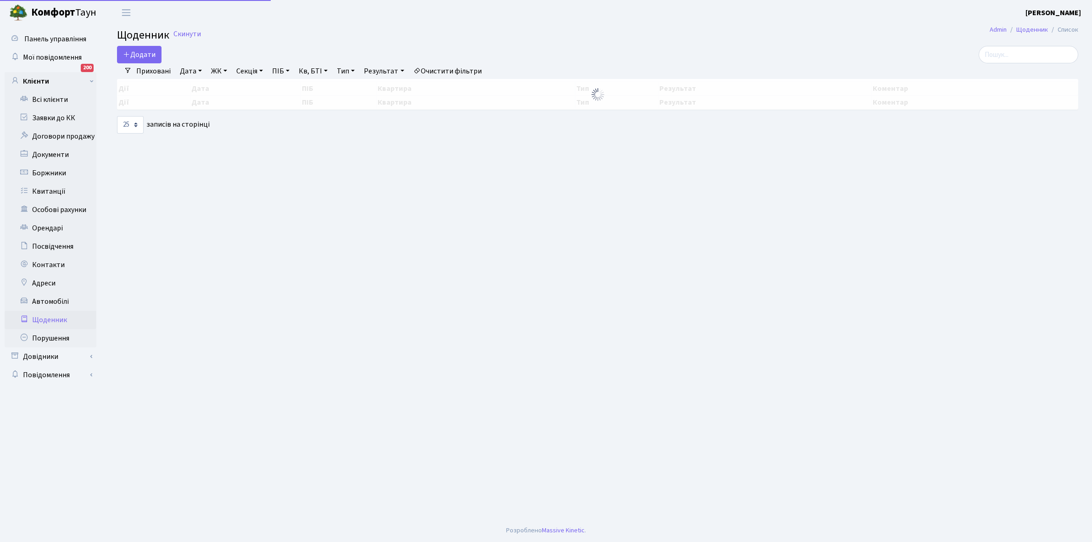
select select "25"
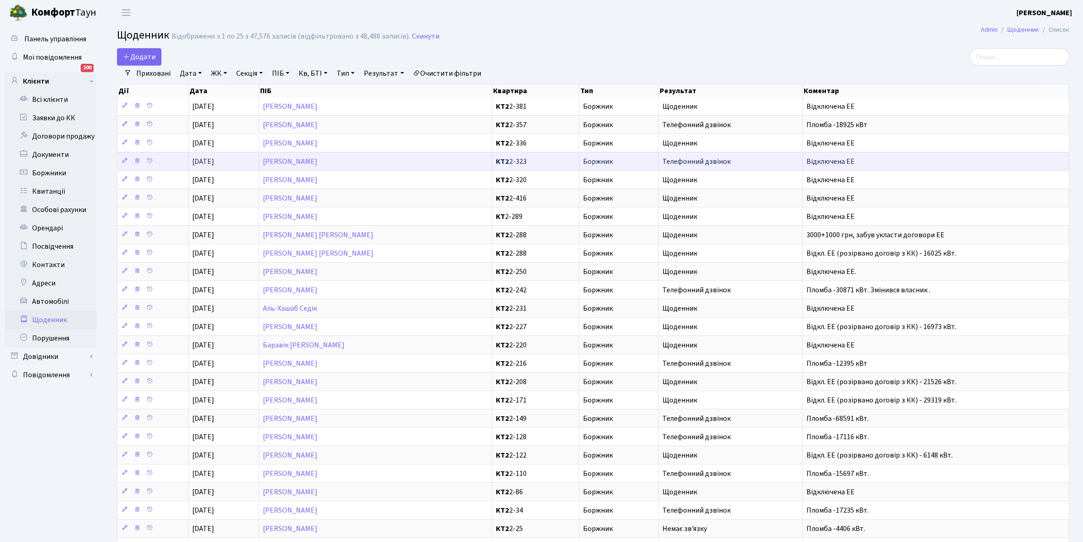
click at [411, 166] on td "[PERSON_NAME]" at bounding box center [375, 161] width 233 height 18
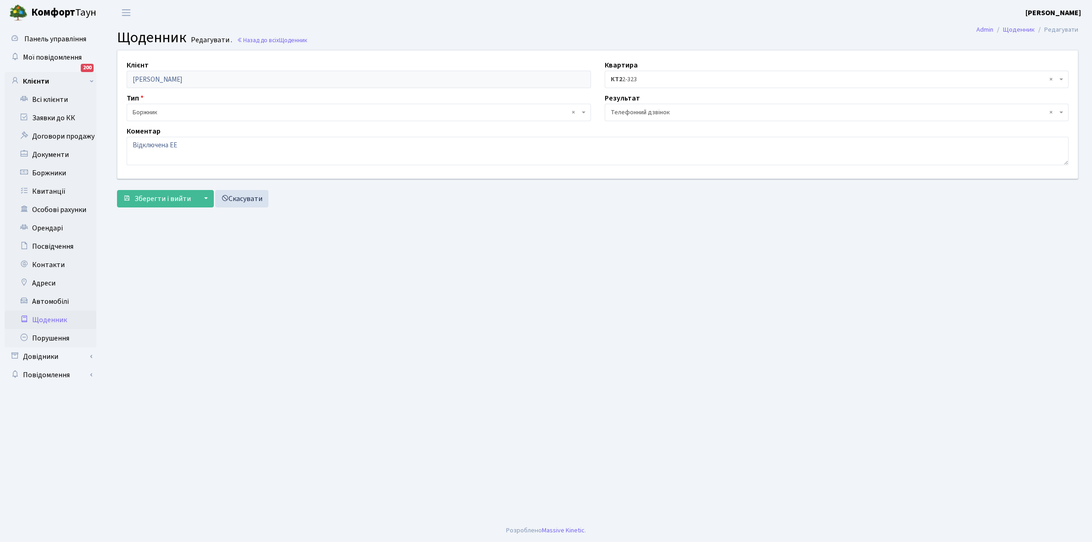
click at [680, 109] on span "× Телефонний дзвінок" at bounding box center [834, 112] width 447 height 9
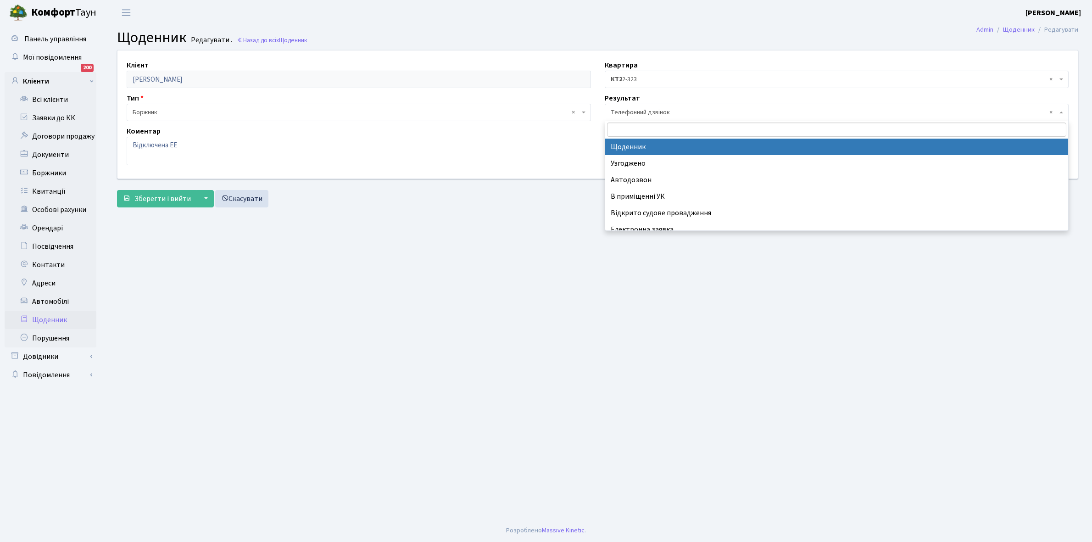
select select "14"
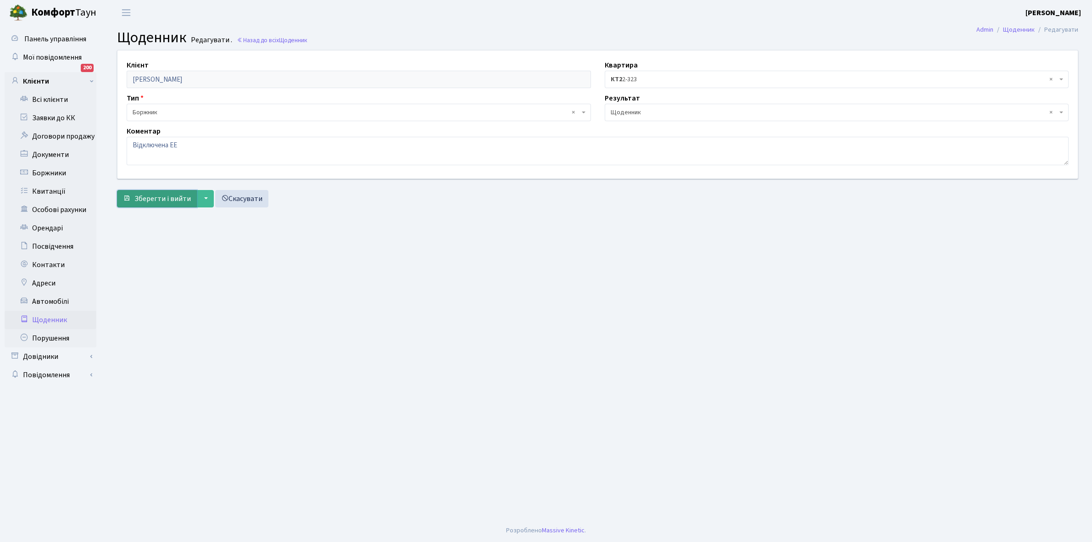
click at [158, 202] on span "Зберегти і вийти" at bounding box center [162, 199] width 56 height 10
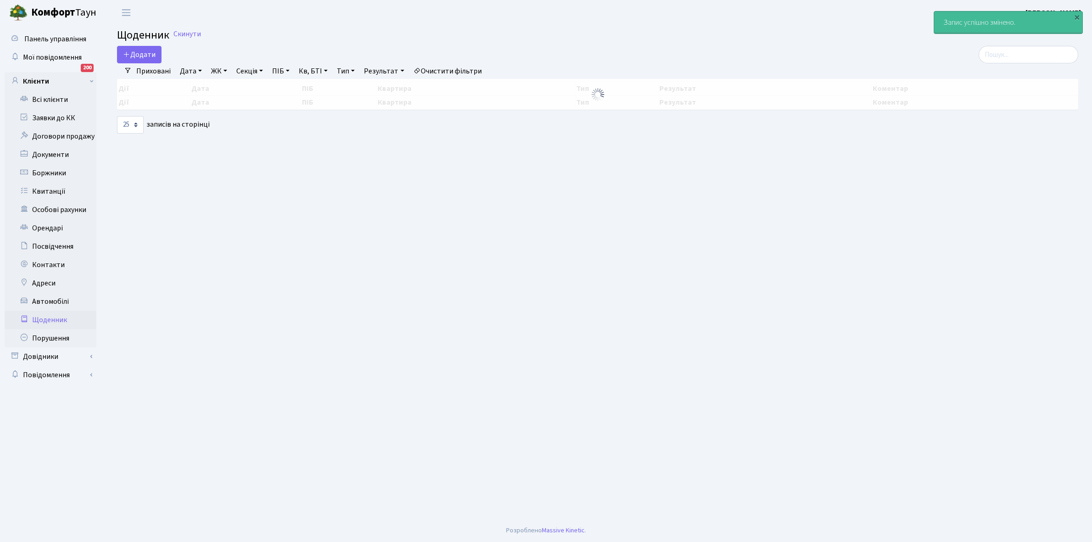
select select "25"
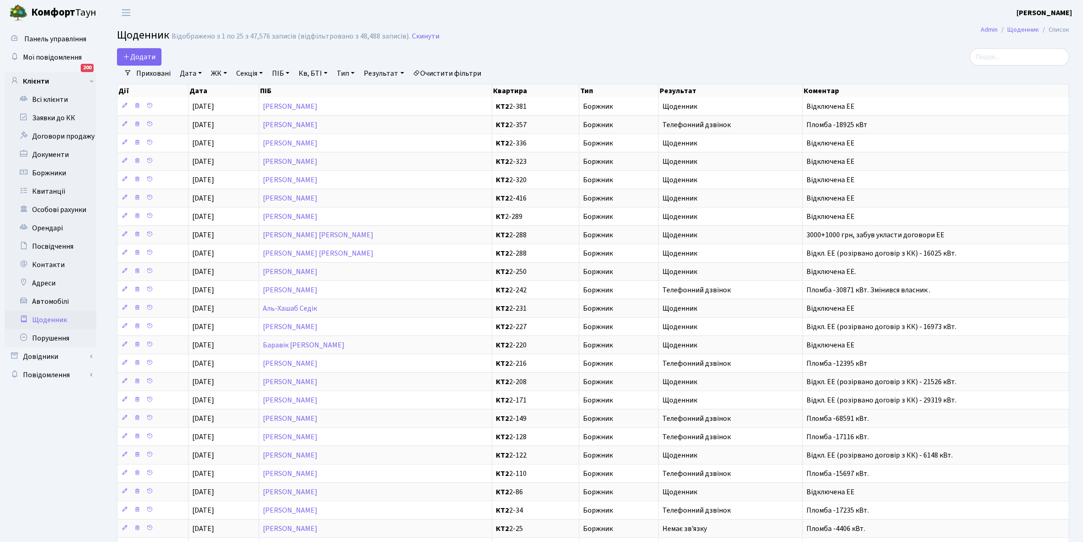
click at [46, 316] on link "Щоденник" at bounding box center [51, 320] width 92 height 18
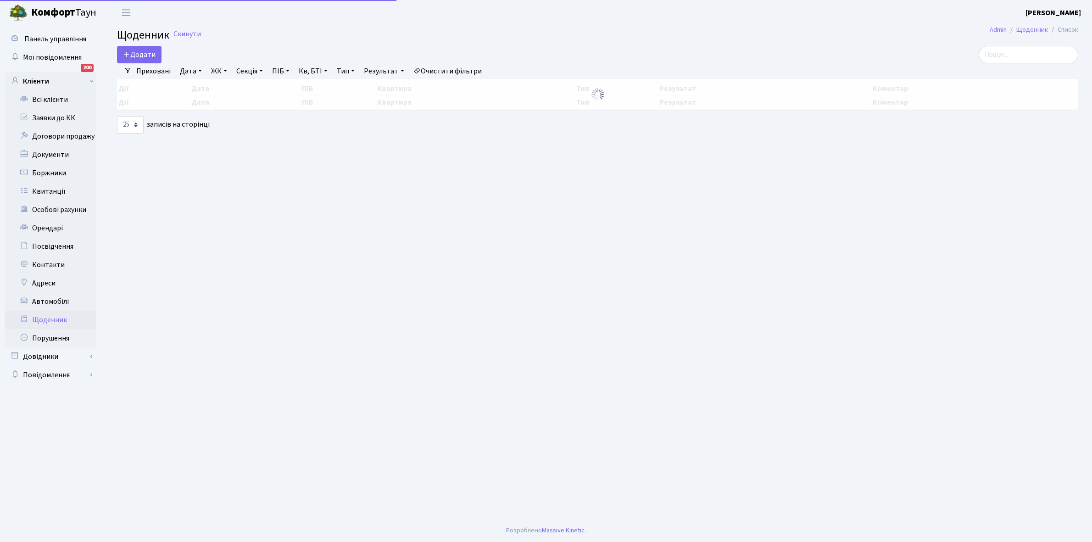
select select "25"
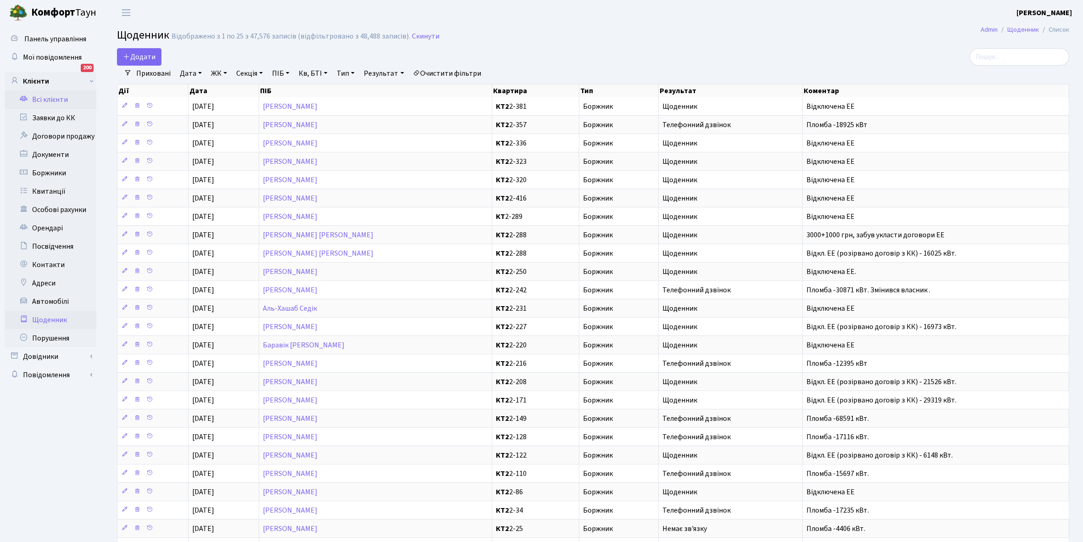
click at [53, 99] on link "Всі клієнти" at bounding box center [51, 99] width 92 height 18
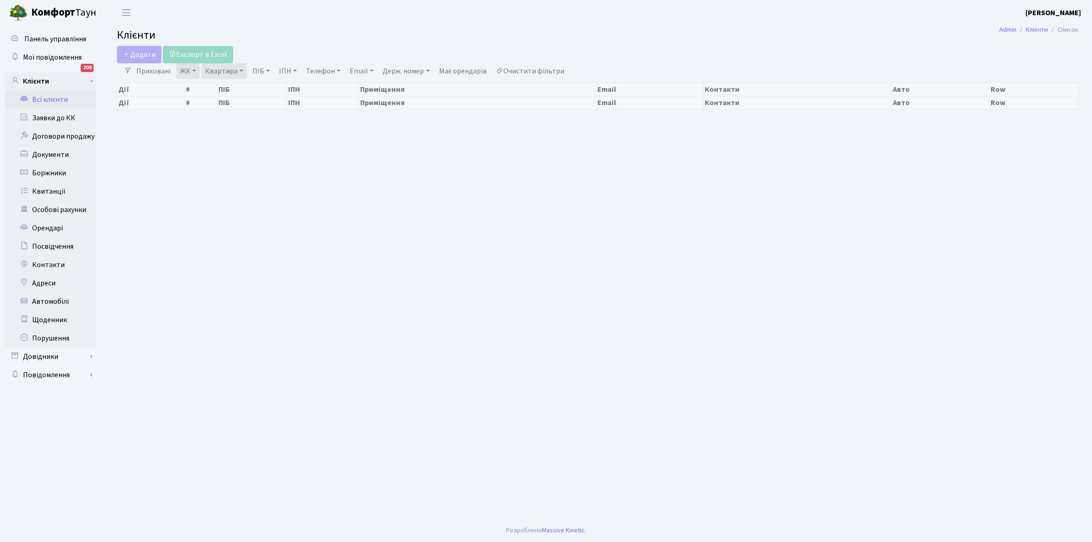
select select "25"
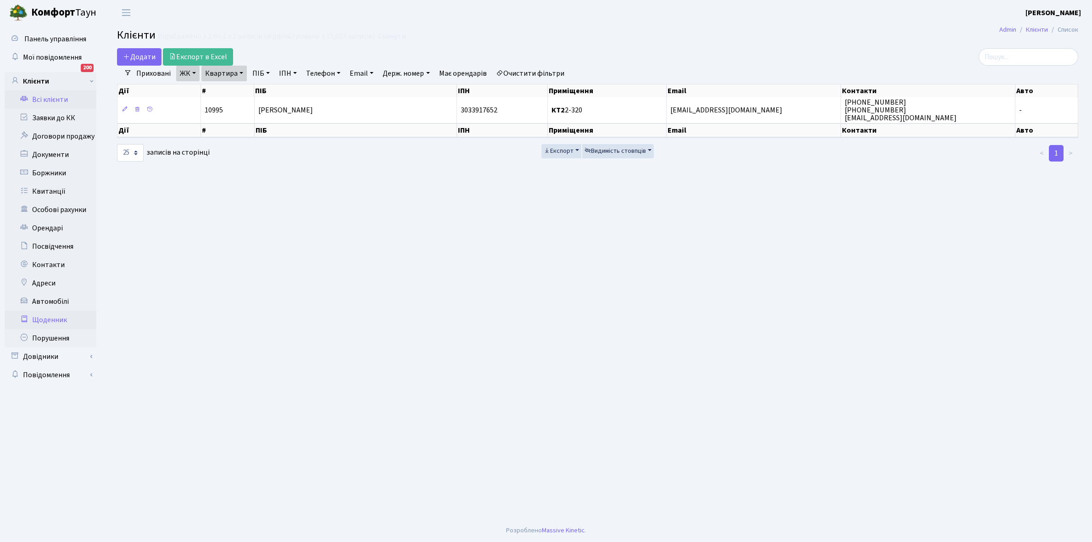
click at [53, 319] on link "Щоденник" at bounding box center [51, 320] width 92 height 18
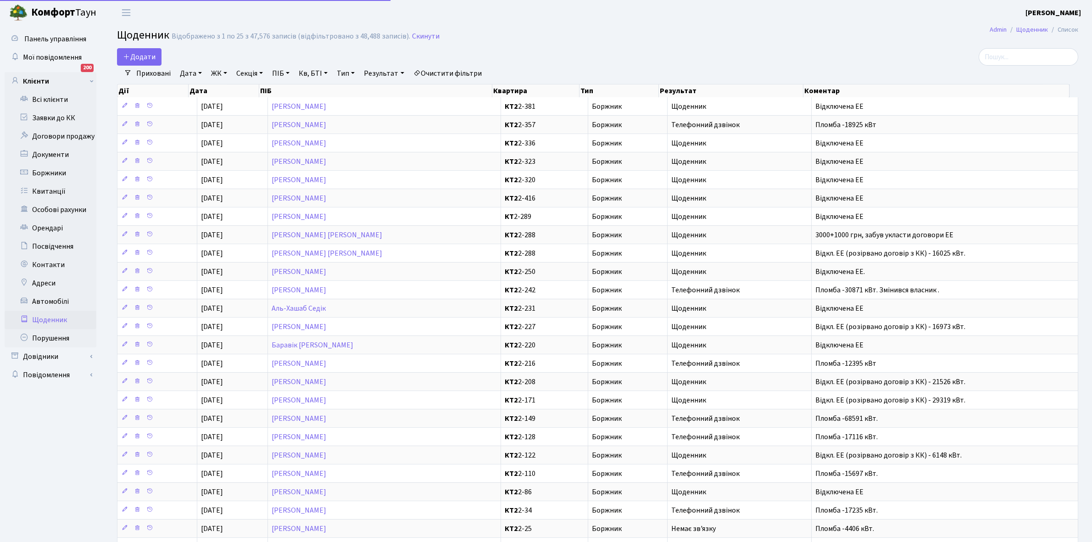
select select "25"
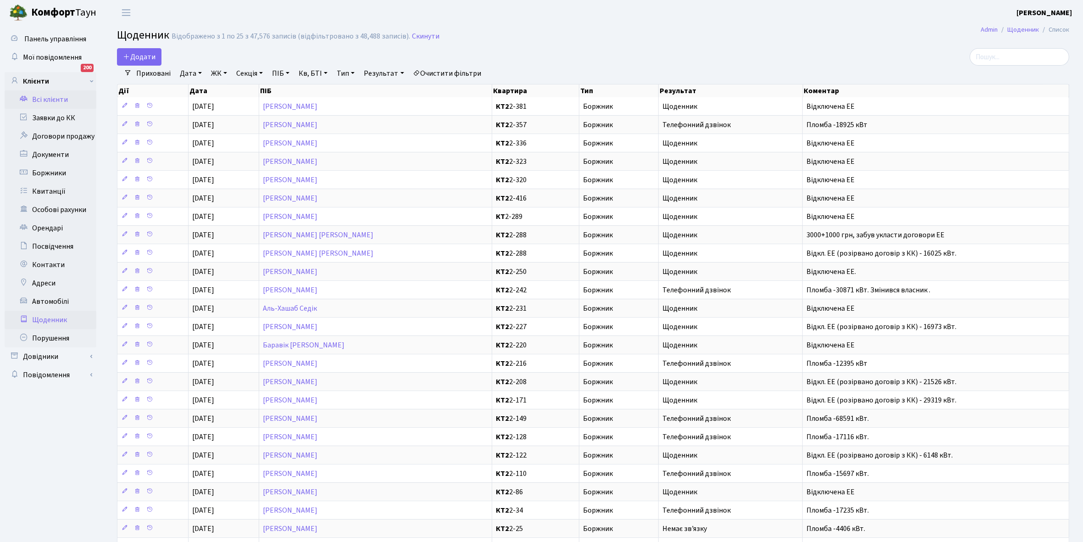
click at [53, 95] on link "Всі клієнти" at bounding box center [51, 99] width 92 height 18
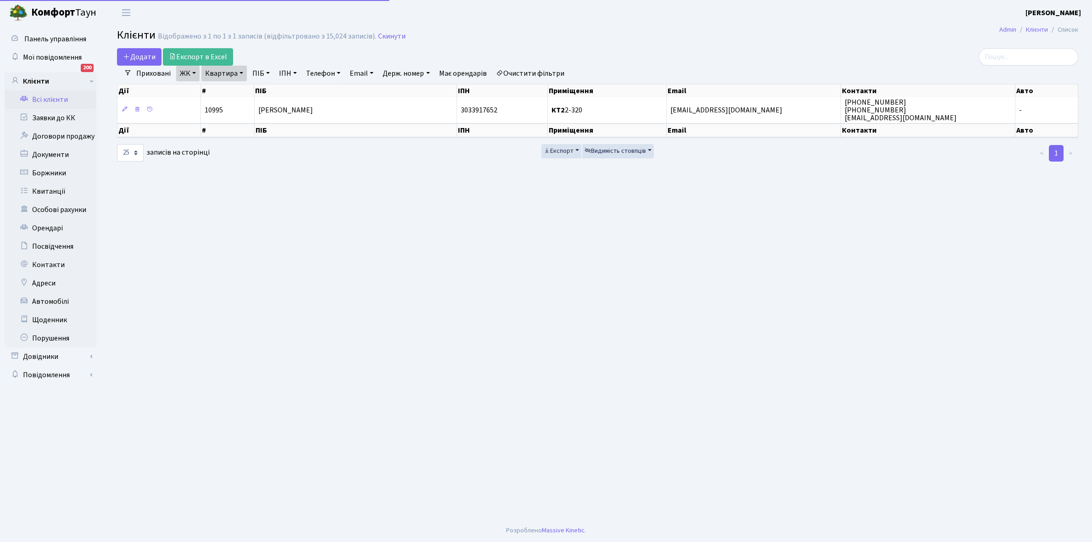
select select "25"
click at [243, 71] on link "Квартира" at bounding box center [223, 74] width 45 height 16
click at [54, 316] on link "Щоденник" at bounding box center [51, 320] width 92 height 18
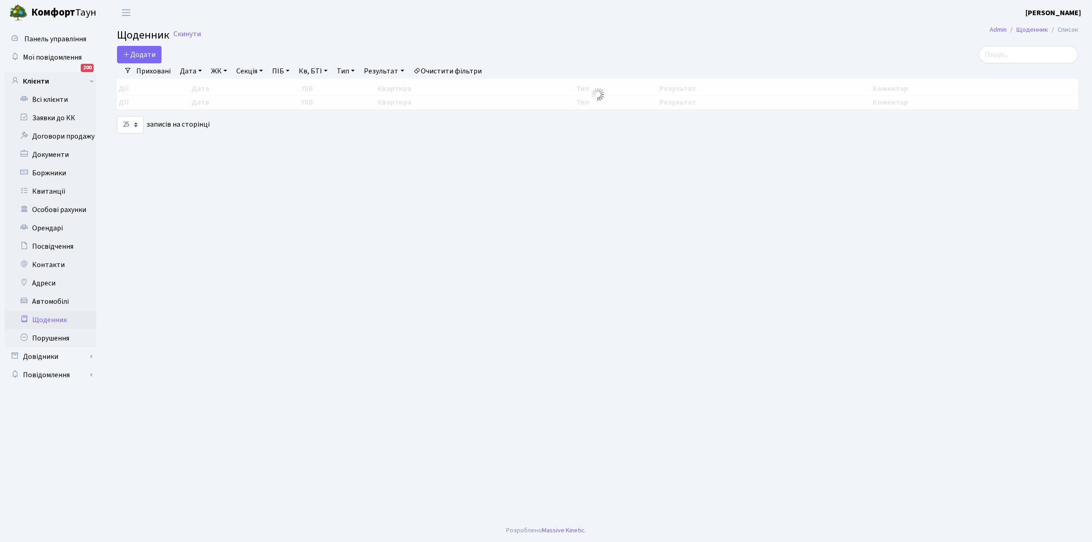
select select "25"
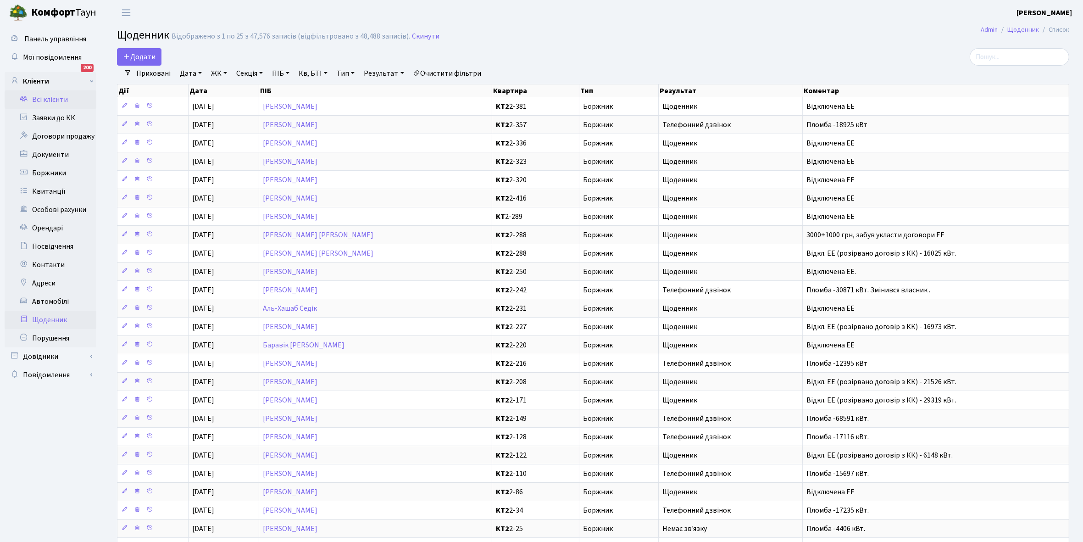
click at [52, 95] on link "Всі клієнти" at bounding box center [51, 99] width 92 height 18
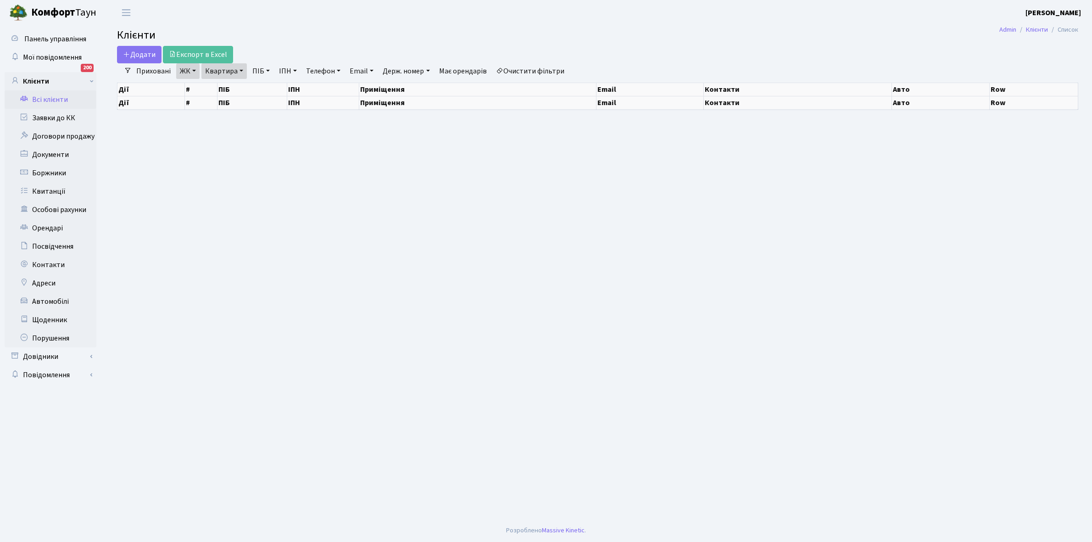
select select "25"
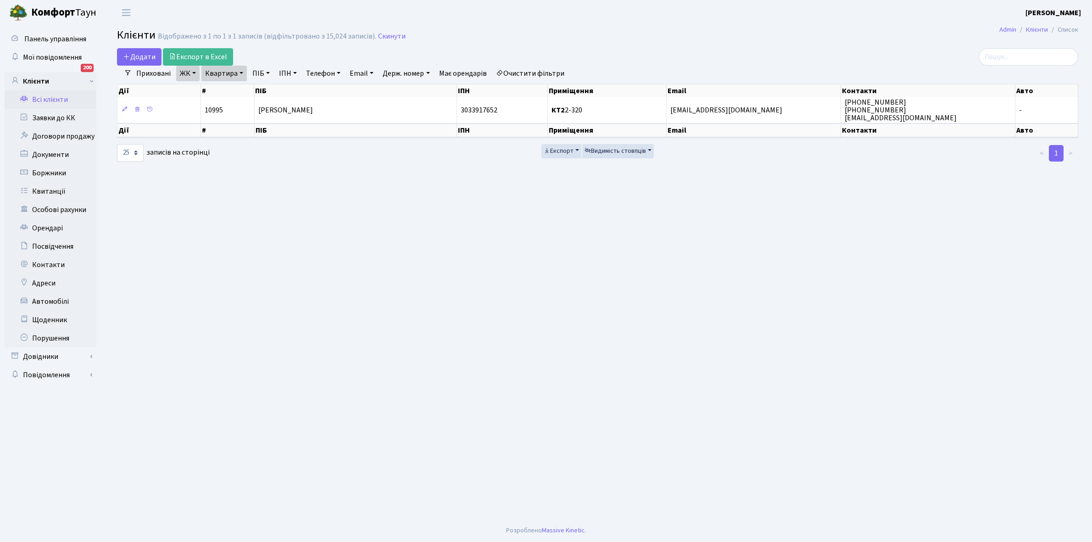
click at [241, 69] on link "Квартира" at bounding box center [223, 74] width 45 height 16
click at [238, 89] on input "2-320" at bounding box center [229, 91] width 54 height 17
type input "2-150"
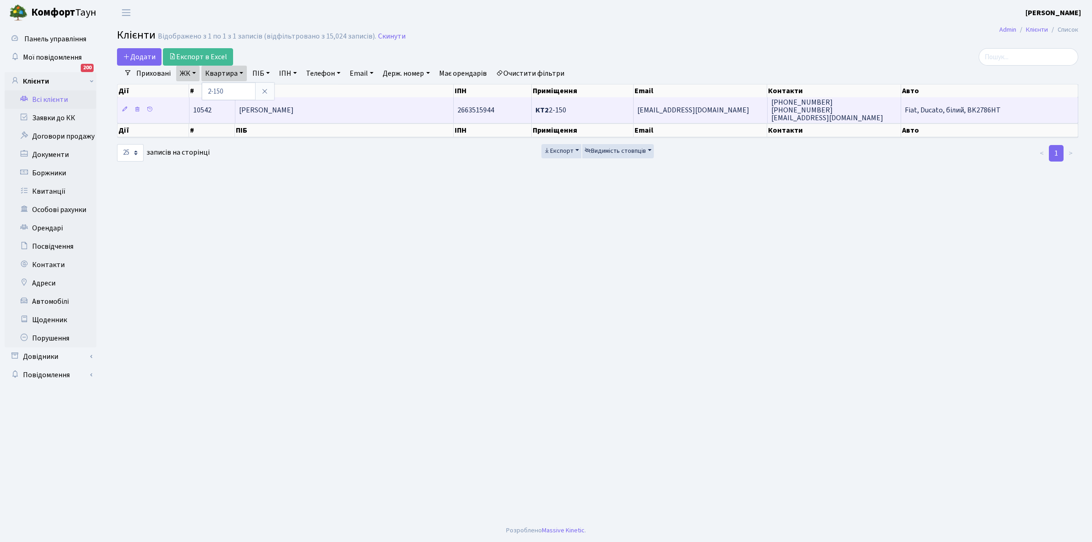
click at [282, 111] on span "[PERSON_NAME]" at bounding box center [266, 110] width 55 height 10
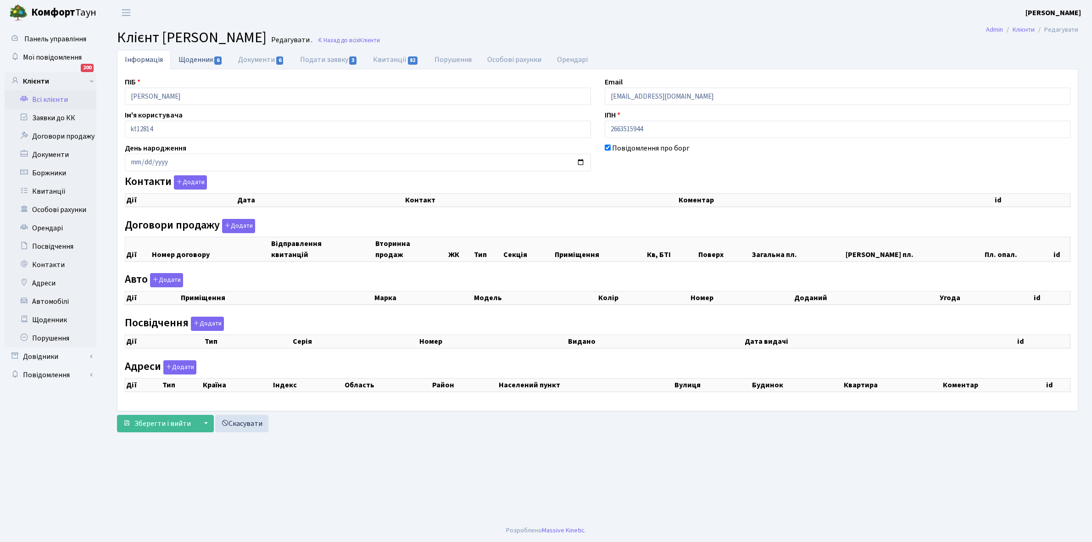
checkbox input "true"
select select "25"
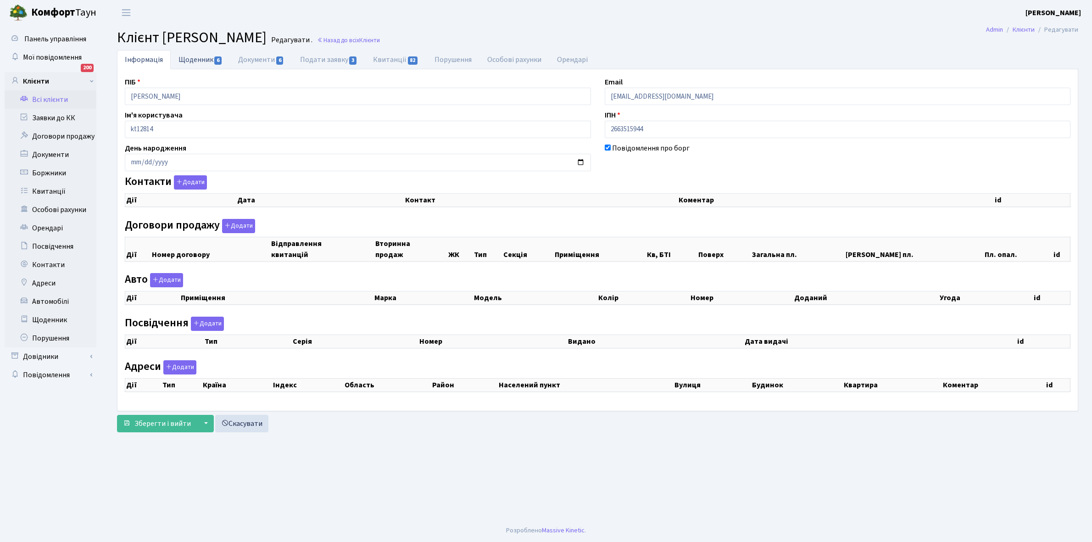
select select "25"
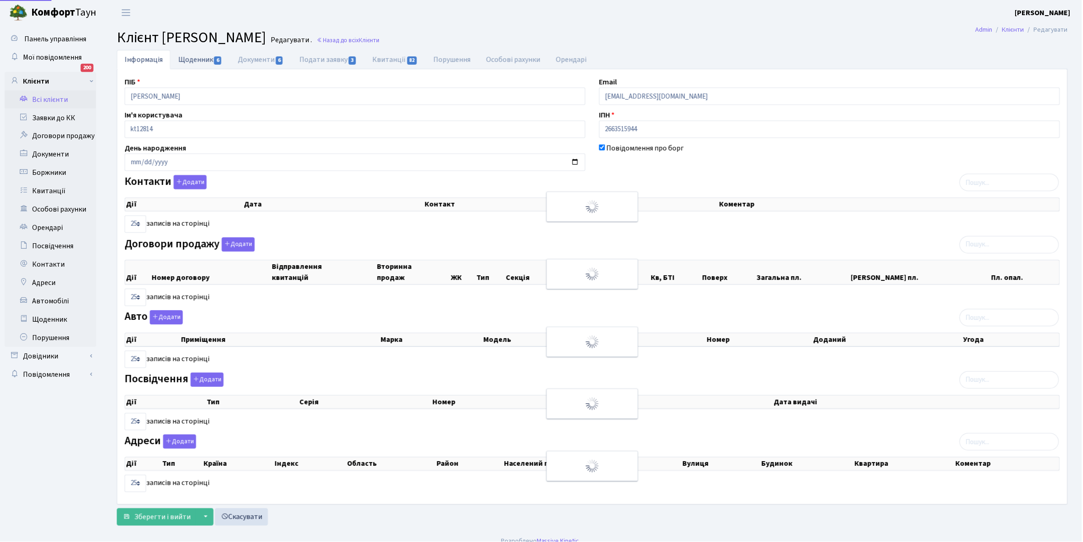
click at [209, 58] on link "Щоденник 6" at bounding box center [201, 59] width 60 height 19
select select "25"
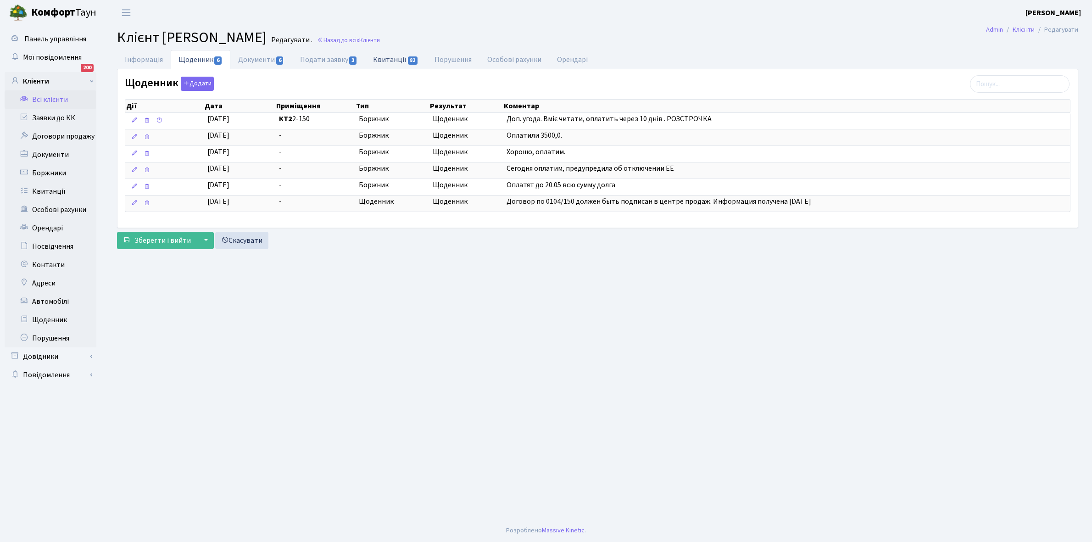
click at [394, 61] on link "Квитанції 82" at bounding box center [395, 59] width 61 height 19
select select "25"
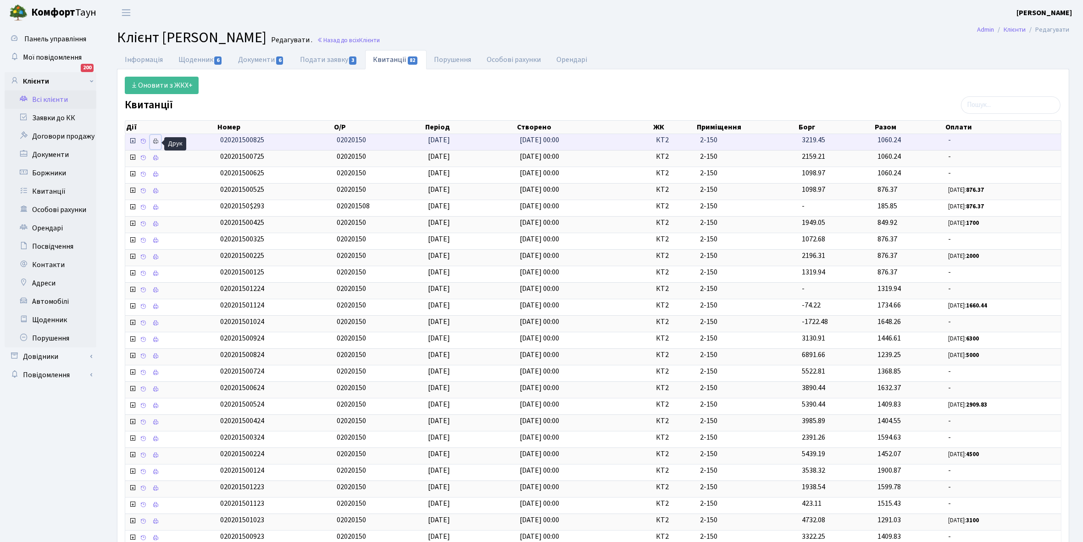
click at [156, 141] on icon at bounding box center [155, 141] width 6 height 6
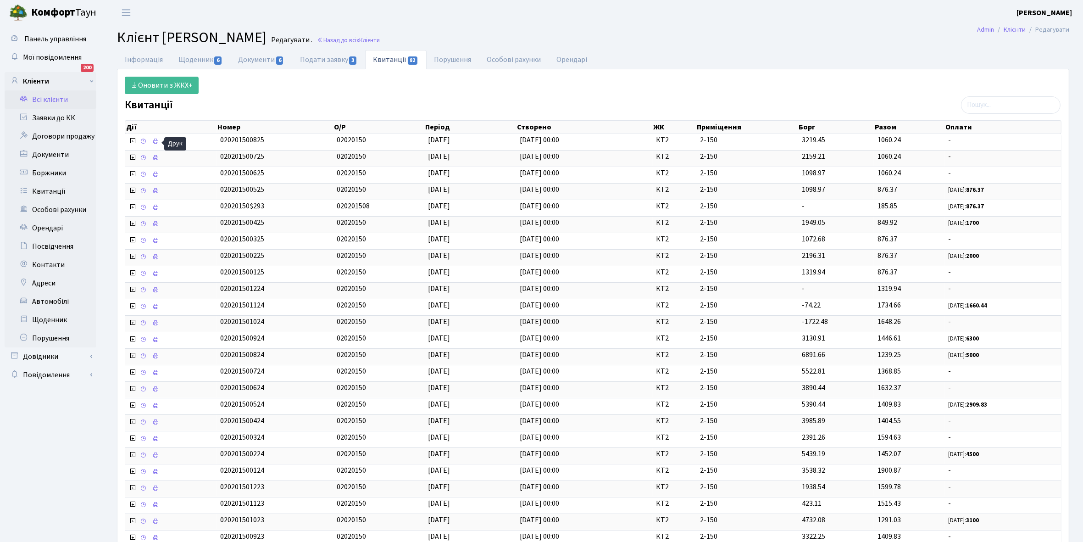
click at [46, 101] on link "Всі клієнти" at bounding box center [51, 99] width 92 height 18
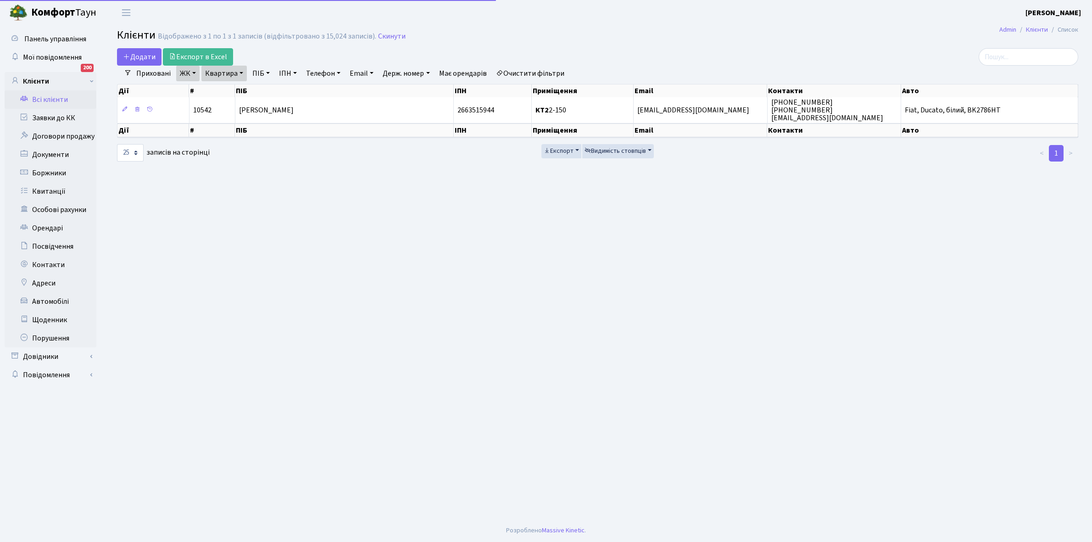
select select "25"
click at [241, 70] on link "Квартира" at bounding box center [223, 74] width 45 height 16
click at [235, 86] on input "2-150" at bounding box center [229, 91] width 54 height 17
type input "2-158"
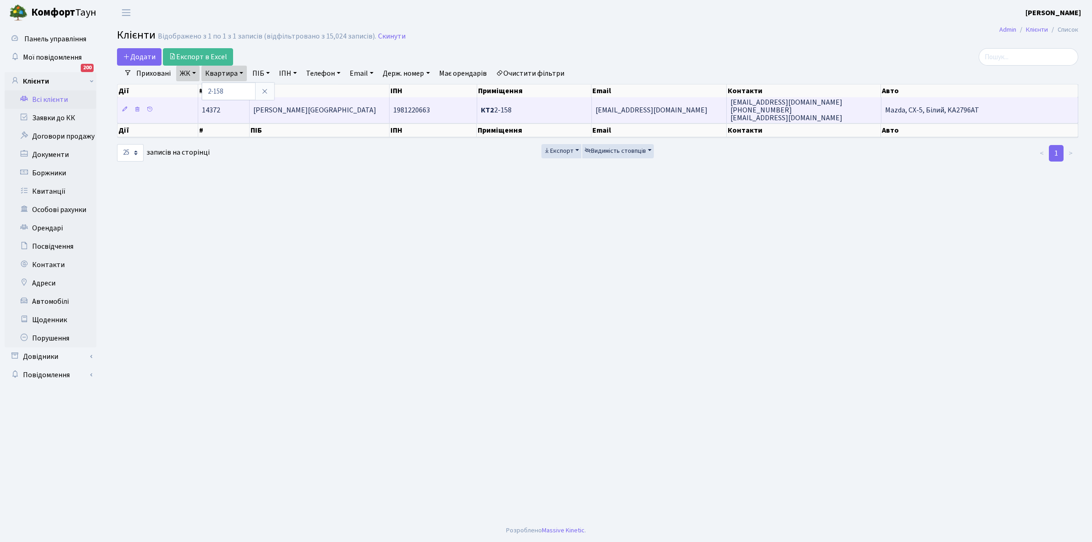
click at [319, 112] on td "Задорожня [GEOGRAPHIC_DATA]" at bounding box center [320, 109] width 140 height 25
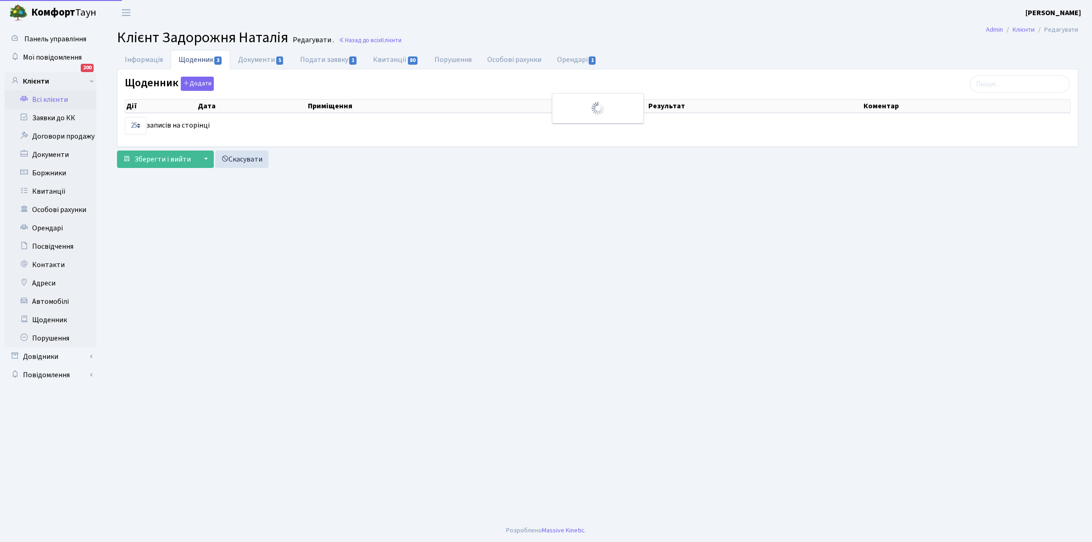
select select "25"
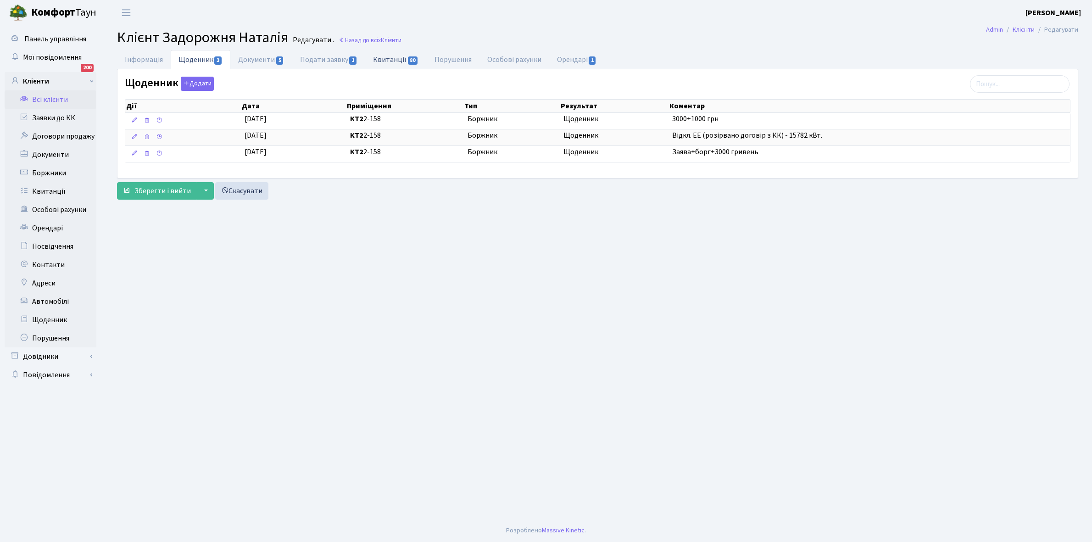
click at [393, 61] on link "Квитанції 80" at bounding box center [395, 59] width 61 height 19
select select "25"
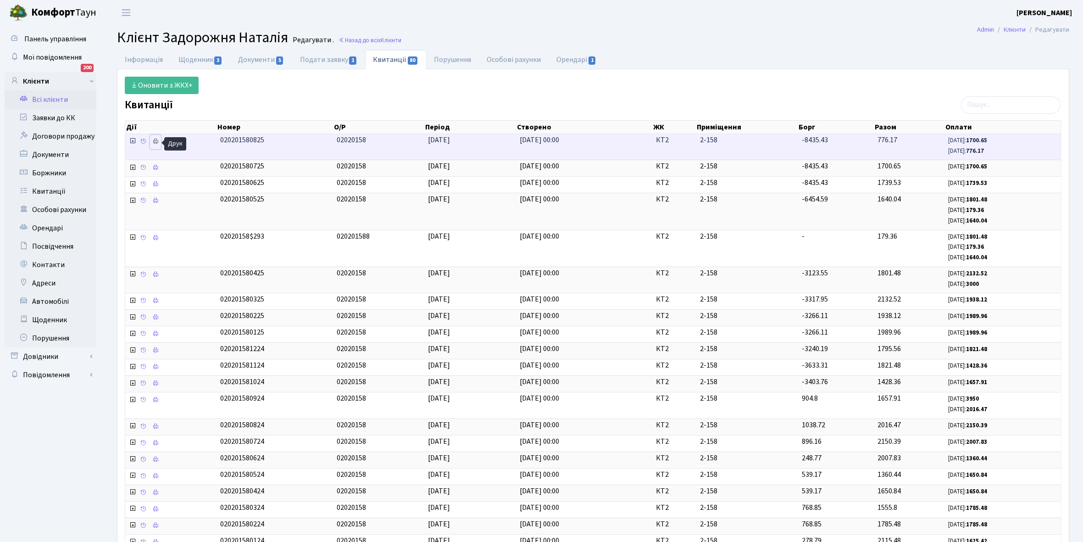
click at [156, 140] on icon at bounding box center [155, 141] width 6 height 6
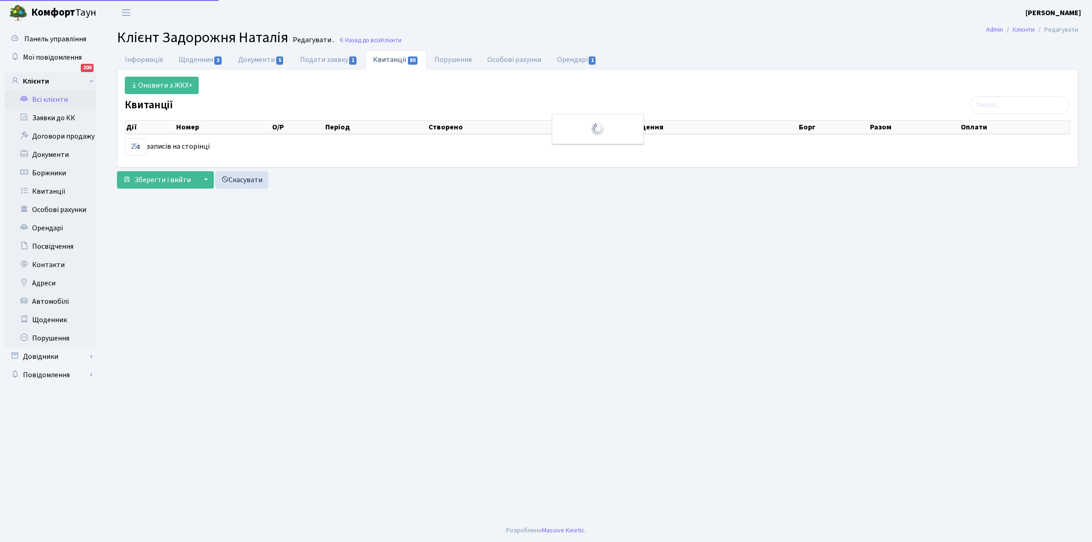
select select "25"
